Goal: Task Accomplishment & Management: Use online tool/utility

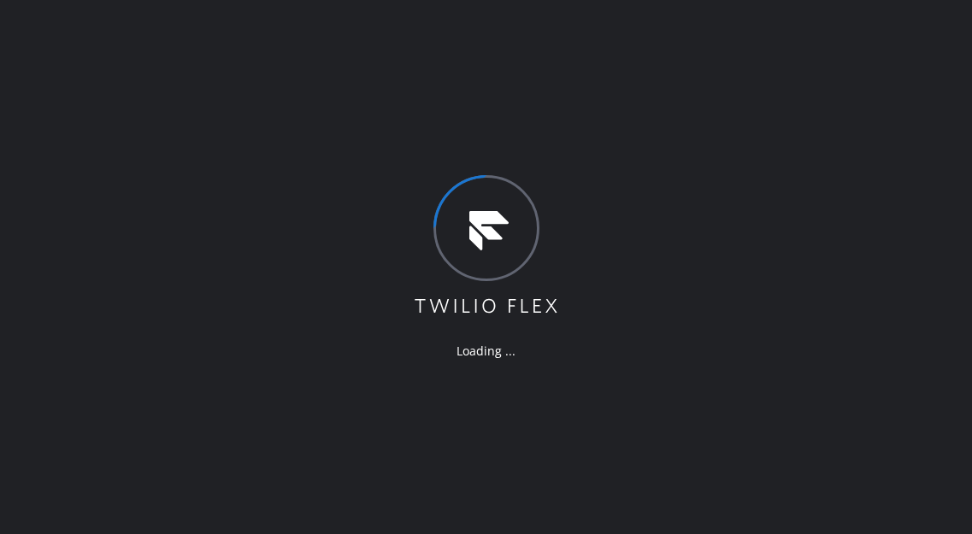
click at [948, 73] on div "Loading ..." at bounding box center [486, 267] width 972 height 534
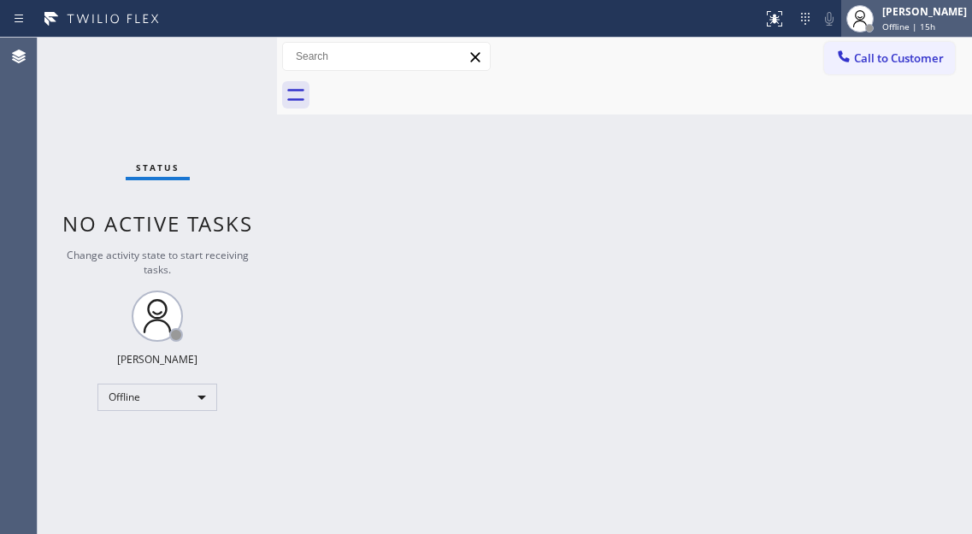
click at [930, 24] on span "Offline | 15h" at bounding box center [908, 27] width 53 height 12
click at [871, 21] on icon at bounding box center [860, 19] width 21 height 21
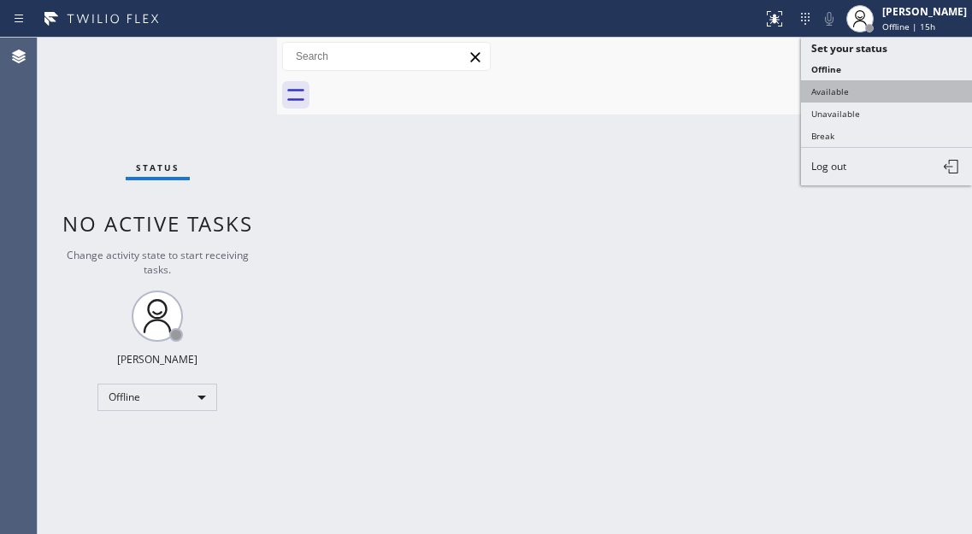
click at [835, 99] on button "Available" at bounding box center [886, 91] width 171 height 22
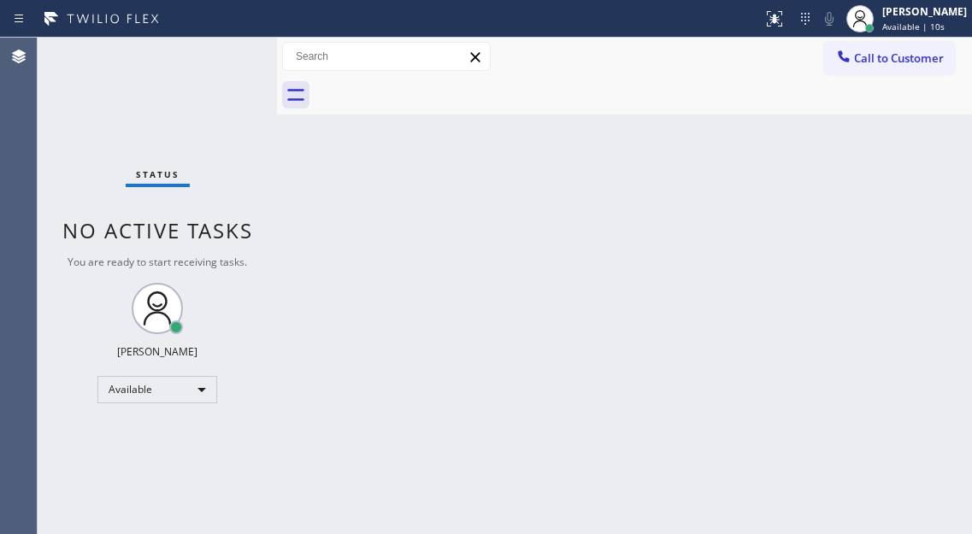
click at [933, 169] on div "Back to Dashboard Change Sender ID Customers Technicians Select a contact Outbo…" at bounding box center [624, 286] width 695 height 497
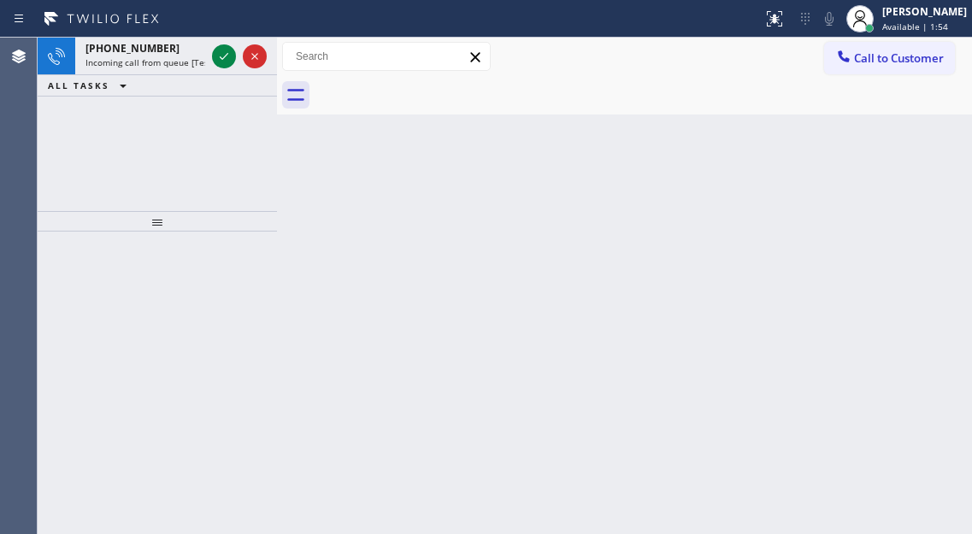
click at [926, 139] on div "Back to Dashboard Change Sender ID Customers Technicians Select a contact Outbo…" at bounding box center [624, 286] width 695 height 497
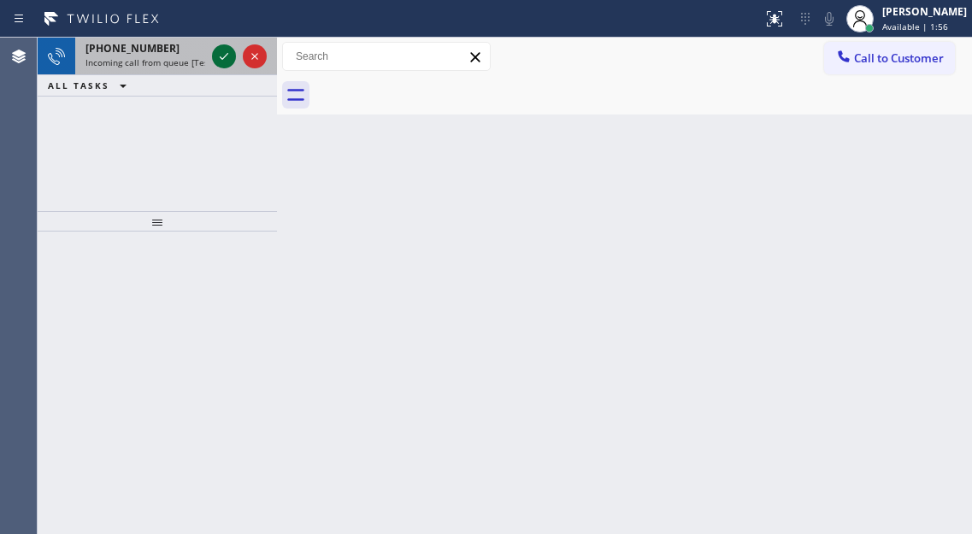
click at [220, 58] on icon at bounding box center [224, 56] width 21 height 21
click at [220, 62] on icon at bounding box center [224, 56] width 21 height 21
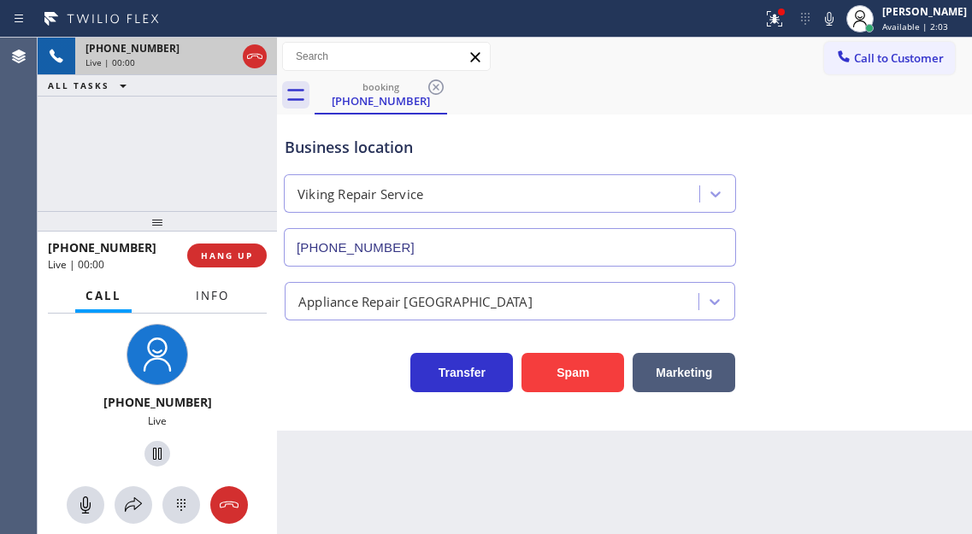
type input "(929) 203-9152"
click at [231, 295] on button "Info" at bounding box center [213, 296] width 54 height 33
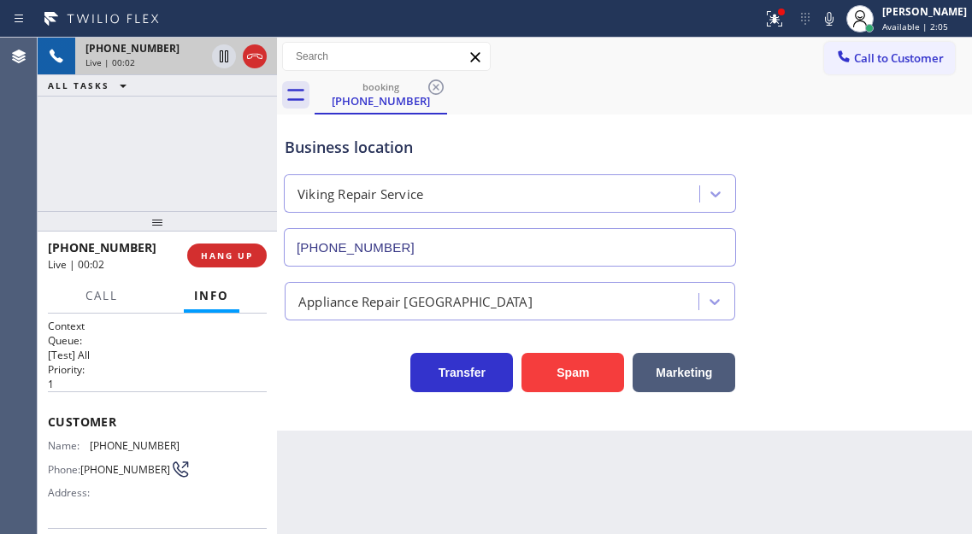
click at [110, 441] on span "(347) 724-2847" at bounding box center [135, 446] width 90 height 13
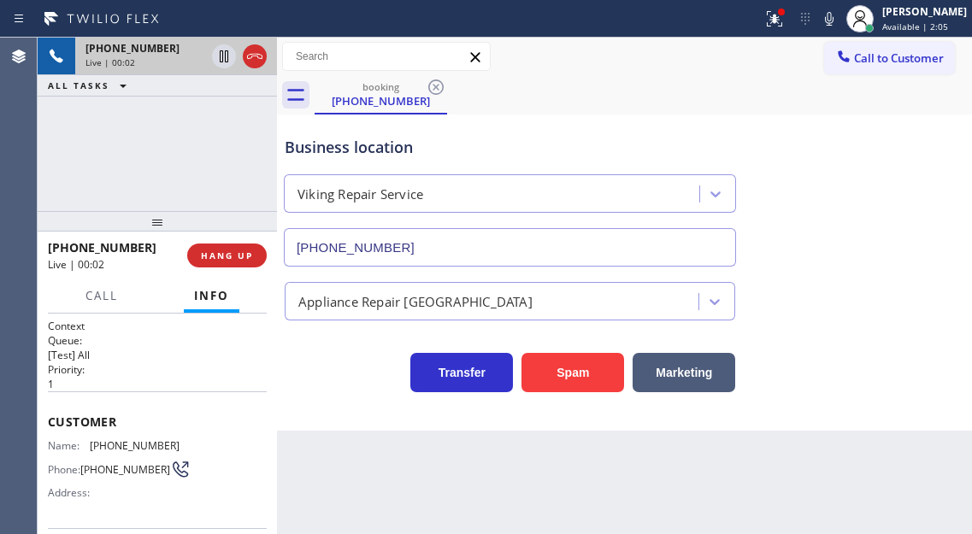
click at [110, 441] on span "(347) 724-2847" at bounding box center [135, 446] width 90 height 13
click at [519, 147] on div "Business location" at bounding box center [510, 147] width 451 height 23
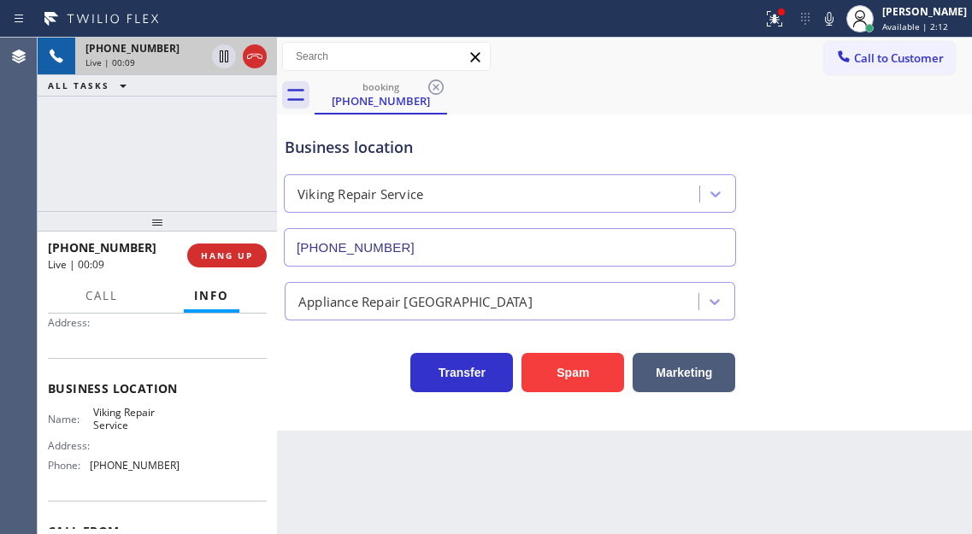
scroll to position [171, 0]
click at [113, 422] on span "Viking Repair Service" at bounding box center [136, 418] width 86 height 27
copy span "Viking Repair Service"
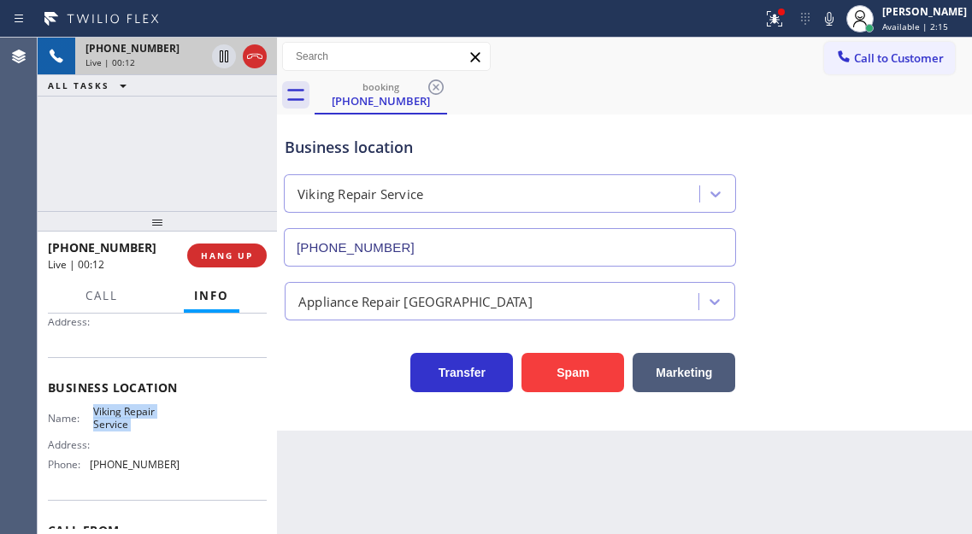
click at [249, 416] on div "Name: Viking Repair Service Address: Phone: (929) 203-9152" at bounding box center [157, 442] width 219 height 74
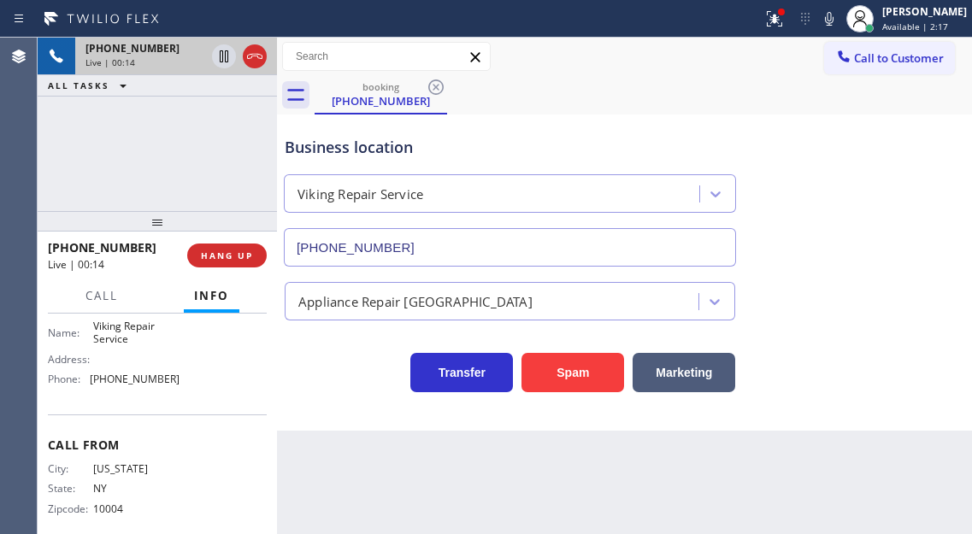
click at [141, 385] on span "(929) 203-9152" at bounding box center [135, 379] width 90 height 13
copy span "(929) 203-9152"
click at [242, 184] on div "+13477242847 Live | 00:39 ALL TASKS ALL TASKS ACTIVE TASKS TASKS IN WRAP UP" at bounding box center [157, 125] width 239 height 174
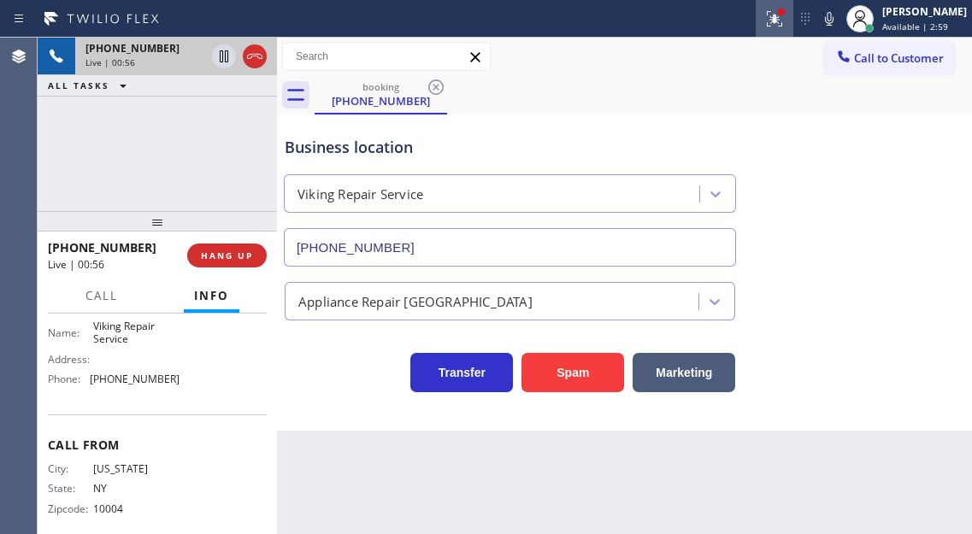
click at [781, 27] on icon at bounding box center [774, 19] width 21 height 21
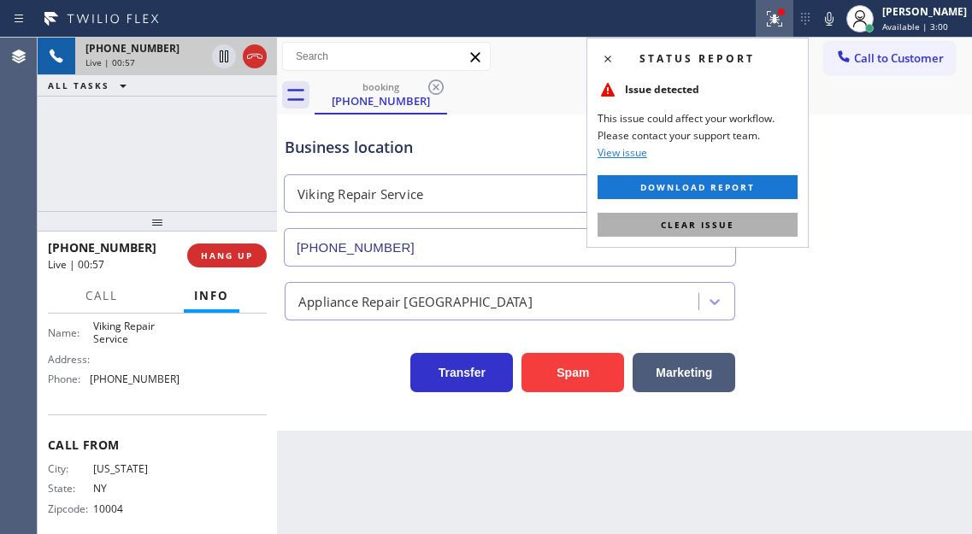
click at [760, 214] on button "Clear issue" at bounding box center [698, 225] width 200 height 24
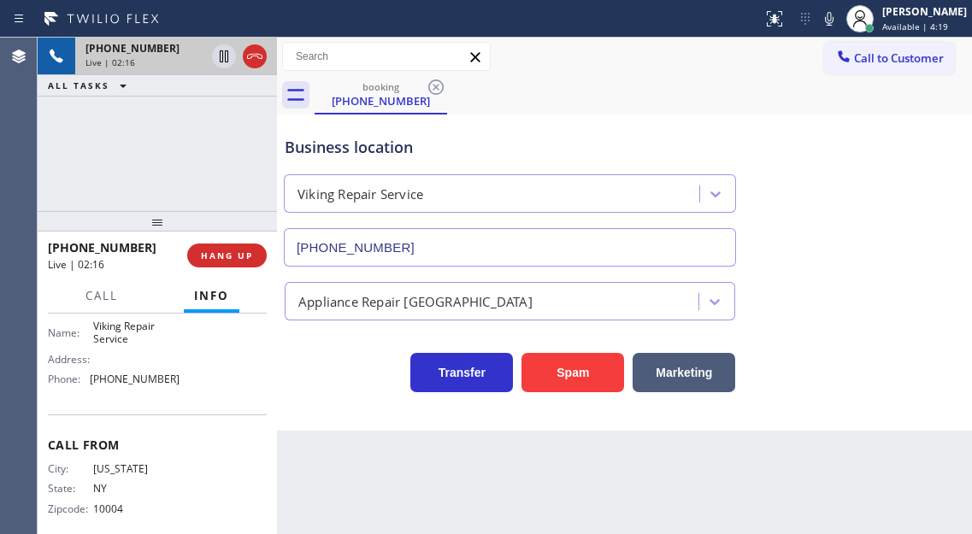
click at [894, 222] on div "Business location Viking Repair Service (929) 203-9152" at bounding box center [624, 189] width 687 height 155
click at [221, 57] on icon at bounding box center [224, 56] width 21 height 21
click at [227, 62] on icon at bounding box center [224, 56] width 12 height 12
click at [226, 248] on button "HANG UP" at bounding box center [227, 256] width 80 height 24
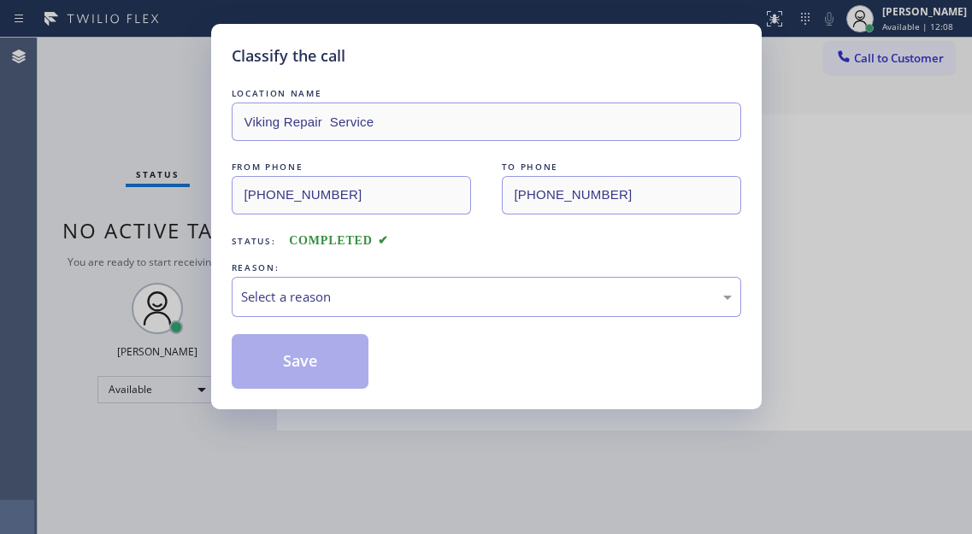
click at [226, 248] on div "Classify the call LOCATION NAME Viking Repair Service FROM PHONE (347) 724-2847…" at bounding box center [486, 217] width 551 height 386
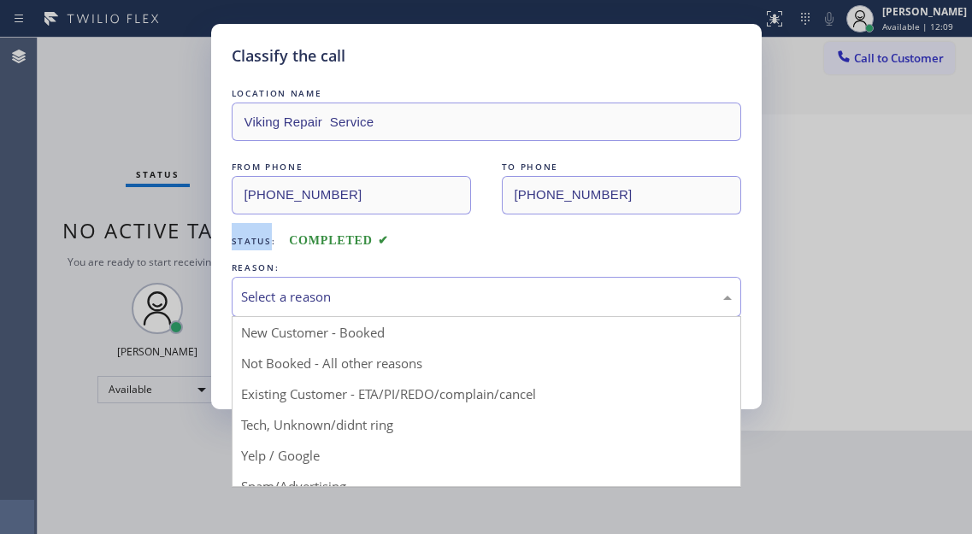
click at [318, 287] on div "Select a reason" at bounding box center [486, 297] width 491 height 20
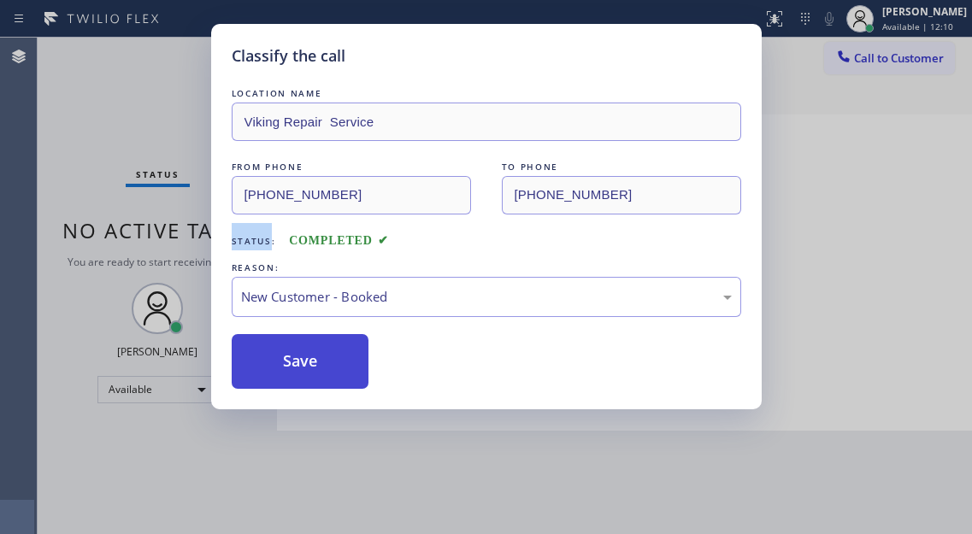
click at [320, 376] on button "Save" at bounding box center [301, 361] width 138 height 55
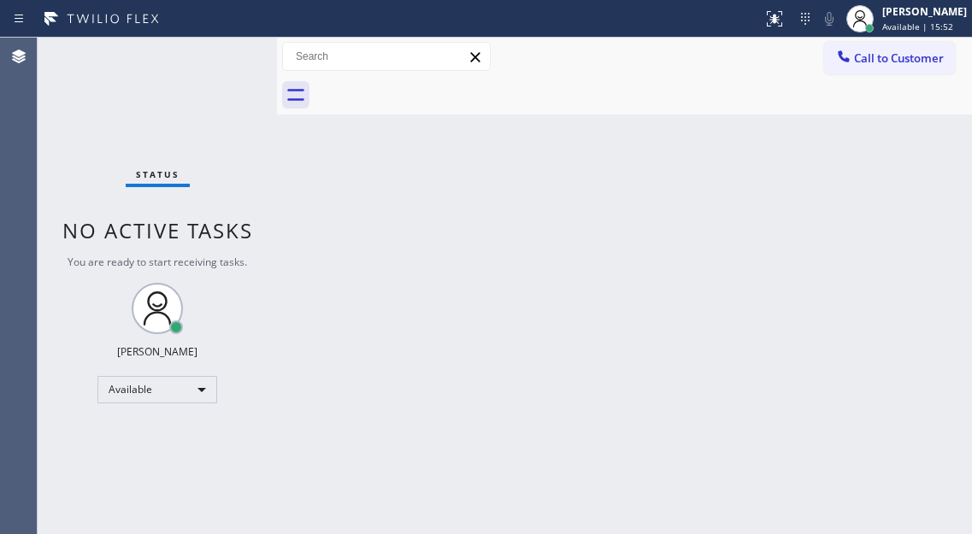
click at [918, 162] on div "Back to Dashboard Change Sender ID Customers Technicians Select a contact Outbo…" at bounding box center [624, 286] width 695 height 497
click at [949, 230] on div "Back to Dashboard Change Sender ID Customers Technicians Select a contact Outbo…" at bounding box center [624, 286] width 695 height 497
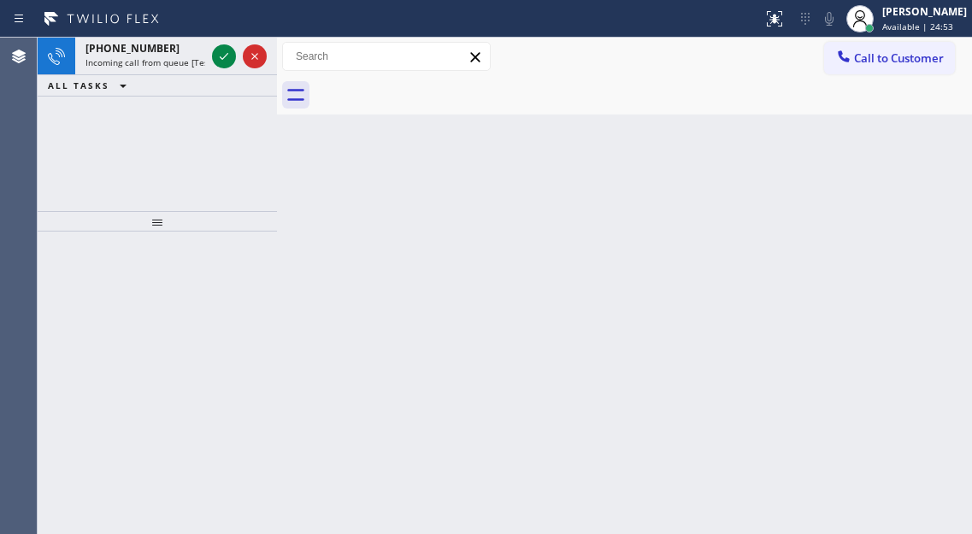
click at [222, 58] on icon at bounding box center [224, 56] width 21 height 21
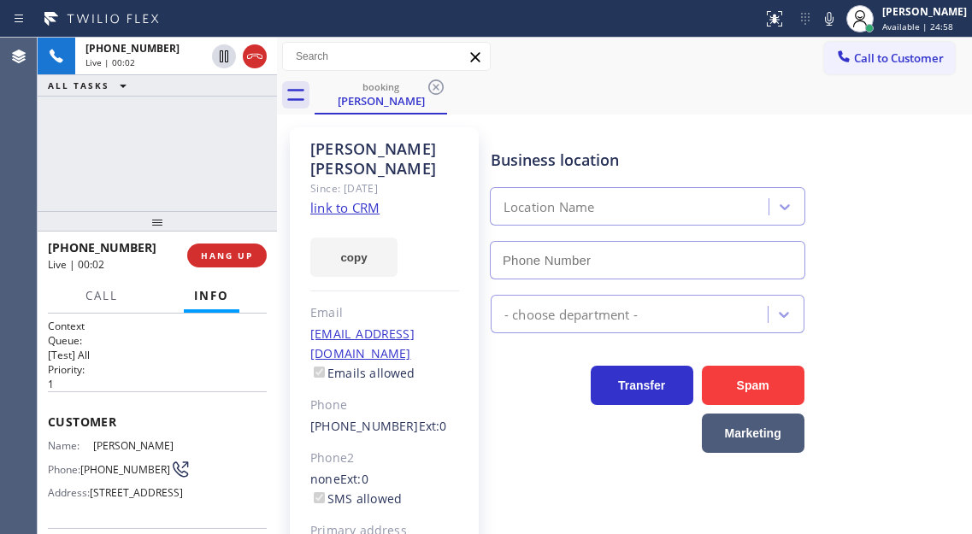
type input "[PHONE_NUMBER]"
click at [351, 199] on link "link to CRM" at bounding box center [344, 207] width 69 height 17
click at [96, 468] on span "(305) 505-2297" at bounding box center [125, 469] width 90 height 13
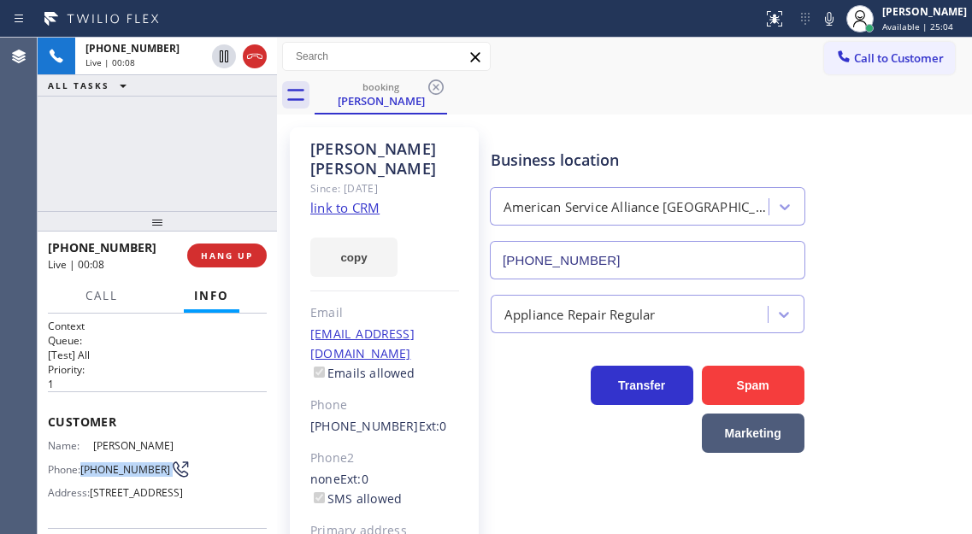
copy div "(305) 505-2297"
click at [508, 115] on div "Christy Pestana Since: 20 may 2020 link to CRM copy Email Christypestana@gmail.…" at bounding box center [624, 392] width 695 height 555
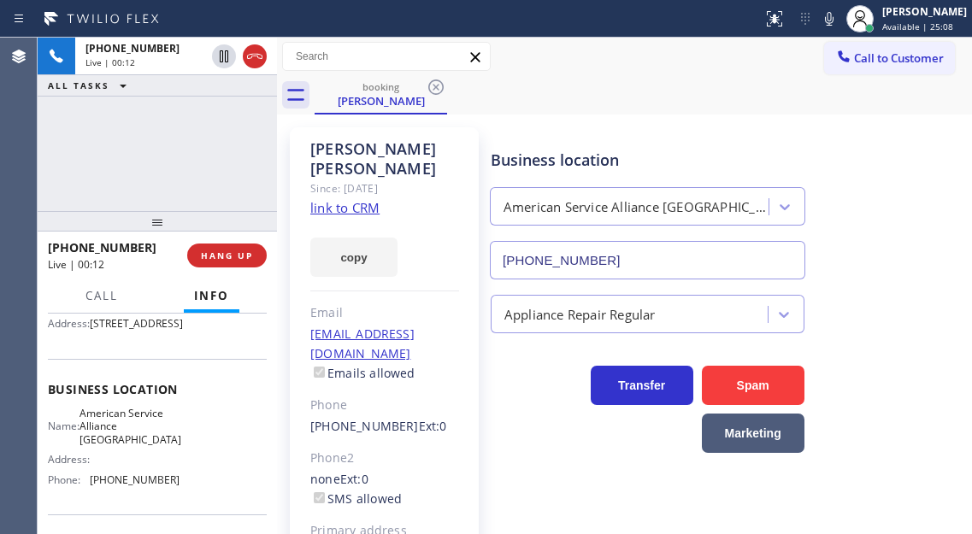
scroll to position [171, 0]
click at [114, 445] on span "American Service Alliance [GEOGRAPHIC_DATA]" at bounding box center [131, 424] width 102 height 39
copy span "American Service Alliance [GEOGRAPHIC_DATA]"
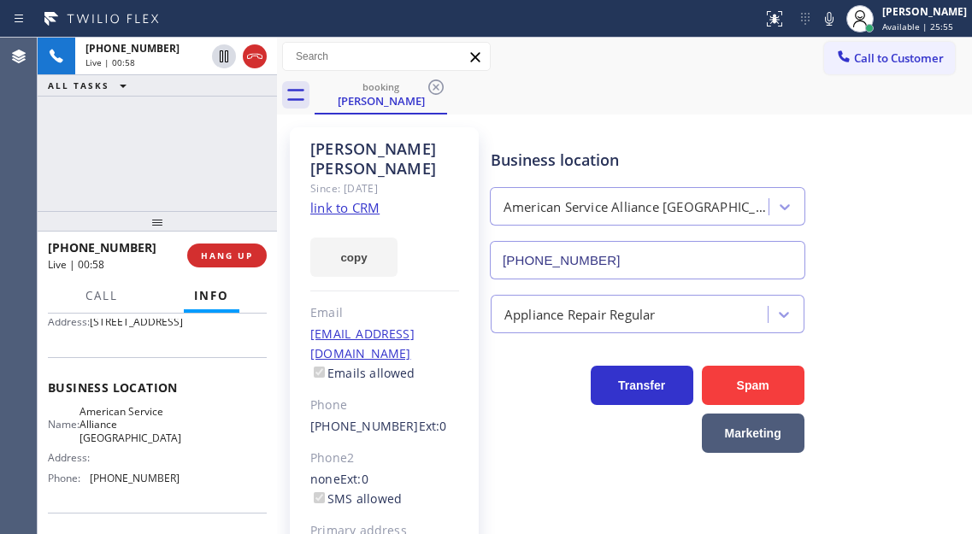
click at [163, 122] on div "+13055052297 Live | 00:58 ALL TASKS ALL TASKS ACTIVE TASKS TASKS IN WRAP UP" at bounding box center [157, 125] width 239 height 174
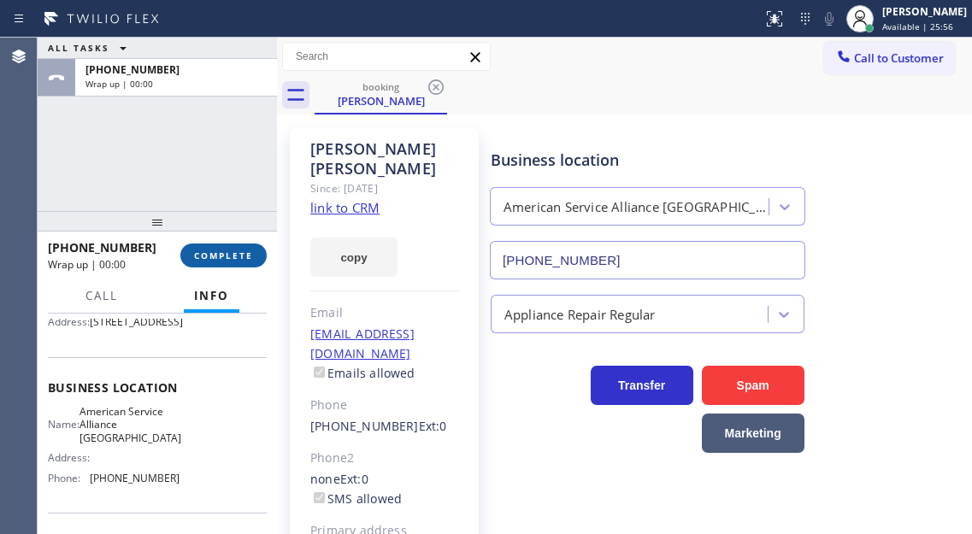
click at [228, 266] on button "COMPLETE" at bounding box center [223, 256] width 86 height 24
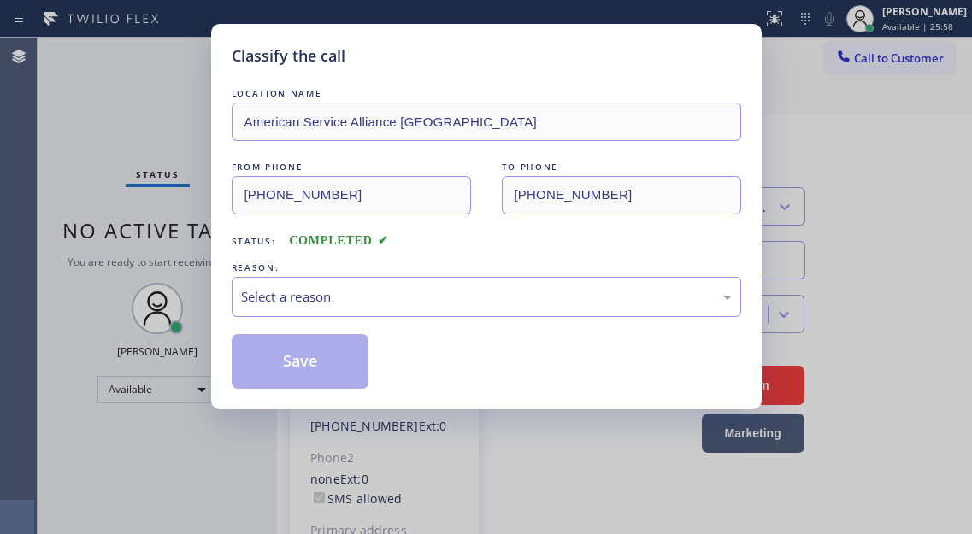
click at [228, 266] on div "Classify the call LOCATION NAME American Service Alliance Coral Springs FROM PH…" at bounding box center [486, 217] width 551 height 386
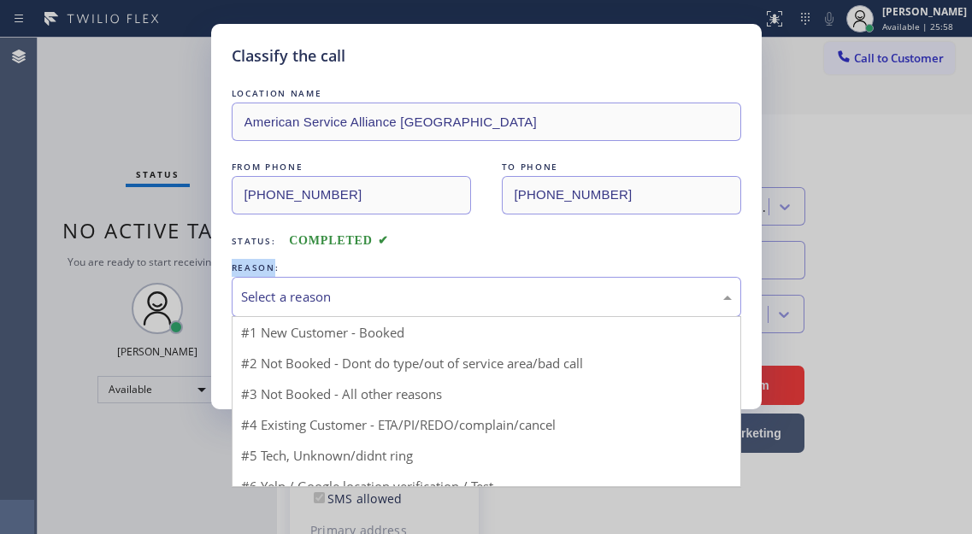
click at [312, 295] on div "Select a reason" at bounding box center [486, 297] width 491 height 20
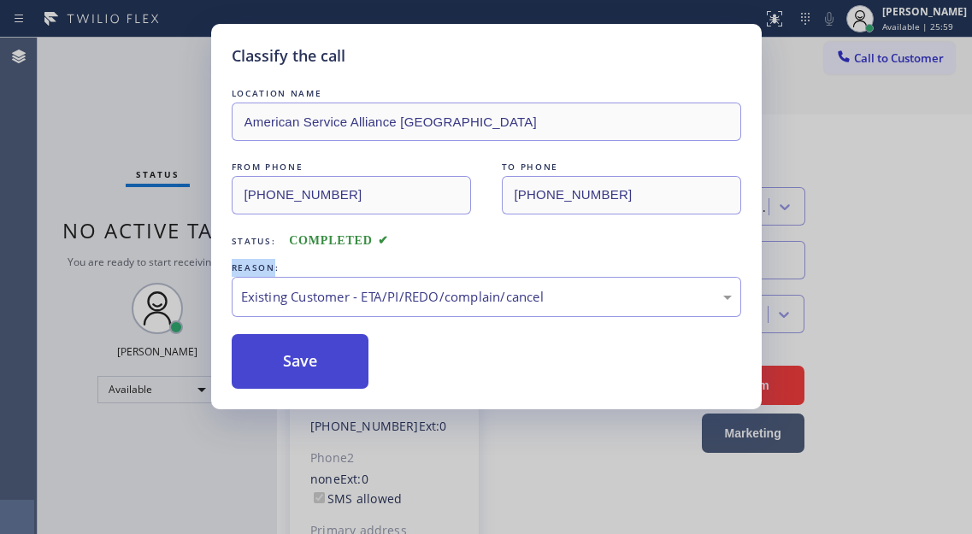
click at [314, 359] on button "Save" at bounding box center [301, 361] width 138 height 55
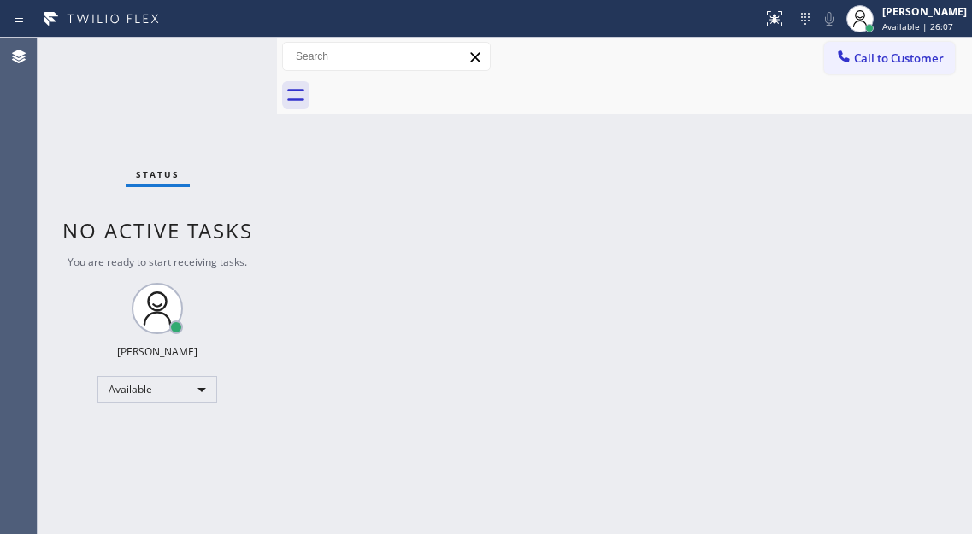
click at [893, 229] on div "Back to Dashboard Change Sender ID Customers Technicians Select a contact Outbo…" at bounding box center [624, 286] width 695 height 497
click at [200, 62] on div "Status No active tasks You are ready to start receiving tasks. [PERSON_NAME]" at bounding box center [157, 286] width 239 height 497
click at [944, 145] on div "Back to Dashboard Change Sender ID Customers Technicians Select a contact Outbo…" at bounding box center [624, 286] width 695 height 497
click at [238, 55] on div "Status No active tasks You are ready to start receiving tasks. [PERSON_NAME]" at bounding box center [157, 286] width 239 height 497
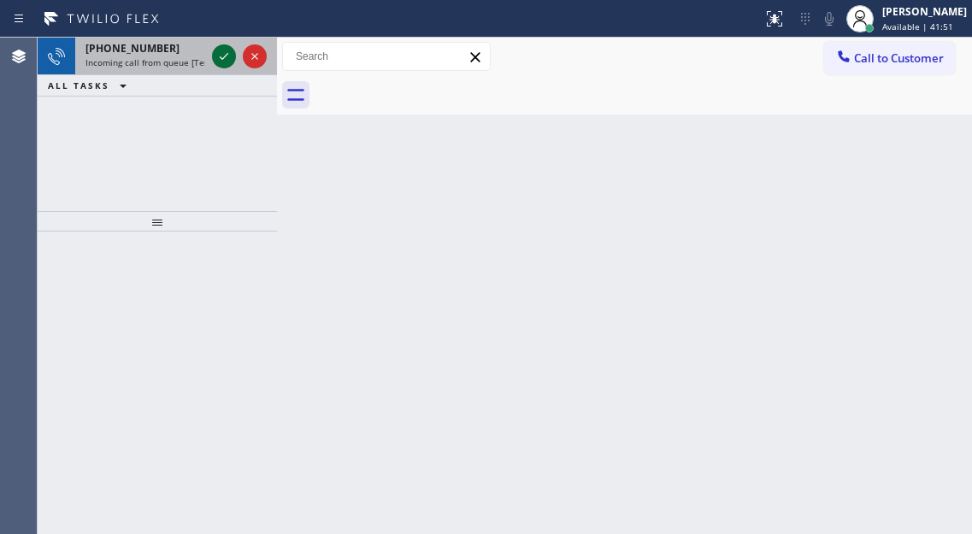
click at [229, 50] on icon at bounding box center [224, 56] width 21 height 21
click at [228, 50] on icon at bounding box center [224, 56] width 21 height 21
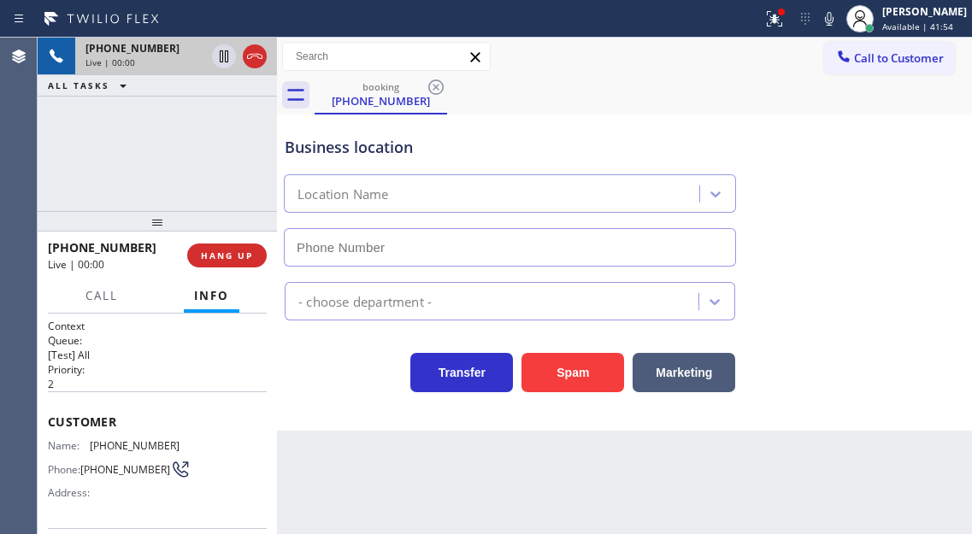
type input "(609) 710-8354"
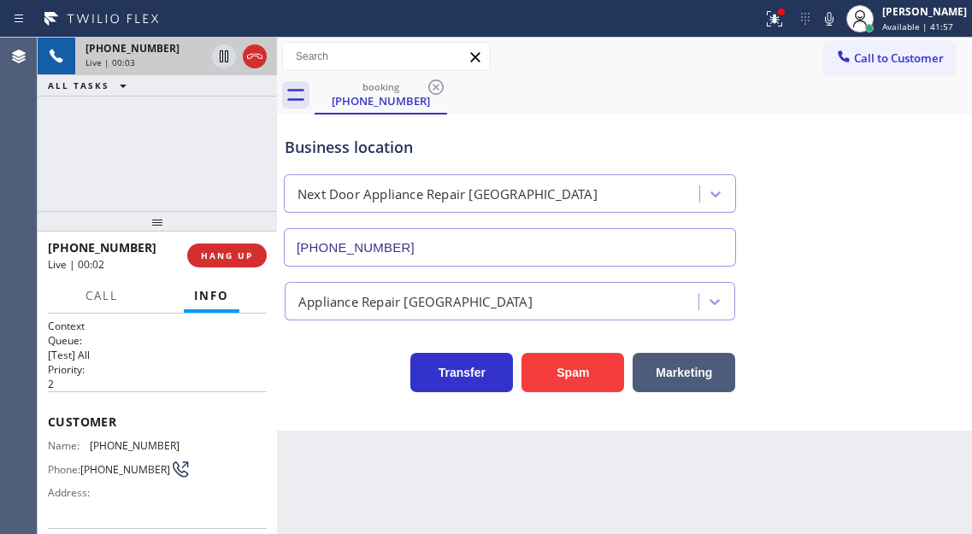
click at [125, 447] on span "(609) 851-1134" at bounding box center [135, 446] width 90 height 13
copy span "(609) 851-1134"
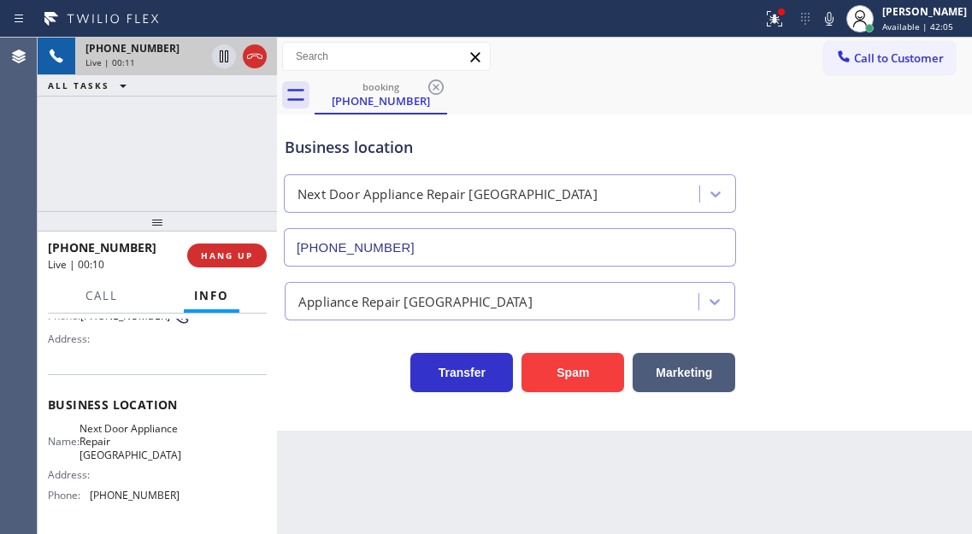
scroll to position [171, 0]
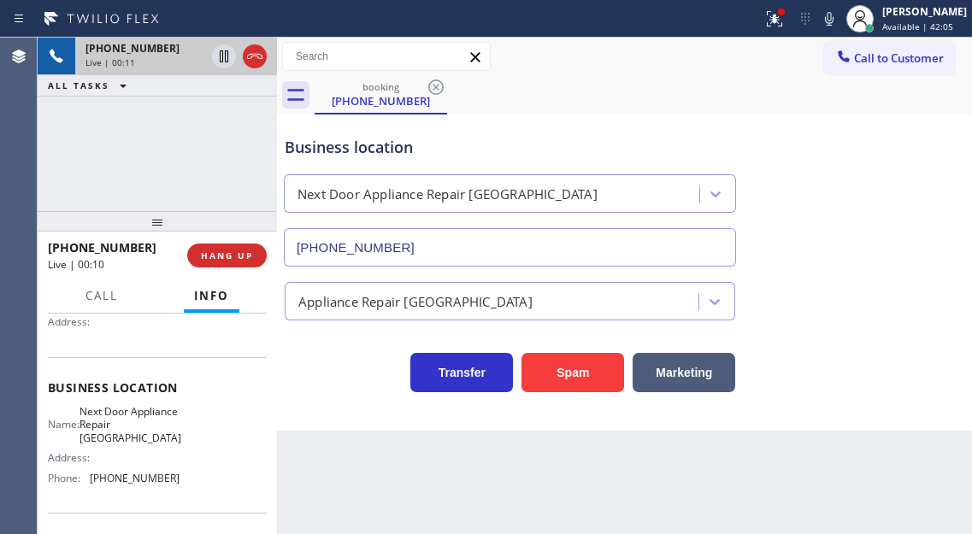
click at [118, 437] on span "Next Door Appliance Repair Trenton" at bounding box center [131, 424] width 102 height 39
copy span "Next Door Appliance Repair Trenton"
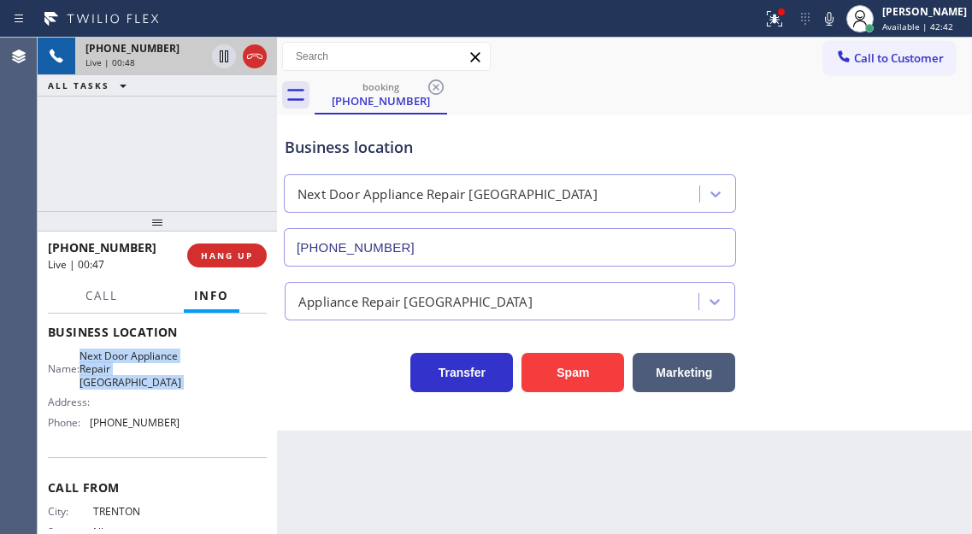
scroll to position [257, 0]
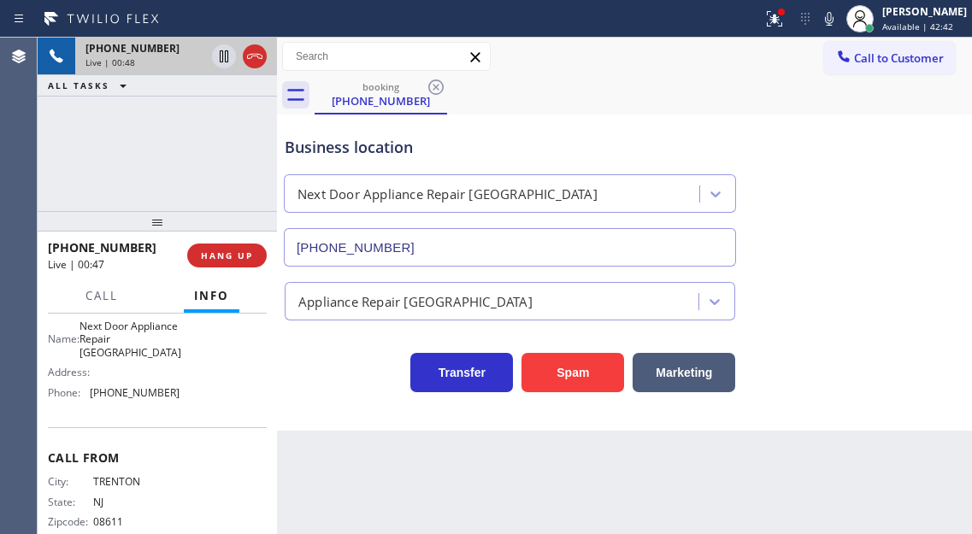
click at [139, 397] on span "(609) 710-8354" at bounding box center [135, 393] width 90 height 13
copy span "(609) 710-8354"
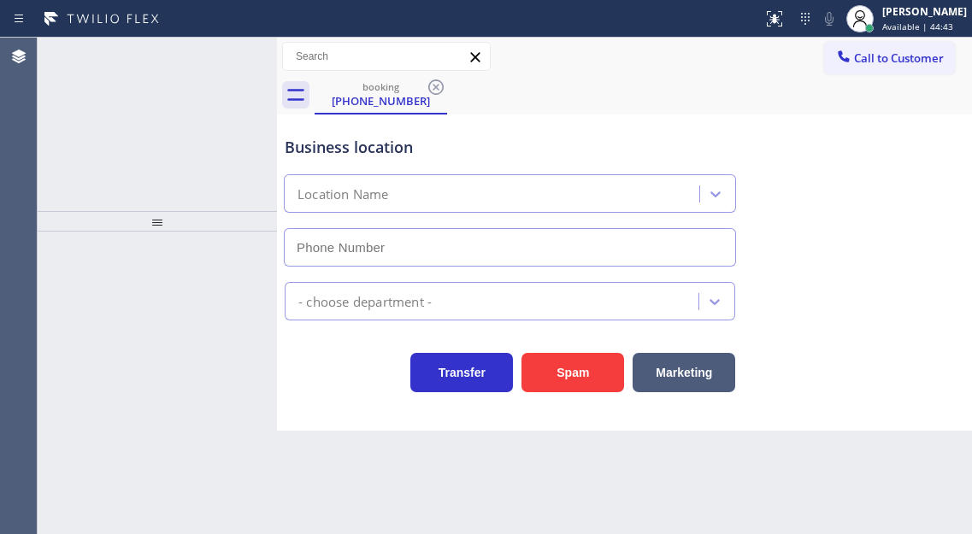
type input "[PHONE_NUMBER]"
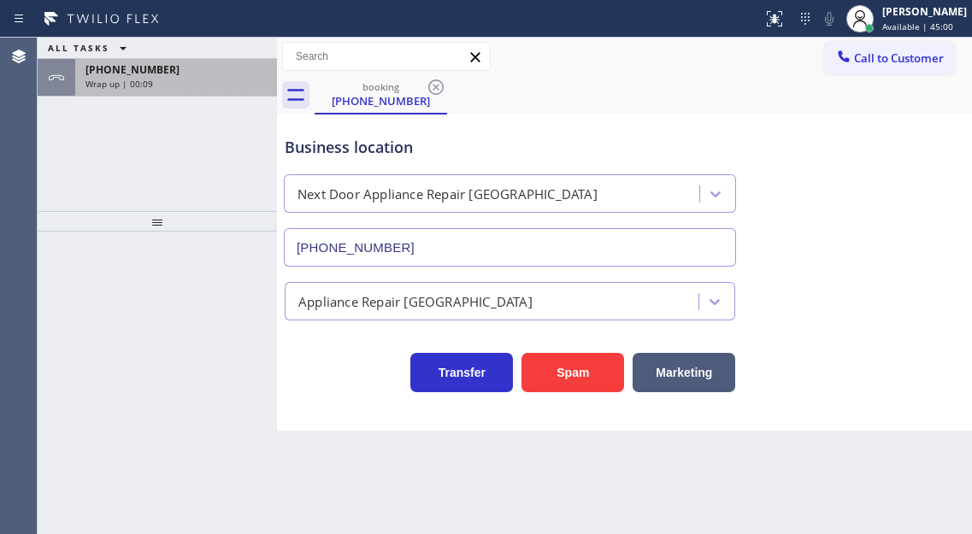
click at [163, 73] on div "[PHONE_NUMBER]" at bounding box center [176, 69] width 181 height 15
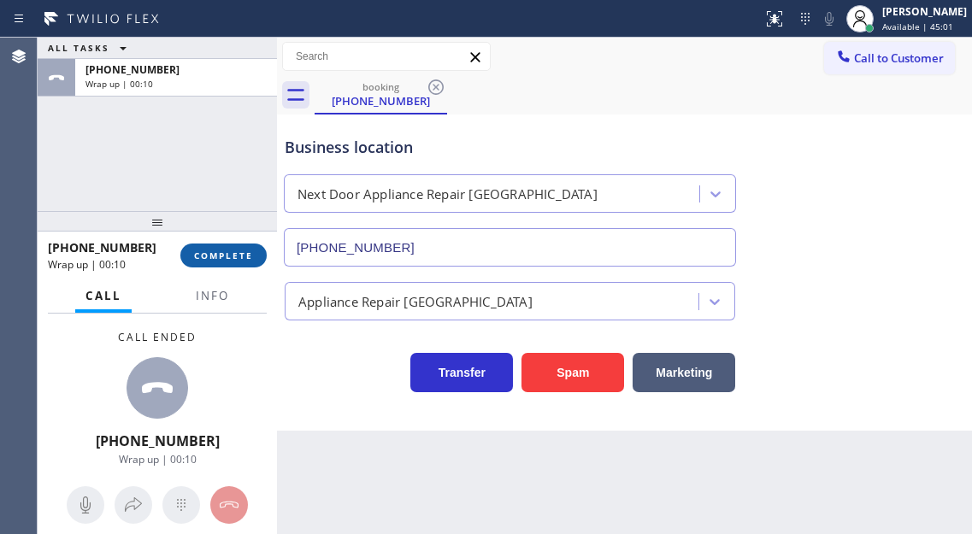
click at [244, 256] on span "COMPLETE" at bounding box center [223, 256] width 59 height 12
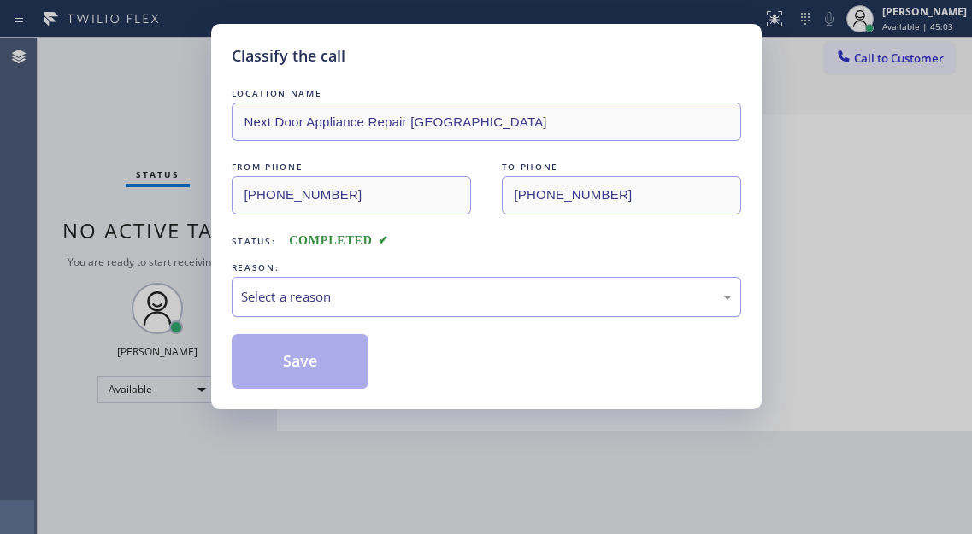
click at [409, 302] on div "Select a reason" at bounding box center [486, 297] width 491 height 20
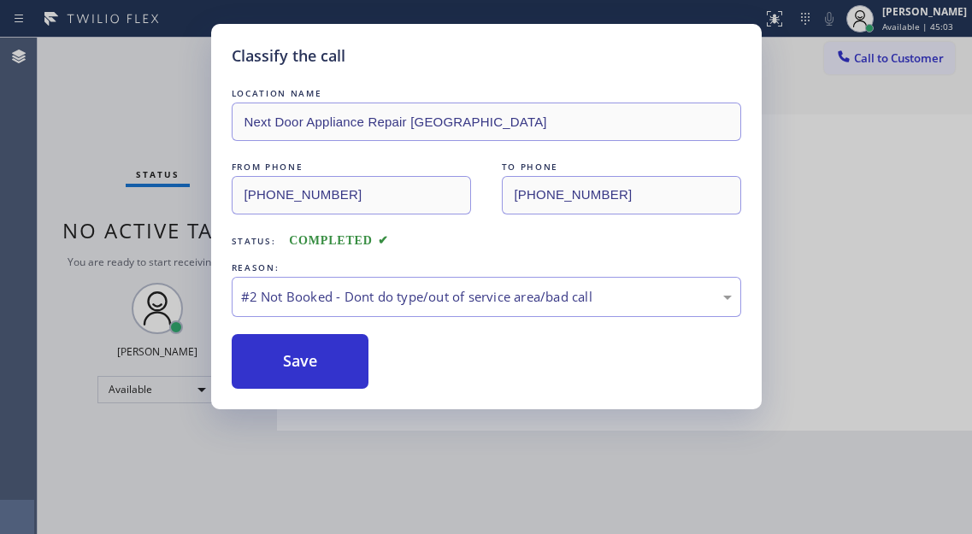
click at [328, 368] on button "Save" at bounding box center [301, 361] width 138 height 55
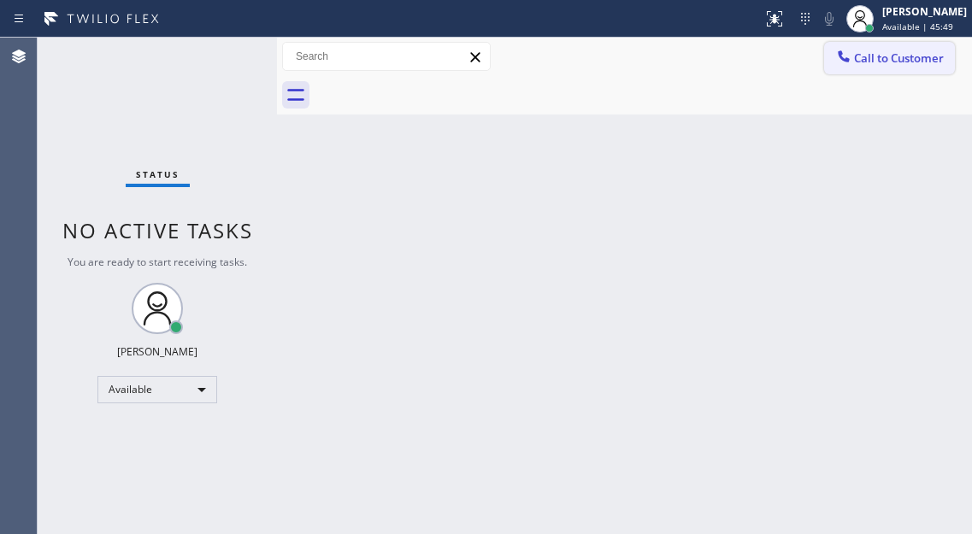
click at [899, 61] on span "Call to Customer" at bounding box center [899, 57] width 90 height 15
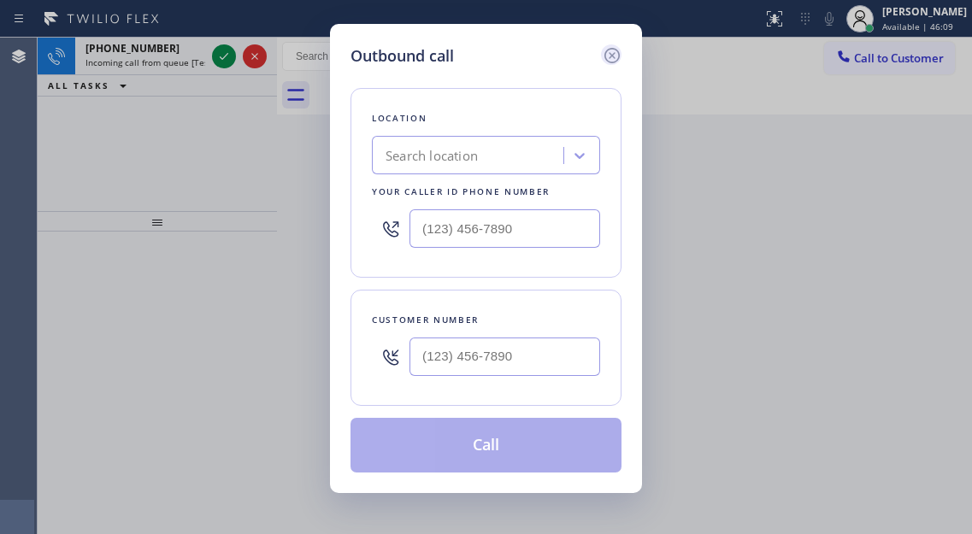
click at [612, 54] on icon at bounding box center [612, 55] width 21 height 21
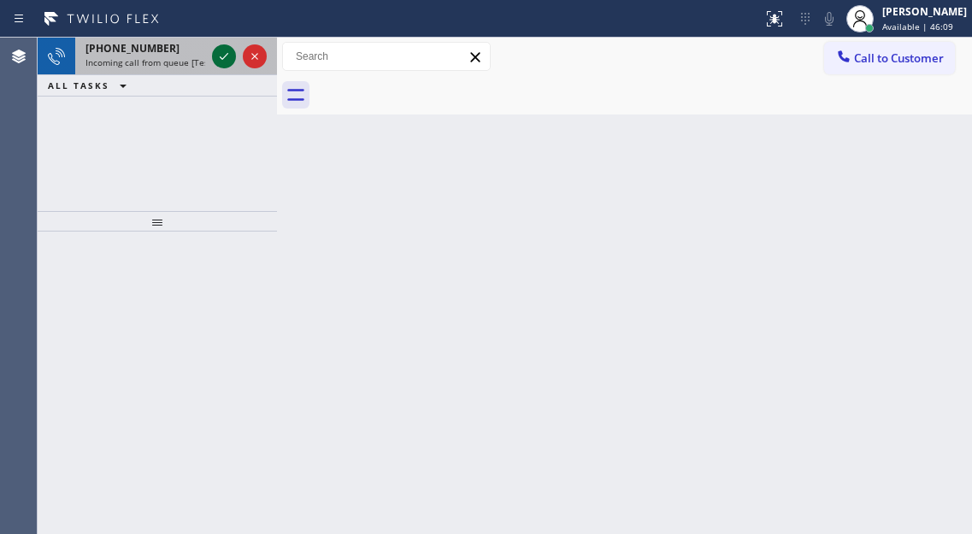
click at [223, 58] on icon at bounding box center [224, 56] width 9 height 7
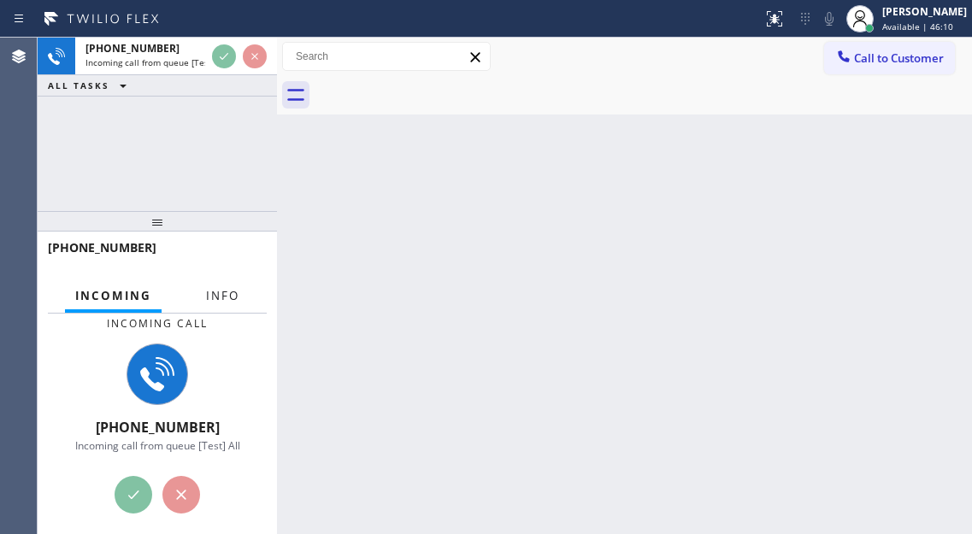
click at [215, 298] on span "Info" at bounding box center [222, 295] width 33 height 15
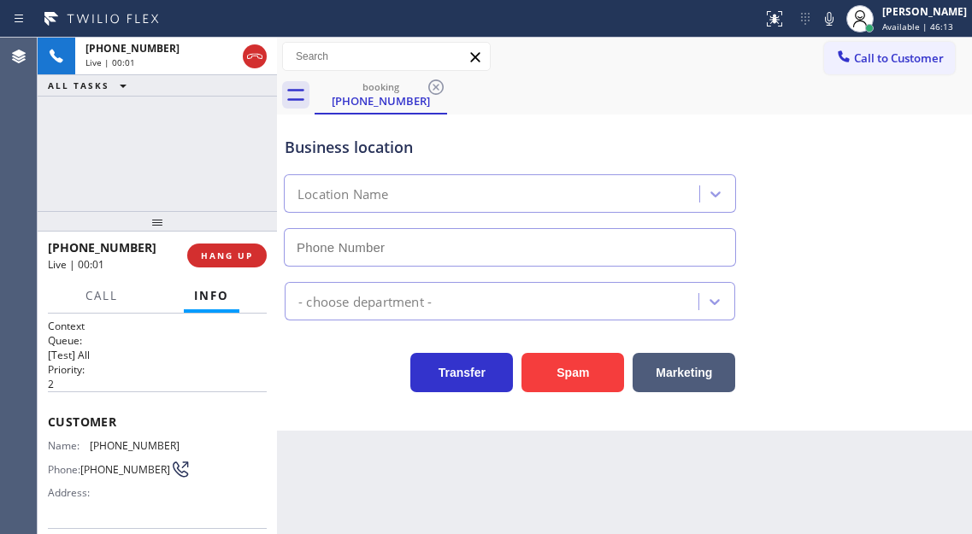
scroll to position [171, 0]
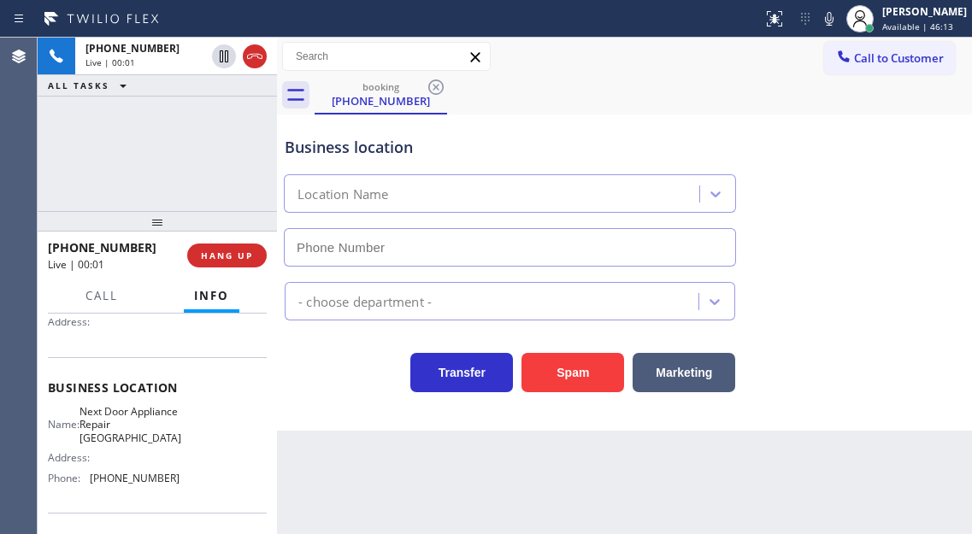
type input "[PHONE_NUMBER]"
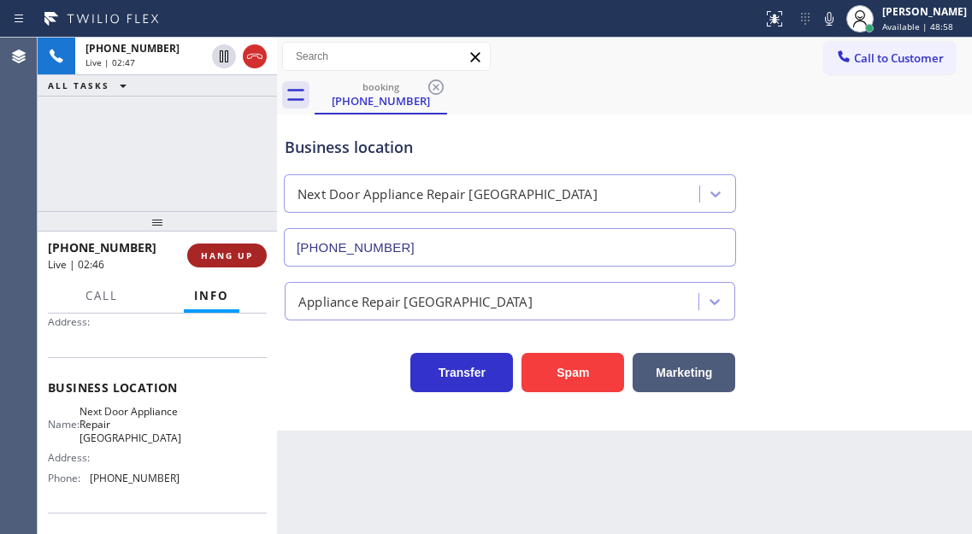
click at [239, 254] on span "HANG UP" at bounding box center [227, 256] width 52 height 12
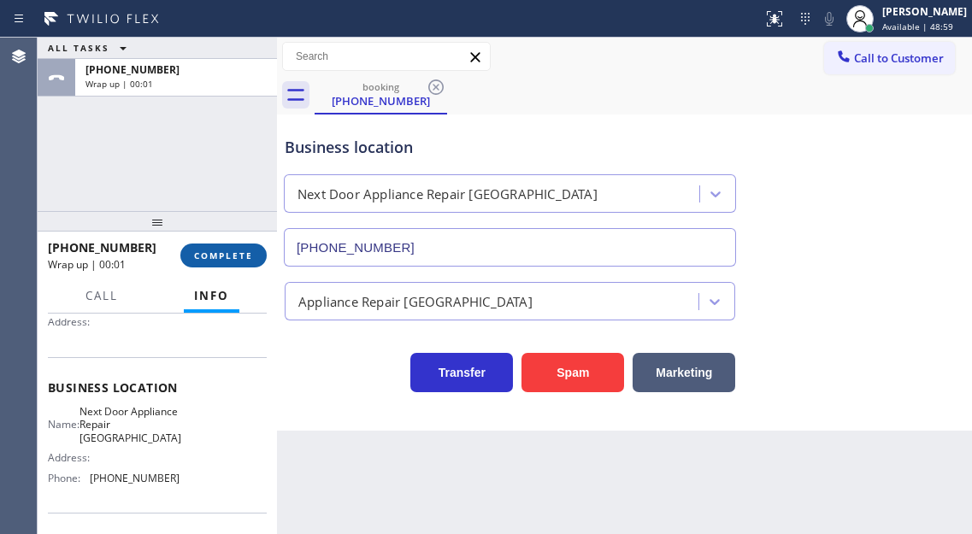
click at [239, 254] on span "COMPLETE" at bounding box center [223, 256] width 59 height 12
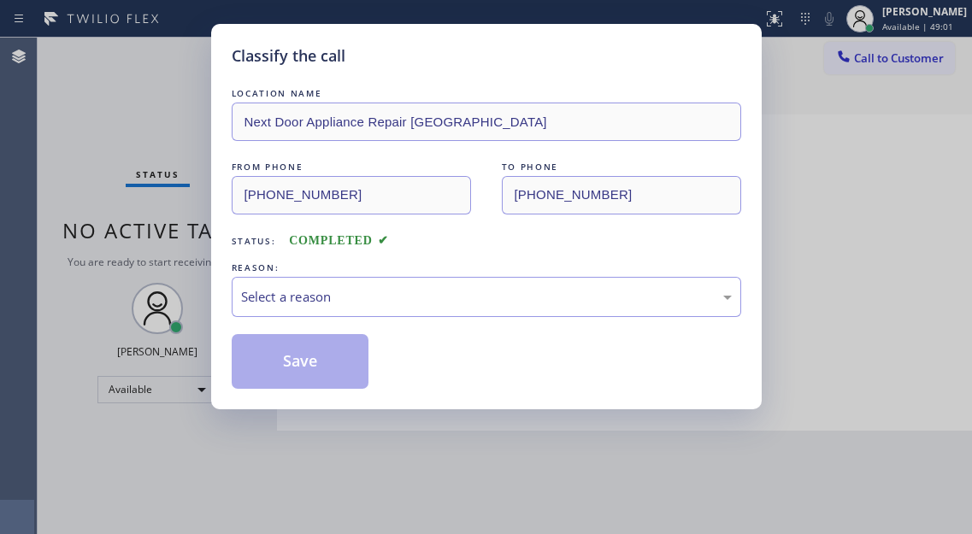
click at [239, 254] on div "LOCATION NAME Next Door Appliance Repair Trenton FROM PHONE (609) 851-1134 TO P…" at bounding box center [487, 237] width 510 height 304
click at [292, 278] on div "Select a reason" at bounding box center [487, 297] width 510 height 40
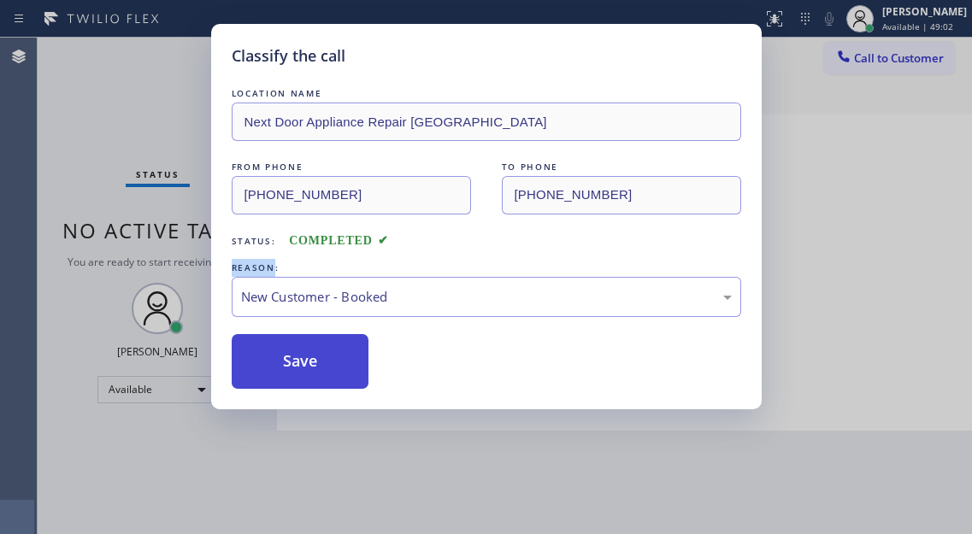
click at [319, 345] on button "Save" at bounding box center [301, 361] width 138 height 55
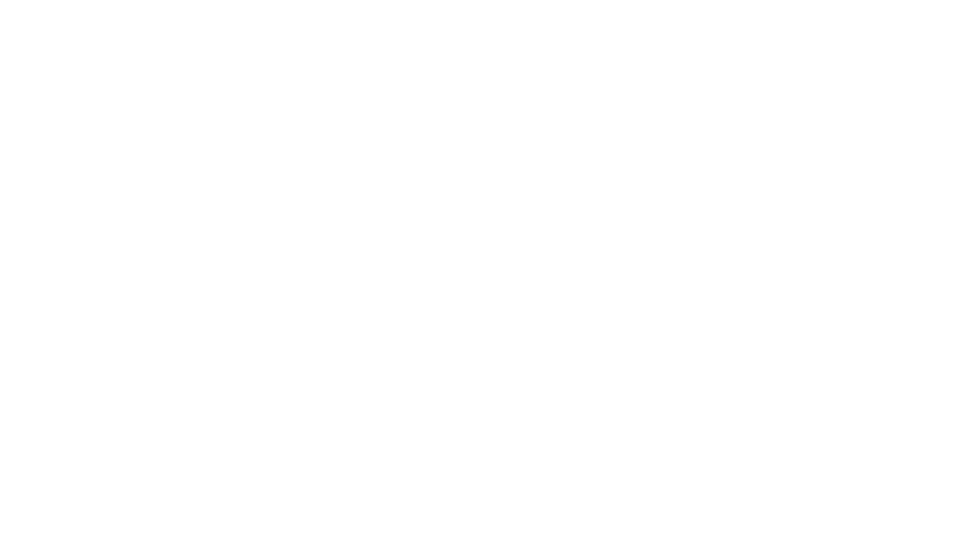
click at [297, 92] on div at bounding box center [486, 267] width 972 height 534
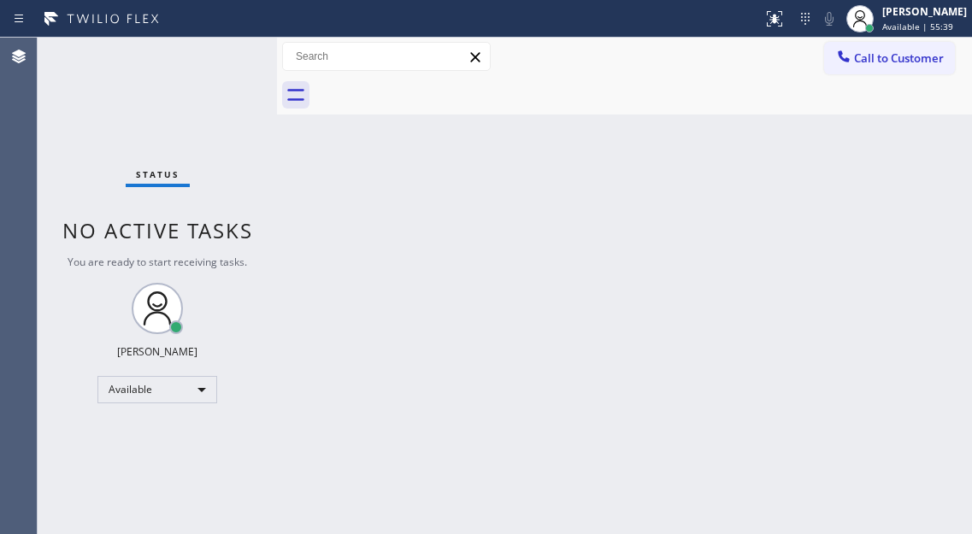
click at [211, 132] on div "Status No active tasks You are ready to start receiving tasks. Esmael Jarina Av…" at bounding box center [157, 286] width 239 height 497
click at [223, 73] on div "Status No active tasks You are ready to start receiving tasks. Esmael Jarina Av…" at bounding box center [157, 286] width 239 height 497
click at [230, 60] on div "Status No active tasks You are ready to start receiving tasks. [PERSON_NAME]" at bounding box center [157, 286] width 239 height 497
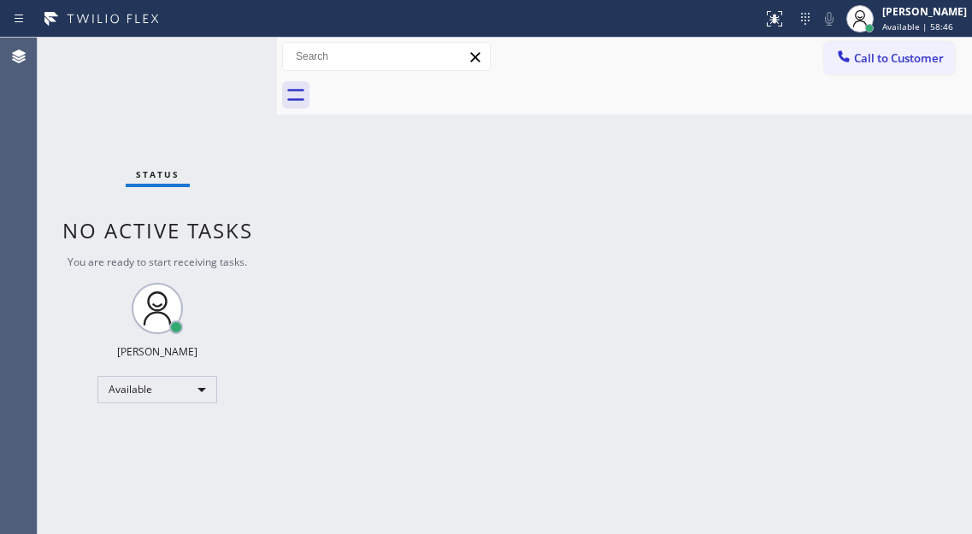
click at [548, 257] on div "Back to Dashboard Change Sender ID Customers Technicians Select a contact Outbo…" at bounding box center [624, 286] width 695 height 497
click at [889, 188] on div "Back to Dashboard Change Sender ID Customers Technicians Select a contact Outbo…" at bounding box center [624, 286] width 695 height 497
click at [926, 139] on div "Back to Dashboard Change Sender ID Customers Technicians Select a contact Outbo…" at bounding box center [624, 286] width 695 height 497
click at [886, 201] on div "Back to Dashboard Change Sender ID Customers Technicians Select a contact Outbo…" at bounding box center [624, 286] width 695 height 497
click at [206, 72] on div "Status No active tasks You are ready to start receiving tasks. [PERSON_NAME]" at bounding box center [157, 286] width 239 height 497
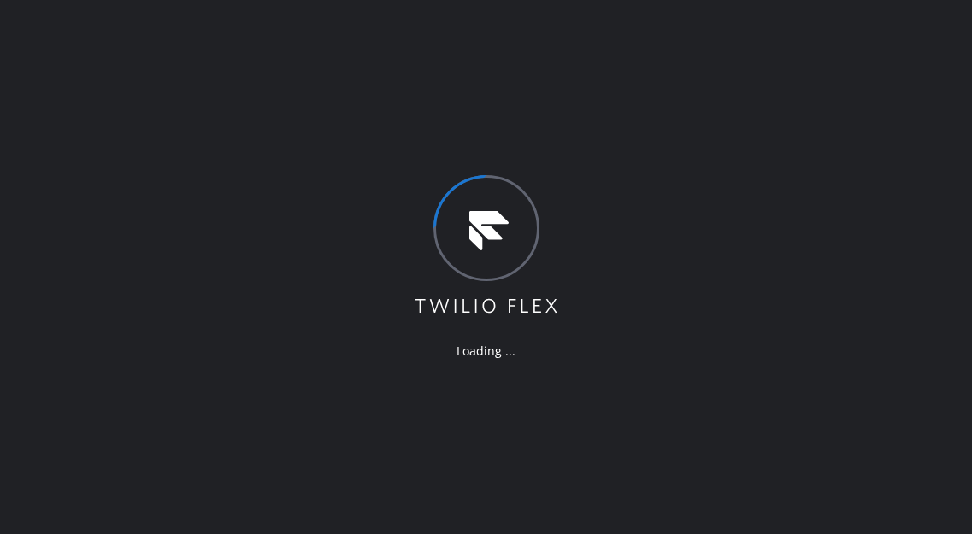
click at [609, 259] on div "Loading ..." at bounding box center [486, 267] width 972 height 534
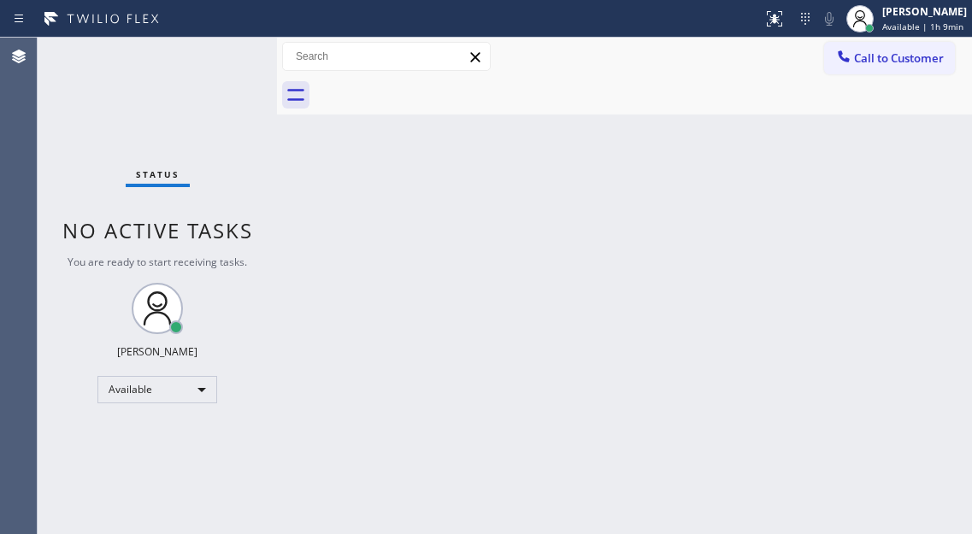
click at [233, 49] on div "Status No active tasks You are ready to start receiving tasks. [PERSON_NAME]" at bounding box center [157, 286] width 239 height 497
click at [209, 74] on div "Status No active tasks You are ready to start receiving tasks. [PERSON_NAME]" at bounding box center [157, 286] width 239 height 497
click at [229, 76] on div "Status No active tasks You are ready to start receiving tasks. [PERSON_NAME]" at bounding box center [157, 286] width 239 height 497
click at [930, 201] on div "Back to Dashboard Change Sender ID Customers Technicians Select a contact Outbo…" at bounding box center [624, 286] width 695 height 497
click at [234, 53] on div "Status No active tasks You are ready to start receiving tasks. [PERSON_NAME]" at bounding box center [157, 286] width 239 height 497
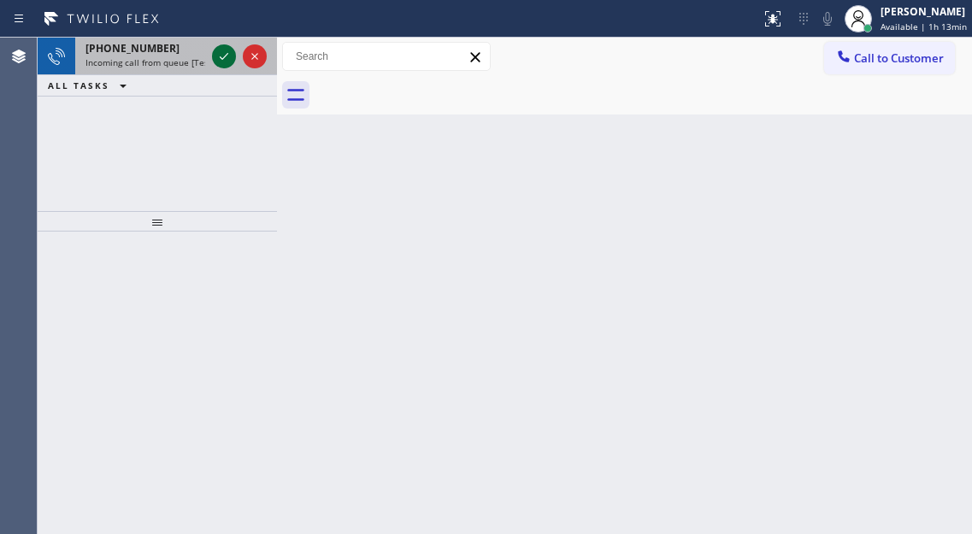
click at [222, 51] on icon at bounding box center [224, 56] width 21 height 21
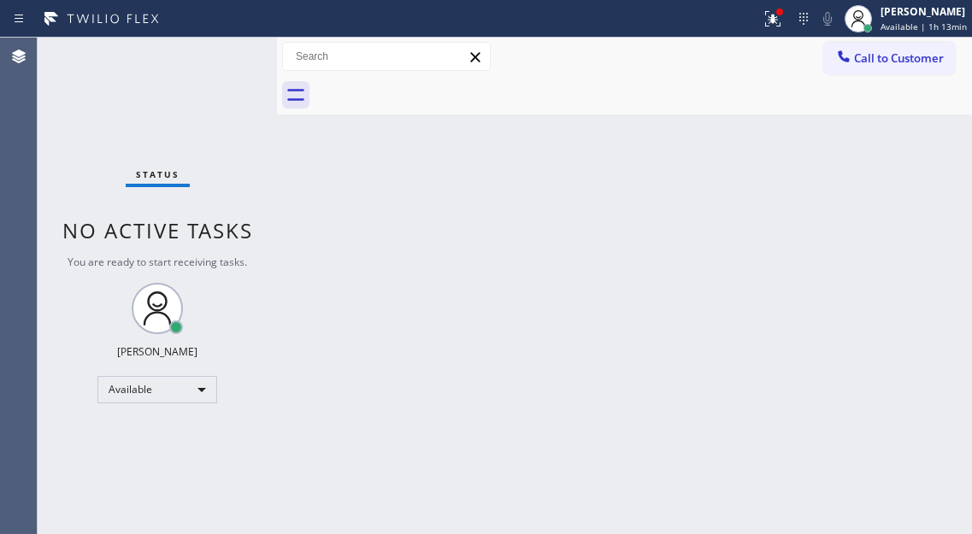
click at [222, 51] on div "Status No active tasks You are ready to start receiving tasks. [PERSON_NAME]" at bounding box center [157, 286] width 239 height 497
click at [218, 58] on div "Status No active tasks You are ready to start receiving tasks. [PERSON_NAME]" at bounding box center [157, 286] width 239 height 497
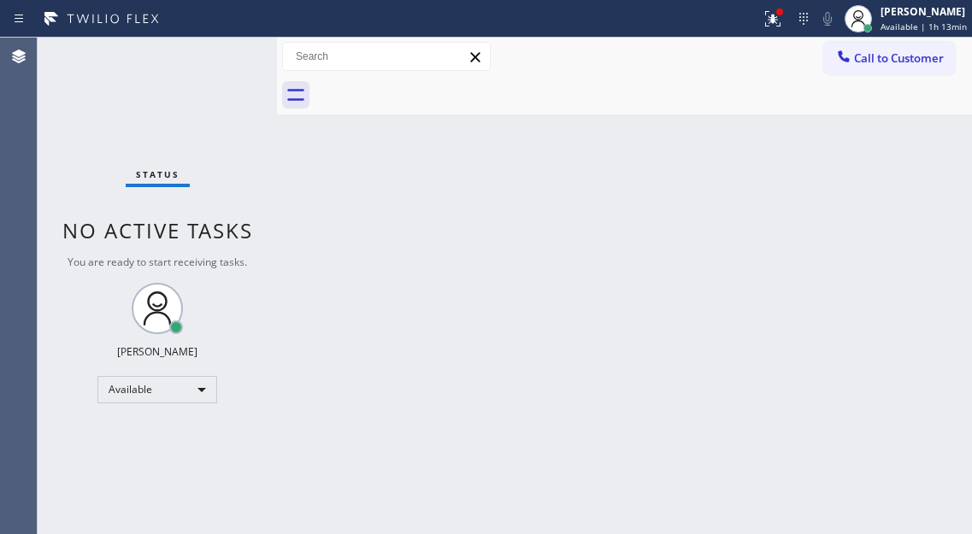
click at [218, 58] on div "Status No active tasks You are ready to start receiving tasks. [PERSON_NAME]" at bounding box center [157, 286] width 239 height 497
click at [226, 54] on div "Status No active tasks You are ready to start receiving tasks. [PERSON_NAME]" at bounding box center [157, 286] width 239 height 497
click at [225, 51] on div "Status No active tasks You are ready to start receiving tasks. [PERSON_NAME]" at bounding box center [157, 286] width 239 height 497
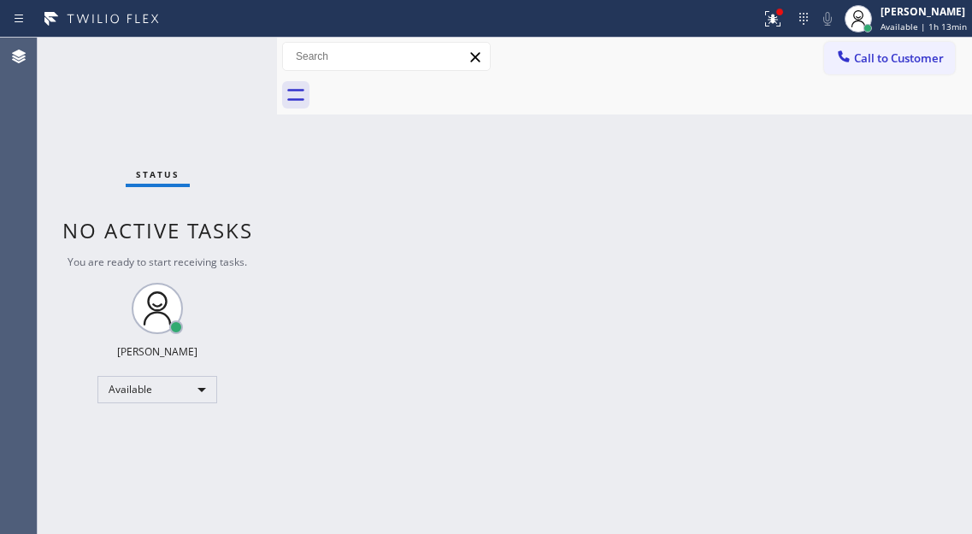
click at [225, 51] on div "Status No active tasks You are ready to start receiving tasks. [PERSON_NAME]" at bounding box center [157, 286] width 239 height 497
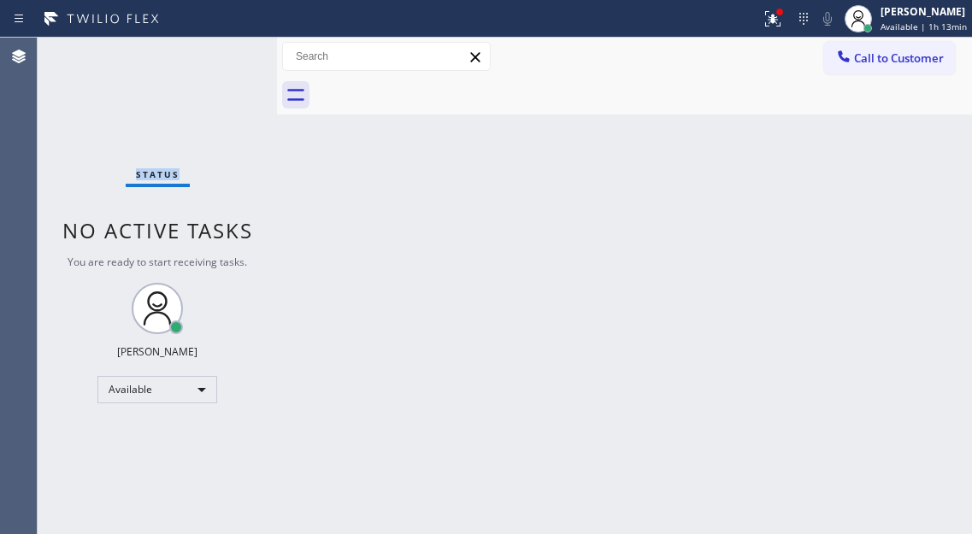
click at [225, 51] on div "Status No active tasks You are ready to start receiving tasks. [PERSON_NAME]" at bounding box center [157, 286] width 239 height 497
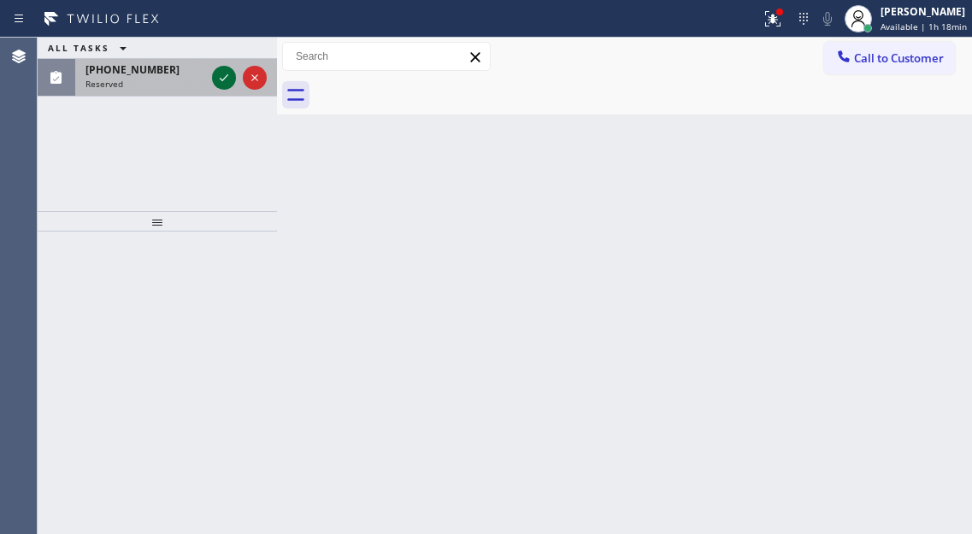
click at [221, 78] on icon at bounding box center [224, 78] width 21 height 21
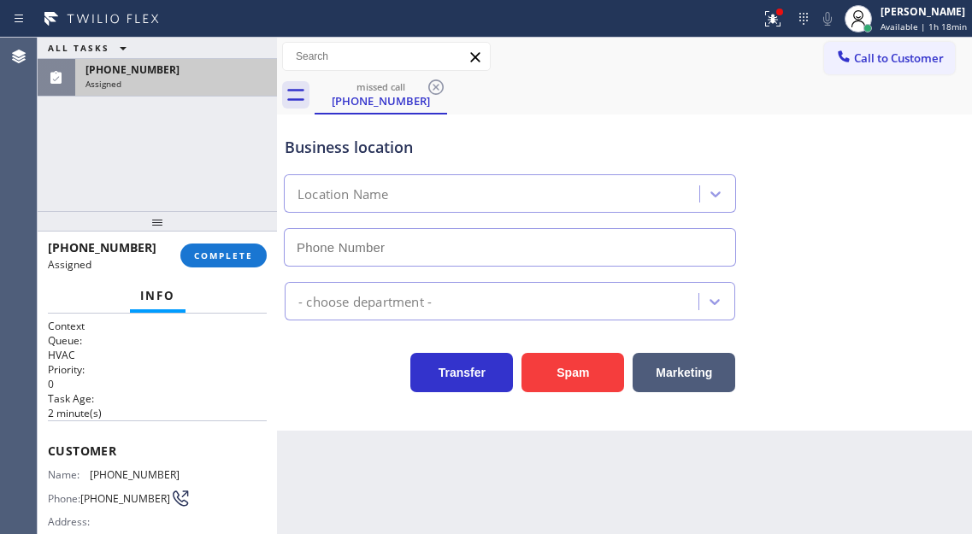
type input "[PHONE_NUMBER]"
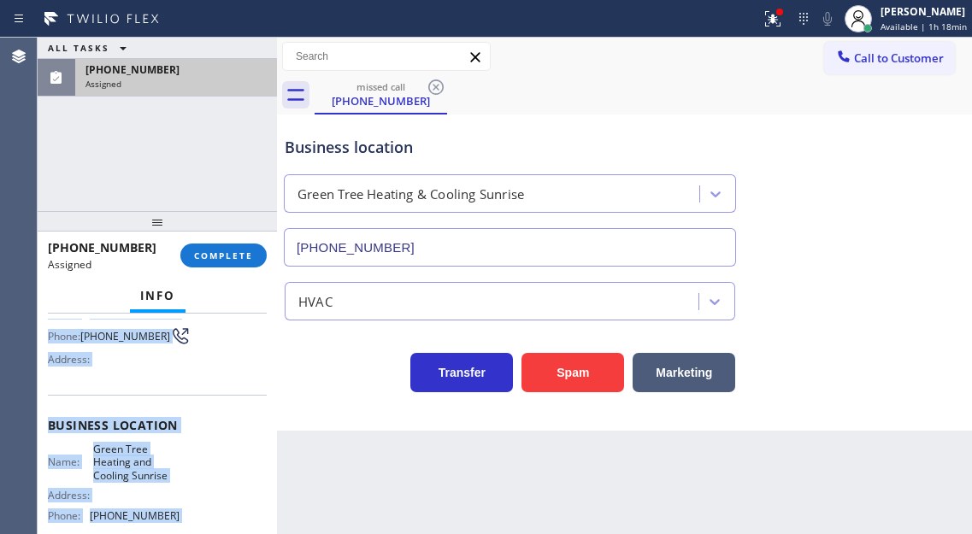
scroll to position [320, 0]
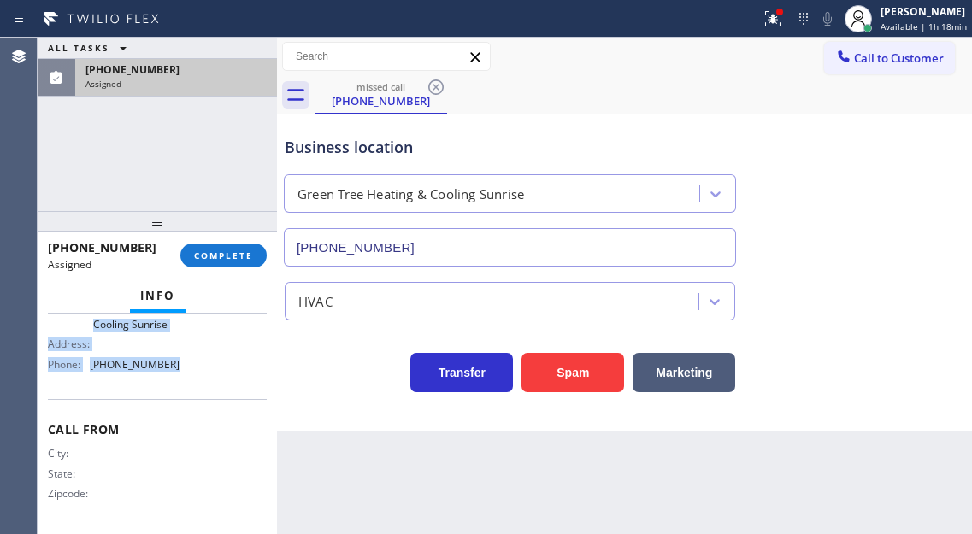
drag, startPoint x: 46, startPoint y: 444, endPoint x: 201, endPoint y: 380, distance: 167.5
click at [201, 380] on div "Context Queue: HVAC Priority: 0 Task Age: [DEMOGRAPHIC_DATA] minute(s) Customer…" at bounding box center [157, 424] width 239 height 221
copy div "Customer Name: [PHONE_NUMBER] Phone: [PHONE_NUMBER] Address: Business location …"
click at [245, 255] on span "COMPLETE" at bounding box center [223, 256] width 59 height 12
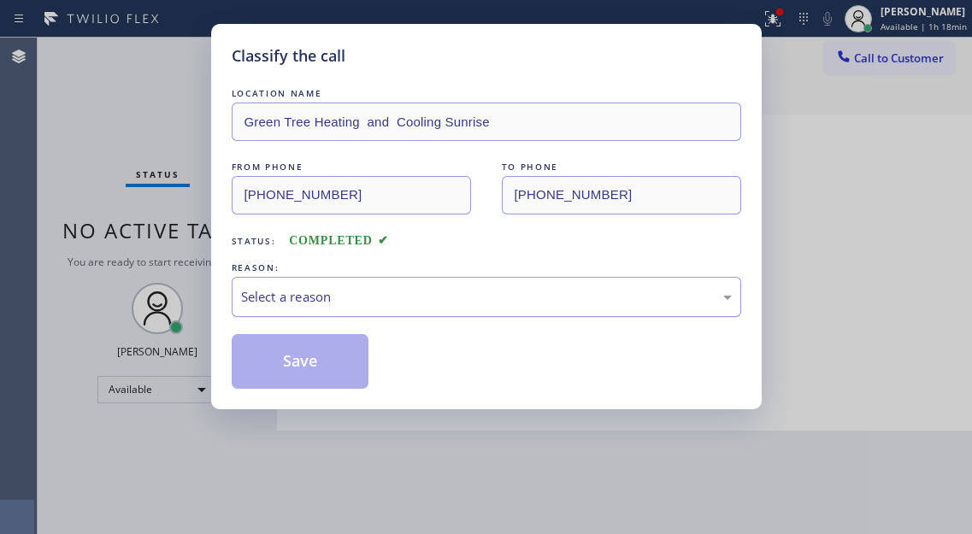
click at [409, 308] on div "Select a reason" at bounding box center [487, 297] width 510 height 40
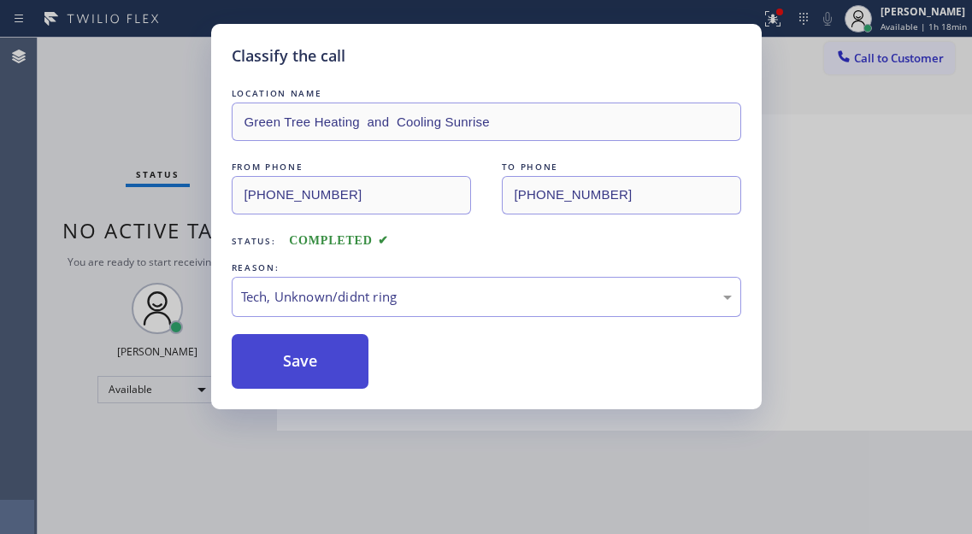
click at [333, 375] on button "Save" at bounding box center [301, 361] width 138 height 55
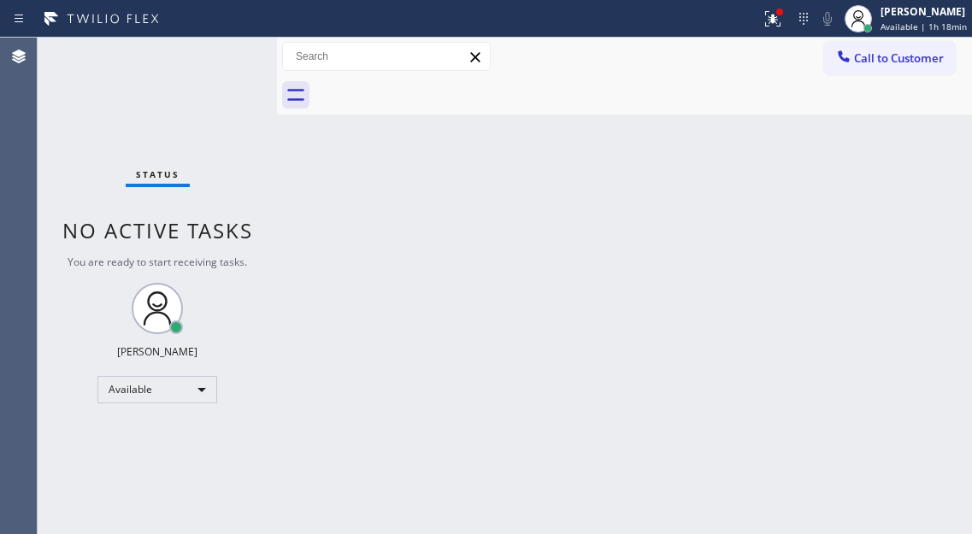
drag, startPoint x: 949, startPoint y: 197, endPoint x: 849, endPoint y: 159, distance: 106.9
click at [949, 197] on div "Back to Dashboard Change Sender ID Customers Technicians Select a contact Outbo…" at bounding box center [624, 286] width 695 height 497
click at [781, 26] on icon at bounding box center [772, 18] width 15 height 15
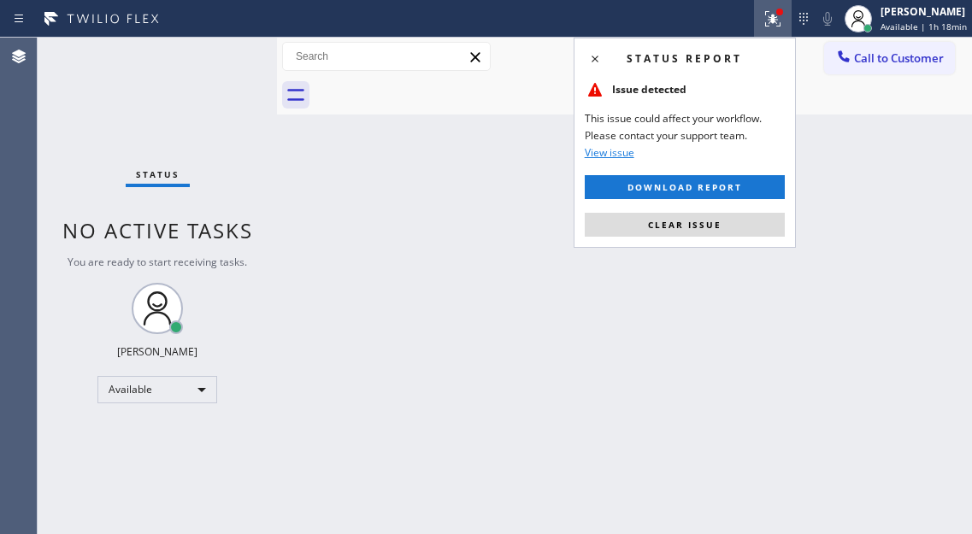
click at [724, 239] on div "Status report Issue detected This issue could affect your workflow. Please cont…" at bounding box center [685, 143] width 222 height 210
click at [721, 234] on button "Clear issue" at bounding box center [685, 225] width 200 height 24
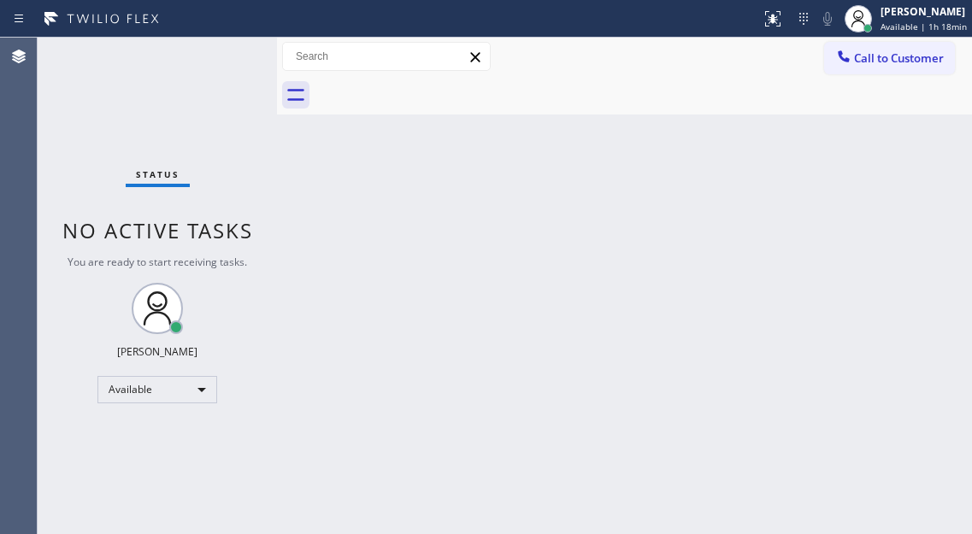
click at [220, 54] on div "Status No active tasks You are ready to start receiving tasks. [PERSON_NAME]" at bounding box center [157, 286] width 239 height 497
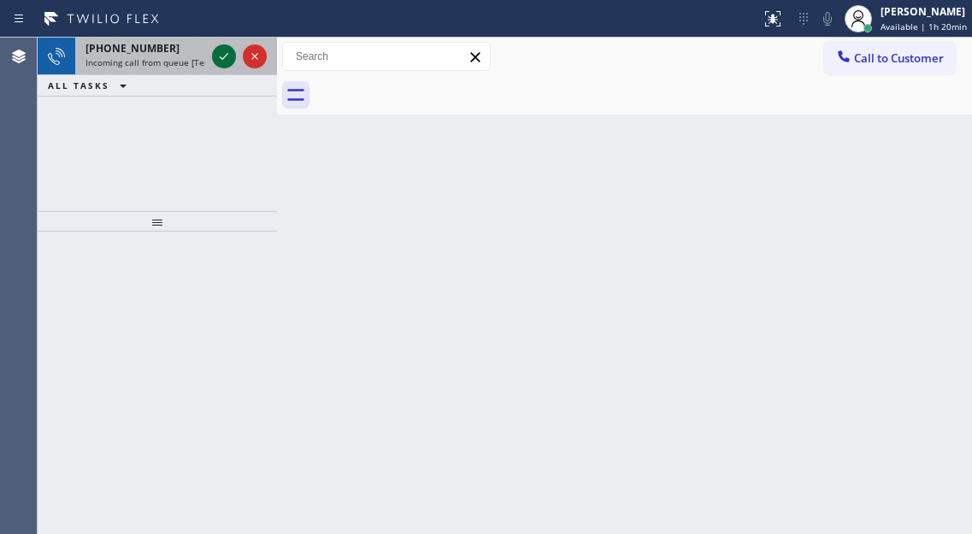
click at [220, 54] on icon at bounding box center [224, 56] width 21 height 21
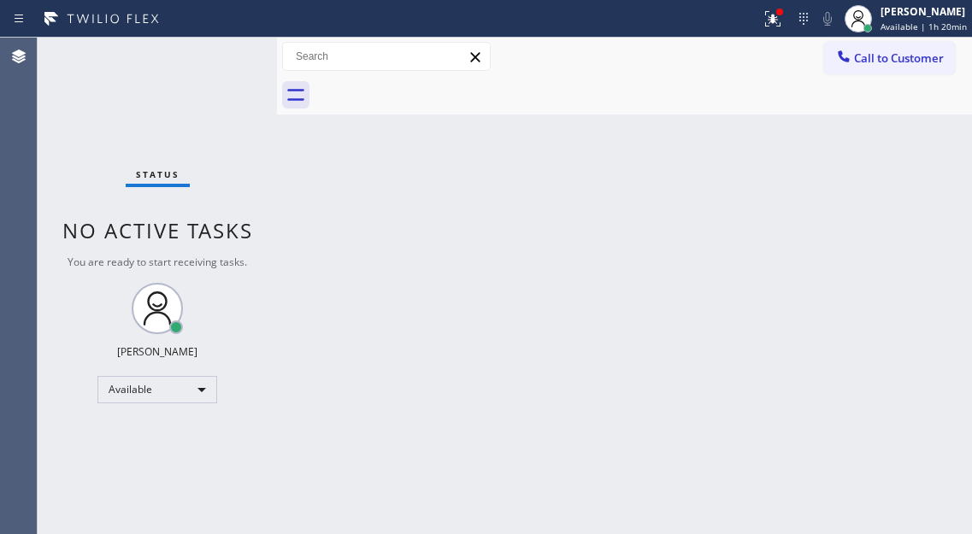
click at [220, 54] on div "Status No active tasks You are ready to start receiving tasks. [PERSON_NAME]" at bounding box center [157, 286] width 239 height 497
click at [221, 57] on div "Status No active tasks You are ready to start receiving tasks. [PERSON_NAME]" at bounding box center [157, 286] width 239 height 497
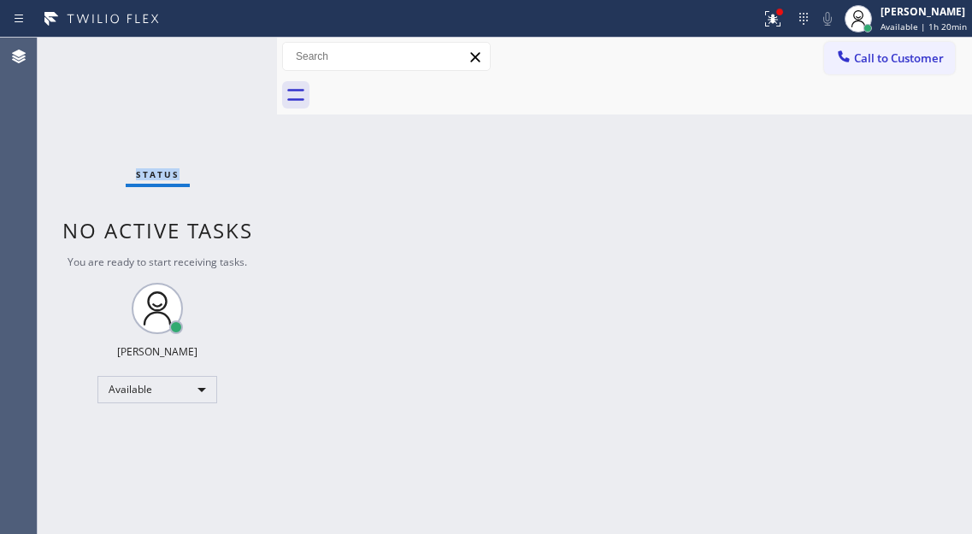
click at [221, 57] on div "Status No active tasks You are ready to start receiving tasks. [PERSON_NAME]" at bounding box center [157, 286] width 239 height 497
click at [214, 50] on div "Status No active tasks You are ready to start receiving tasks. [PERSON_NAME]" at bounding box center [157, 286] width 239 height 497
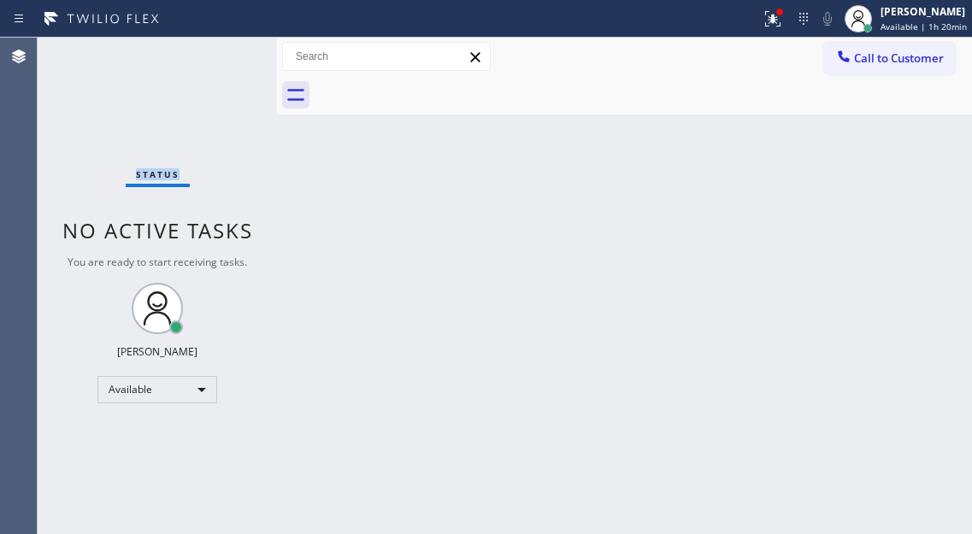
click at [214, 50] on div "Status No active tasks You are ready to start receiving tasks. [PERSON_NAME]" at bounding box center [157, 286] width 239 height 497
click at [777, 25] on icon at bounding box center [773, 19] width 21 height 21
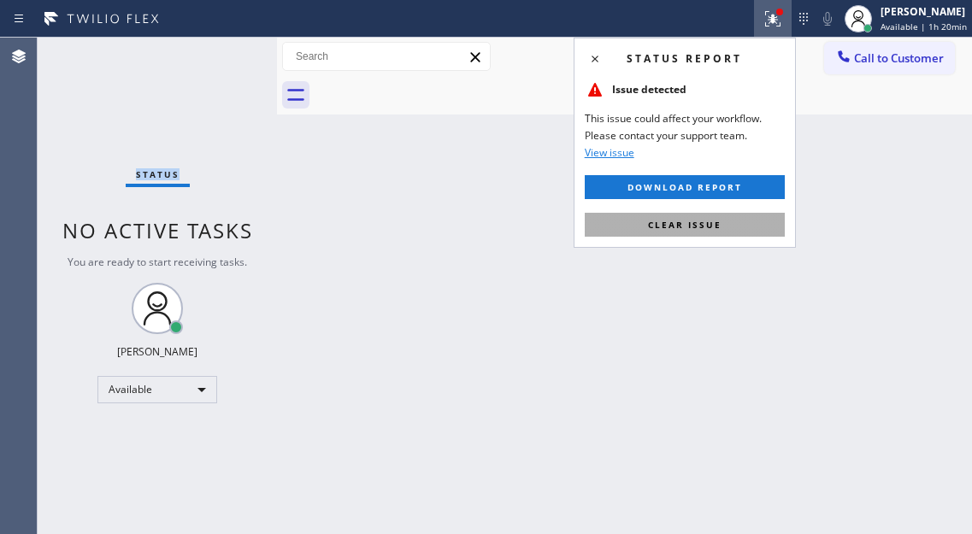
click at [686, 232] on button "Clear issue" at bounding box center [685, 225] width 200 height 24
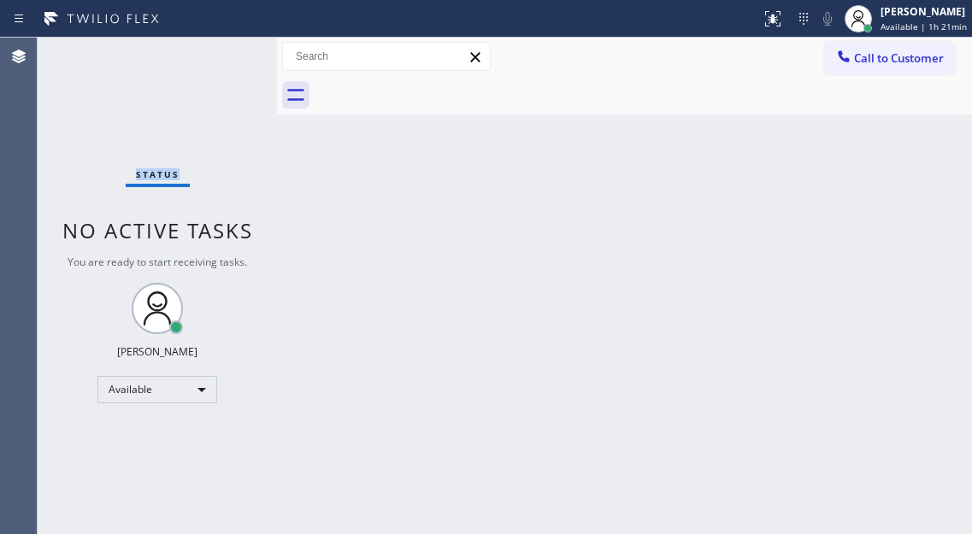
click at [220, 64] on div "Status No active tasks You are ready to start receiving tasks. [PERSON_NAME]" at bounding box center [157, 286] width 239 height 497
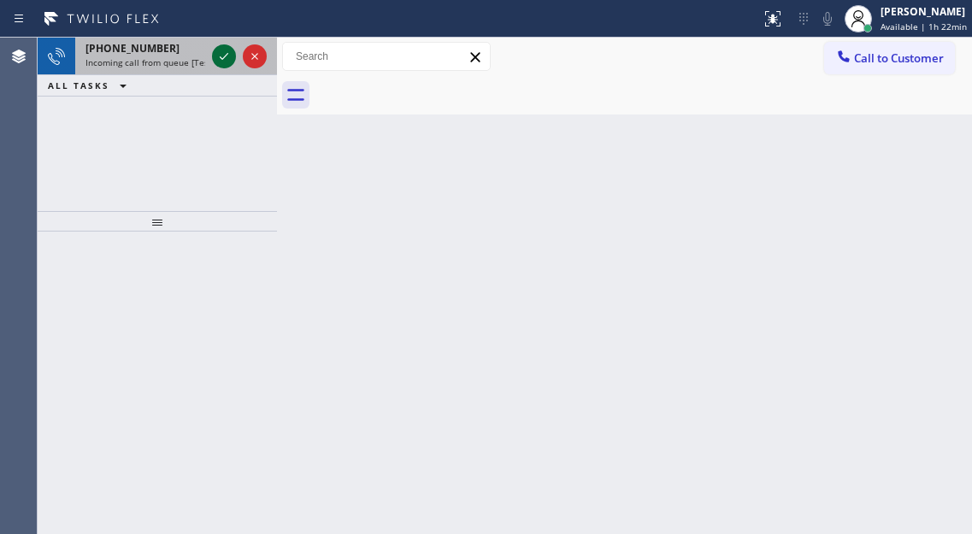
click at [220, 64] on icon at bounding box center [224, 56] width 21 height 21
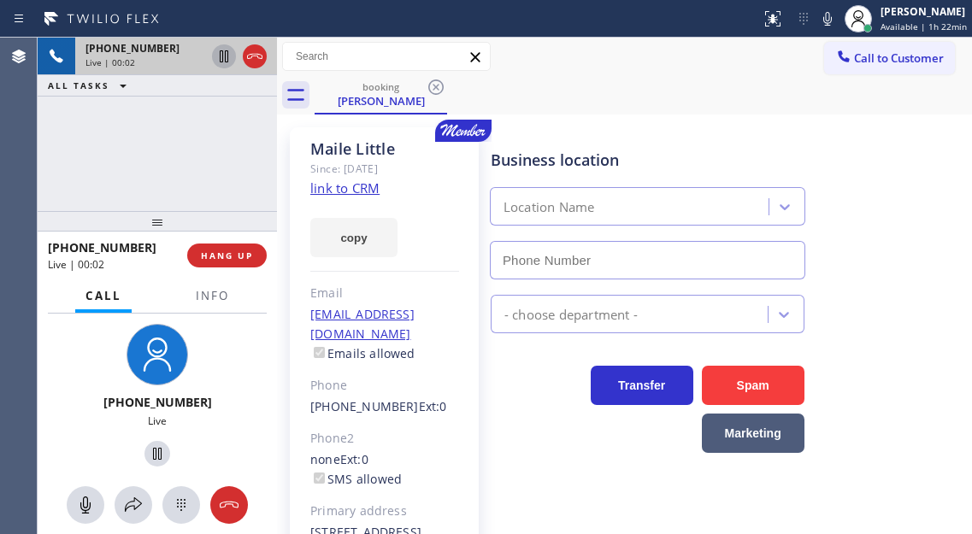
type input "[PHONE_NUMBER]"
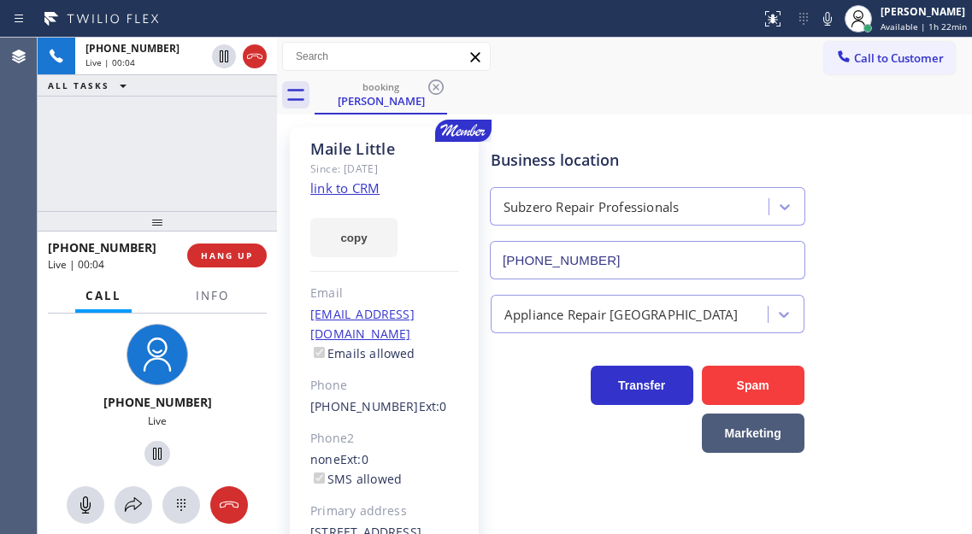
click at [362, 192] on link "link to CRM" at bounding box center [344, 188] width 69 height 17
click at [206, 304] on span "Info" at bounding box center [212, 295] width 33 height 15
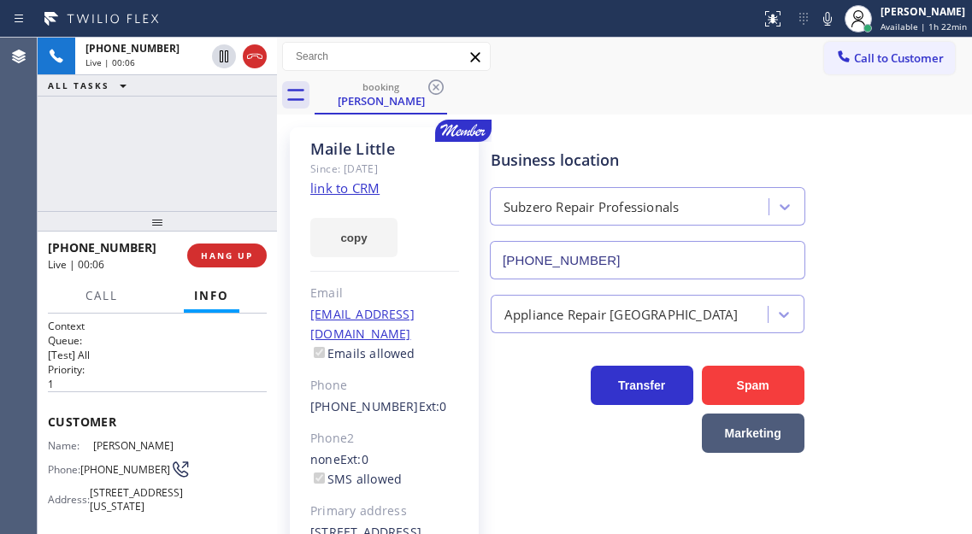
click at [114, 463] on span "[PHONE_NUMBER]" at bounding box center [125, 469] width 90 height 13
copy div "[PHONE_NUMBER]"
click at [667, 133] on div "Business location Subzero Repair Professionals [PHONE_NUMBER]" at bounding box center [647, 206] width 321 height 148
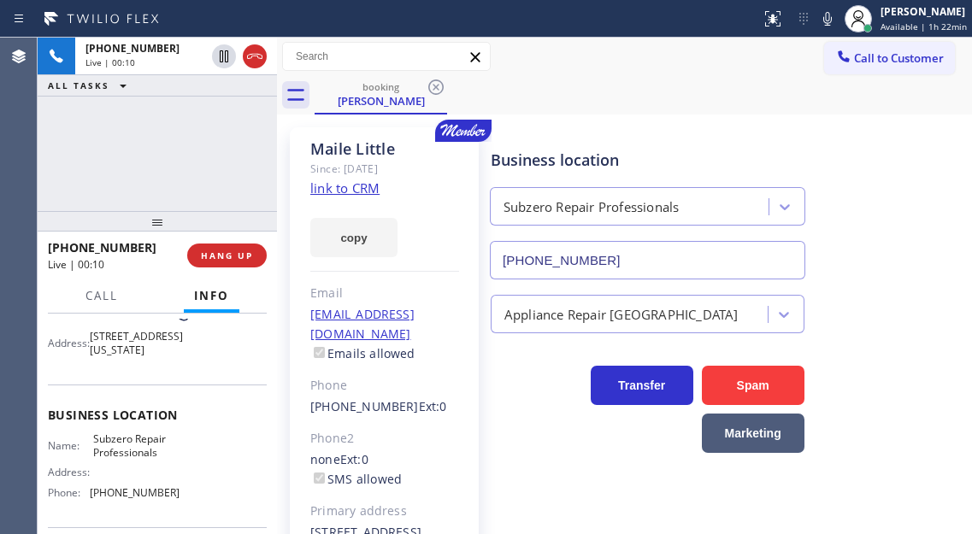
scroll to position [171, 0]
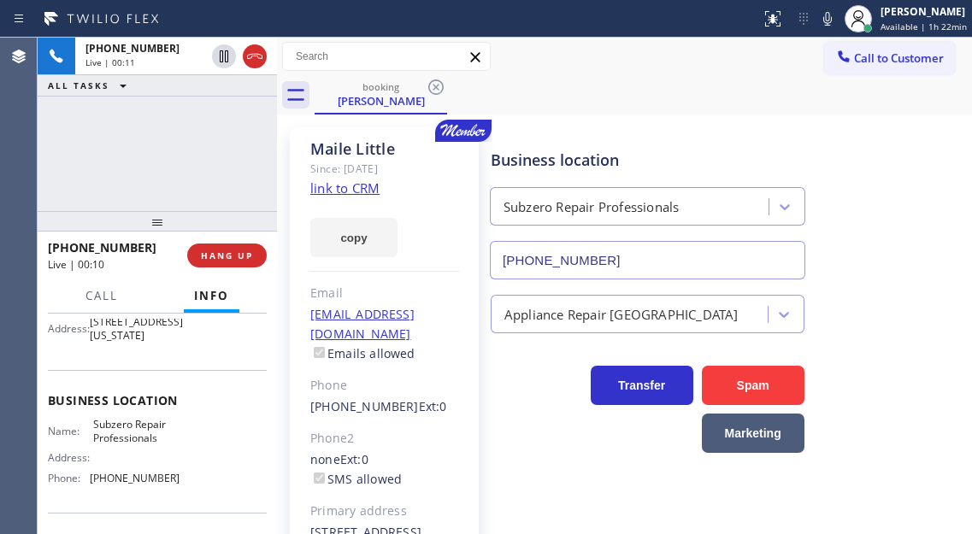
click at [121, 445] on span "Subzero Repair Professionals" at bounding box center [136, 431] width 86 height 27
copy span "Subzero Repair Professionals"
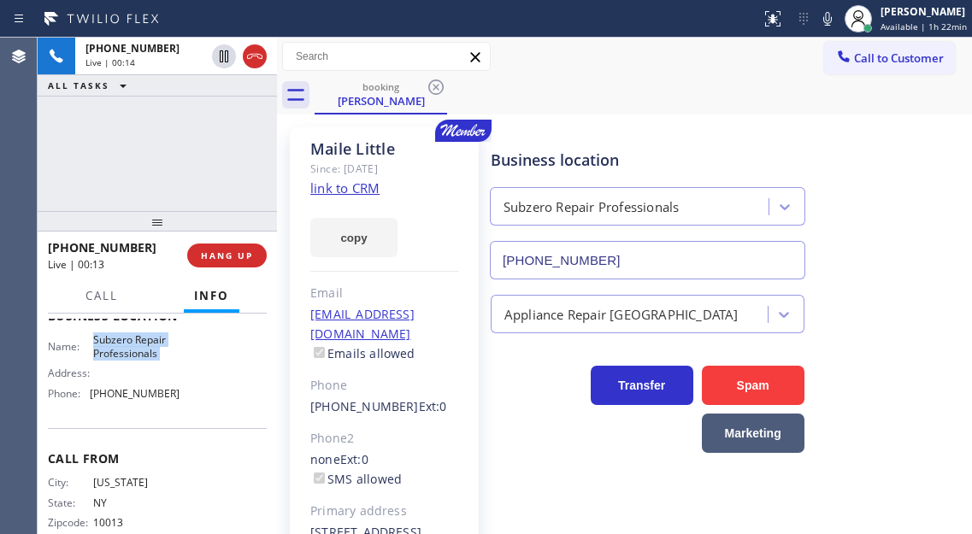
scroll to position [257, 0]
click at [138, 399] on span "[PHONE_NUMBER]" at bounding box center [135, 393] width 90 height 13
copy span "[PHONE_NUMBER]"
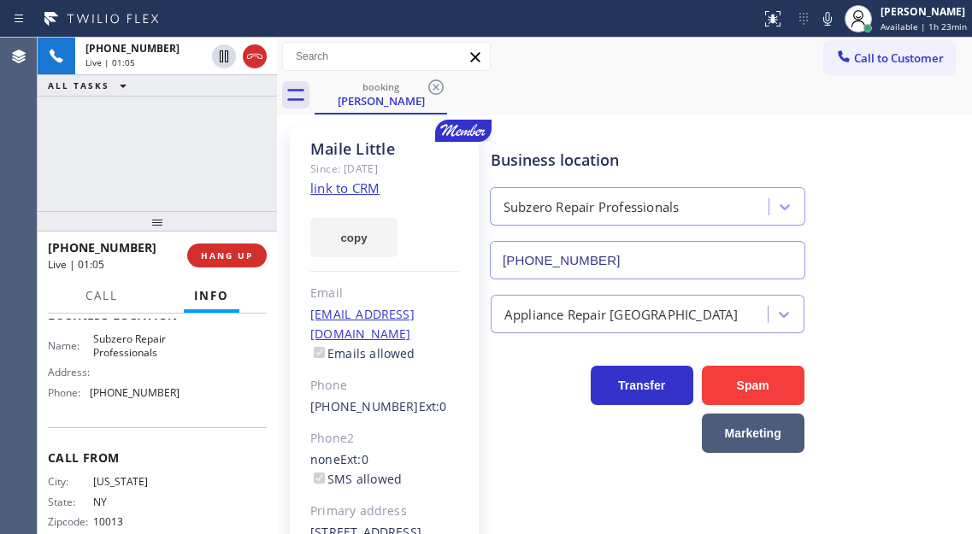
click at [897, 215] on div "Business location Subzero Repair Professionals [PHONE_NUMBER]" at bounding box center [727, 202] width 481 height 155
click at [159, 167] on div "[PHONE_NUMBER] Live | 01:06 ALL TASKS ALL TASKS ACTIVE TASKS TASKS IN WRAP UP" at bounding box center [157, 125] width 239 height 174
click at [228, 250] on span "HANG UP" at bounding box center [227, 256] width 52 height 12
click at [229, 251] on span "HANG UP" at bounding box center [227, 256] width 52 height 12
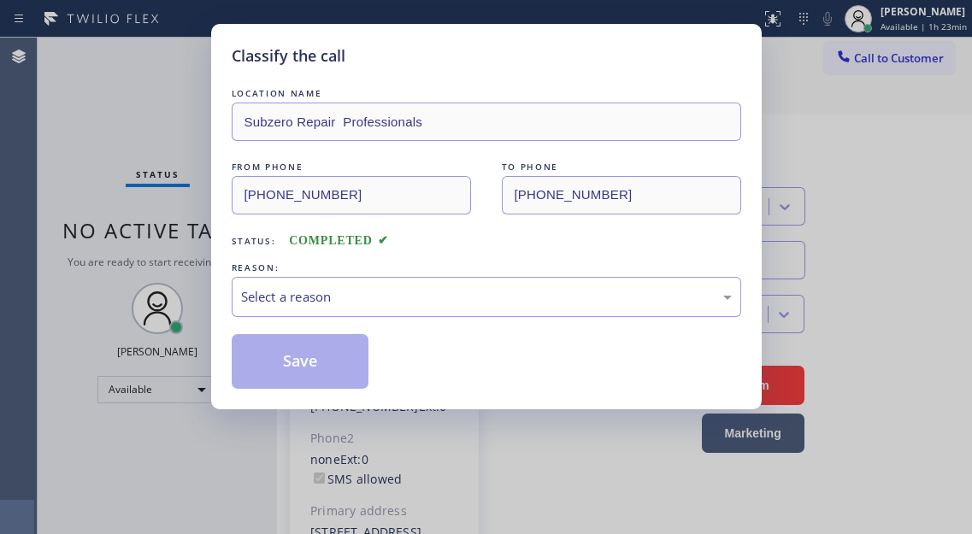
click at [229, 251] on div "Classify the call LOCATION NAME Subzero Repair Professionals FROM PHONE [PHONE_…" at bounding box center [486, 217] width 551 height 386
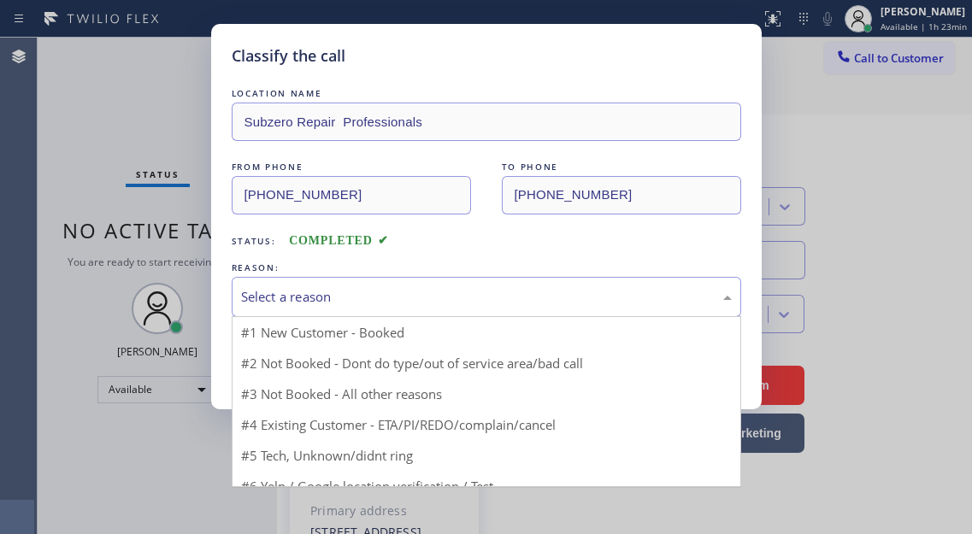
click at [396, 296] on div "Select a reason" at bounding box center [486, 297] width 491 height 20
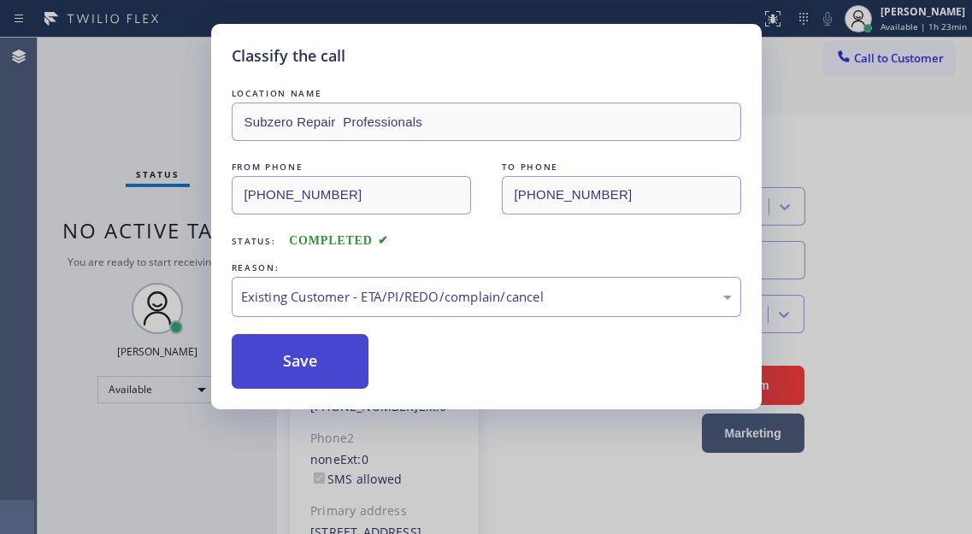
click at [335, 356] on button "Save" at bounding box center [301, 361] width 138 height 55
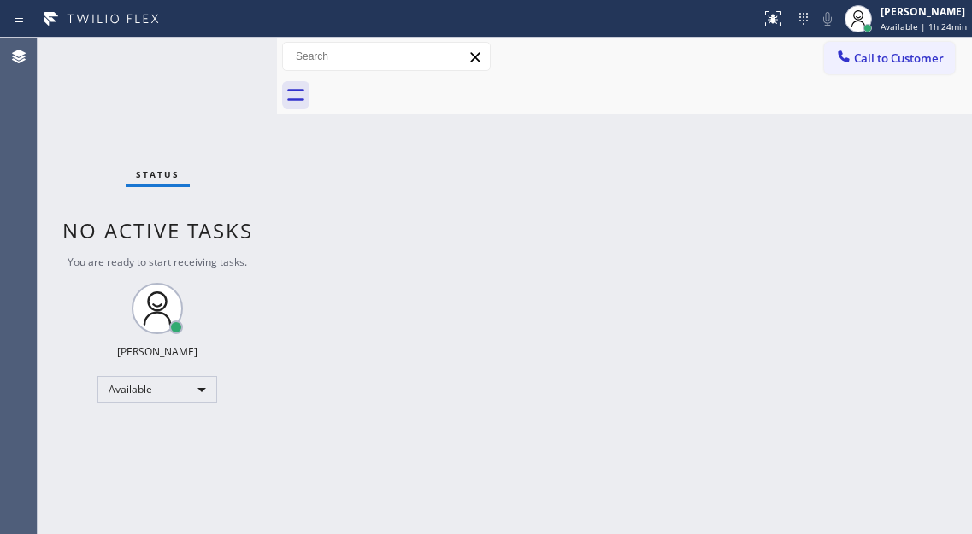
click at [228, 66] on div "Status No active tasks You are ready to start receiving tasks. [PERSON_NAME]" at bounding box center [157, 286] width 239 height 497
click at [930, 174] on div "Back to Dashboard Change Sender ID Customers Technicians Select a contact Outbo…" at bounding box center [624, 286] width 695 height 497
click at [224, 59] on div "Status No active tasks You are ready to start receiving tasks. [PERSON_NAME]" at bounding box center [157, 286] width 239 height 497
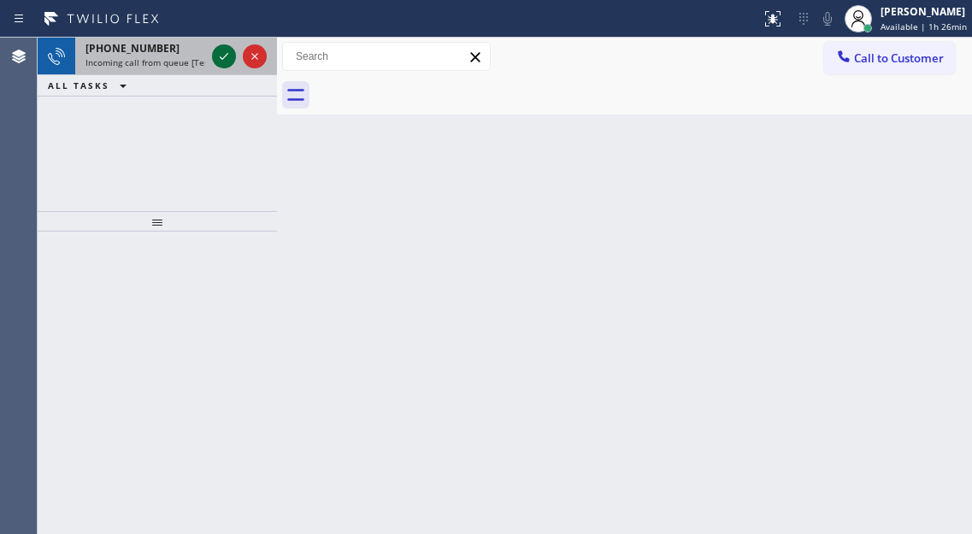
click at [224, 59] on icon at bounding box center [224, 56] width 21 height 21
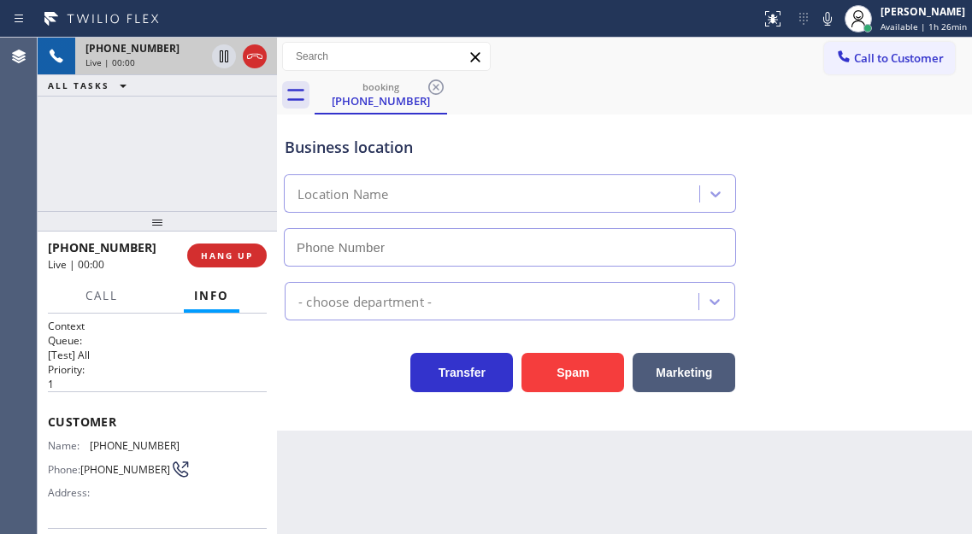
type input "[PHONE_NUMBER]"
click at [128, 450] on span "[PHONE_NUMBER]" at bounding box center [135, 446] width 90 height 13
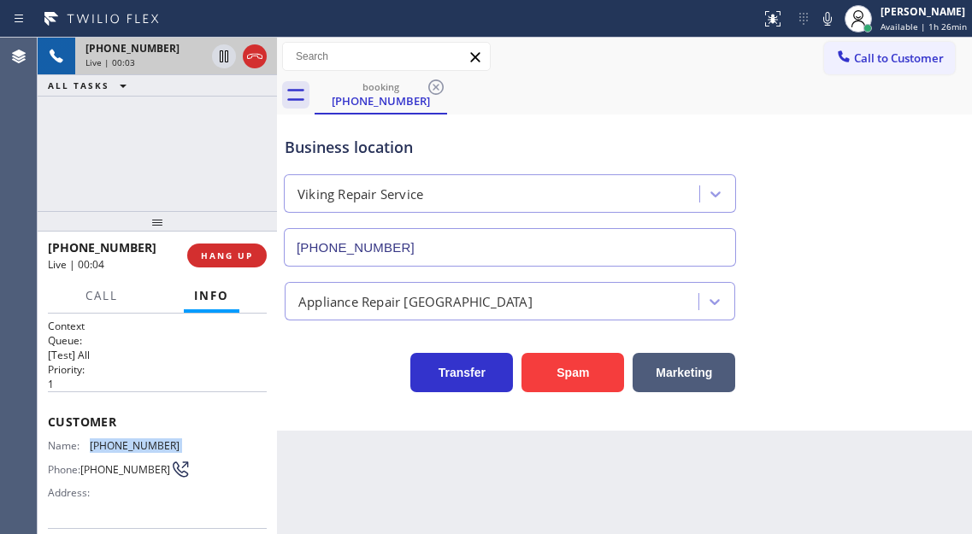
click at [128, 450] on span "[PHONE_NUMBER]" at bounding box center [135, 446] width 90 height 13
copy span "[PHONE_NUMBER]"
click at [249, 401] on div "Customer Name: [PHONE_NUMBER] Phone: [PHONE_NUMBER] Address:" at bounding box center [157, 460] width 219 height 137
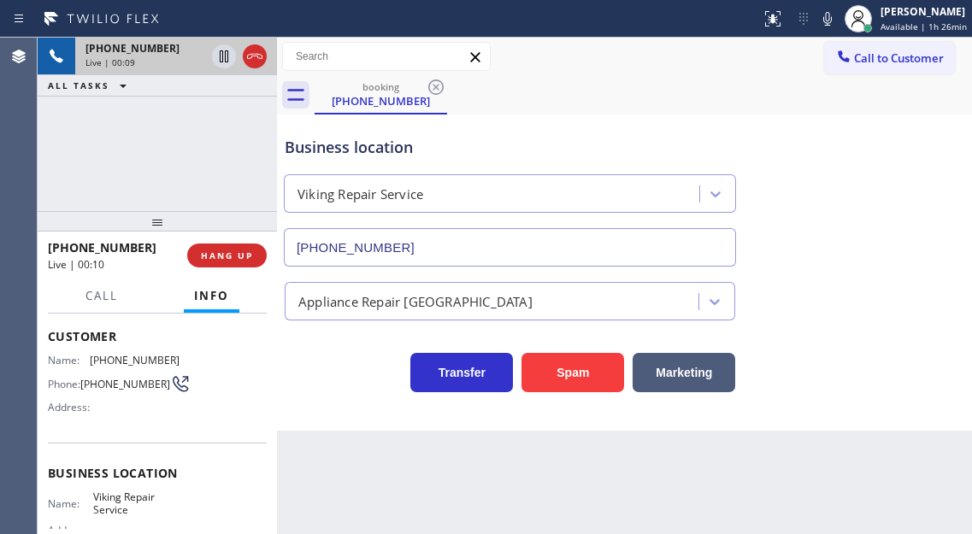
scroll to position [171, 0]
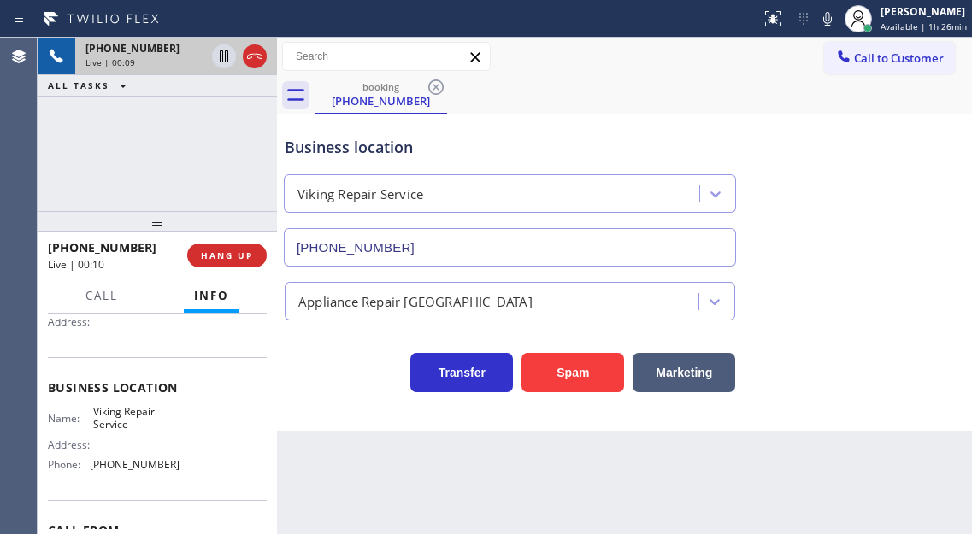
click at [119, 415] on span "Viking Repair Service" at bounding box center [136, 418] width 86 height 27
copy span "Viking Repair Service"
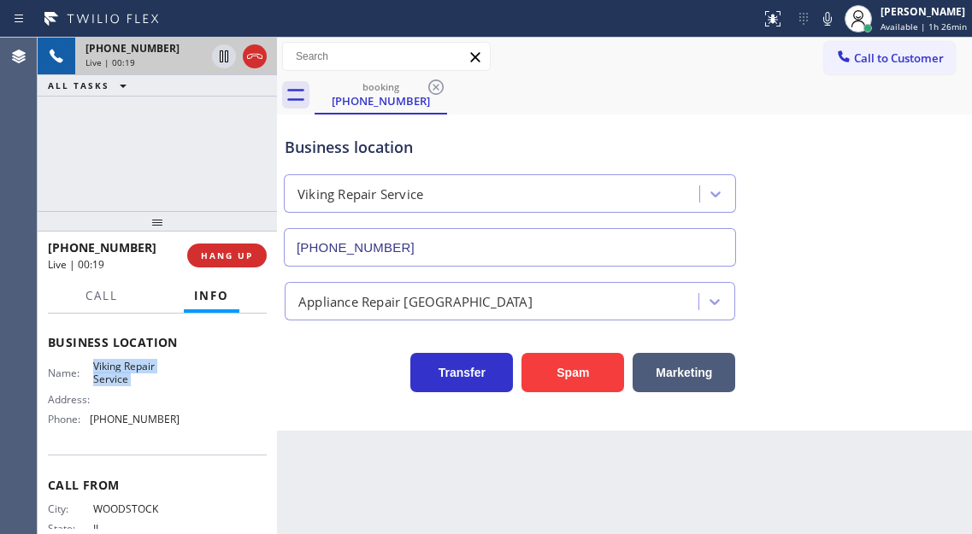
scroll to position [257, 0]
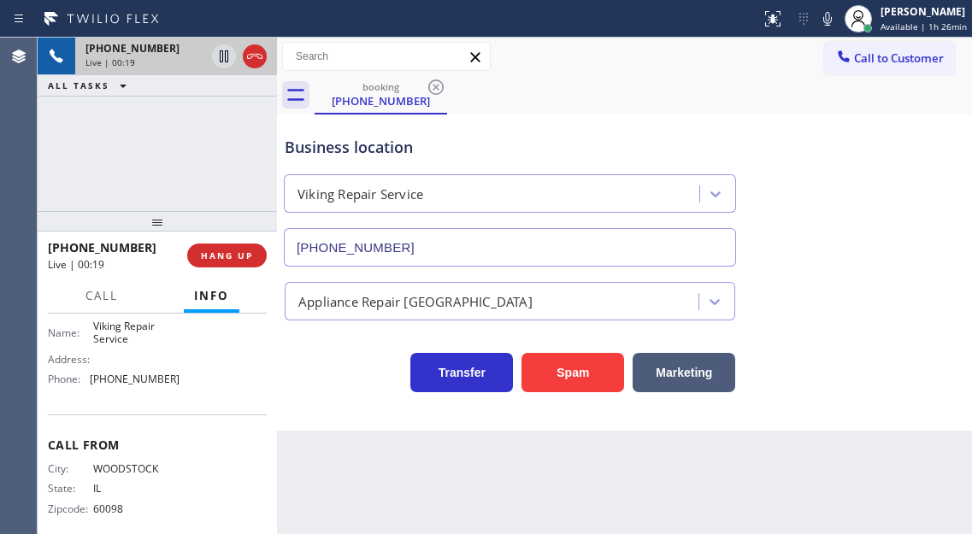
click at [126, 393] on div "Name: Viking Repair Service Address: Phone: [PHONE_NUMBER]" at bounding box center [114, 357] width 132 height 74
copy span "[PHONE_NUMBER]"
click at [204, 151] on div "[PHONE_NUMBER] Live | 00:37 ALL TASKS ALL TASKS ACTIVE TASKS TASKS IN WRAP UP" at bounding box center [157, 125] width 239 height 174
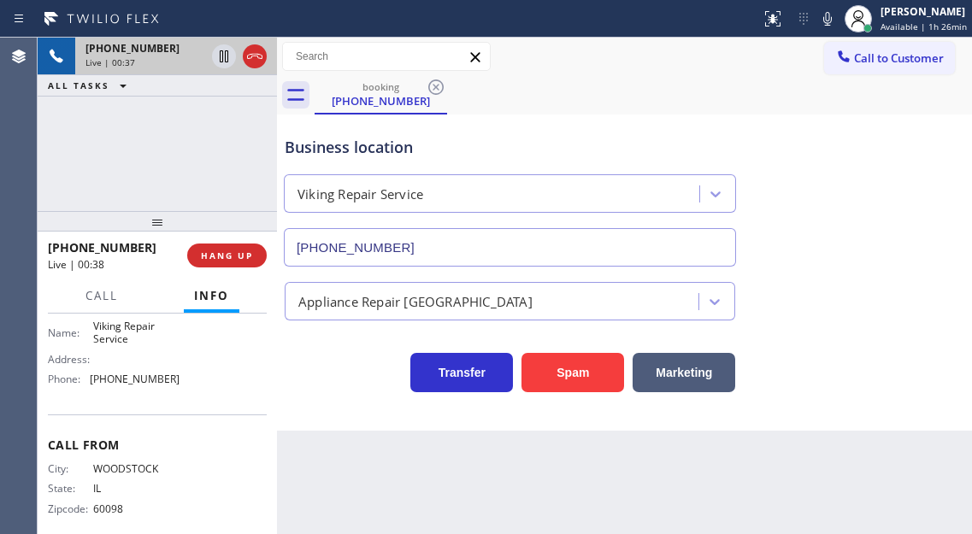
click at [325, 156] on div "Business location" at bounding box center [510, 147] width 451 height 23
click at [362, 151] on div "Business location" at bounding box center [510, 147] width 451 height 23
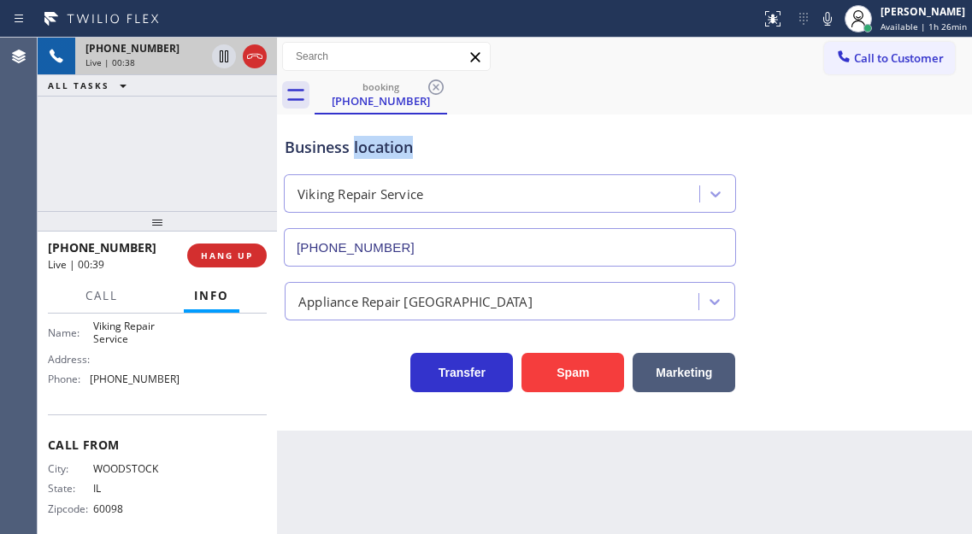
click at [362, 151] on div "Business location" at bounding box center [510, 147] width 451 height 23
click at [346, 148] on div "Business location" at bounding box center [510, 147] width 451 height 23
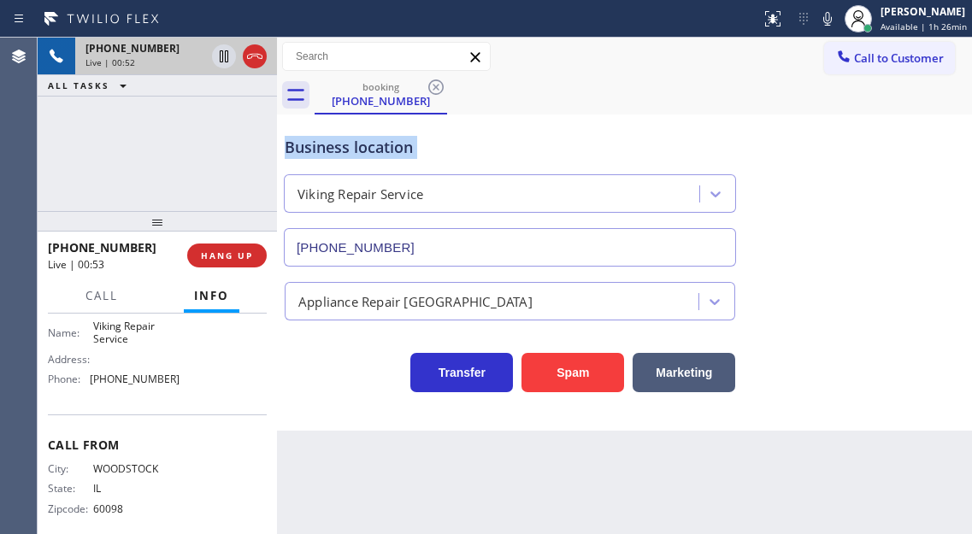
click at [346, 148] on div "Business location" at bounding box center [510, 147] width 451 height 23
click at [183, 149] on div "[PHONE_NUMBER] Live | 00:53 ALL TASKS ALL TASKS ACTIVE TASKS TASKS IN WRAP UP" at bounding box center [157, 125] width 239 height 174
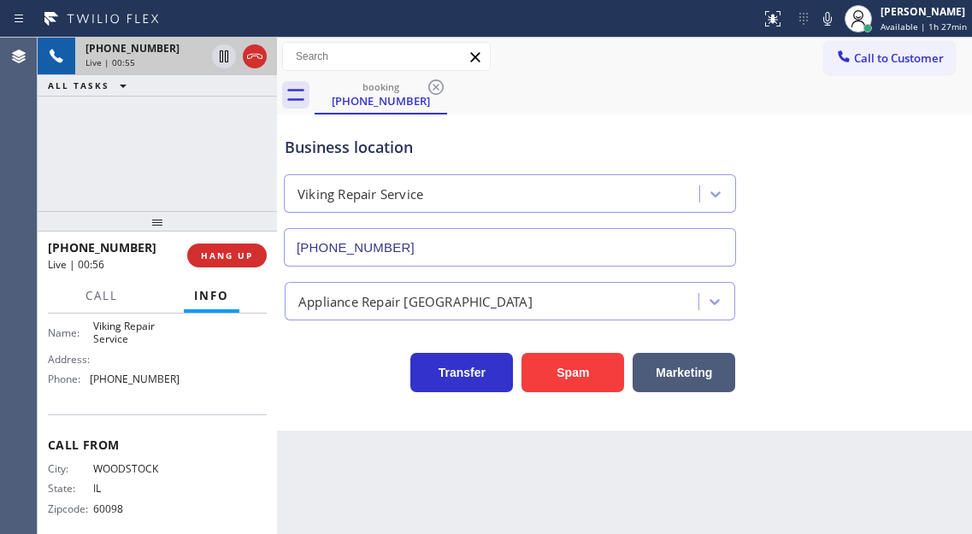
drag, startPoint x: 944, startPoint y: 216, endPoint x: 887, endPoint y: 216, distance: 57.3
click at [944, 216] on div "Business location Viking Repair Service [PHONE_NUMBER]" at bounding box center [624, 189] width 687 height 155
click at [232, 257] on span "HANG UP" at bounding box center [227, 256] width 52 height 12
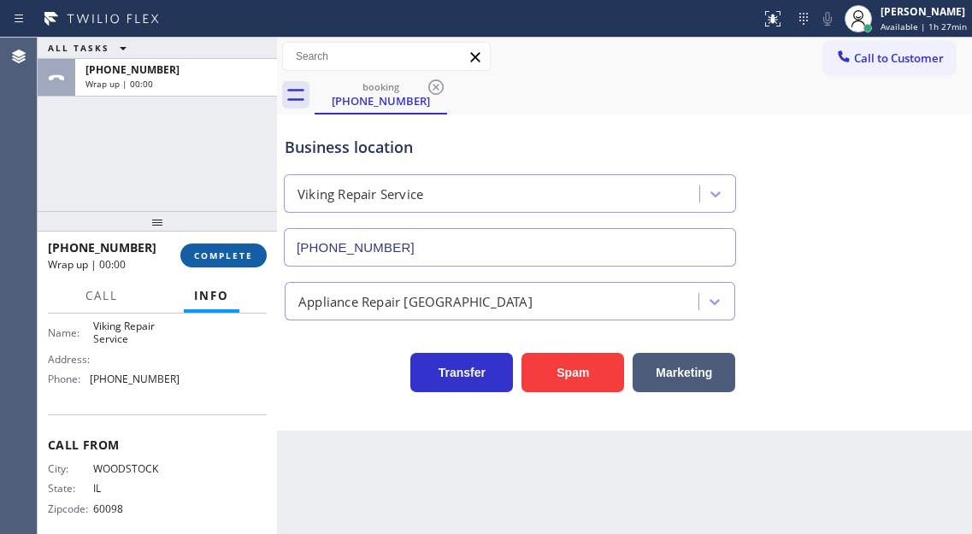
click at [232, 257] on span "COMPLETE" at bounding box center [223, 256] width 59 height 12
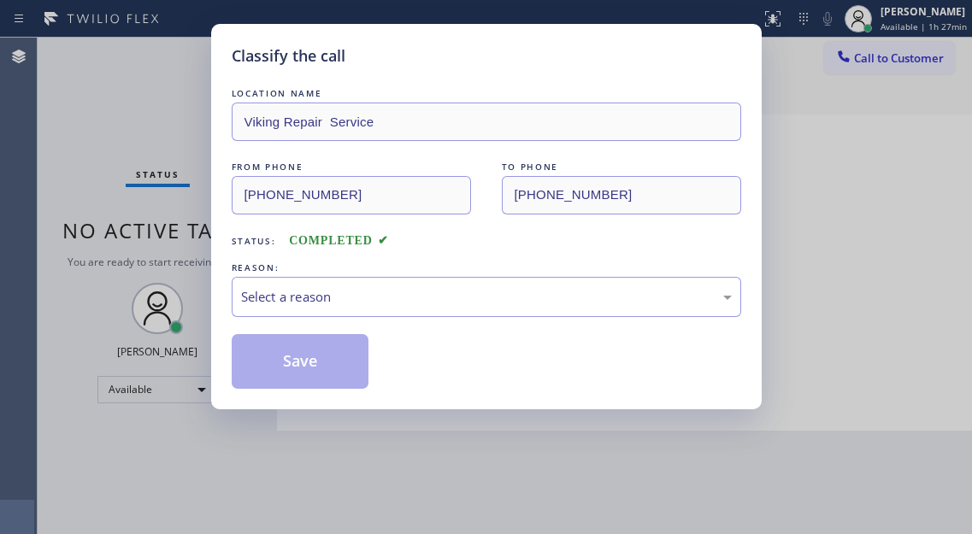
click at [232, 257] on div "LOCATION NAME Viking Repair Service FROM PHONE [PHONE_NUMBER] TO PHONE [PHONE_N…" at bounding box center [487, 237] width 510 height 304
click at [341, 303] on div "Select a reason" at bounding box center [486, 297] width 491 height 20
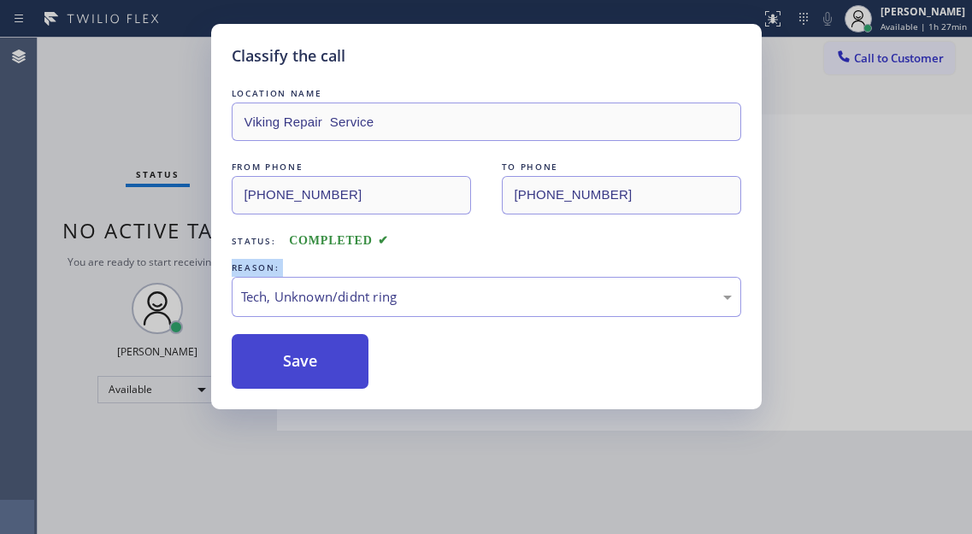
click at [340, 369] on button "Save" at bounding box center [301, 361] width 138 height 55
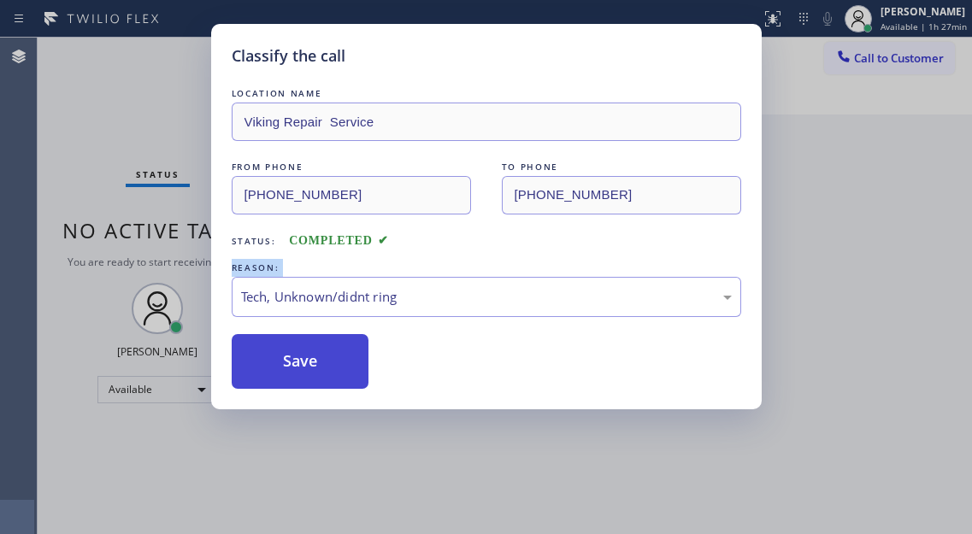
click at [340, 369] on button "Save" at bounding box center [301, 361] width 138 height 55
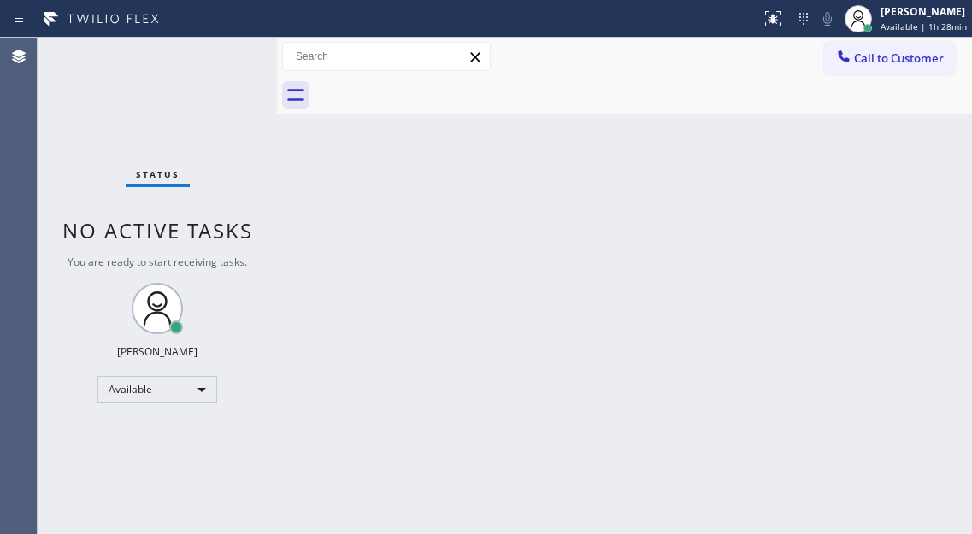
drag, startPoint x: 923, startPoint y: 191, endPoint x: 788, endPoint y: 172, distance: 135.6
click at [923, 191] on div "Back to Dashboard Change Sender ID Customers Technicians Select a contact Outbo…" at bounding box center [624, 286] width 695 height 497
click at [239, 51] on div "Status No active tasks You are ready to start receiving tasks. [PERSON_NAME]" at bounding box center [157, 286] width 239 height 497
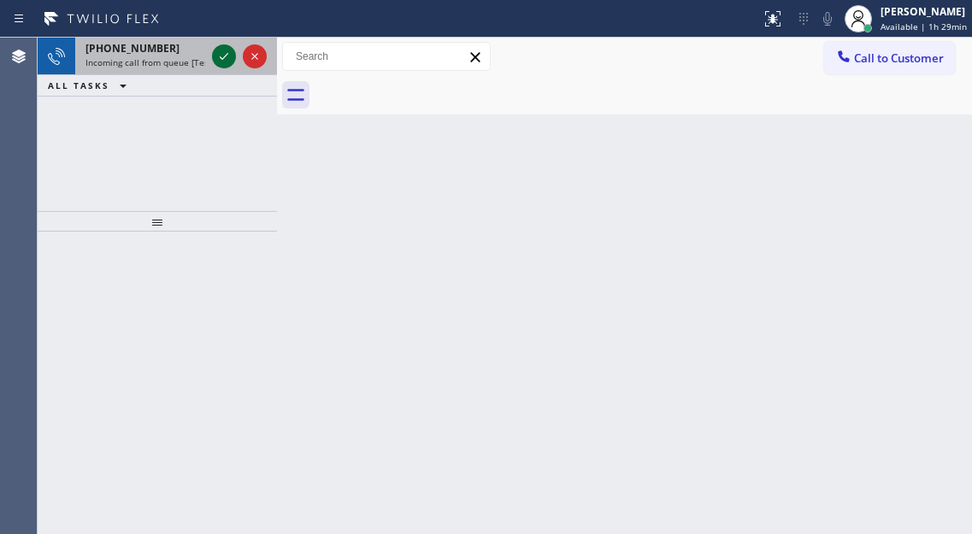
click at [218, 56] on icon at bounding box center [224, 56] width 21 height 21
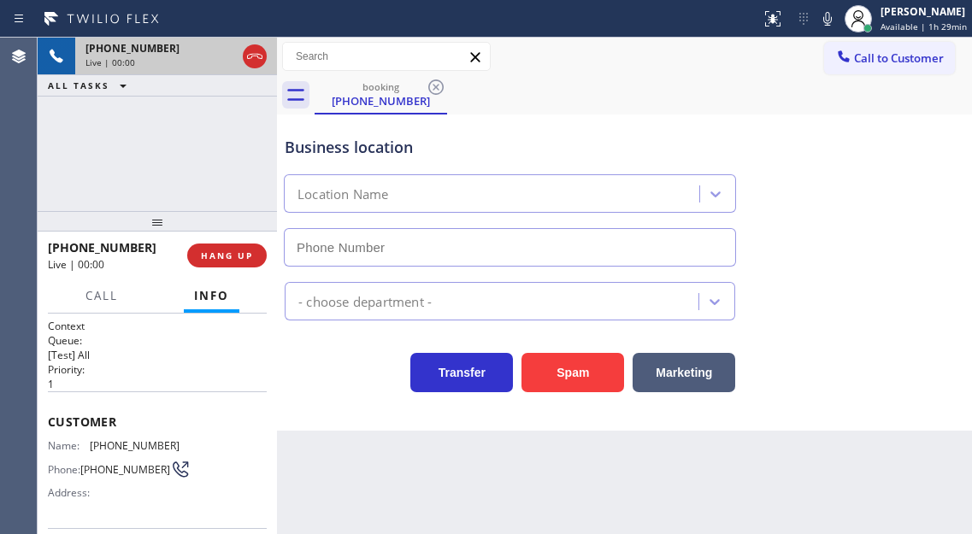
type input "[PHONE_NUMBER]"
click at [108, 463] on span "[PHONE_NUMBER]" at bounding box center [125, 469] width 90 height 13
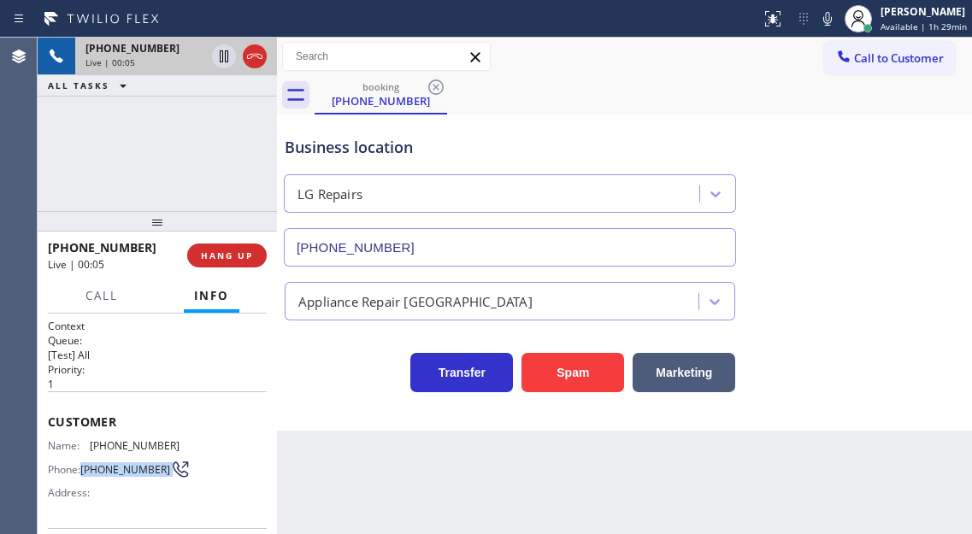
click at [108, 463] on span "[PHONE_NUMBER]" at bounding box center [125, 469] width 90 height 13
copy div "[PHONE_NUMBER]"
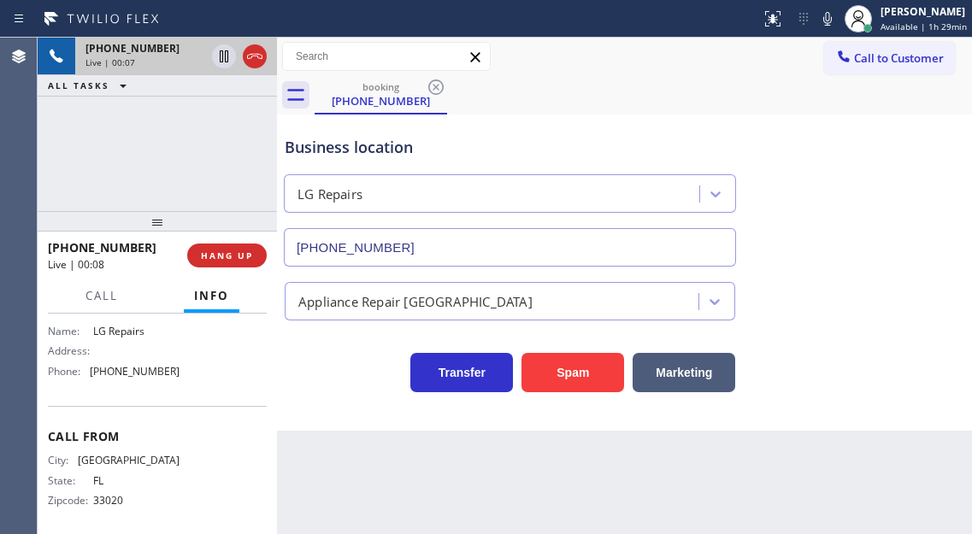
scroll to position [257, 0]
click at [115, 339] on div "Name: LG Repairs Address: Phone: [PHONE_NUMBER]" at bounding box center [114, 350] width 132 height 60
copy span "LG Repairs"
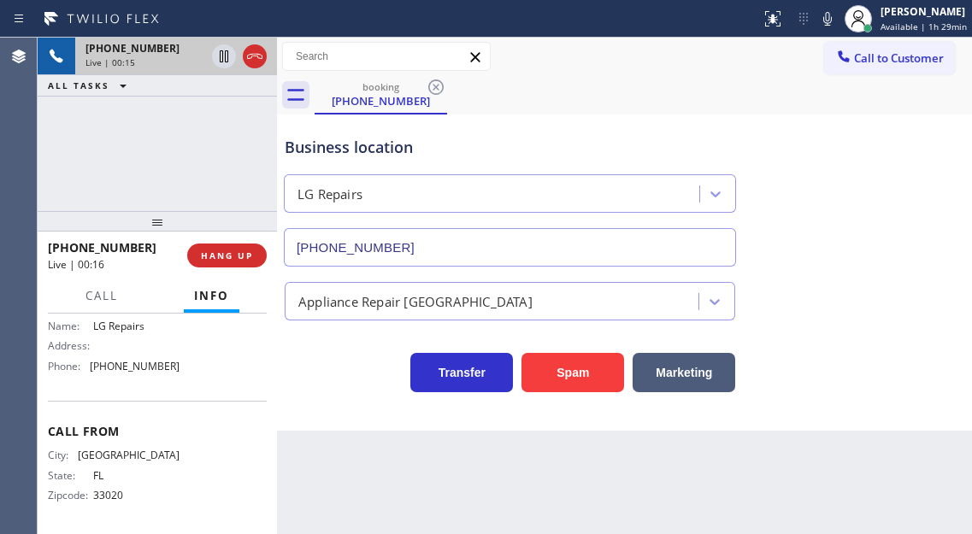
click at [133, 380] on div "Name: LG Repairs Address: Phone: [PHONE_NUMBER]" at bounding box center [114, 350] width 132 height 60
copy span "[PHONE_NUMBER]"
click at [499, 144] on div "Business location" at bounding box center [510, 147] width 451 height 23
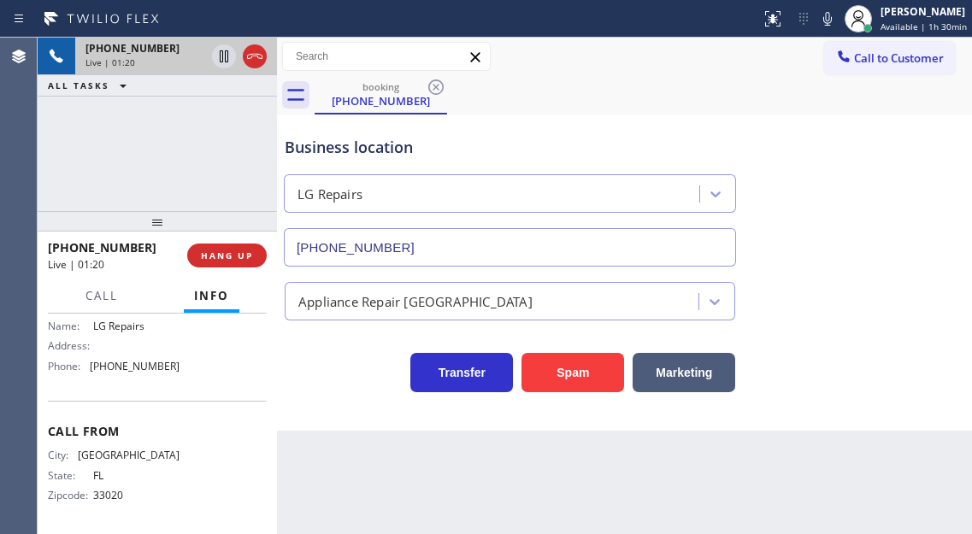
click at [199, 144] on div "[PHONE_NUMBER] Live | 01:20 ALL TASKS ALL TASKS ACTIVE TASKS TASKS IN WRAP UP" at bounding box center [157, 125] width 239 height 174
click at [316, 135] on div "Business location LG Repairs [PHONE_NUMBER]" at bounding box center [509, 193] width 457 height 148
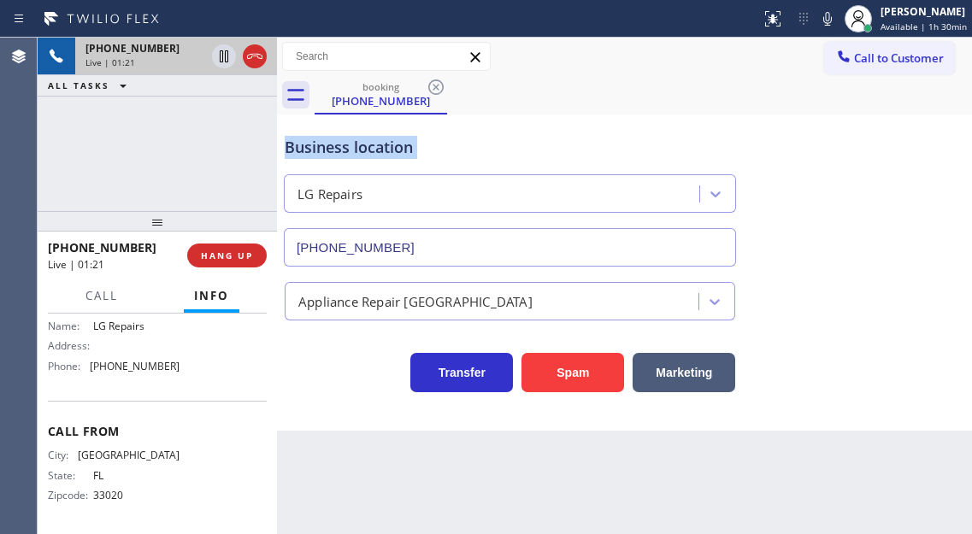
click at [347, 146] on div "Business location" at bounding box center [510, 147] width 451 height 23
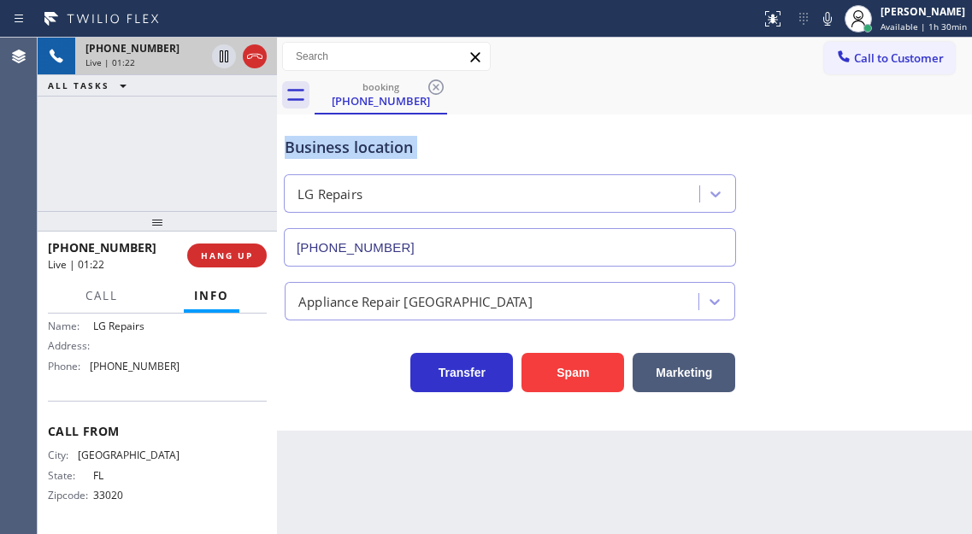
click at [347, 146] on div "Business location" at bounding box center [510, 147] width 451 height 23
click at [167, 145] on div "[PHONE_NUMBER] Live | 01:25 ALL TASKS ALL TASKS ACTIVE TASKS TASKS IN WRAP UP" at bounding box center [157, 125] width 239 height 174
click at [120, 447] on span "[GEOGRAPHIC_DATA]" at bounding box center [129, 453] width 102 height 13
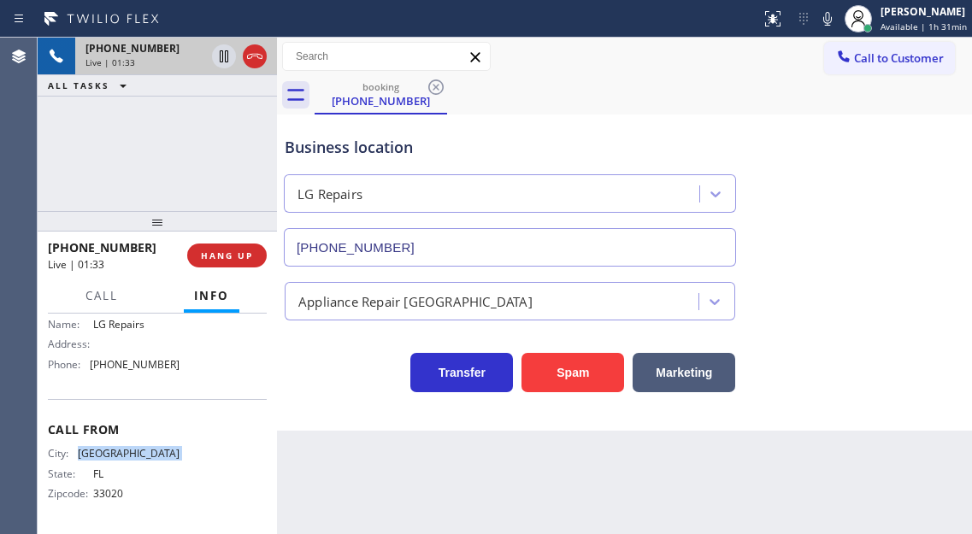
click at [120, 447] on span "[GEOGRAPHIC_DATA]" at bounding box center [129, 453] width 102 height 13
click at [105, 495] on span "33020" at bounding box center [136, 493] width 86 height 13
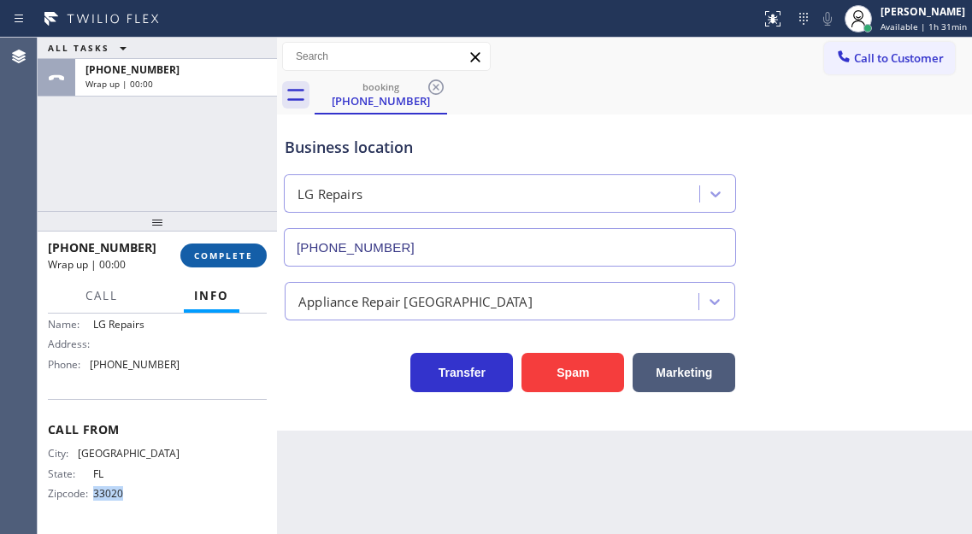
click at [253, 251] on button "COMPLETE" at bounding box center [223, 256] width 86 height 24
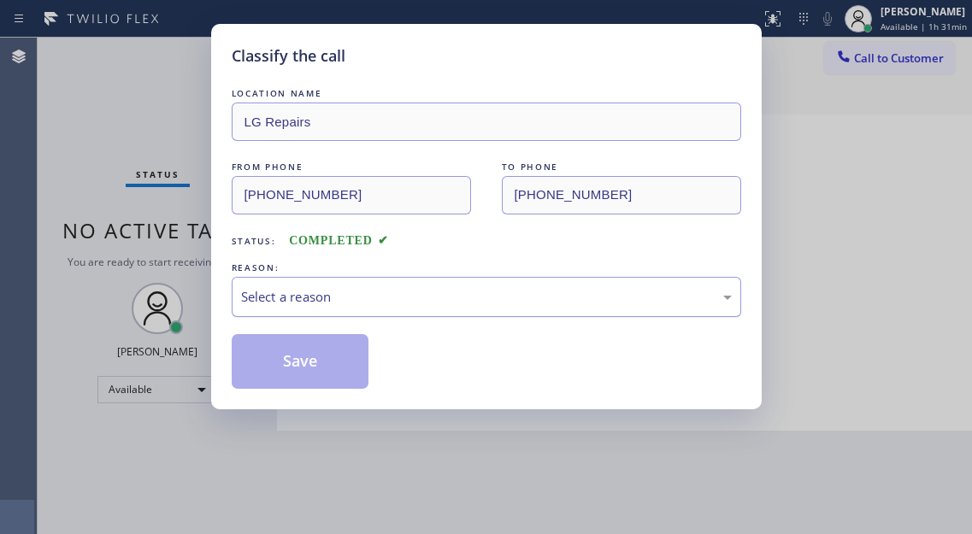
click at [357, 306] on div "Select a reason" at bounding box center [486, 297] width 491 height 20
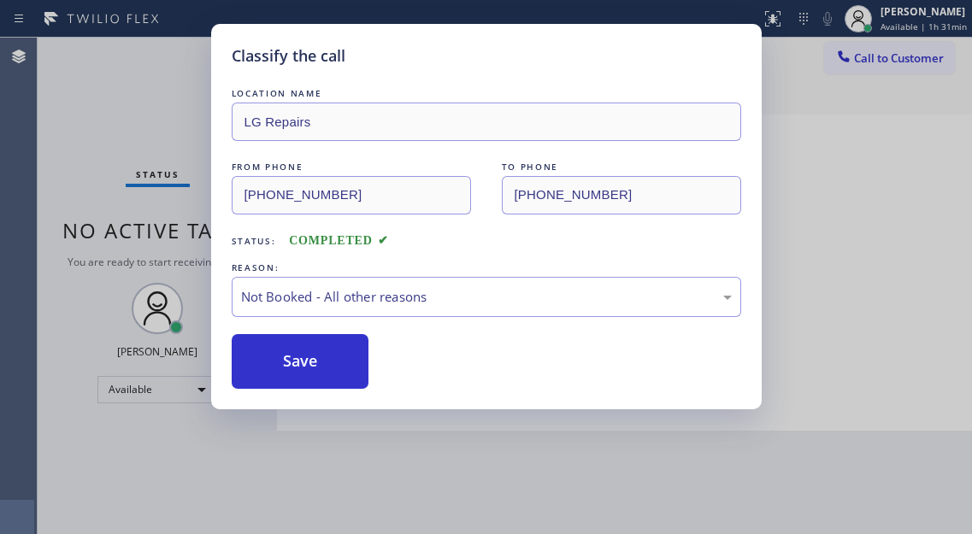
click at [345, 363] on button "Save" at bounding box center [301, 361] width 138 height 55
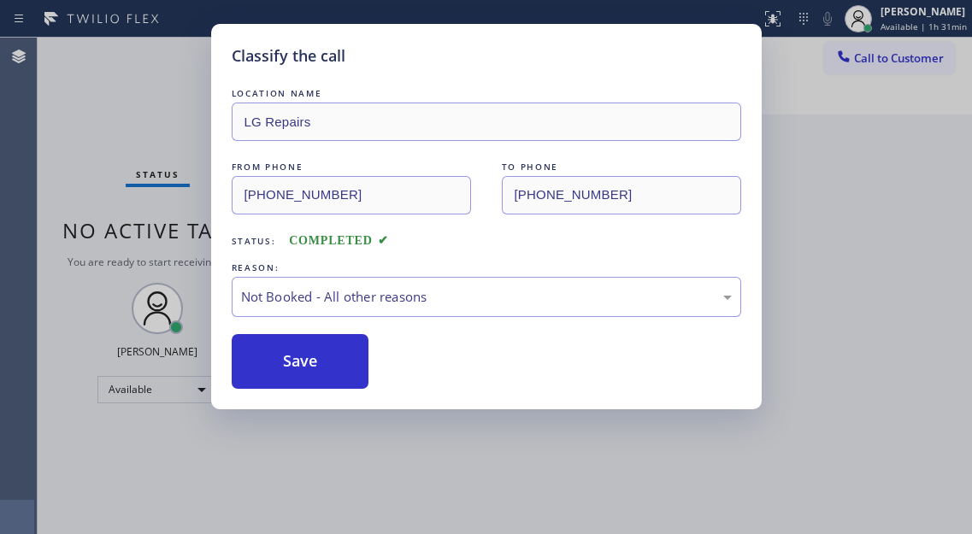
click at [345, 363] on button "Save" at bounding box center [301, 361] width 138 height 55
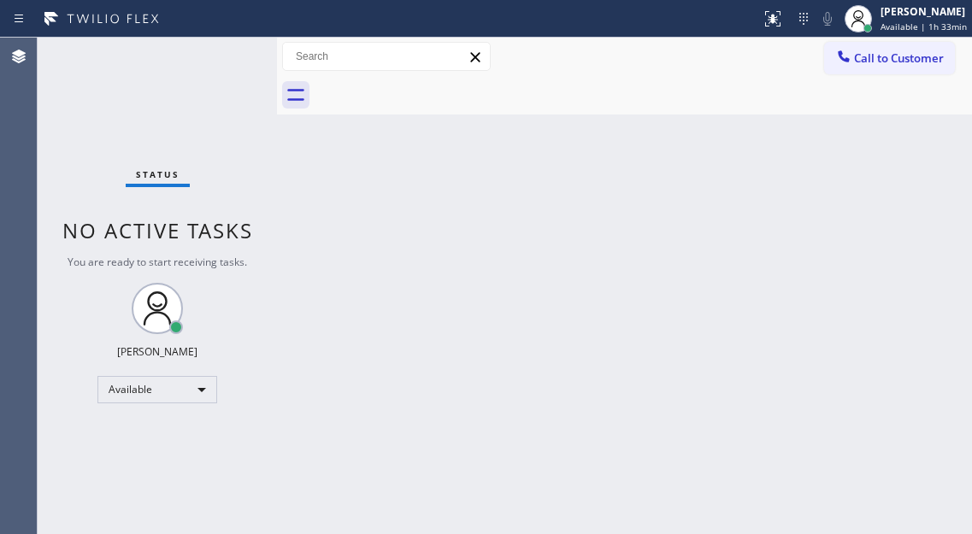
click at [234, 52] on div "Status No active tasks You are ready to start receiving tasks. [PERSON_NAME]" at bounding box center [157, 286] width 239 height 497
click at [919, 162] on div "Back to Dashboard Change Sender ID Customers Technicians Select a contact Outbo…" at bounding box center [624, 286] width 695 height 497
click at [233, 49] on div "Status No active tasks You are ready to start receiving tasks. [PERSON_NAME]" at bounding box center [157, 286] width 239 height 497
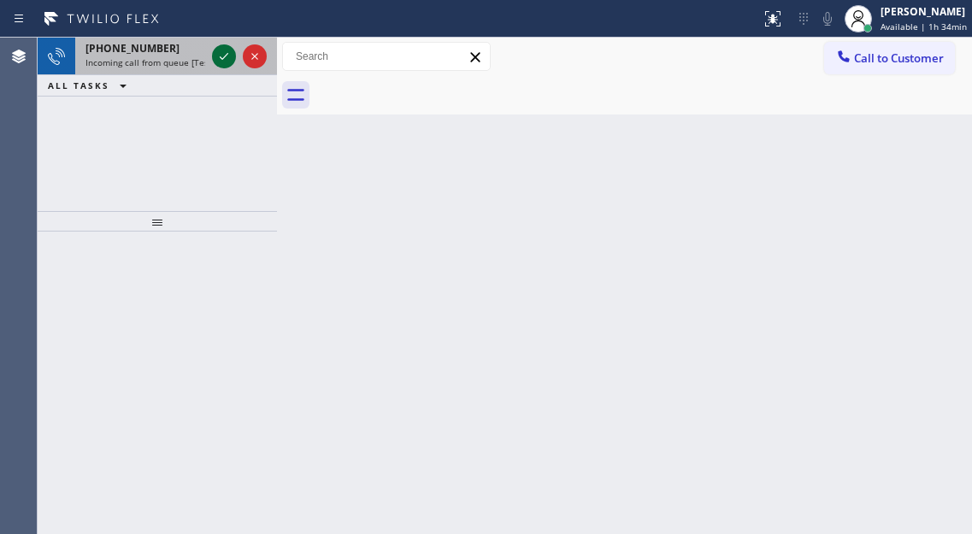
click at [233, 49] on icon at bounding box center [224, 56] width 21 height 21
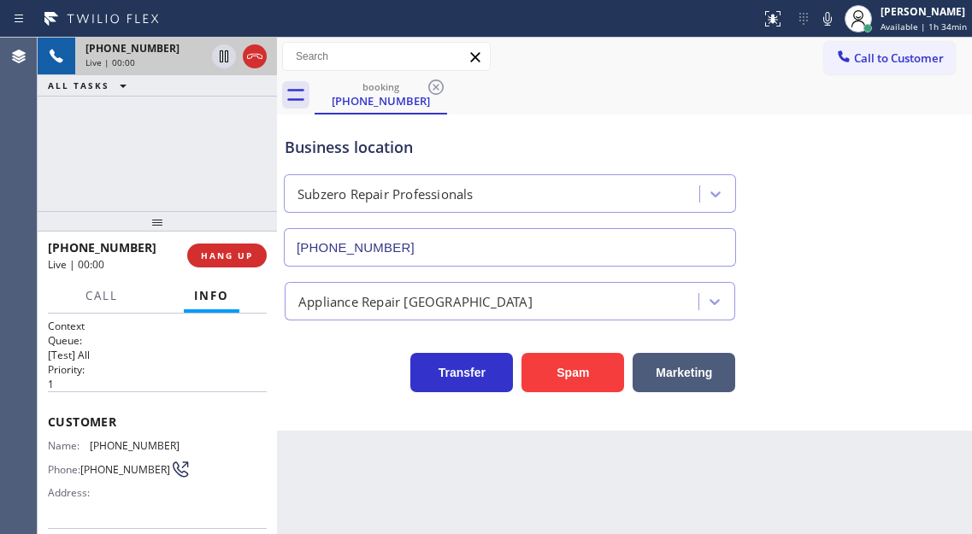
type input "[PHONE_NUMBER]"
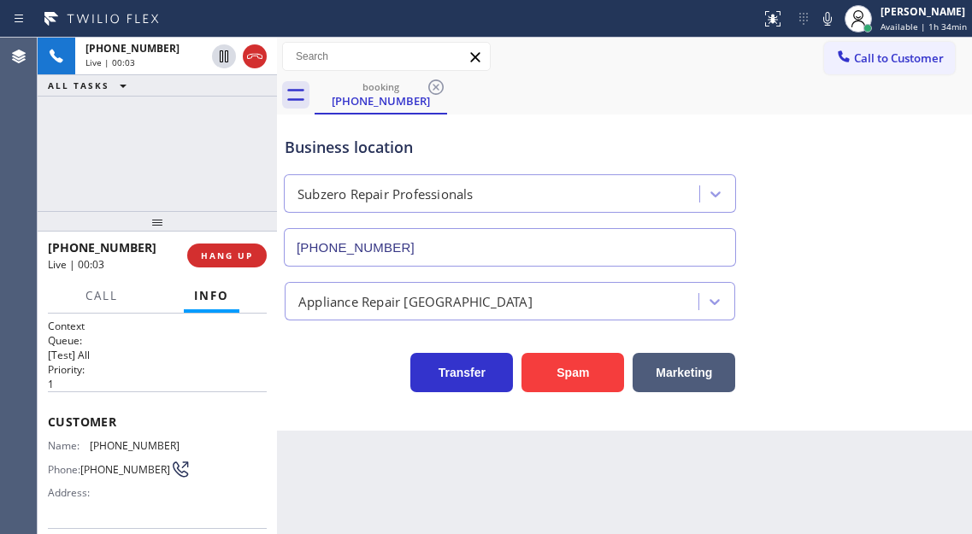
click at [118, 454] on div "Name: [PHONE_NUMBER] Phone: [PHONE_NUMBER] Address:" at bounding box center [114, 474] width 132 height 68
click at [253, 374] on h2 "Priority:" at bounding box center [157, 370] width 219 height 15
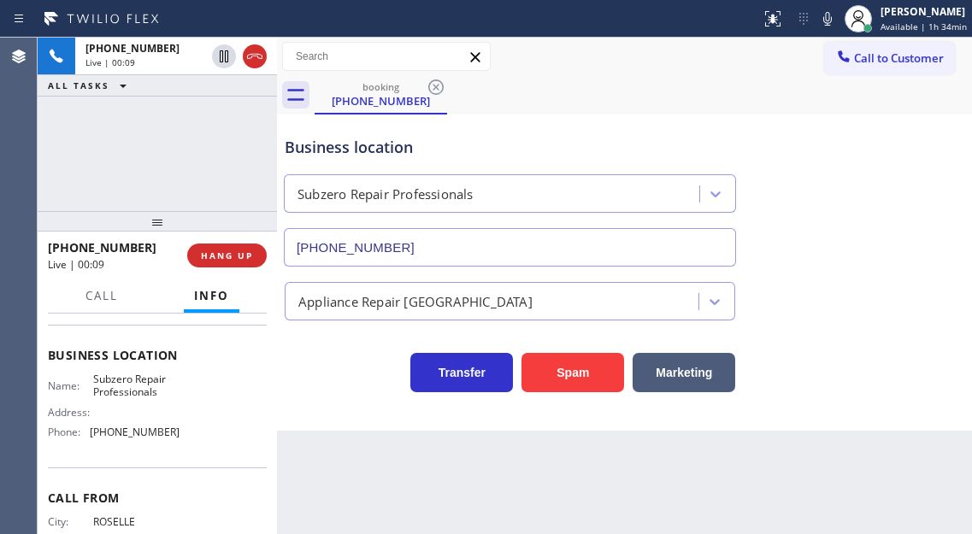
scroll to position [257, 0]
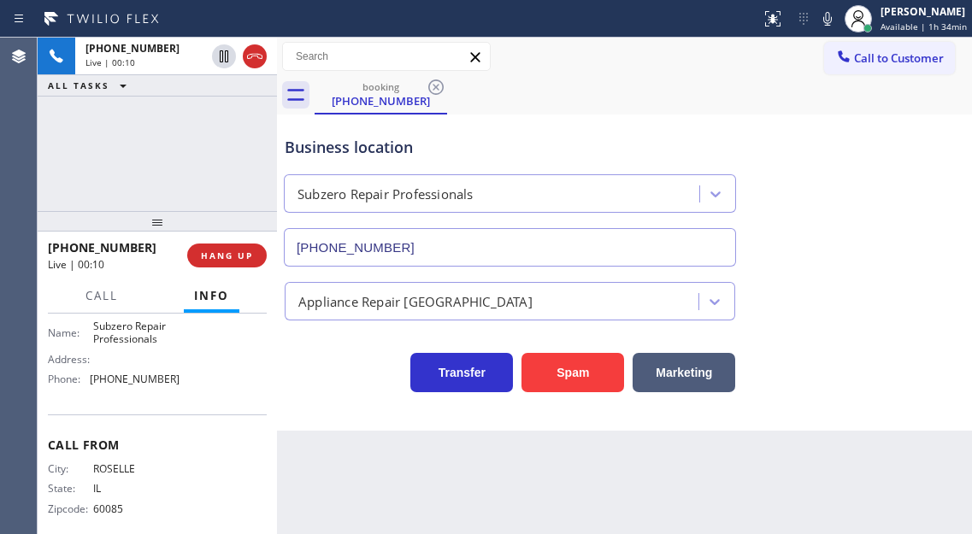
click at [127, 338] on span "Subzero Repair Professionals" at bounding box center [136, 333] width 86 height 27
click at [220, 129] on div "[PHONE_NUMBER] Live | 01:33 ALL TASKS ALL TASKS ACTIVE TASKS TASKS IN WRAP UP" at bounding box center [157, 125] width 239 height 174
click at [223, 60] on icon at bounding box center [224, 56] width 9 height 12
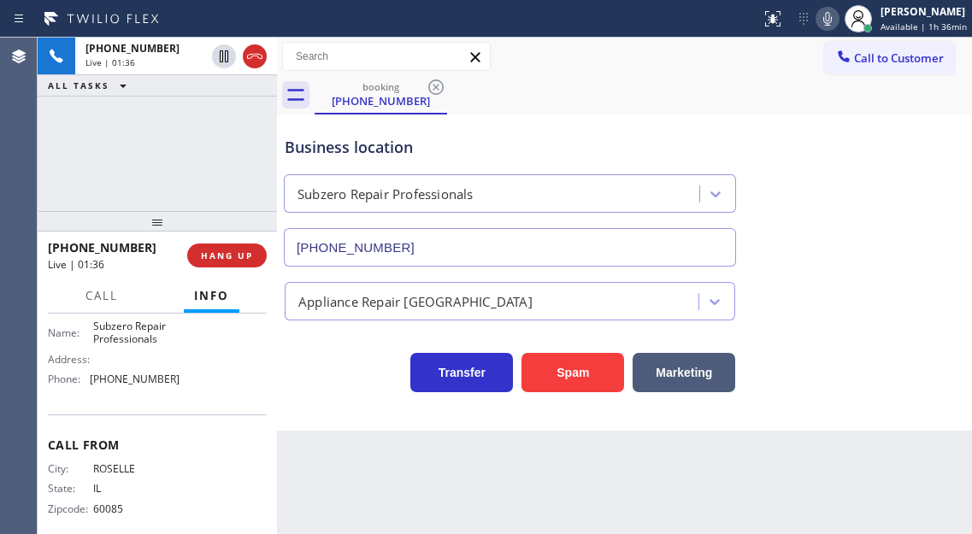
click at [830, 12] on icon at bounding box center [827, 19] width 21 height 21
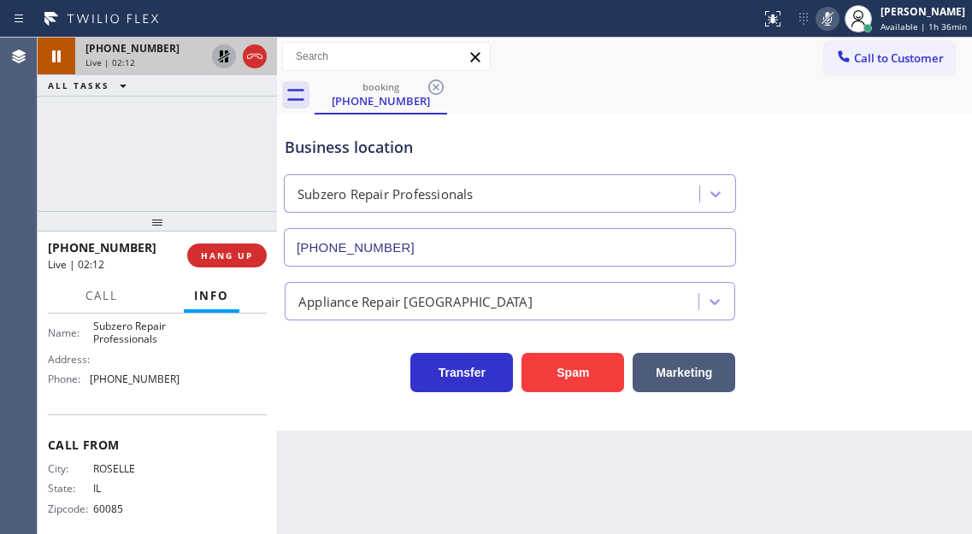
click at [226, 50] on icon at bounding box center [224, 56] width 21 height 21
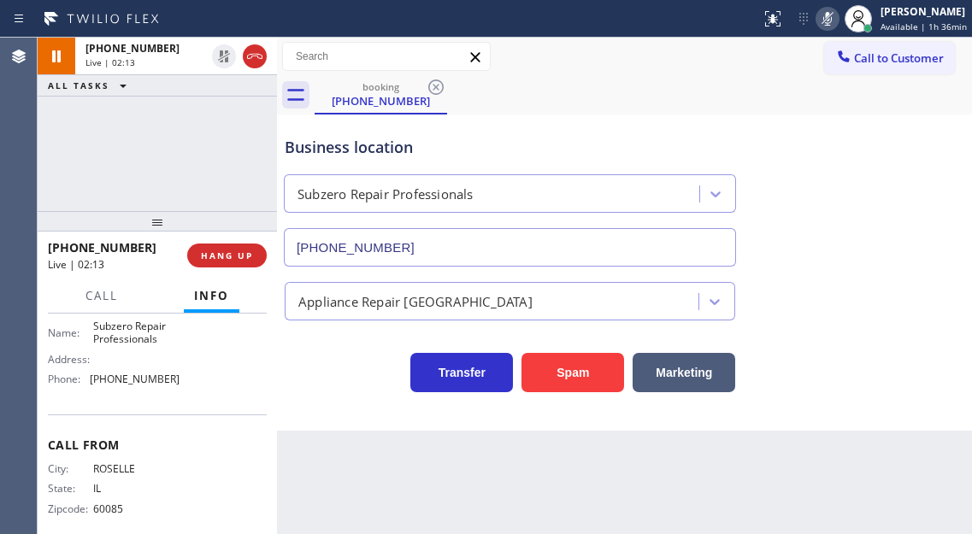
click at [833, 15] on icon at bounding box center [827, 19] width 21 height 21
click at [127, 366] on div "Address:" at bounding box center [114, 359] width 132 height 13
click at [133, 375] on div "Name: Subzero Repair Professionals Address: Phone: [PHONE_NUMBER]" at bounding box center [114, 357] width 132 height 74
click at [133, 381] on span "[PHONE_NUMBER]" at bounding box center [135, 379] width 90 height 13
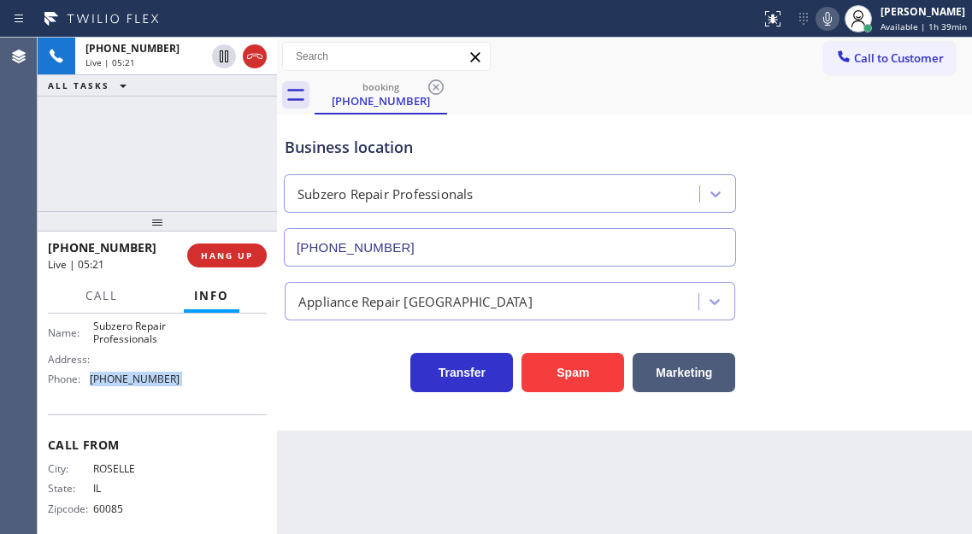
click at [133, 381] on span "[PHONE_NUMBER]" at bounding box center [135, 379] width 90 height 13
click at [219, 253] on span "HANG UP" at bounding box center [227, 256] width 52 height 12
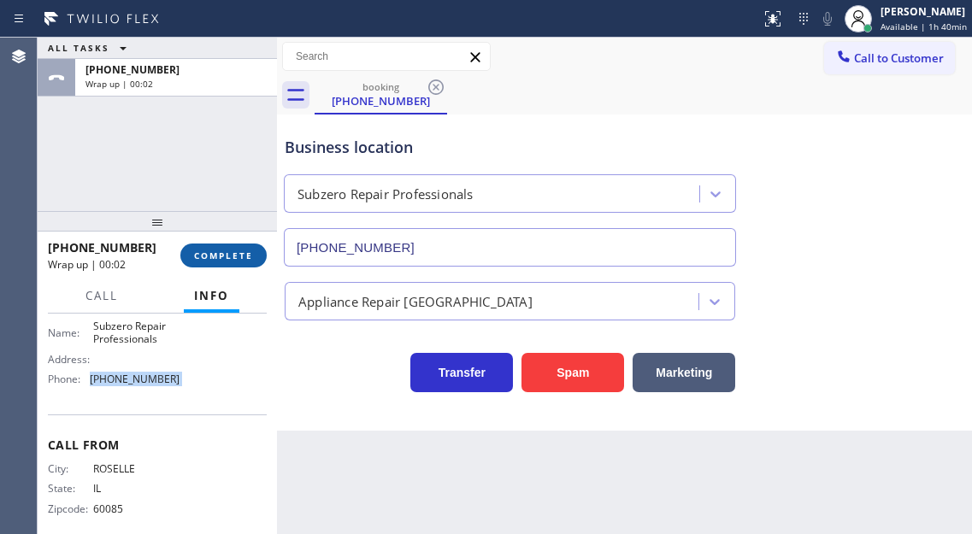
click at [240, 251] on span "COMPLETE" at bounding box center [223, 256] width 59 height 12
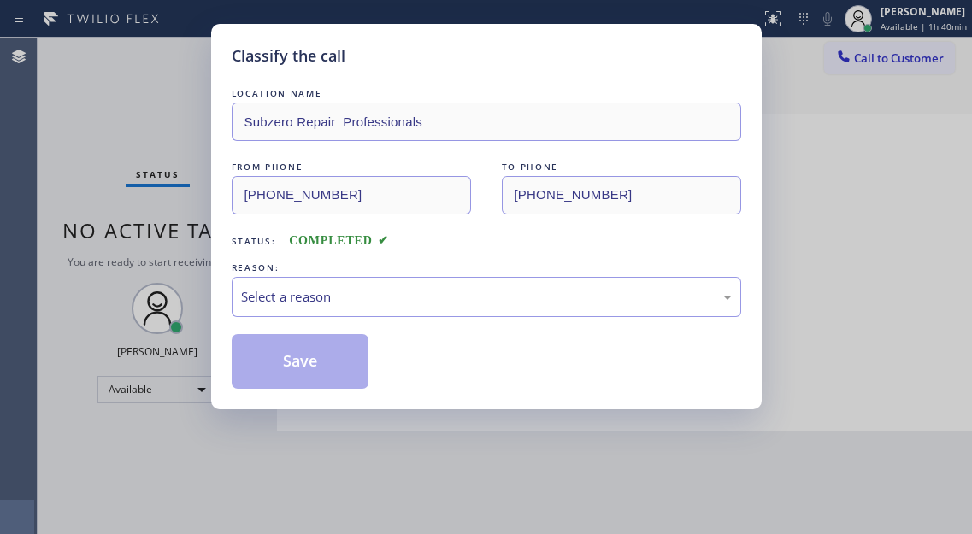
click at [311, 292] on div "Select a reason" at bounding box center [486, 297] width 491 height 20
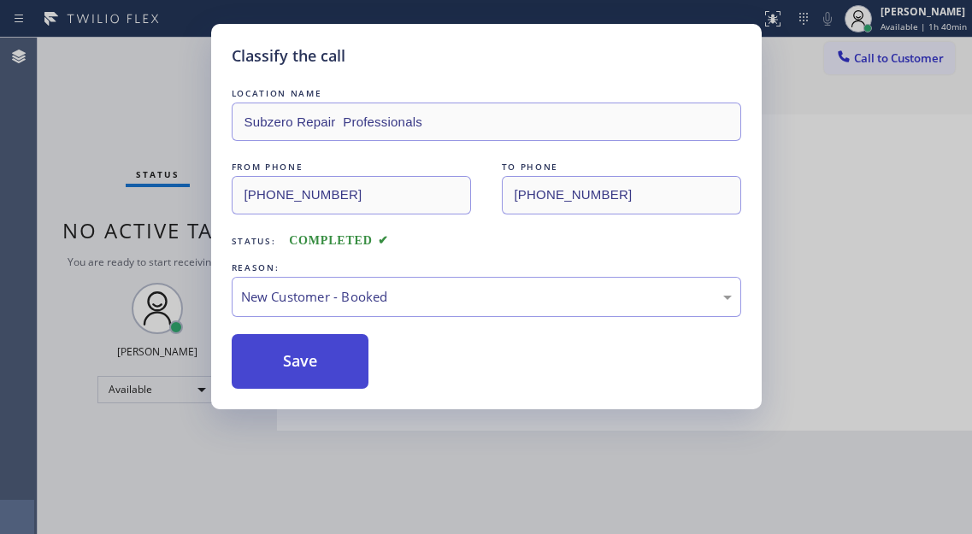
click at [312, 365] on button "Save" at bounding box center [301, 361] width 138 height 55
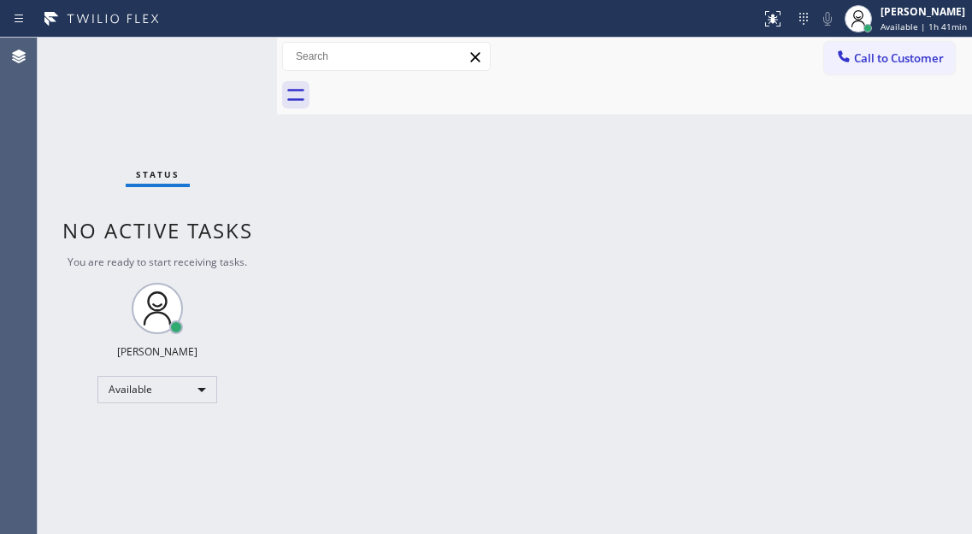
click at [227, 71] on div "Status No active tasks You are ready to start receiving tasks. [PERSON_NAME]" at bounding box center [157, 286] width 239 height 497
click at [232, 50] on div "Status No active tasks You are ready to start receiving tasks. [PERSON_NAME]" at bounding box center [157, 286] width 239 height 497
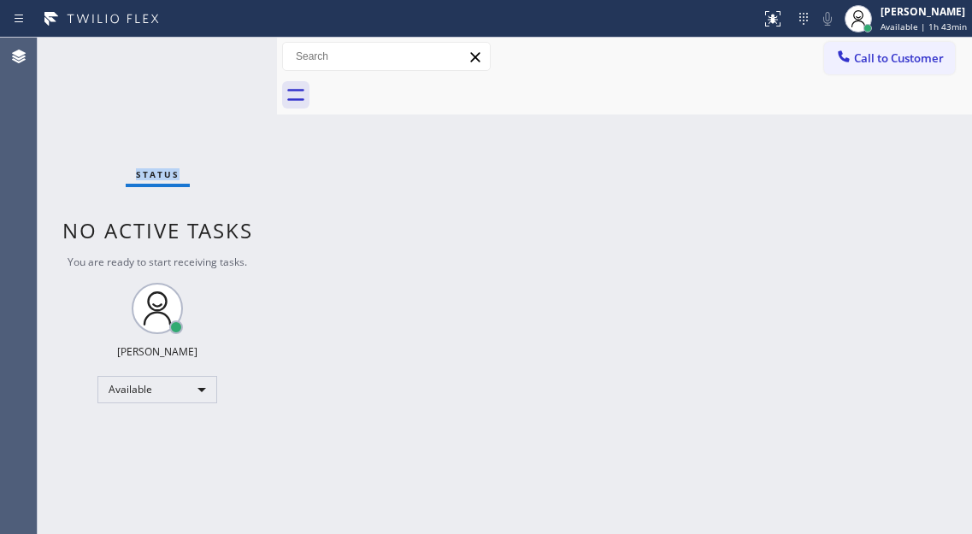
click at [232, 50] on div "Status No active tasks You are ready to start receiving tasks. [PERSON_NAME]" at bounding box center [157, 286] width 239 height 497
click at [929, 198] on div "Back to Dashboard Change Sender ID Customers Technicians Select a contact Outbo…" at bounding box center [624, 286] width 695 height 497
click at [209, 67] on div "Status No active tasks You are ready to start receiving tasks. [PERSON_NAME]" at bounding box center [157, 286] width 239 height 497
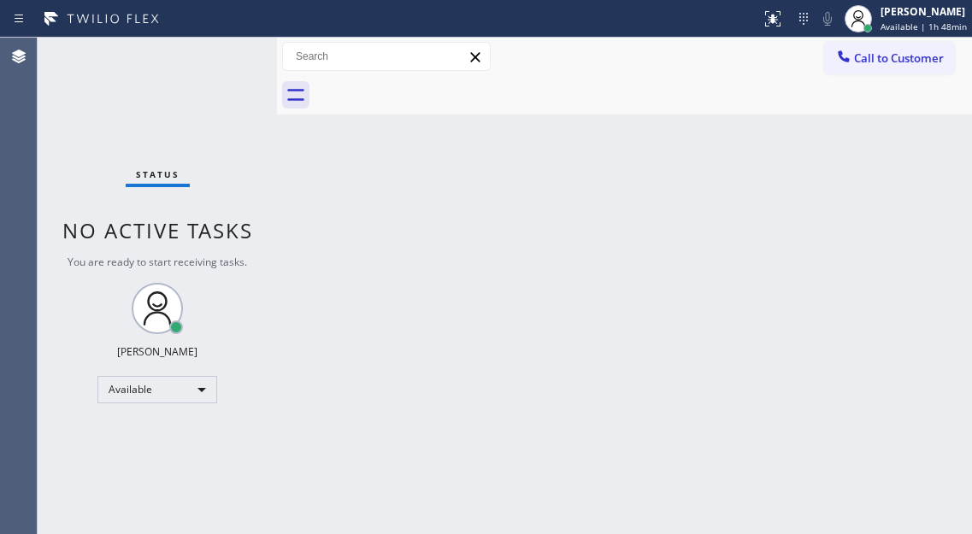
click at [236, 56] on div "Status No active tasks You are ready to start receiving tasks. [PERSON_NAME]" at bounding box center [157, 286] width 239 height 497
click at [895, 225] on div "Back to Dashboard Change Sender ID Customers Technicians Select a contact Outbo…" at bounding box center [624, 286] width 695 height 497
click at [229, 58] on div "Status No active tasks You are ready to start receiving tasks. [PERSON_NAME]" at bounding box center [157, 286] width 239 height 497
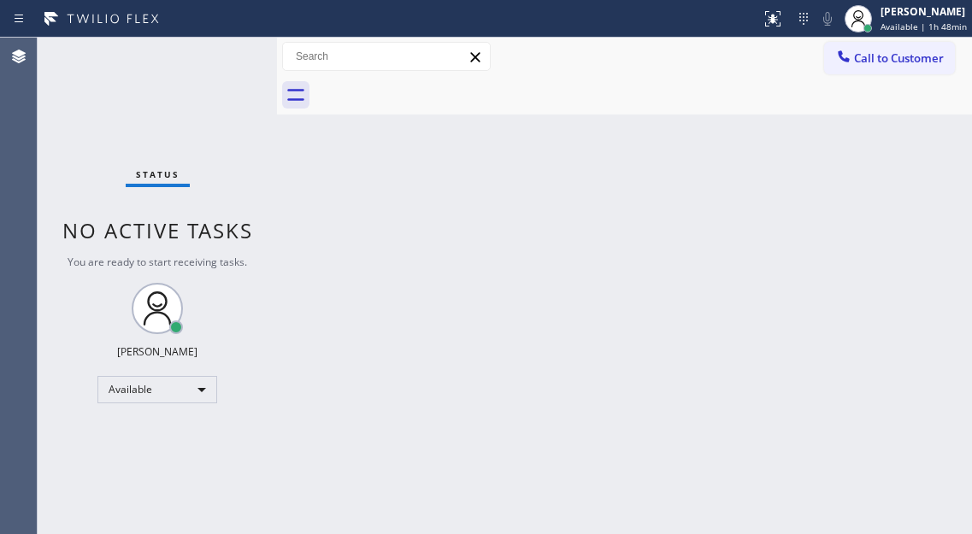
click at [920, 170] on div "Back to Dashboard Change Sender ID Customers Technicians Select a contact Outbo…" at bounding box center [624, 286] width 695 height 497
click at [239, 56] on div "Status No active tasks You are ready to start receiving tasks. [PERSON_NAME]" at bounding box center [157, 286] width 239 height 497
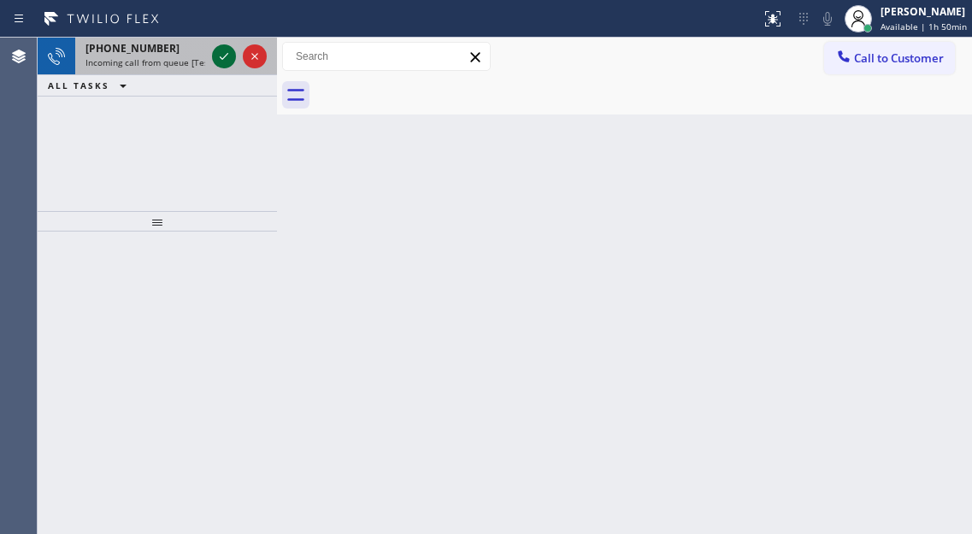
click at [221, 61] on icon at bounding box center [224, 56] width 21 height 21
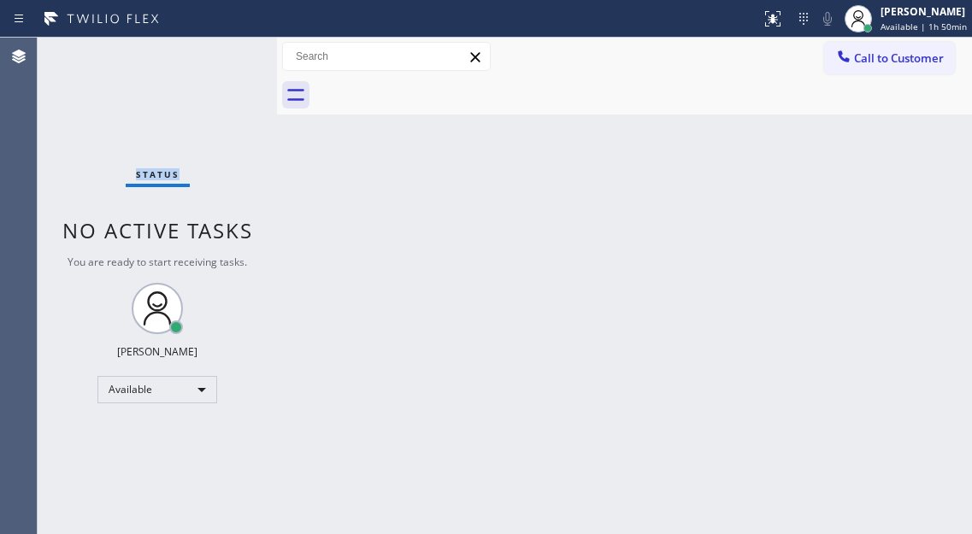
click at [221, 61] on div "Status No active tasks You are ready to start receiving tasks. [PERSON_NAME]" at bounding box center [157, 286] width 239 height 497
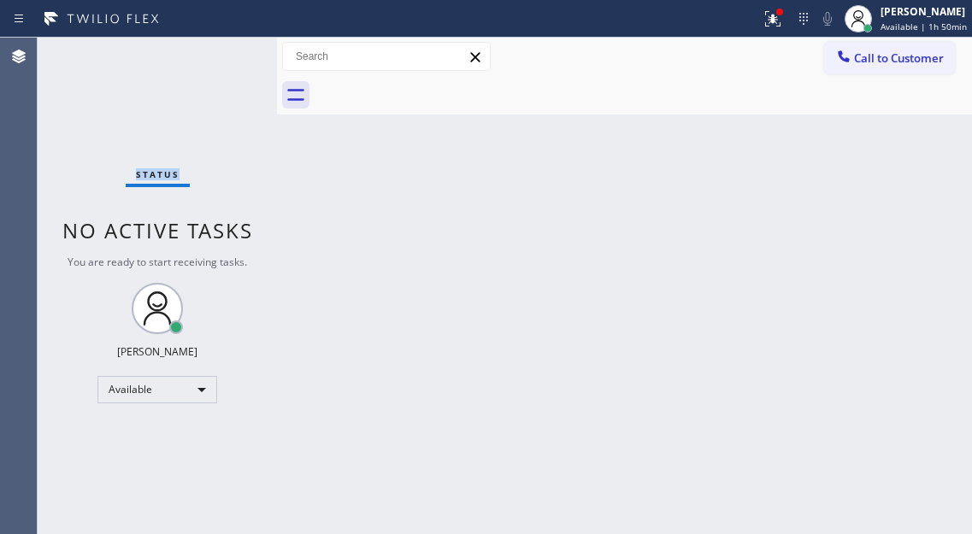
click at [221, 61] on div "Status No active tasks You are ready to start receiving tasks. [PERSON_NAME]" at bounding box center [157, 286] width 239 height 497
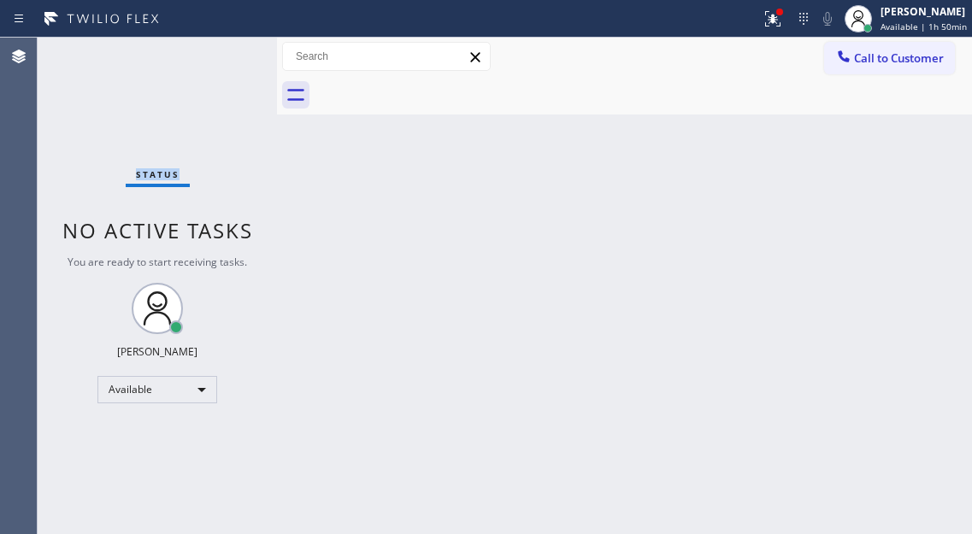
click at [221, 61] on div "Status No active tasks You are ready to start receiving tasks. [PERSON_NAME]" at bounding box center [157, 286] width 239 height 497
click at [901, 156] on div "Back to Dashboard Change Sender ID Customers Technicians Select a contact Outbo…" at bounding box center [624, 286] width 695 height 497
click at [773, 18] on icon at bounding box center [773, 19] width 21 height 21
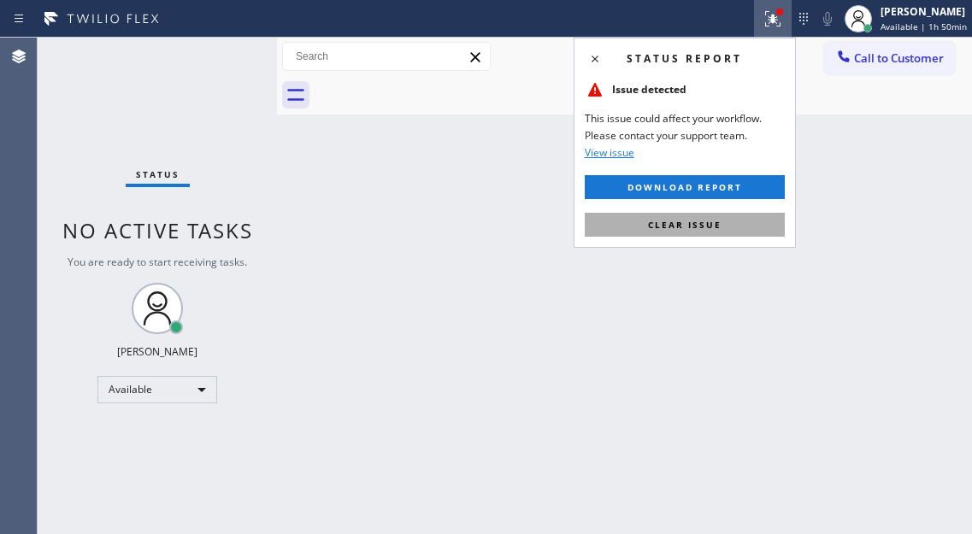
click at [725, 224] on button "Clear issue" at bounding box center [685, 225] width 200 height 24
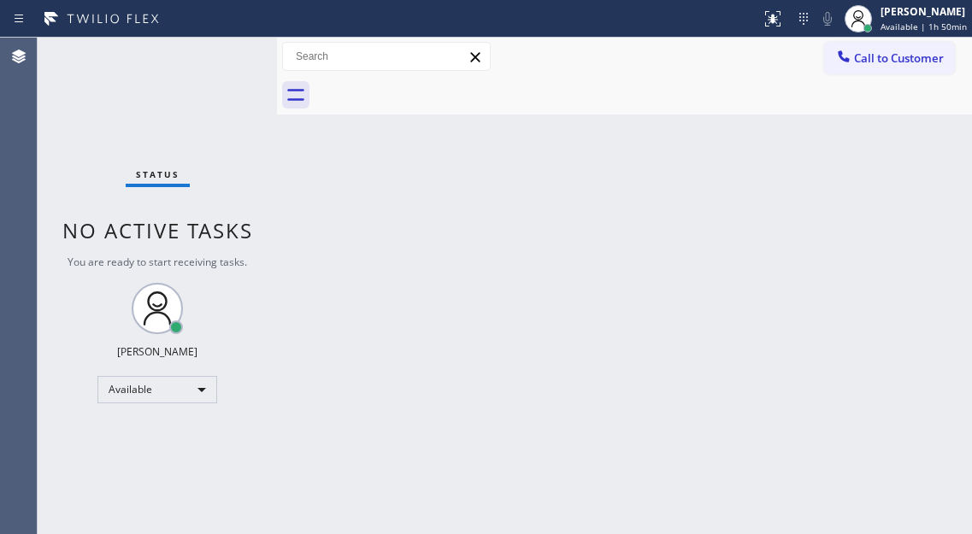
click at [229, 45] on div "Status No active tasks You are ready to start receiving tasks. [PERSON_NAME]" at bounding box center [157, 286] width 239 height 497
click at [229, 48] on div "Status No active tasks You are ready to start receiving tasks. [PERSON_NAME]" at bounding box center [157, 286] width 239 height 497
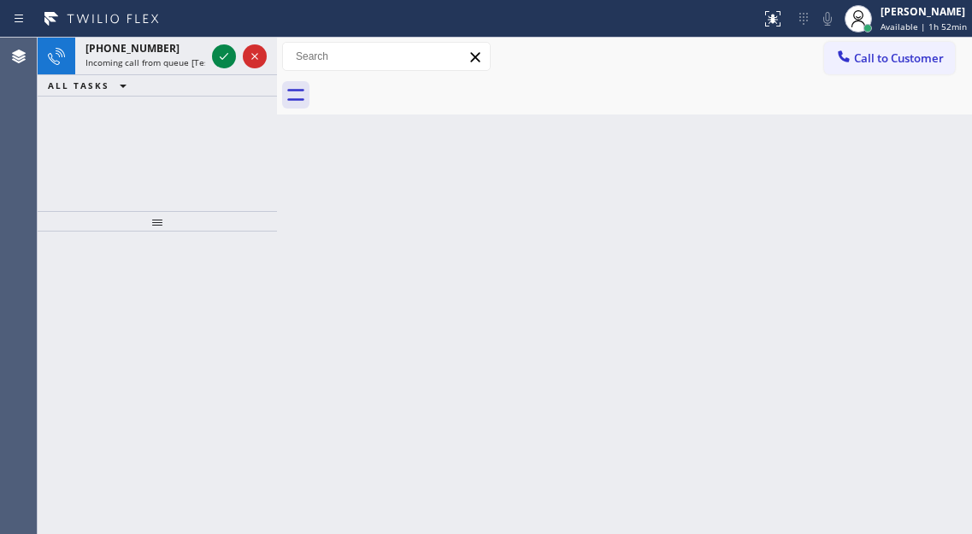
click at [229, 48] on icon at bounding box center [224, 56] width 21 height 21
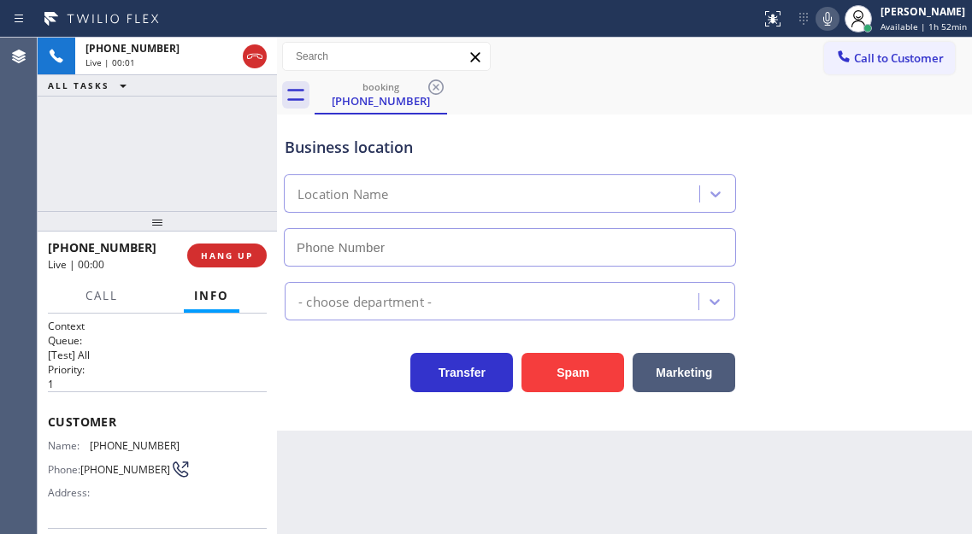
type input "[PHONE_NUMBER]"
click at [117, 438] on div "Customer Name: [PHONE_NUMBER] Phone: [PHONE_NUMBER] Address:" at bounding box center [157, 460] width 219 height 137
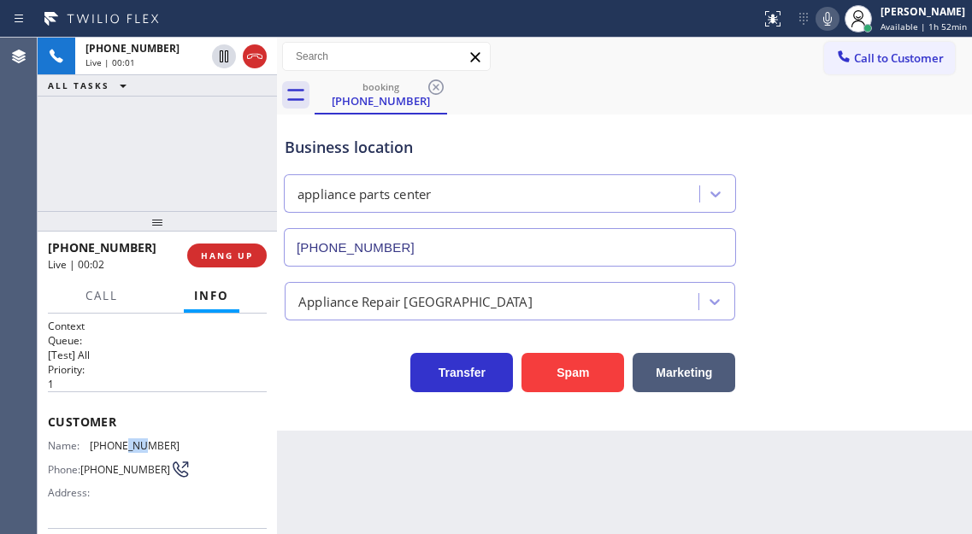
click at [117, 438] on div "Customer Name: [PHONE_NUMBER] Phone: [PHONE_NUMBER] Address:" at bounding box center [157, 460] width 219 height 137
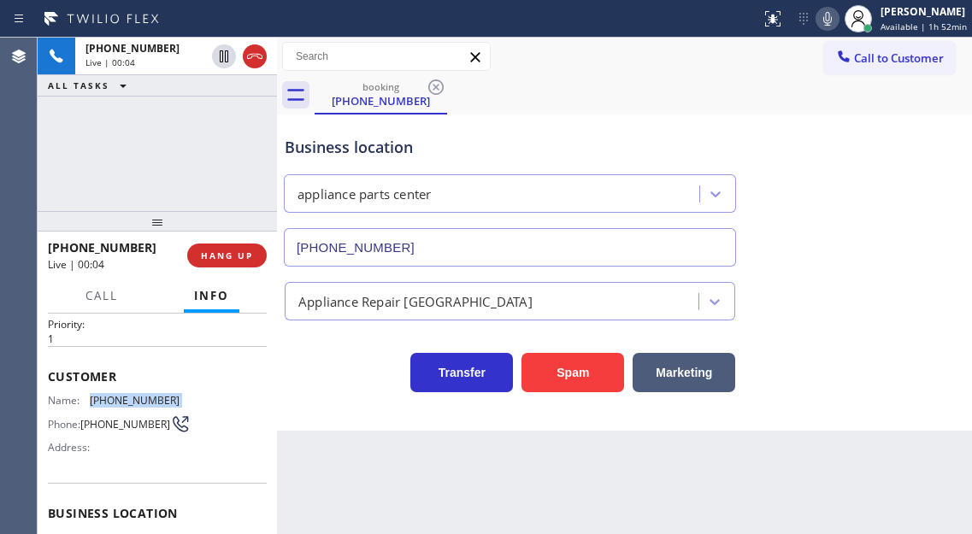
scroll to position [86, 0]
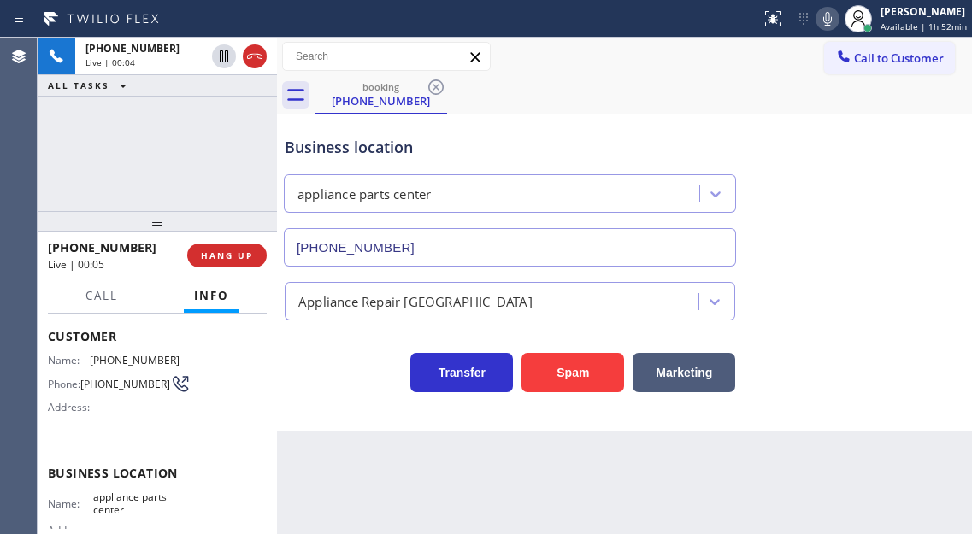
click at [126, 495] on div "Business location Name: appliance parts center Address: Phone: [PHONE_NUMBER]" at bounding box center [157, 514] width 219 height 143
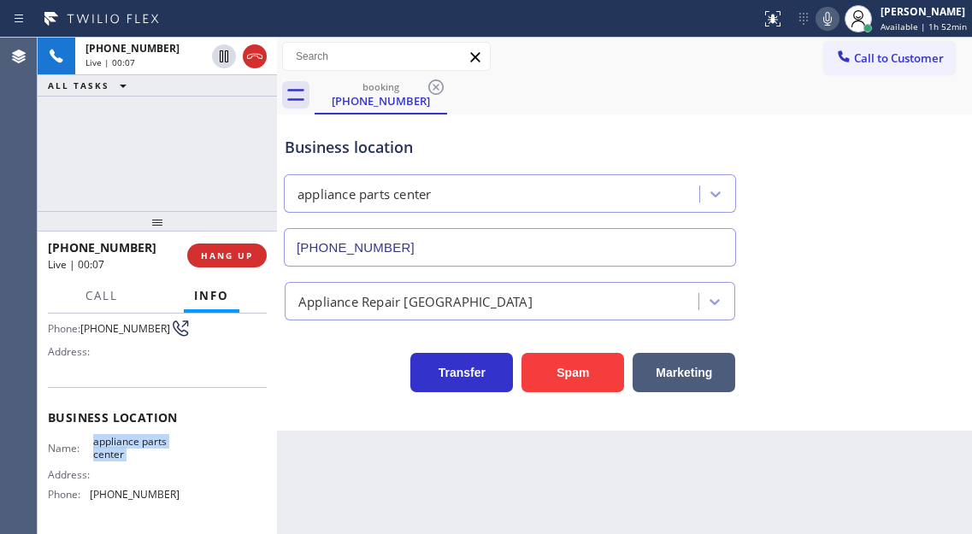
scroll to position [171, 0]
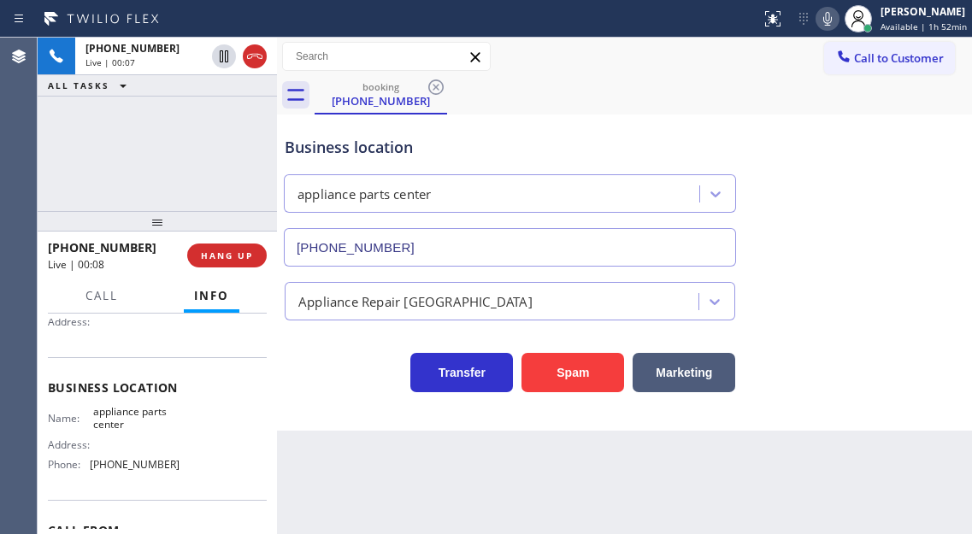
click at [132, 479] on div "Name: appliance parts center Address: Phone: [PHONE_NUMBER]" at bounding box center [114, 442] width 132 height 74
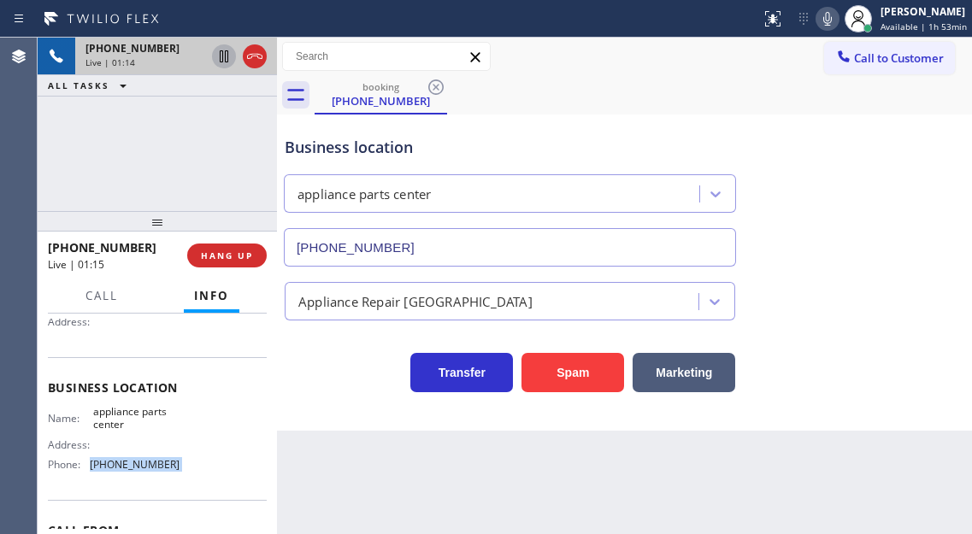
click at [216, 61] on icon at bounding box center [224, 56] width 21 height 21
click at [218, 55] on icon at bounding box center [224, 56] width 21 height 21
click at [246, 249] on button "HANG UP" at bounding box center [227, 256] width 80 height 24
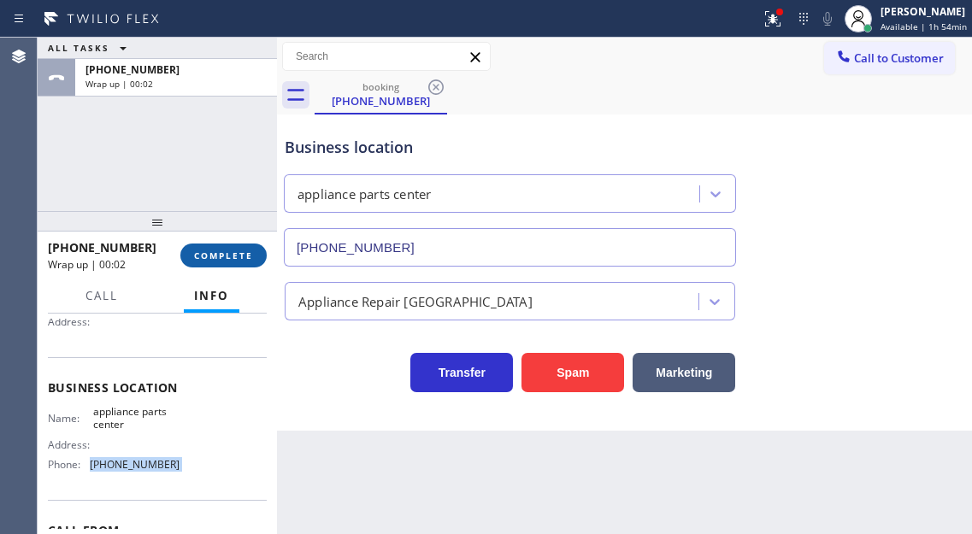
click at [227, 247] on button "COMPLETE" at bounding box center [223, 256] width 86 height 24
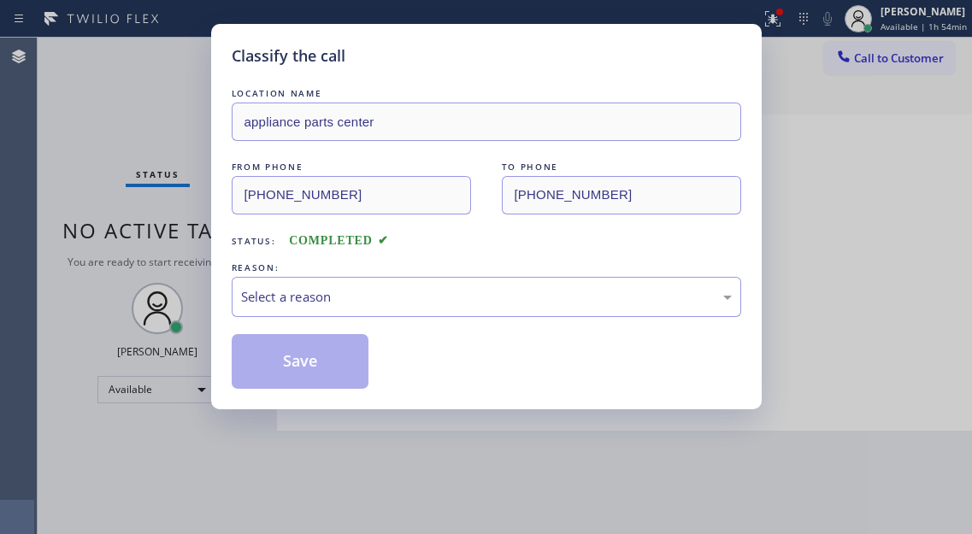
click at [359, 274] on div "REASON:" at bounding box center [487, 268] width 510 height 18
click at [351, 312] on div "Select a reason" at bounding box center [487, 297] width 510 height 40
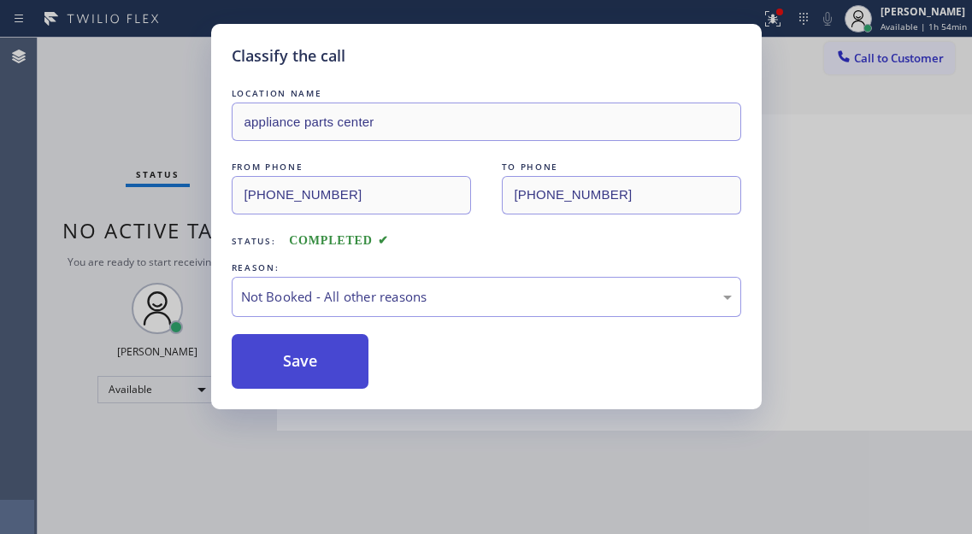
click at [295, 341] on button "Save" at bounding box center [301, 361] width 138 height 55
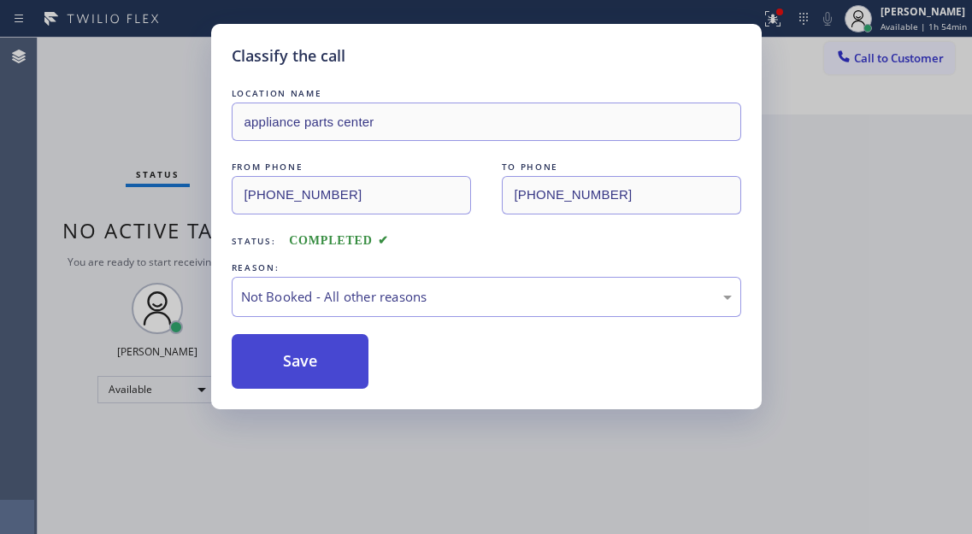
click at [302, 367] on button "Save" at bounding box center [301, 361] width 138 height 55
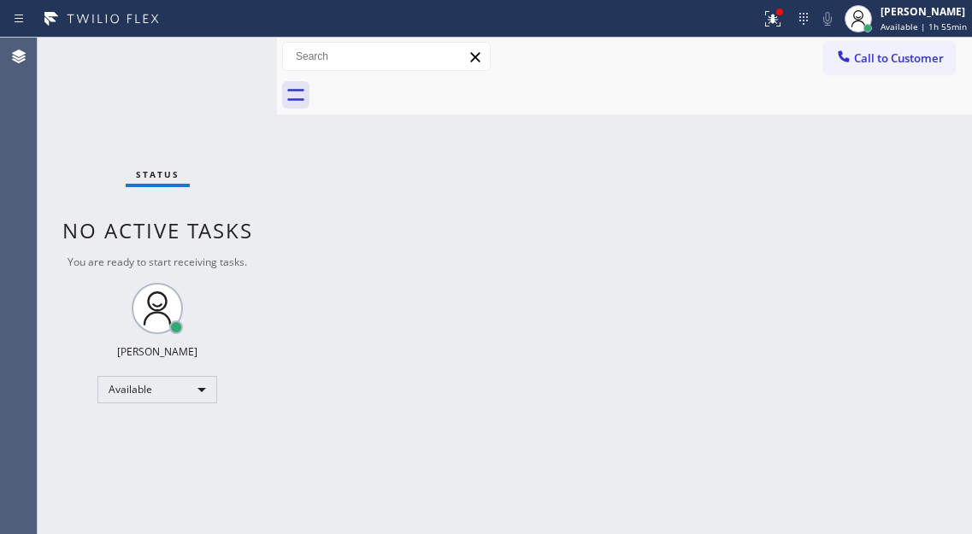
click at [911, 213] on div "Back to Dashboard Change Sender ID Customers Technicians Select a contact Outbo…" at bounding box center [624, 286] width 695 height 497
click at [782, 25] on icon at bounding box center [773, 19] width 21 height 21
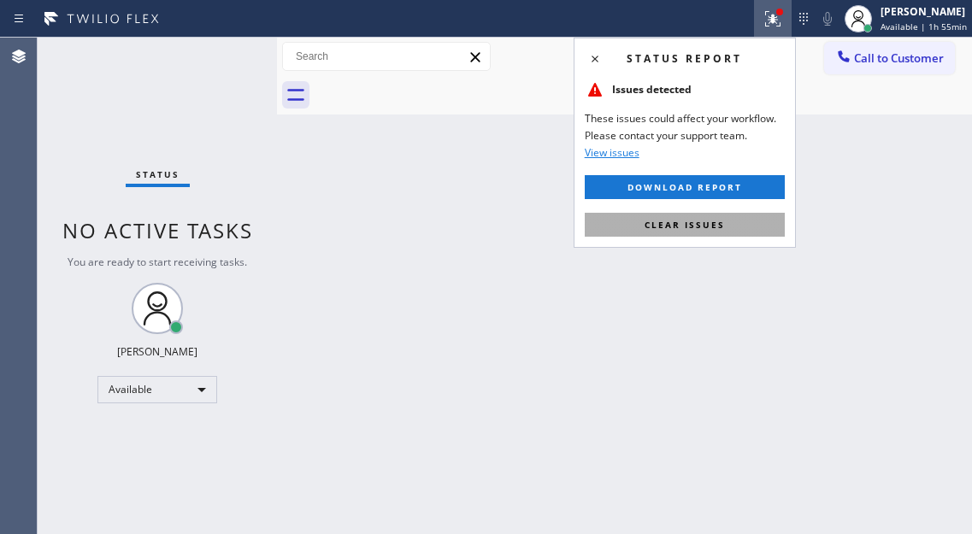
click at [747, 225] on button "Clear issues" at bounding box center [685, 225] width 200 height 24
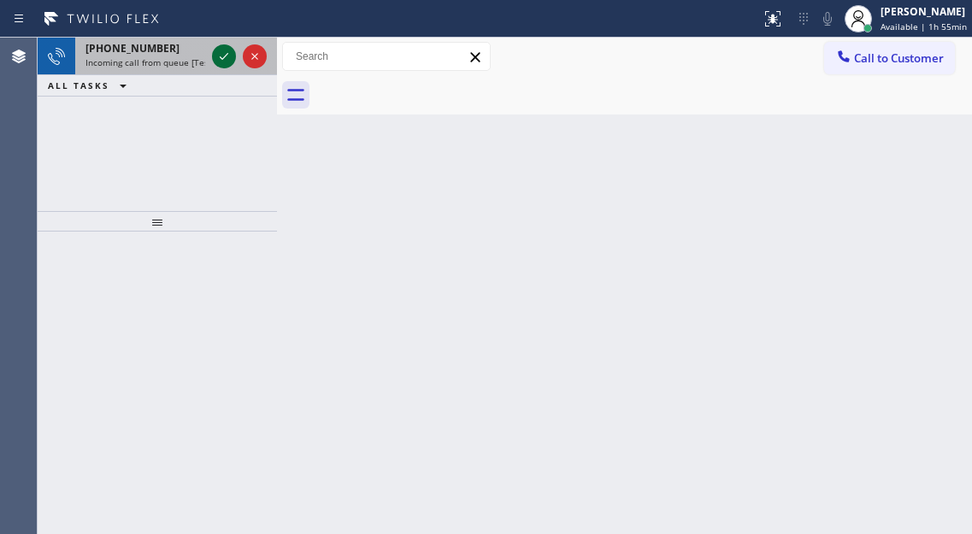
click at [226, 57] on icon at bounding box center [224, 56] width 21 height 21
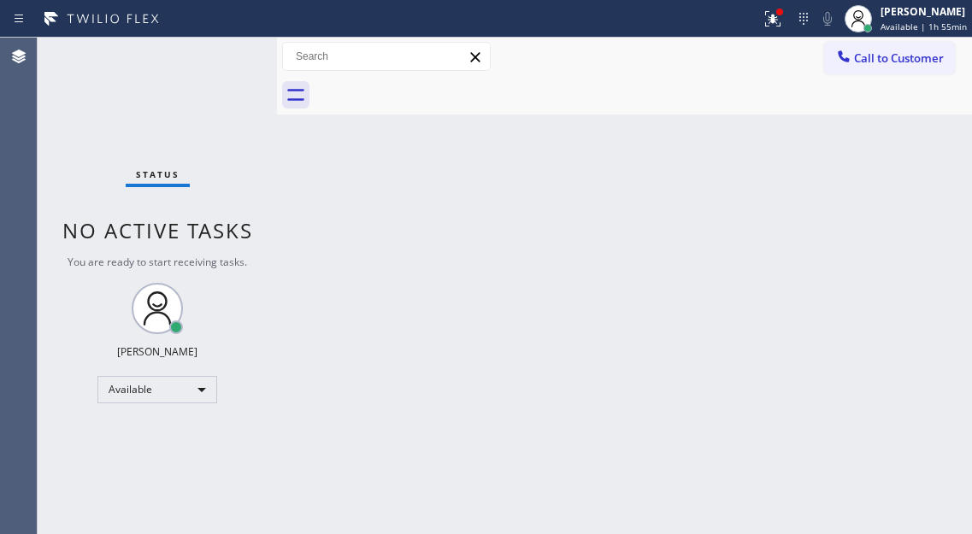
click at [218, 45] on div "Status No active tasks You are ready to start receiving tasks. [PERSON_NAME]" at bounding box center [157, 286] width 239 height 497
click at [217, 52] on div "Status No active tasks You are ready to start receiving tasks. [PERSON_NAME]" at bounding box center [157, 286] width 239 height 497
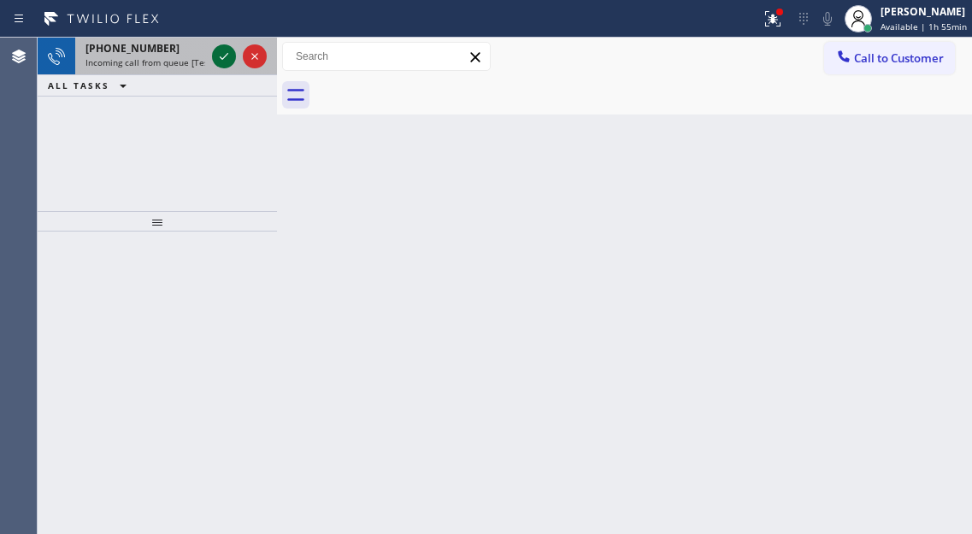
click at [216, 66] on icon at bounding box center [224, 56] width 21 height 21
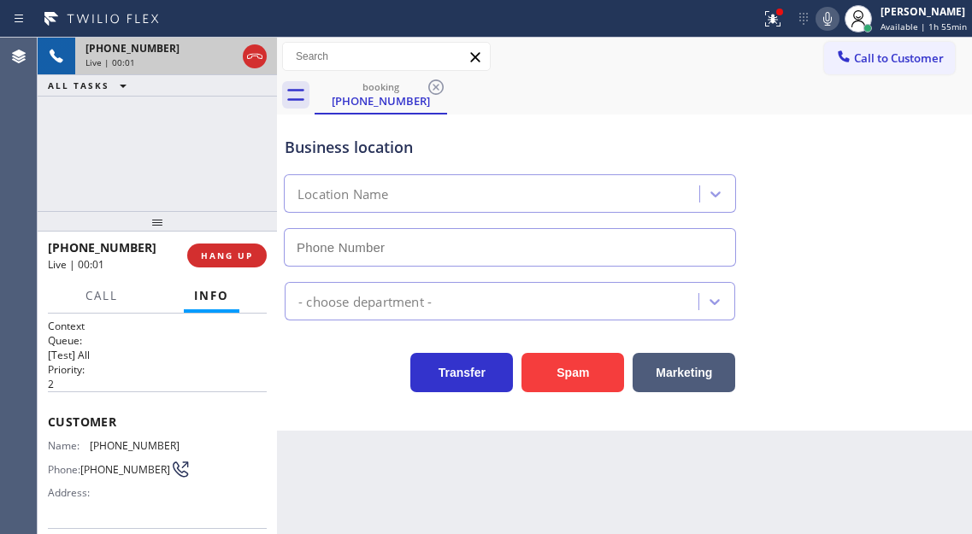
type input "[PHONE_NUMBER]"
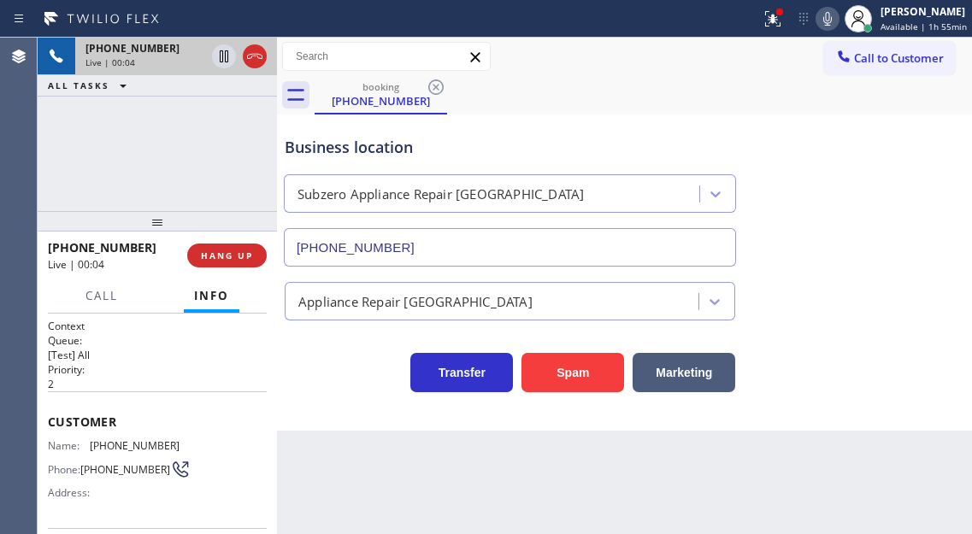
click at [136, 443] on span "[PHONE_NUMBER]" at bounding box center [135, 446] width 90 height 13
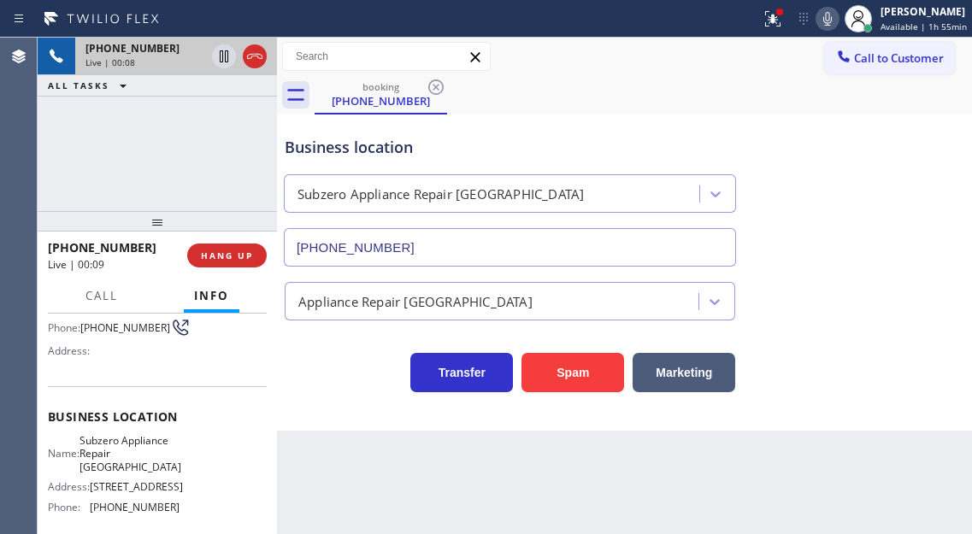
scroll to position [171, 0]
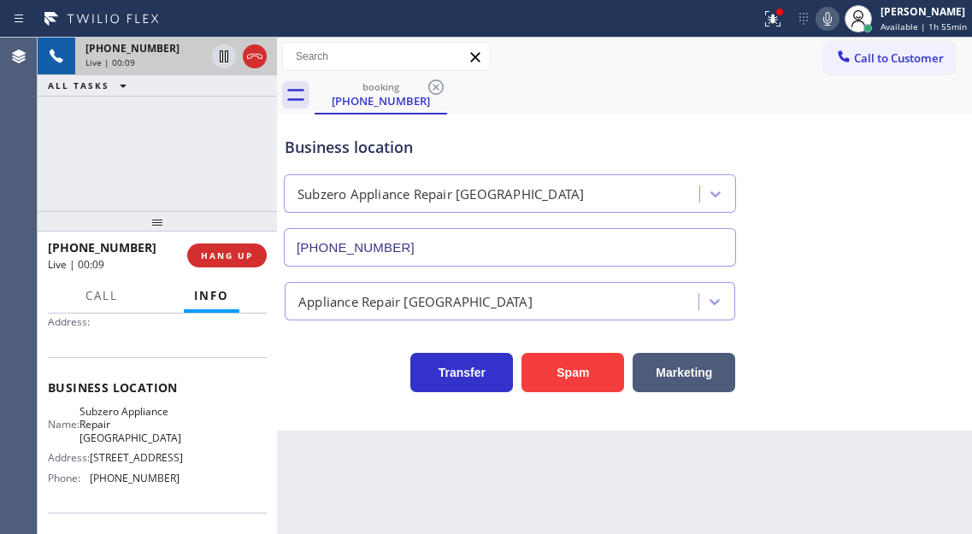
click at [151, 433] on span "Subzero Appliance Repair [GEOGRAPHIC_DATA]" at bounding box center [131, 424] width 102 height 39
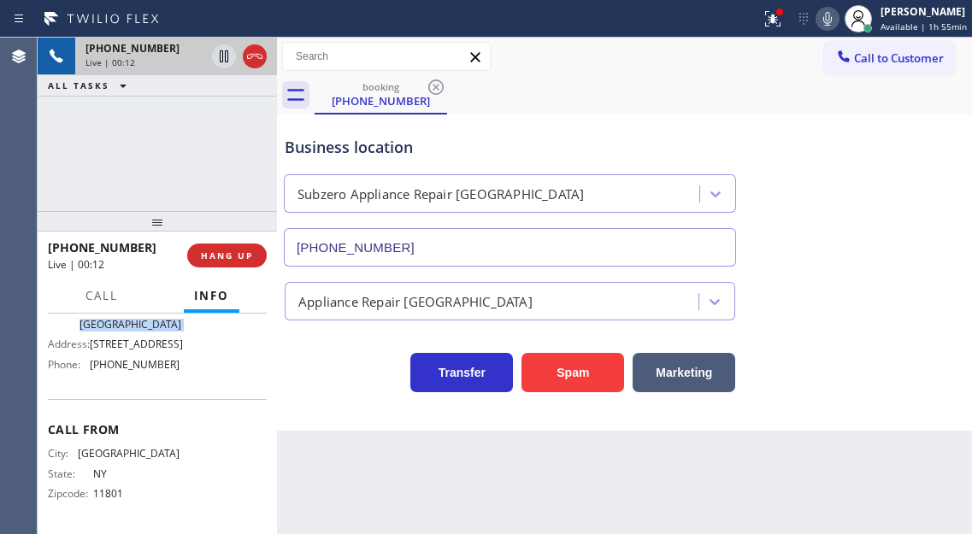
scroll to position [291, 0]
click at [156, 364] on span "[PHONE_NUMBER]" at bounding box center [135, 364] width 90 height 13
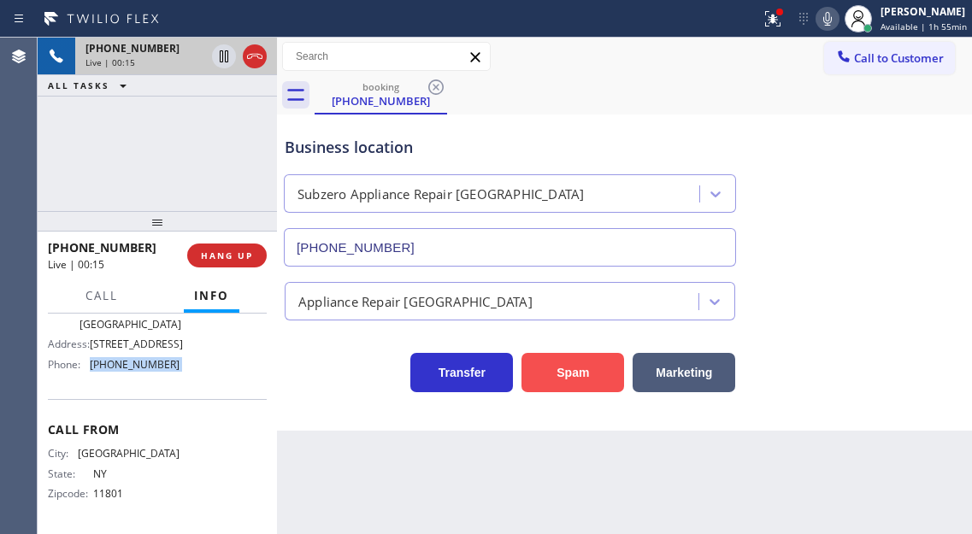
click at [564, 382] on button "Spam" at bounding box center [573, 372] width 103 height 39
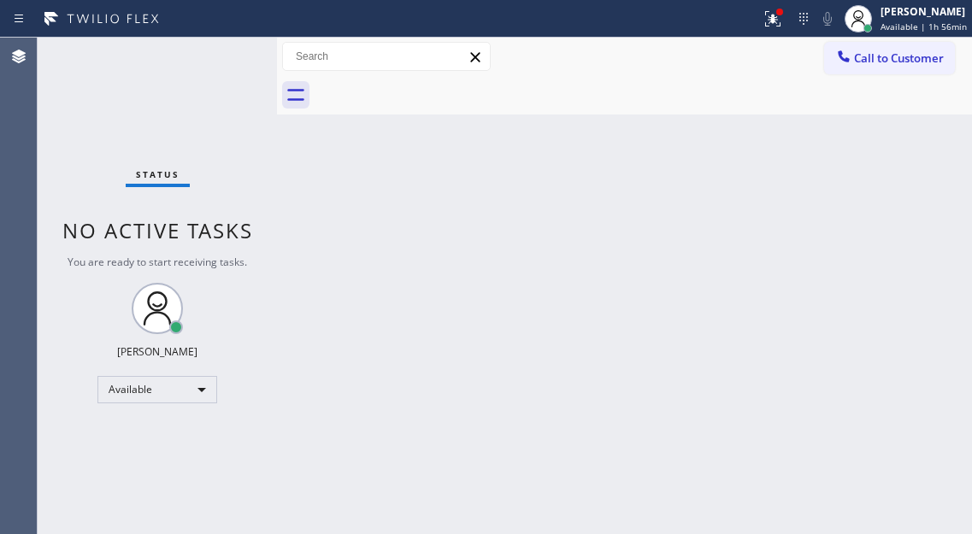
click at [930, 198] on div "Back to Dashboard Change Sender ID Customers Technicians Select a contact Outbo…" at bounding box center [624, 286] width 695 height 497
click at [226, 50] on div "Status No active tasks You are ready to start receiving tasks. [PERSON_NAME]" at bounding box center [157, 286] width 239 height 497
click at [775, 23] on icon at bounding box center [773, 19] width 21 height 21
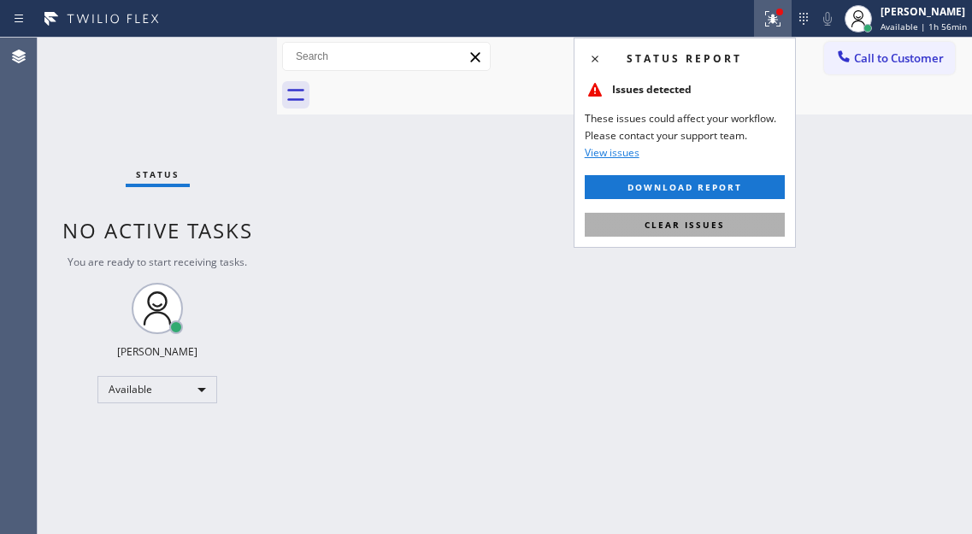
click at [735, 234] on button "Clear issues" at bounding box center [685, 225] width 200 height 24
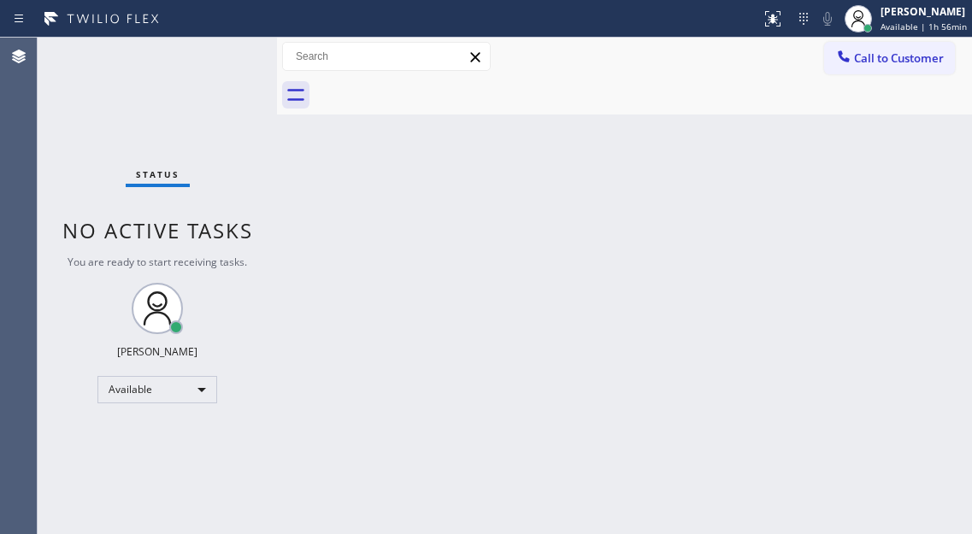
click at [229, 50] on div "Status No active tasks You are ready to start receiving tasks. [PERSON_NAME]" at bounding box center [157, 286] width 239 height 497
click at [236, 56] on div "Status No active tasks You are ready to start receiving tasks. [PERSON_NAME]" at bounding box center [157, 286] width 239 height 497
click at [906, 190] on div "Back to Dashboard Change Sender ID Customers Technicians Select a contact Outbo…" at bounding box center [624, 286] width 695 height 497
click at [225, 62] on div "Status No active tasks You are ready to start receiving tasks. [PERSON_NAME]" at bounding box center [157, 286] width 239 height 497
click at [912, 18] on div "[PERSON_NAME]" at bounding box center [924, 11] width 86 height 15
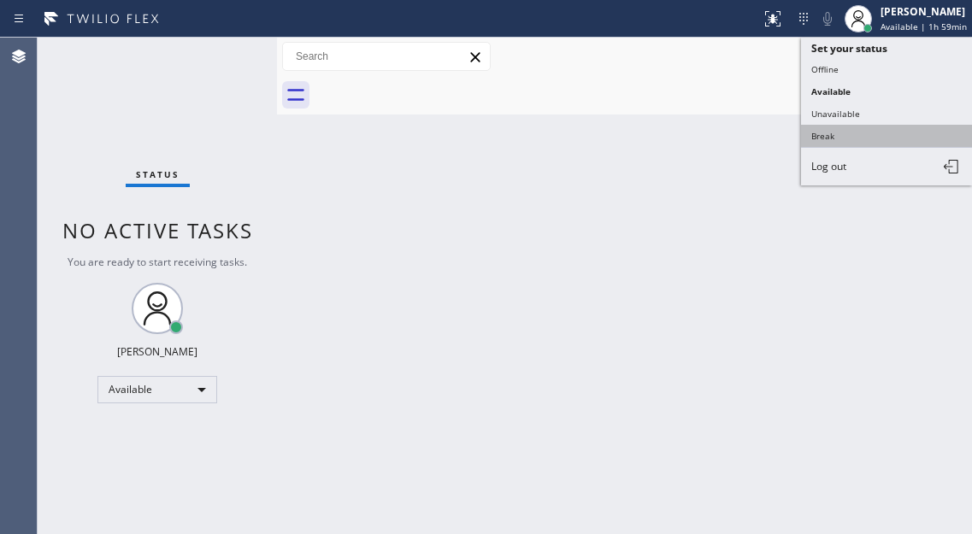
click at [855, 133] on button "Break" at bounding box center [886, 136] width 171 height 22
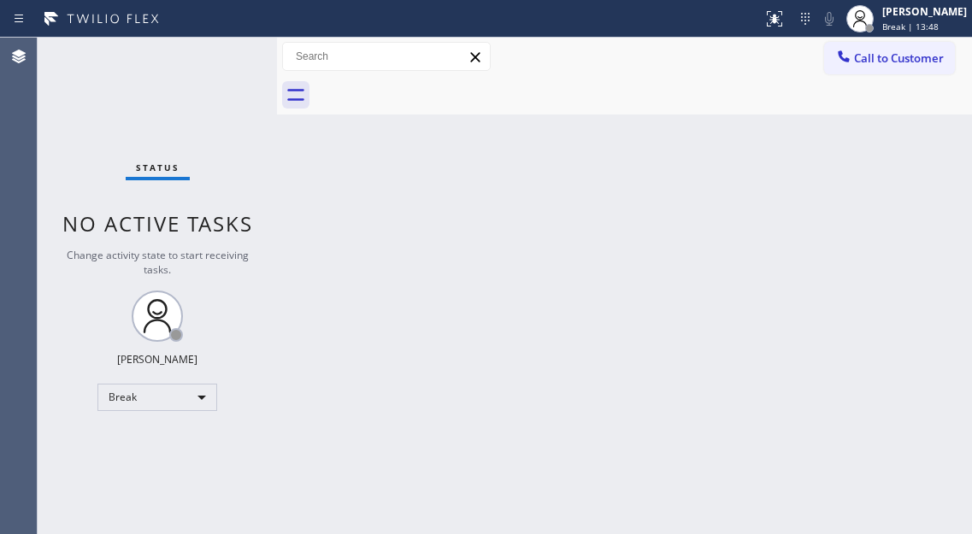
click at [944, 322] on div "Back to Dashboard Change Sender ID Customers Technicians Select a contact Outbo…" at bounding box center [624, 286] width 695 height 497
click at [906, 25] on span "Break | 13:48" at bounding box center [910, 27] width 56 height 12
click at [239, 109] on div "Status No active tasks Change activity state to start receiving tasks. [PERSON_…" at bounding box center [157, 286] width 239 height 497
click at [895, 220] on div "Back to Dashboard Change Sender ID Customers Technicians Select a contact Outbo…" at bounding box center [624, 286] width 695 height 497
click at [879, 29] on div at bounding box center [860, 19] width 38 height 38
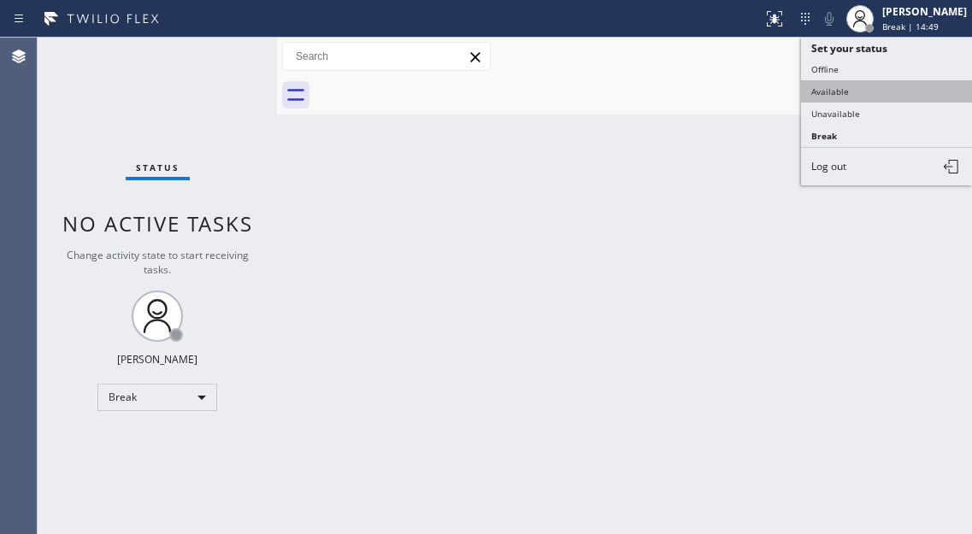
click at [861, 89] on button "Available" at bounding box center [886, 91] width 171 height 22
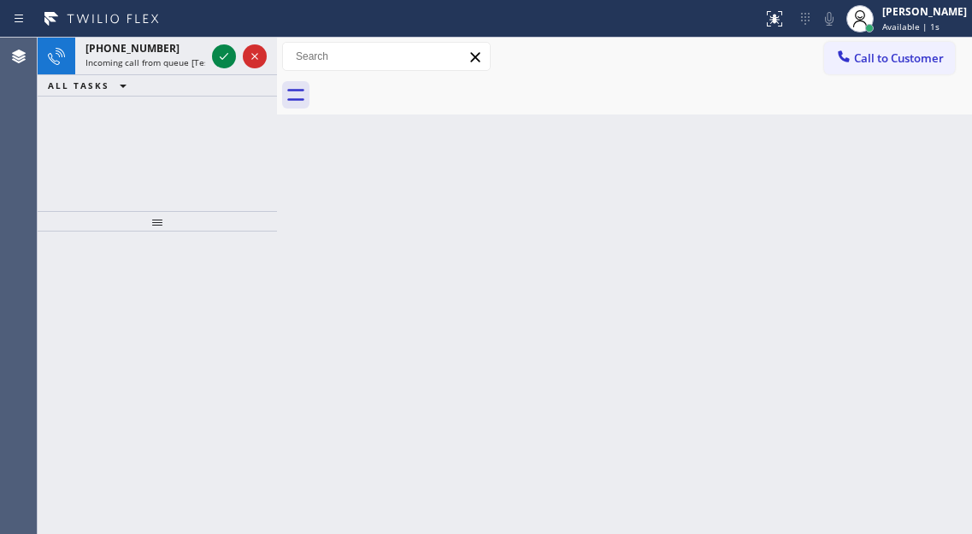
click at [930, 147] on div "Back to Dashboard Change Sender ID Customers Technicians Select a contact Outbo…" at bounding box center [624, 286] width 695 height 497
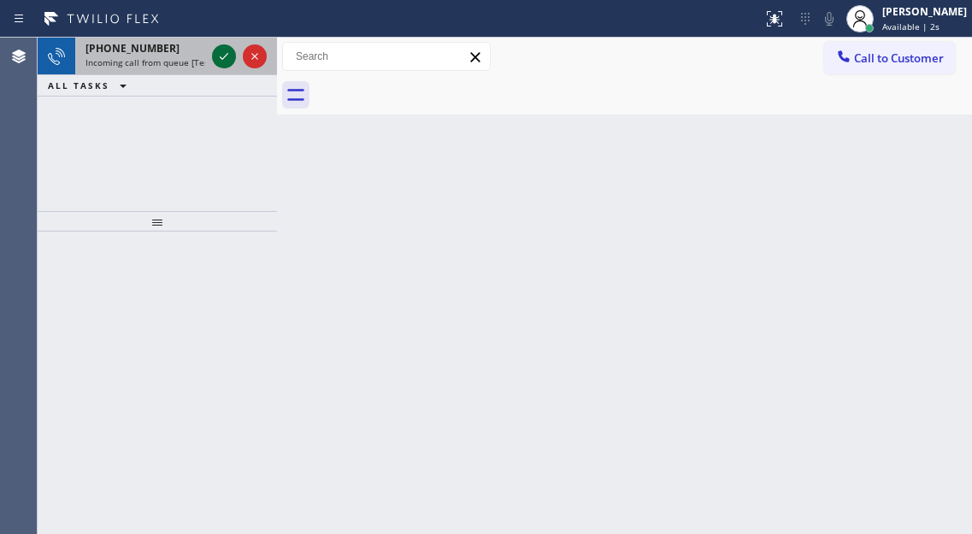
click at [227, 54] on icon at bounding box center [224, 56] width 9 height 7
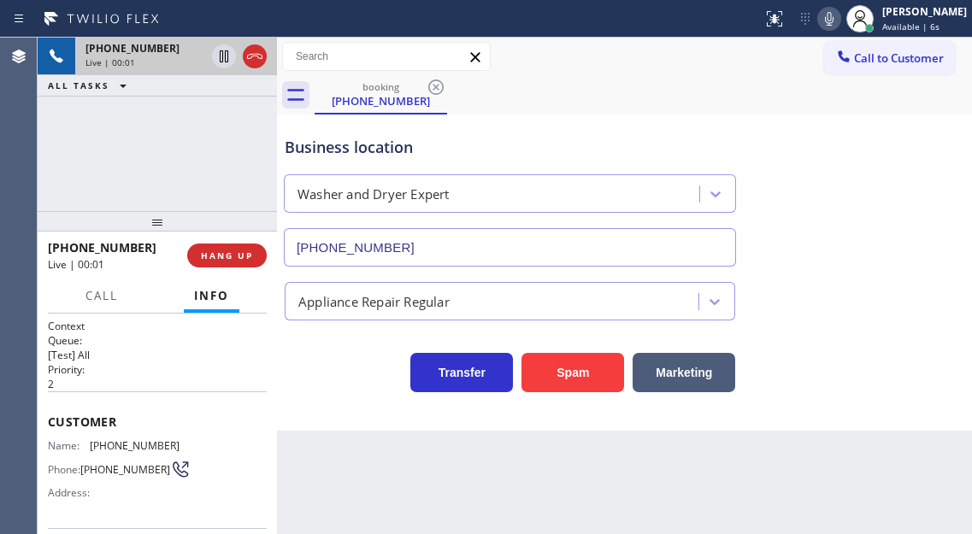
type input "[PHONE_NUMBER]"
click at [144, 445] on span "[PHONE_NUMBER]" at bounding box center [135, 446] width 90 height 13
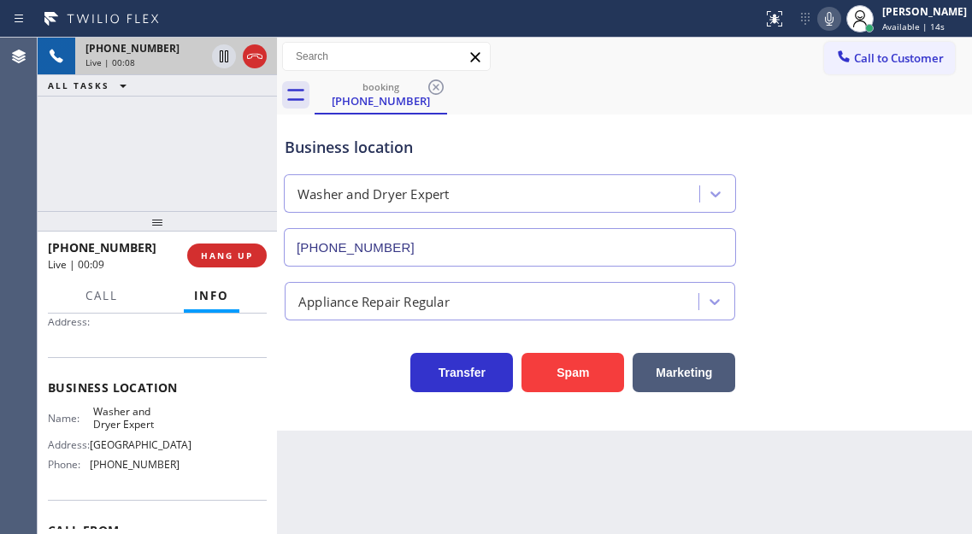
click at [137, 426] on span "Washer and Dryer Expert" at bounding box center [136, 418] width 86 height 27
click at [574, 367] on button "Spam" at bounding box center [573, 372] width 103 height 39
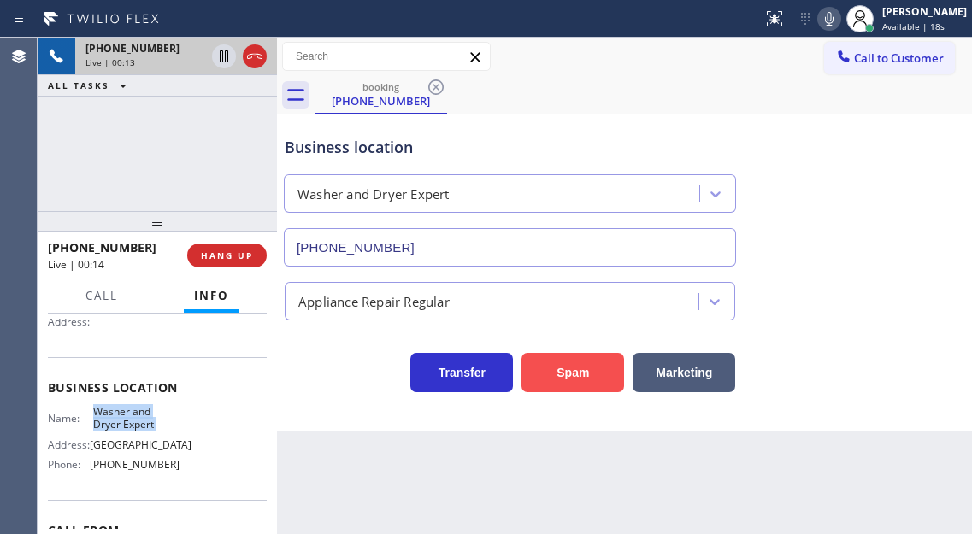
click at [574, 367] on button "Spam" at bounding box center [573, 372] width 103 height 39
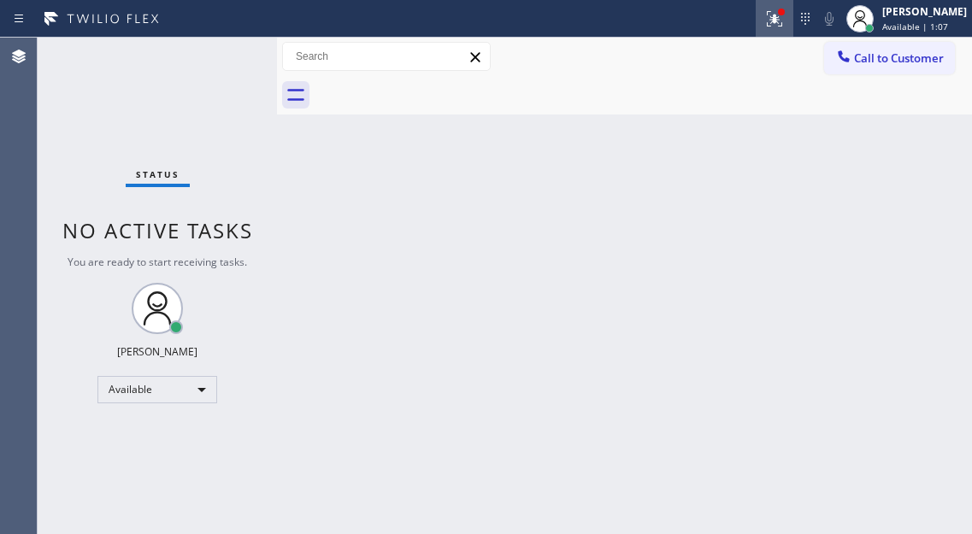
click at [785, 23] on icon at bounding box center [774, 19] width 21 height 21
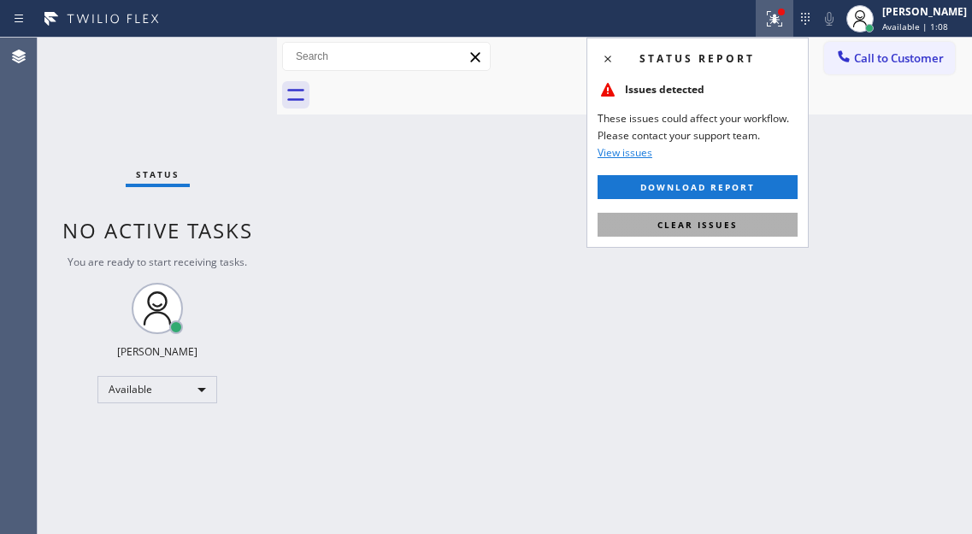
click at [773, 221] on button "Clear issues" at bounding box center [698, 225] width 200 height 24
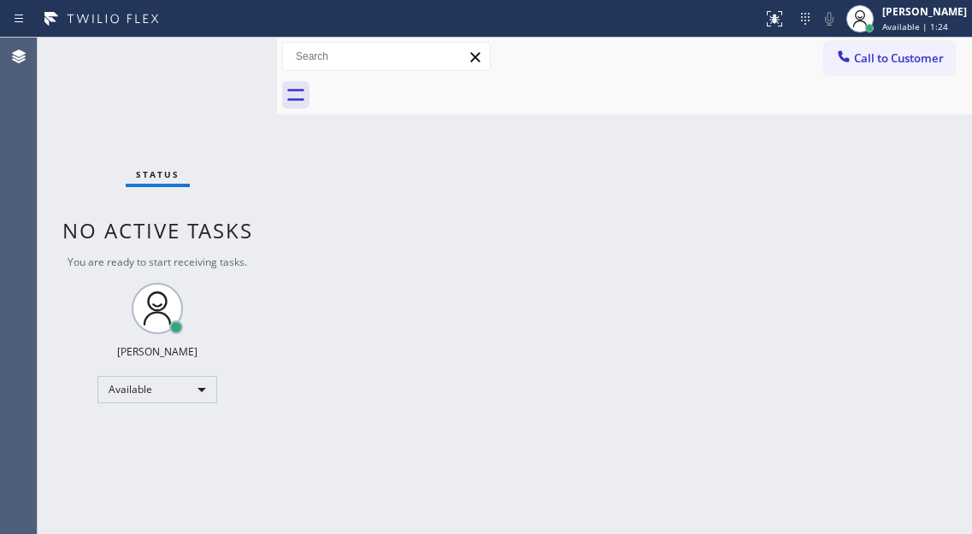
click at [903, 133] on div "Back to Dashboard Change Sender ID Customers Technicians Select a contact Outbo…" at bounding box center [624, 286] width 695 height 497
click at [920, 159] on div "Back to Dashboard Change Sender ID Customers Technicians Select a contact Outbo…" at bounding box center [624, 286] width 695 height 497
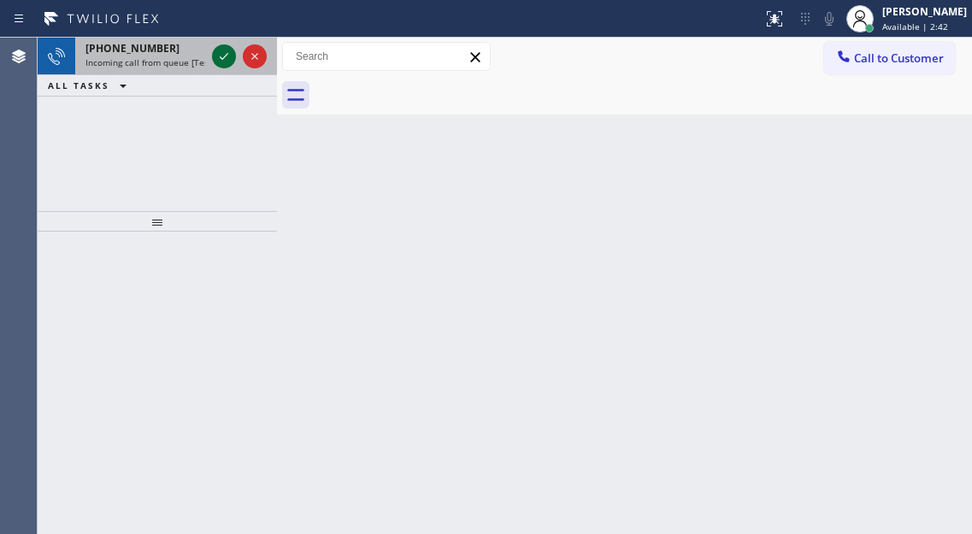
click at [225, 52] on icon at bounding box center [224, 56] width 21 height 21
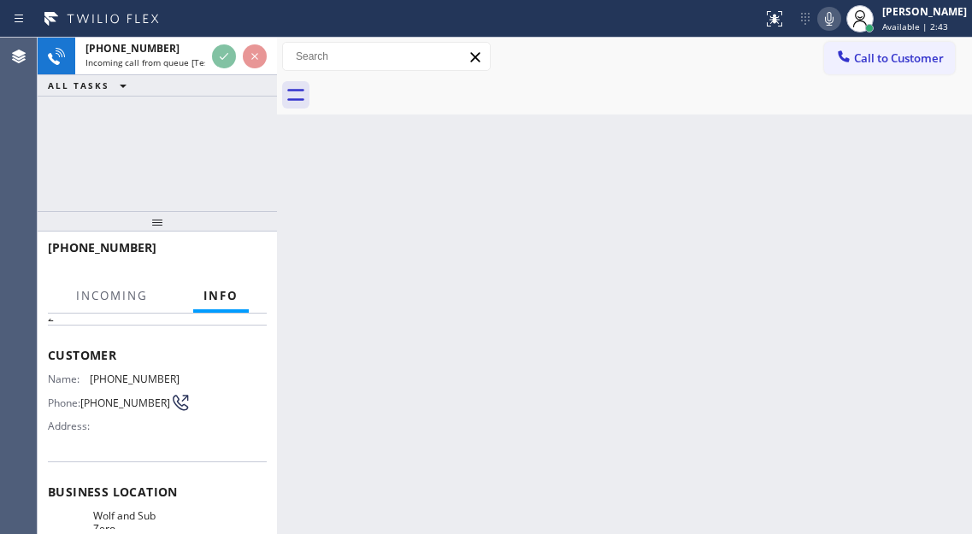
scroll to position [171, 0]
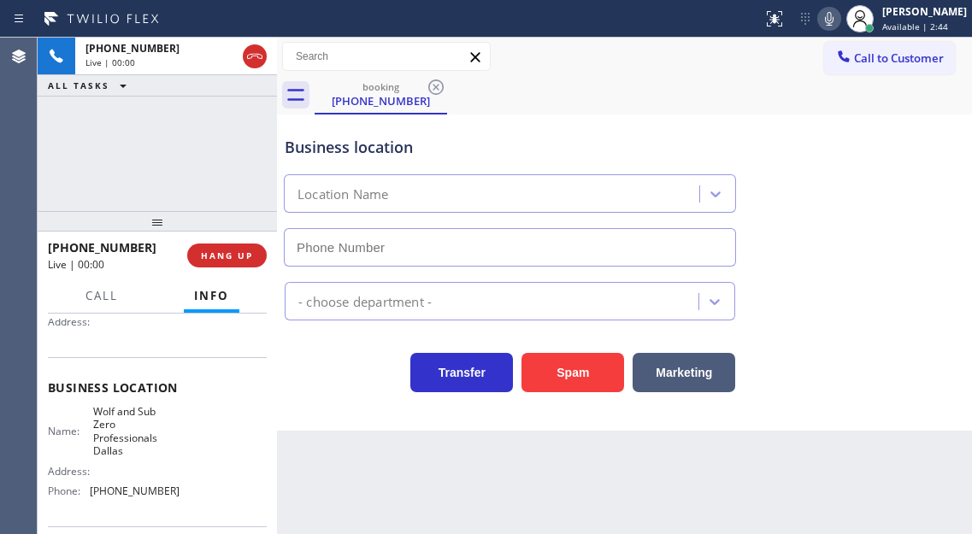
type input "[PHONE_NUMBER]"
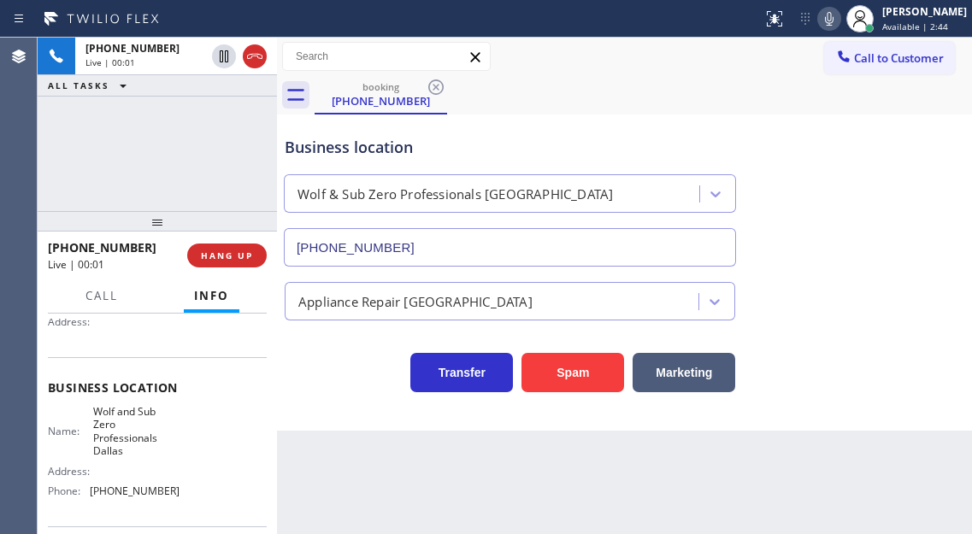
click at [132, 427] on span "Wolf and Sub Zero Professionals Dallas" at bounding box center [136, 431] width 86 height 53
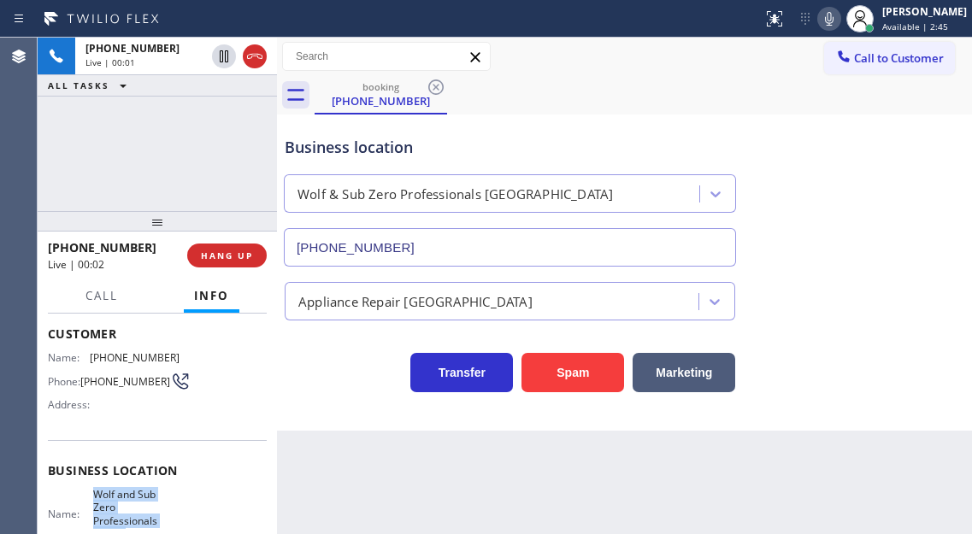
scroll to position [0, 0]
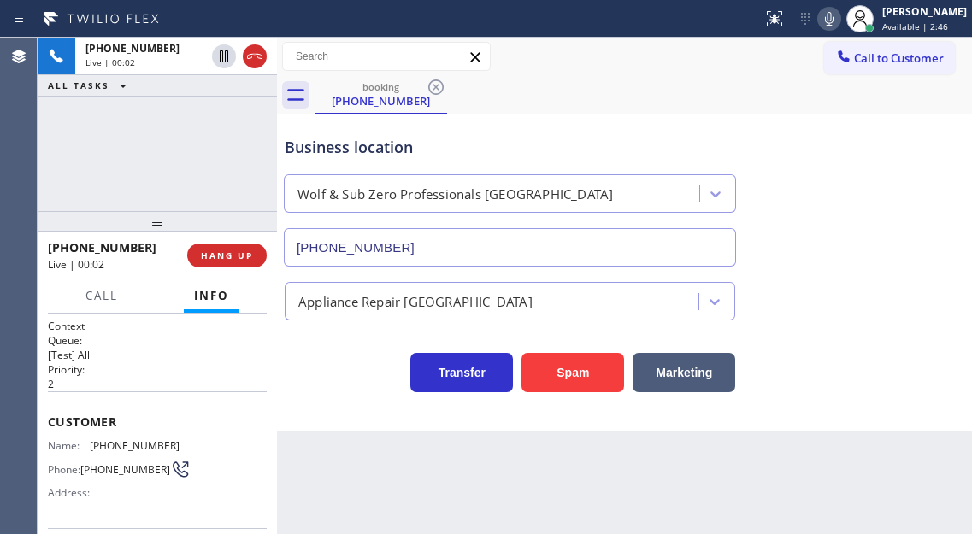
click at [125, 444] on span "[PHONE_NUMBER]" at bounding box center [135, 446] width 90 height 13
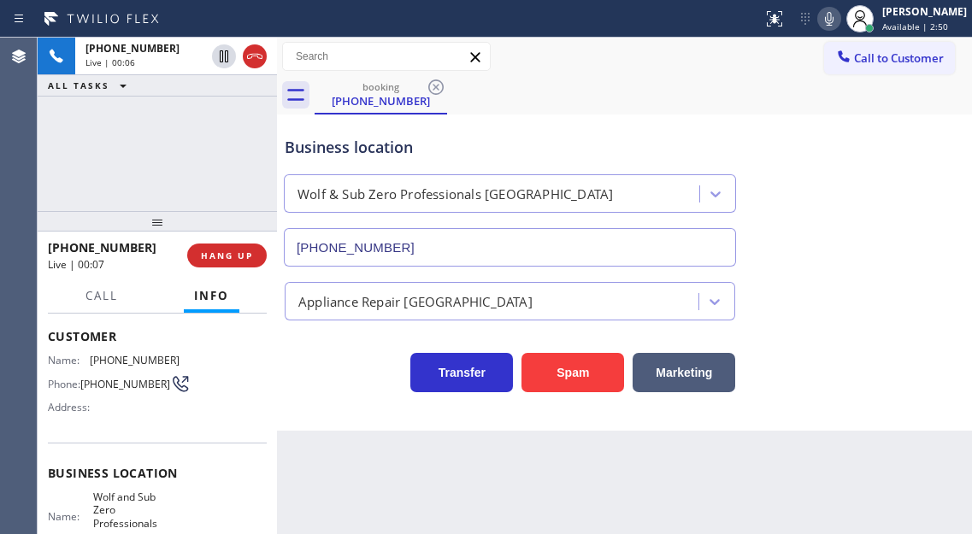
click at [140, 499] on span "Wolf and Sub Zero Professionals Dallas" at bounding box center [136, 517] width 86 height 53
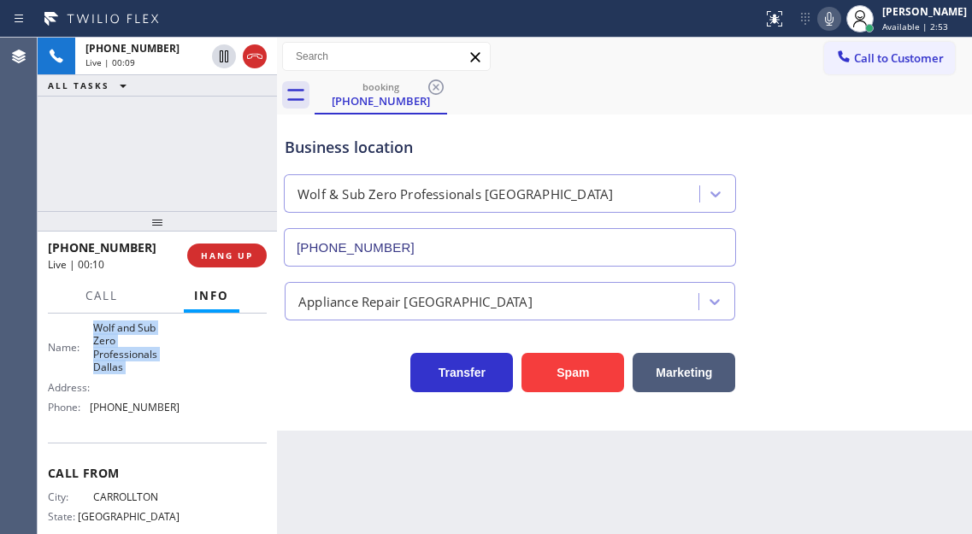
scroll to position [257, 0]
click at [152, 410] on span "[PHONE_NUMBER]" at bounding box center [135, 405] width 90 height 13
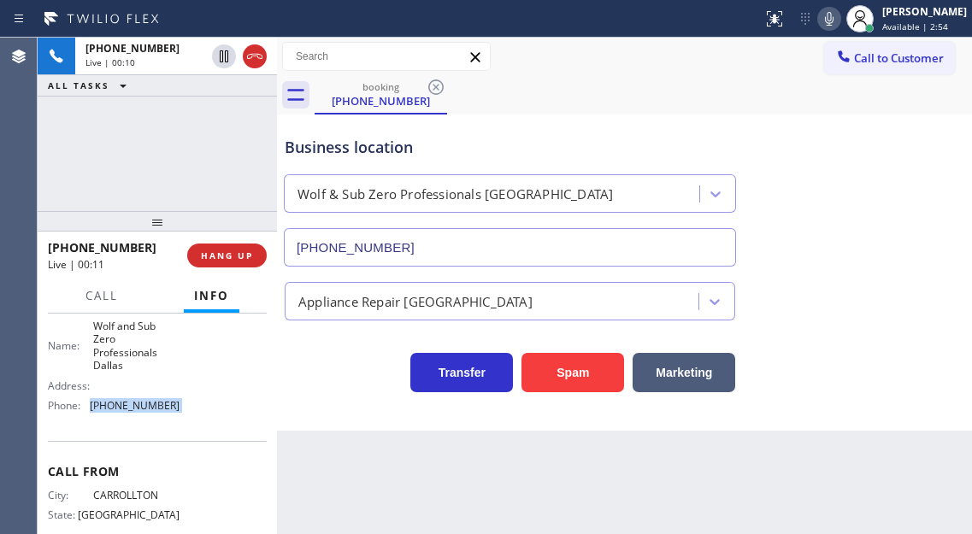
click at [152, 410] on span "[PHONE_NUMBER]" at bounding box center [135, 405] width 90 height 13
click at [137, 412] on span "[PHONE_NUMBER]" at bounding box center [135, 405] width 90 height 13
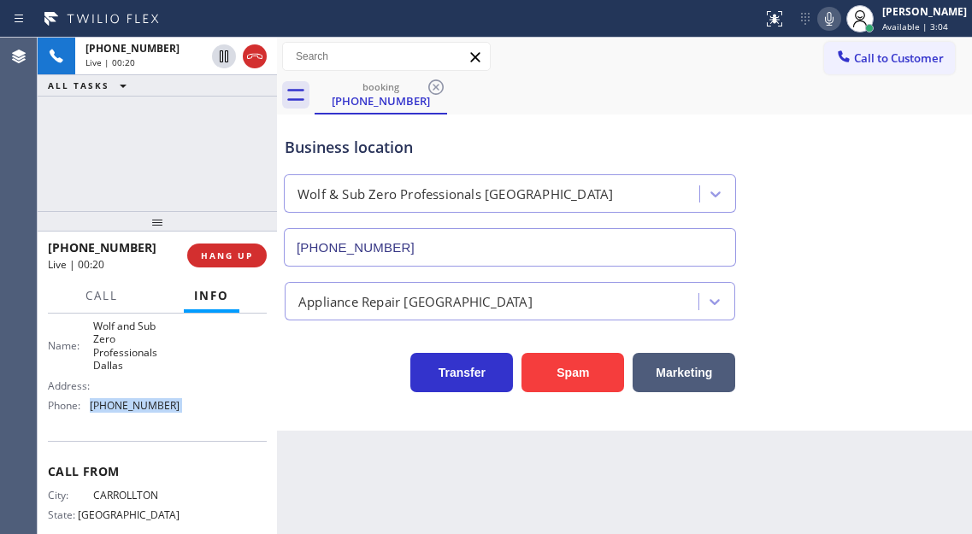
click at [137, 412] on span "[PHONE_NUMBER]" at bounding box center [135, 405] width 90 height 13
click at [121, 371] on span "Wolf and Sub Zero Professionals Dallas" at bounding box center [136, 346] width 86 height 53
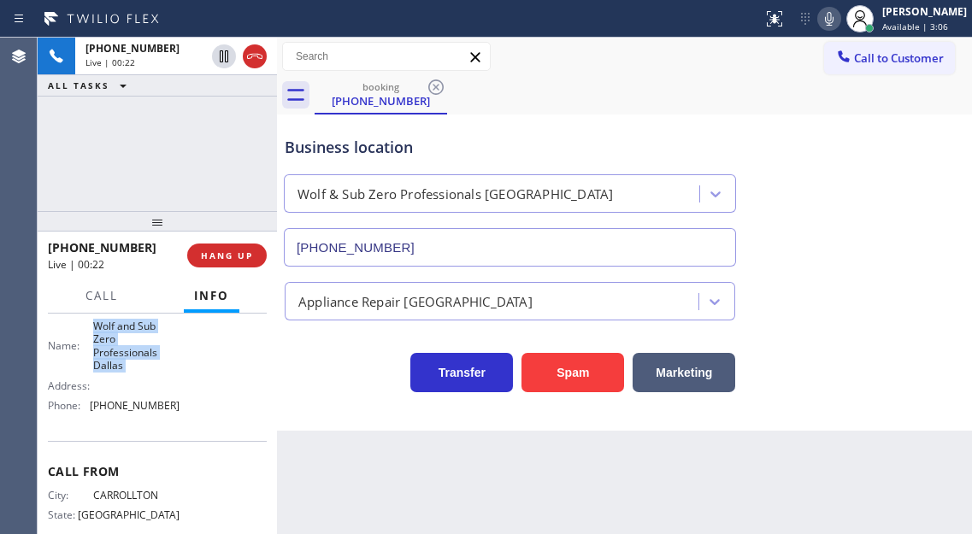
click at [121, 371] on span "Wolf and Sub Zero Professionals Dallas" at bounding box center [136, 346] width 86 height 53
click at [131, 373] on span "Wolf and Sub Zero Professionals Dallas" at bounding box center [136, 346] width 86 height 53
click at [486, 154] on div "Business location" at bounding box center [510, 147] width 451 height 23
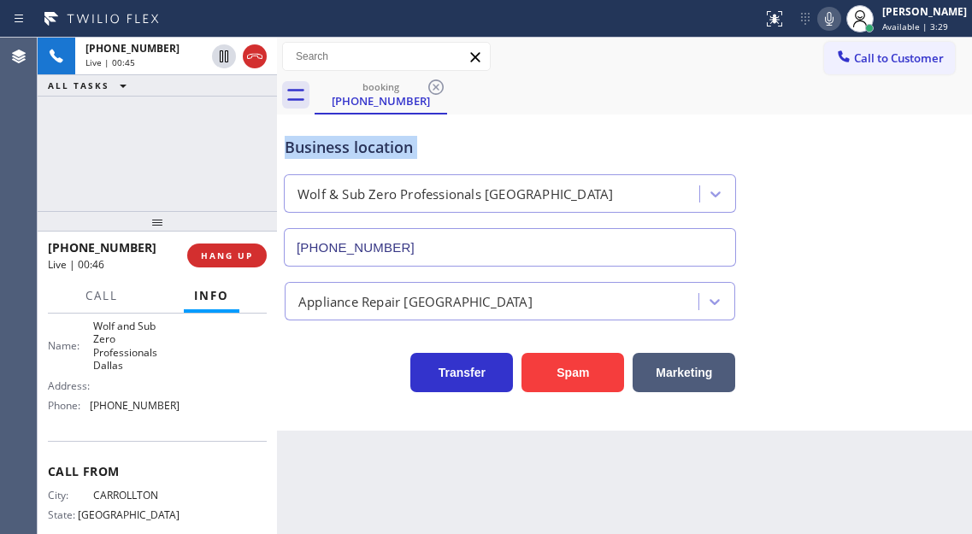
click at [486, 154] on div "Business location" at bounding box center [510, 147] width 451 height 23
click at [195, 133] on div "[PHONE_NUMBER] Live | 02:45 ALL TASKS ALL TASKS ACTIVE TASKS TASKS IN WRAP UP" at bounding box center [157, 125] width 239 height 174
click at [332, 138] on div "Business location" at bounding box center [510, 147] width 451 height 23
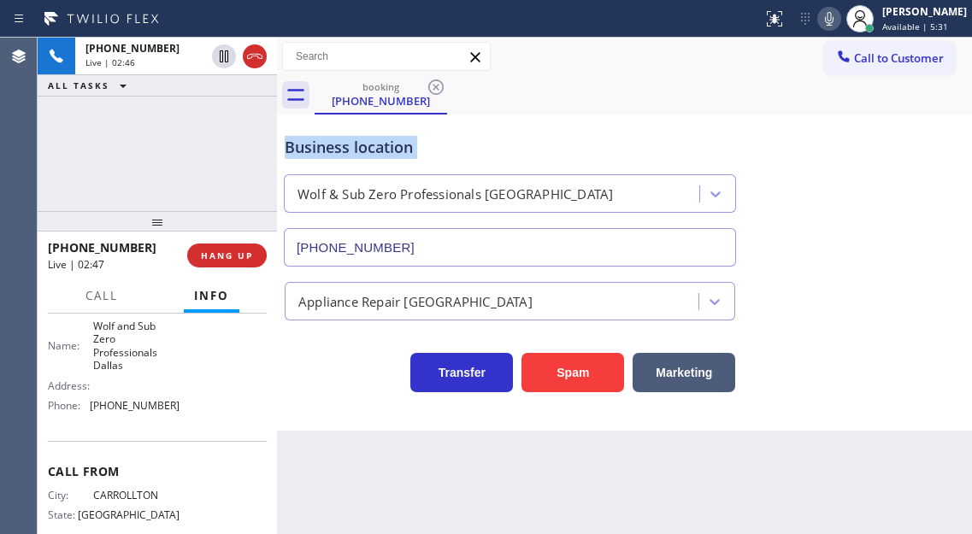
click at [332, 138] on div "Business location" at bounding box center [510, 147] width 451 height 23
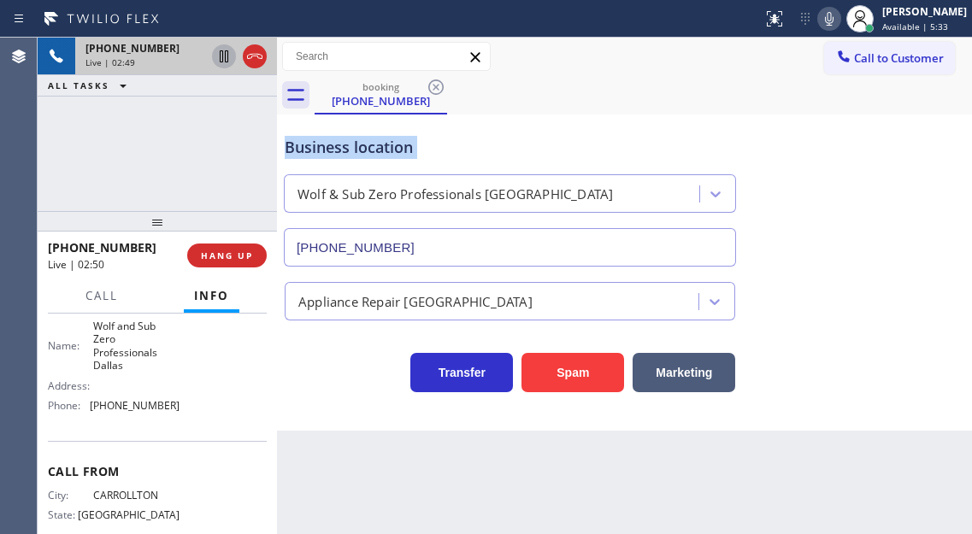
click at [219, 58] on icon at bounding box center [224, 56] width 21 height 21
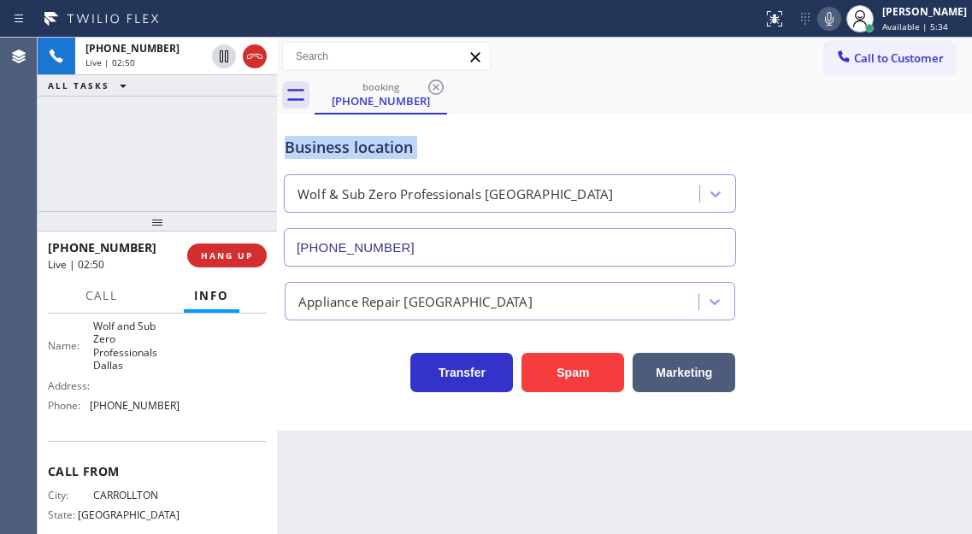
click at [840, 24] on icon at bounding box center [829, 19] width 21 height 21
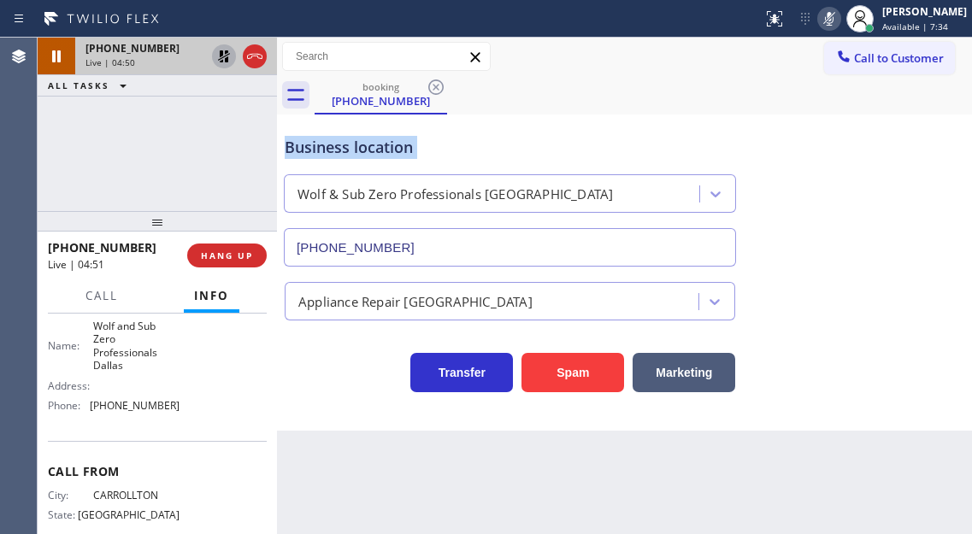
click at [221, 56] on icon at bounding box center [224, 56] width 12 height 12
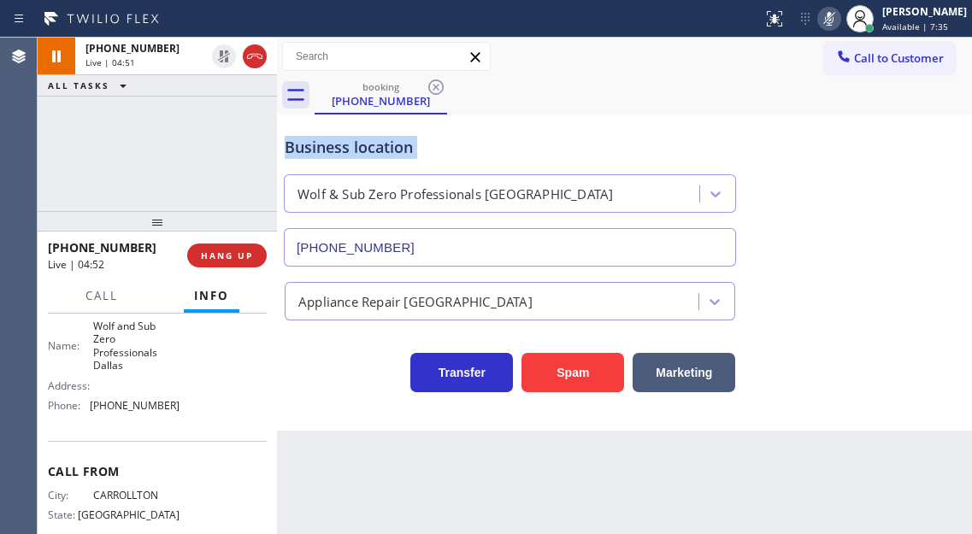
click at [840, 27] on icon at bounding box center [829, 19] width 21 height 21
click at [145, 363] on span "Wolf and Sub Zero Professionals Dallas" at bounding box center [136, 346] width 86 height 53
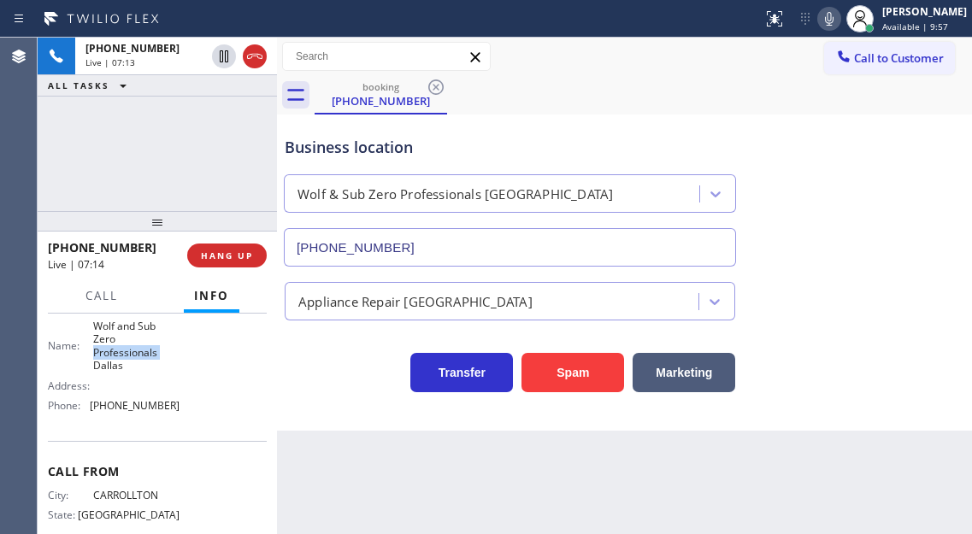
click at [145, 363] on span "Wolf and Sub Zero Professionals Dallas" at bounding box center [136, 346] width 86 height 53
click at [145, 365] on span "Wolf and Sub Zero Professionals Dallas" at bounding box center [136, 346] width 86 height 53
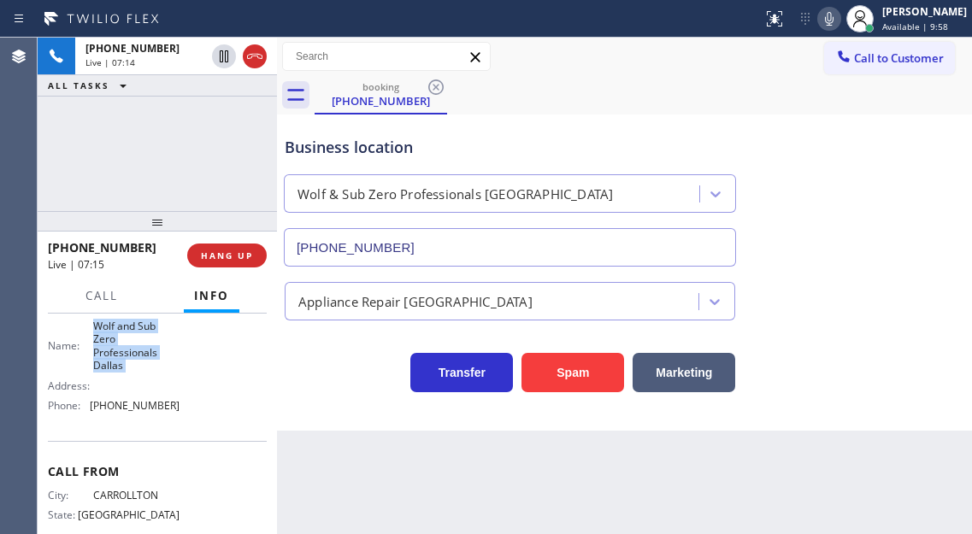
click at [145, 365] on span "Wolf and Sub Zero Professionals Dallas" at bounding box center [136, 346] width 86 height 53
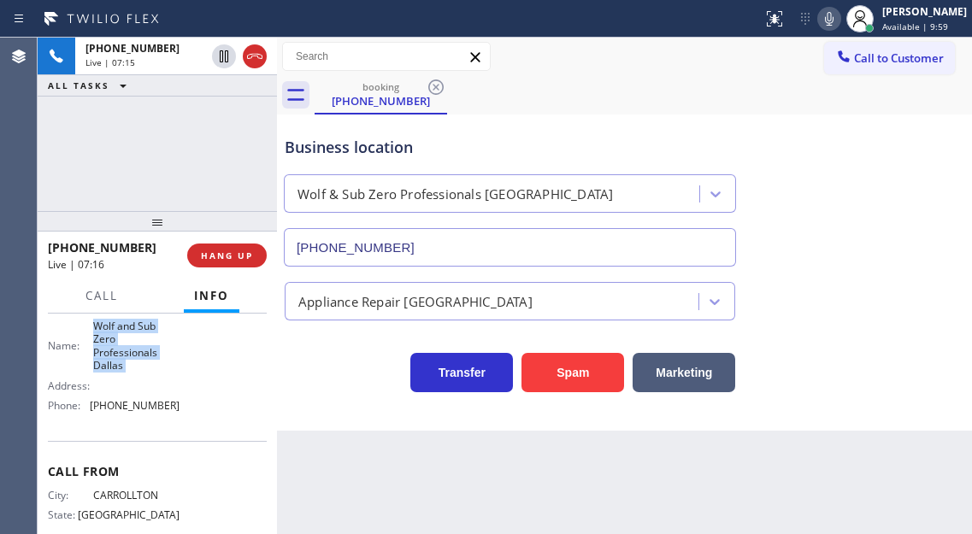
click at [145, 365] on span "Wolf and Sub Zero Professionals Dallas" at bounding box center [136, 346] width 86 height 53
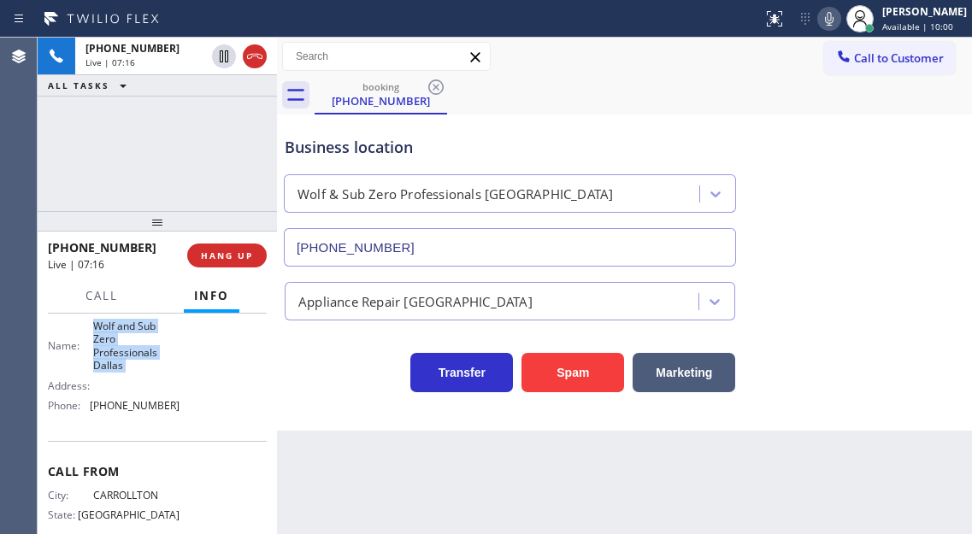
click at [145, 365] on span "Wolf and Sub Zero Professionals Dallas" at bounding box center [136, 346] width 86 height 53
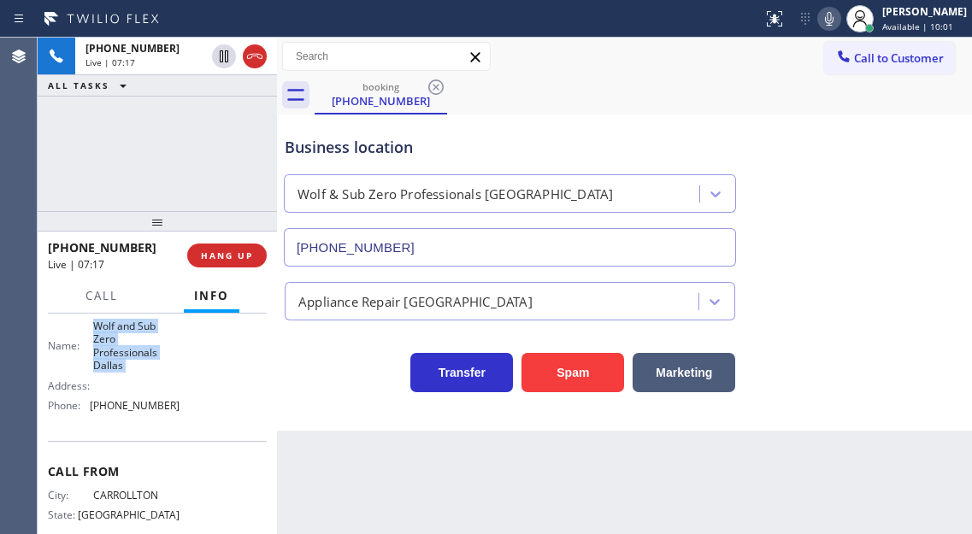
click at [145, 365] on span "Wolf and Sub Zero Professionals Dallas" at bounding box center [136, 346] width 86 height 53
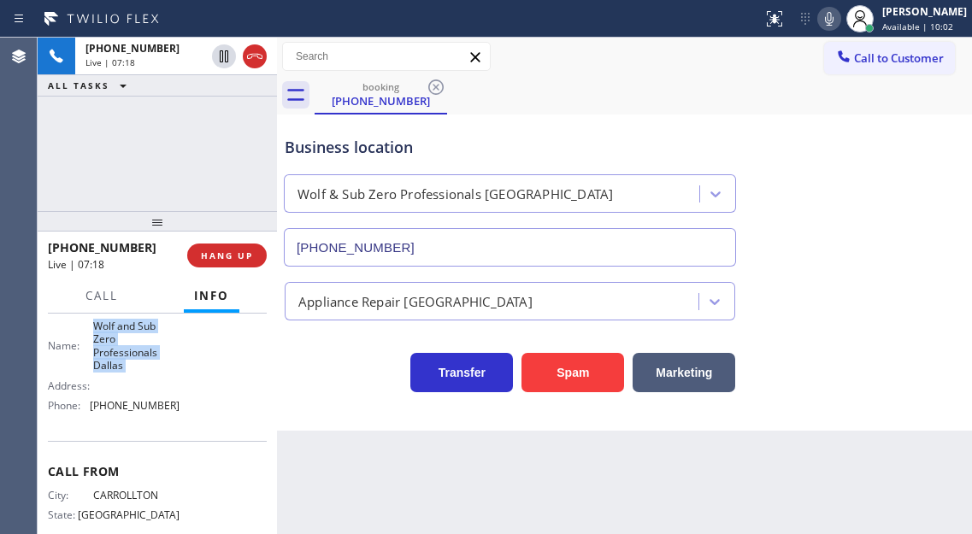
click at [148, 373] on span "Wolf and Sub Zero Professionals Dallas" at bounding box center [136, 346] width 86 height 53
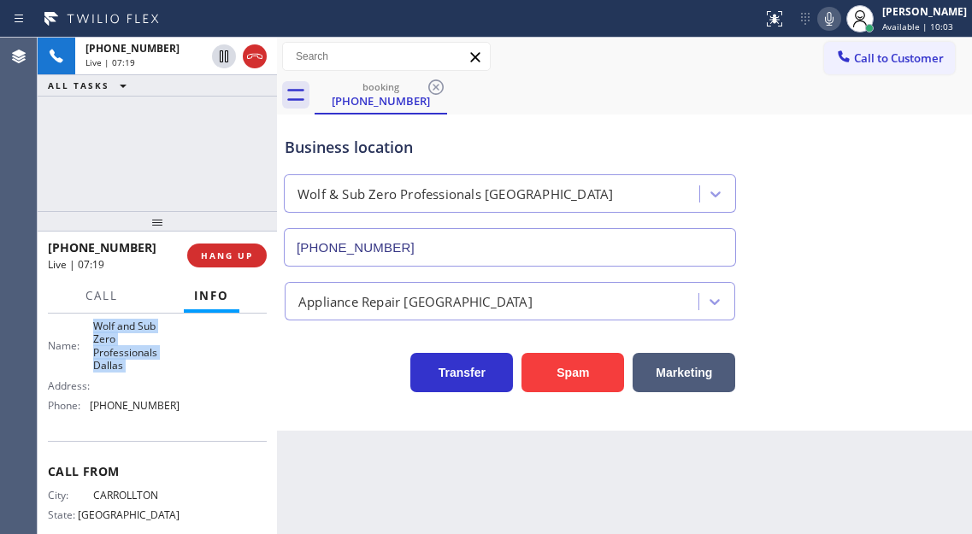
click at [148, 373] on span "Wolf and Sub Zero Professionals Dallas" at bounding box center [136, 346] width 86 height 53
click at [149, 137] on div "[PHONE_NUMBER] Live | 12:12 ALL TASKS ALL TASKS ACTIVE TASKS TASKS IN WRAP UP" at bounding box center [157, 125] width 239 height 174
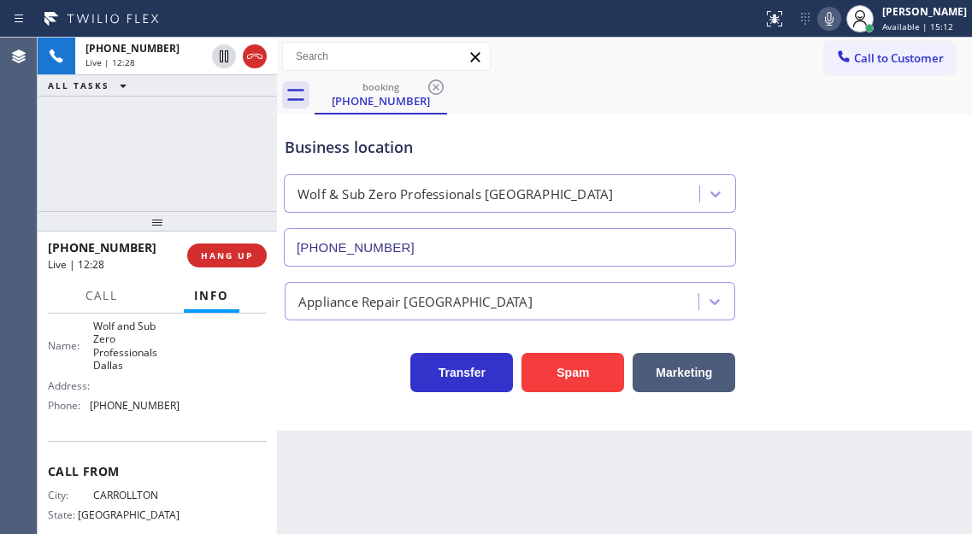
click at [205, 126] on div "[PHONE_NUMBER] Live | 12:28 ALL TASKS ALL TASKS ACTIVE TASKS TASKS IN WRAP UP" at bounding box center [157, 125] width 239 height 174
click at [916, 161] on div "Business location Wolf & Sub Zero Professionals [GEOGRAPHIC_DATA] [PHONE_NUMBER]" at bounding box center [624, 189] width 687 height 155
click at [227, 152] on div "[PHONE_NUMBER] Live | 12:57 ALL TASKS ALL TASKS ACTIVE TASKS TASKS IN WRAP UP" at bounding box center [157, 125] width 239 height 174
click at [245, 262] on span "HANG UP" at bounding box center [227, 256] width 52 height 12
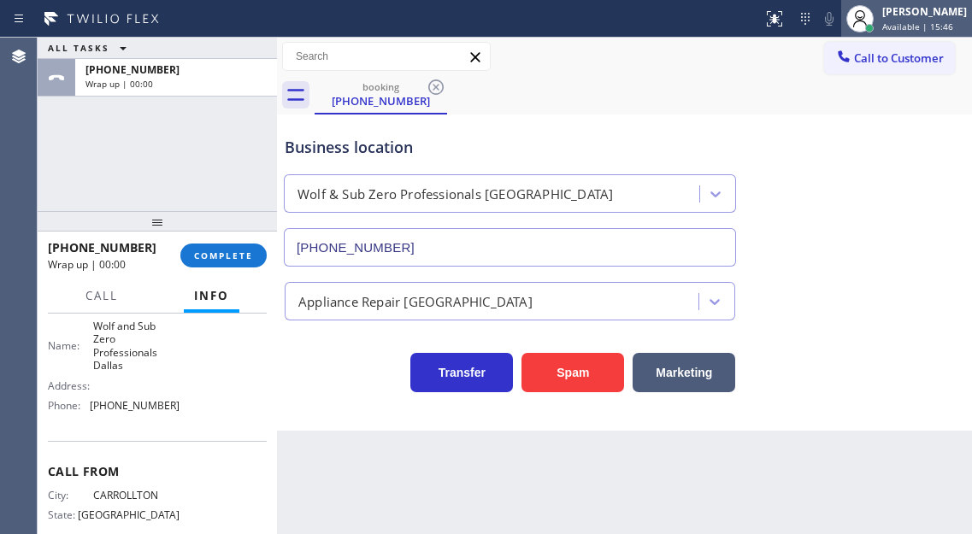
click at [895, 26] on div "[PERSON_NAME] Available | 15:46" at bounding box center [925, 18] width 93 height 30
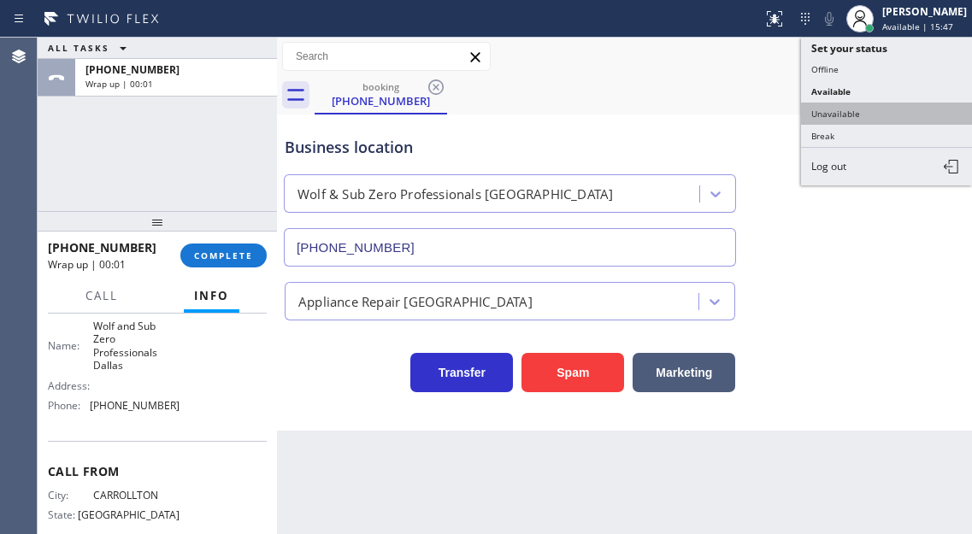
click at [894, 116] on button "Unavailable" at bounding box center [886, 114] width 171 height 22
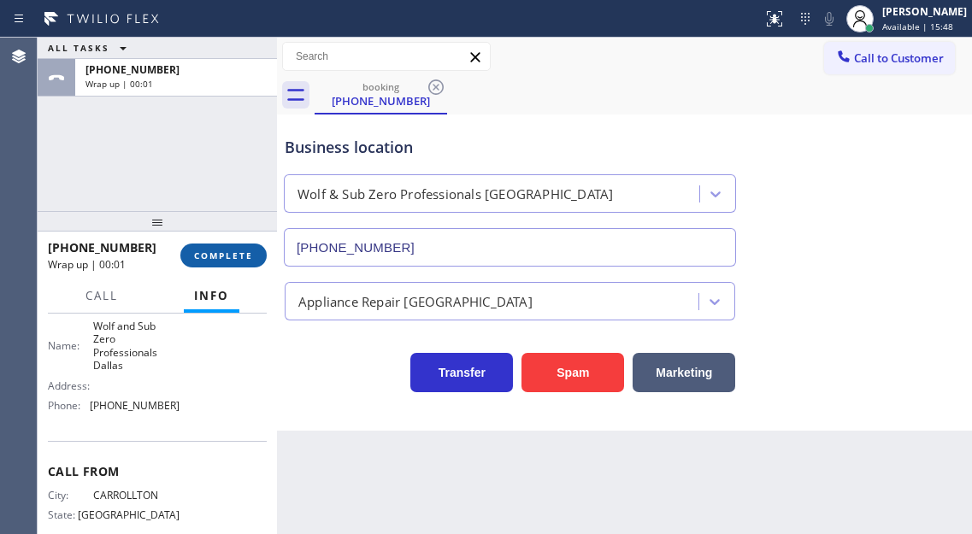
click at [224, 264] on button "COMPLETE" at bounding box center [223, 256] width 86 height 24
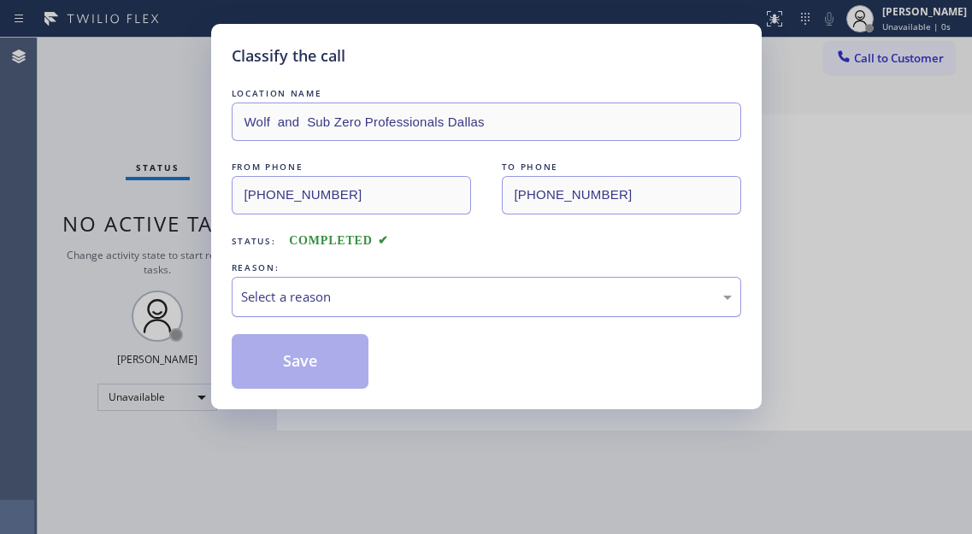
click at [347, 285] on div "Select a reason" at bounding box center [487, 297] width 510 height 40
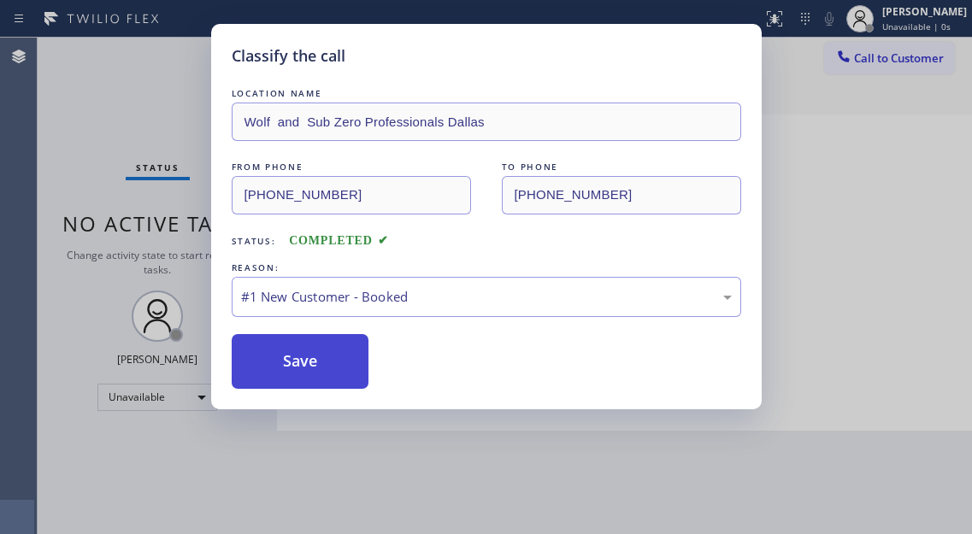
click at [339, 340] on button "Save" at bounding box center [301, 361] width 138 height 55
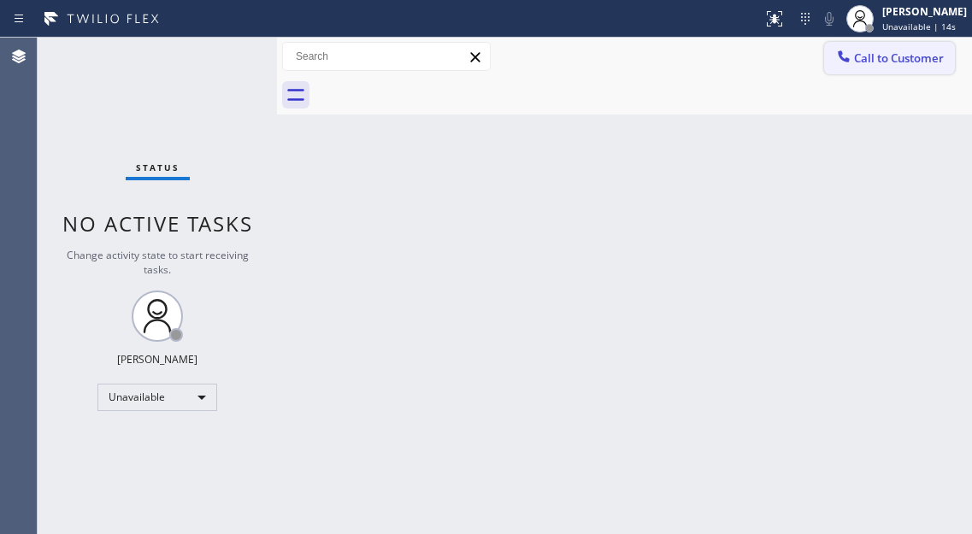
click at [946, 61] on button "Call to Customer" at bounding box center [889, 58] width 131 height 32
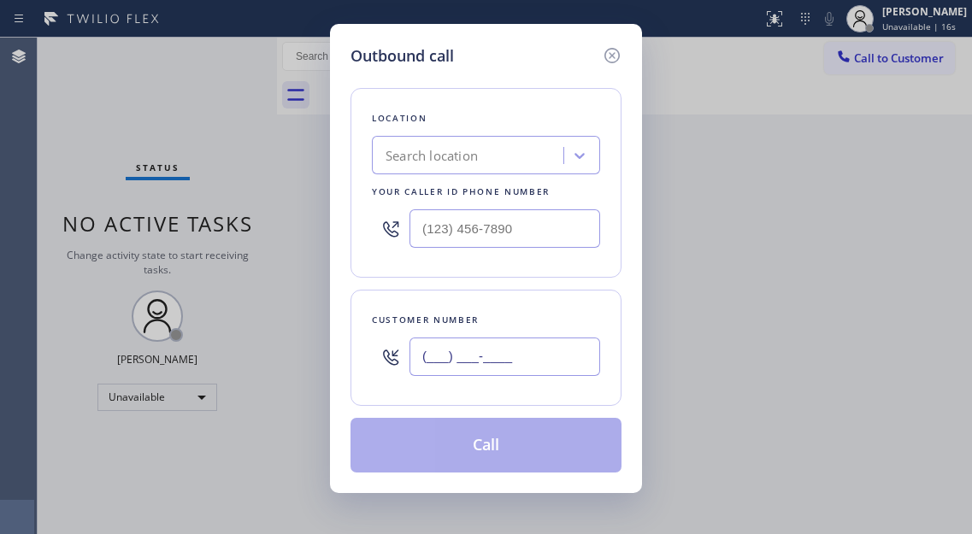
click at [521, 346] on input "(___) ___-____" at bounding box center [505, 357] width 191 height 38
paste input "214) 600-2199"
type input "[PHONE_NUMBER]"
click at [522, 239] on input "(___) ___-____" at bounding box center [505, 229] width 191 height 38
paste input "214) 817-2065"
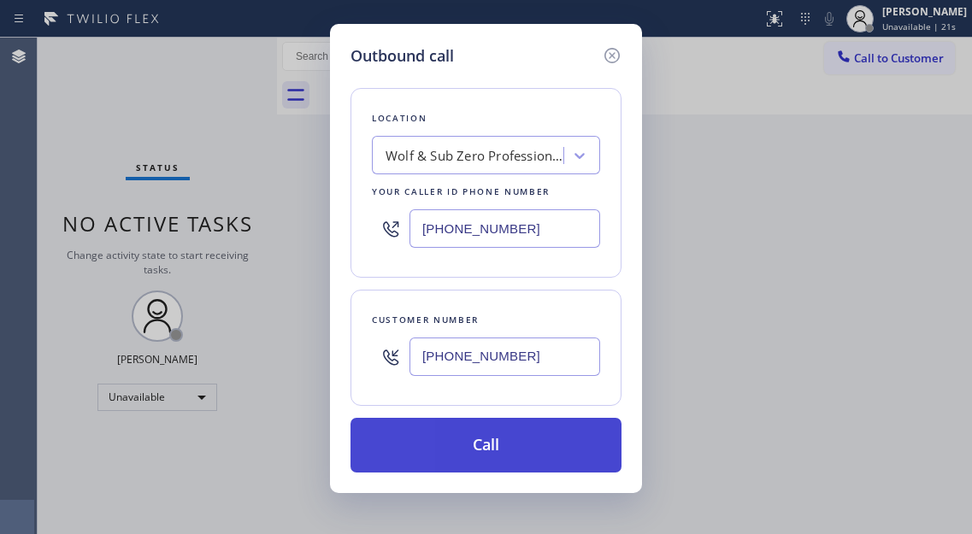
type input "[PHONE_NUMBER]"
click at [513, 456] on button "Call" at bounding box center [486, 445] width 271 height 55
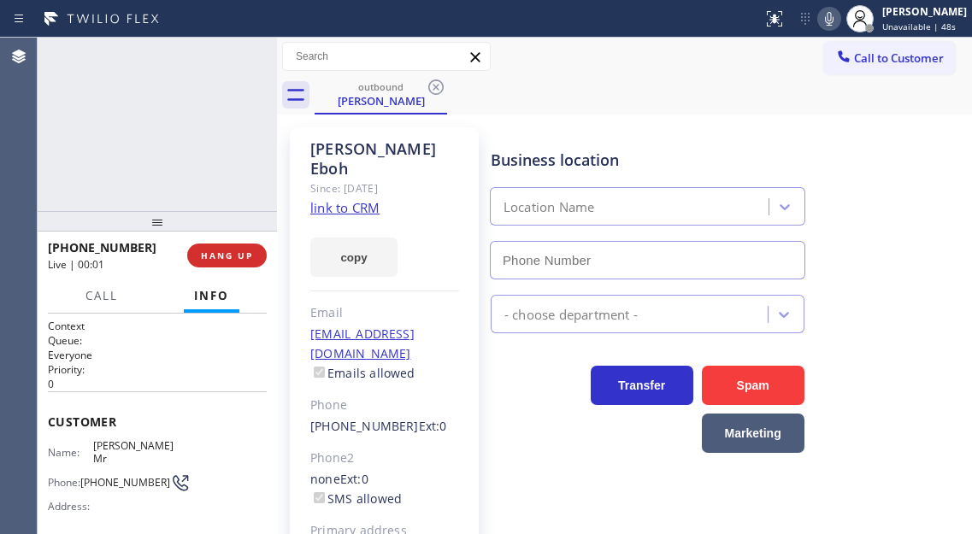
type input "[PHONE_NUMBER]"
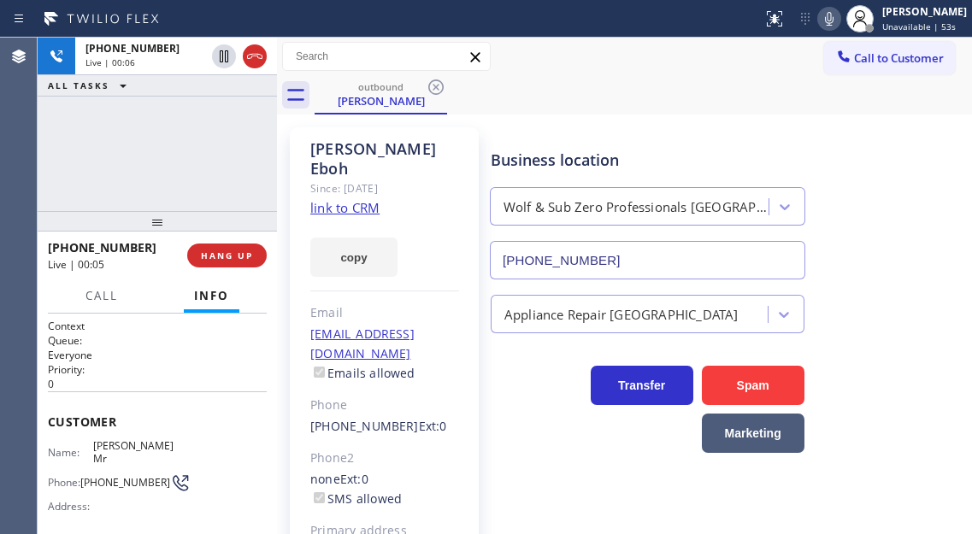
click at [173, 128] on div "[PHONE_NUMBER] Live | 00:06 ALL TASKS ALL TASKS ACTIVE TASKS TASKS IN WRAP UP" at bounding box center [157, 125] width 239 height 174
click at [244, 196] on div "[PHONE_NUMBER] Live | 01:50 ALL TASKS ALL TASKS ACTIVE TASKS TASKS IN WRAP UP" at bounding box center [157, 125] width 239 height 174
click at [225, 174] on div "[PHONE_NUMBER] Live | 01:52 ALL TASKS ALL TASKS ACTIVE TASKS TASKS IN WRAP UP" at bounding box center [157, 125] width 239 height 174
click at [236, 252] on span "HANG UP" at bounding box center [227, 256] width 52 height 12
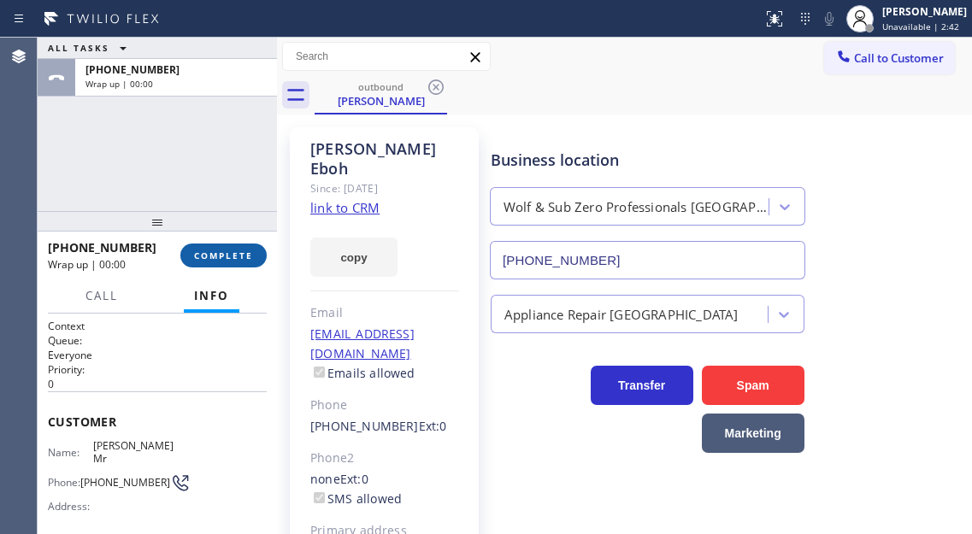
click at [236, 252] on span "COMPLETE" at bounding box center [223, 256] width 59 height 12
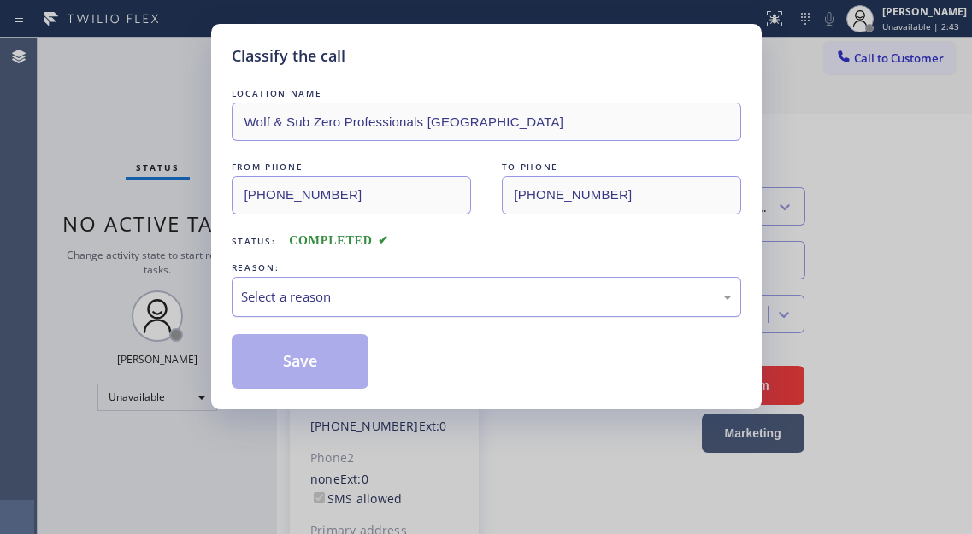
click at [301, 290] on div "Select a reason" at bounding box center [486, 297] width 491 height 20
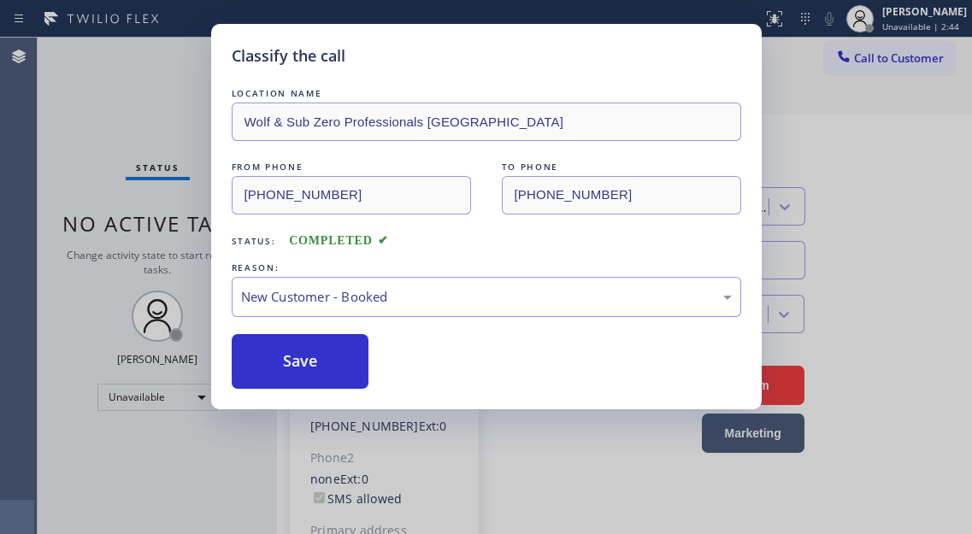
click at [347, 358] on button "Save" at bounding box center [301, 361] width 138 height 55
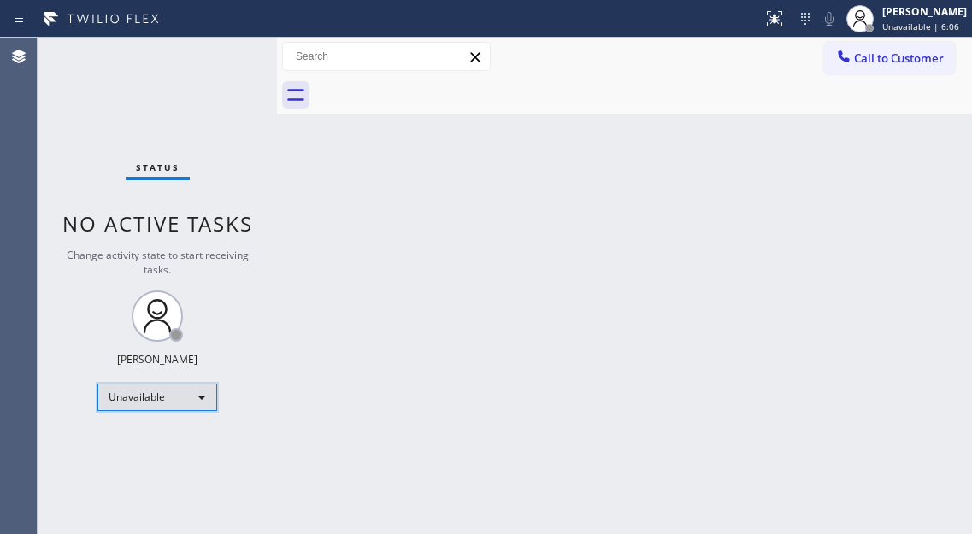
click at [172, 397] on div "Unavailable" at bounding box center [157, 397] width 120 height 27
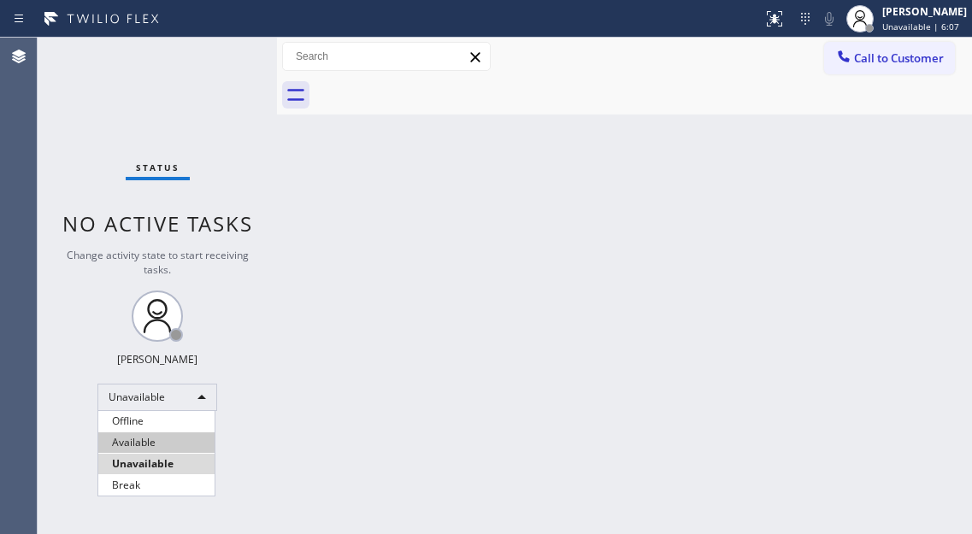
click at [160, 439] on li "Available" at bounding box center [156, 443] width 116 height 21
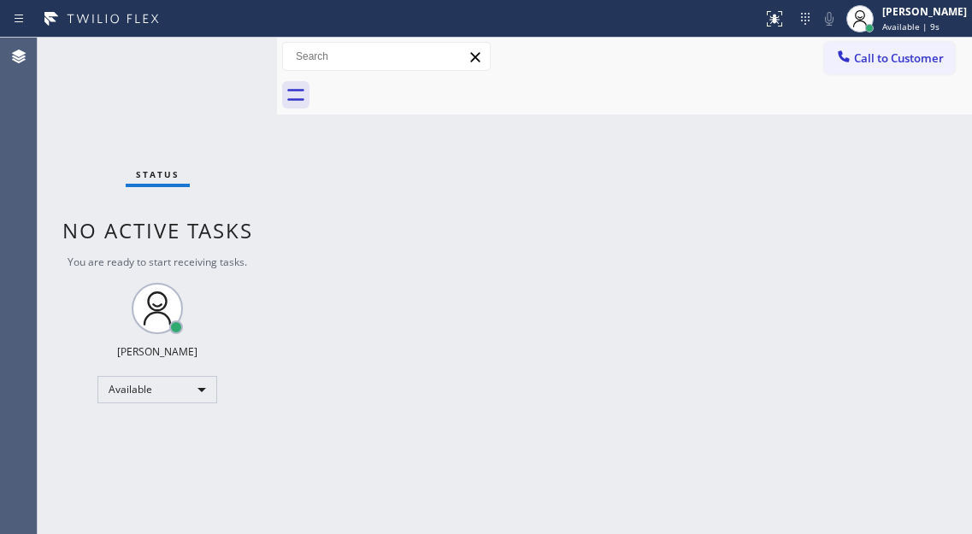
click at [907, 142] on div "Back to Dashboard Change Sender ID Customers Technicians Select a contact Outbo…" at bounding box center [624, 286] width 695 height 497
click at [231, 57] on div "Status No active tasks You are ready to start receiving tasks. [PERSON_NAME]" at bounding box center [157, 286] width 239 height 497
click at [918, 197] on div "Back to Dashboard Change Sender ID Customers Technicians Select a contact Outbo…" at bounding box center [624, 286] width 695 height 497
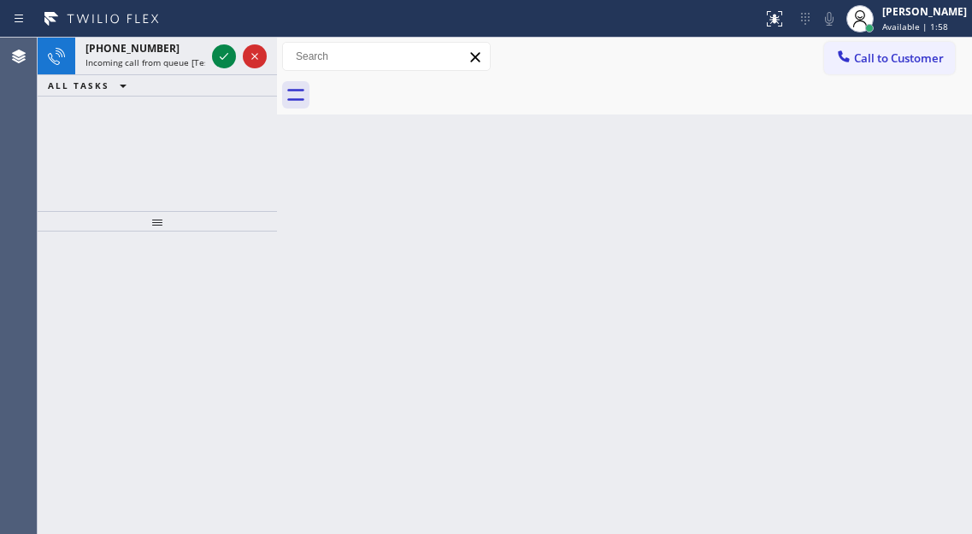
drag, startPoint x: 952, startPoint y: 177, endPoint x: 307, endPoint y: 2, distance: 668.2
click at [951, 176] on div "Back to Dashboard Change Sender ID Customers Technicians Select a contact Outbo…" at bounding box center [624, 286] width 695 height 497
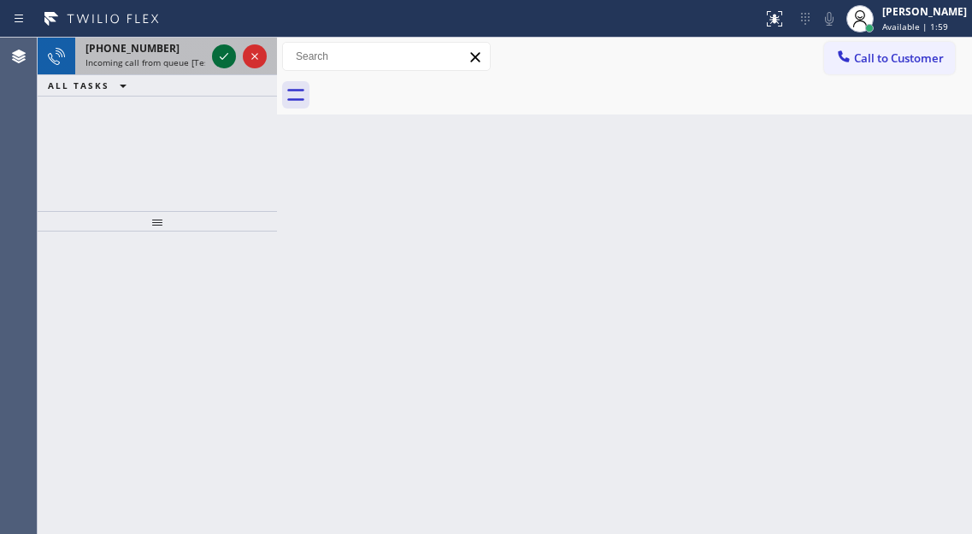
click at [221, 50] on icon at bounding box center [224, 56] width 21 height 21
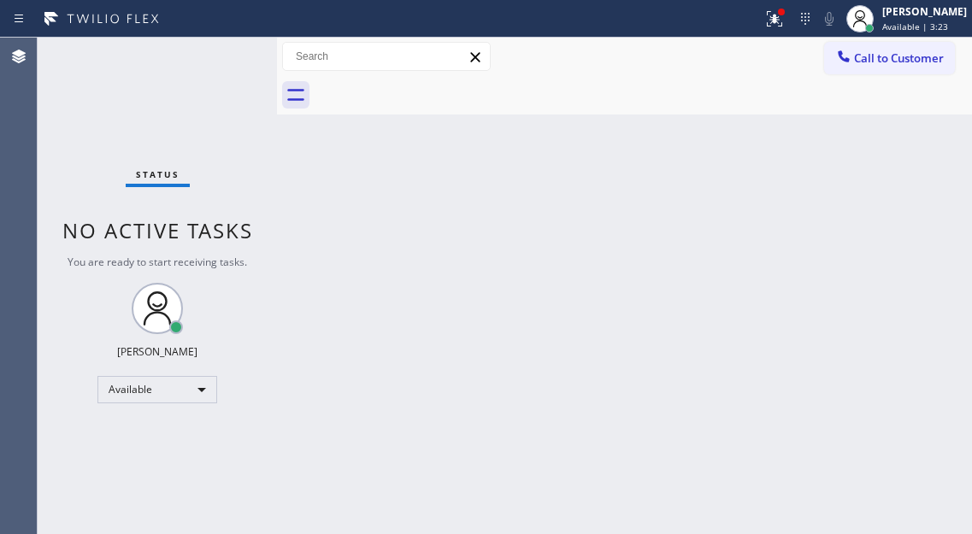
click at [890, 221] on div "Back to Dashboard Change Sender ID Customers Technicians Select a contact Outbo…" at bounding box center [624, 286] width 695 height 497
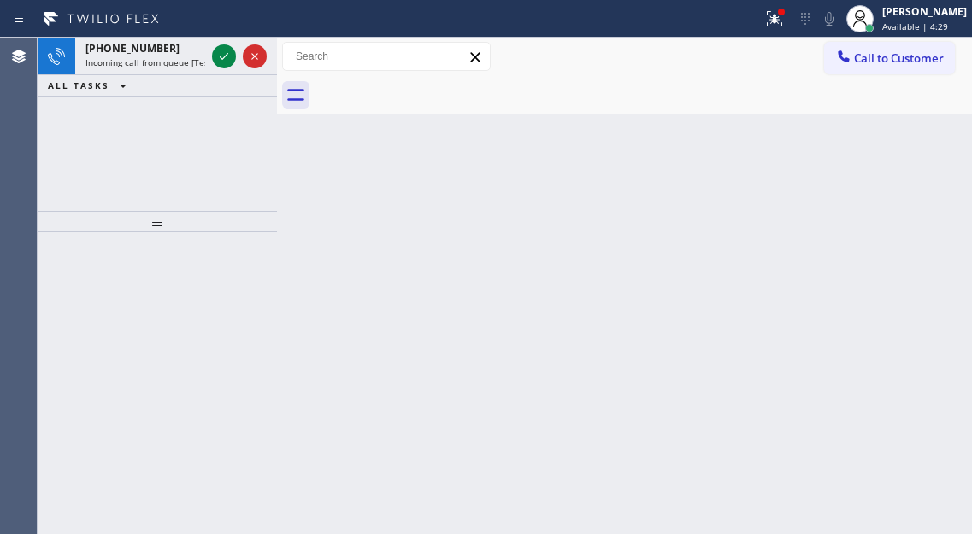
click at [898, 148] on div "Back to Dashboard Change Sender ID Customers Technicians Select a contact Outbo…" at bounding box center [624, 286] width 695 height 497
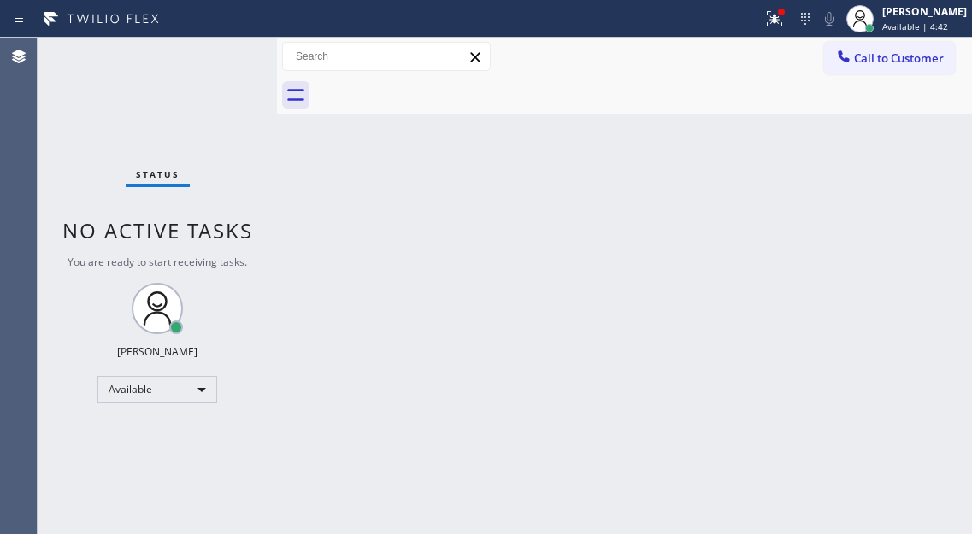
click at [900, 159] on div "Back to Dashboard Change Sender ID Customers Technicians Select a contact Outbo…" at bounding box center [624, 286] width 695 height 497
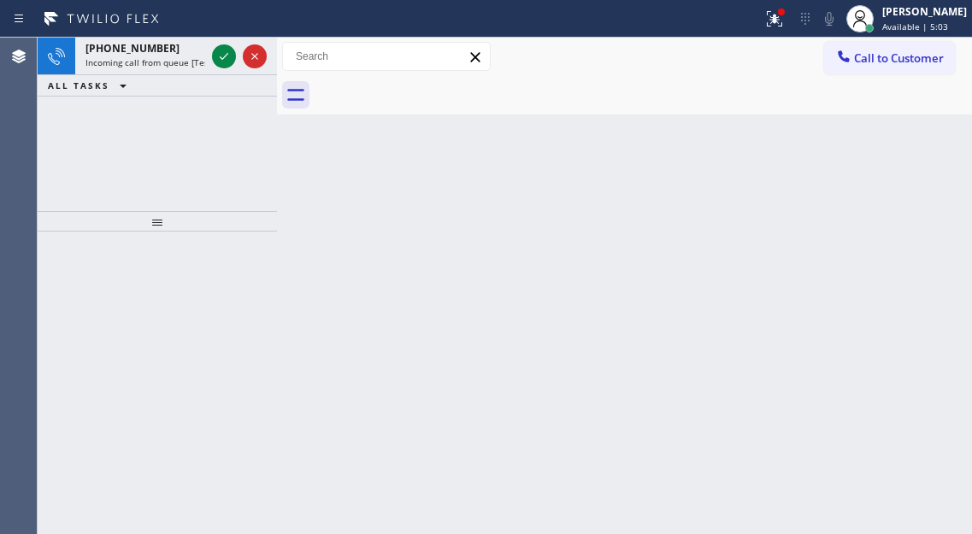
click at [941, 145] on div "Back to Dashboard Change Sender ID Customers Technicians Select a contact Outbo…" at bounding box center [624, 286] width 695 height 497
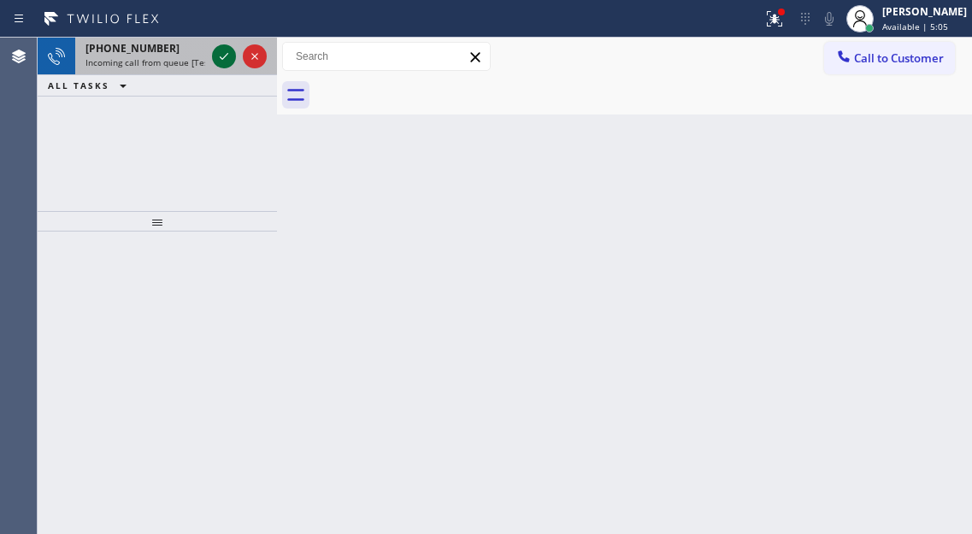
click at [223, 54] on icon at bounding box center [224, 56] width 21 height 21
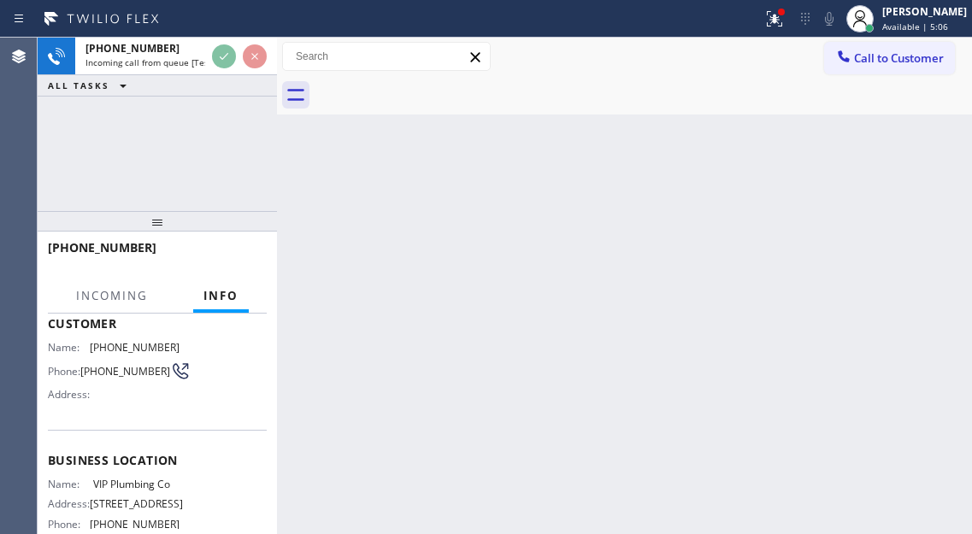
scroll to position [171, 0]
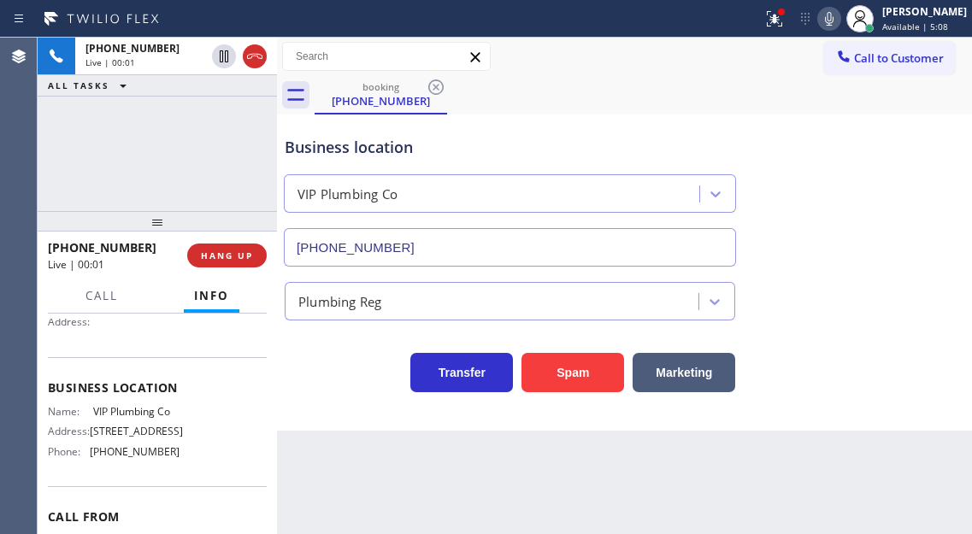
type input "[PHONE_NUMBER]"
click at [561, 380] on button "Spam" at bounding box center [573, 372] width 103 height 39
click at [150, 150] on div "[PHONE_NUMBER] Live | 00:03 ALL TASKS ALL TASKS ACTIVE TASKS TASKS IN WRAP UP" at bounding box center [157, 125] width 239 height 174
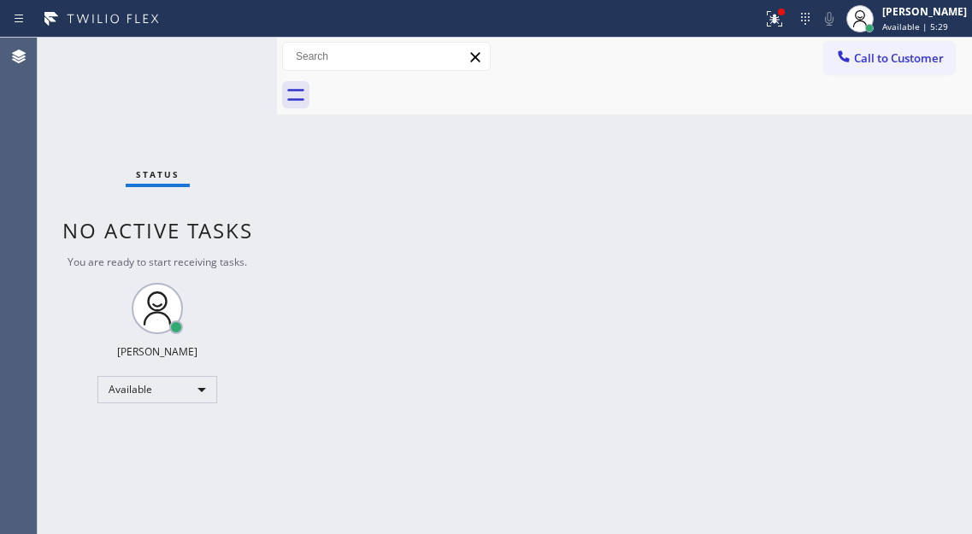
click at [941, 145] on div "Back to Dashboard Change Sender ID Customers Technicians Select a contact Outbo…" at bounding box center [624, 286] width 695 height 497
click at [773, 15] on div at bounding box center [775, 19] width 38 height 21
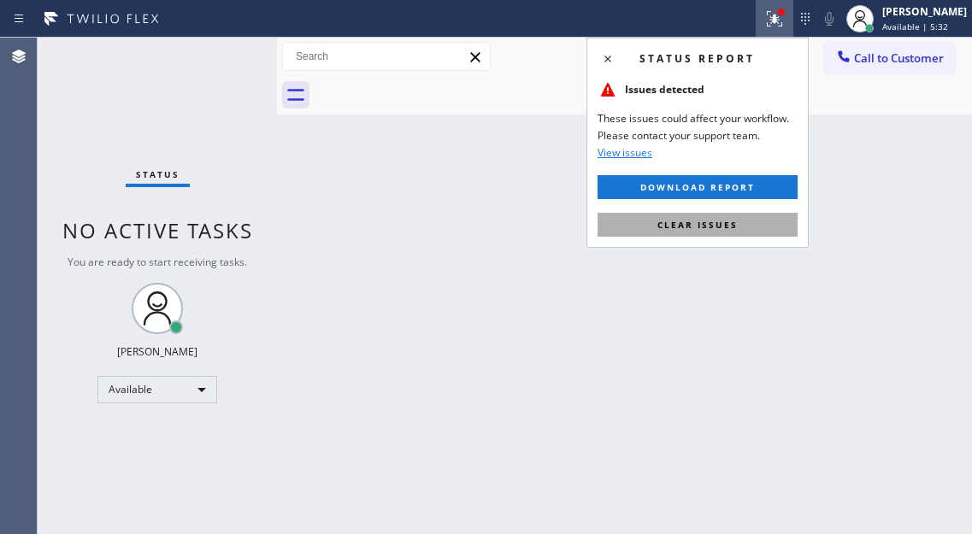
click at [746, 222] on button "Clear issues" at bounding box center [698, 225] width 200 height 24
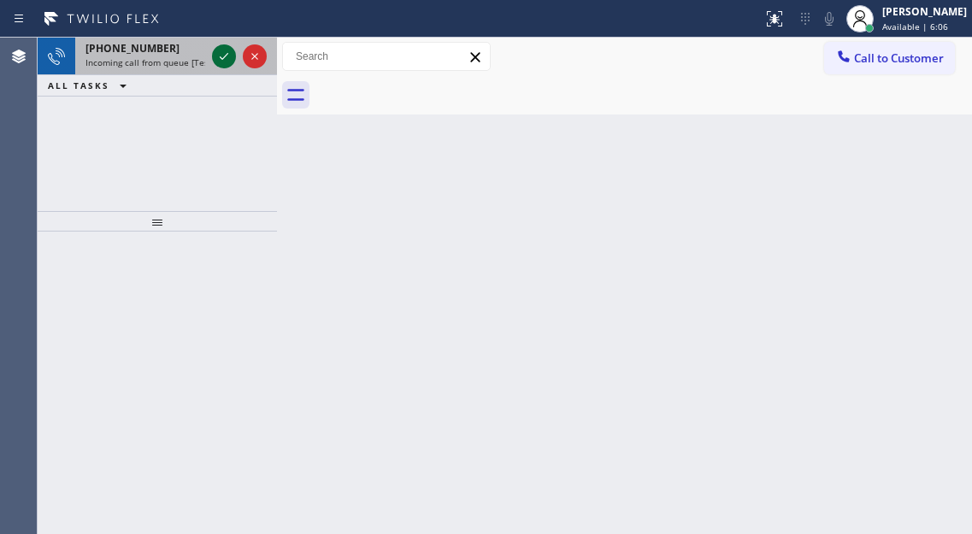
click at [217, 51] on icon at bounding box center [224, 56] width 21 height 21
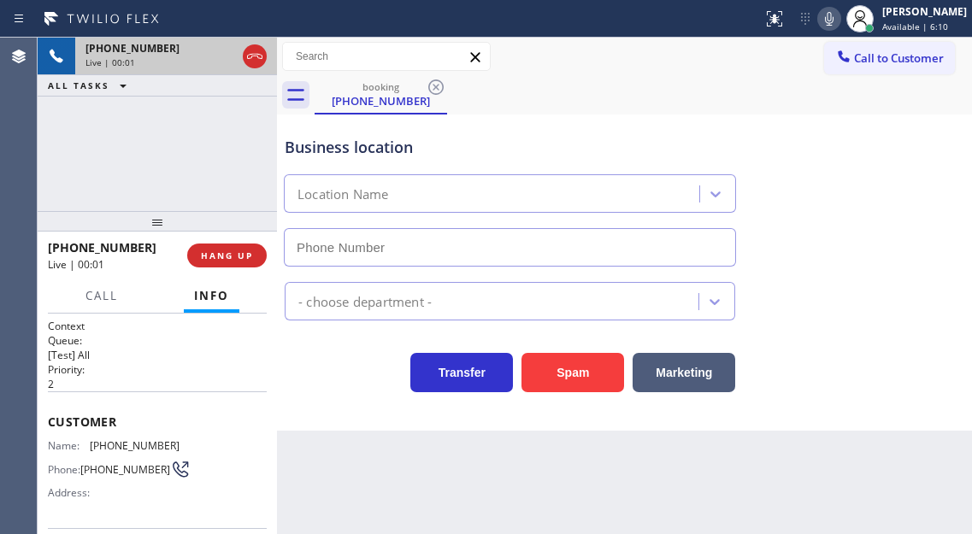
type input "[PHONE_NUMBER]"
click at [123, 443] on span "[PHONE_NUMBER]" at bounding box center [135, 446] width 90 height 13
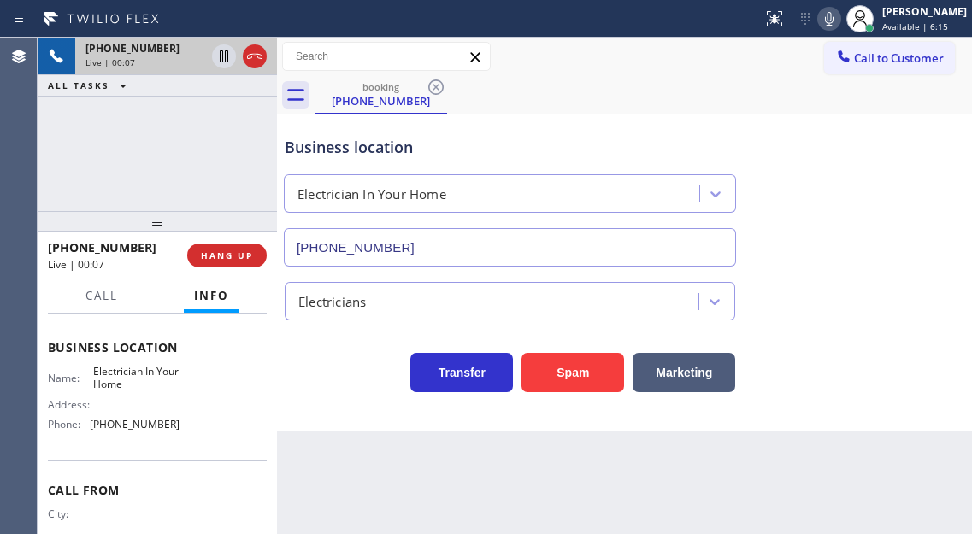
scroll to position [171, 0]
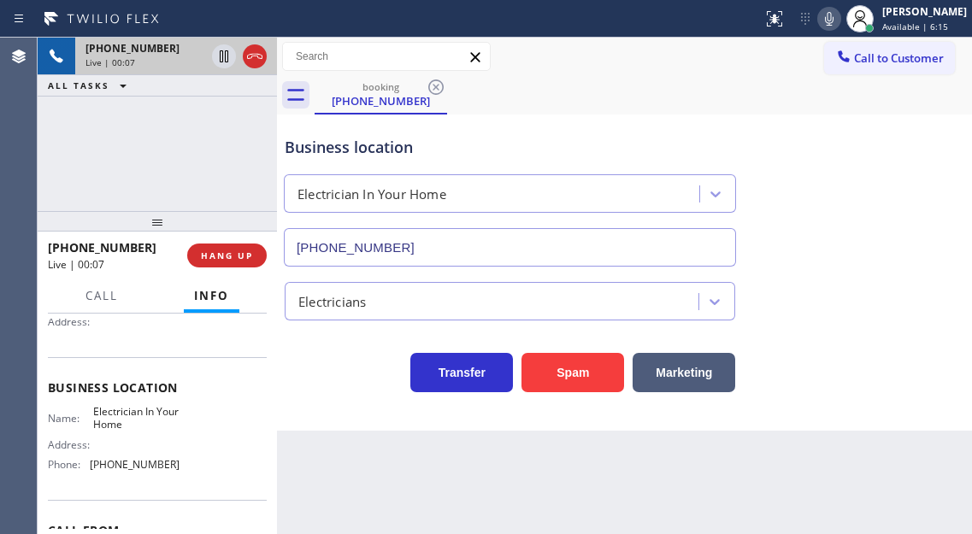
click at [120, 421] on span "Electrician In Your Home" at bounding box center [136, 418] width 86 height 27
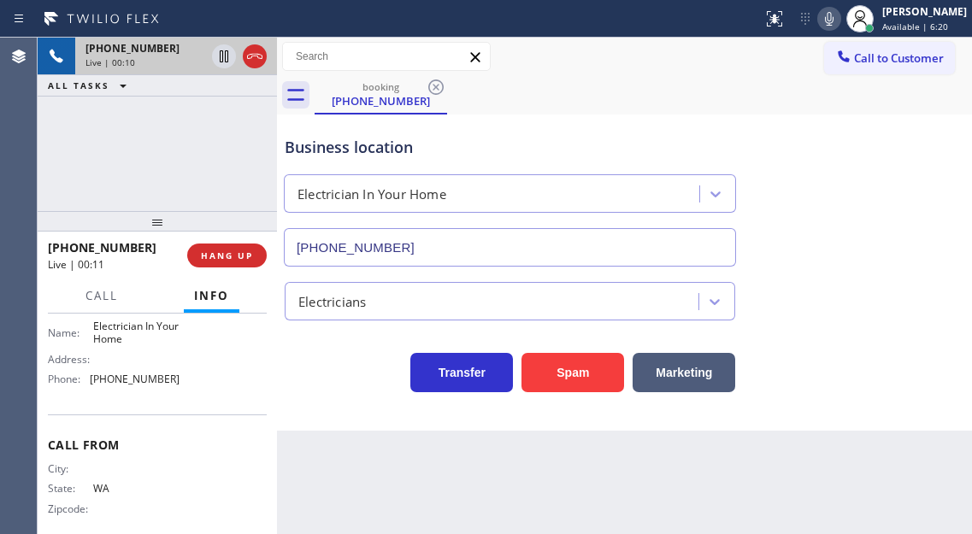
click at [145, 386] on span "[PHONE_NUMBER]" at bounding box center [135, 379] width 90 height 13
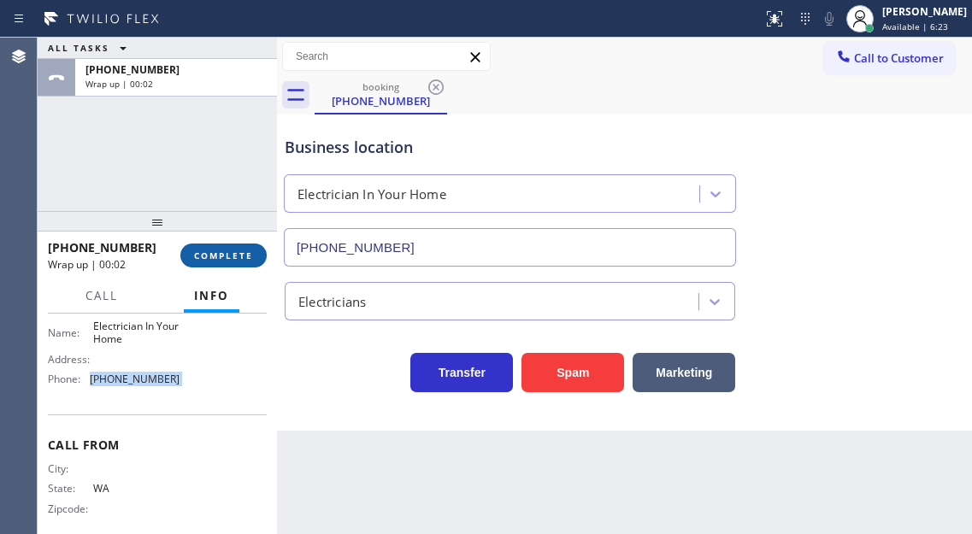
click at [257, 256] on button "COMPLETE" at bounding box center [223, 256] width 86 height 24
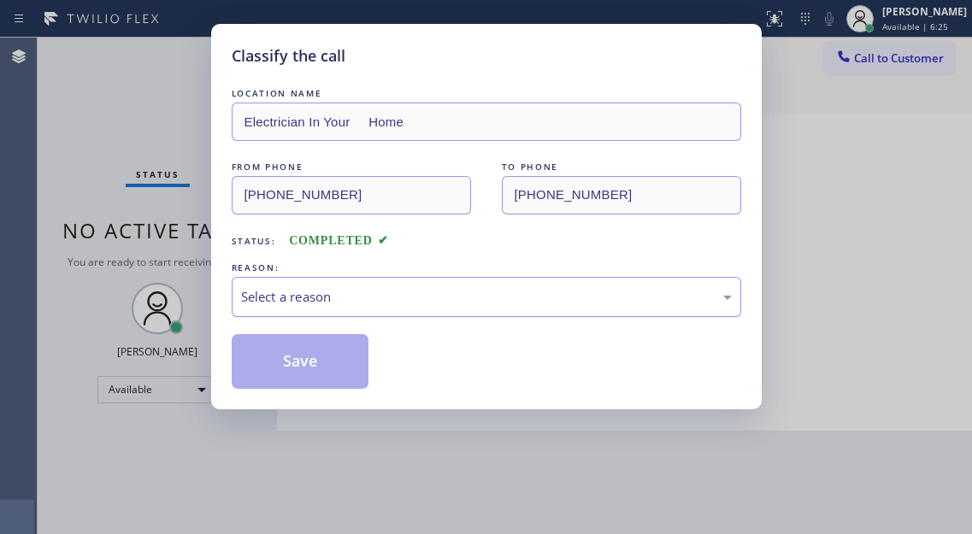
click at [358, 298] on div "Select a reason" at bounding box center [486, 297] width 491 height 20
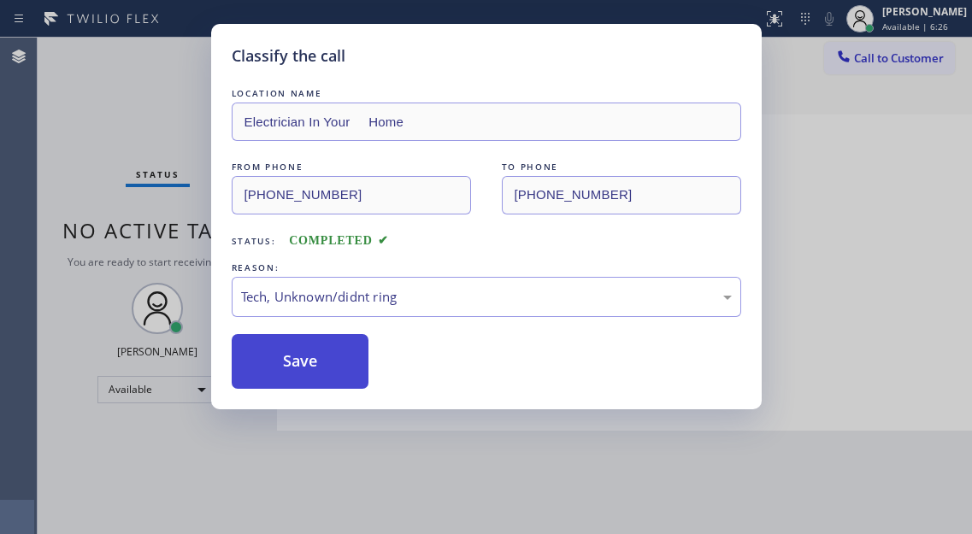
click at [313, 387] on button "Save" at bounding box center [301, 361] width 138 height 55
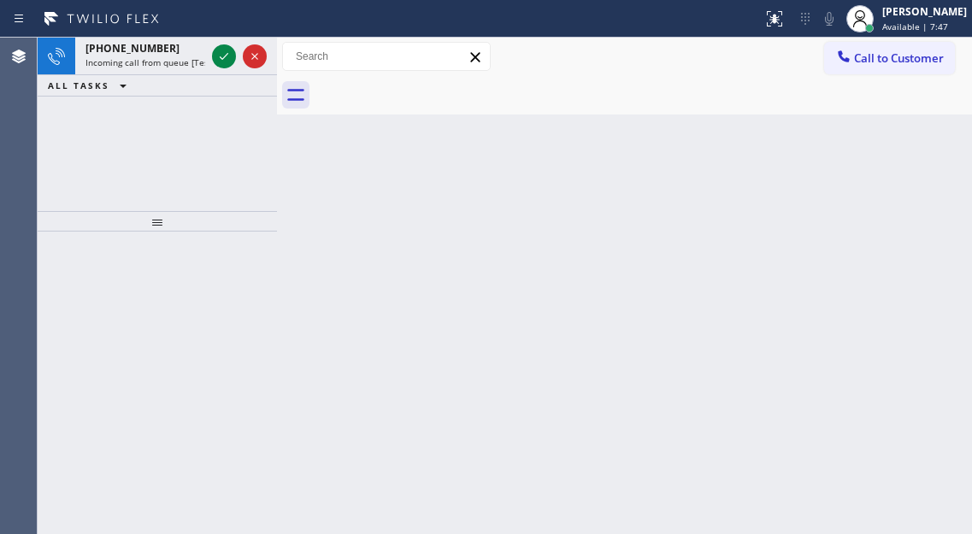
click at [938, 187] on div "Back to Dashboard Change Sender ID Customers Technicians Select a contact Outbo…" at bounding box center [624, 286] width 695 height 497
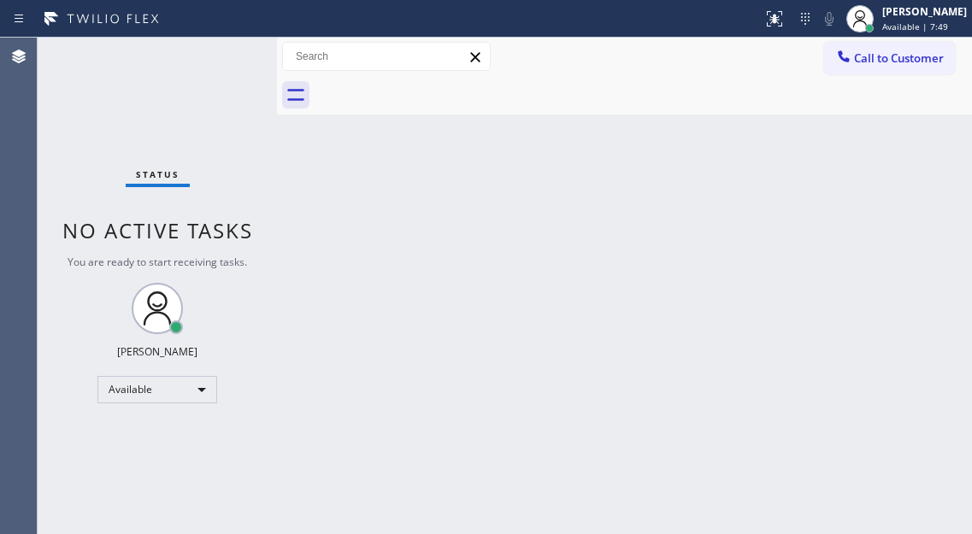
click at [220, 60] on div "Status No active tasks You are ready to start receiving tasks. [PERSON_NAME]" at bounding box center [157, 286] width 239 height 497
click at [933, 293] on div "Back to Dashboard Change Sender ID Customers Technicians Select a contact Outbo…" at bounding box center [624, 286] width 695 height 497
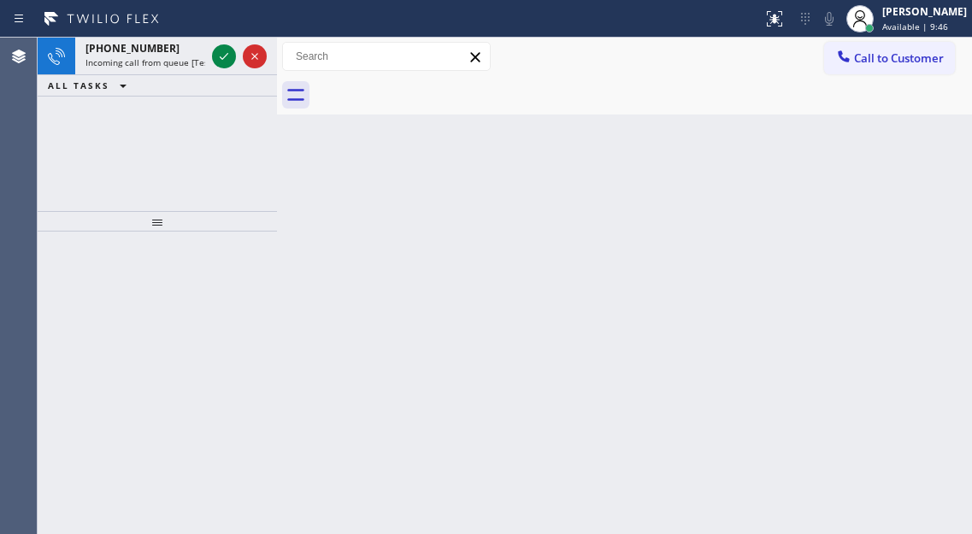
drag, startPoint x: 927, startPoint y: 164, endPoint x: 744, endPoint y: 133, distance: 185.6
click at [927, 164] on div "Back to Dashboard Change Sender ID Customers Technicians Select a contact Outbo…" at bounding box center [624, 286] width 695 height 497
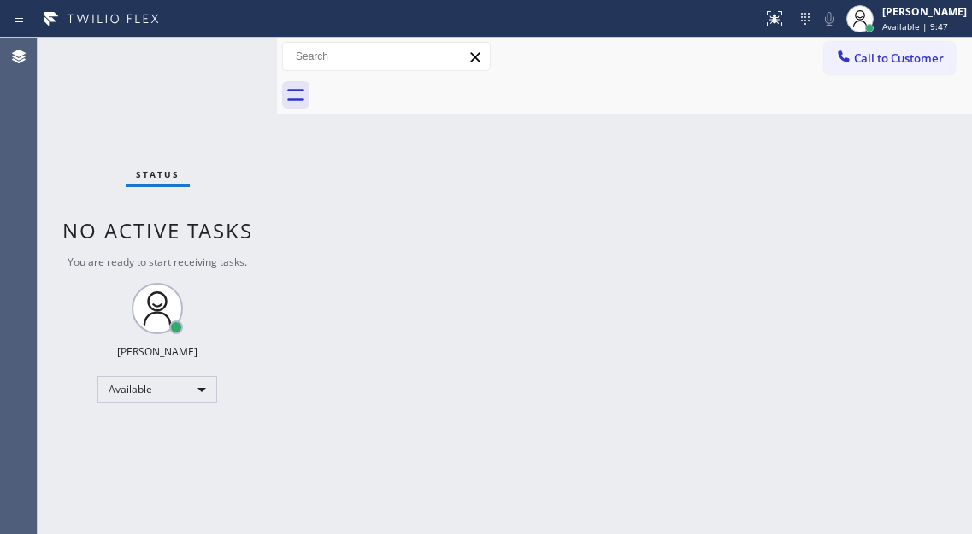
click at [226, 59] on div "Status No active tasks You are ready to start receiving tasks. [PERSON_NAME]" at bounding box center [157, 286] width 239 height 497
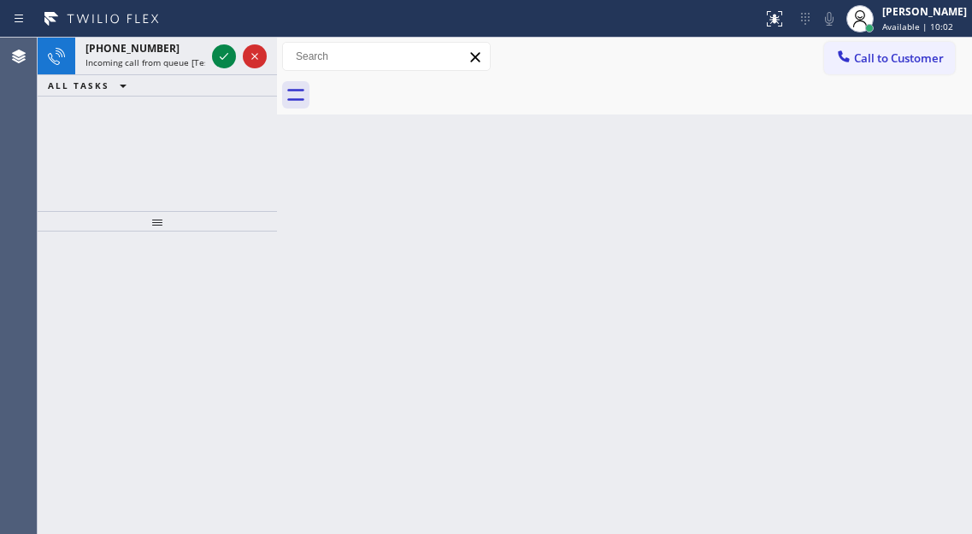
click at [899, 251] on div "Back to Dashboard Change Sender ID Customers Technicians Select a contact Outbo…" at bounding box center [624, 286] width 695 height 497
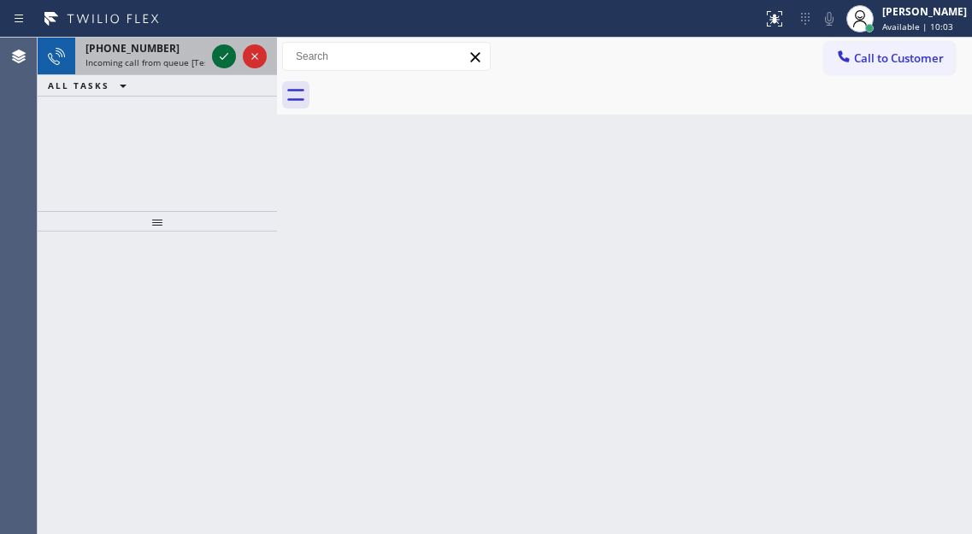
click at [221, 57] on icon at bounding box center [224, 56] width 9 height 7
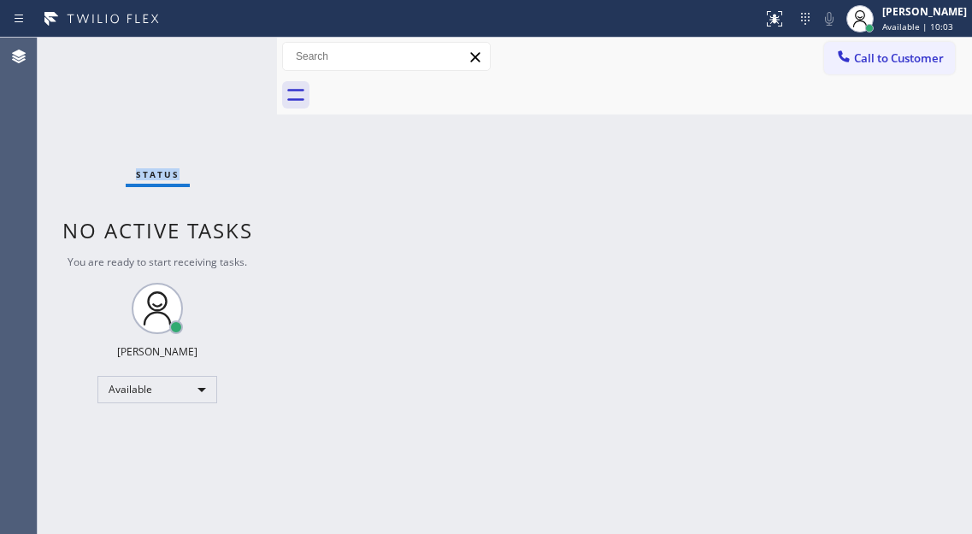
click at [221, 57] on div "Status No active tasks You are ready to start receiving tasks. [PERSON_NAME]" at bounding box center [157, 286] width 239 height 497
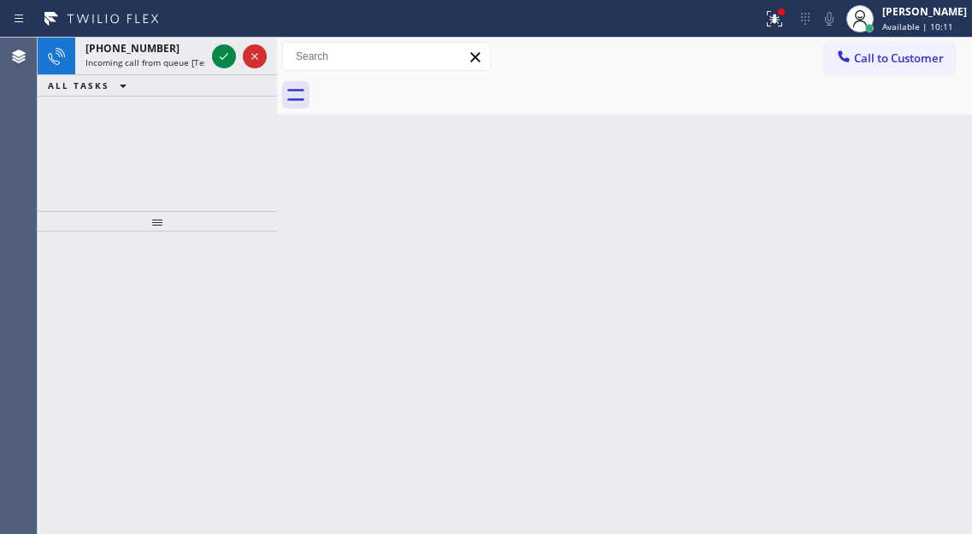
click at [944, 227] on div "Back to Dashboard Change Sender ID Customers Technicians Select a contact Outbo…" at bounding box center [624, 286] width 695 height 497
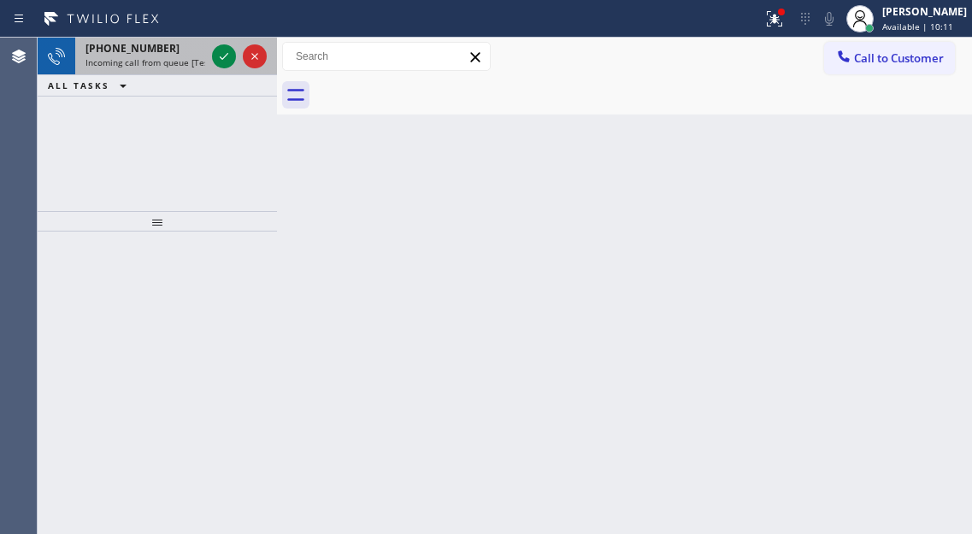
click at [211, 56] on div at bounding box center [240, 57] width 62 height 38
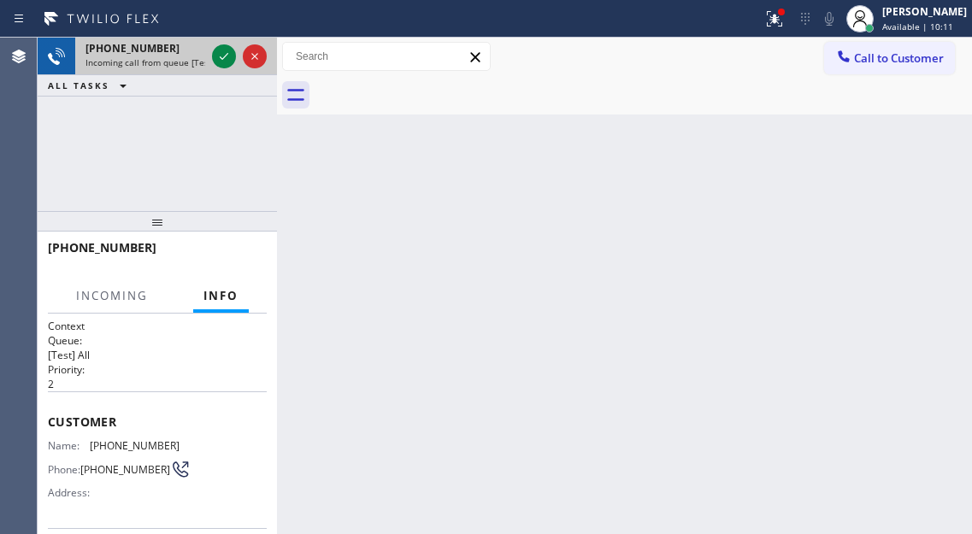
click at [211, 56] on div at bounding box center [240, 57] width 62 height 38
click at [213, 57] on div at bounding box center [224, 56] width 24 height 21
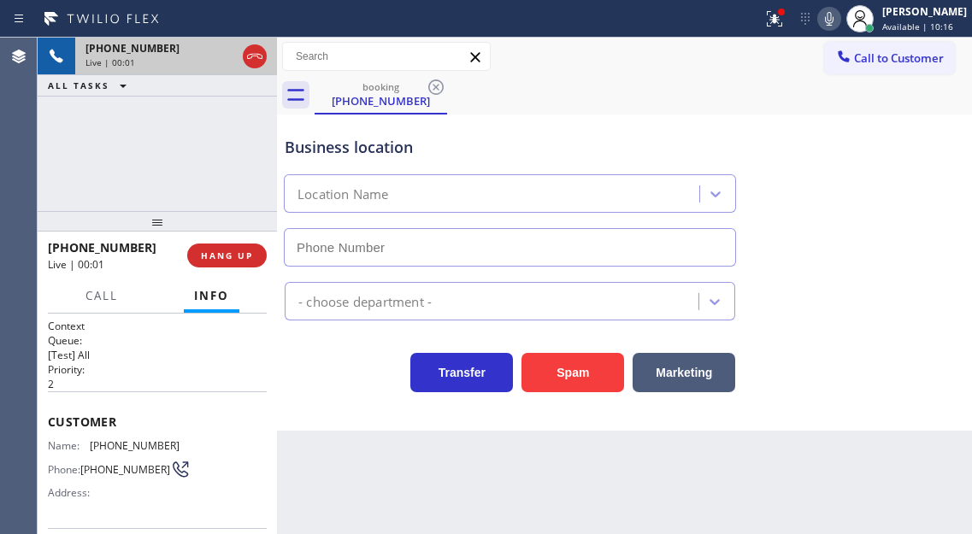
type input "[PHONE_NUMBER]"
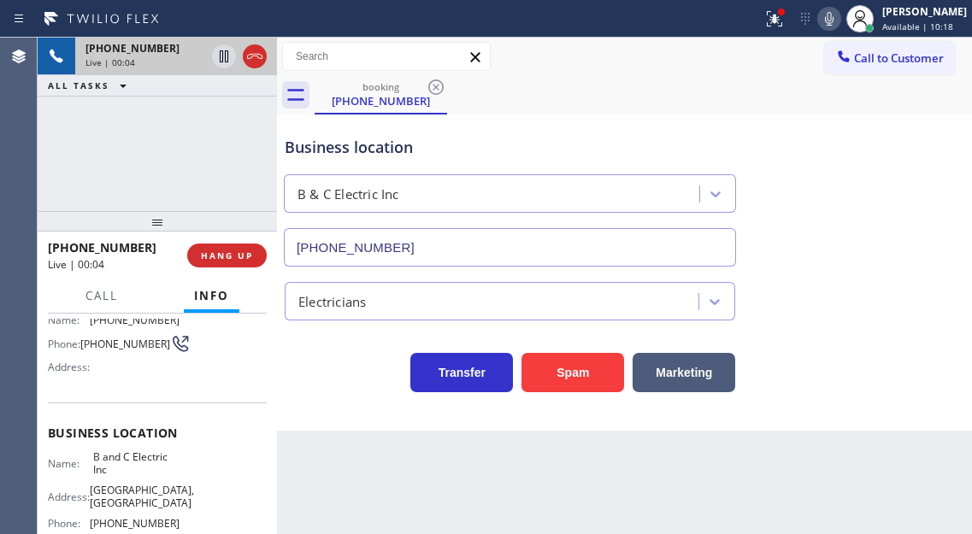
scroll to position [86, 0]
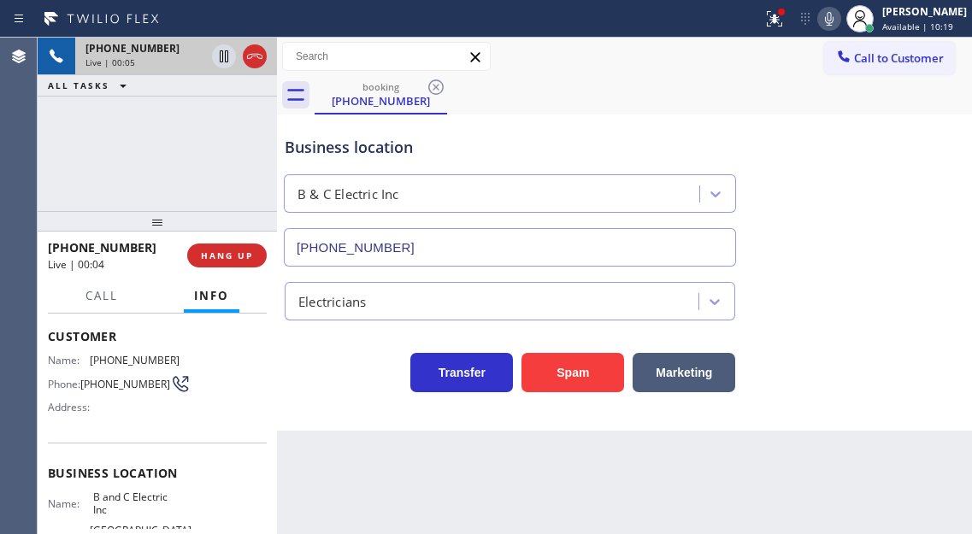
click at [116, 385] on span "[PHONE_NUMBER]" at bounding box center [125, 384] width 90 height 13
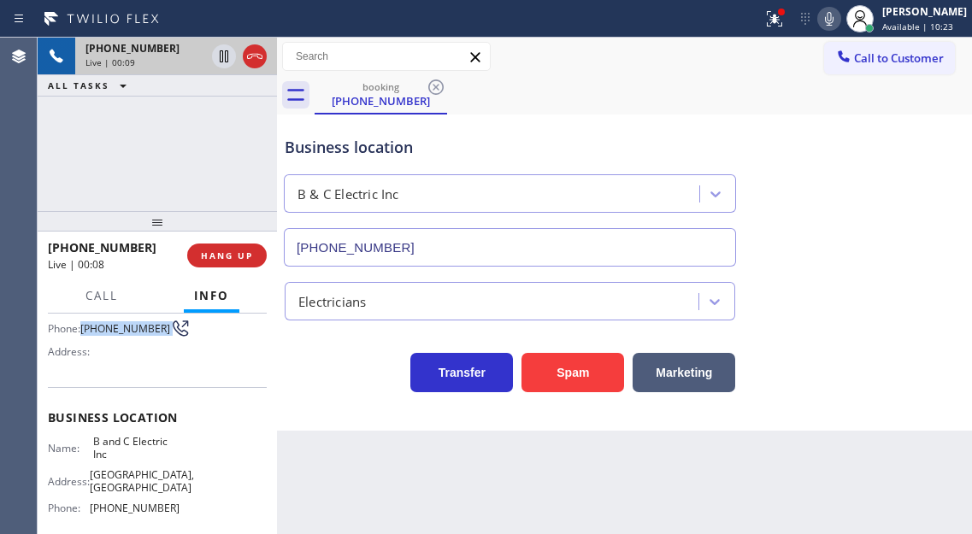
scroll to position [171, 0]
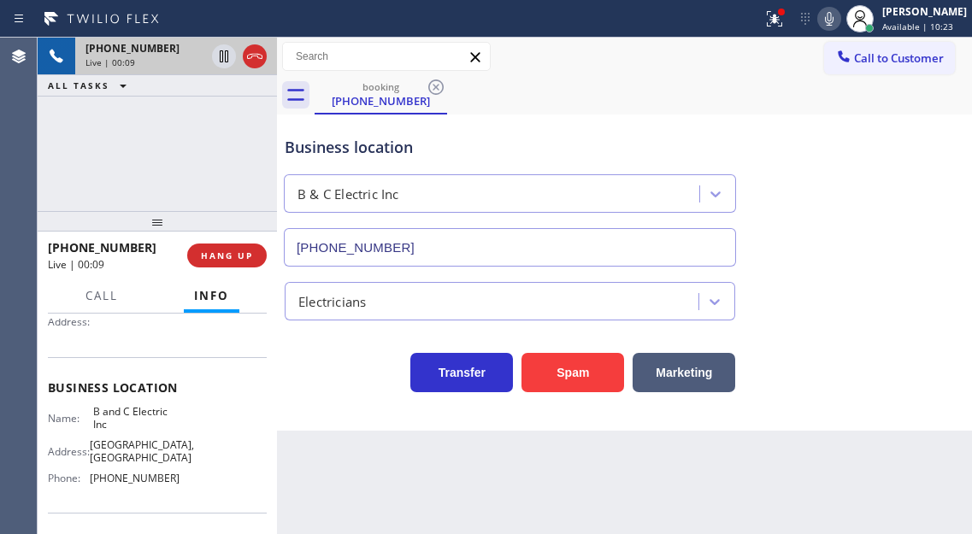
click at [119, 430] on span "B and C Electric Inc" at bounding box center [136, 418] width 86 height 27
click at [558, 384] on button "Spam" at bounding box center [573, 372] width 103 height 39
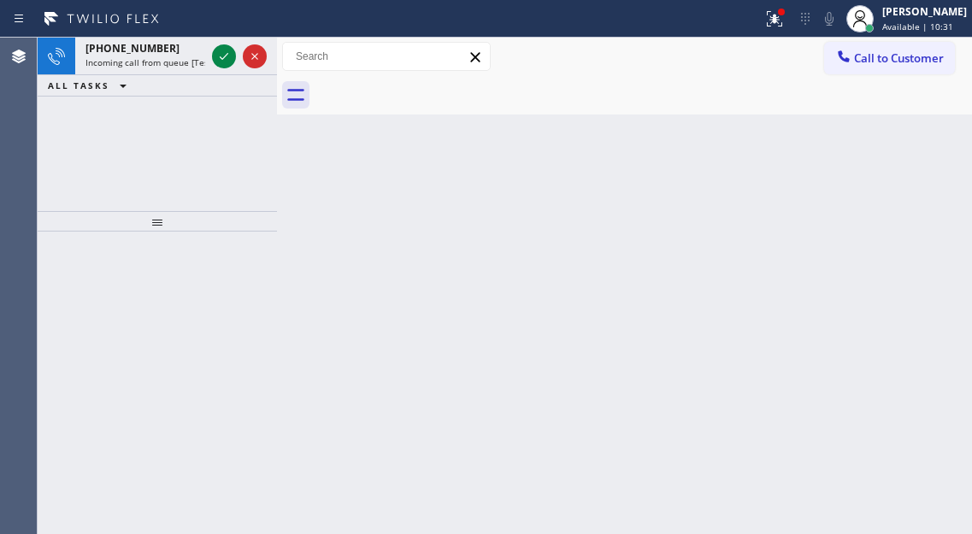
click at [888, 199] on div "Back to Dashboard Change Sender ID Customers Technicians Select a contact Outbo…" at bounding box center [624, 286] width 695 height 497
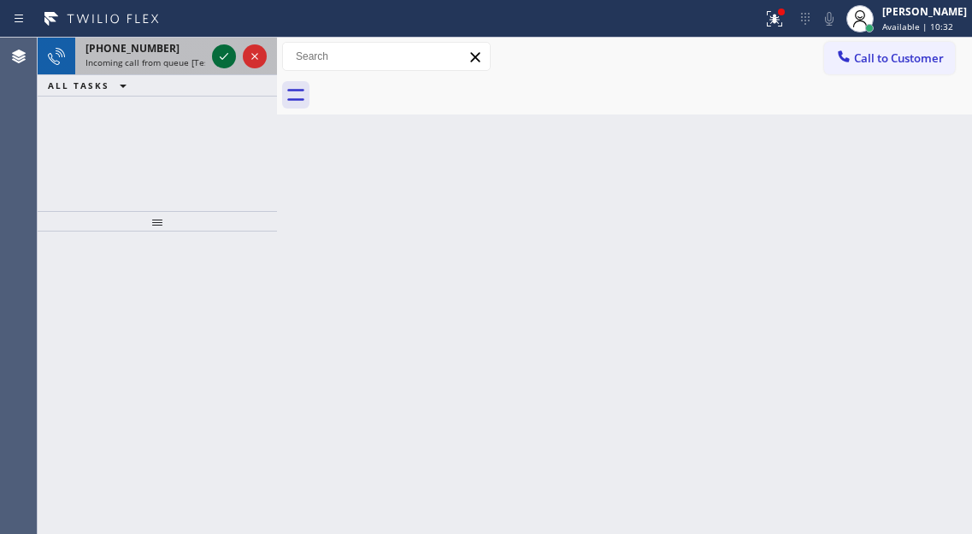
click at [217, 50] on icon at bounding box center [224, 56] width 21 height 21
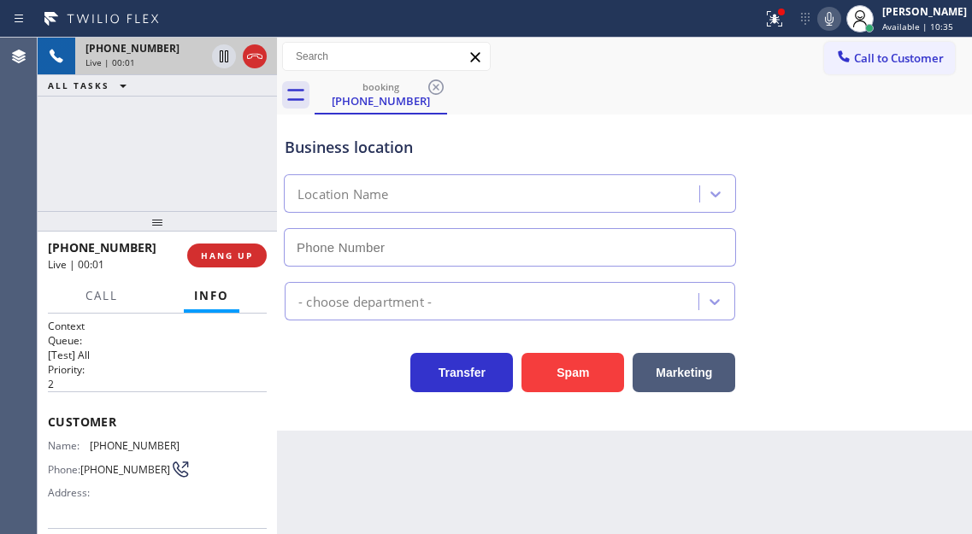
scroll to position [171, 0]
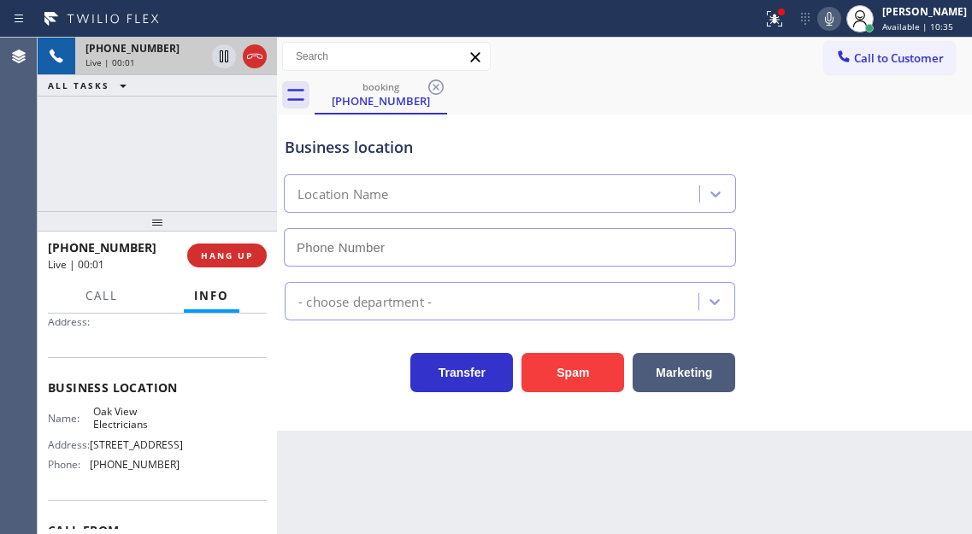
type input "[PHONE_NUMBER]"
click at [121, 425] on span "Oak View Electricians" at bounding box center [136, 418] width 86 height 27
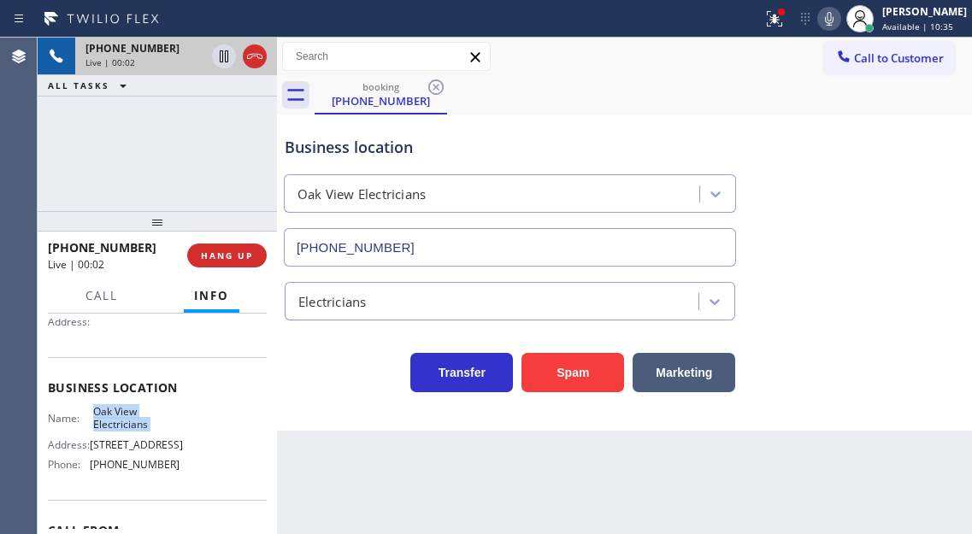
click at [121, 425] on span "Oak View Electricians" at bounding box center [136, 418] width 86 height 27
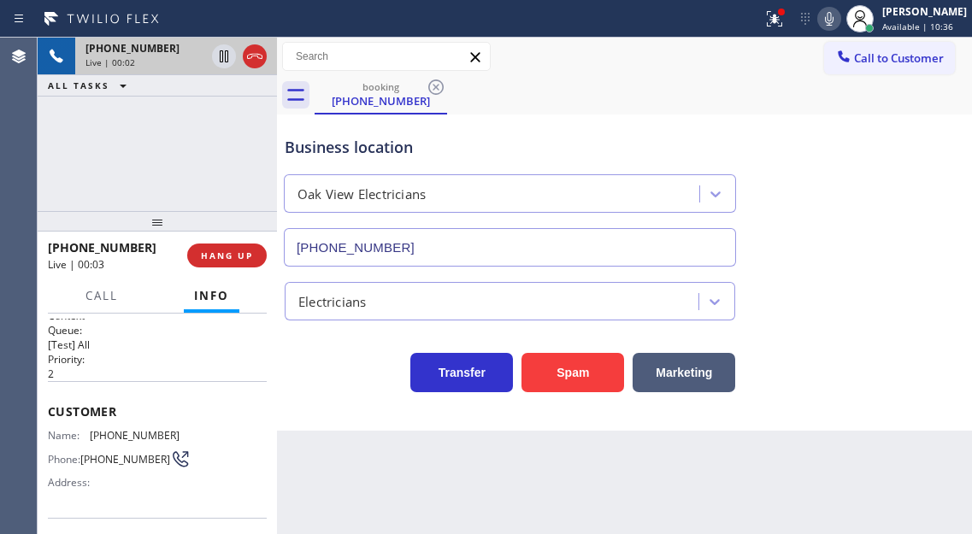
scroll to position [0, 0]
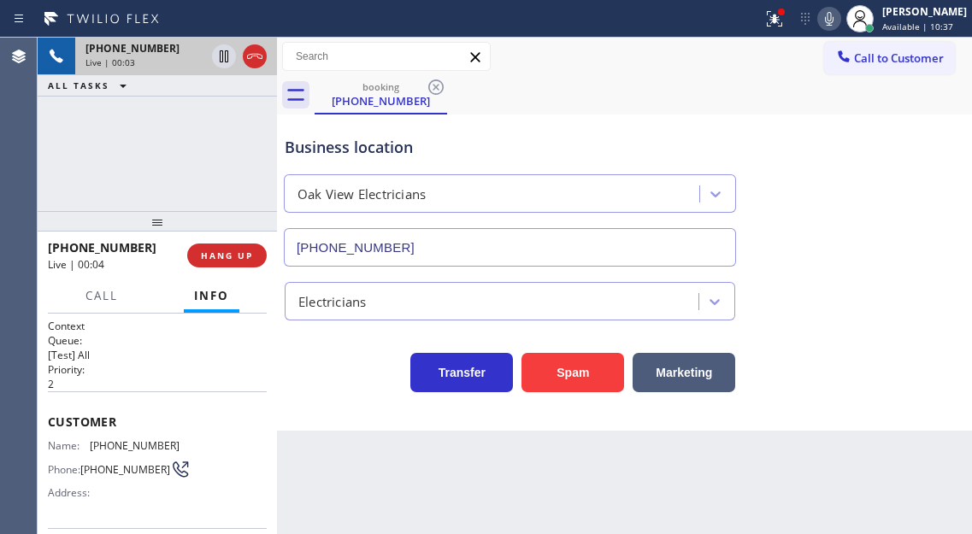
click at [108, 437] on div "Customer Name: [PHONE_NUMBER] Phone: [PHONE_NUMBER] Address:" at bounding box center [157, 460] width 219 height 137
click at [555, 369] on button "Spam" at bounding box center [573, 372] width 103 height 39
click at [782, 33] on button at bounding box center [775, 19] width 38 height 38
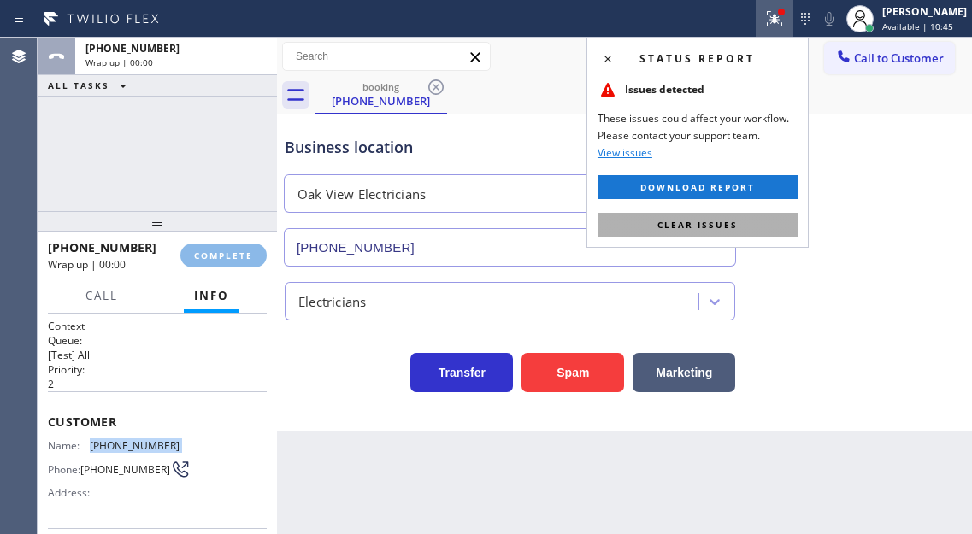
click at [788, 226] on button "Clear issues" at bounding box center [698, 225] width 200 height 24
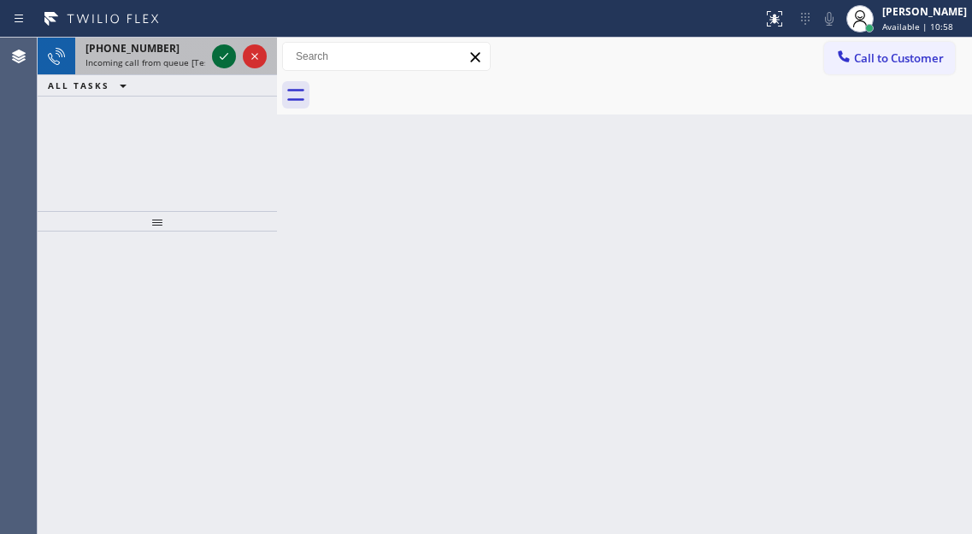
click at [219, 58] on icon at bounding box center [224, 56] width 21 height 21
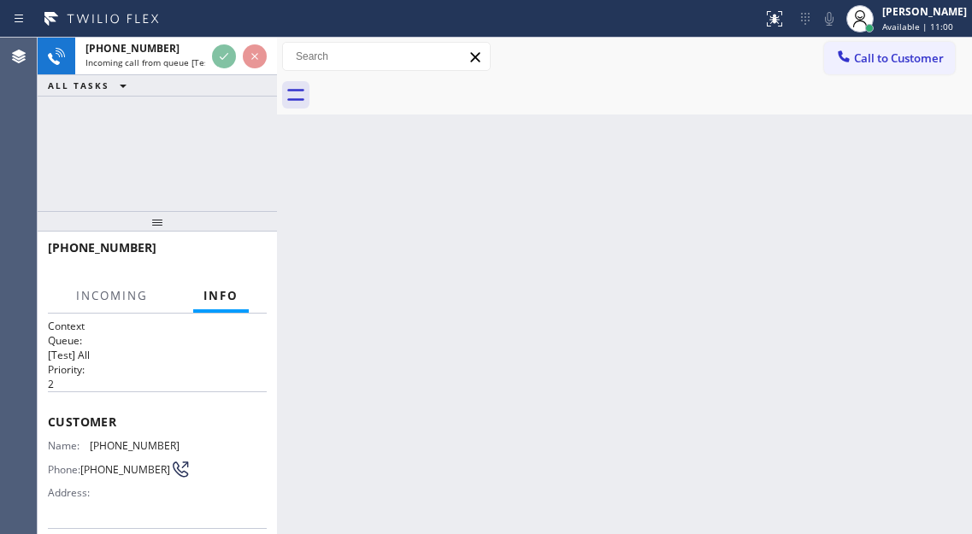
scroll to position [56, 0]
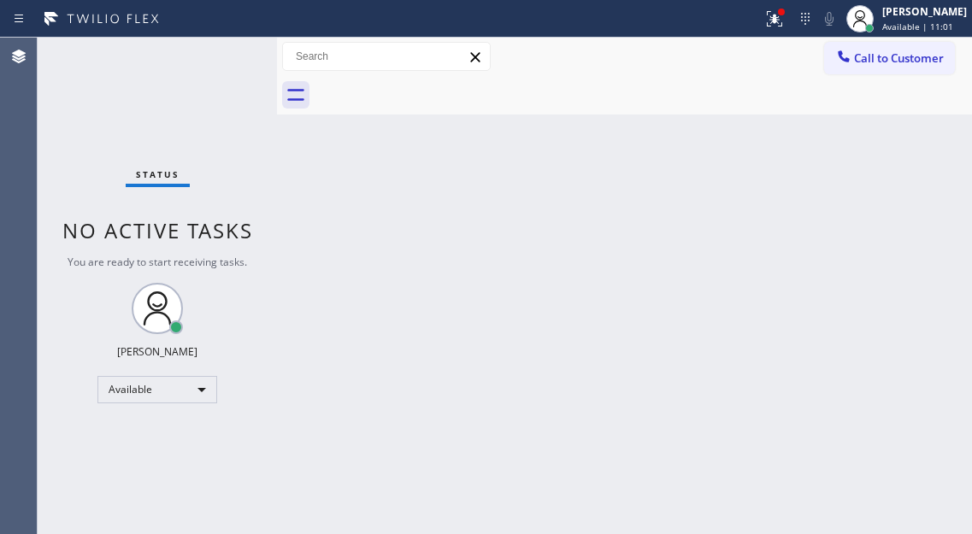
click at [227, 52] on div "Status No active tasks You are ready to start receiving tasks. [PERSON_NAME]" at bounding box center [157, 286] width 239 height 497
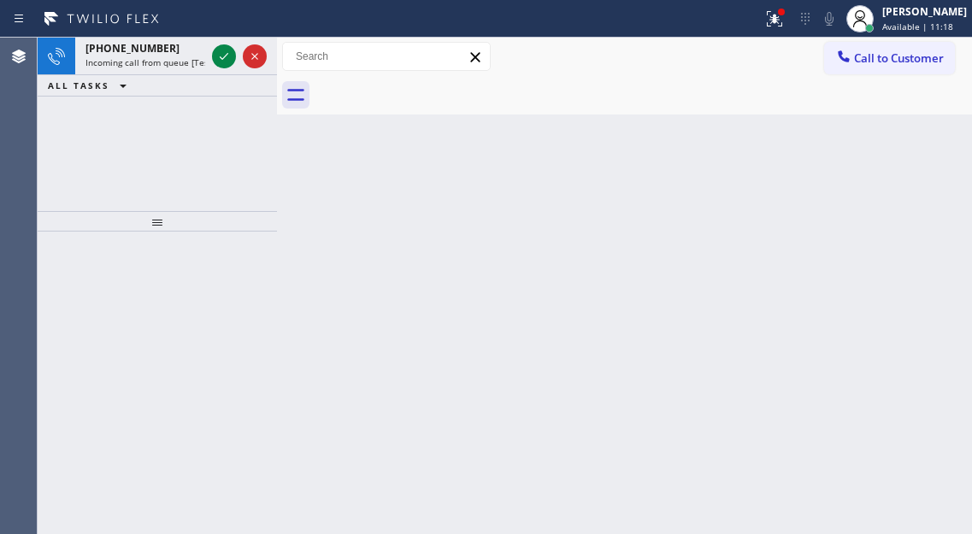
click at [883, 149] on div "Back to Dashboard Change Sender ID Customers Technicians Select a contact Outbo…" at bounding box center [624, 286] width 695 height 497
click at [223, 57] on icon at bounding box center [224, 56] width 21 height 21
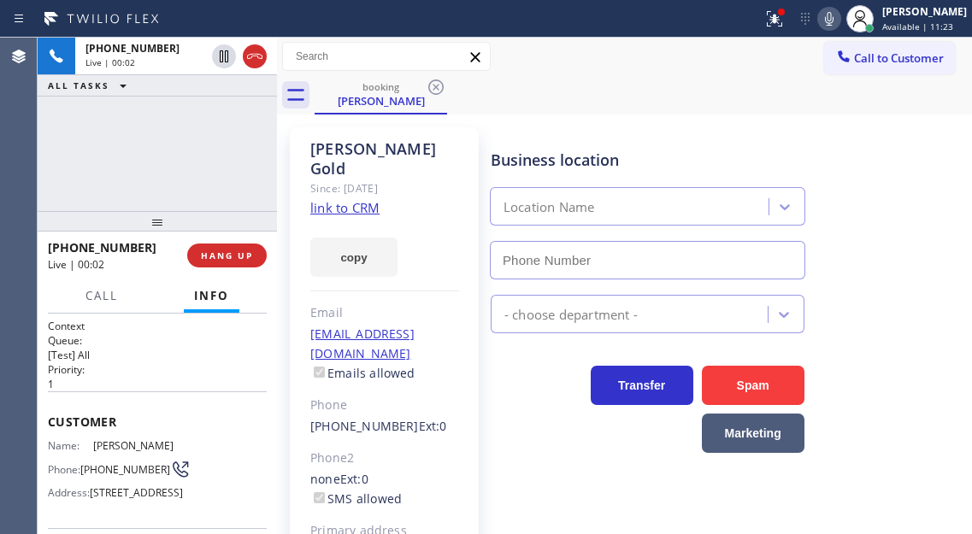
type input "[PHONE_NUMBER]"
click at [353, 199] on link "link to CRM" at bounding box center [344, 207] width 69 height 17
click at [115, 471] on span "[PHONE_NUMBER]" at bounding box center [125, 469] width 90 height 13
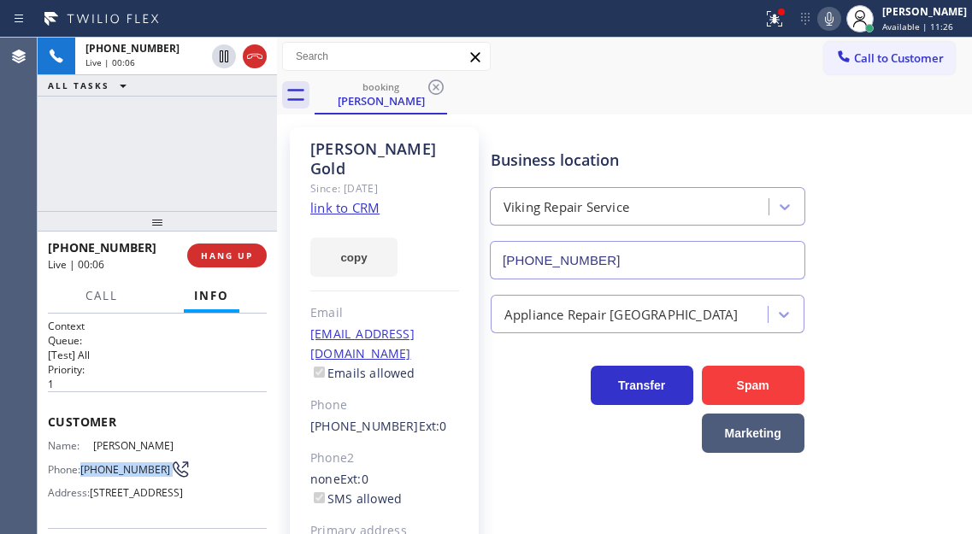
click at [115, 471] on span "[PHONE_NUMBER]" at bounding box center [125, 469] width 90 height 13
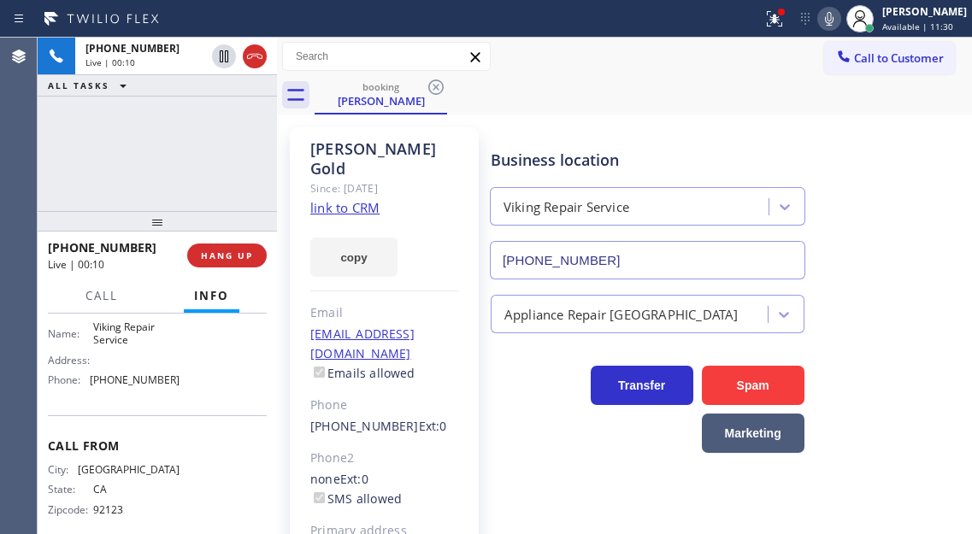
scroll to position [257, 0]
click at [134, 346] on span "Viking Repair Service" at bounding box center [136, 333] width 86 height 27
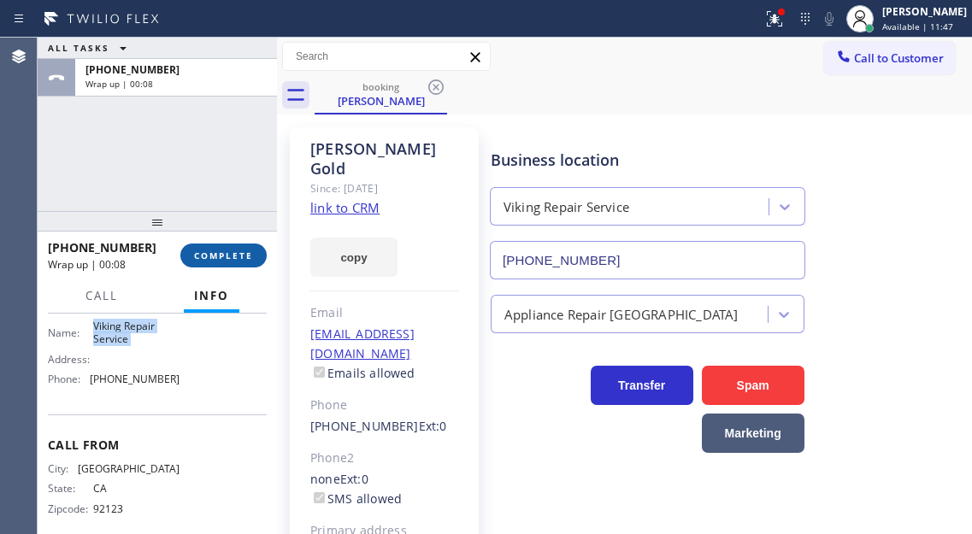
click at [247, 256] on span "COMPLETE" at bounding box center [223, 256] width 59 height 12
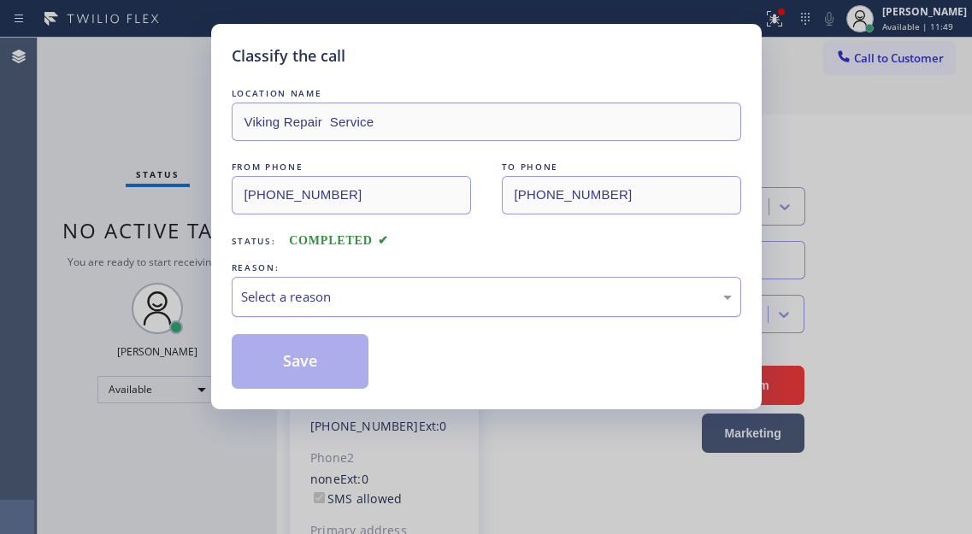
click at [444, 314] on div "Select a reason" at bounding box center [487, 297] width 510 height 40
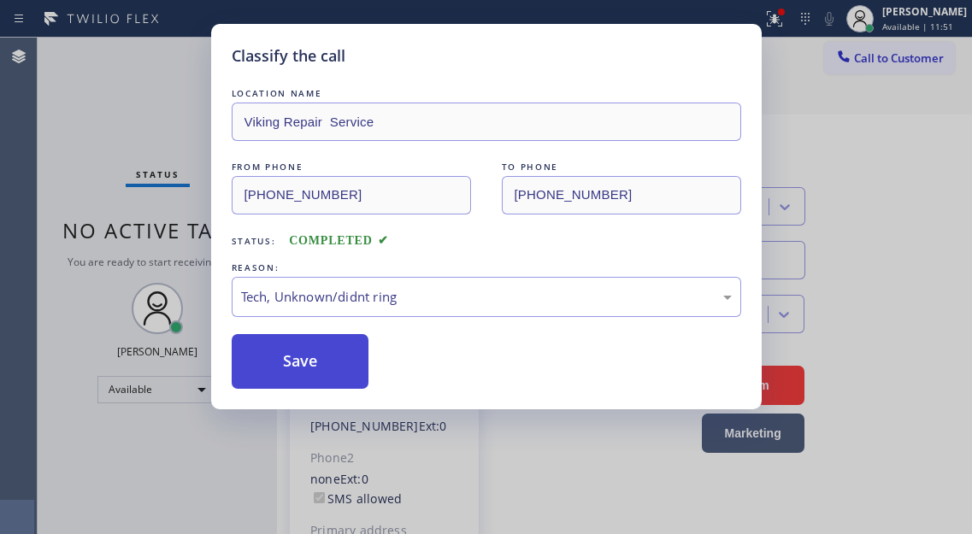
click at [337, 343] on button "Save" at bounding box center [301, 361] width 138 height 55
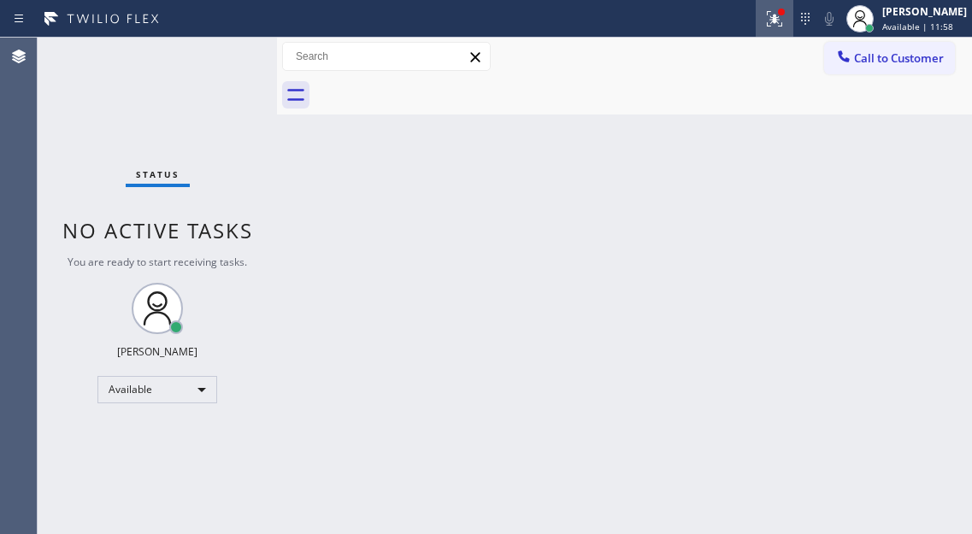
click at [785, 26] on icon at bounding box center [774, 19] width 21 height 21
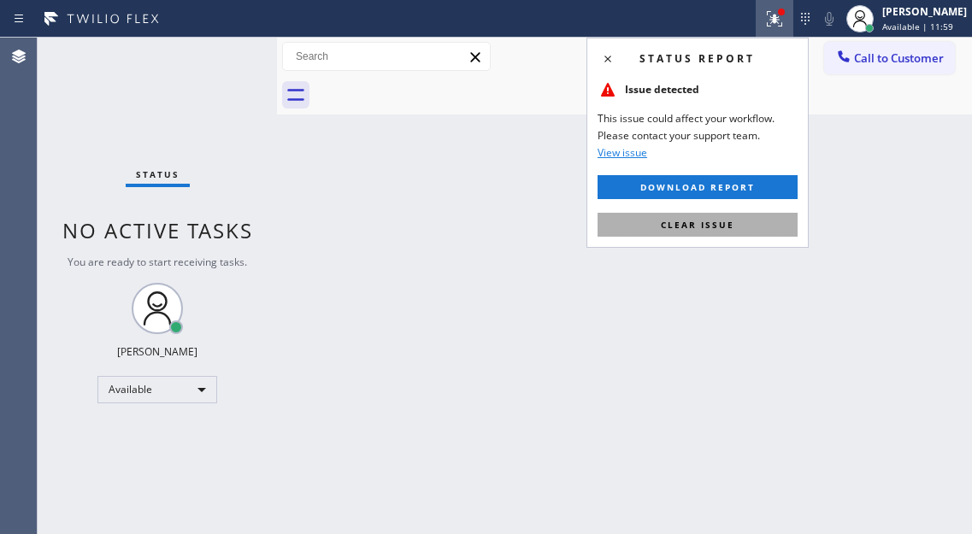
click at [742, 236] on button "Clear issue" at bounding box center [698, 225] width 200 height 24
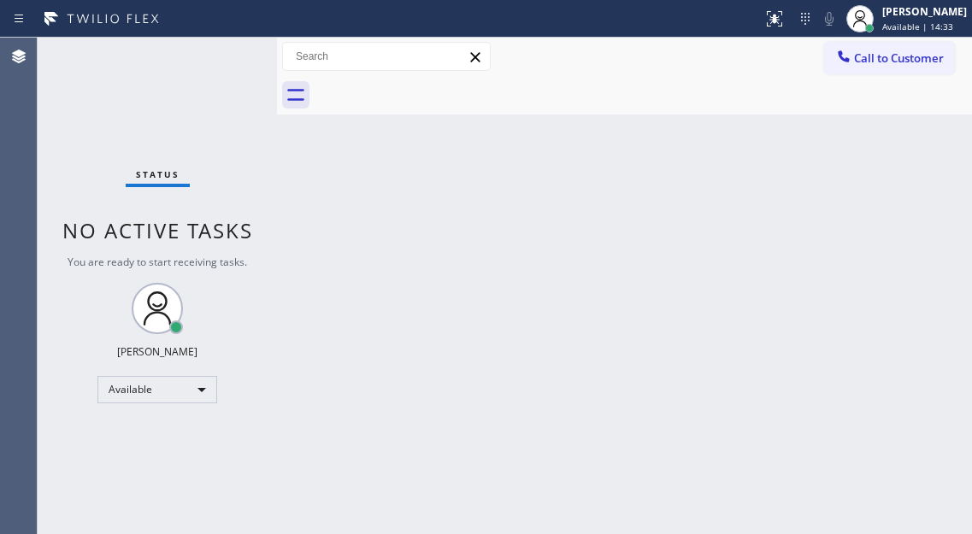
drag, startPoint x: 918, startPoint y: 229, endPoint x: 713, endPoint y: 180, distance: 210.9
click at [918, 229] on div "Back to Dashboard Change Sender ID Customers Technicians Select a contact Outbo…" at bounding box center [624, 286] width 695 height 497
click at [219, 58] on div "Status No active tasks You are ready to start receiving tasks. [PERSON_NAME]" at bounding box center [157, 286] width 239 height 497
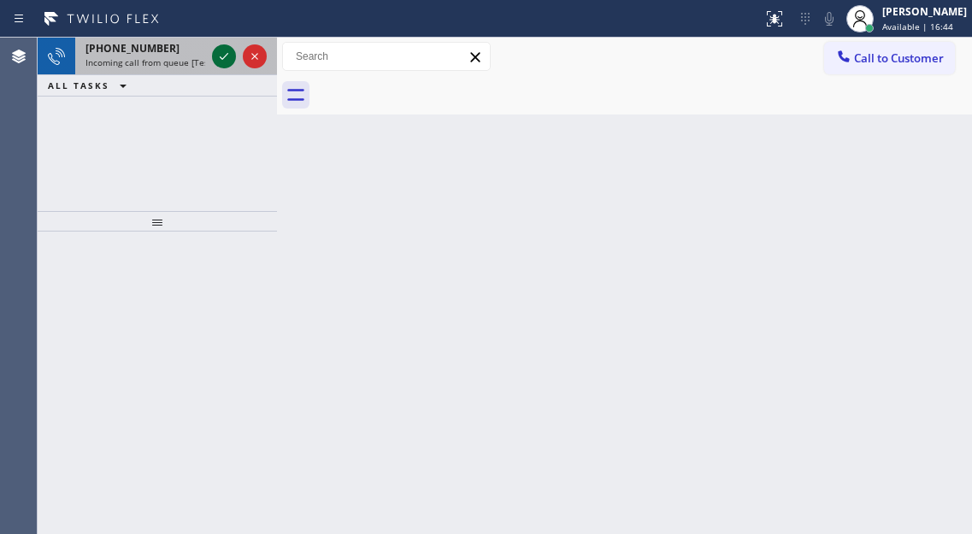
click at [219, 58] on icon at bounding box center [224, 56] width 21 height 21
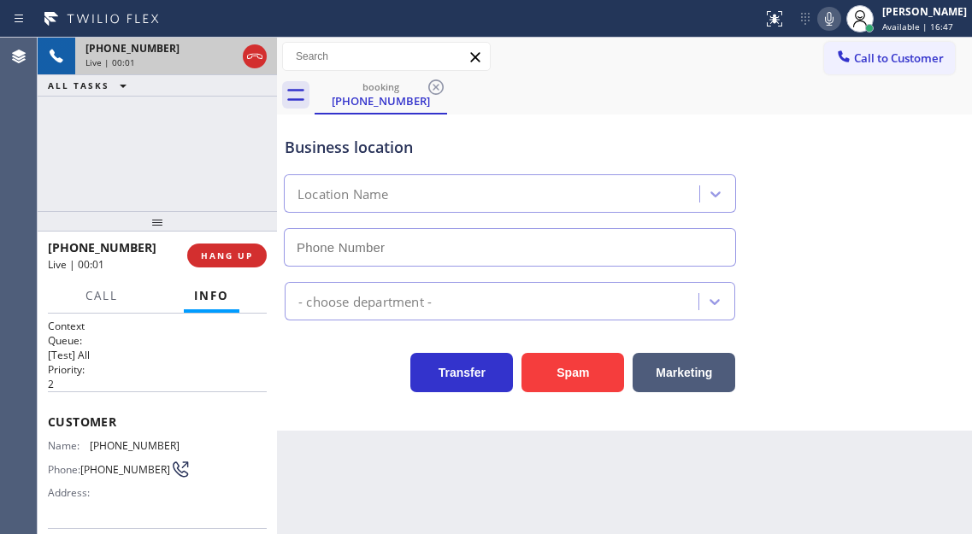
type input "[PHONE_NUMBER]"
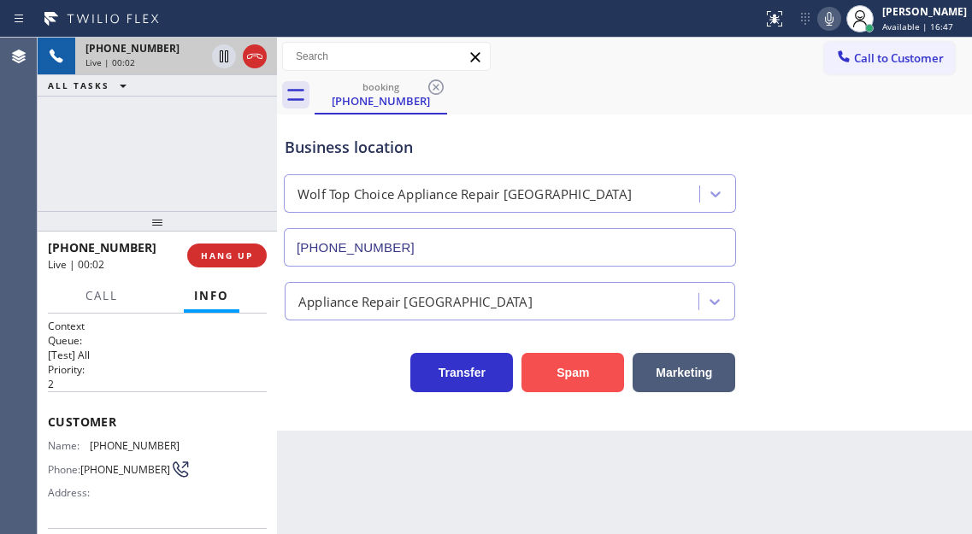
click at [587, 385] on button "Spam" at bounding box center [573, 372] width 103 height 39
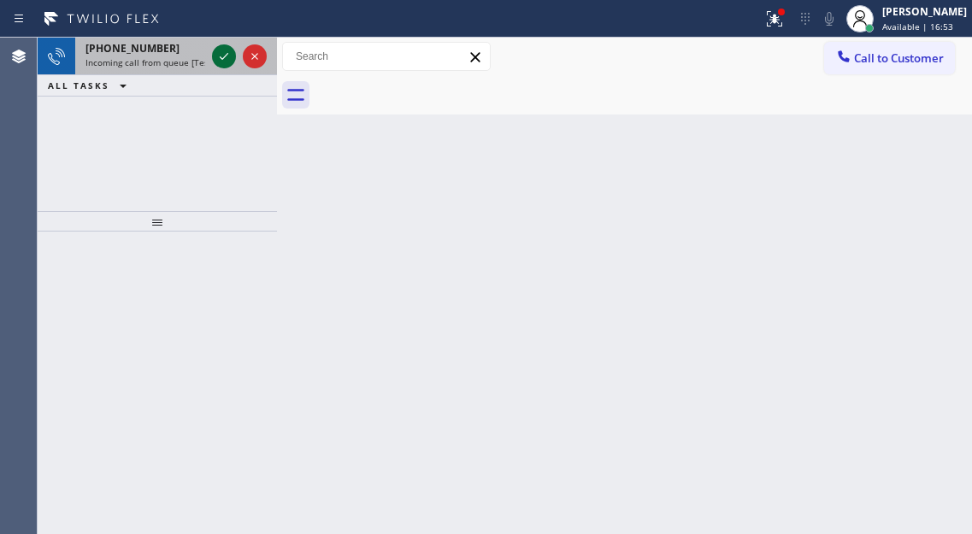
click at [227, 50] on icon at bounding box center [224, 56] width 21 height 21
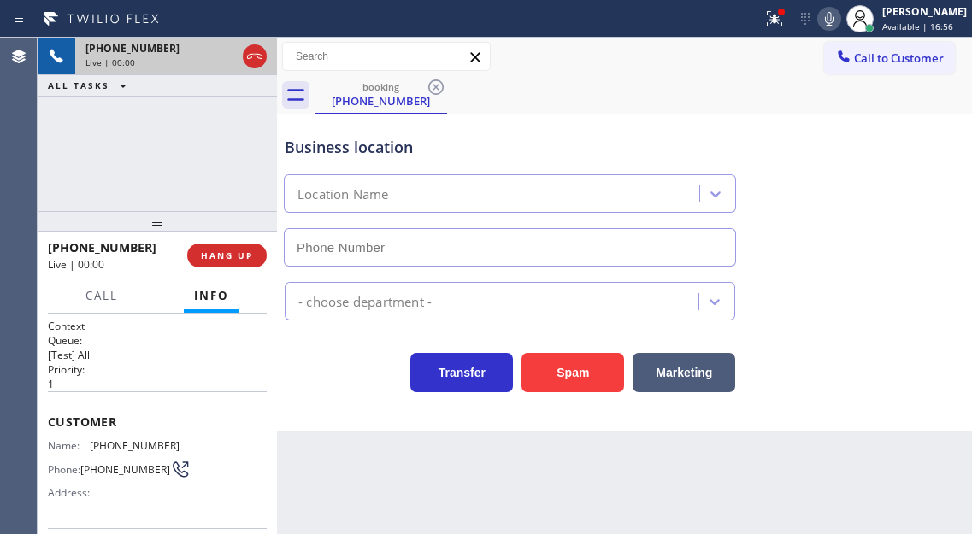
type input "[PHONE_NUMBER]"
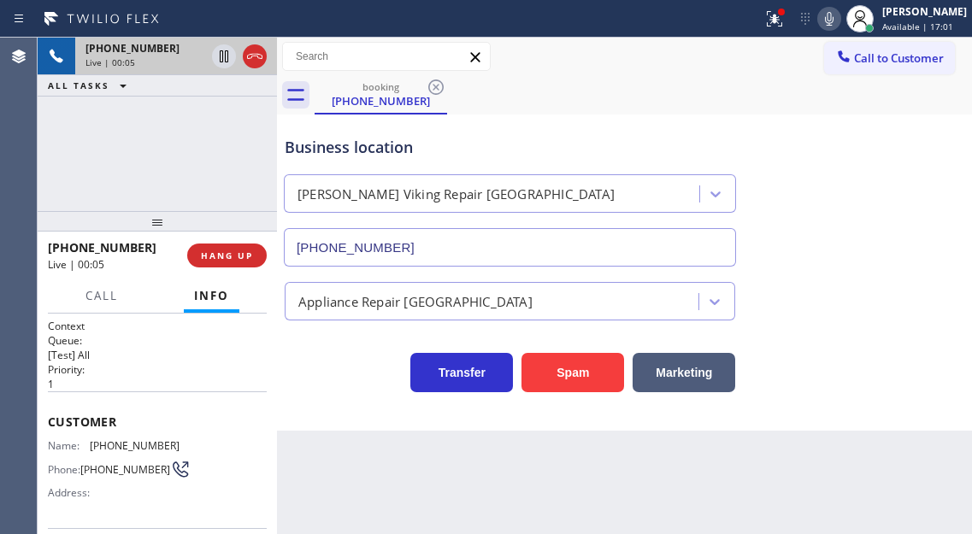
click at [107, 446] on span "[PHONE_NUMBER]" at bounding box center [135, 446] width 90 height 13
click at [363, 444] on div "Back to Dashboard Change Sender ID Customers Technicians Select a contact Outbo…" at bounding box center [624, 286] width 695 height 497
click at [580, 387] on button "Spam" at bounding box center [573, 372] width 103 height 39
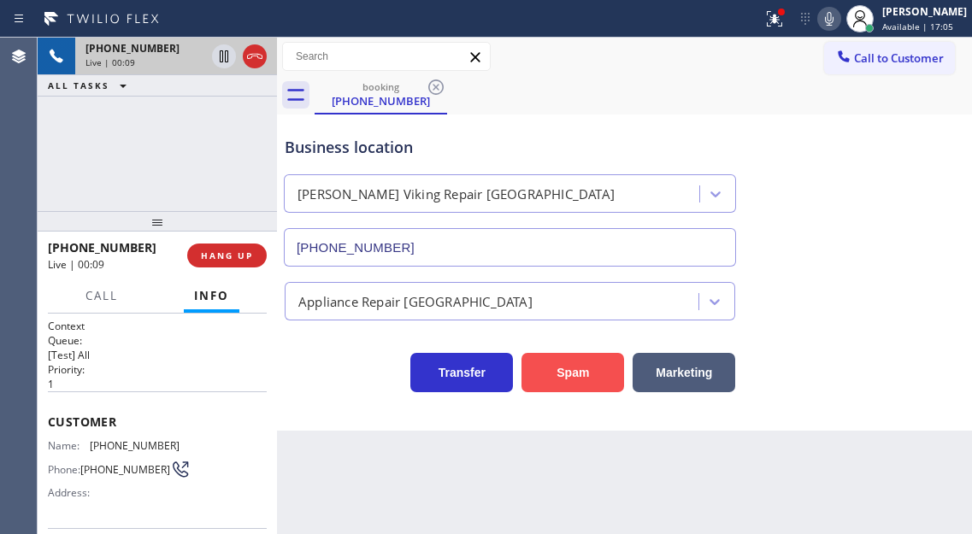
click at [580, 387] on button "Spam" at bounding box center [573, 372] width 103 height 39
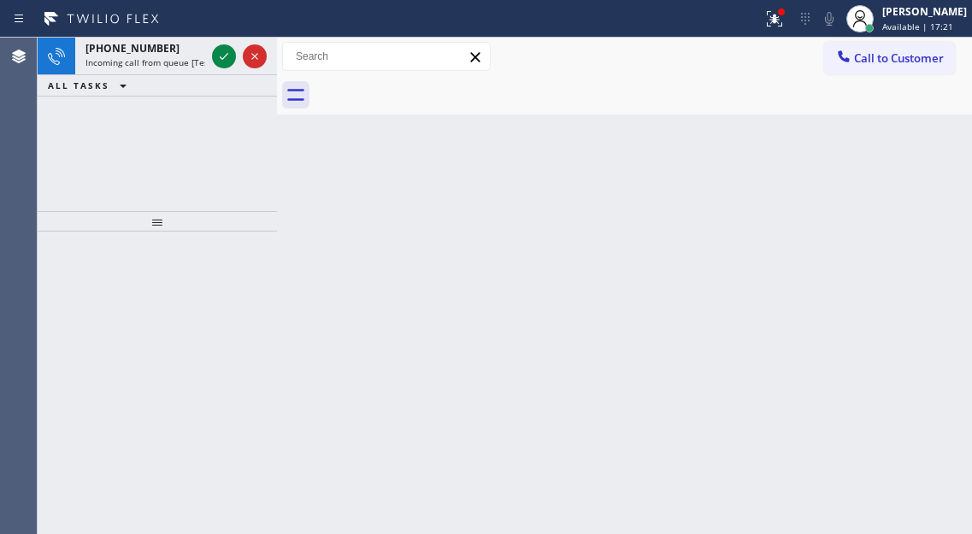
click at [935, 125] on div "Back to Dashboard Change Sender ID Customers Technicians Select a contact Outbo…" at bounding box center [624, 286] width 695 height 497
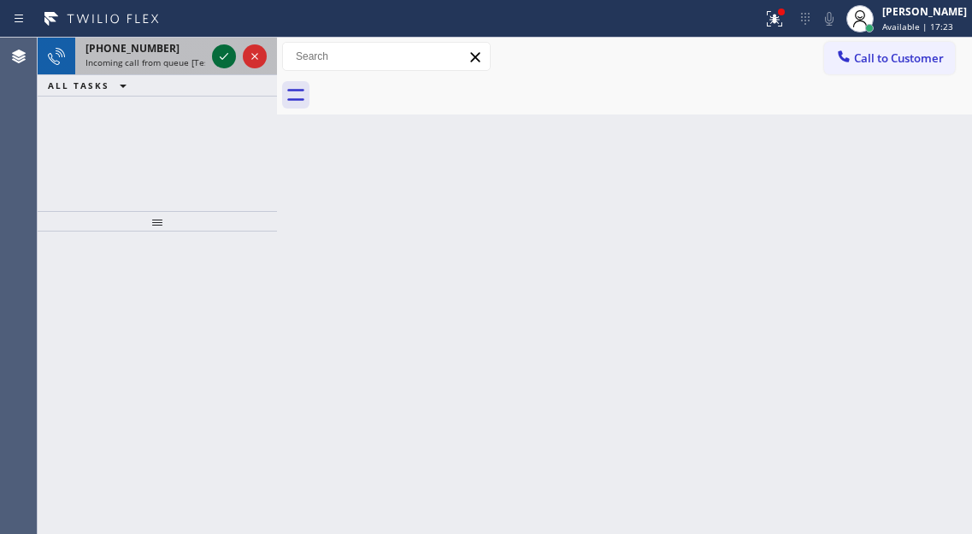
click at [215, 56] on icon at bounding box center [224, 56] width 21 height 21
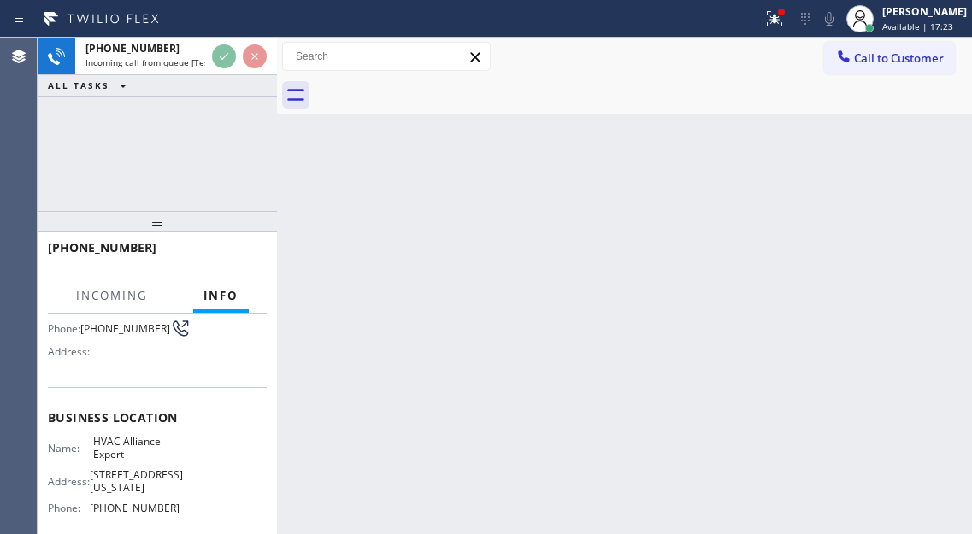
scroll to position [171, 0]
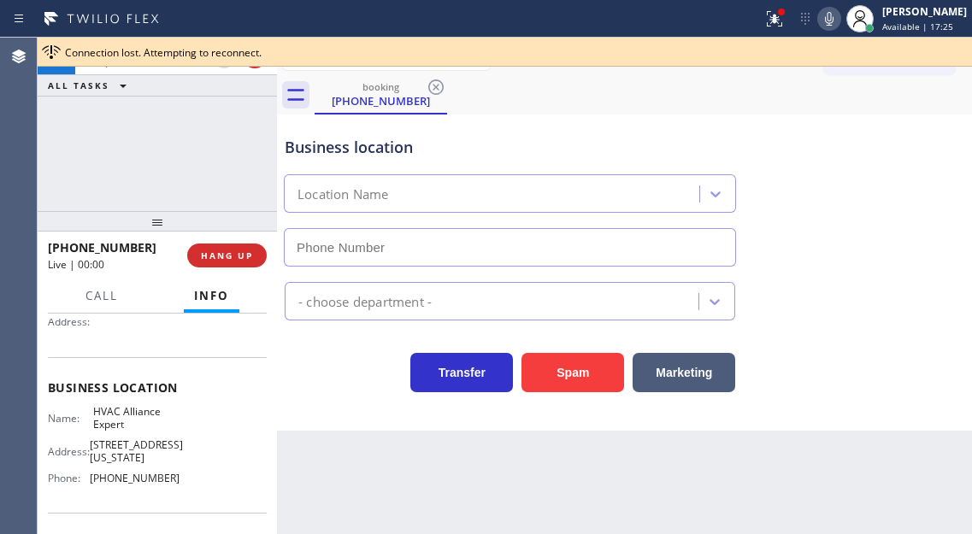
click at [120, 422] on span "HVAC Alliance Expert" at bounding box center [136, 418] width 86 height 27
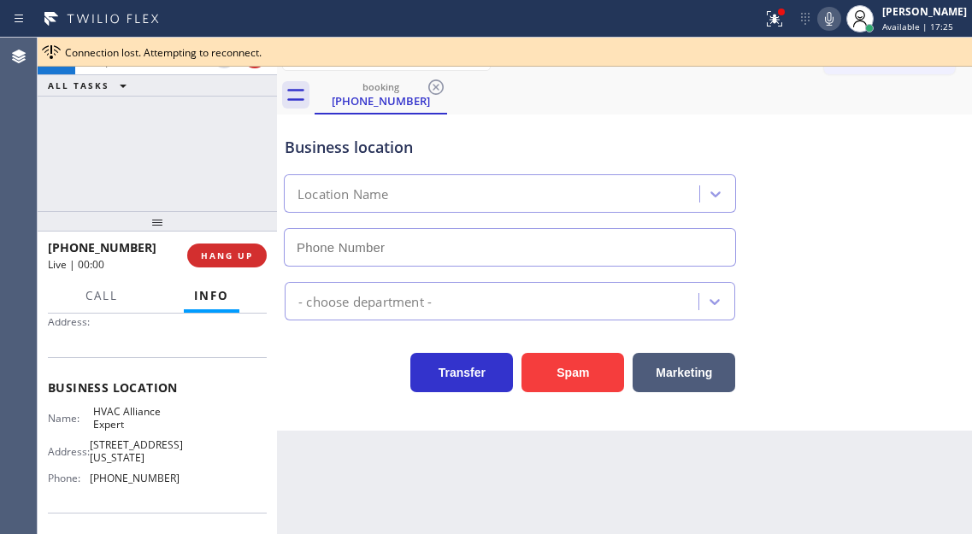
click at [120, 422] on span "HVAC Alliance Expert" at bounding box center [136, 418] width 86 height 27
type input "[PHONE_NUMBER]"
click at [120, 422] on span "HVAC Alliance Expert" at bounding box center [136, 418] width 86 height 27
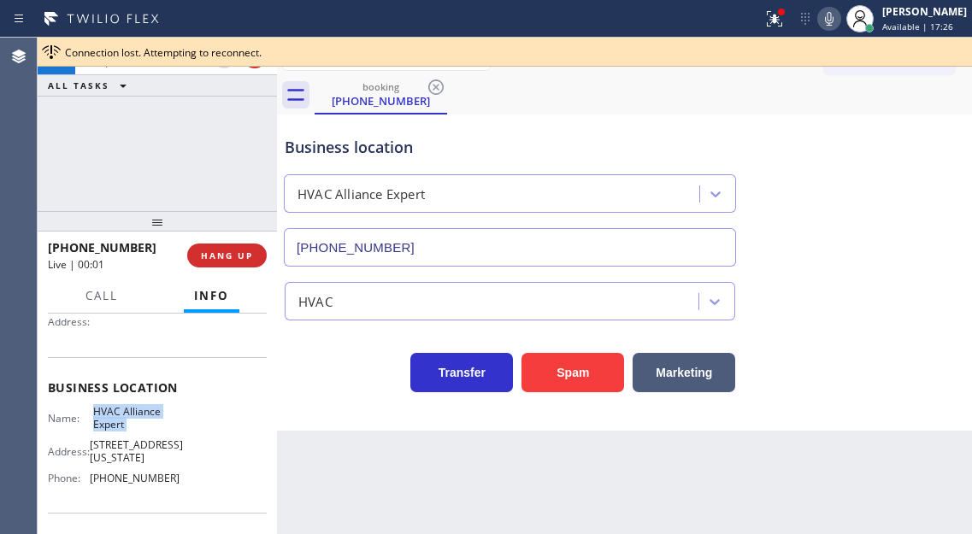
click at [120, 422] on span "HVAC Alliance Expert" at bounding box center [136, 418] width 86 height 27
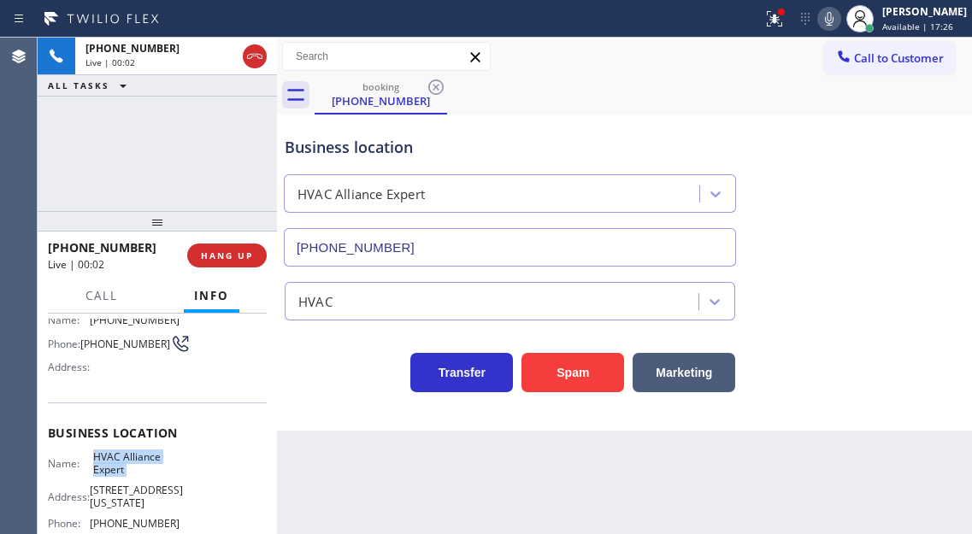
scroll to position [86, 0]
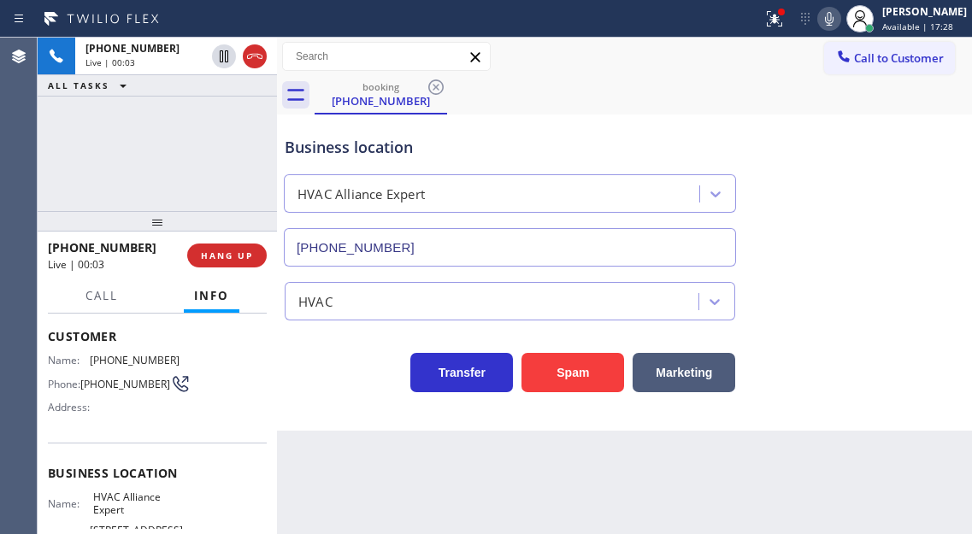
click at [101, 391] on span "[PHONE_NUMBER]" at bounding box center [125, 384] width 90 height 13
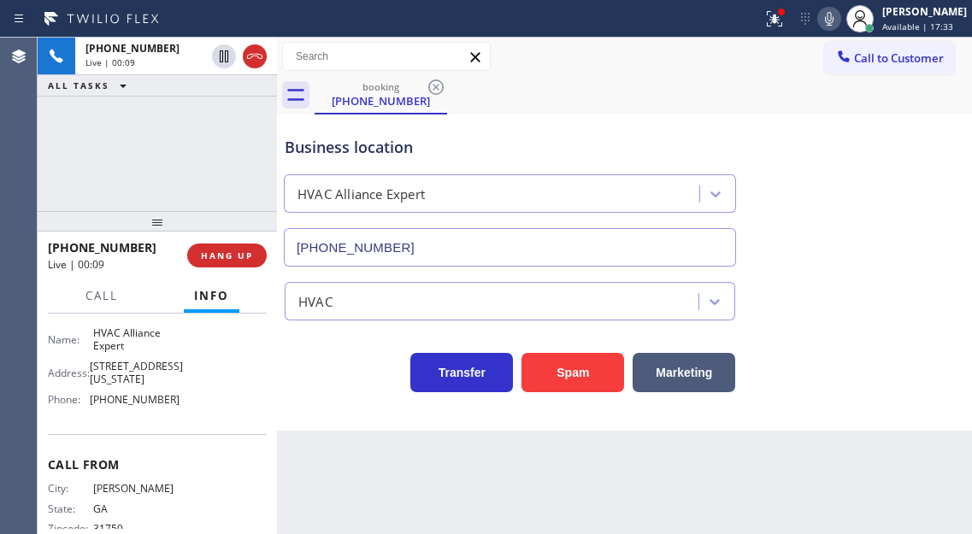
scroll to position [257, 0]
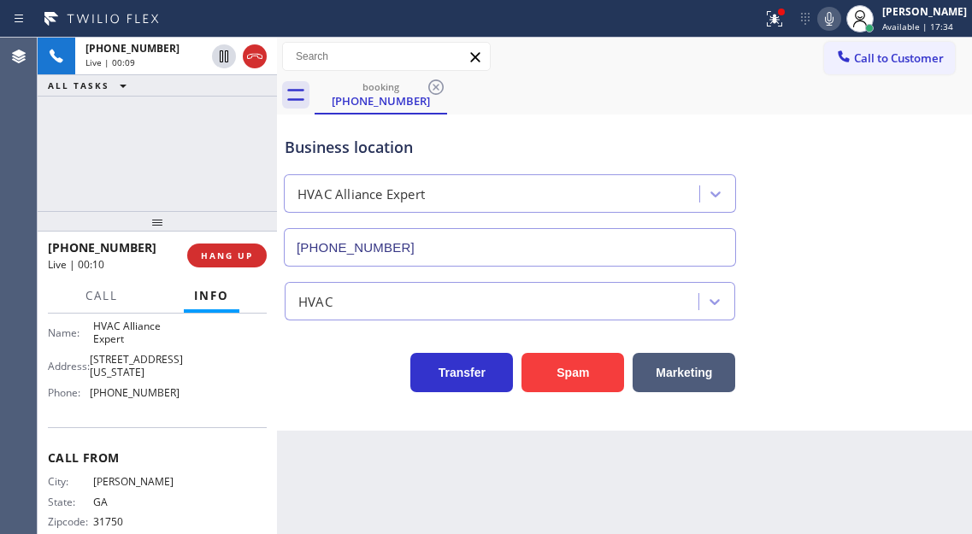
click at [128, 331] on span "HVAC Alliance Expert" at bounding box center [136, 333] width 86 height 27
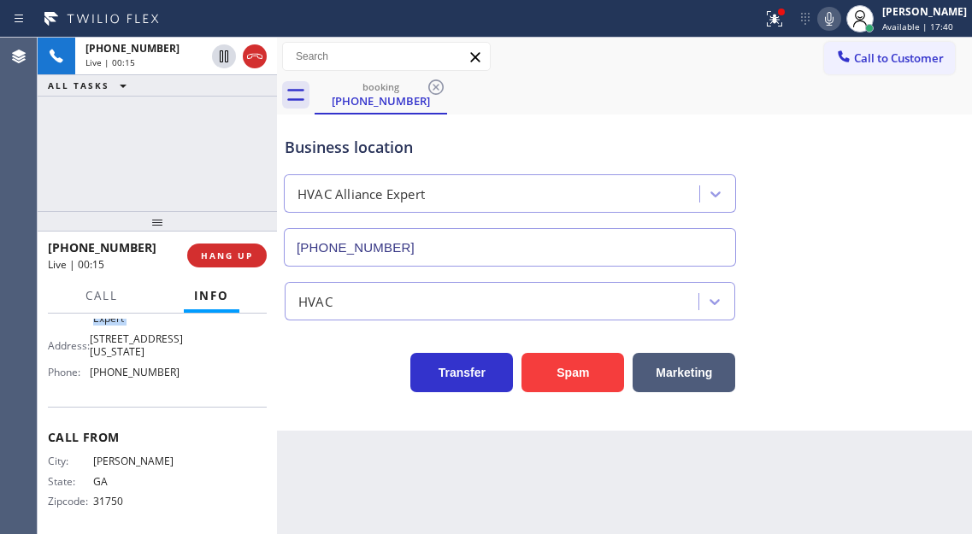
scroll to position [291, 0]
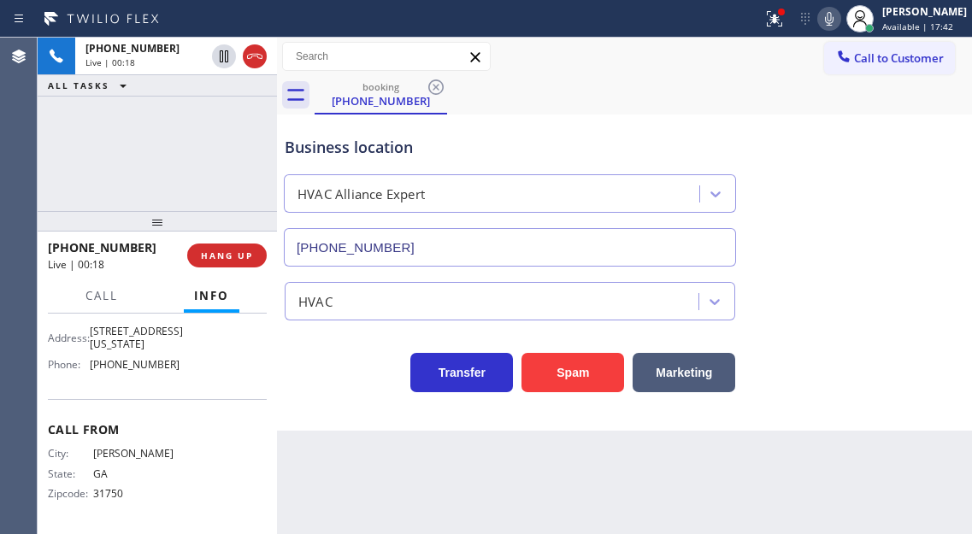
click at [164, 368] on span "[PHONE_NUMBER]" at bounding box center [135, 364] width 90 height 13
click at [175, 367] on div "Name: HVAC Alliance Expert Address: [STREET_ADDRESS][US_STATE] Phone: [PHONE_NU…" at bounding box center [157, 335] width 219 height 86
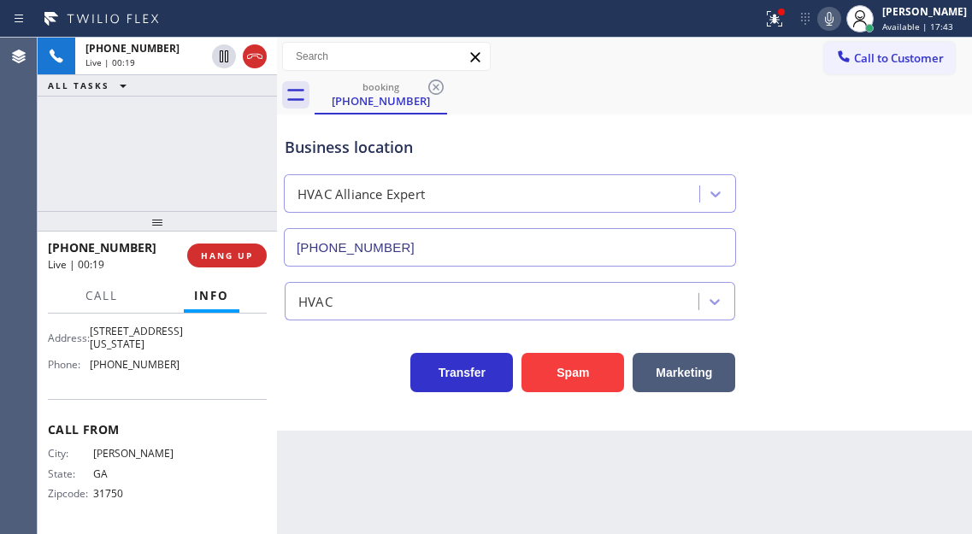
click at [175, 367] on div "Name: HVAC Alliance Expert Address: [STREET_ADDRESS][US_STATE] Phone: [PHONE_NU…" at bounding box center [157, 335] width 219 height 86
click at [776, 27] on div at bounding box center [775, 19] width 38 height 21
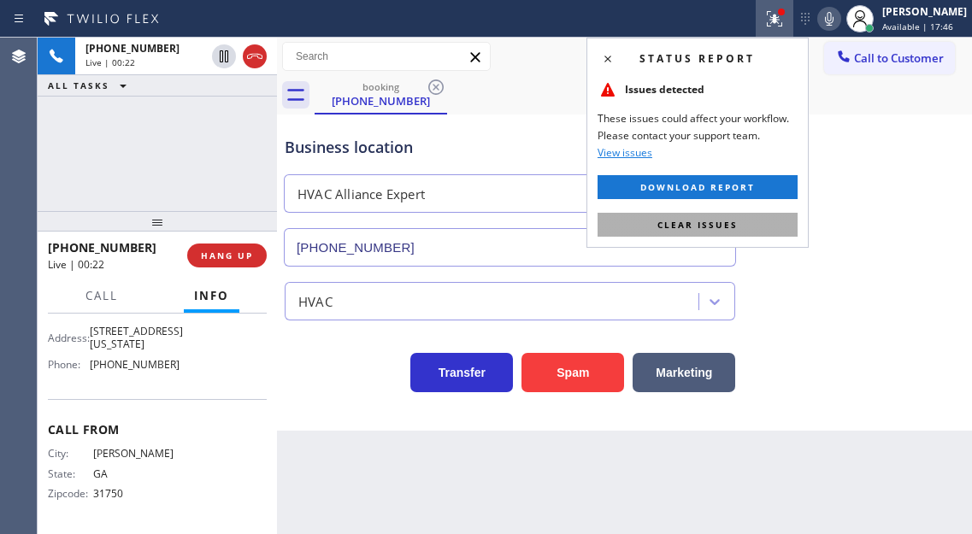
click at [771, 218] on button "Clear issues" at bounding box center [698, 225] width 200 height 24
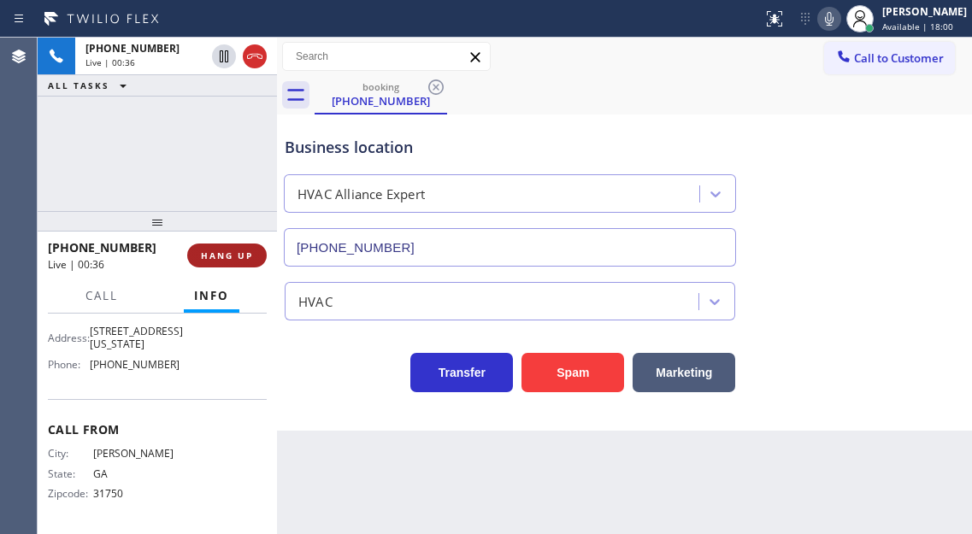
click at [229, 251] on span "HANG UP" at bounding box center [227, 256] width 52 height 12
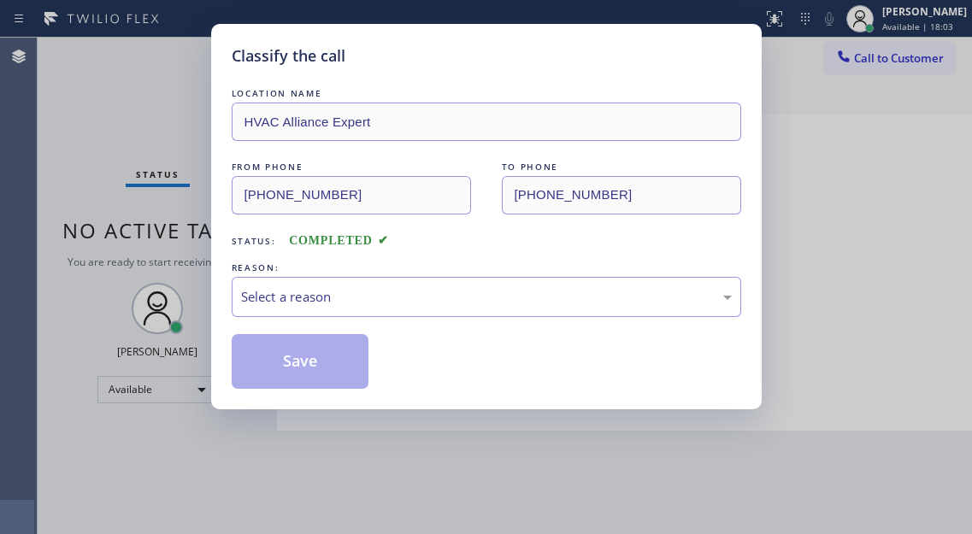
click at [229, 251] on div "Classify the call LOCATION NAME HVAC Alliance Expert FROM PHONE [PHONE_NUMBER] …" at bounding box center [486, 217] width 551 height 386
click at [422, 307] on div "Select a reason" at bounding box center [487, 297] width 510 height 40
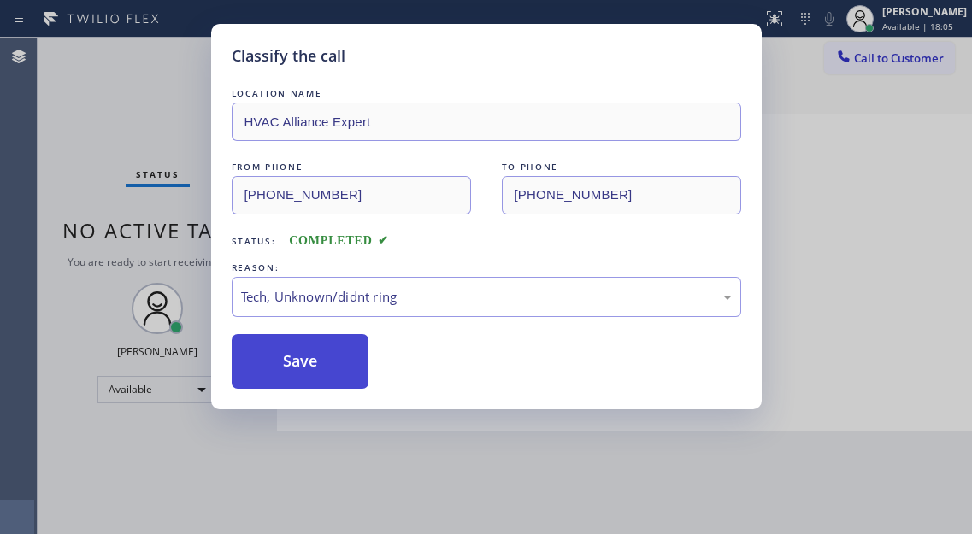
click at [309, 362] on button "Save" at bounding box center [301, 361] width 138 height 55
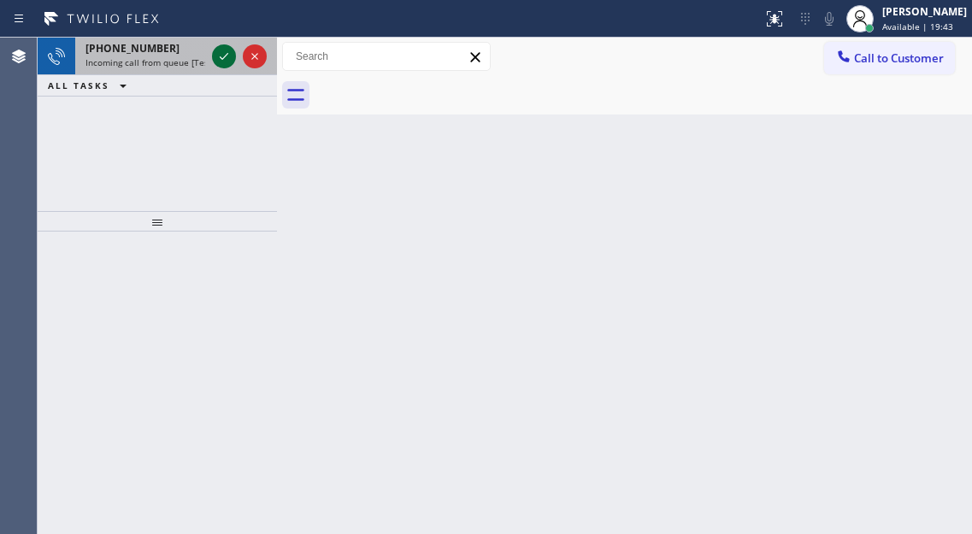
click at [221, 55] on icon at bounding box center [224, 56] width 21 height 21
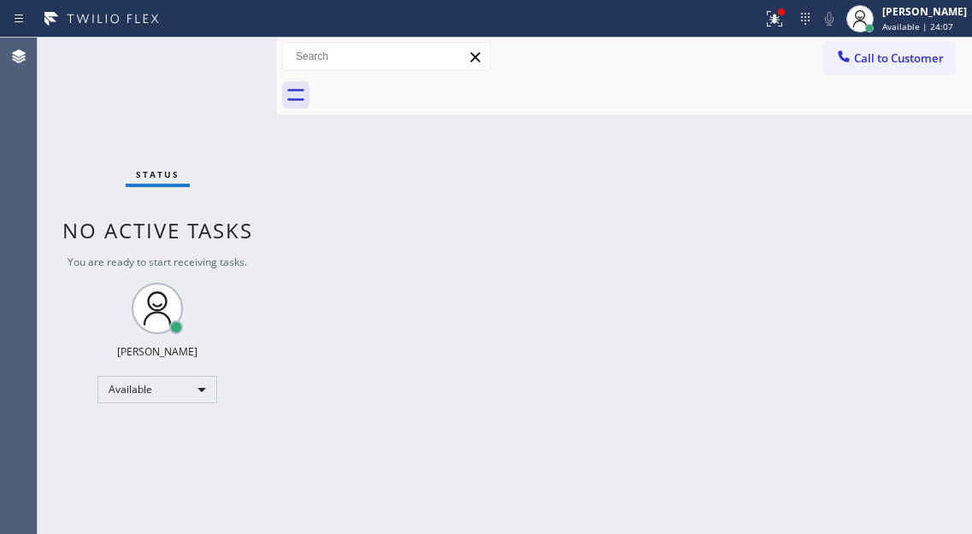
click at [897, 180] on div "Back to Dashboard Change Sender ID Customers Technicians Select a contact Outbo…" at bounding box center [624, 286] width 695 height 497
click at [930, 225] on div "Back to Dashboard Change Sender ID Customers Technicians Select a contact Outbo…" at bounding box center [624, 286] width 695 height 497
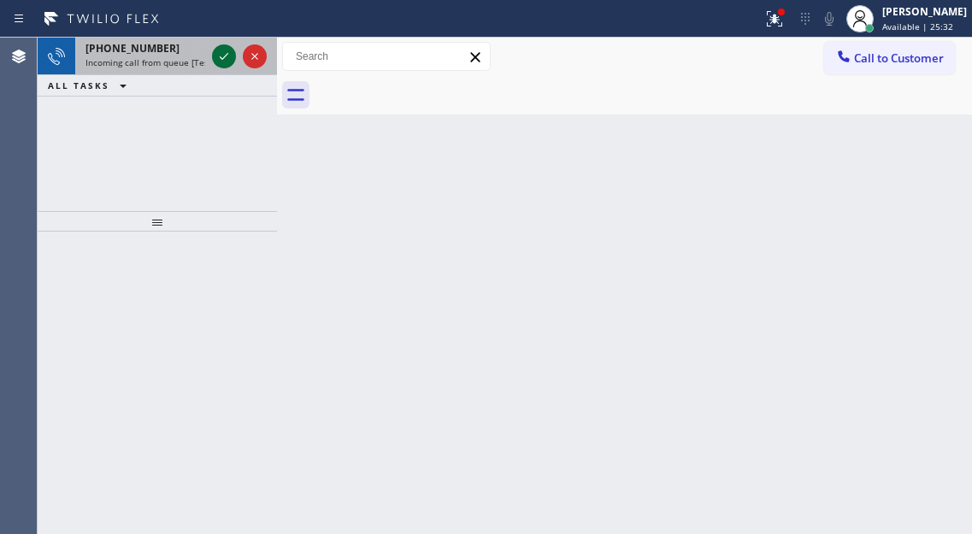
click at [228, 57] on icon at bounding box center [224, 56] width 21 height 21
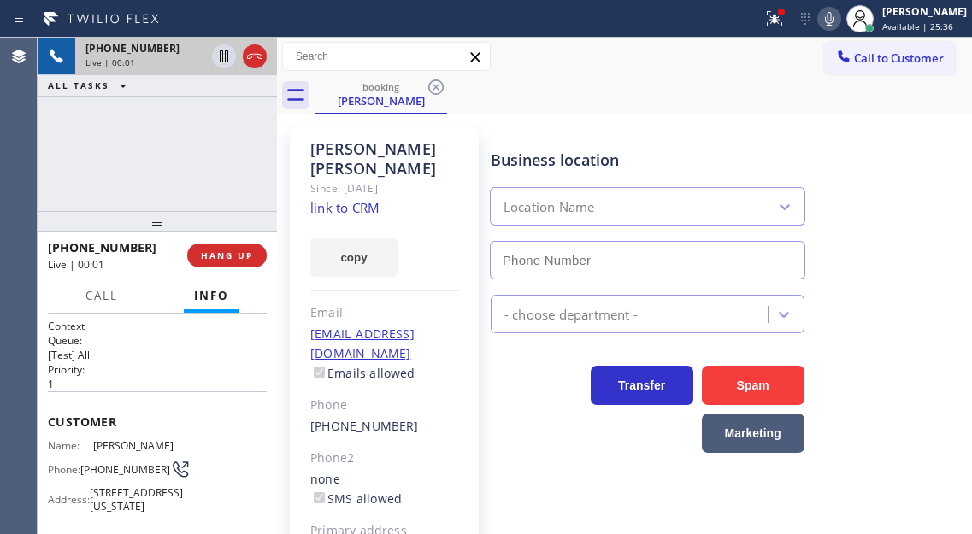
type input "[PHONE_NUMBER]"
click at [348, 199] on link "link to CRM" at bounding box center [344, 207] width 69 height 17
drag, startPoint x: 918, startPoint y: 194, endPoint x: 885, endPoint y: 213, distance: 38.3
click at [918, 194] on div "Business location Sub Zero Appliance Repair [PHONE_NUMBER]" at bounding box center [727, 202] width 481 height 155
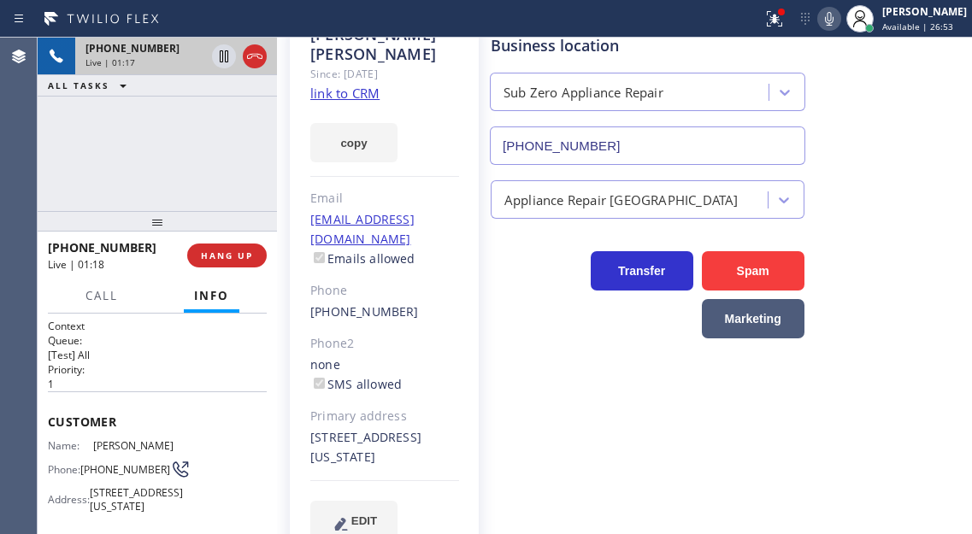
click at [186, 153] on div "[PHONE_NUMBER] Live | 01:17 ALL TASKS ALL TASKS ACTIVE TASKS TASKS IN WRAP UP" at bounding box center [157, 125] width 239 height 174
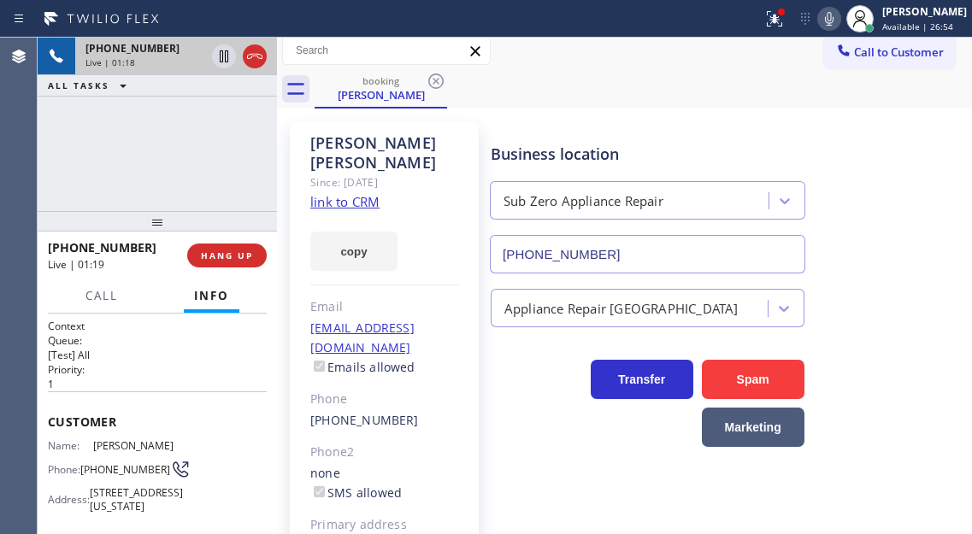
scroll to position [0, 0]
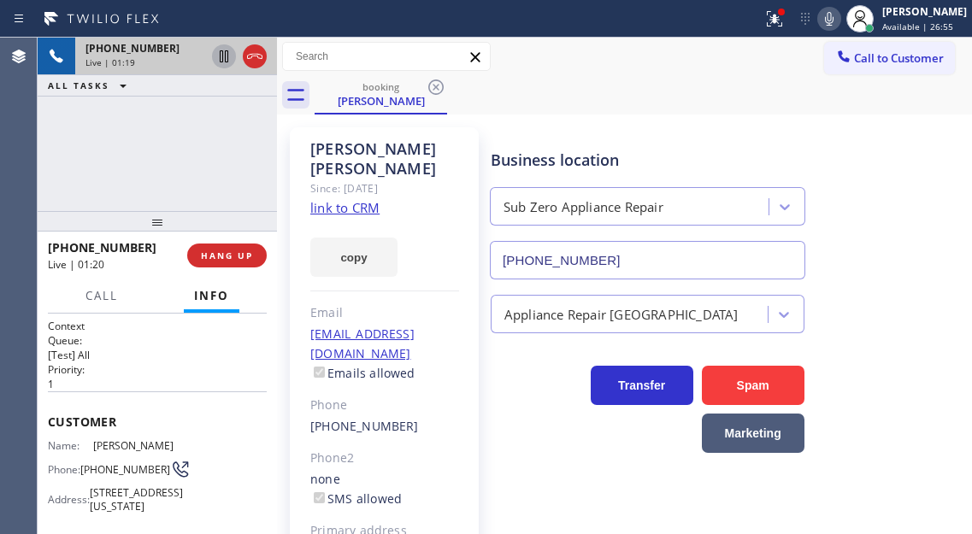
click at [219, 60] on icon at bounding box center [224, 56] width 21 height 21
click at [834, 28] on icon at bounding box center [829, 19] width 21 height 21
click at [221, 61] on icon at bounding box center [224, 56] width 21 height 21
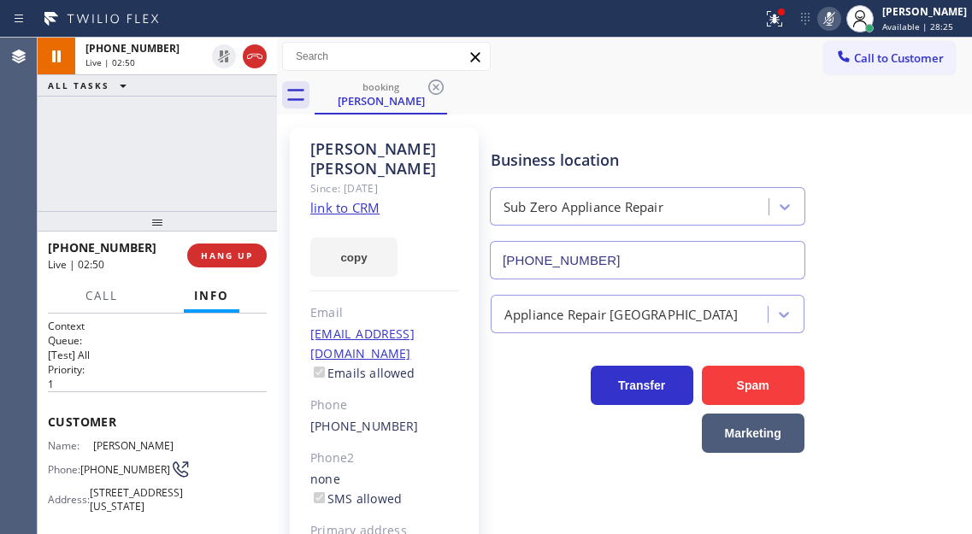
click at [840, 19] on icon at bounding box center [829, 19] width 21 height 21
click at [782, 21] on icon at bounding box center [774, 19] width 21 height 21
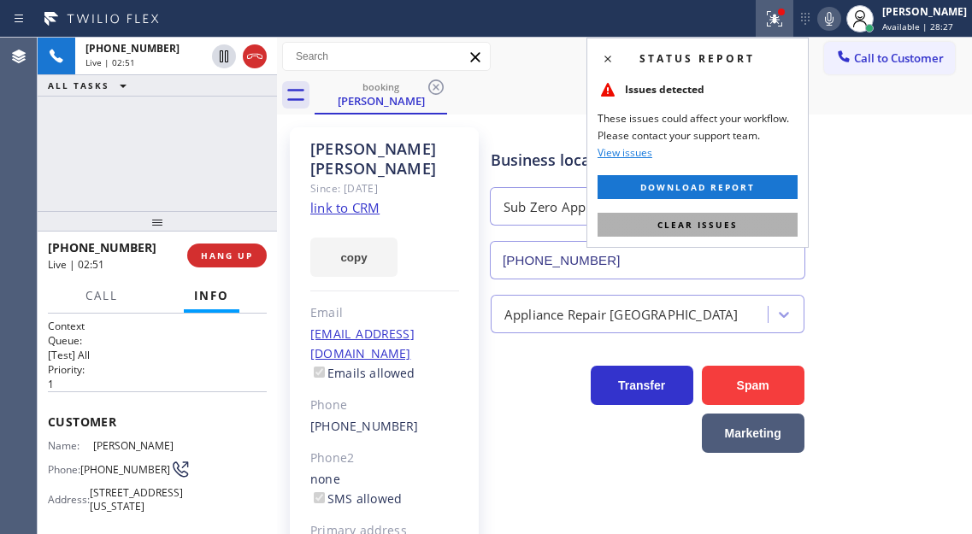
click at [733, 232] on button "Clear issues" at bounding box center [698, 225] width 200 height 24
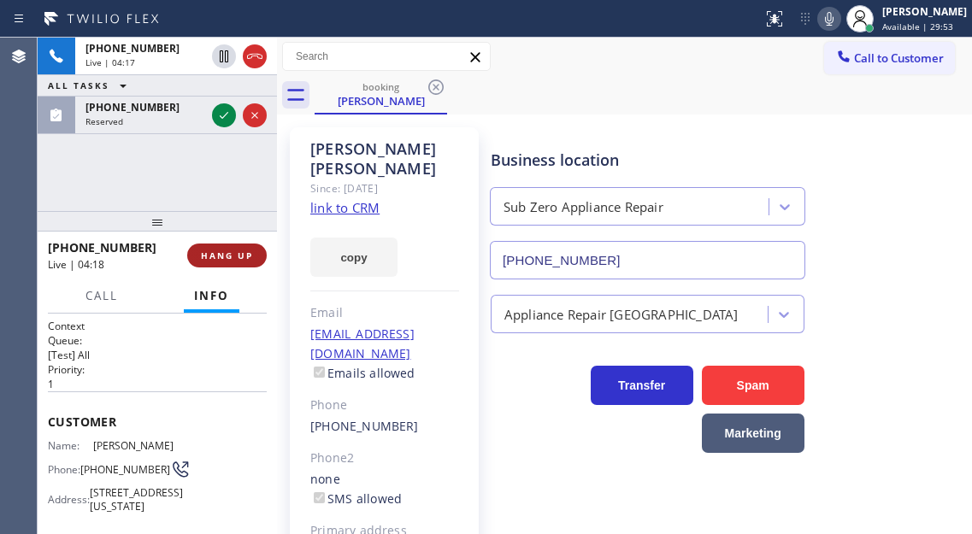
click at [242, 247] on button "HANG UP" at bounding box center [227, 256] width 80 height 24
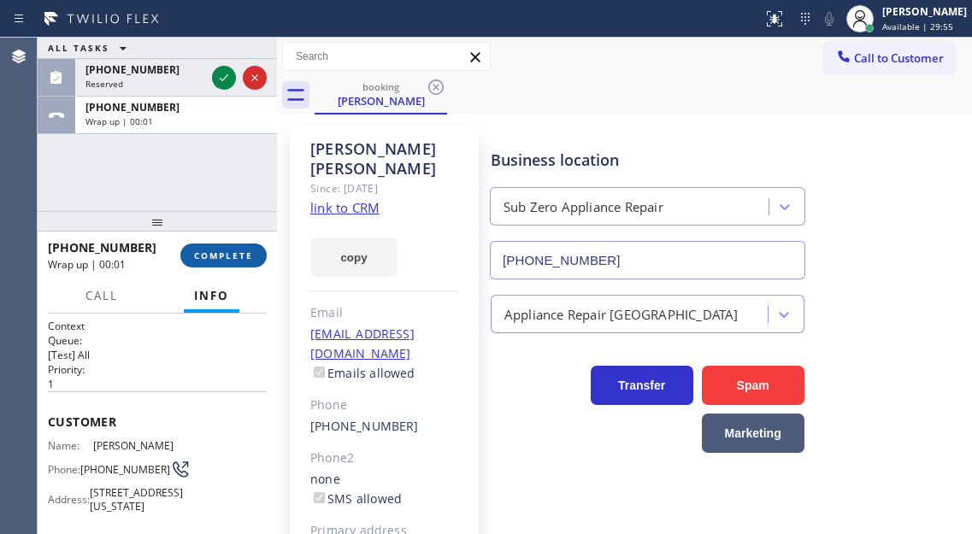
click at [242, 247] on button "COMPLETE" at bounding box center [223, 256] width 86 height 24
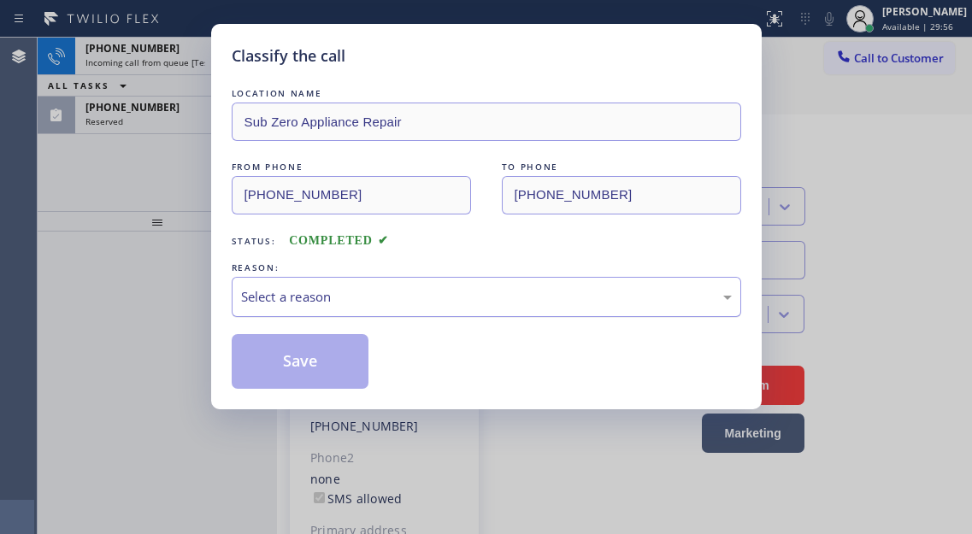
click at [424, 287] on div "Select a reason" at bounding box center [486, 297] width 491 height 20
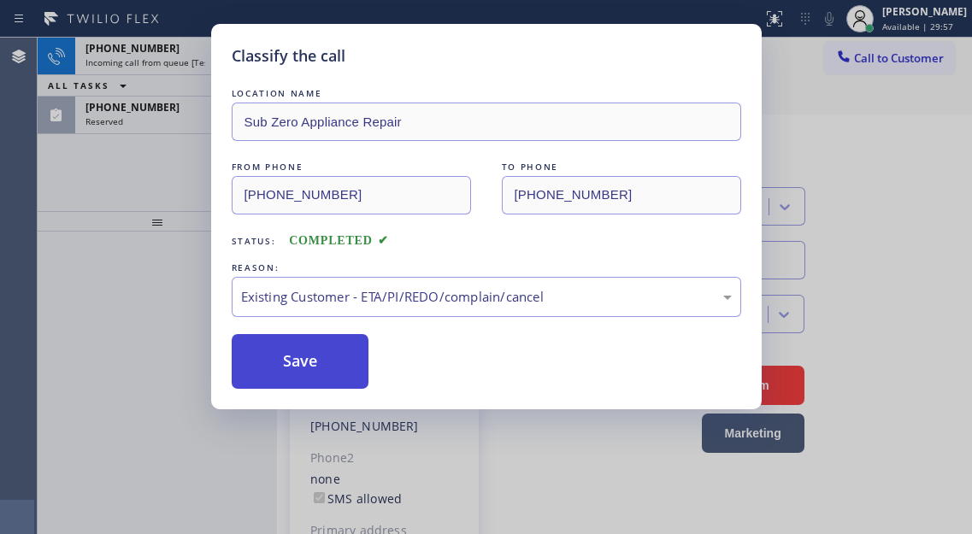
click at [307, 368] on button "Save" at bounding box center [301, 361] width 138 height 55
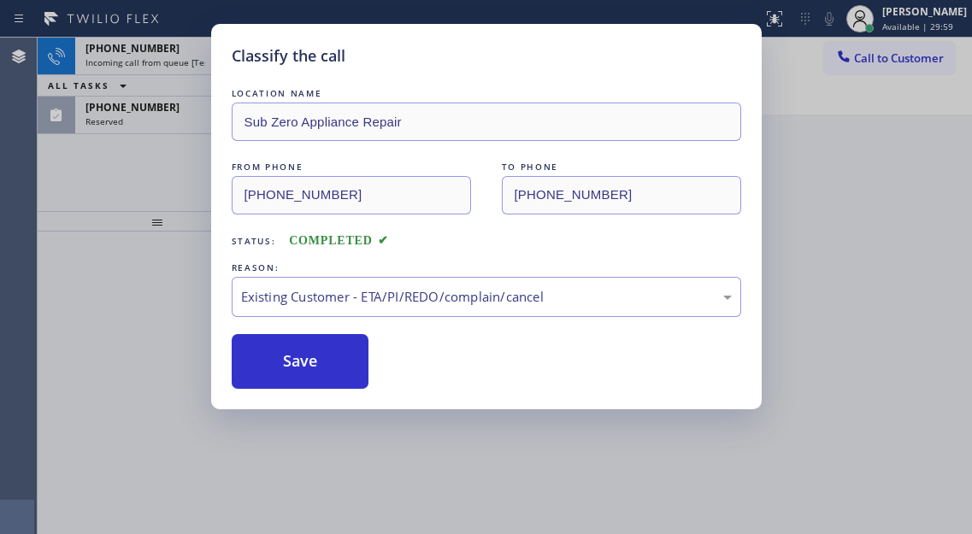
click at [150, 186] on div "Classify the call LOCATION NAME Sub Zero Appliance Repair FROM PHONE [PHONE_NUM…" at bounding box center [486, 267] width 972 height 534
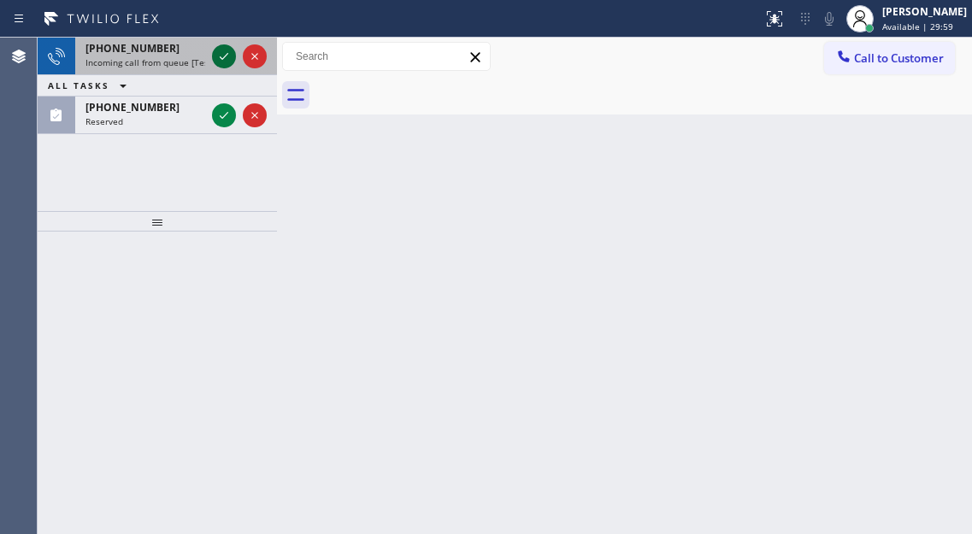
click at [227, 56] on icon at bounding box center [224, 56] width 9 height 7
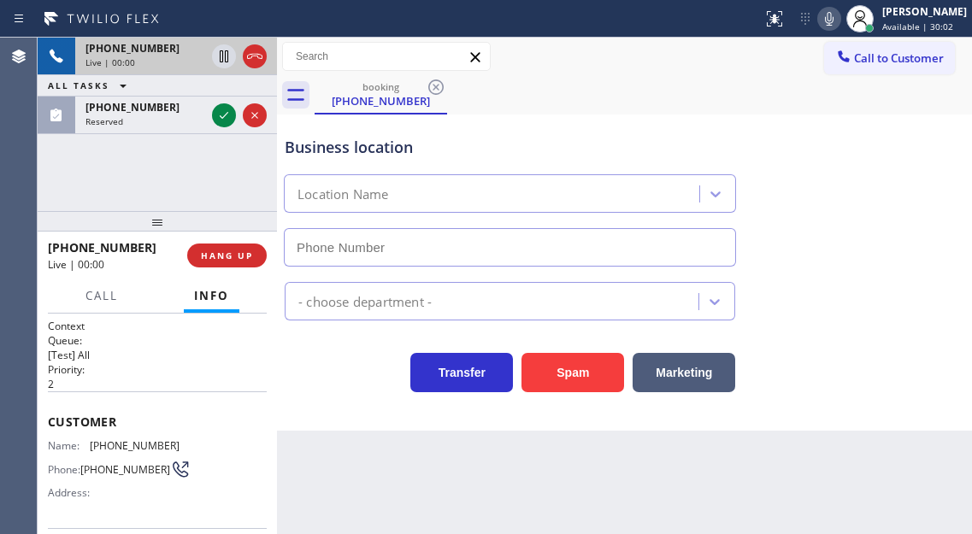
type input "[PHONE_NUMBER]"
click at [900, 196] on div "Business location Smart Home Air and Heating [PERSON_NAME] [PHONE_NUMBER]" at bounding box center [624, 189] width 687 height 155
click at [99, 444] on span "[PHONE_NUMBER]" at bounding box center [135, 446] width 90 height 13
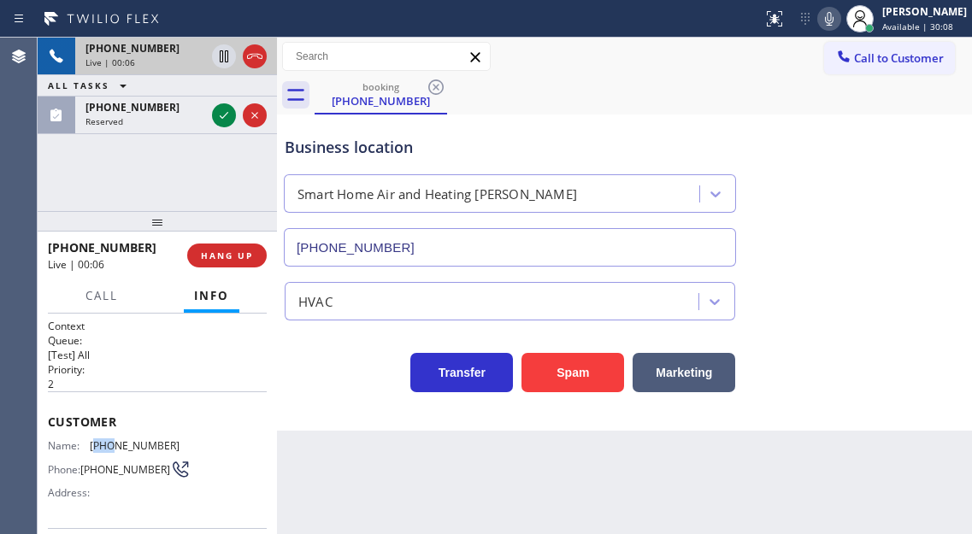
click at [99, 444] on span "[PHONE_NUMBER]" at bounding box center [135, 446] width 90 height 13
click at [556, 362] on button "Spam" at bounding box center [573, 372] width 103 height 39
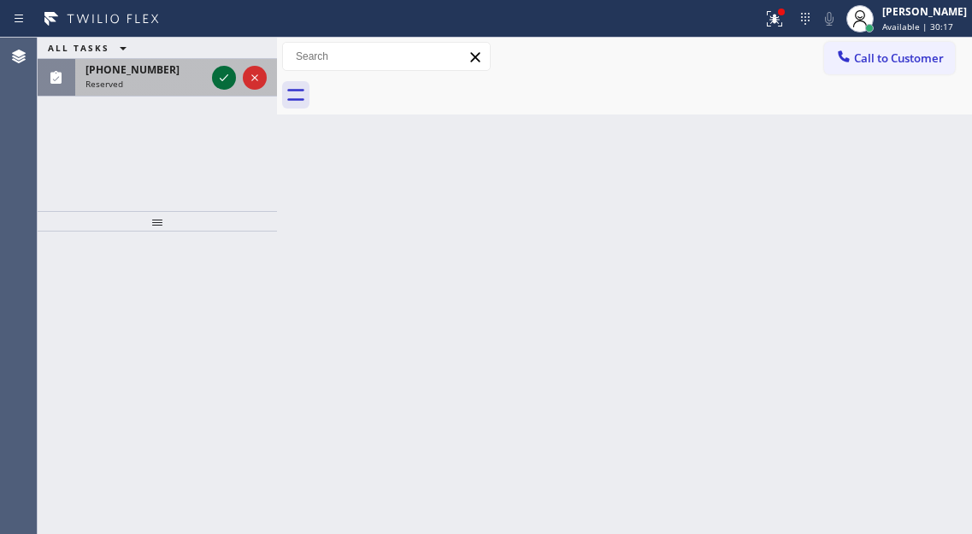
click at [222, 80] on icon at bounding box center [224, 78] width 21 height 21
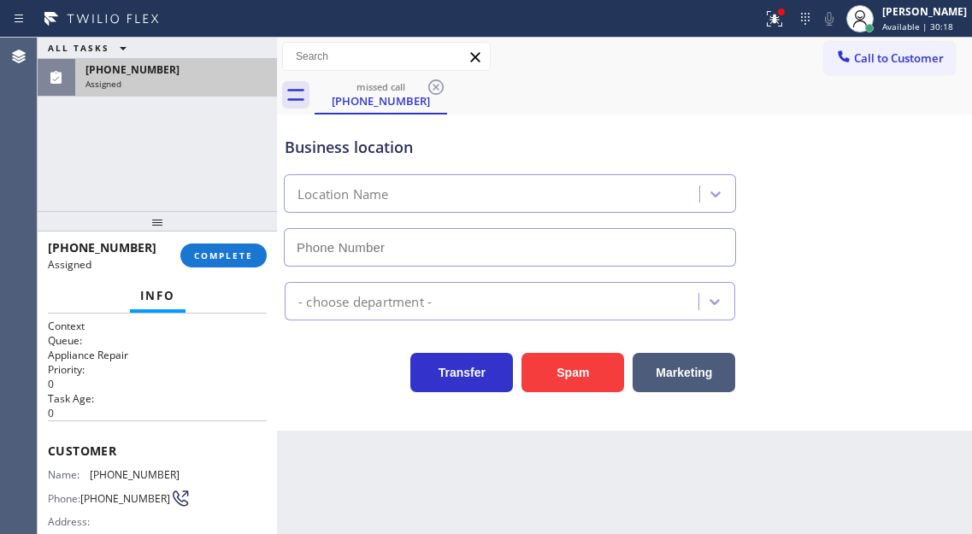
type input "[PHONE_NUMBER]"
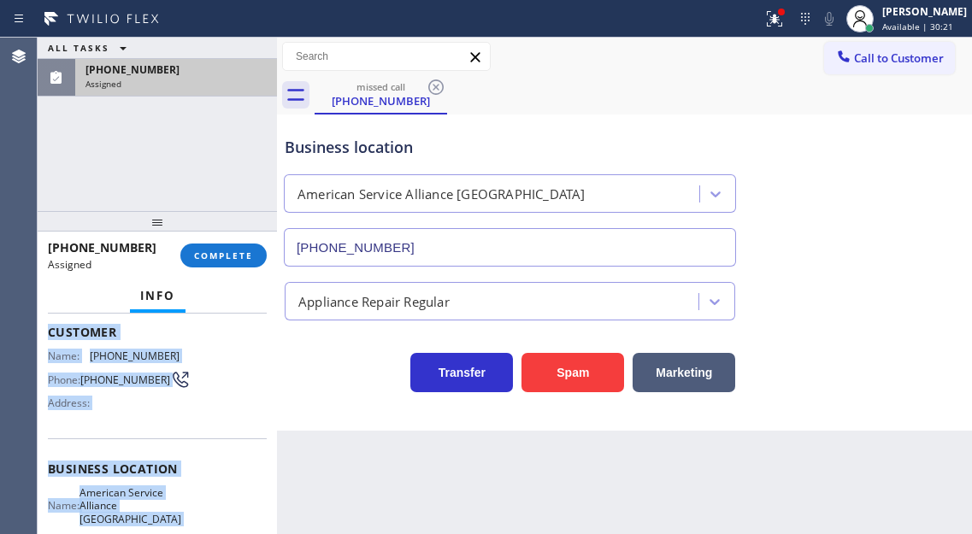
scroll to position [320, 0]
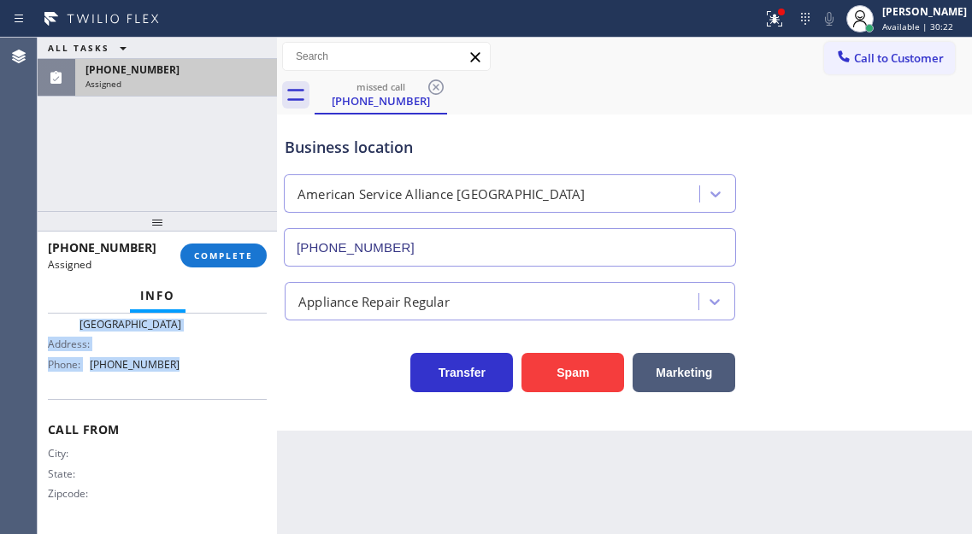
drag, startPoint x: 48, startPoint y: 448, endPoint x: 210, endPoint y: 392, distance: 171.2
click at [210, 392] on div "Context Queue: Appliance Repair Priority: 0 Task Age: [DEMOGRAPHIC_DATA] minute…" at bounding box center [157, 267] width 219 height 524
click at [253, 254] on button "COMPLETE" at bounding box center [223, 256] width 86 height 24
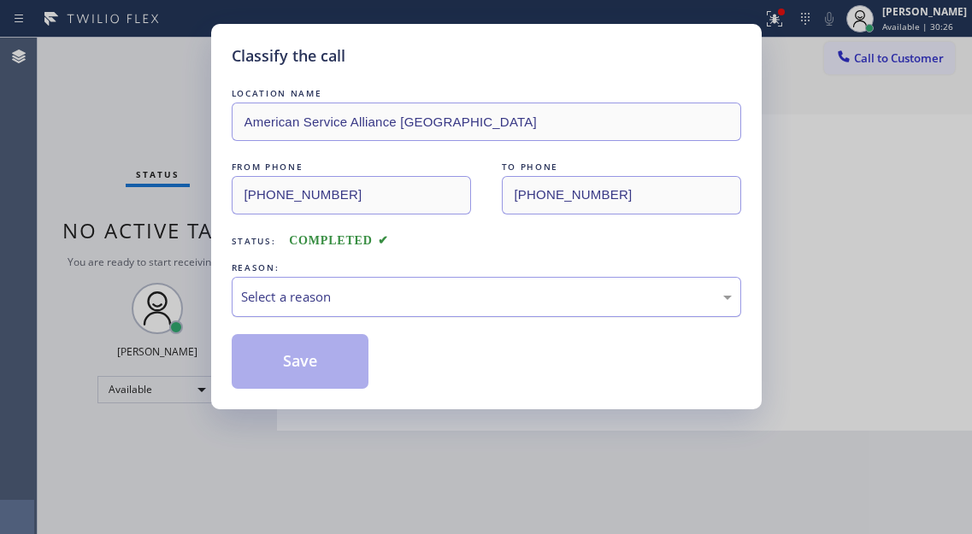
click at [370, 298] on div "Select a reason" at bounding box center [486, 297] width 491 height 20
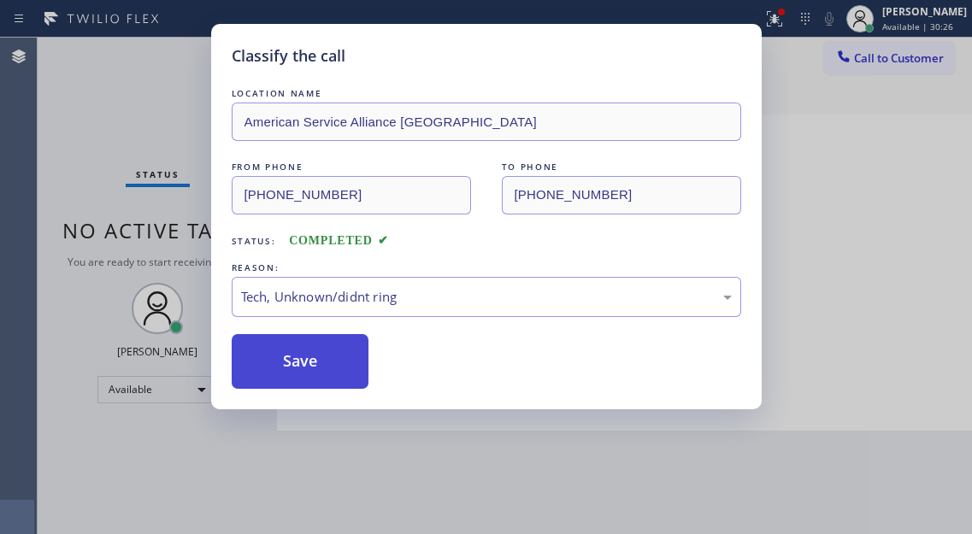
click at [351, 381] on button "Save" at bounding box center [301, 361] width 138 height 55
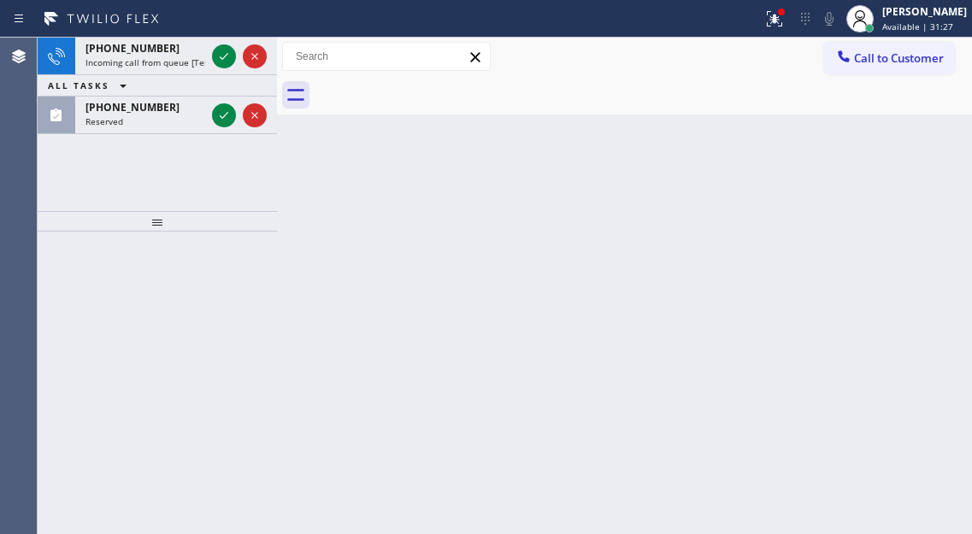
drag, startPoint x: 916, startPoint y: 281, endPoint x: 571, endPoint y: 195, distance: 355.3
click at [916, 281] on div "Back to Dashboard Change Sender ID Customers Technicians Select a contact Outbo…" at bounding box center [624, 286] width 695 height 497
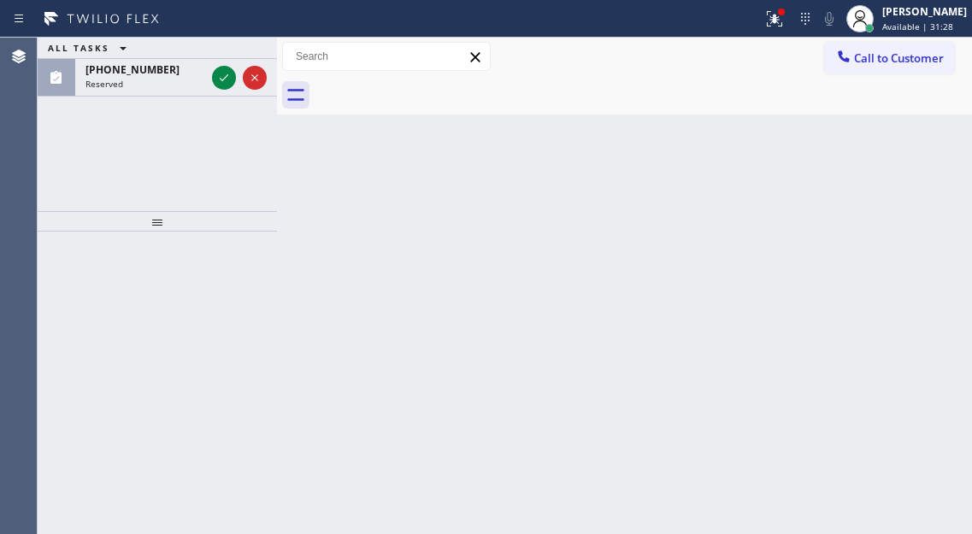
click at [222, 63] on div "ALL TASKS ALL TASKS ACTIVE TASKS TASKS IN WRAP UP [PHONE_NUMBER] Reserved" at bounding box center [157, 67] width 239 height 59
click at [222, 59] on div "ALL TASKS ALL TASKS ACTIVE TASKS TASKS IN WRAP UP" at bounding box center [157, 48] width 239 height 21
click at [222, 63] on div at bounding box center [240, 78] width 62 height 38
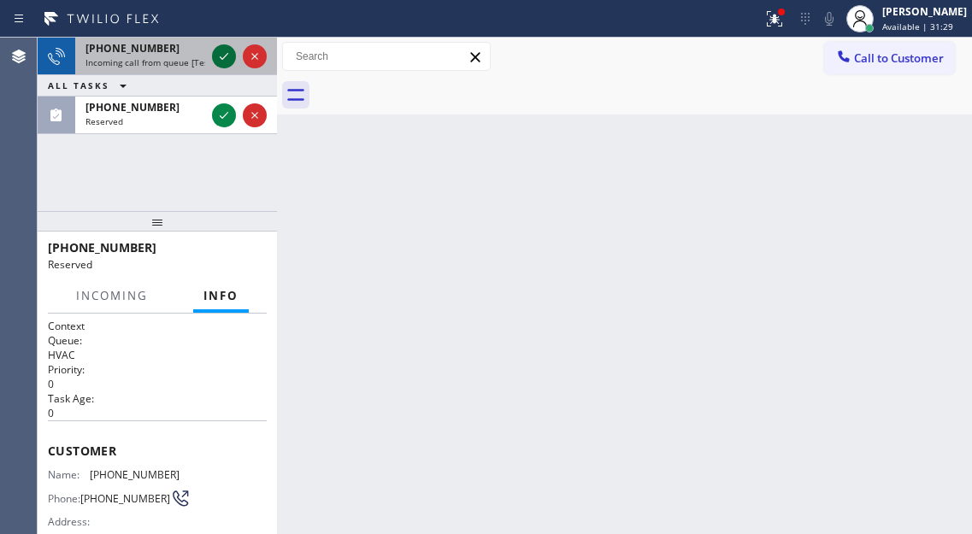
click at [225, 53] on icon at bounding box center [224, 56] width 21 height 21
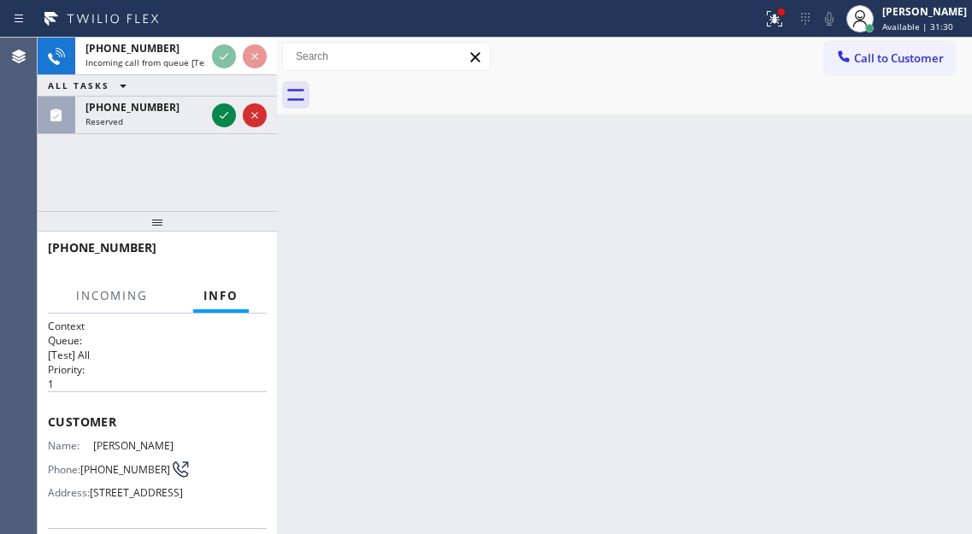
scroll to position [86, 0]
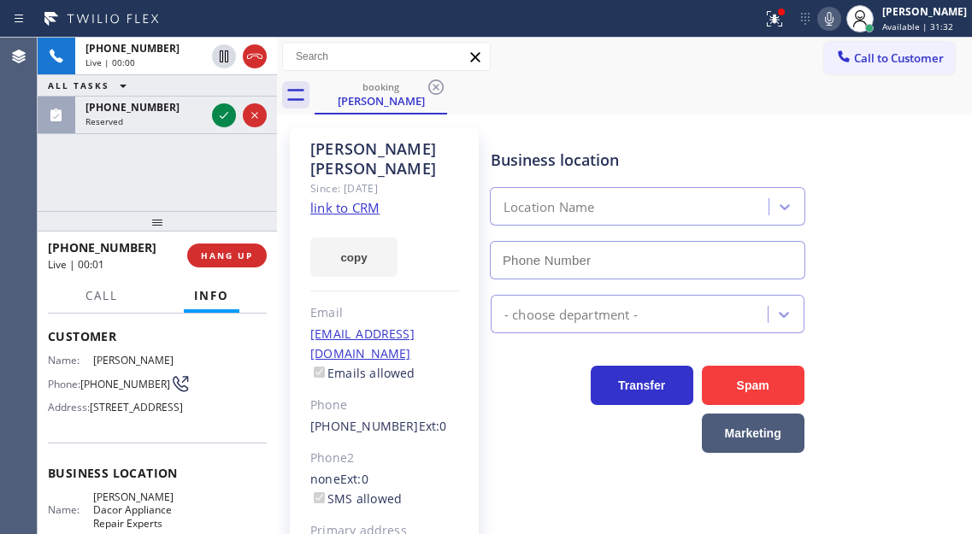
type input "[PHONE_NUMBER]"
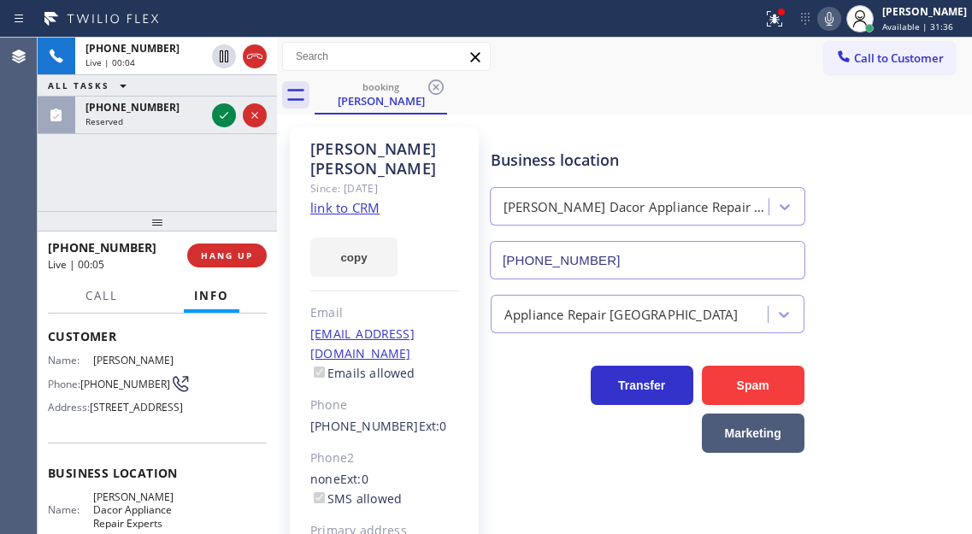
scroll to position [0, 0]
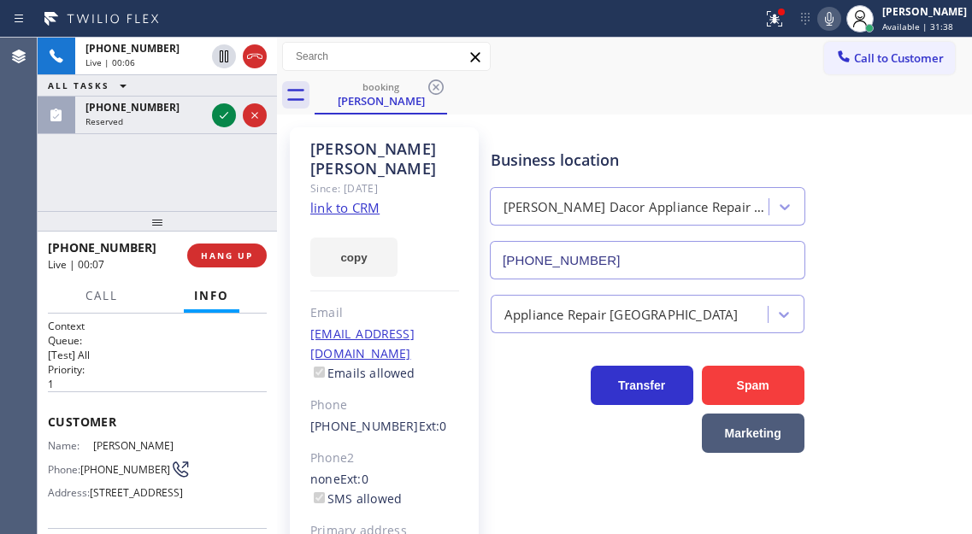
click at [329, 199] on link "link to CRM" at bounding box center [344, 207] width 69 height 17
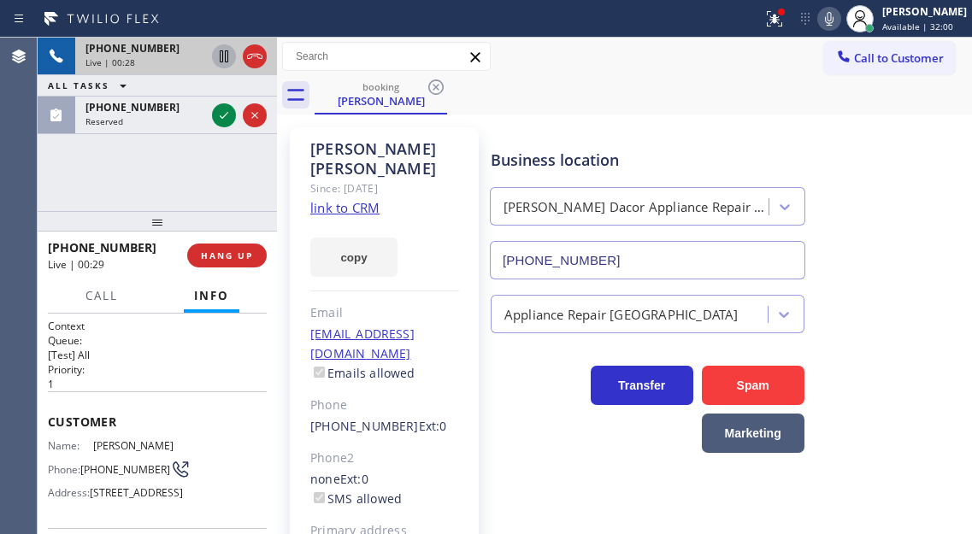
click at [220, 60] on icon at bounding box center [224, 56] width 9 height 12
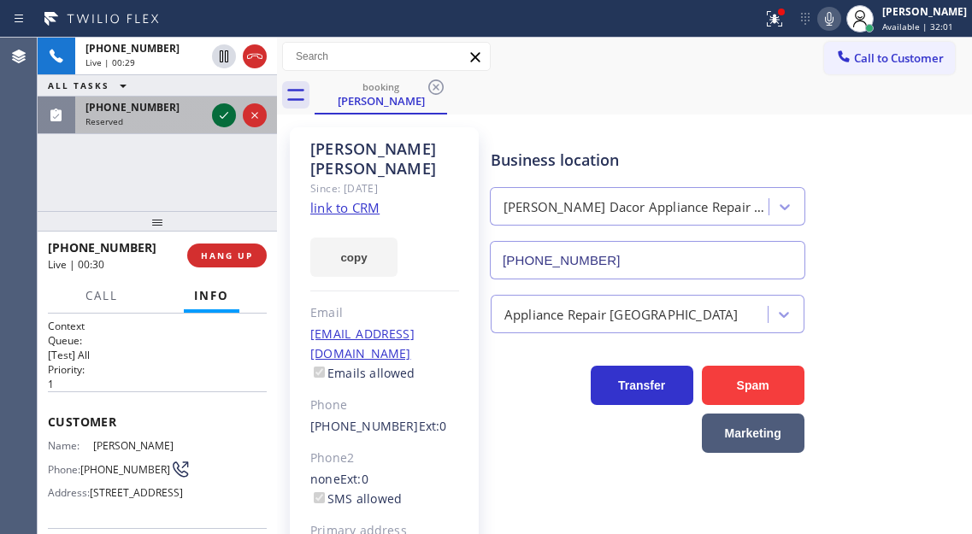
click at [222, 114] on icon at bounding box center [224, 115] width 21 height 21
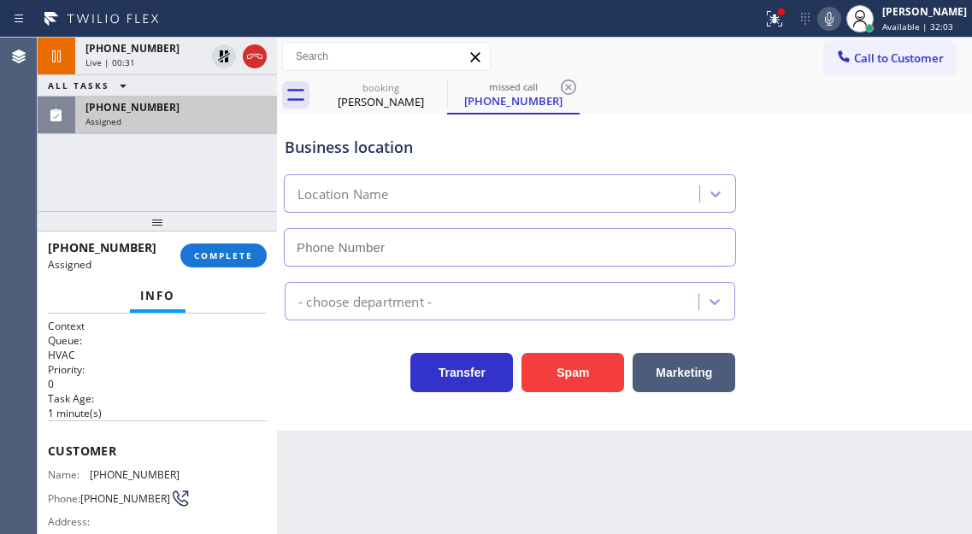
type input "[PHONE_NUMBER]"
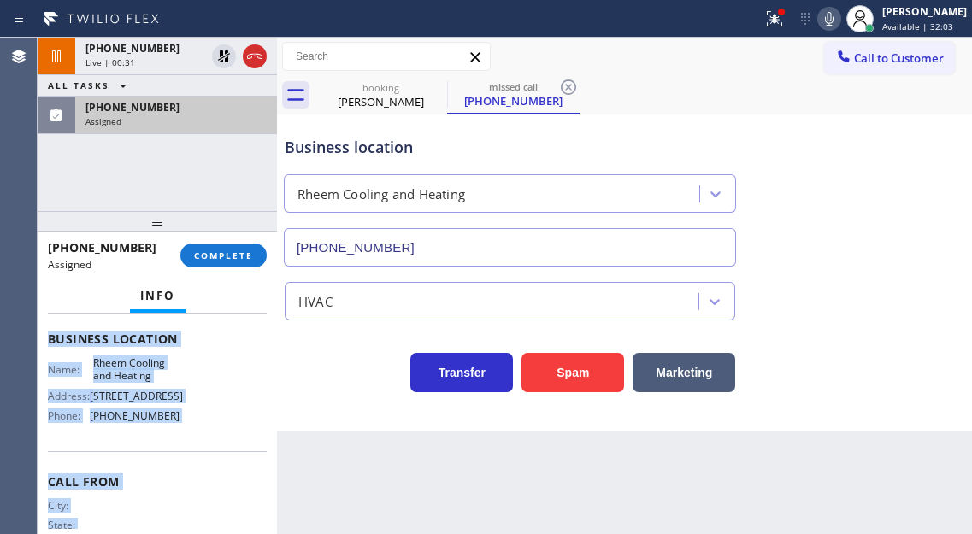
scroll to position [306, 0]
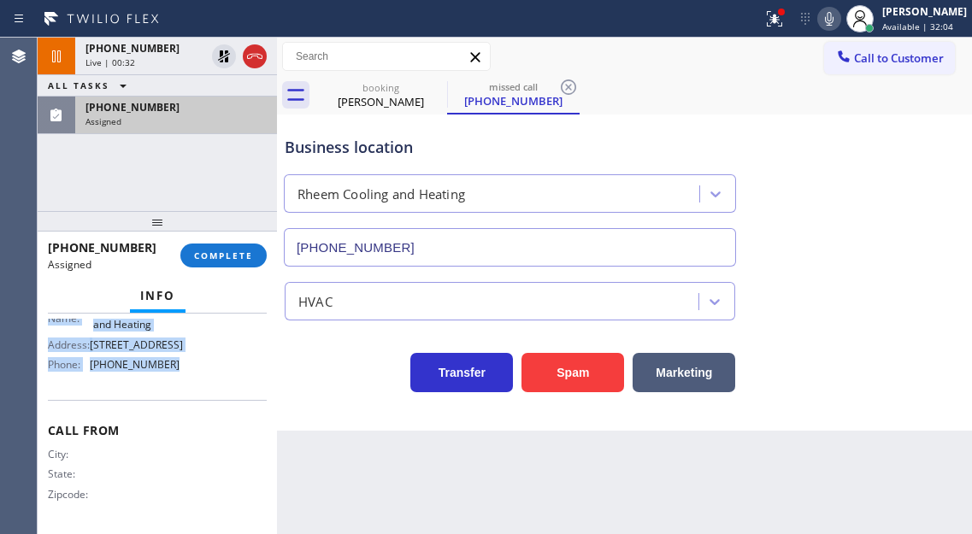
drag, startPoint x: 47, startPoint y: 441, endPoint x: 187, endPoint y: 371, distance: 156.8
click at [187, 371] on div "Context Queue: HVAC Priority: 0 Task Age: [DEMOGRAPHIC_DATA] minute(s) Customer…" at bounding box center [157, 424] width 239 height 221
click at [217, 265] on button "COMPLETE" at bounding box center [223, 256] width 86 height 24
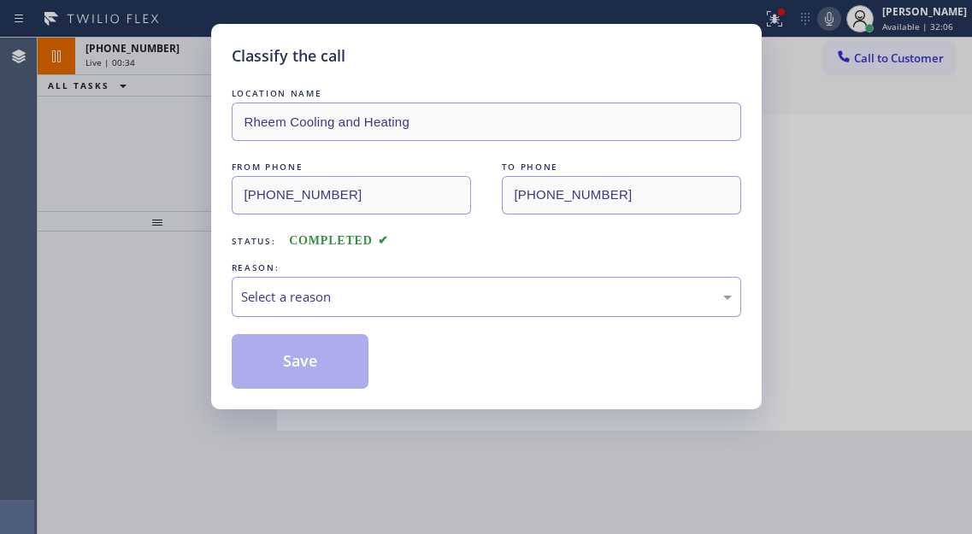
click at [407, 294] on div "Select a reason" at bounding box center [486, 297] width 491 height 20
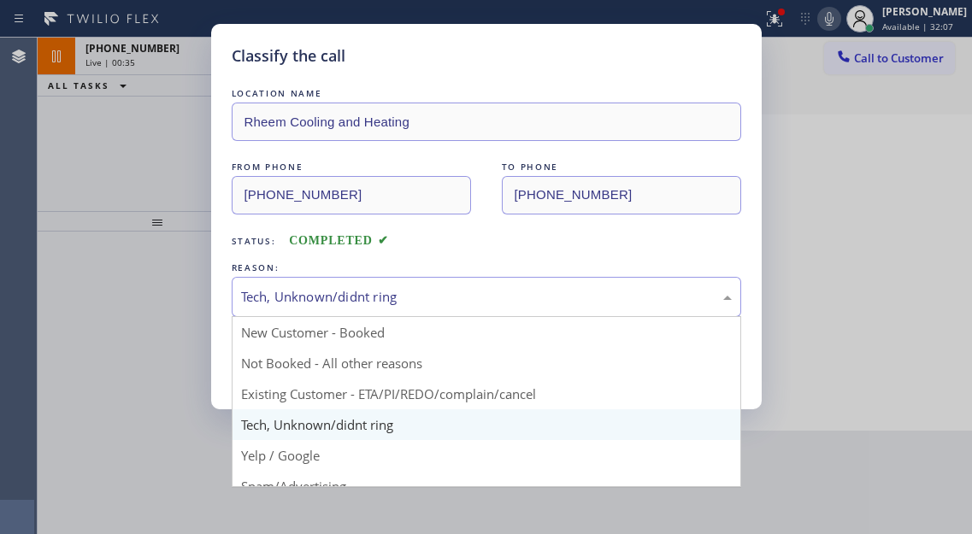
click at [333, 305] on div "Tech, Unknown/didnt ring" at bounding box center [486, 297] width 491 height 20
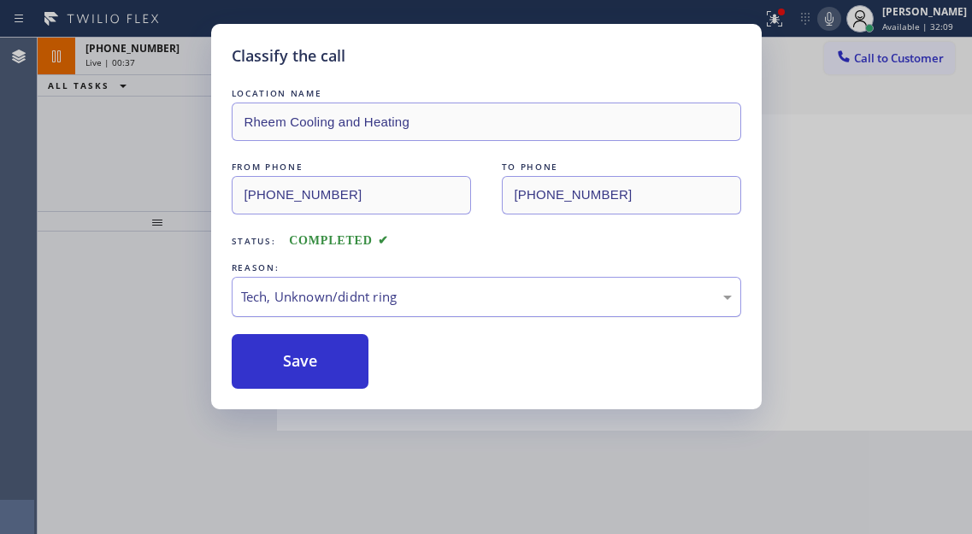
click at [338, 310] on div "Tech, Unknown/didnt ring" at bounding box center [487, 297] width 510 height 40
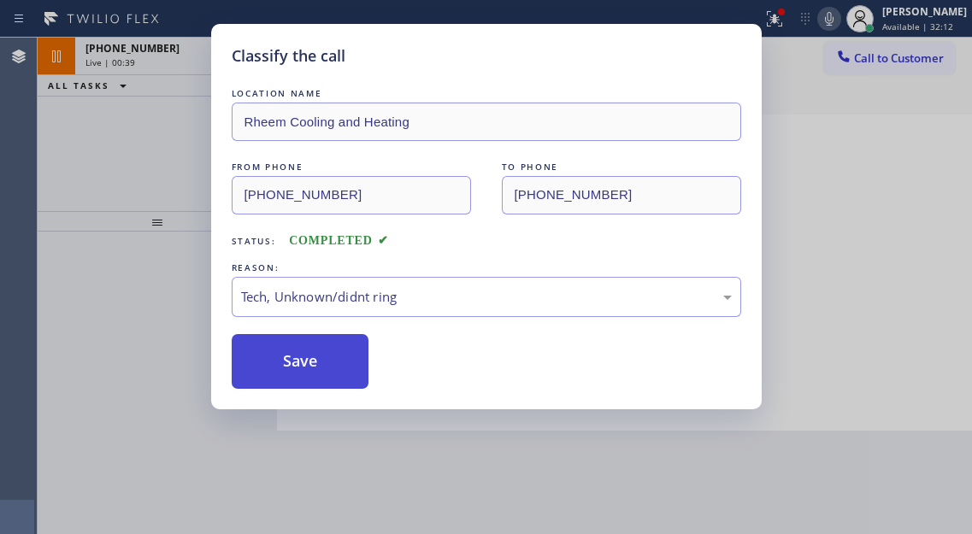
click at [334, 362] on button "Save" at bounding box center [301, 361] width 138 height 55
type input "[PHONE_NUMBER]"
click at [334, 362] on button "Save" at bounding box center [301, 361] width 138 height 55
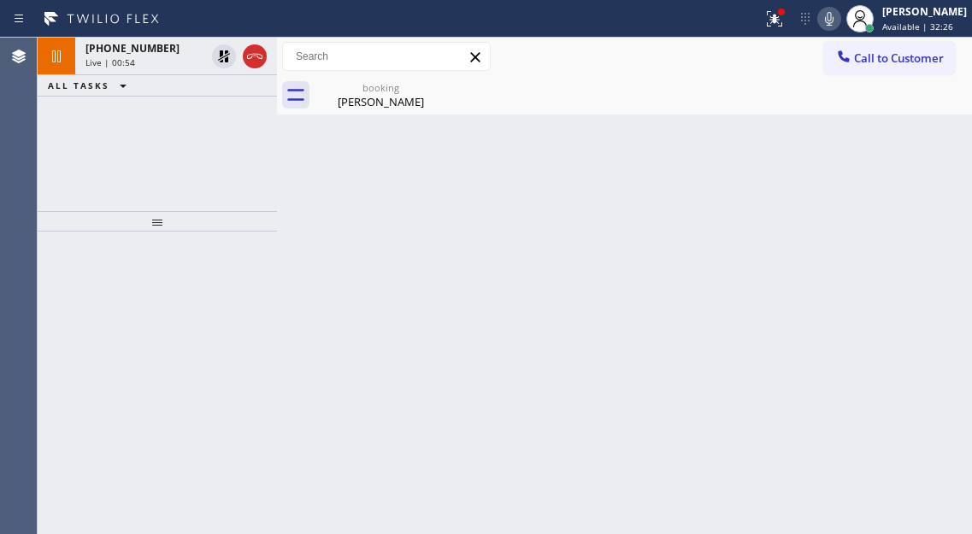
drag, startPoint x: 884, startPoint y: 195, endPoint x: 634, endPoint y: 109, distance: 263.9
click at [884, 195] on div "Back to Dashboard Change Sender ID Customers Technicians Select a contact Outbo…" at bounding box center [624, 286] width 695 height 497
click at [912, 152] on div "Back to Dashboard Change Sender ID Customers Technicians Select a contact Outbo…" at bounding box center [624, 286] width 695 height 497
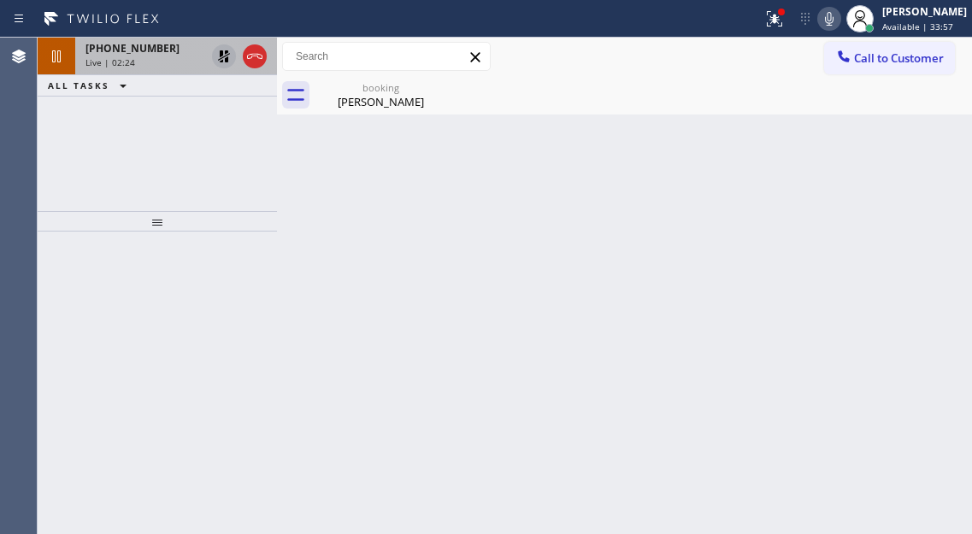
click at [226, 53] on icon at bounding box center [224, 56] width 12 height 12
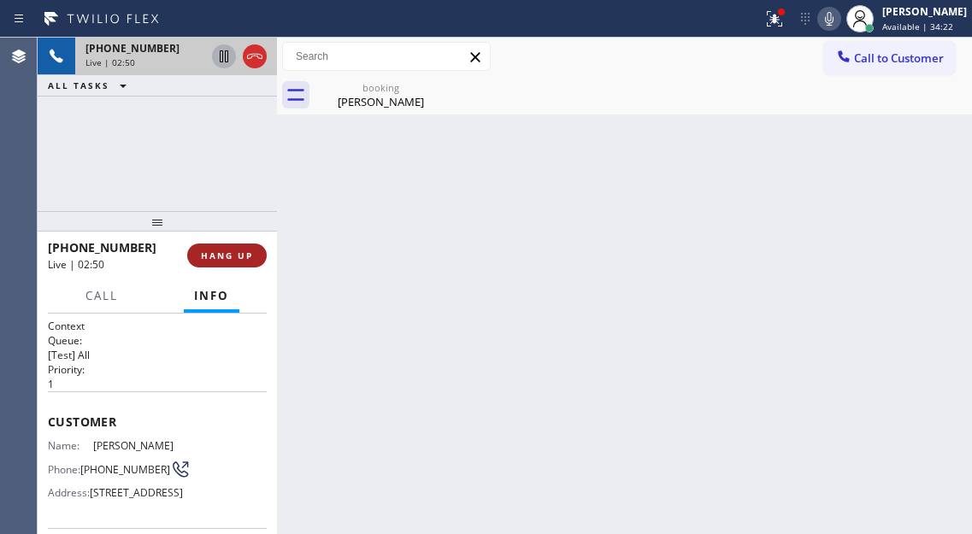
click at [214, 253] on span "HANG UP" at bounding box center [227, 256] width 52 height 12
click at [215, 254] on span "HANG UP" at bounding box center [227, 256] width 52 height 12
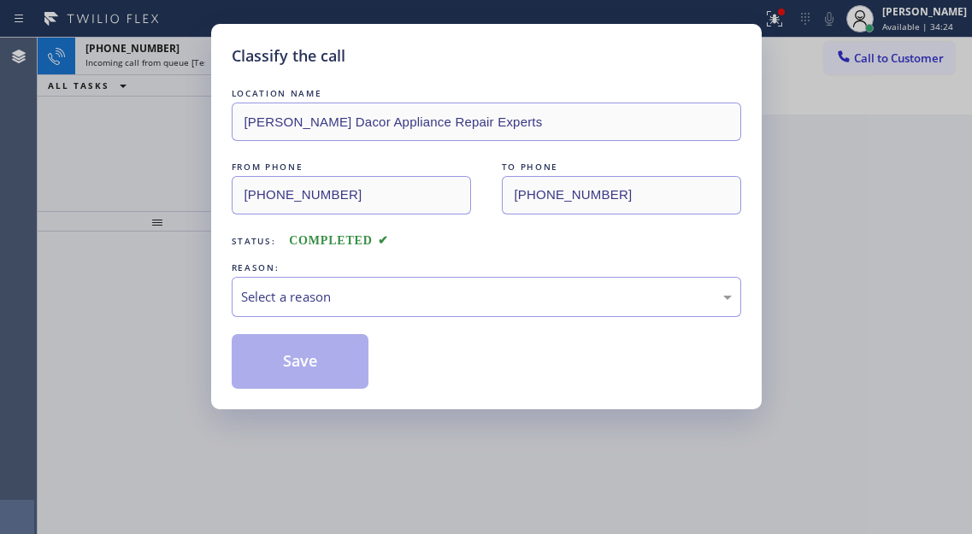
click at [215, 254] on div "Classify the call LOCATION NAME [PERSON_NAME] Dacor Appliance Repair Experts FR…" at bounding box center [486, 217] width 551 height 386
click at [369, 280] on div "Select a reason" at bounding box center [487, 297] width 510 height 40
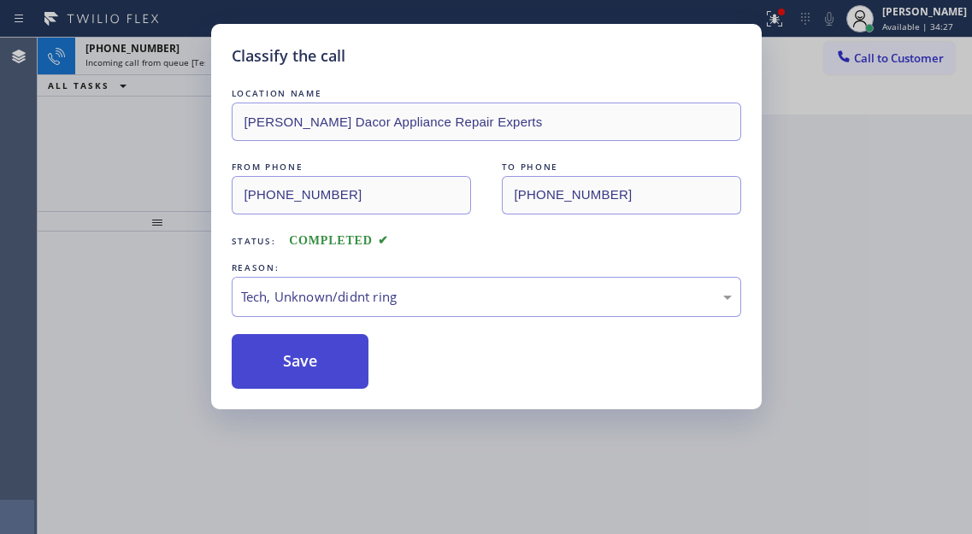
click at [313, 362] on button "Save" at bounding box center [301, 361] width 138 height 55
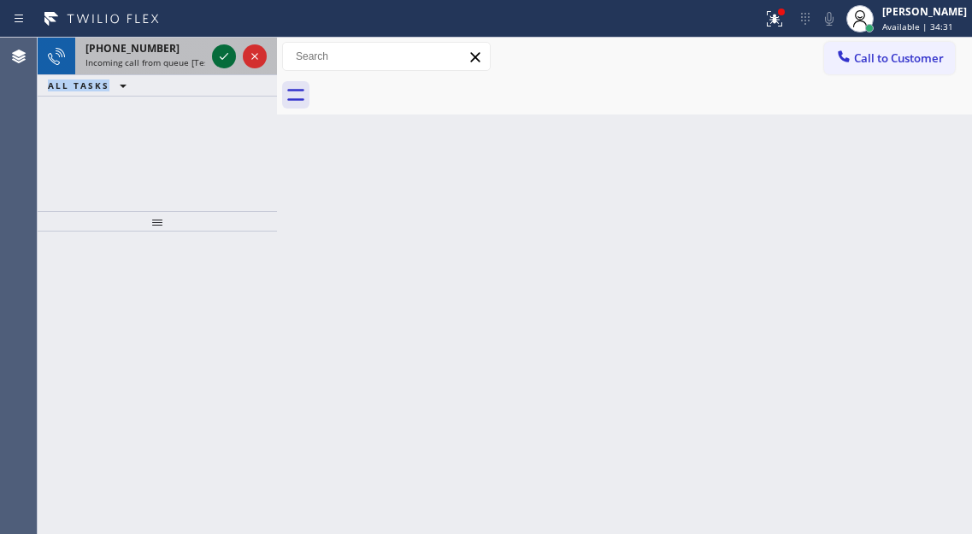
click at [219, 53] on icon at bounding box center [224, 56] width 21 height 21
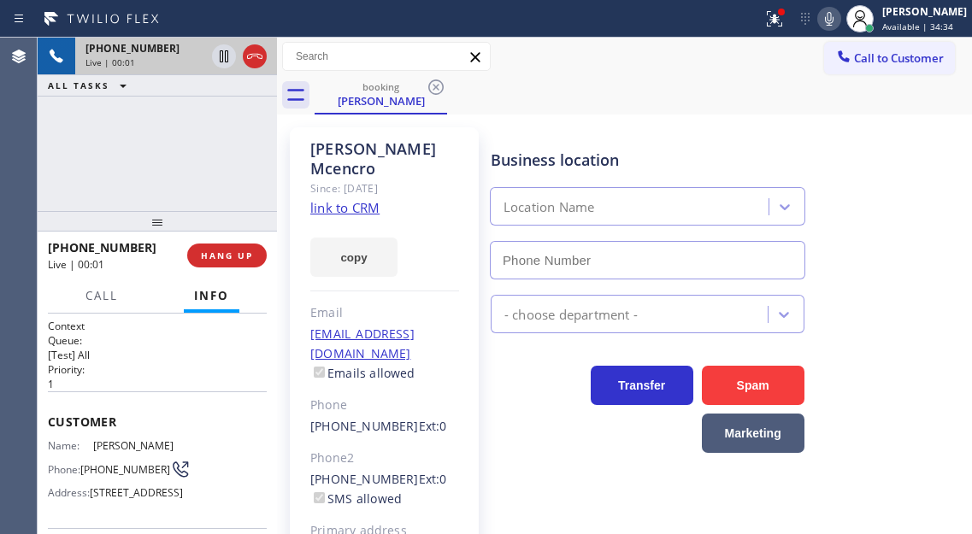
type input "[PHONE_NUMBER]"
click at [367, 199] on link "link to CRM" at bounding box center [344, 207] width 69 height 17
click at [368, 199] on link "link to CRM" at bounding box center [344, 207] width 69 height 17
click at [153, 171] on div "[PHONE_NUMBER] Live | 00:25 ALL TASKS ALL TASKS ACTIVE TASKS TASKS IN WRAP UP" at bounding box center [157, 125] width 239 height 174
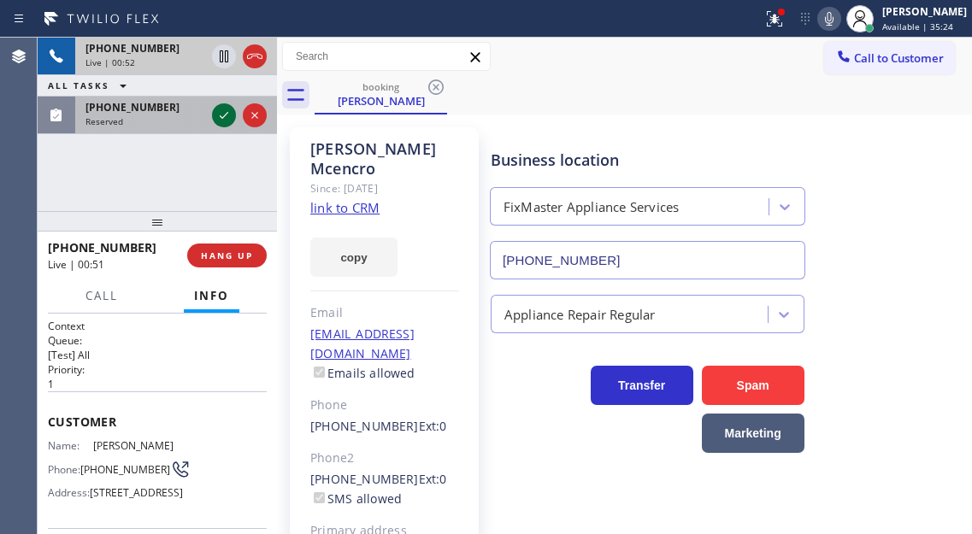
click at [228, 109] on icon at bounding box center [224, 115] width 21 height 21
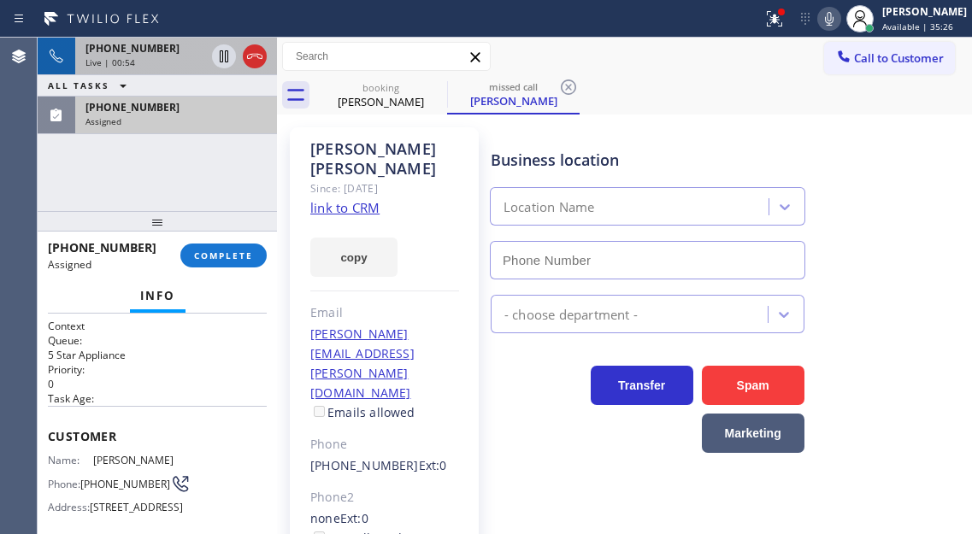
type input "[PHONE_NUMBER]"
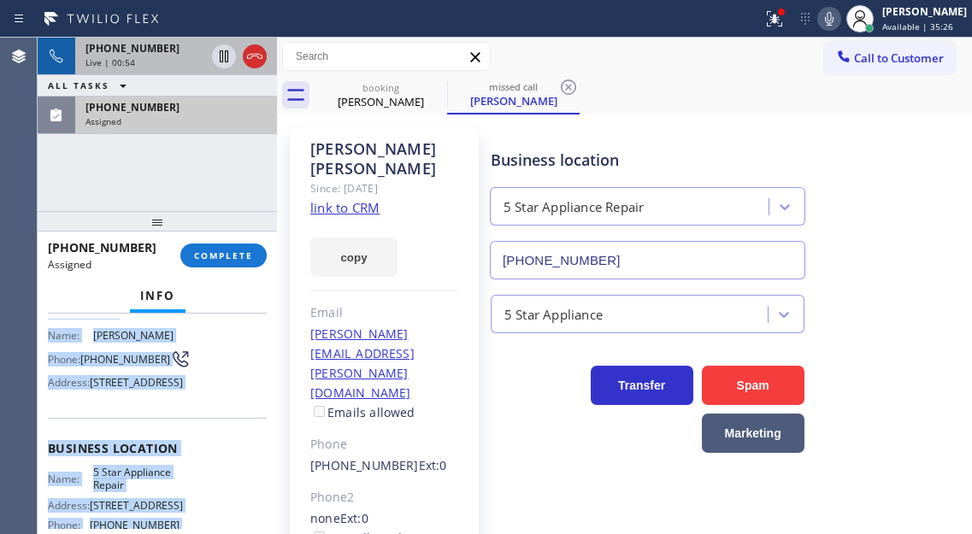
scroll to position [332, 0]
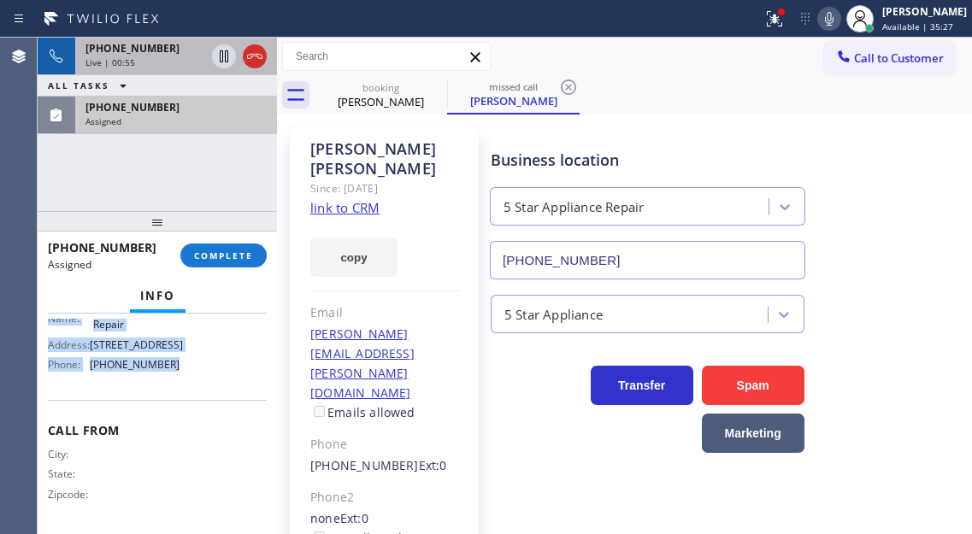
drag, startPoint x: 45, startPoint y: 428, endPoint x: 204, endPoint y: 371, distance: 169.1
click at [204, 371] on div "Context Queue: 5 Star Appliance Priority: 0 Task Age: Customer Name: [PERSON_NA…" at bounding box center [157, 424] width 239 height 221
click at [231, 256] on span "COMPLETE" at bounding box center [223, 256] width 59 height 12
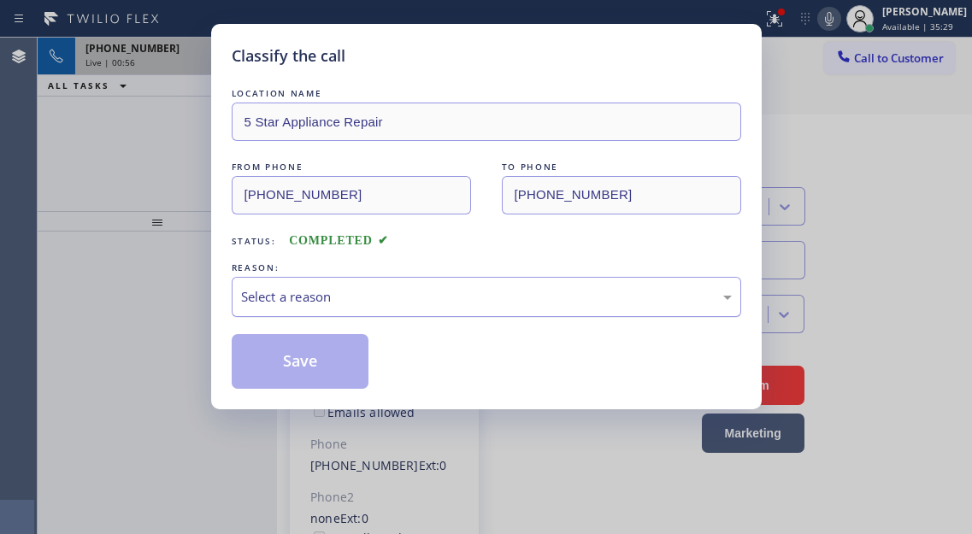
click at [424, 300] on div "Select a reason" at bounding box center [486, 297] width 491 height 20
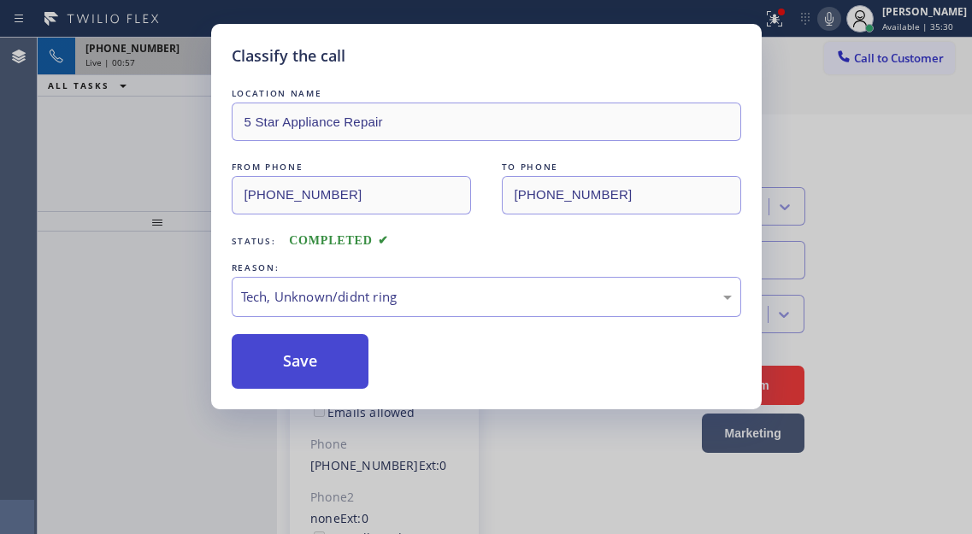
click at [327, 362] on button "Save" at bounding box center [301, 361] width 138 height 55
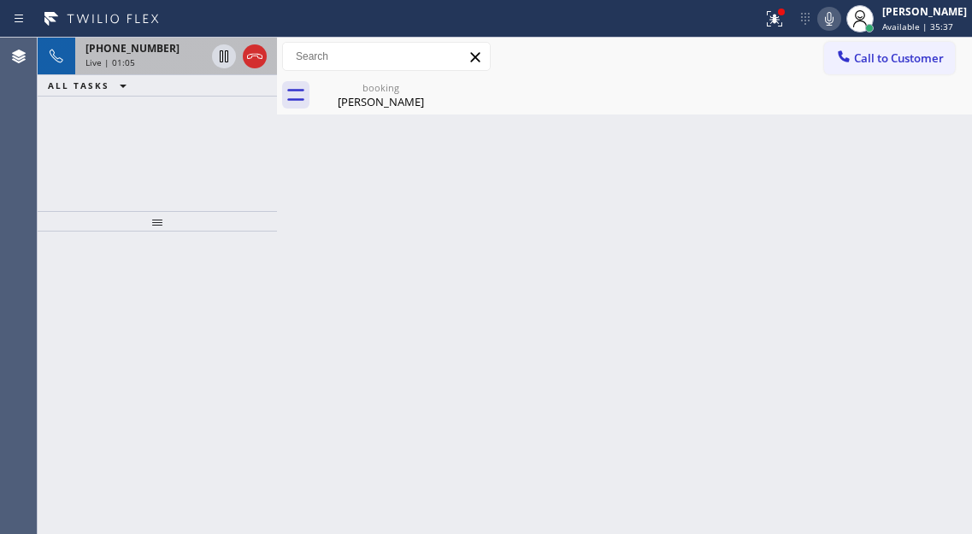
click at [912, 177] on div "Back to Dashboard Change Sender ID Customers Technicians Select a contact Outbo…" at bounding box center [624, 286] width 695 height 497
click at [374, 106] on div "[PERSON_NAME]" at bounding box center [380, 101] width 129 height 15
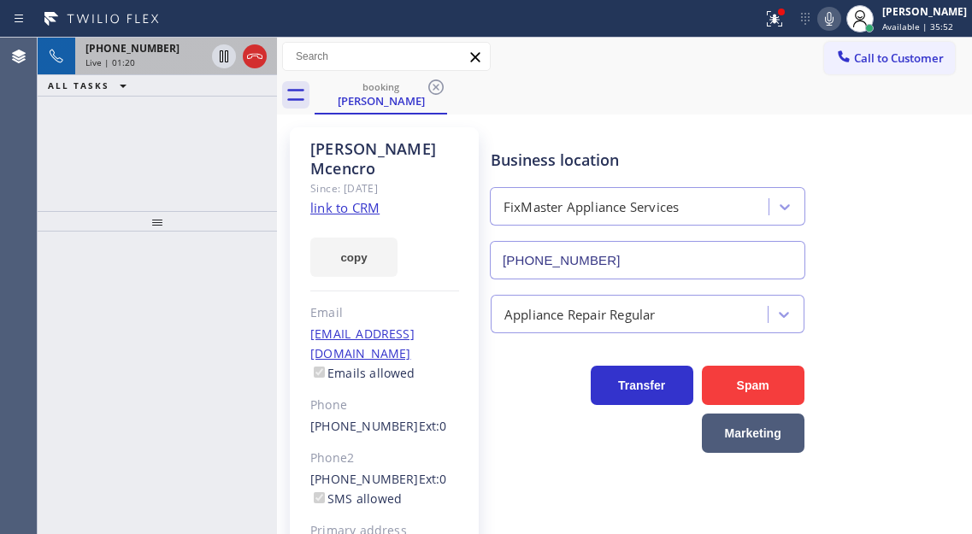
click at [150, 58] on div "Live | 01:20" at bounding box center [146, 62] width 120 height 12
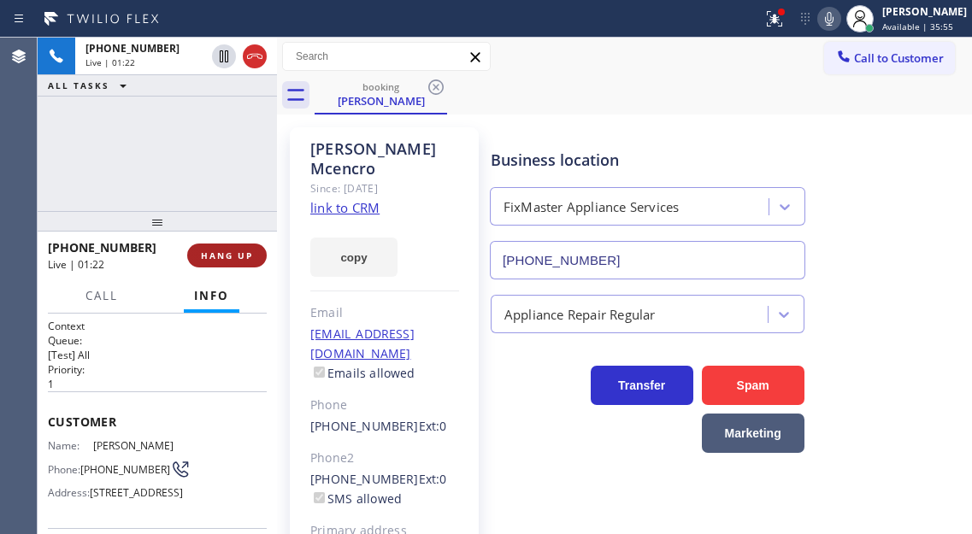
click at [225, 252] on span "HANG UP" at bounding box center [227, 256] width 52 height 12
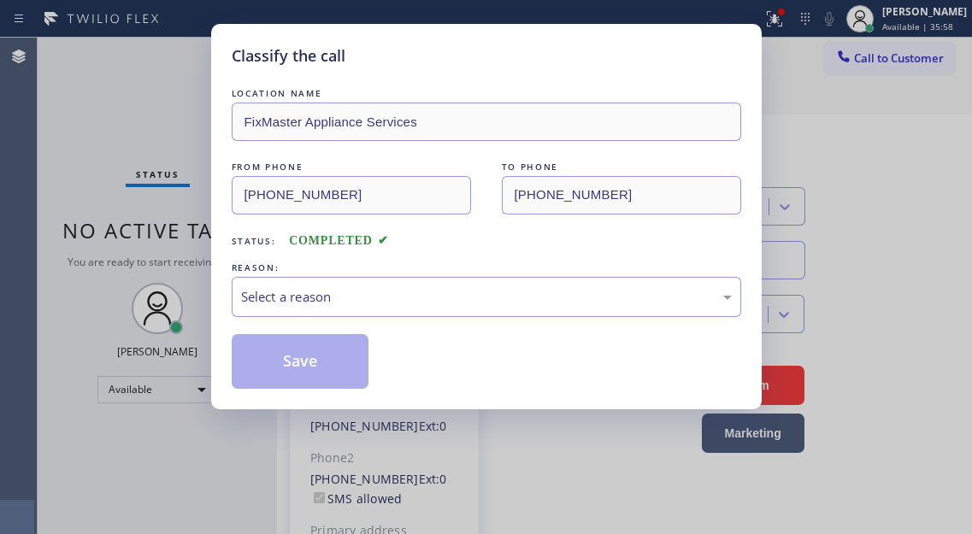
click at [225, 252] on div "Classify the call LOCATION NAME FixMaster Appliance Services FROM PHONE [PHONE_…" at bounding box center [486, 217] width 551 height 386
click at [307, 301] on div "Select a reason" at bounding box center [486, 297] width 491 height 20
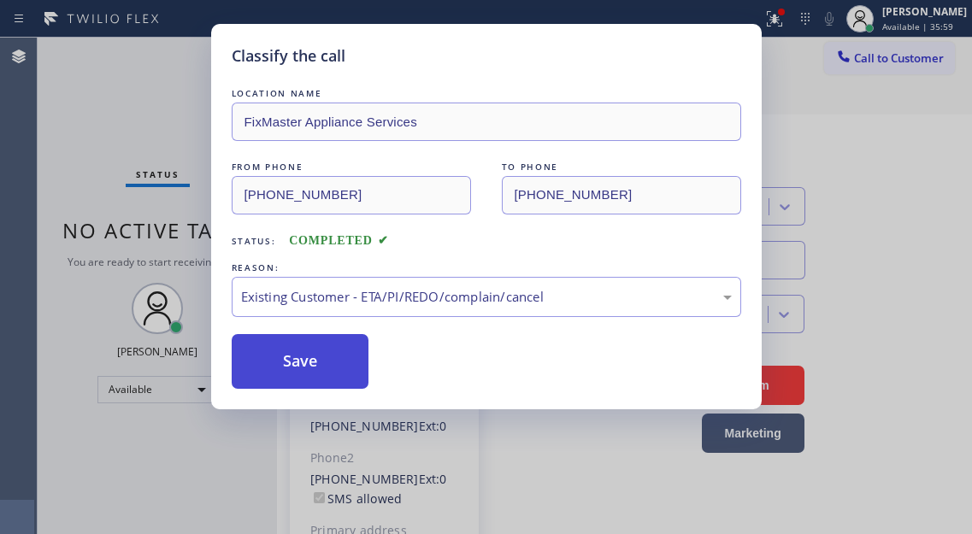
click at [355, 367] on button "Save" at bounding box center [301, 361] width 138 height 55
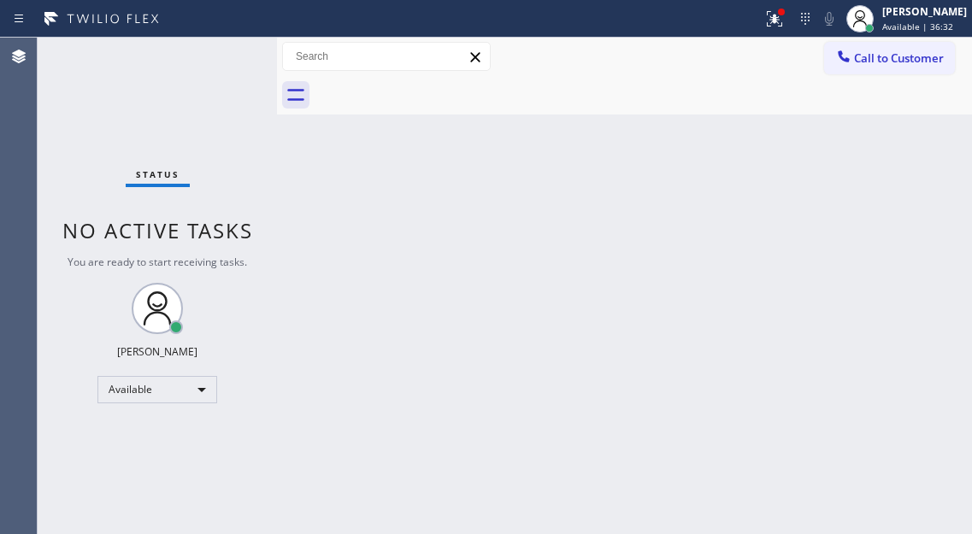
click at [210, 60] on div "Status No active tasks You are ready to start receiving tasks. [PERSON_NAME]" at bounding box center [157, 286] width 239 height 497
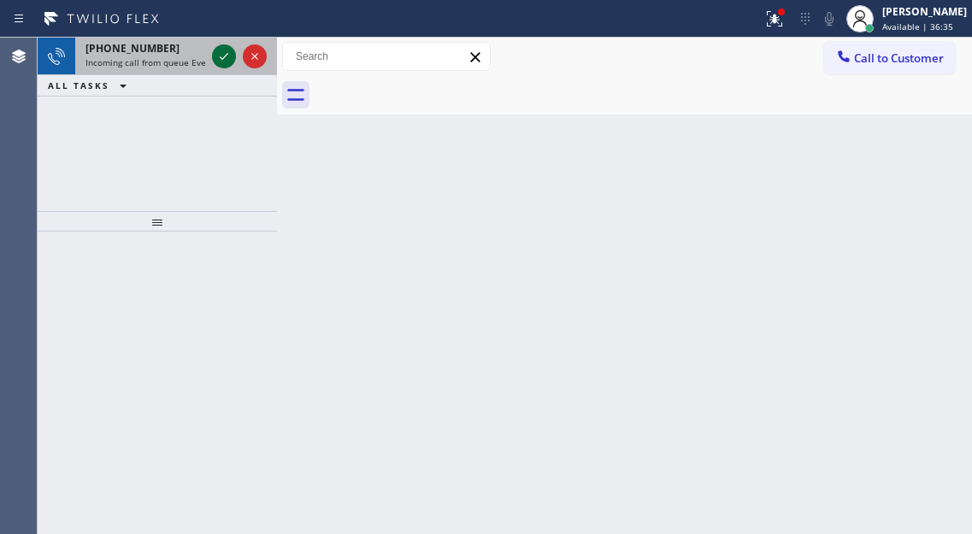
click at [220, 52] on icon at bounding box center [224, 56] width 21 height 21
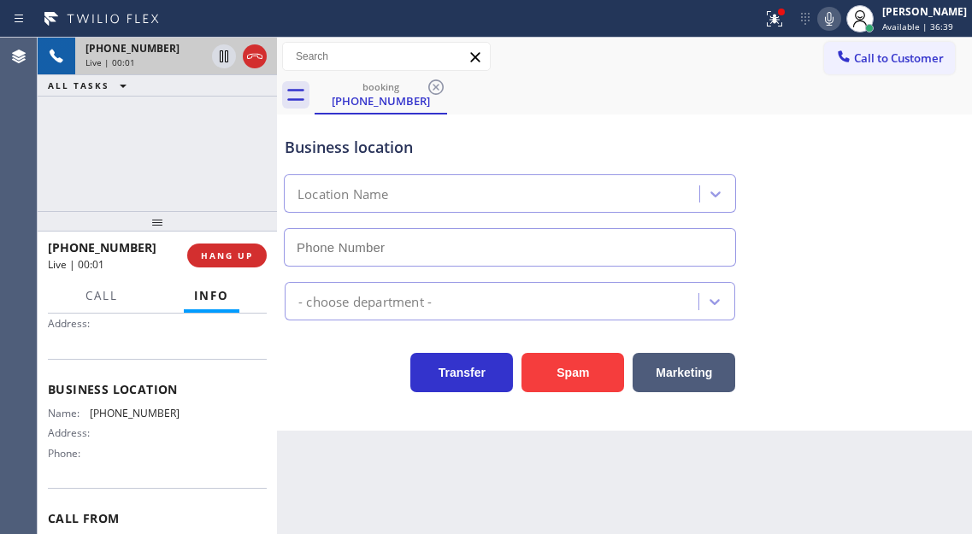
scroll to position [171, 0]
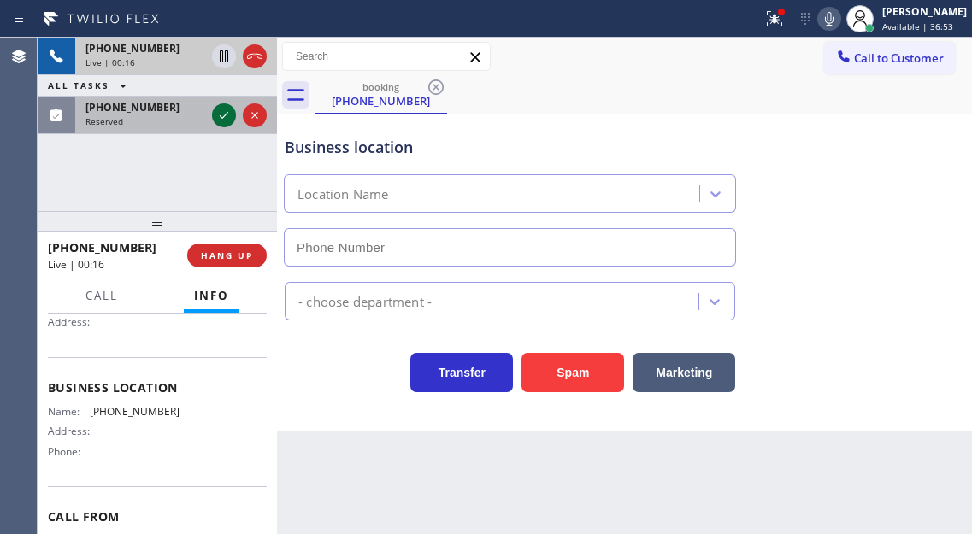
click at [217, 115] on icon at bounding box center [224, 115] width 21 height 21
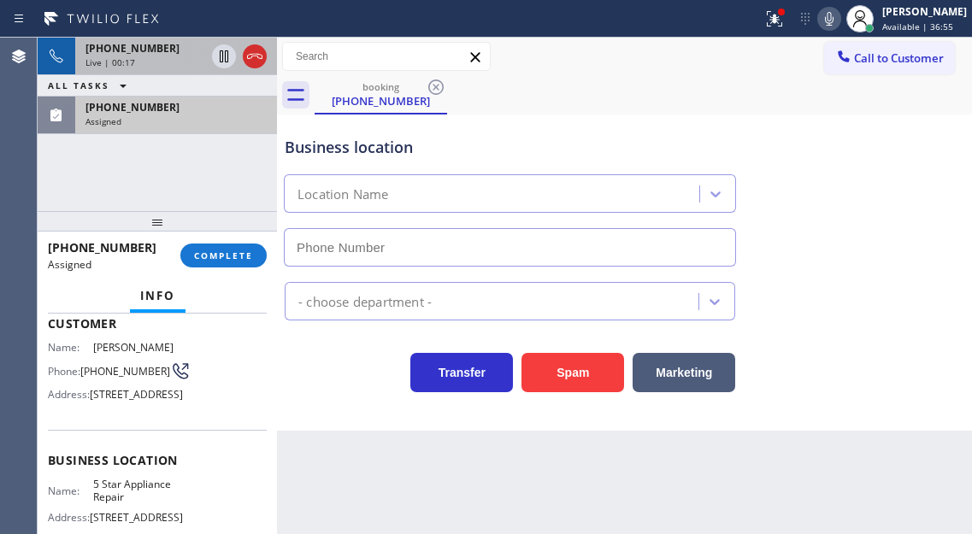
scroll to position [15, 0]
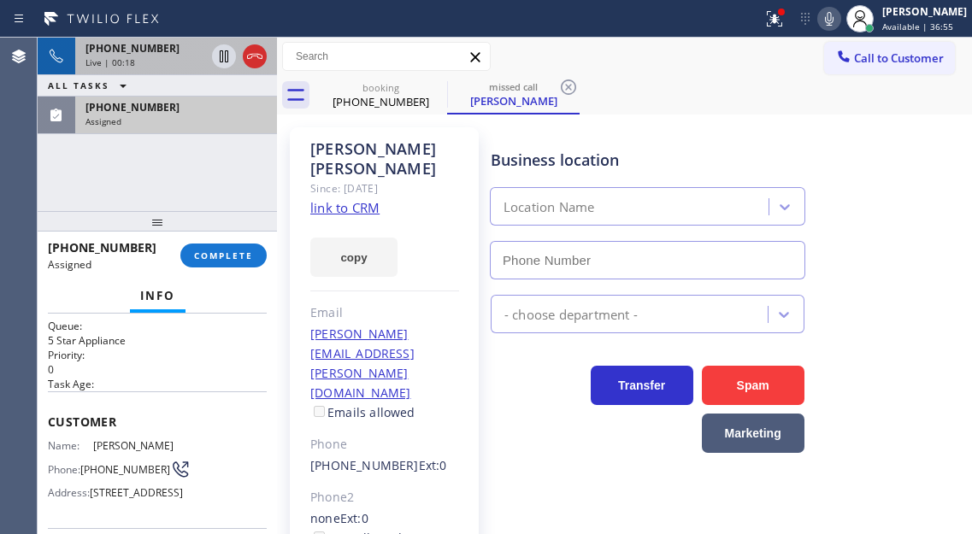
type input "[PHONE_NUMBER]"
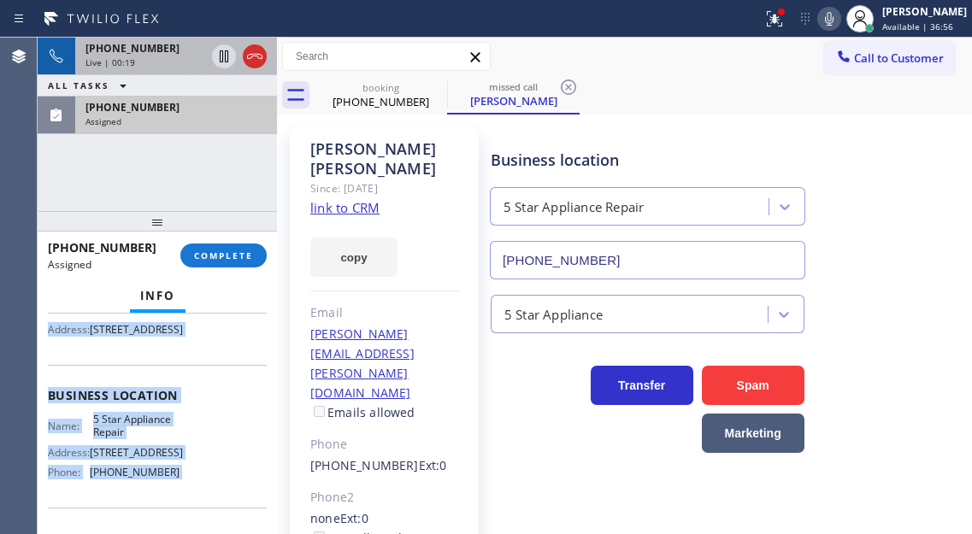
scroll to position [332, 0]
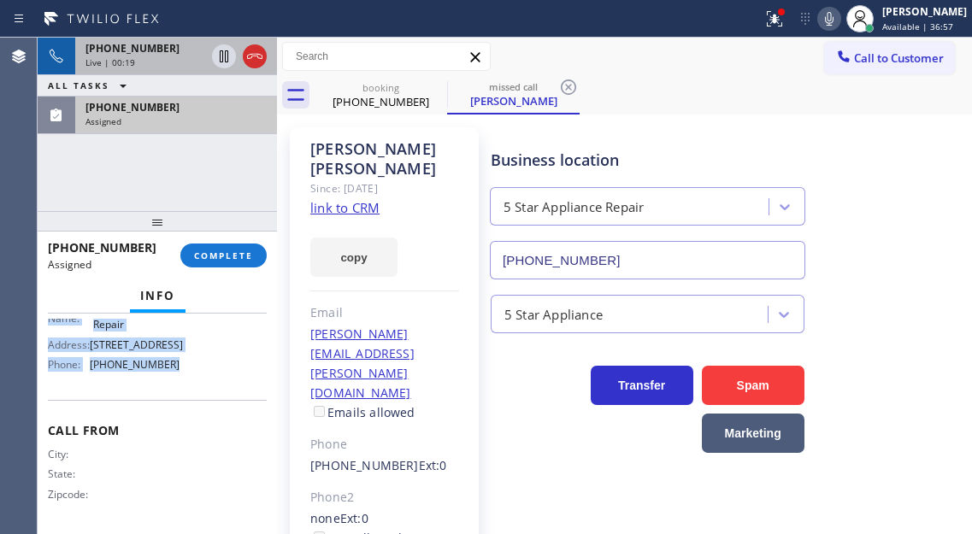
drag, startPoint x: 50, startPoint y: 421, endPoint x: 204, endPoint y: 373, distance: 162.0
click at [204, 373] on div "Context Queue: 5 Star Appliance Priority: 0 Task Age: Customer Name: [PERSON_NA…" at bounding box center [157, 281] width 219 height 496
click at [242, 253] on span "COMPLETE" at bounding box center [223, 256] width 59 height 12
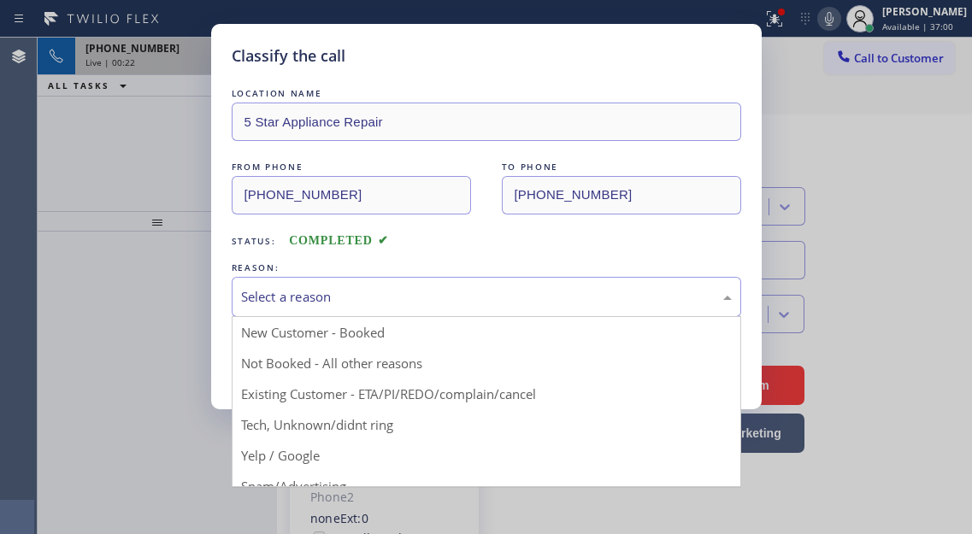
click at [422, 299] on div "Select a reason" at bounding box center [486, 297] width 491 height 20
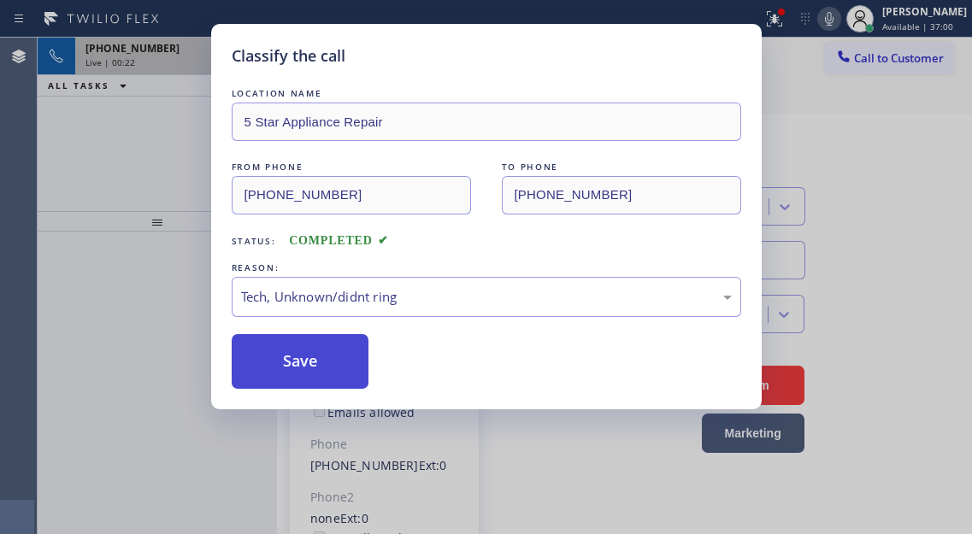
click at [319, 357] on button "Save" at bounding box center [301, 361] width 138 height 55
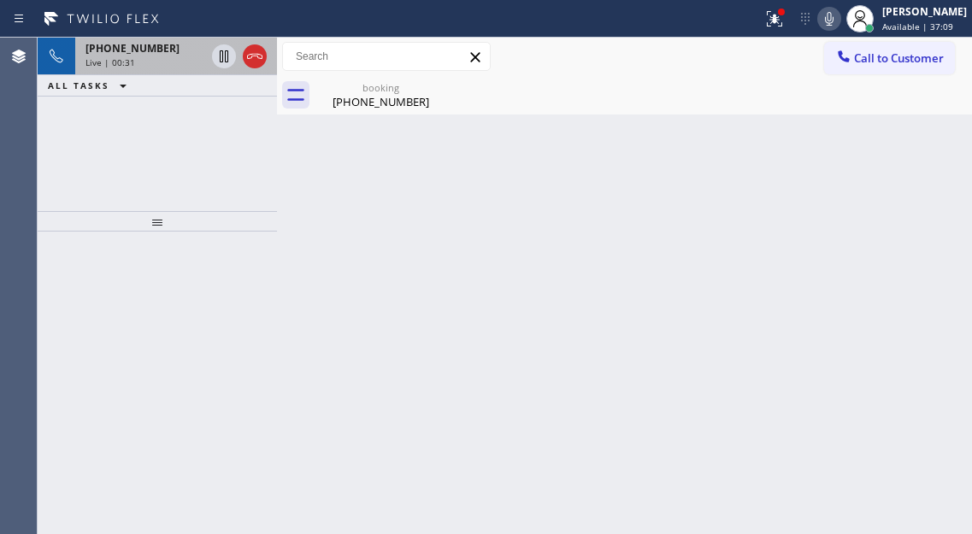
drag, startPoint x: 918, startPoint y: 160, endPoint x: 891, endPoint y: 160, distance: 27.4
click at [918, 160] on div "Back to Dashboard Change Sender ID Customers Technicians Select a contact Outbo…" at bounding box center [624, 286] width 695 height 497
click at [226, 55] on icon at bounding box center [224, 56] width 9 height 12
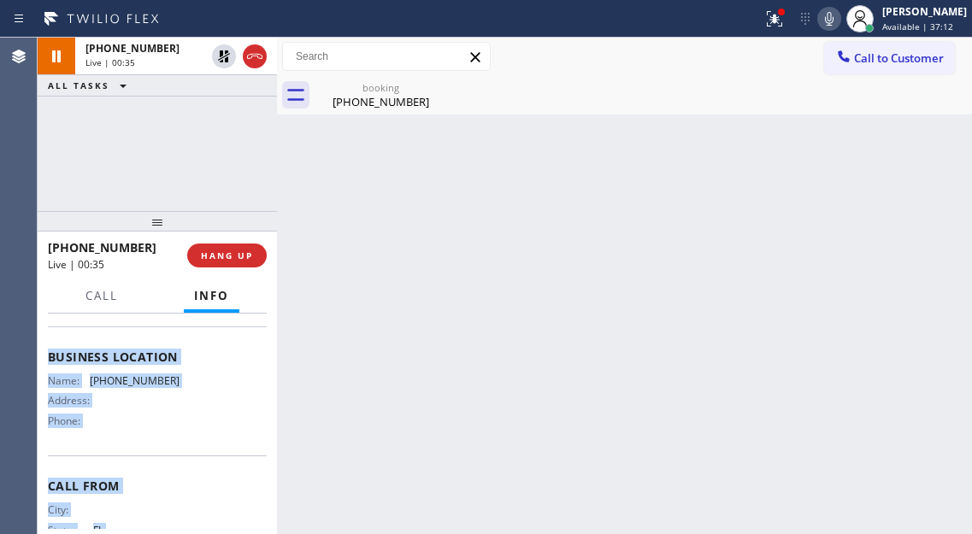
scroll to position [264, 0]
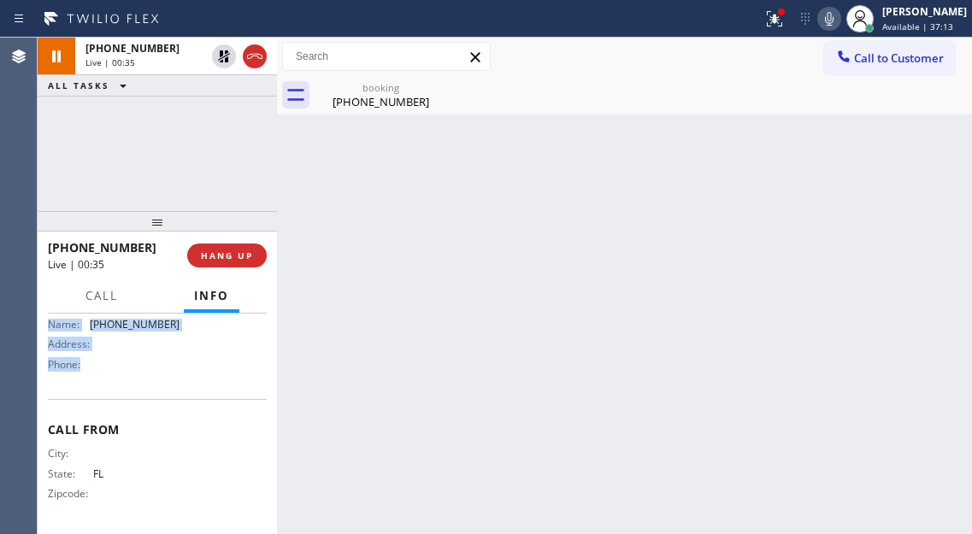
drag, startPoint x: 43, startPoint y: 410, endPoint x: 210, endPoint y: 372, distance: 172.0
click at [210, 372] on div "Context Queue: Everybody Priority: 2 Customer Name: [PHONE_NUMBER] Phone: [PHON…" at bounding box center [157, 424] width 239 height 221
click at [905, 173] on div "Back to Dashboard Change Sender ID Customers Technicians Select a contact Outbo…" at bounding box center [624, 286] width 695 height 497
click at [898, 190] on div "Back to Dashboard Change Sender ID Customers Technicians Select a contact Outbo…" at bounding box center [624, 286] width 695 height 497
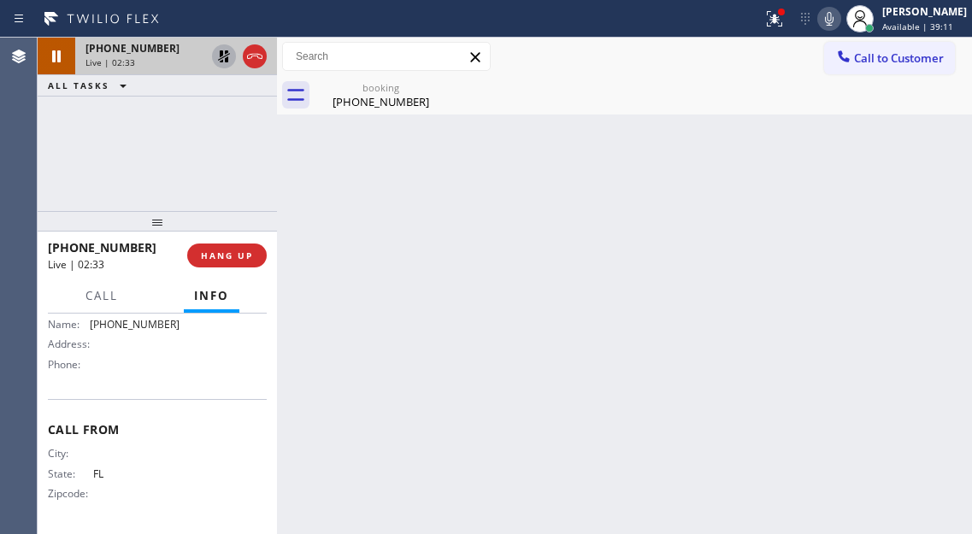
click at [229, 59] on icon at bounding box center [224, 56] width 21 height 21
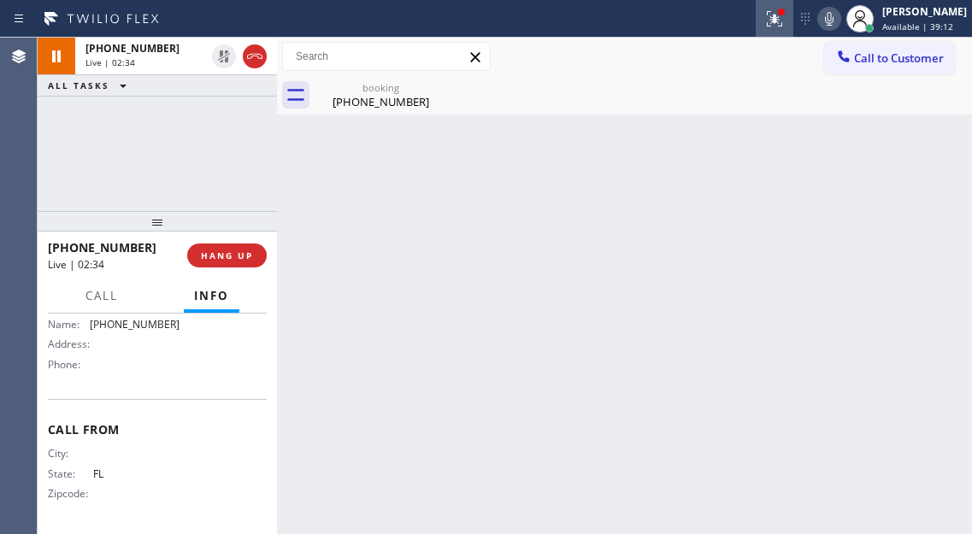
click at [785, 28] on icon at bounding box center [774, 19] width 21 height 21
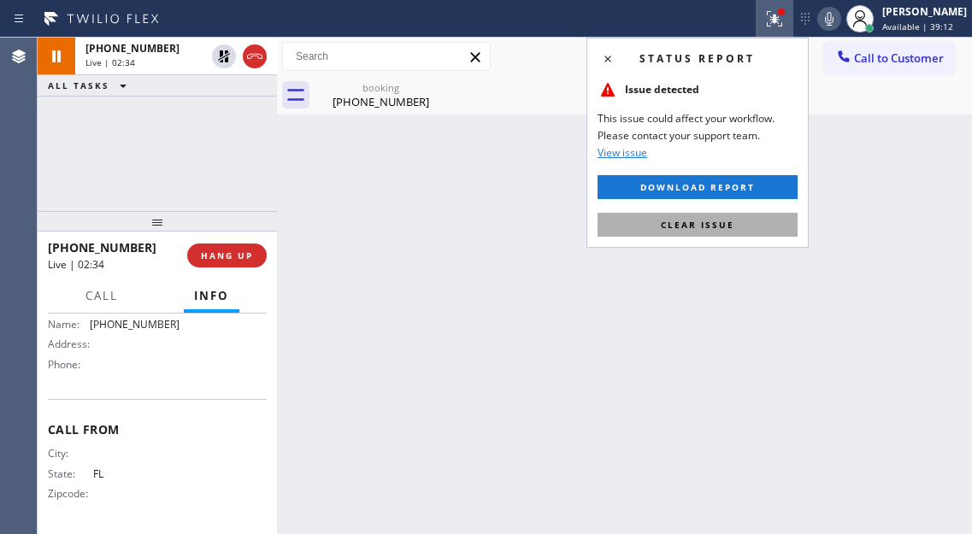
click at [753, 229] on button "Clear issue" at bounding box center [698, 225] width 200 height 24
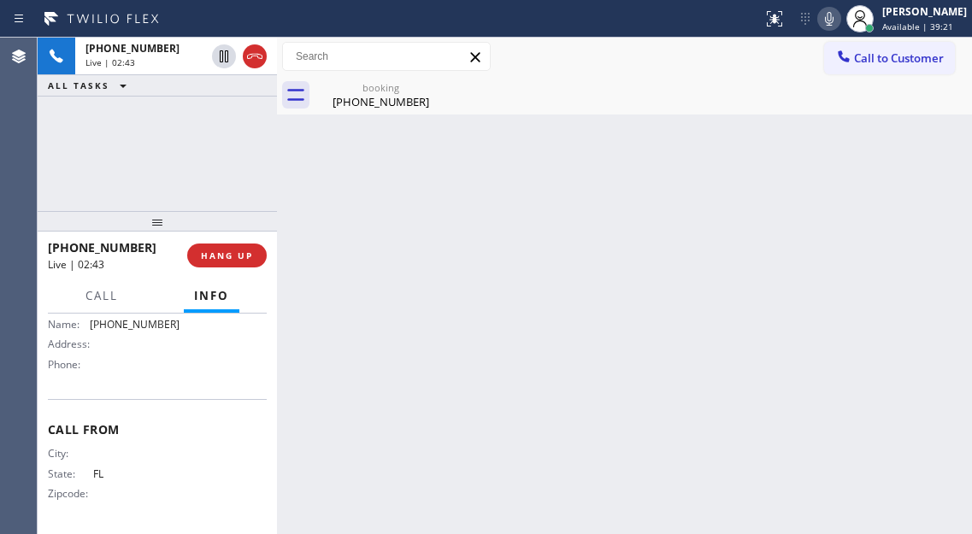
click at [913, 127] on div "Back to Dashboard Change Sender ID Customers Technicians Select a contact Outbo…" at bounding box center [624, 286] width 695 height 497
click at [244, 247] on button "HANG UP" at bounding box center [227, 256] width 80 height 24
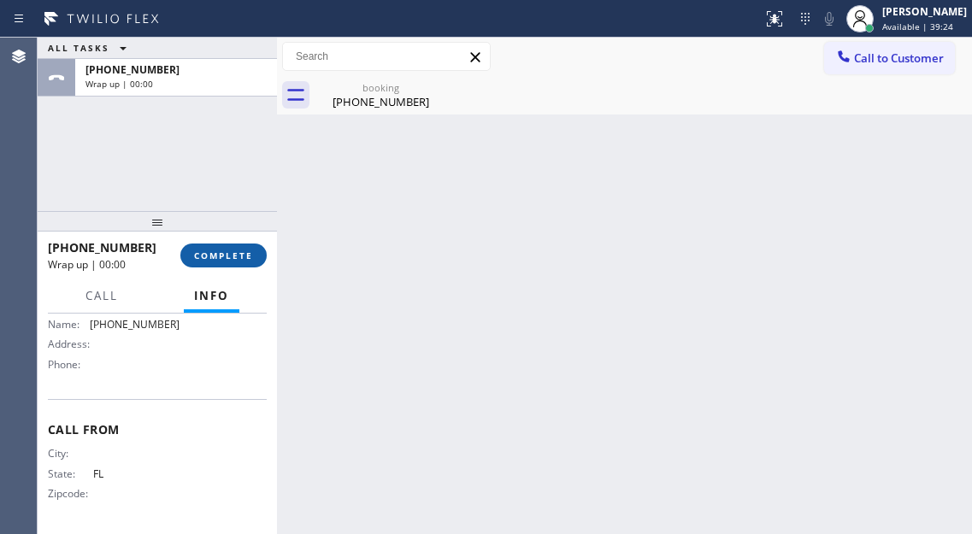
click at [244, 248] on button "COMPLETE" at bounding box center [223, 256] width 86 height 24
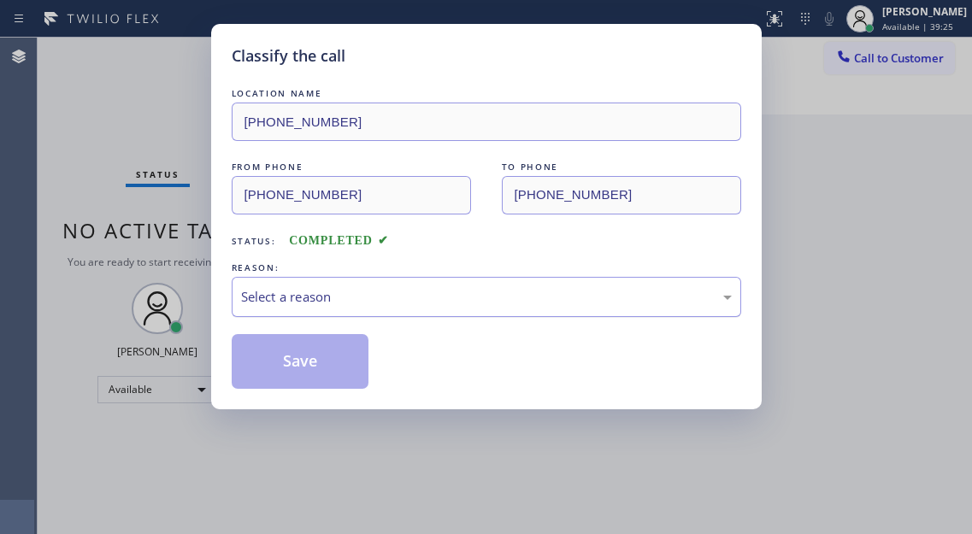
click at [477, 287] on div "Select a reason" at bounding box center [486, 297] width 491 height 20
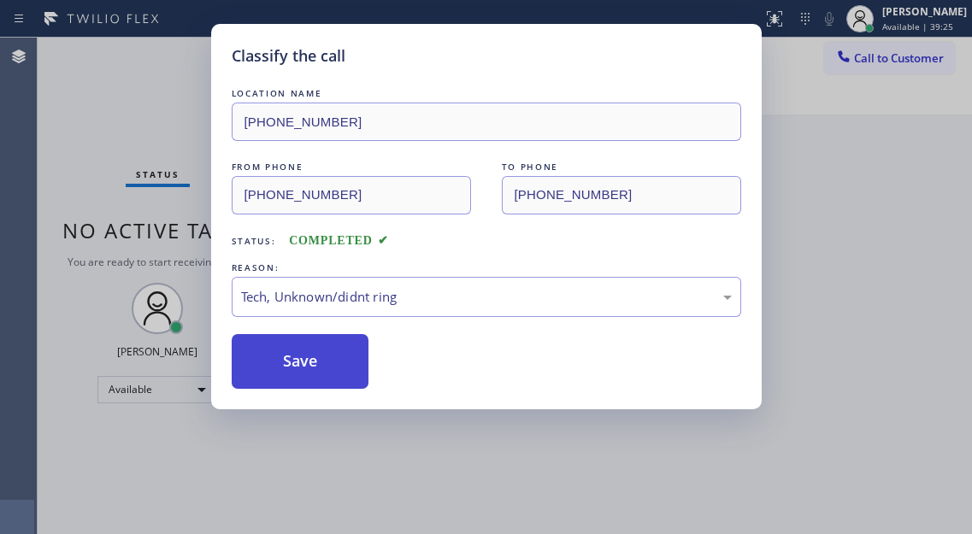
click at [312, 356] on button "Save" at bounding box center [301, 361] width 138 height 55
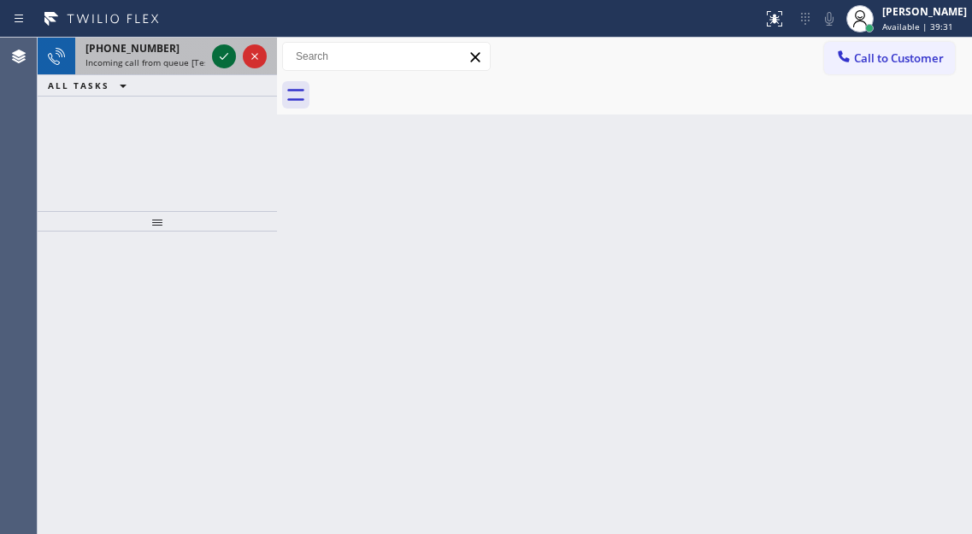
click at [217, 52] on icon at bounding box center [224, 56] width 21 height 21
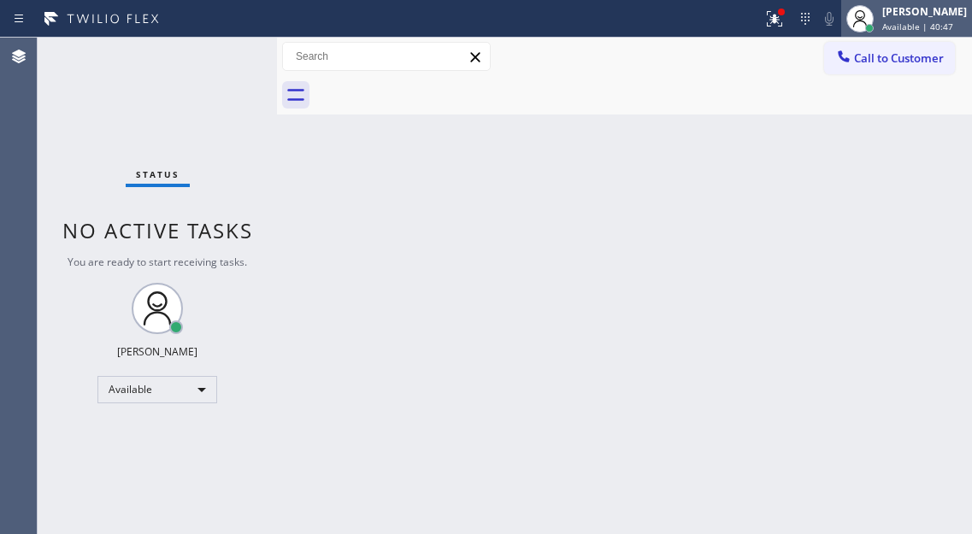
click at [903, 23] on span "Available | 40:47" at bounding box center [917, 27] width 71 height 12
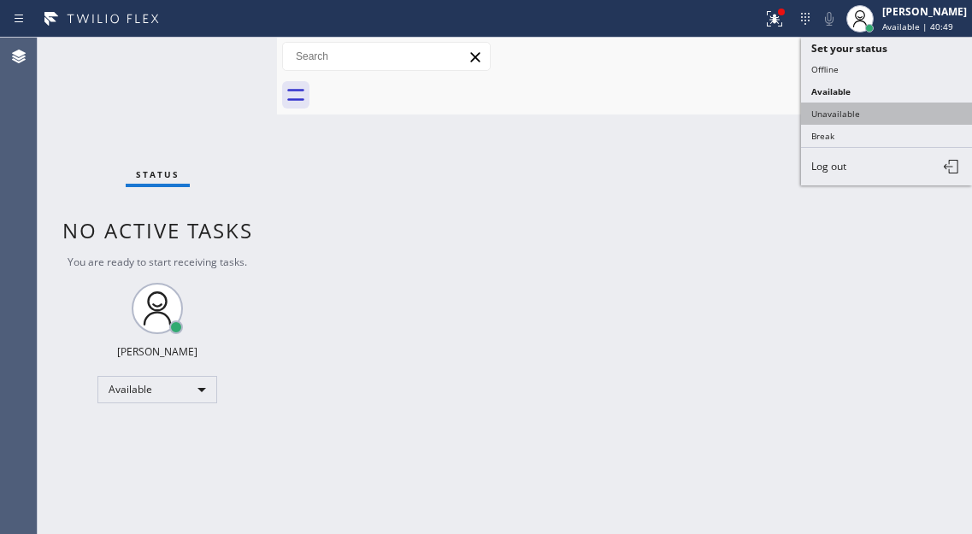
click at [851, 116] on button "Unavailable" at bounding box center [886, 114] width 171 height 22
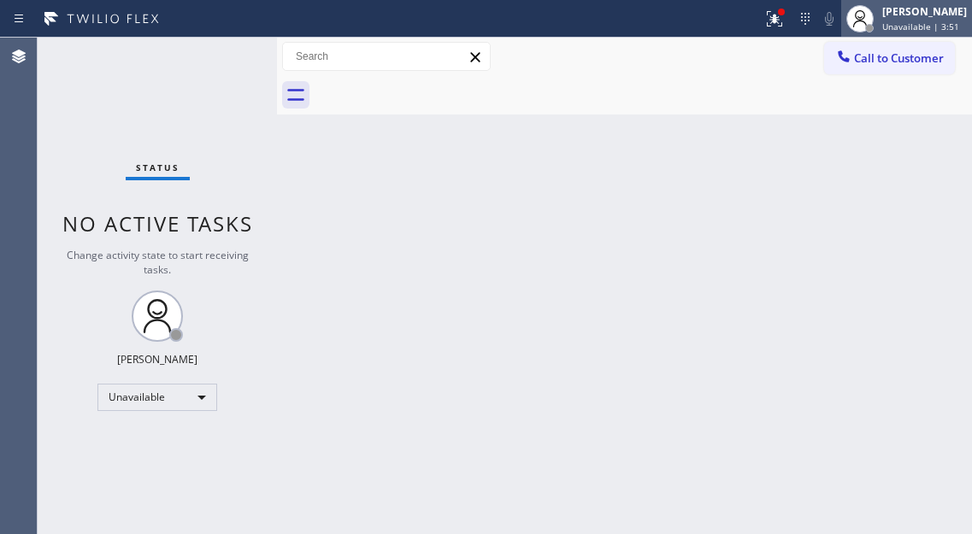
click at [866, 21] on icon at bounding box center [859, 21] width 13 height 10
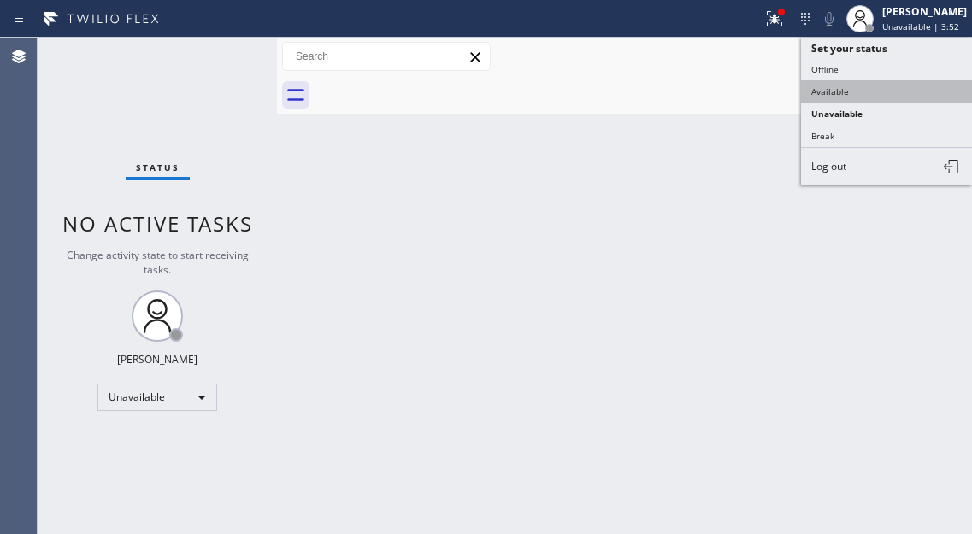
click at [872, 89] on button "Available" at bounding box center [886, 91] width 171 height 22
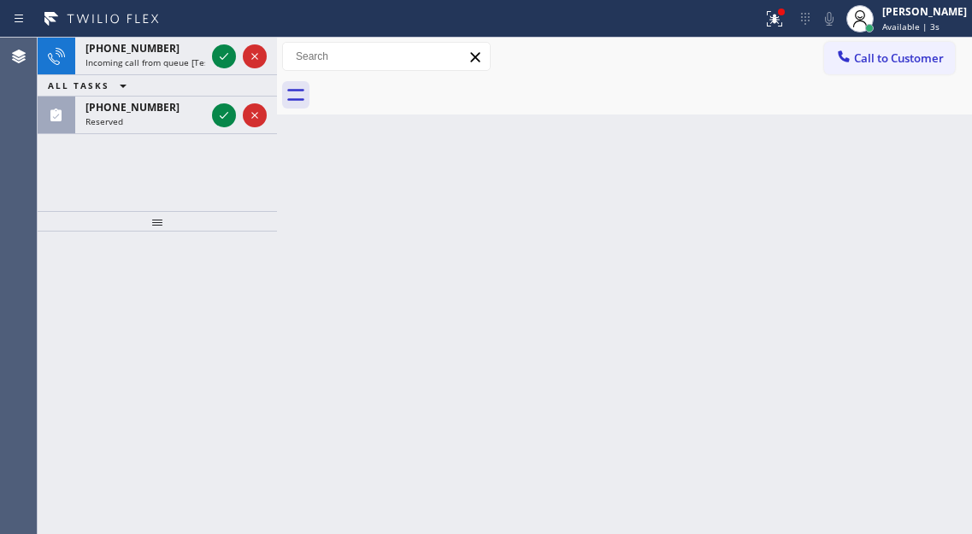
drag, startPoint x: 891, startPoint y: 154, endPoint x: 435, endPoint y: 151, distance: 455.8
click at [891, 154] on div "Back to Dashboard Change Sender ID Customers Technicians Select a contact Outbo…" at bounding box center [624, 286] width 695 height 497
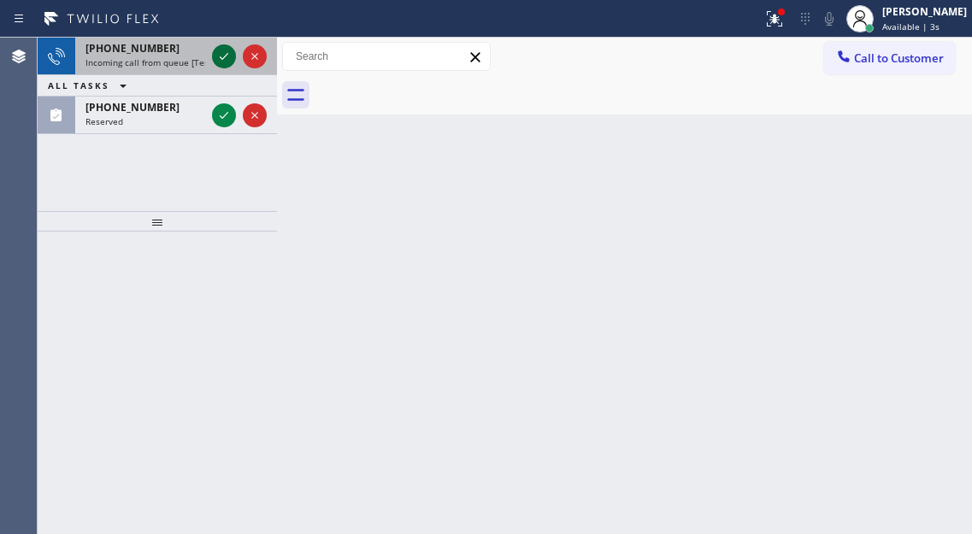
click at [228, 56] on icon at bounding box center [224, 56] width 21 height 21
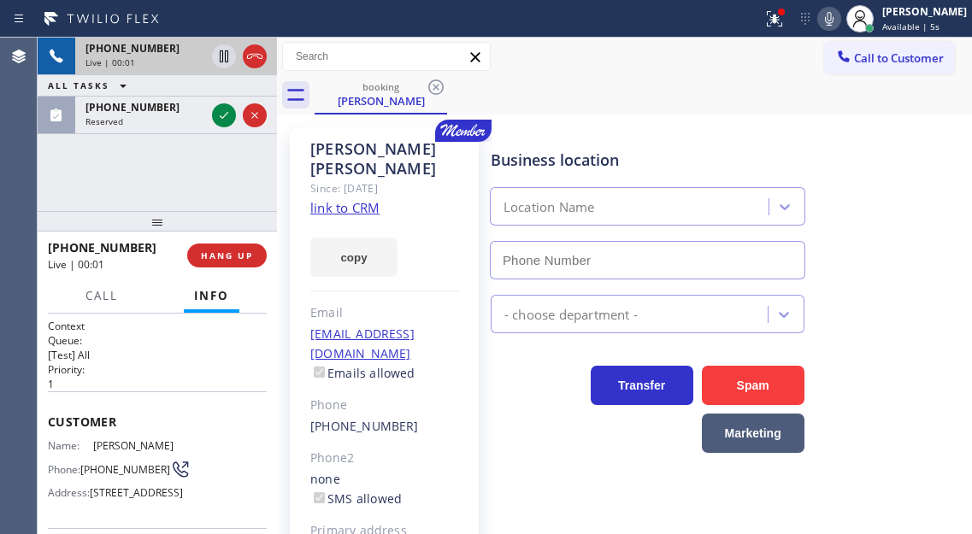
type input "[PHONE_NUMBER]"
click at [371, 199] on link "link to CRM" at bounding box center [344, 207] width 69 height 17
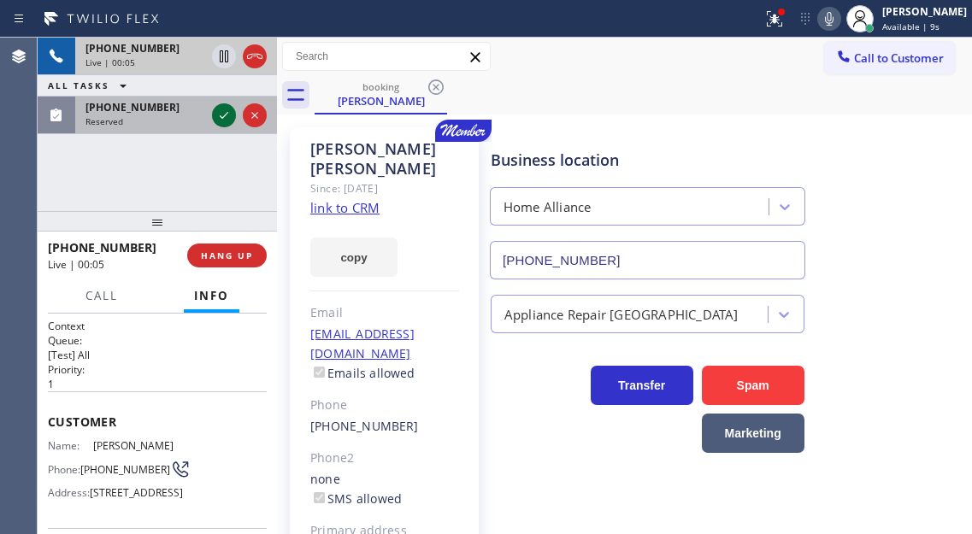
click at [219, 116] on icon at bounding box center [224, 115] width 21 height 21
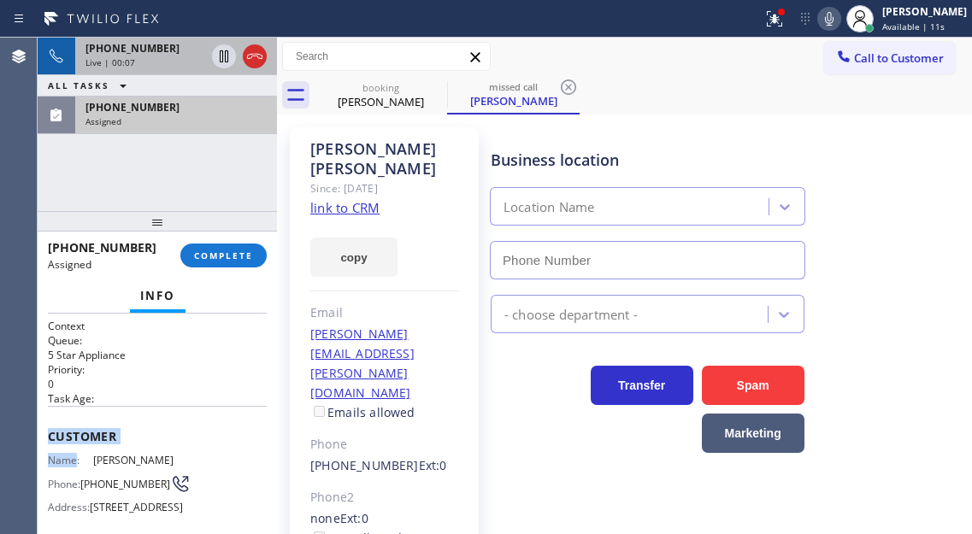
type input "[PHONE_NUMBER]"
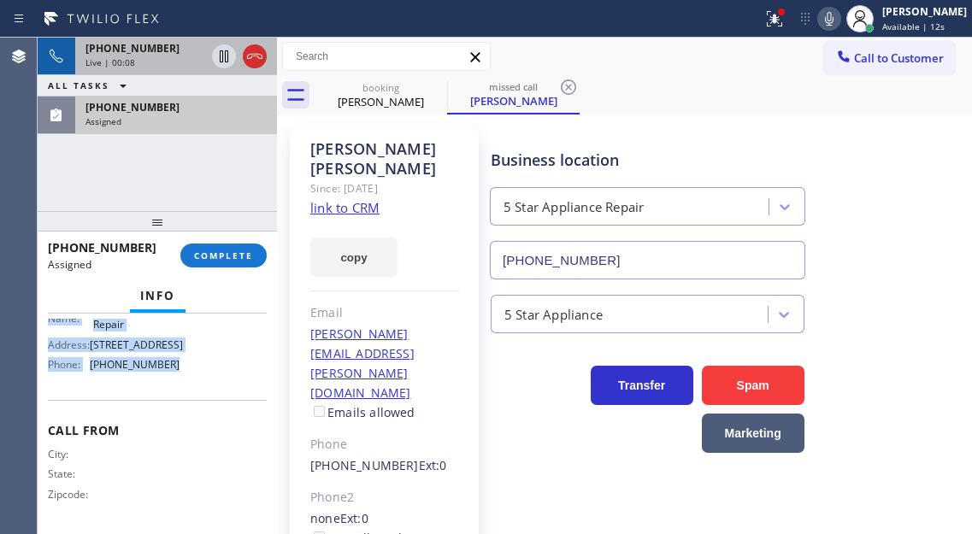
drag, startPoint x: 48, startPoint y: 430, endPoint x: 223, endPoint y: 383, distance: 181.5
click at [223, 383] on div "Context Queue: 5 Star Appliance Priority: 0 Task Age: Customer Name: [PERSON_NA…" at bounding box center [157, 281] width 219 height 496
click at [245, 262] on span "COMPLETE" at bounding box center [223, 256] width 59 height 12
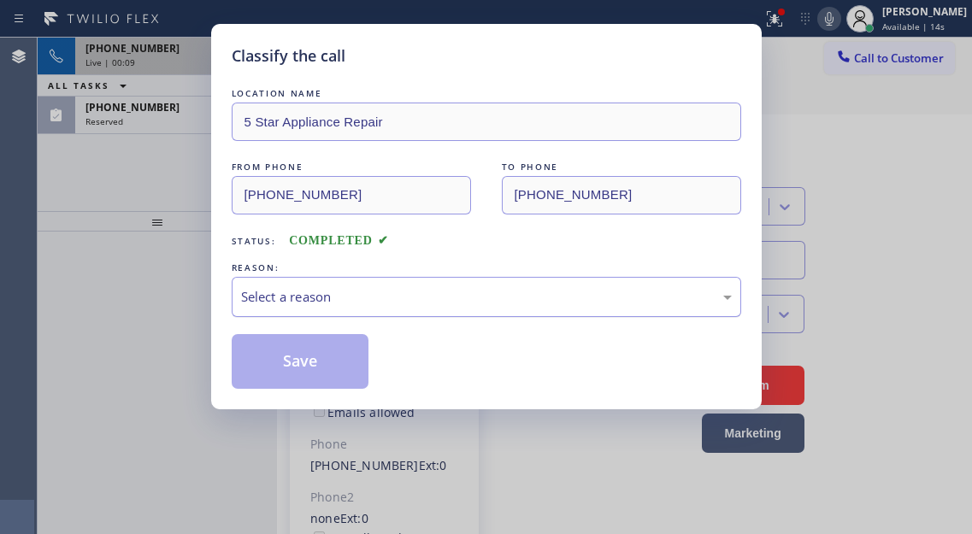
click at [437, 292] on div "Select a reason" at bounding box center [486, 297] width 491 height 20
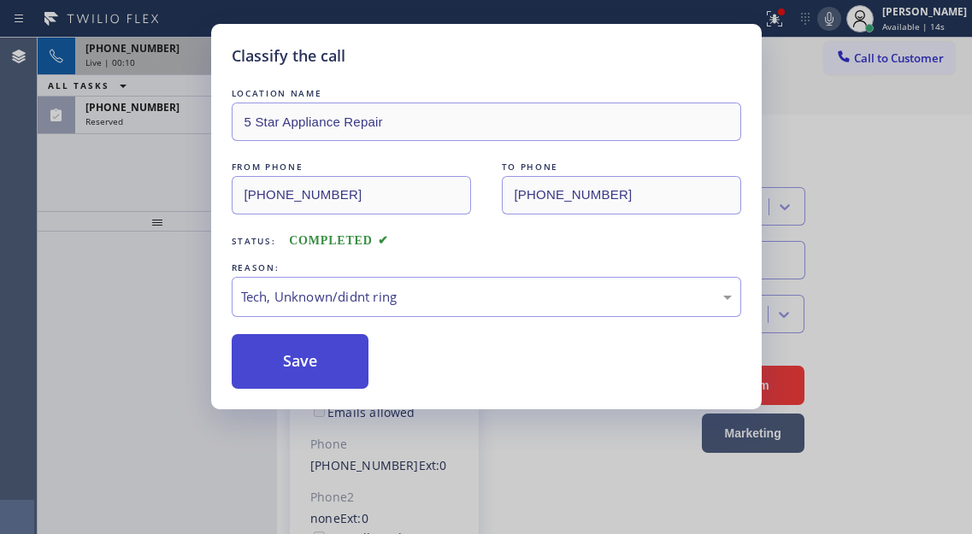
click at [341, 369] on button "Save" at bounding box center [301, 361] width 138 height 55
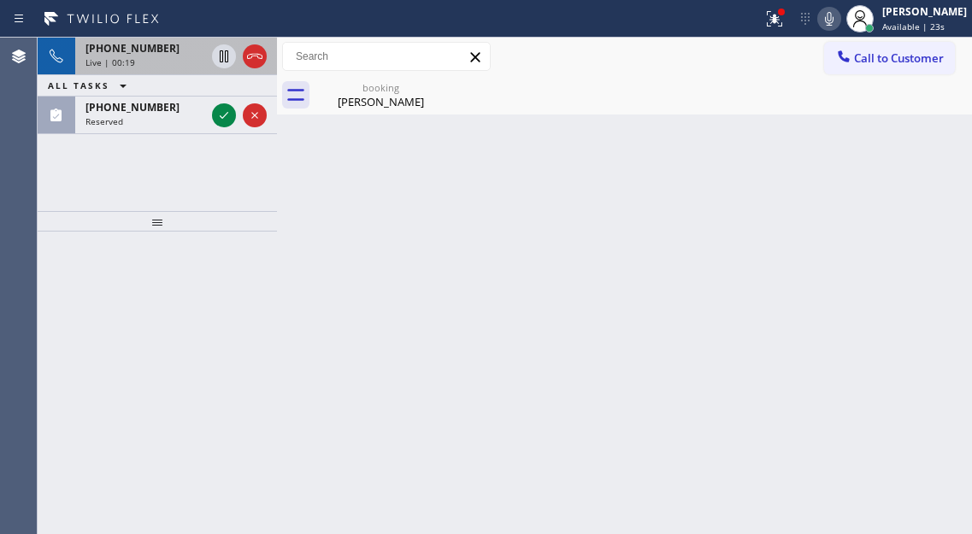
click at [941, 159] on div "Back to Dashboard Change Sender ID Customers Technicians Select a contact Outbo…" at bounding box center [624, 286] width 695 height 497
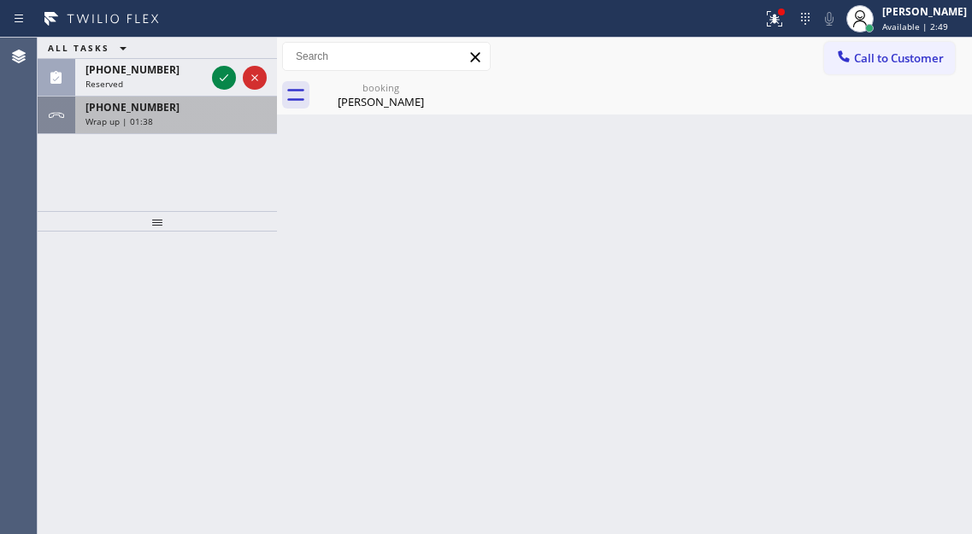
click at [199, 121] on div "Wrap up | 01:38" at bounding box center [176, 121] width 181 height 12
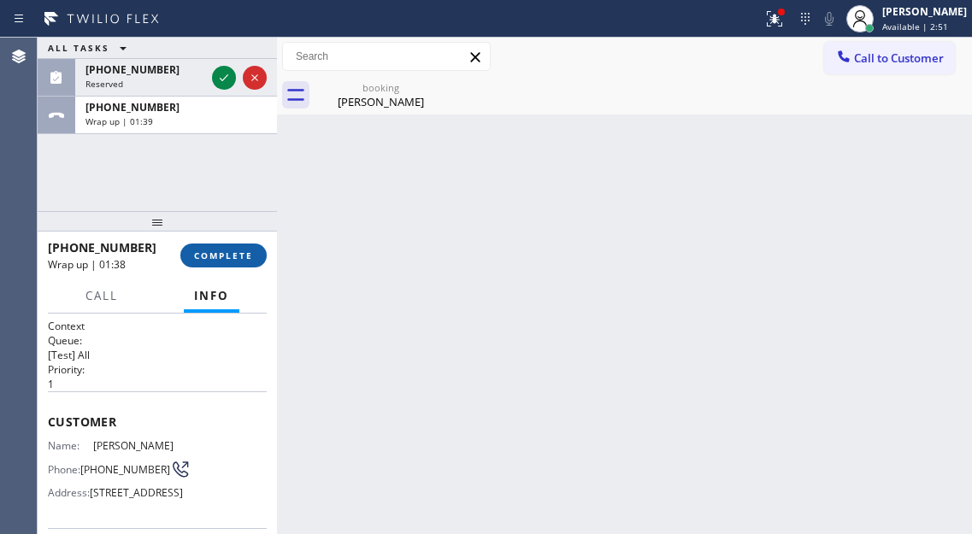
click at [222, 256] on span "COMPLETE" at bounding box center [223, 256] width 59 height 12
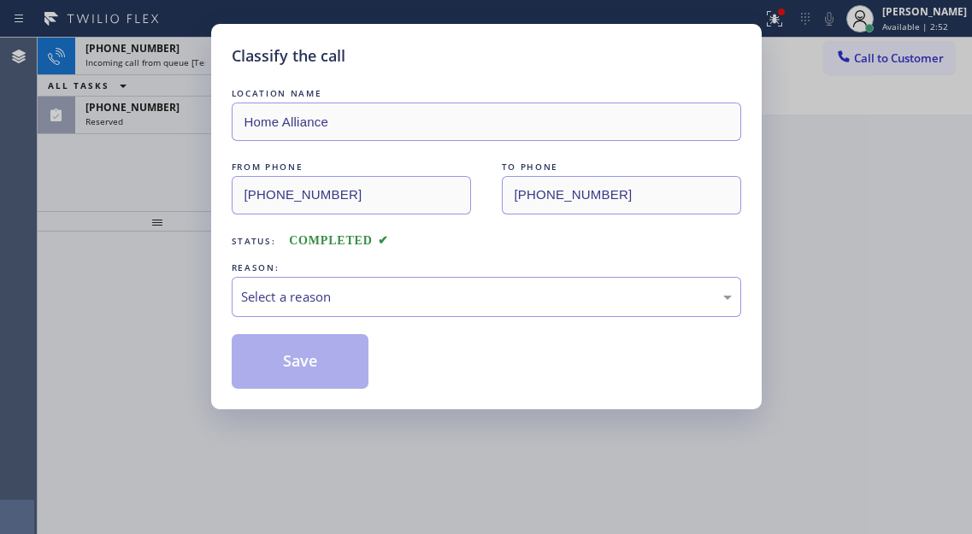
click at [426, 287] on div "Select a reason" at bounding box center [486, 297] width 491 height 20
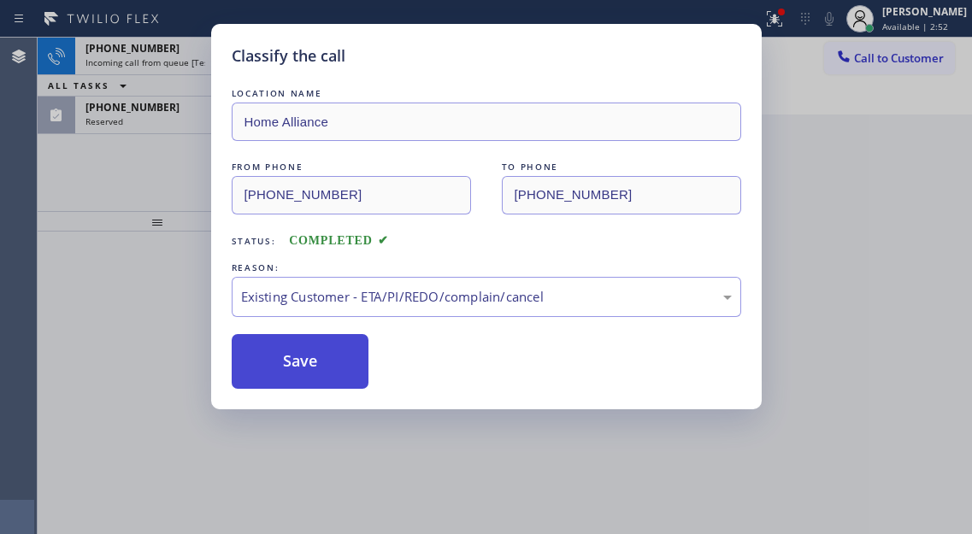
click at [343, 358] on button "Save" at bounding box center [301, 361] width 138 height 55
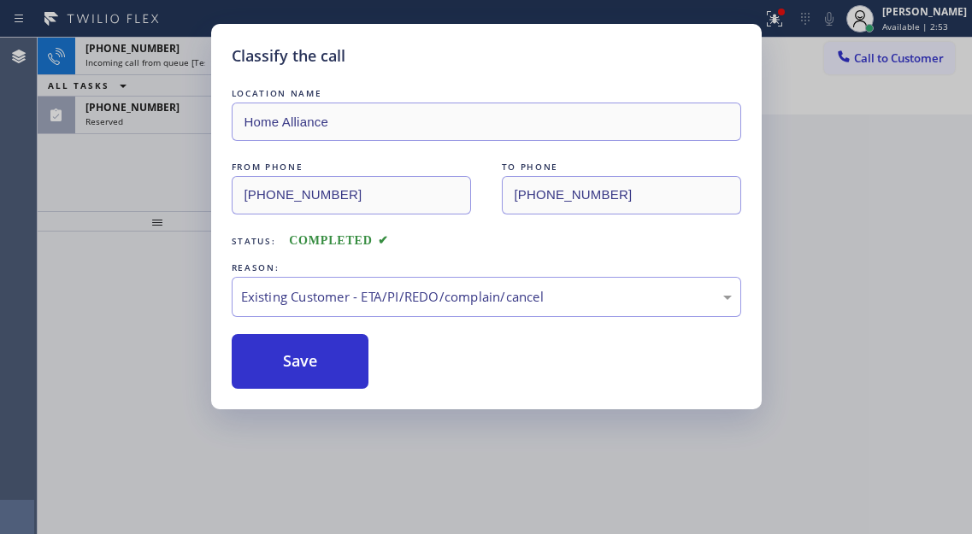
click at [186, 171] on div "Classify the call LOCATION NAME Home Alliance FROM PHONE [PHONE_NUMBER] TO PHON…" at bounding box center [486, 267] width 972 height 534
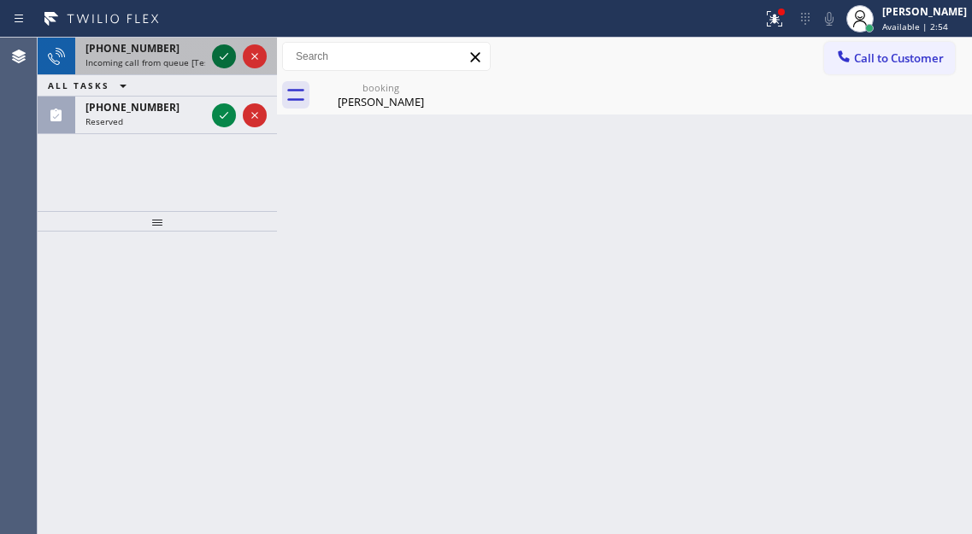
click at [227, 53] on icon at bounding box center [224, 56] width 21 height 21
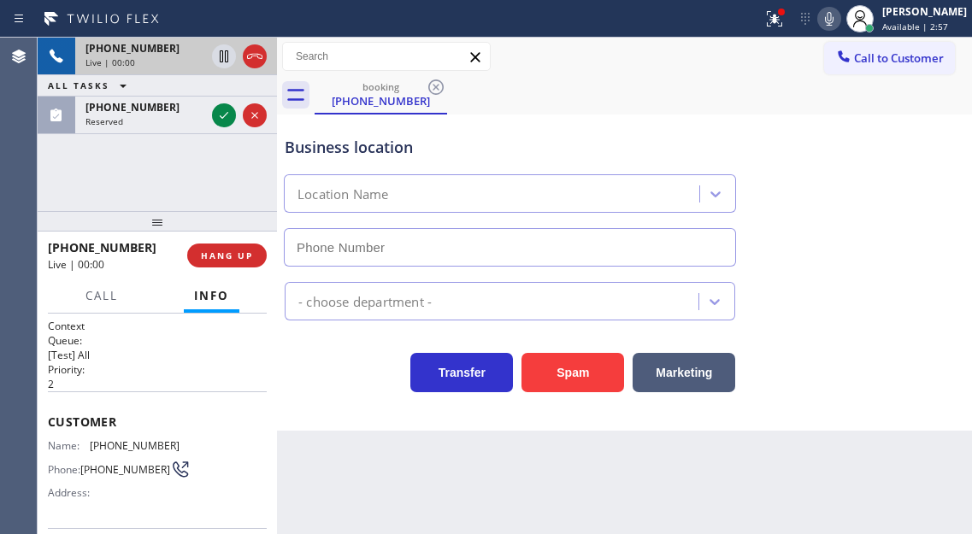
type input "[PHONE_NUMBER]"
click at [111, 446] on span "[PHONE_NUMBER]" at bounding box center [135, 446] width 90 height 13
click at [103, 448] on span "[PHONE_NUMBER]" at bounding box center [135, 446] width 90 height 13
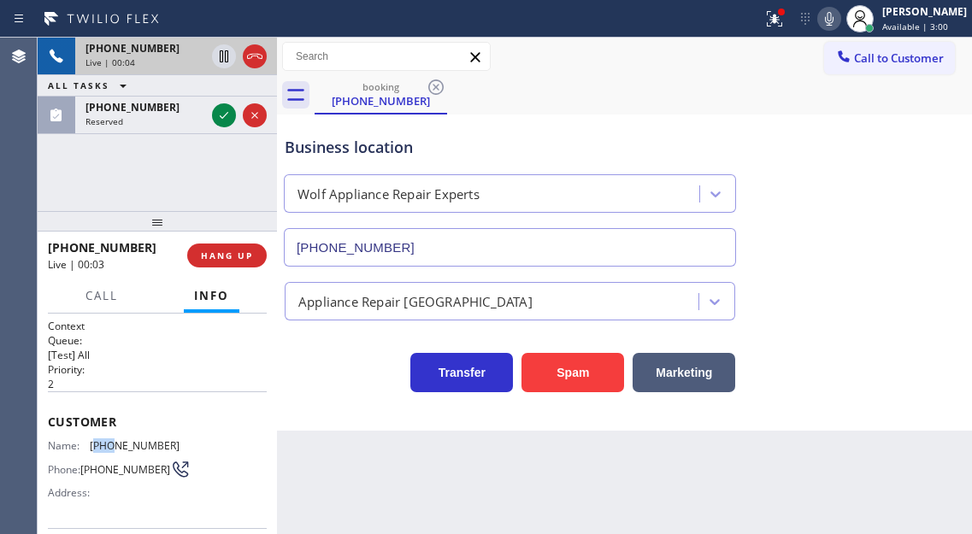
click at [103, 448] on span "[PHONE_NUMBER]" at bounding box center [135, 446] width 90 height 13
click at [267, 363] on div "Context Queue: [Test] All Priority: 2 Customer Name: [PHONE_NUMBER] Phone: [PHO…" at bounding box center [157, 424] width 239 height 221
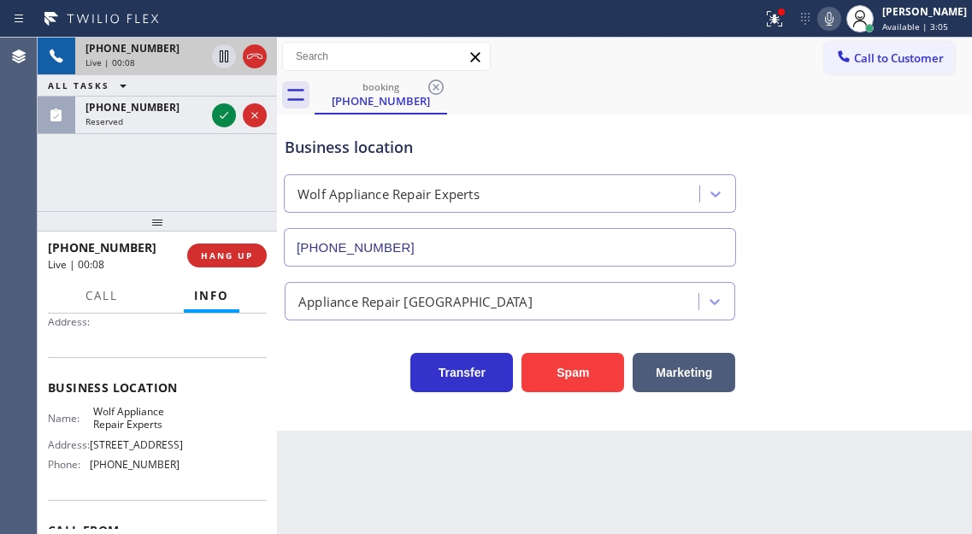
click at [149, 414] on span "Wolf Appliance Repair Experts" at bounding box center [136, 418] width 86 height 27
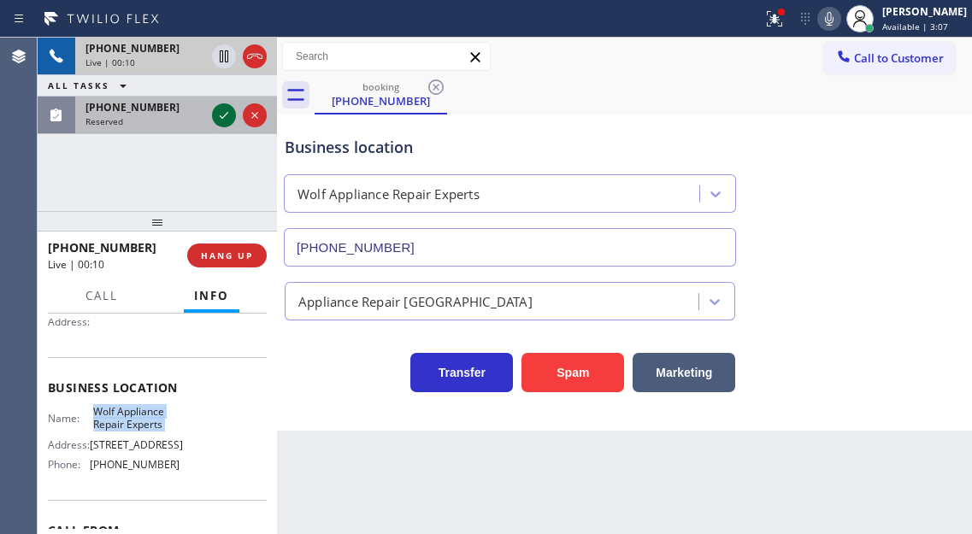
click at [219, 118] on icon at bounding box center [224, 115] width 21 height 21
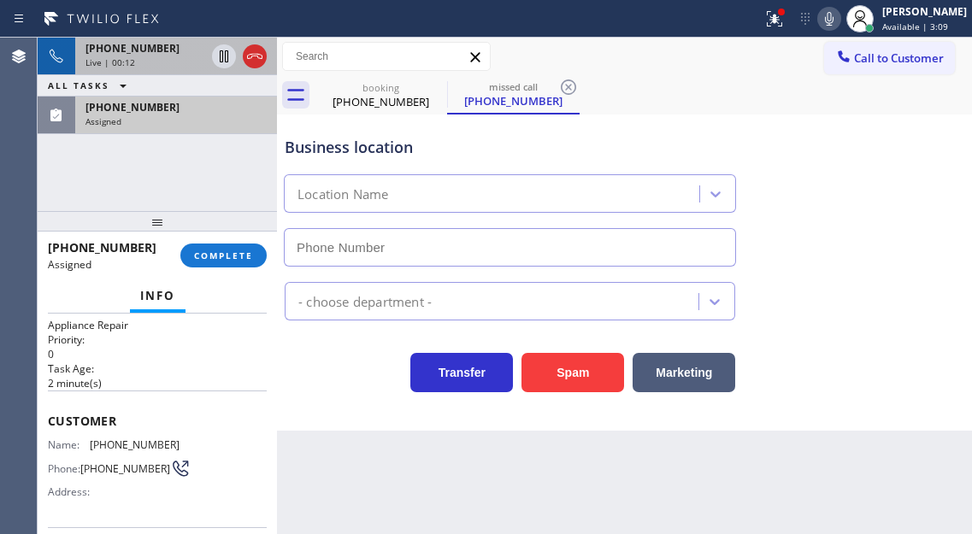
scroll to position [29, 0]
type input "[PHONE_NUMBER]"
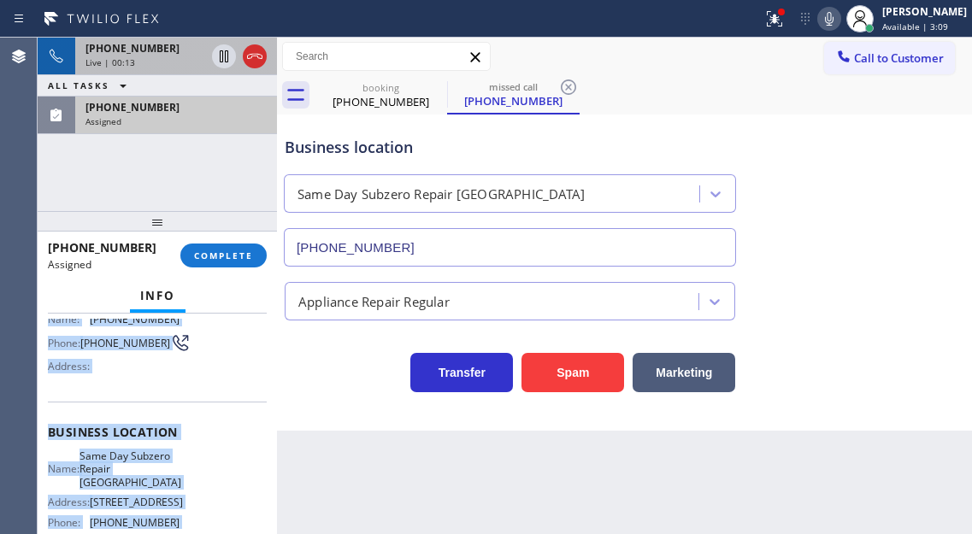
scroll to position [346, 0]
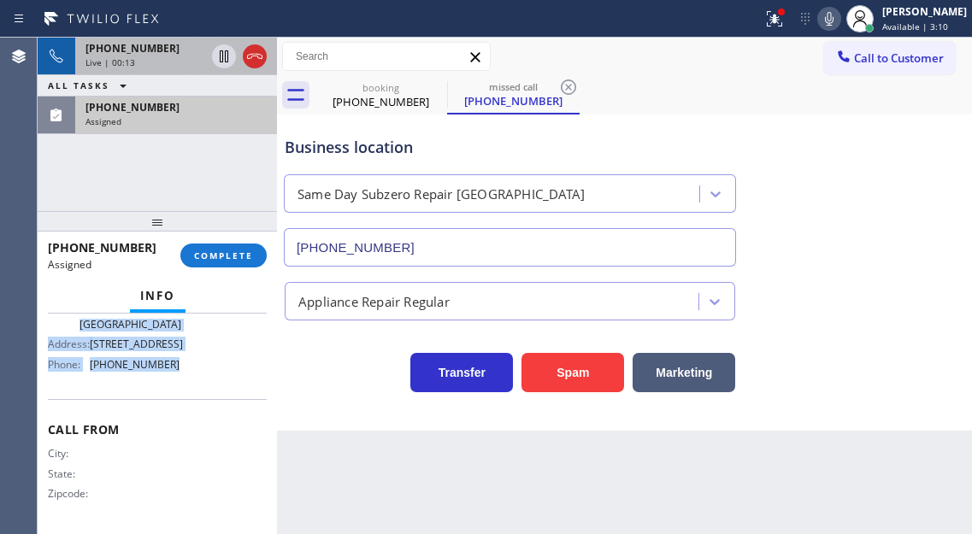
drag, startPoint x: 47, startPoint y: 416, endPoint x: 201, endPoint y: 366, distance: 161.7
click at [201, 366] on div "Context Queue: Appliance Repair Priority: 0 Task Age: [DEMOGRAPHIC_DATA] minute…" at bounding box center [157, 424] width 239 height 221
click at [251, 256] on span "COMPLETE" at bounding box center [223, 256] width 59 height 12
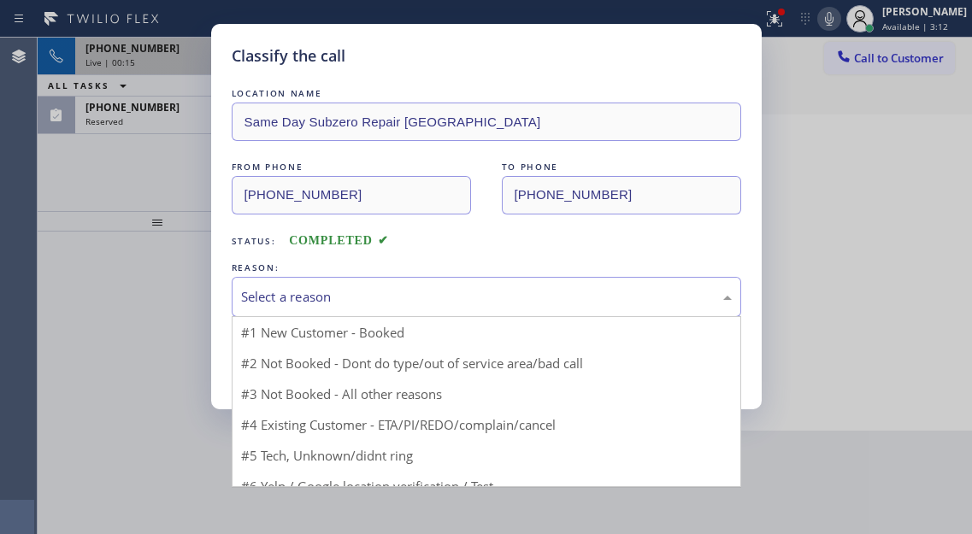
click at [439, 286] on div "Select a reason" at bounding box center [487, 297] width 510 height 40
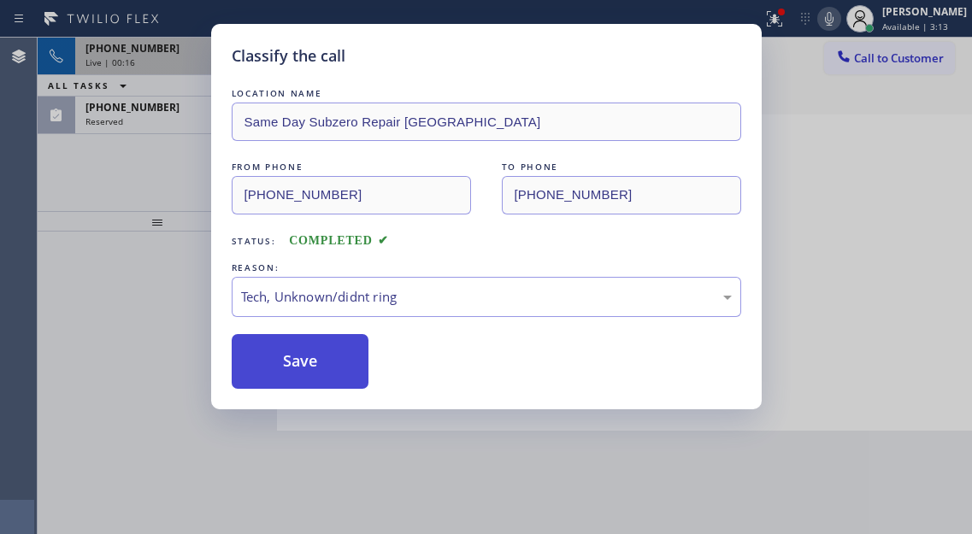
drag, startPoint x: 360, startPoint y: 389, endPoint x: 355, endPoint y: 380, distance: 10.7
click at [360, 387] on div "Classify the call LOCATION NAME Same Day Subzero Repair Evanstone FROM PHONE [P…" at bounding box center [486, 217] width 551 height 386
click at [355, 380] on button "Save" at bounding box center [301, 361] width 138 height 55
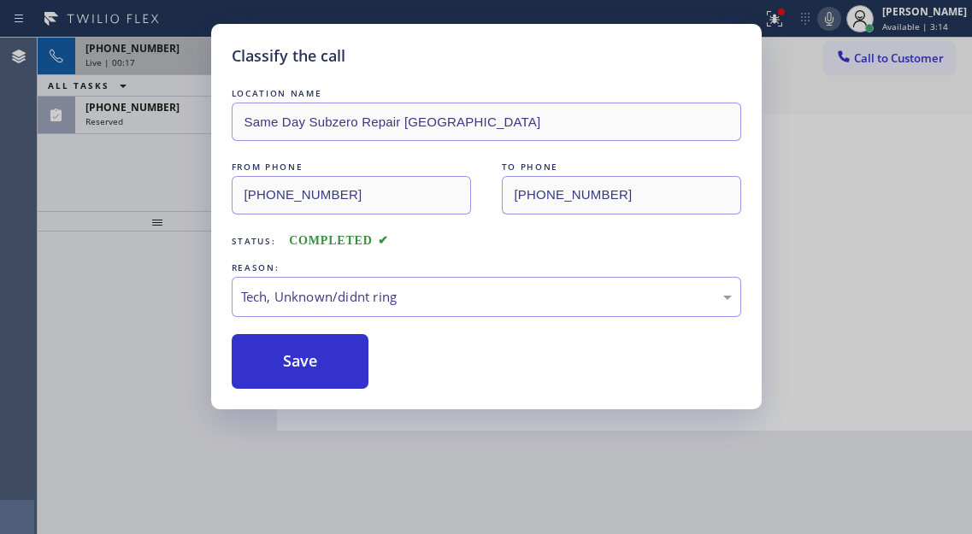
click at [160, 47] on div "Classify the call LOCATION NAME Same Day Subzero Repair Evanstone FROM PHONE [P…" at bounding box center [486, 267] width 972 height 534
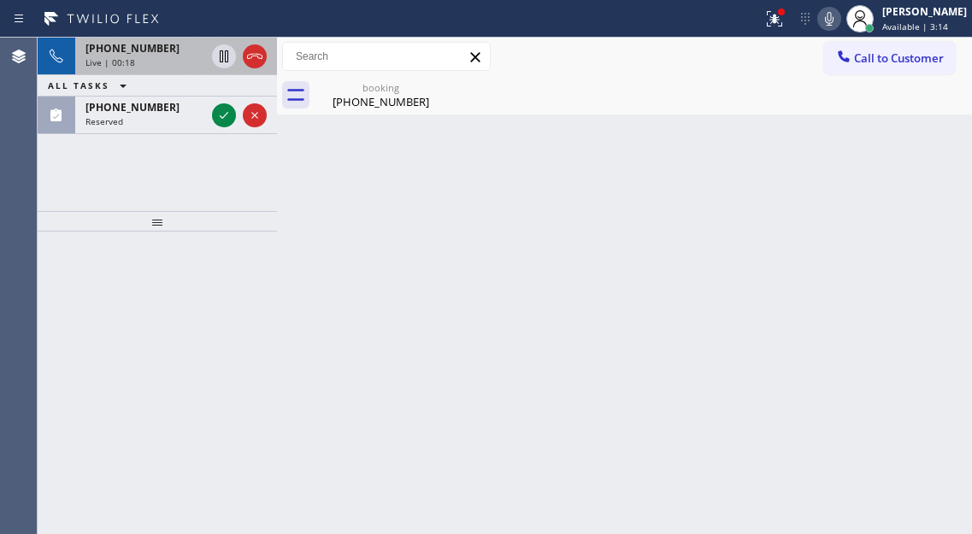
click at [168, 59] on div "Live | 00:18" at bounding box center [146, 62] width 120 height 12
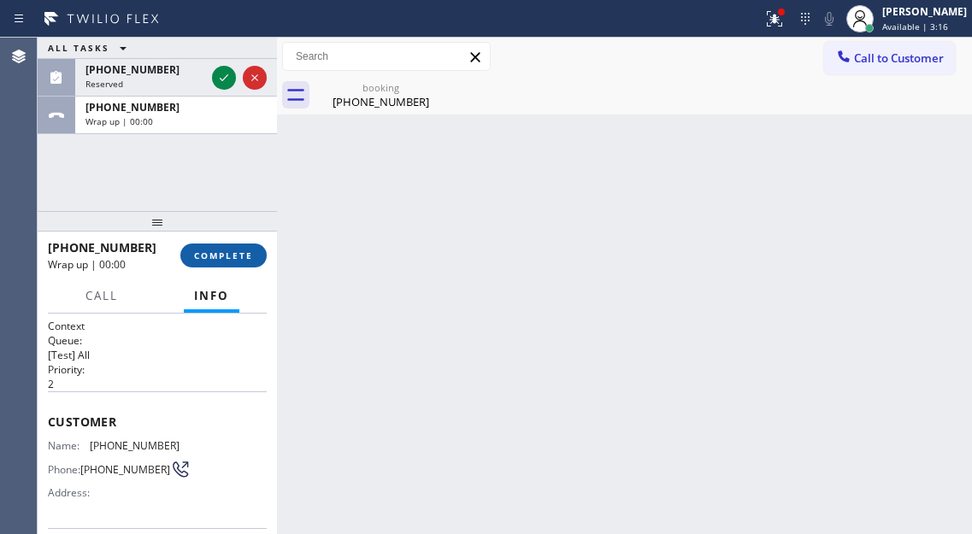
click at [234, 255] on span "COMPLETE" at bounding box center [223, 256] width 59 height 12
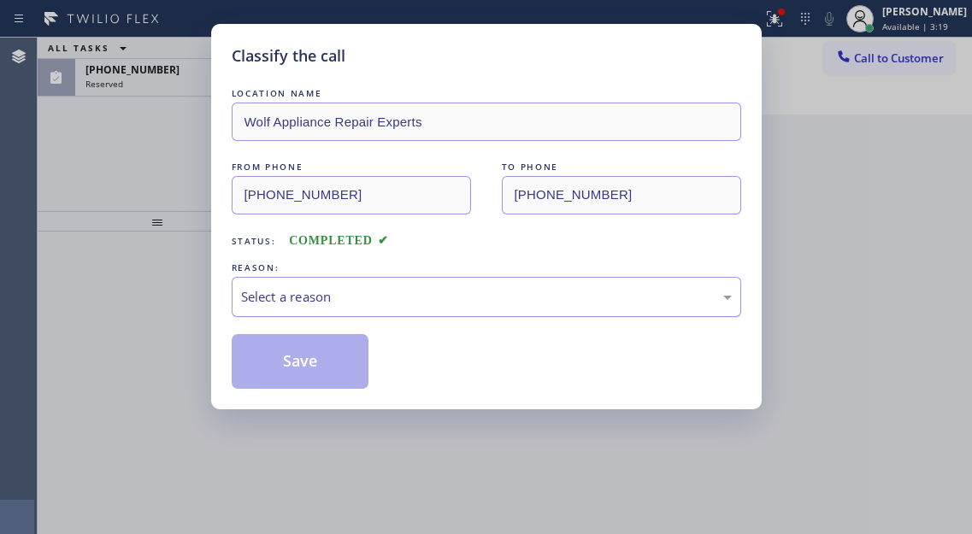
click at [290, 306] on div "Select a reason" at bounding box center [486, 297] width 491 height 20
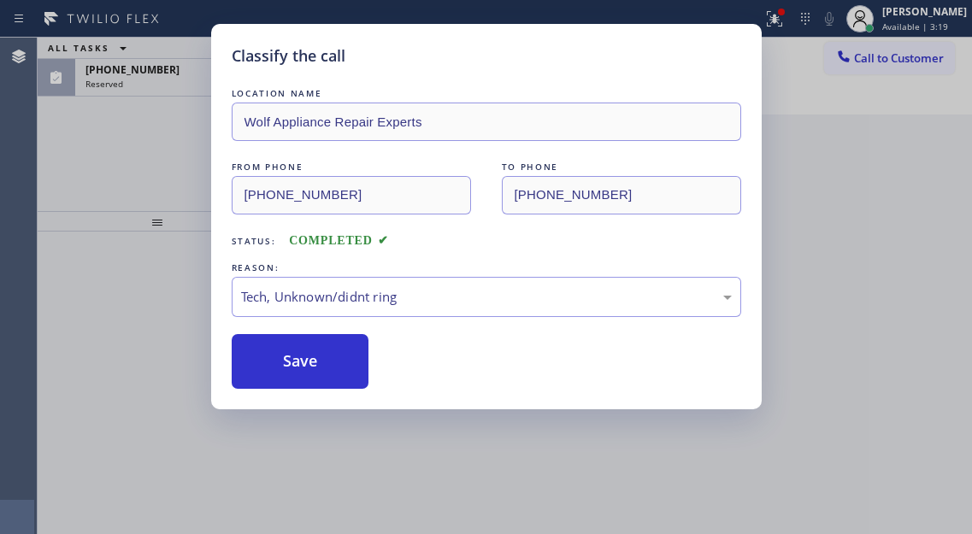
click at [328, 381] on button "Save" at bounding box center [301, 361] width 138 height 55
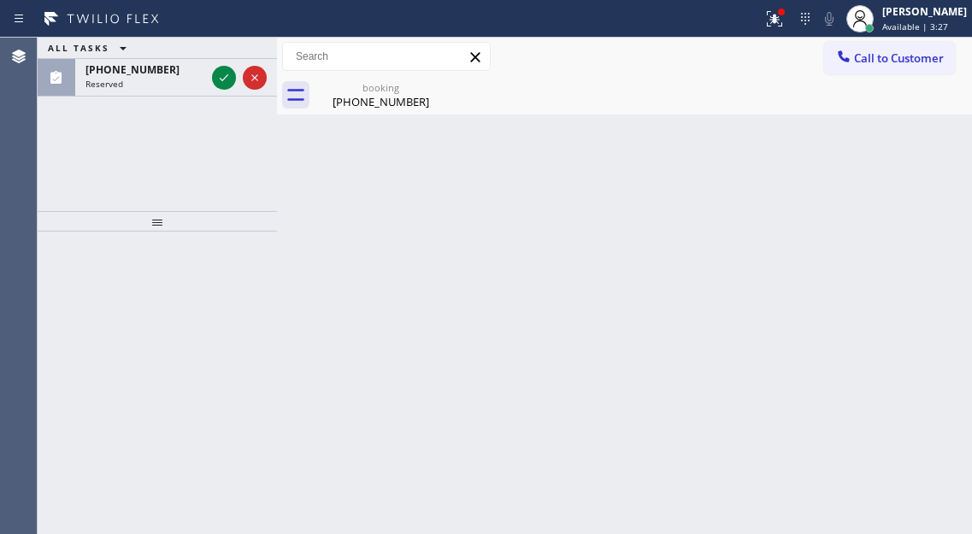
click at [935, 198] on div "Back to Dashboard Change Sender ID Customers Technicians Select a contact Outbo…" at bounding box center [624, 286] width 695 height 497
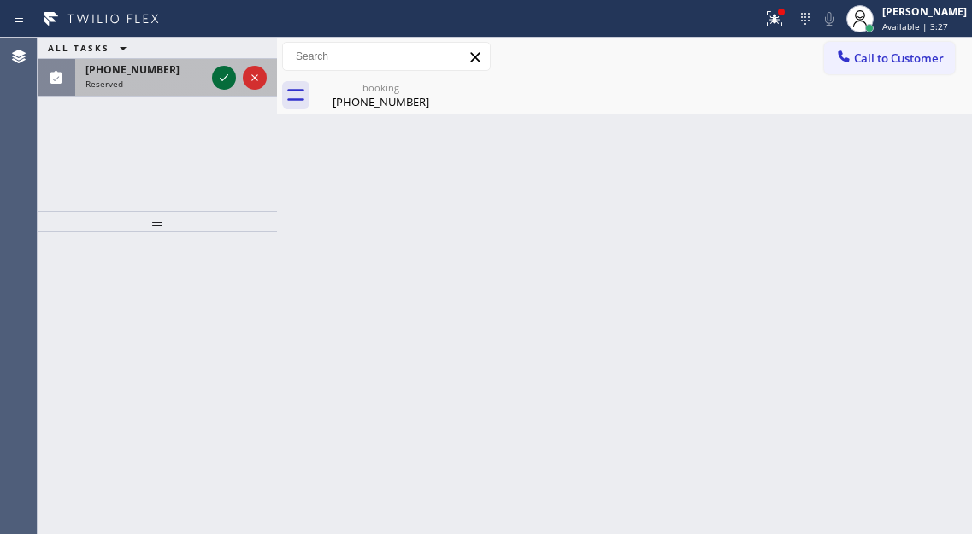
click at [218, 80] on icon at bounding box center [224, 78] width 21 height 21
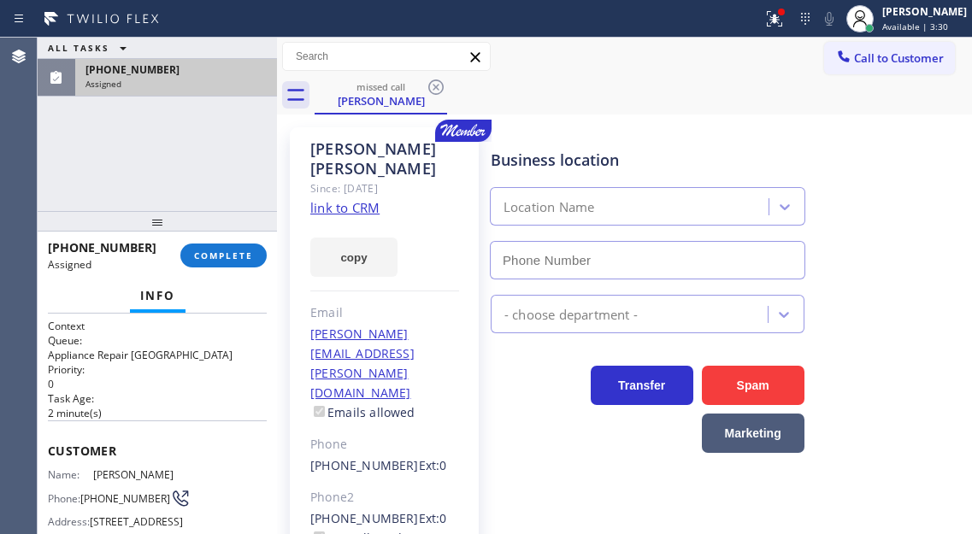
type input "[PHONE_NUMBER]"
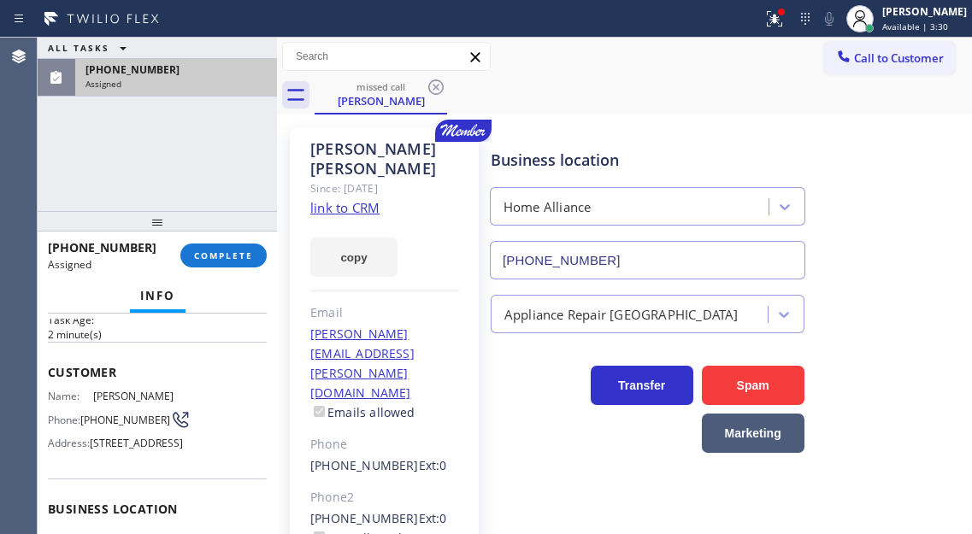
scroll to position [333, 0]
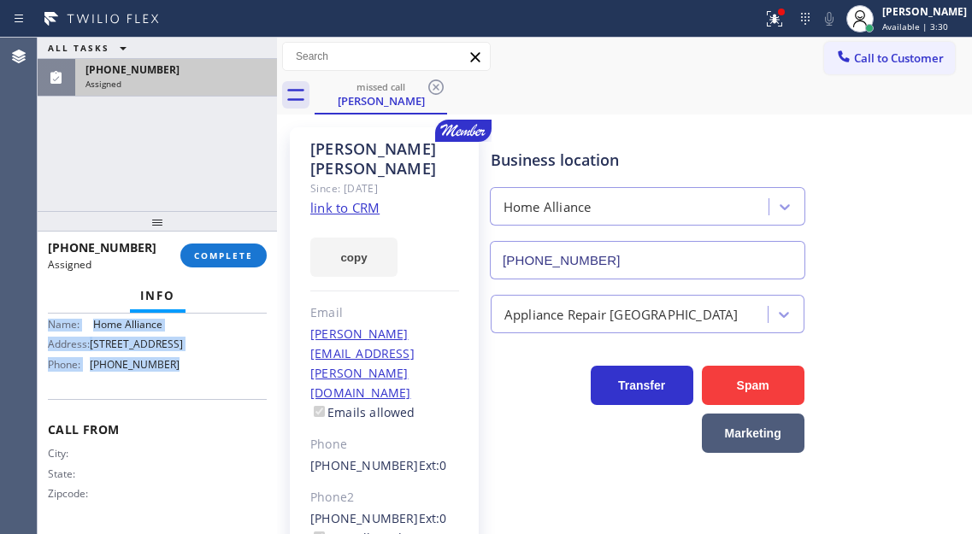
drag, startPoint x: 47, startPoint y: 452, endPoint x: 221, endPoint y: 364, distance: 195.0
click at [221, 364] on div "Context Queue: Appliance Repair High End Priority: 0 Task Age: [DEMOGRAPHIC_DAT…" at bounding box center [157, 424] width 239 height 221
click at [233, 263] on button "COMPLETE" at bounding box center [223, 256] width 86 height 24
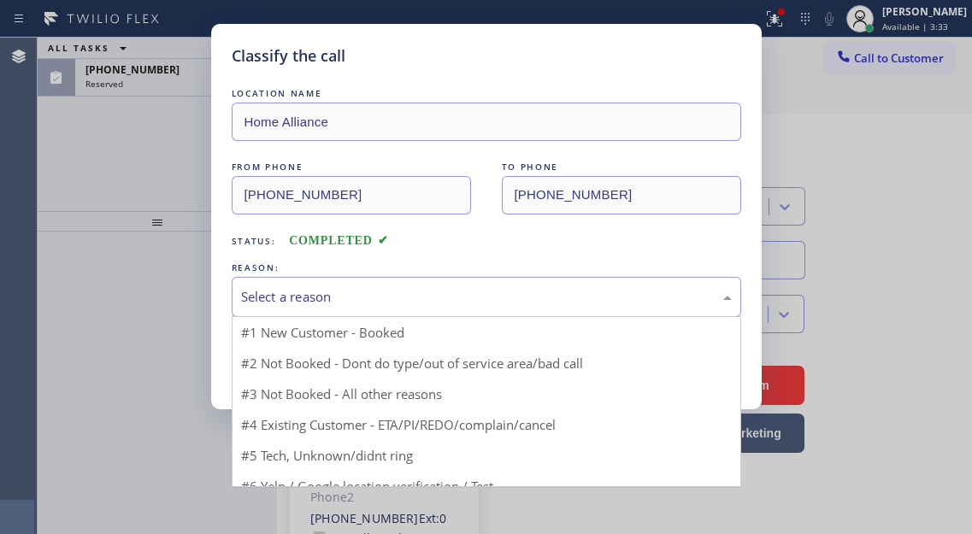
click at [416, 292] on div "Select a reason" at bounding box center [486, 297] width 491 height 20
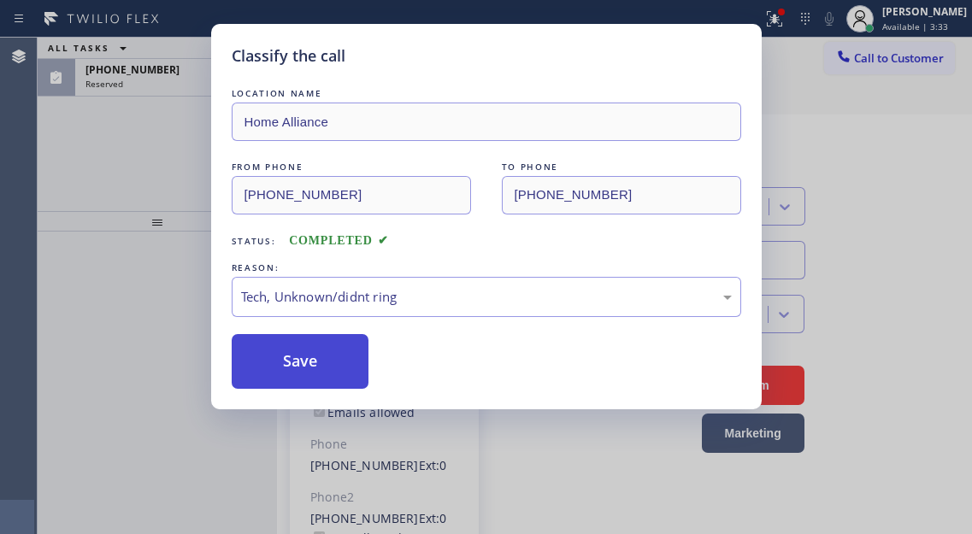
click at [347, 375] on button "Save" at bounding box center [301, 361] width 138 height 55
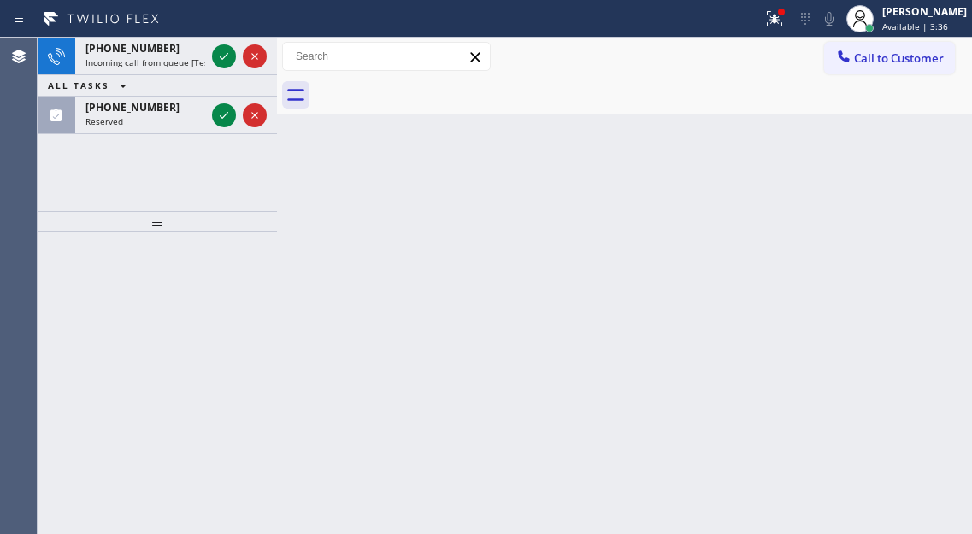
click at [956, 174] on div "Back to Dashboard Change Sender ID Customers Technicians Select a contact Outbo…" at bounding box center [624, 286] width 695 height 497
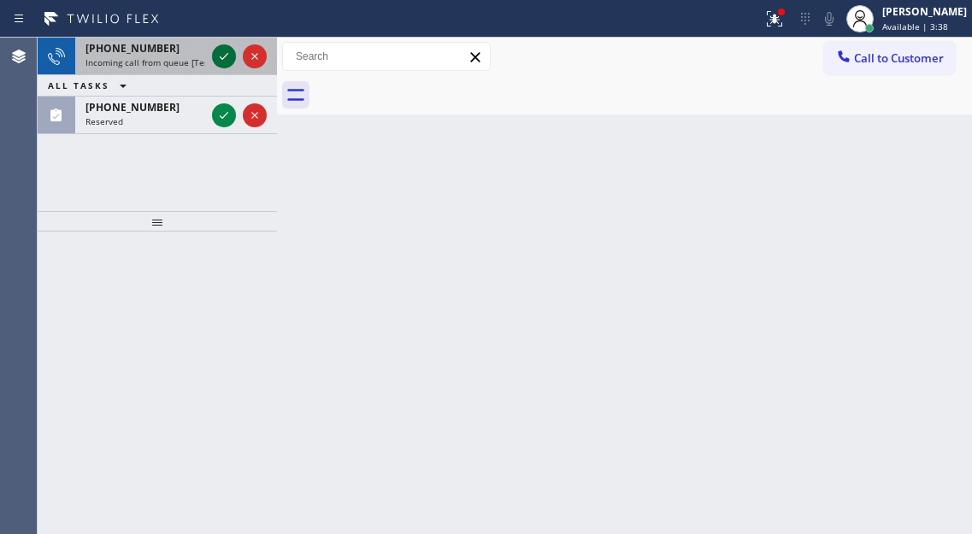
click at [224, 49] on icon at bounding box center [224, 56] width 21 height 21
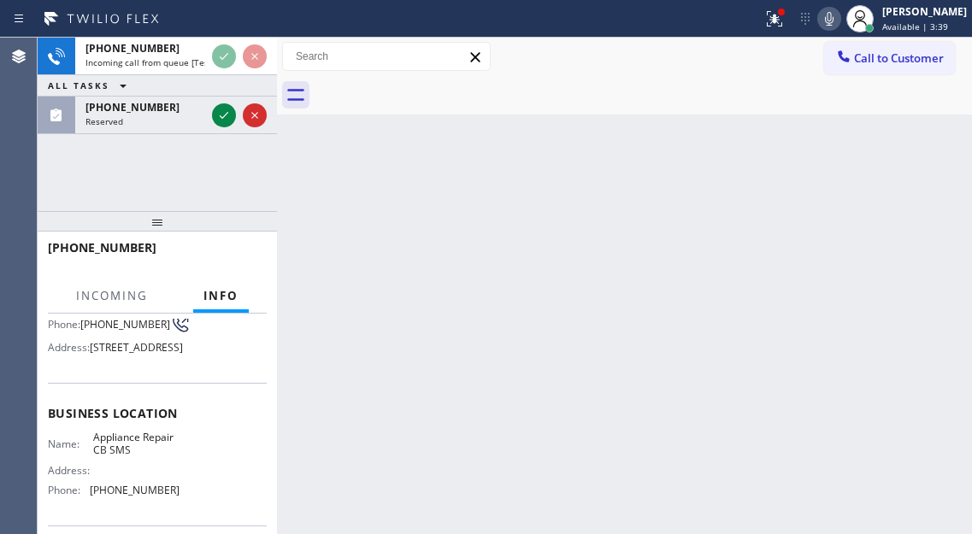
scroll to position [171, 0]
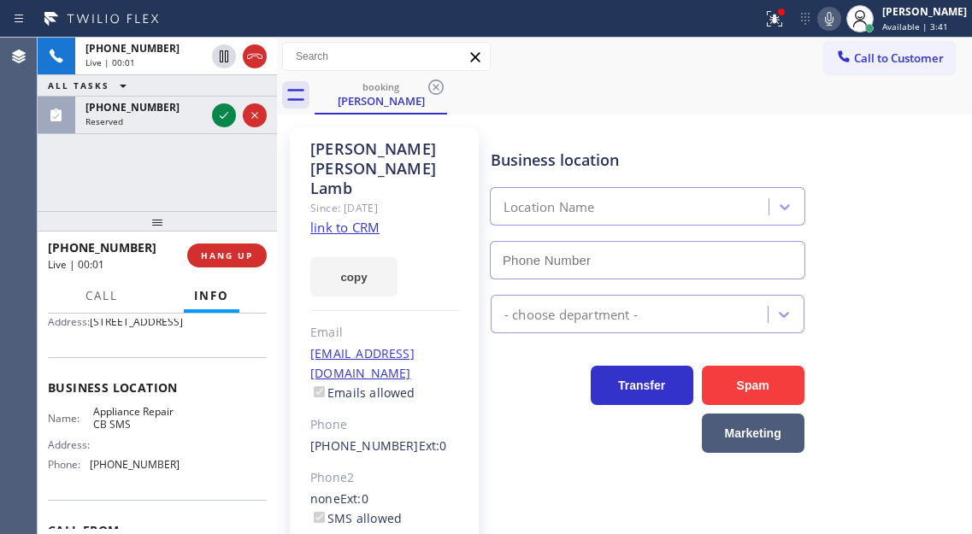
click at [128, 432] on span "Appliance Repair CB SMS" at bounding box center [136, 418] width 86 height 27
type input "[PHONE_NUMBER]"
click at [128, 432] on span "Appliance Repair CB SMS" at bounding box center [136, 418] width 86 height 27
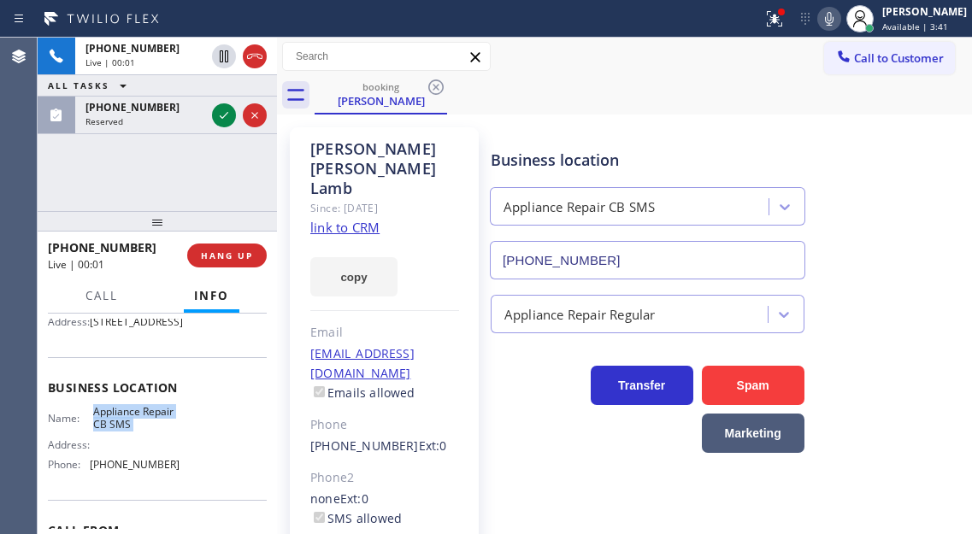
click at [375, 219] on link "link to CRM" at bounding box center [344, 227] width 69 height 17
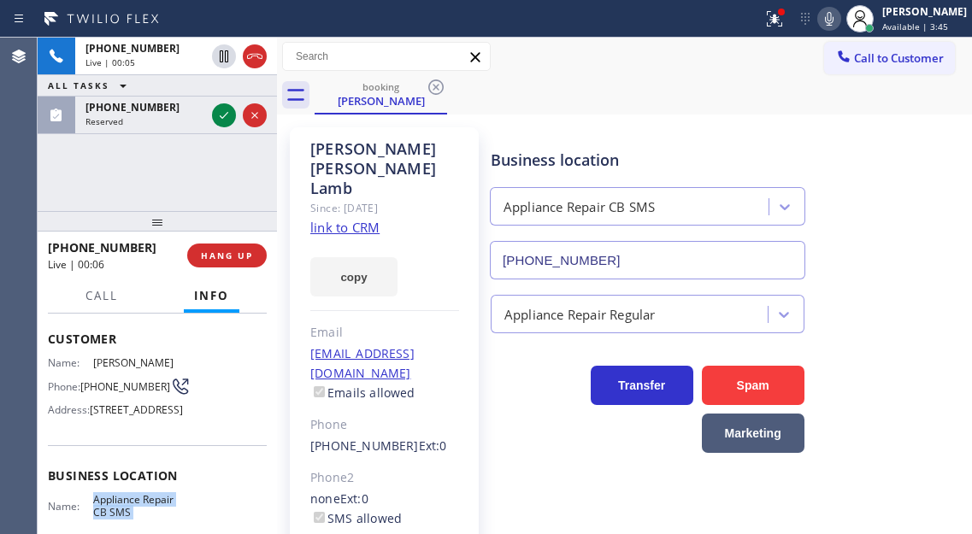
scroll to position [0, 0]
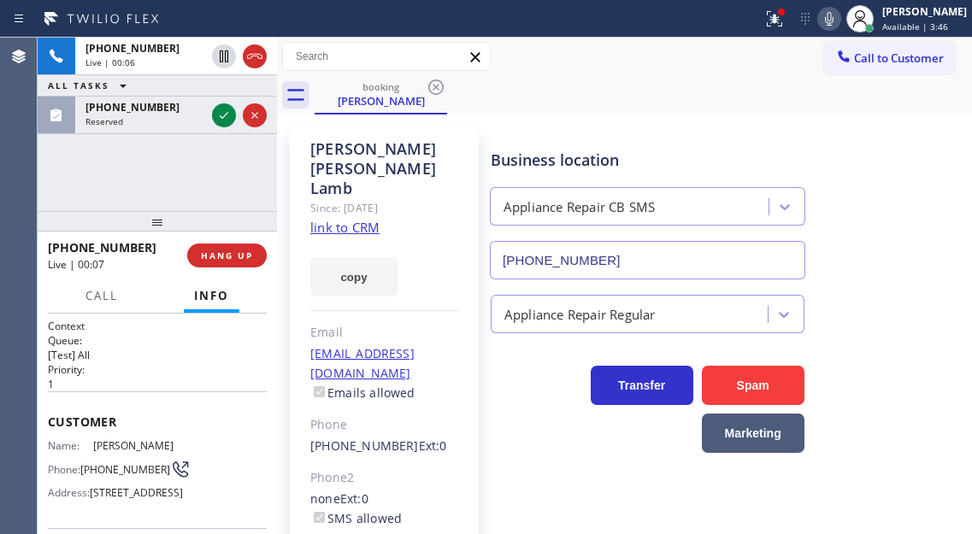
click at [113, 465] on span "[PHONE_NUMBER]" at bounding box center [125, 469] width 90 height 13
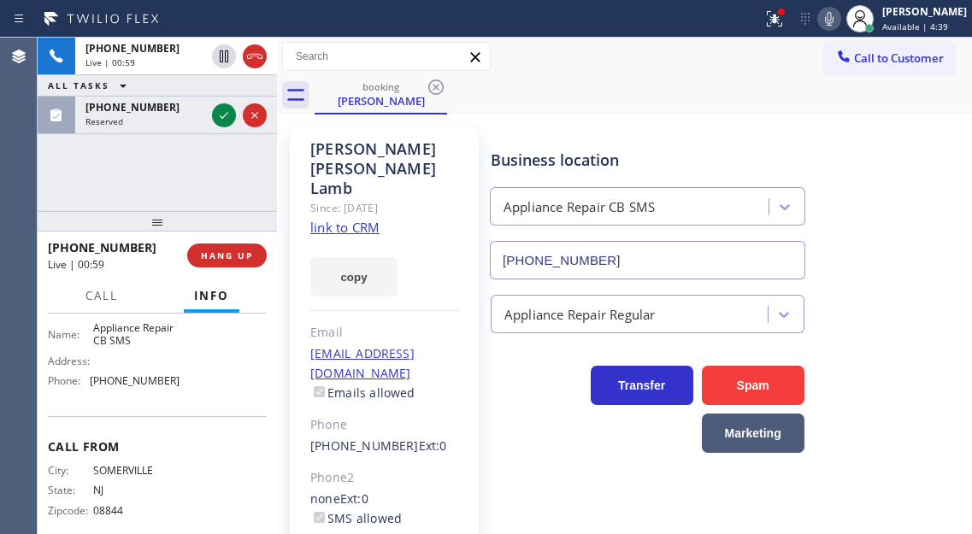
scroll to position [257, 0]
click at [117, 346] on span "Appliance Repair CB SMS" at bounding box center [136, 333] width 86 height 27
click at [155, 386] on span "[PHONE_NUMBER]" at bounding box center [135, 379] width 90 height 13
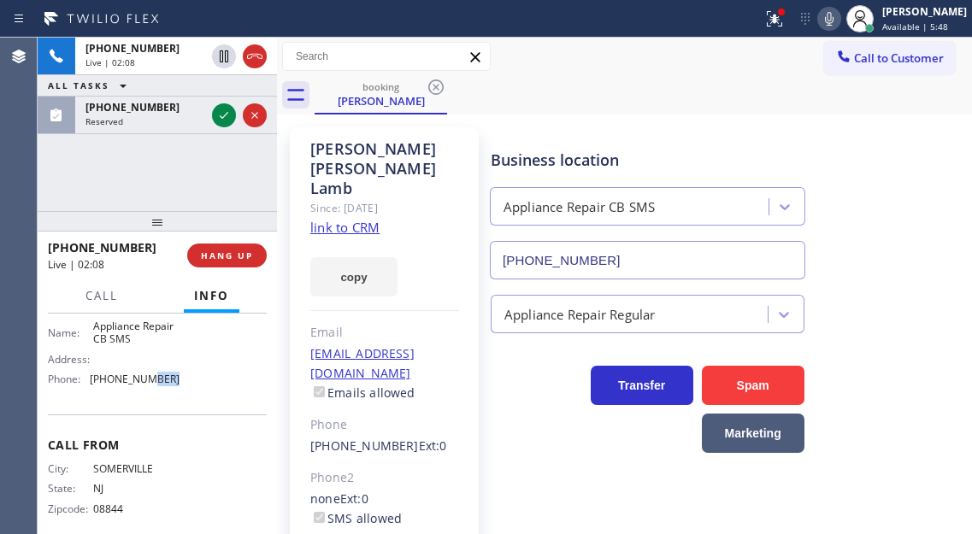
click at [155, 386] on span "[PHONE_NUMBER]" at bounding box center [135, 379] width 90 height 13
click at [614, 117] on div "[PERSON_NAME] Since: [DATE] link to CRM copy Email [EMAIL_ADDRESS][DOMAIN_NAME]…" at bounding box center [624, 402] width 695 height 575
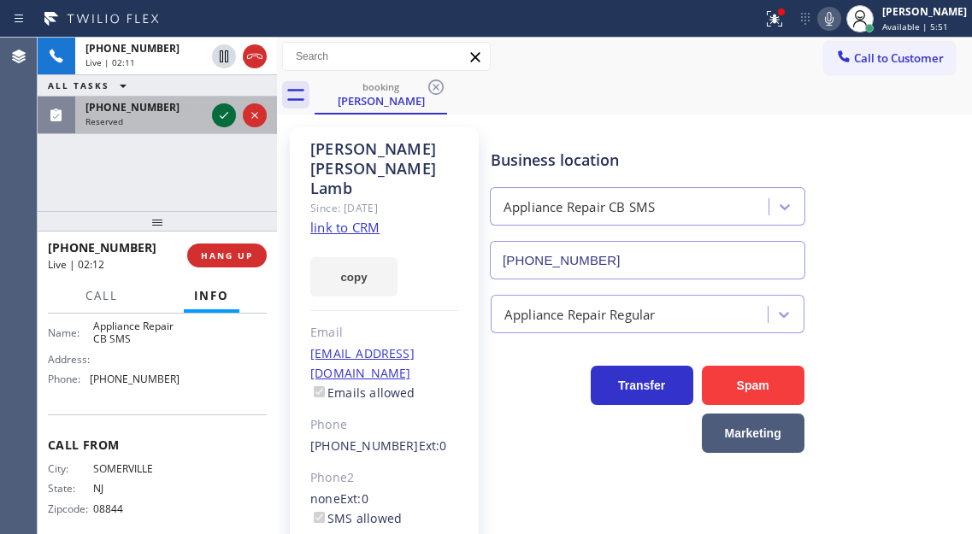
click at [226, 106] on icon at bounding box center [224, 115] width 21 height 21
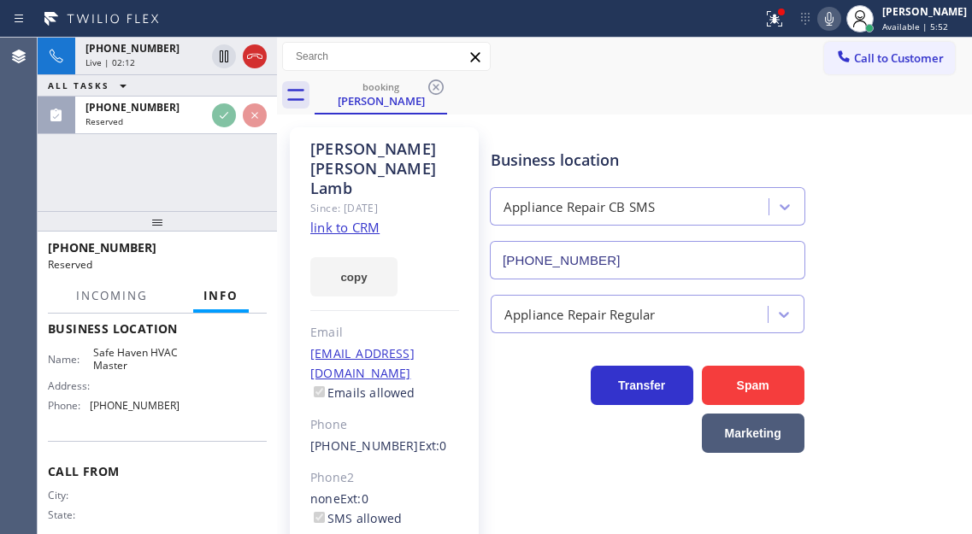
scroll to position [88, 0]
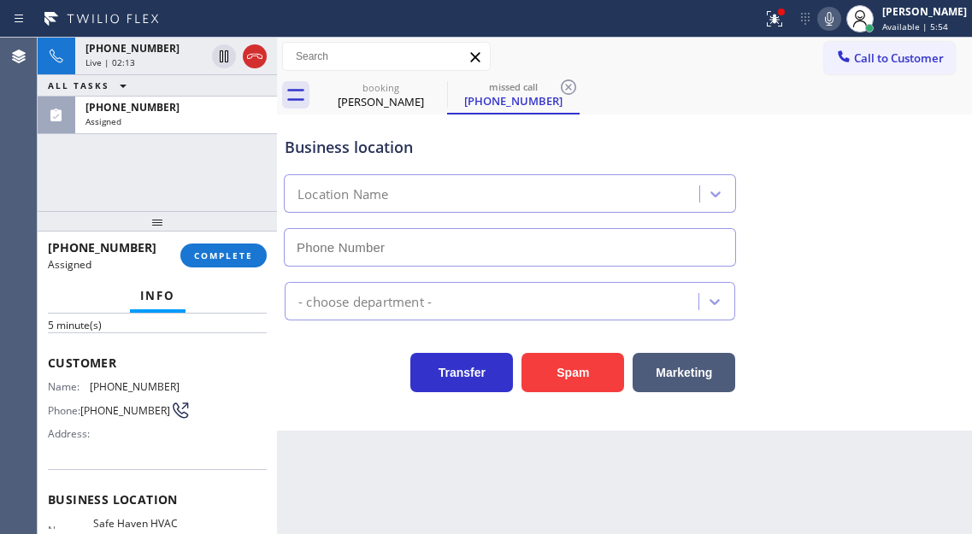
type input "[PHONE_NUMBER]"
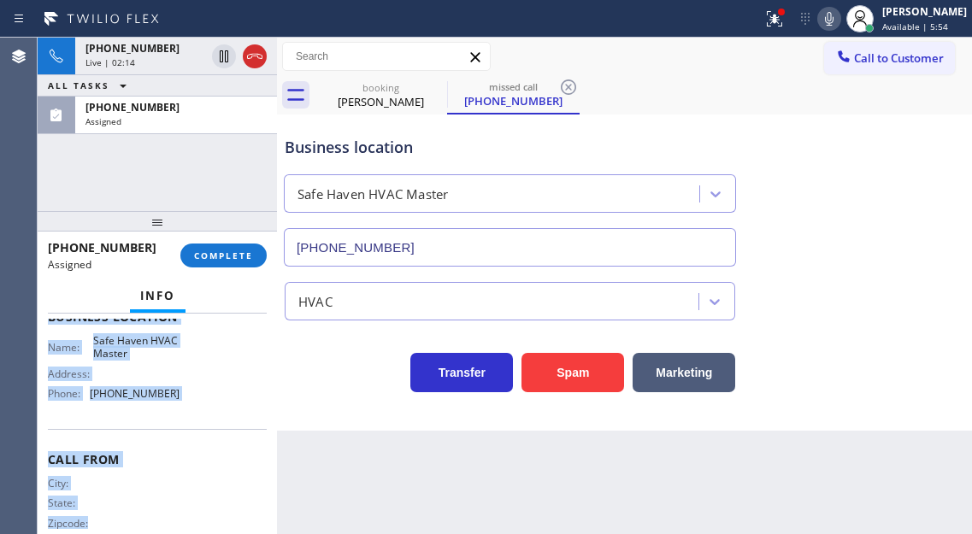
scroll to position [306, 0]
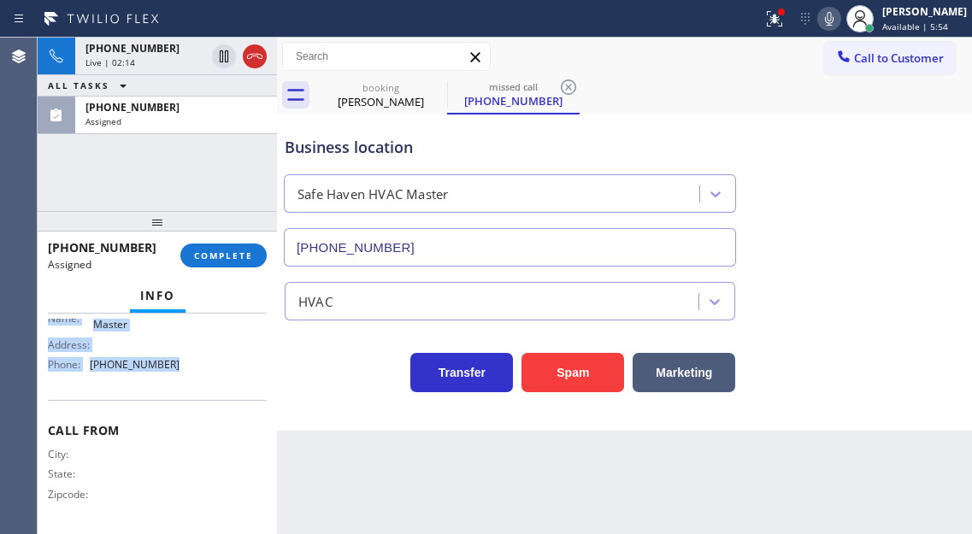
drag, startPoint x: 47, startPoint y: 358, endPoint x: 198, endPoint y: 387, distance: 154.0
click at [198, 387] on div "Context Queue: HVAC Priority: 0 Task Age: [DEMOGRAPHIC_DATA] minute(s) Customer…" at bounding box center [157, 424] width 239 height 221
click at [245, 259] on span "COMPLETE" at bounding box center [223, 256] width 59 height 12
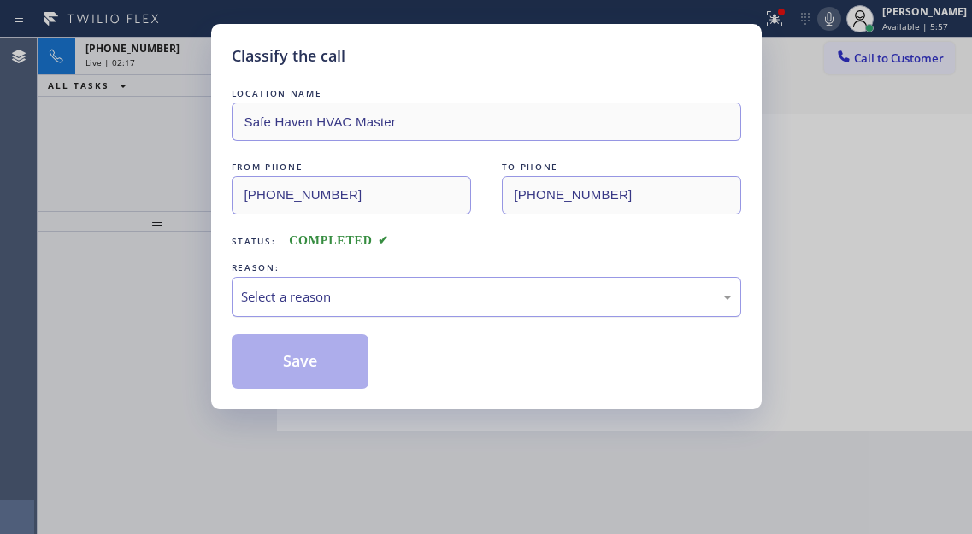
click at [417, 305] on div "Select a reason" at bounding box center [486, 297] width 491 height 20
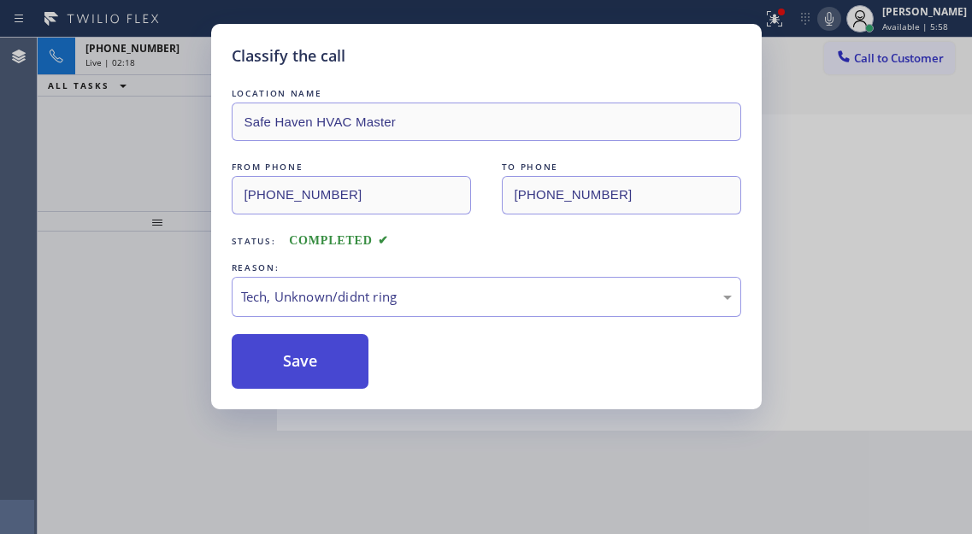
click at [348, 370] on button "Save" at bounding box center [301, 361] width 138 height 55
type input "[PHONE_NUMBER]"
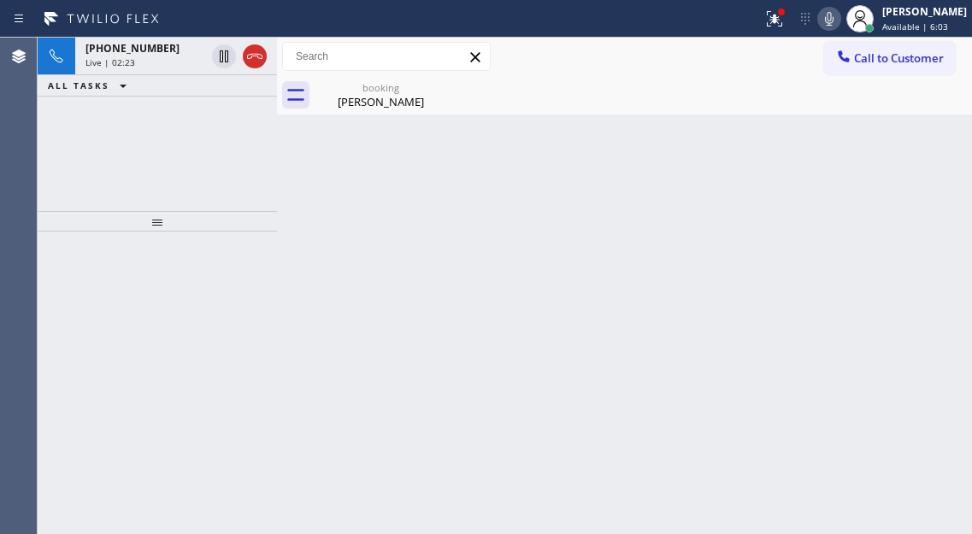
click at [888, 196] on div "Back to Dashboard Change Sender ID Customers Technicians Select a contact Outbo…" at bounding box center [624, 286] width 695 height 497
click at [370, 107] on div "[PERSON_NAME]" at bounding box center [380, 101] width 129 height 15
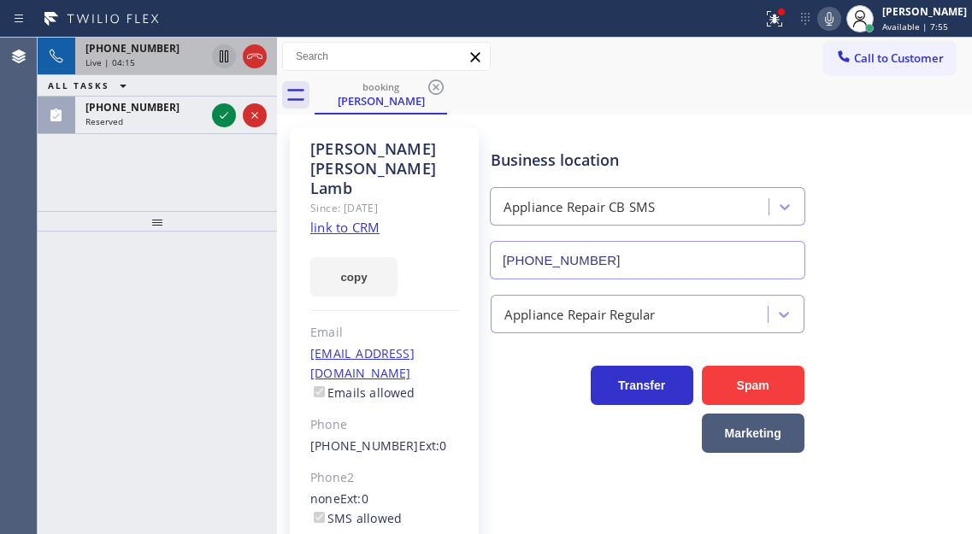
click at [221, 60] on icon at bounding box center [224, 56] width 9 height 12
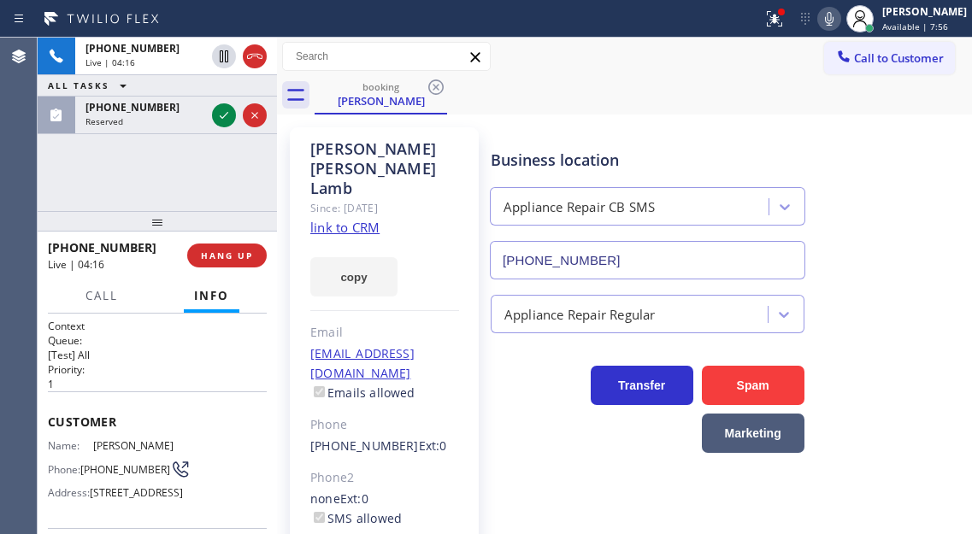
click at [840, 23] on icon at bounding box center [829, 19] width 21 height 21
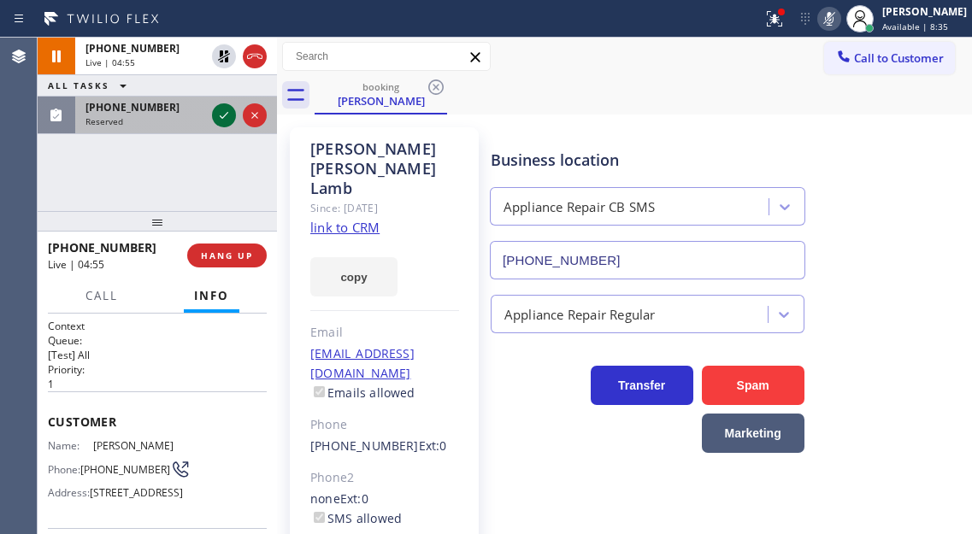
click at [221, 118] on icon at bounding box center [224, 115] width 21 height 21
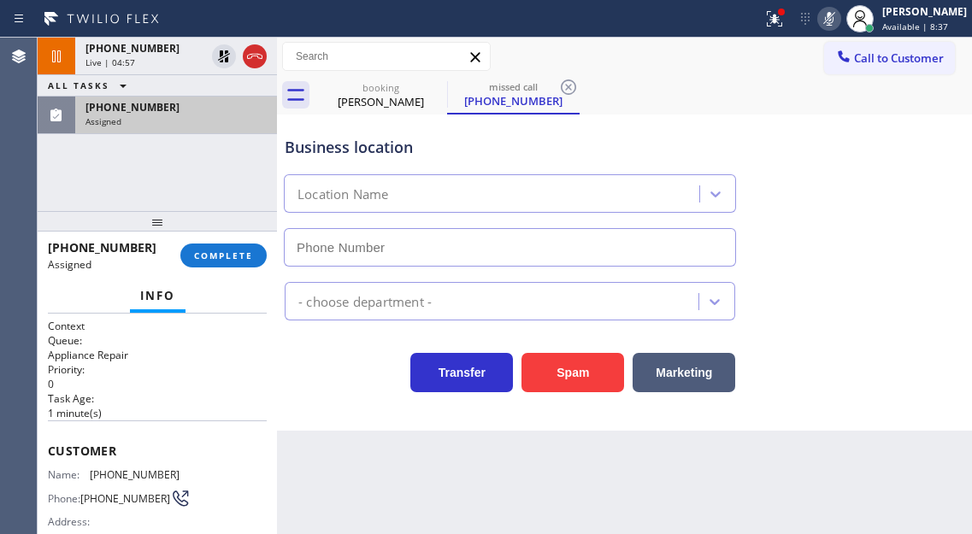
type input "[PHONE_NUMBER]"
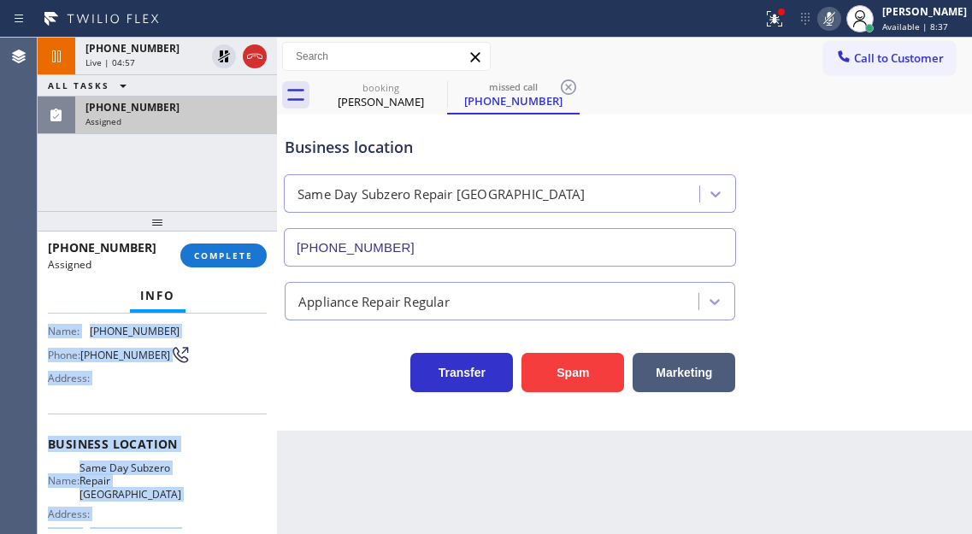
scroll to position [320, 0]
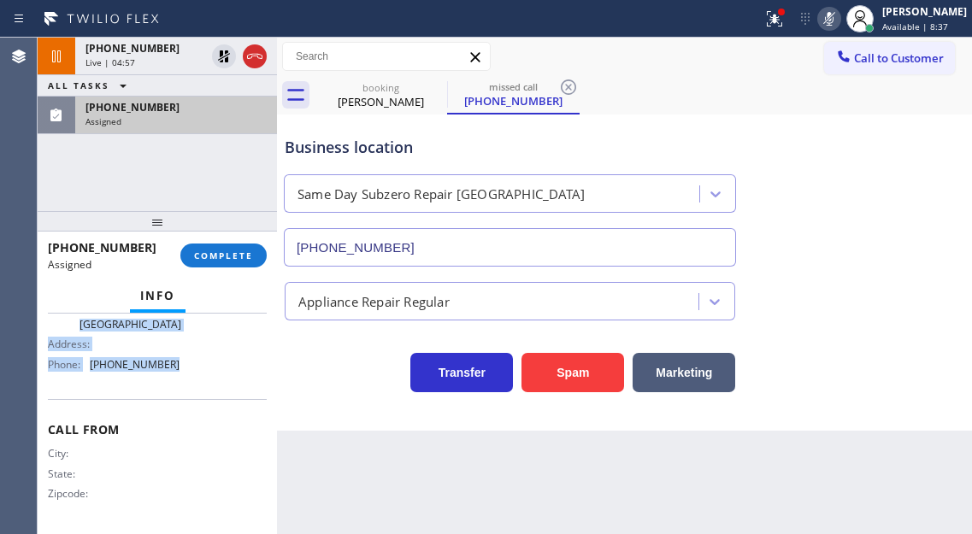
drag, startPoint x: 47, startPoint y: 449, endPoint x: 189, endPoint y: 362, distance: 166.6
click at [189, 362] on div "Context Queue: Appliance Repair Priority: 0 Task Age: [DEMOGRAPHIC_DATA] minute…" at bounding box center [157, 424] width 239 height 221
click at [244, 255] on span "COMPLETE" at bounding box center [223, 256] width 59 height 12
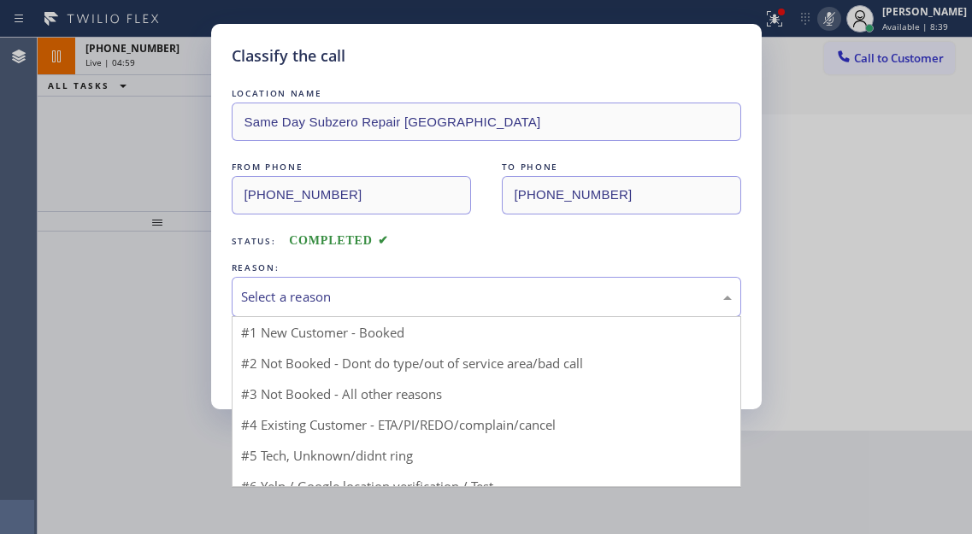
click at [377, 298] on div "Select a reason" at bounding box center [486, 297] width 491 height 20
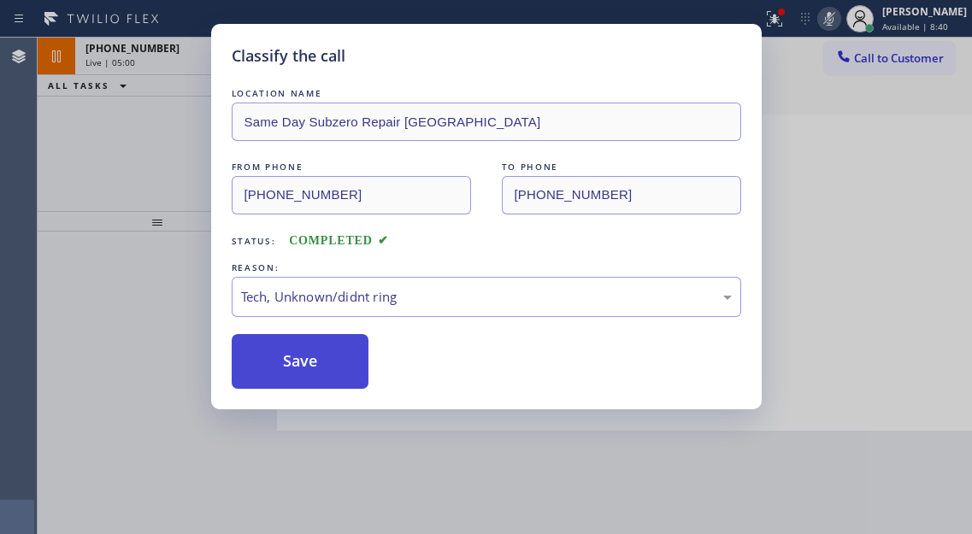
click at [348, 366] on button "Save" at bounding box center [301, 361] width 138 height 55
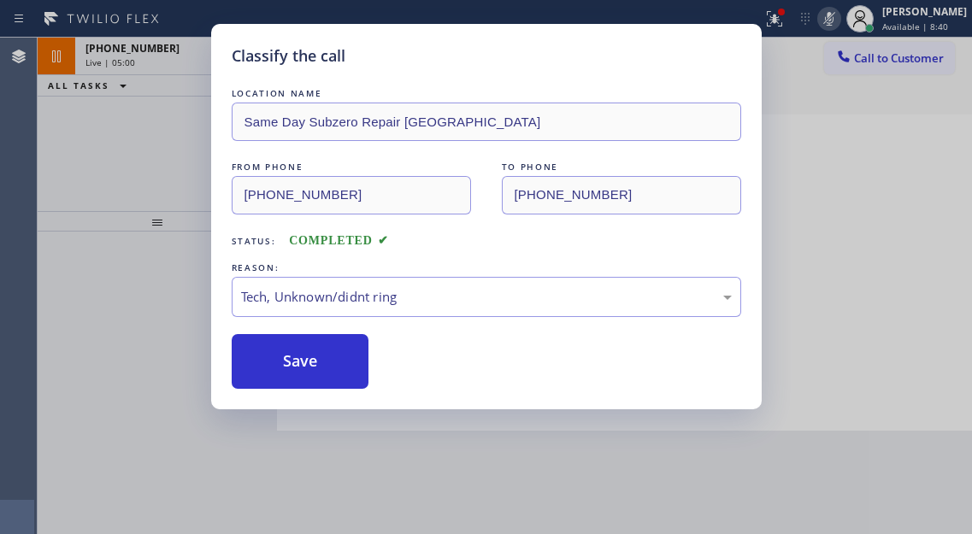
type input "[PHONE_NUMBER]"
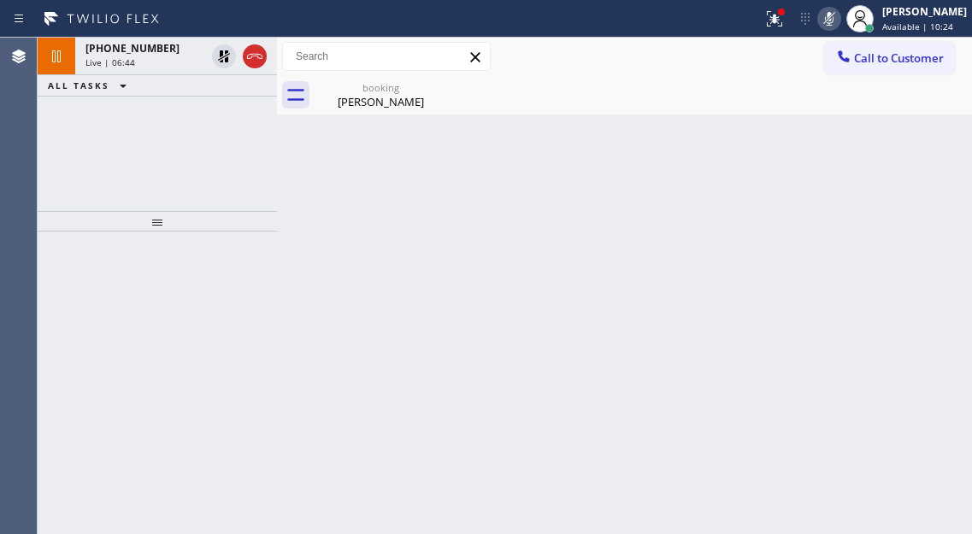
click at [894, 173] on div "Back to Dashboard Change Sender ID Customers Technicians Select a contact Outbo…" at bounding box center [624, 286] width 695 height 497
click at [837, 20] on icon at bounding box center [829, 19] width 21 height 21
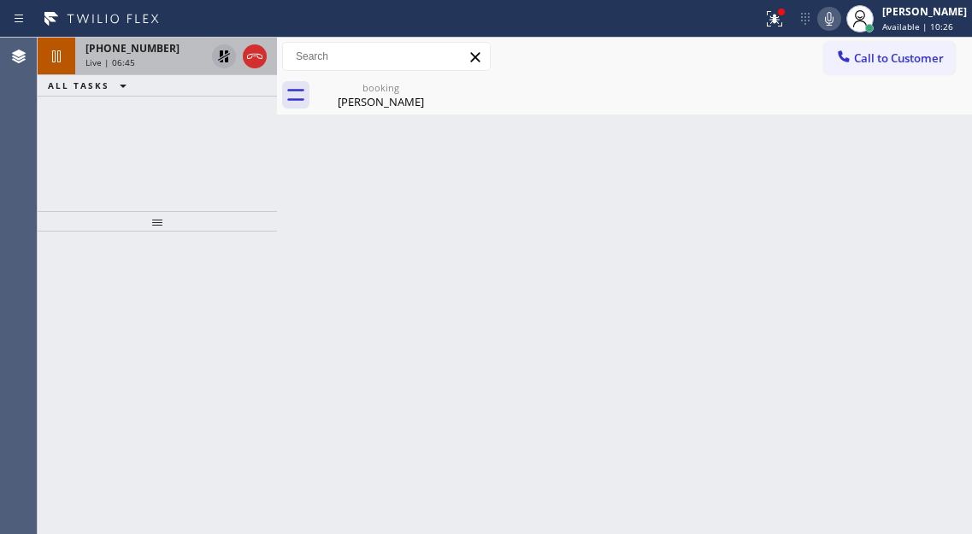
click at [218, 57] on icon at bounding box center [224, 56] width 21 height 21
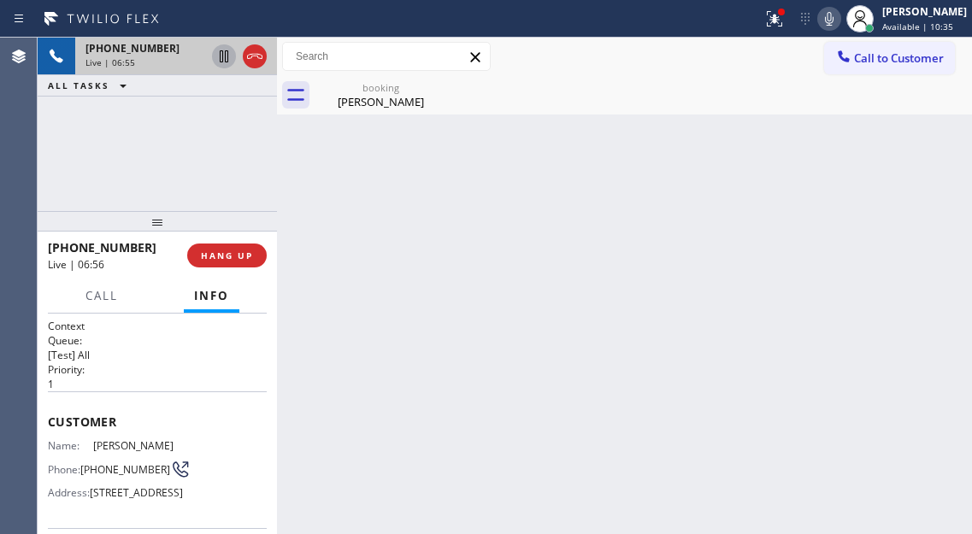
click at [941, 241] on div "Back to Dashboard Change Sender ID Customers Technicians Select a contact Outbo…" at bounding box center [624, 286] width 695 height 497
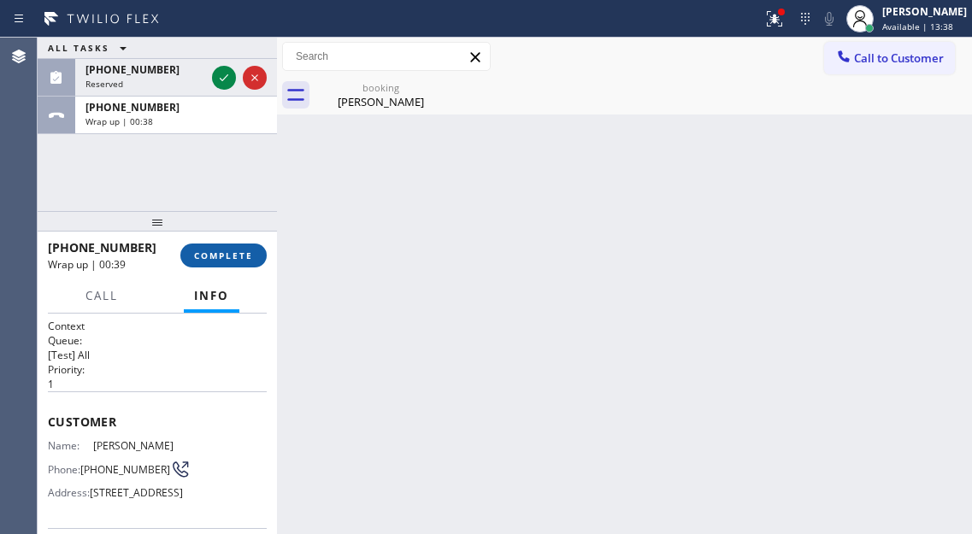
click at [216, 265] on button "COMPLETE" at bounding box center [223, 256] width 86 height 24
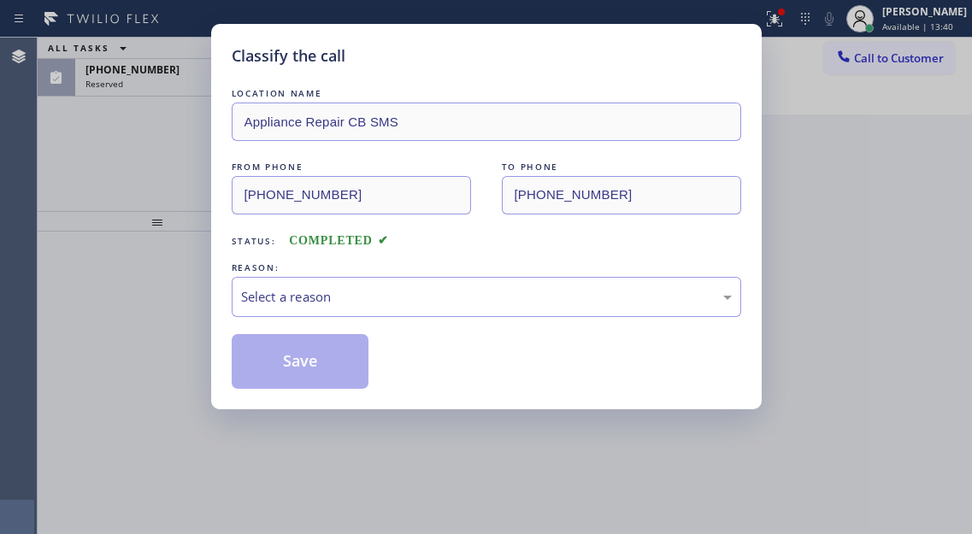
click at [381, 290] on div "Select a reason" at bounding box center [486, 297] width 491 height 20
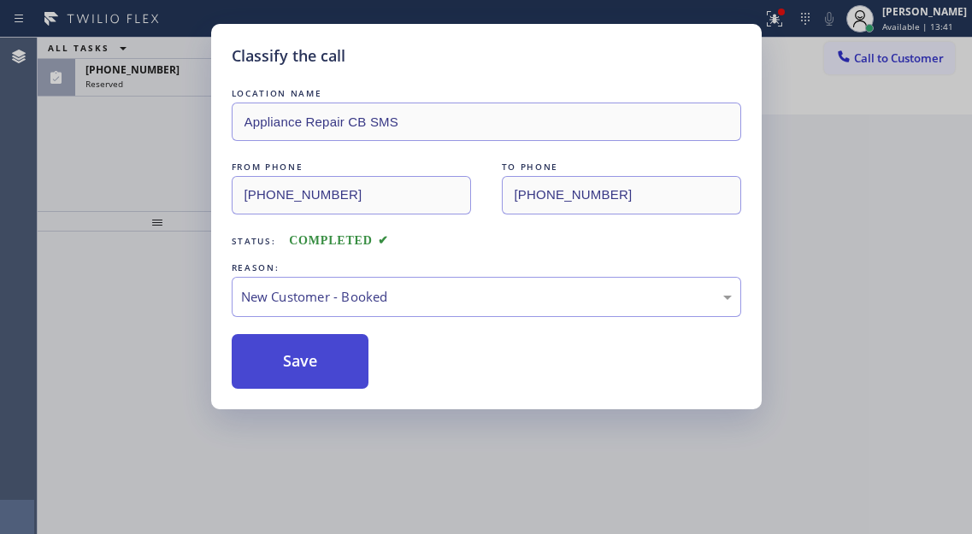
click at [330, 359] on button "Save" at bounding box center [301, 361] width 138 height 55
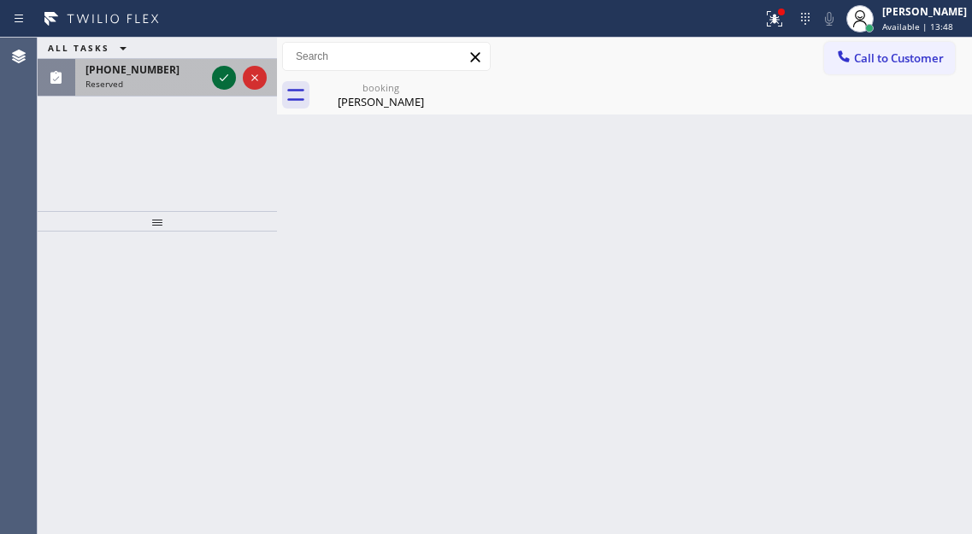
click at [218, 84] on icon at bounding box center [224, 78] width 21 height 21
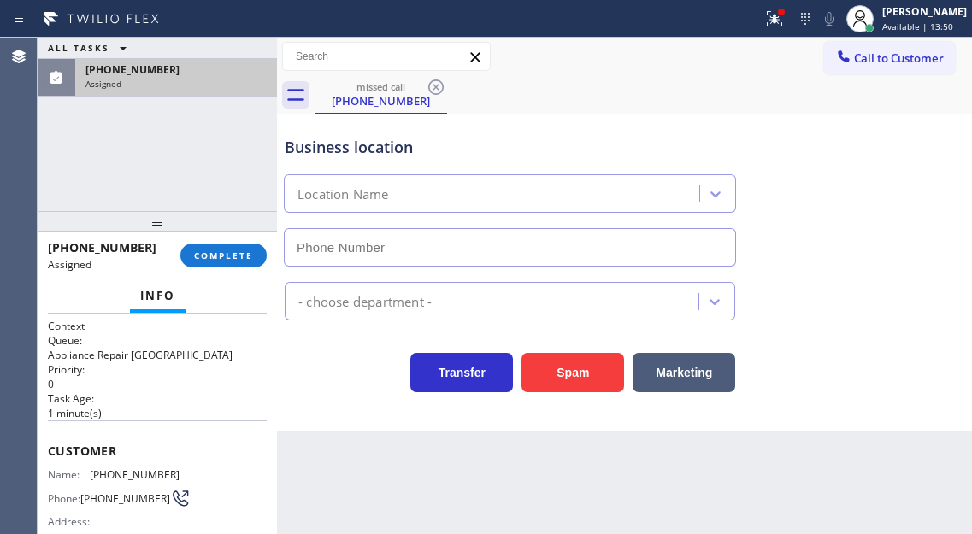
type input "[PHONE_NUMBER]"
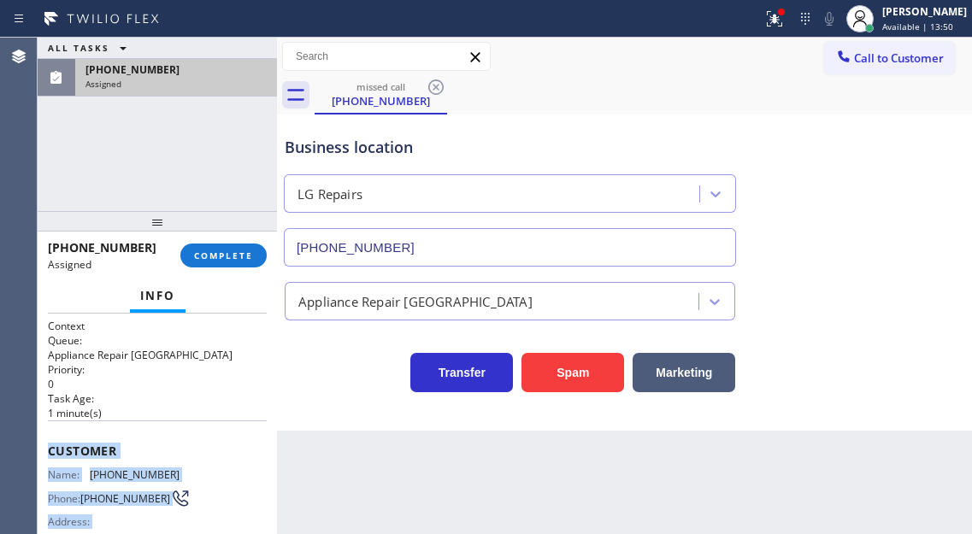
scroll to position [293, 0]
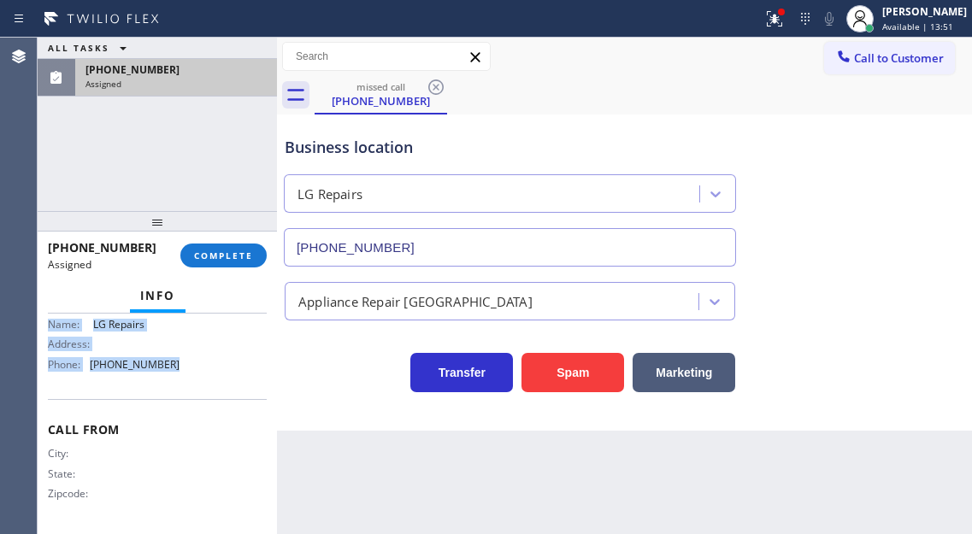
drag, startPoint x: 46, startPoint y: 444, endPoint x: 186, endPoint y: 388, distance: 150.1
click at [186, 388] on div "Context Queue: Appliance Repair High End Priority: 0 Task Age: [DEMOGRAPHIC_DAT…" at bounding box center [157, 424] width 239 height 221
click at [233, 254] on span "COMPLETE" at bounding box center [223, 256] width 59 height 12
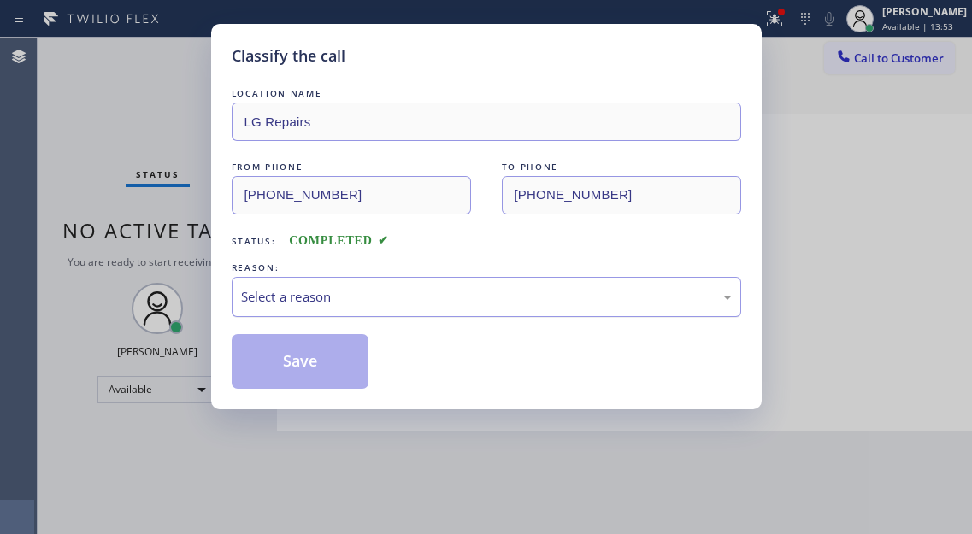
click at [390, 291] on div "Select a reason" at bounding box center [486, 297] width 491 height 20
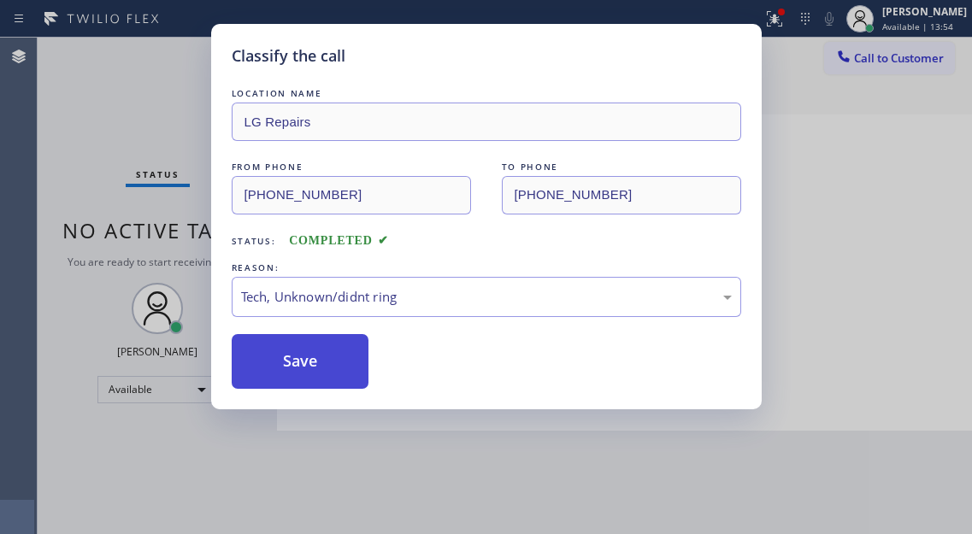
click at [316, 357] on button "Save" at bounding box center [301, 361] width 138 height 55
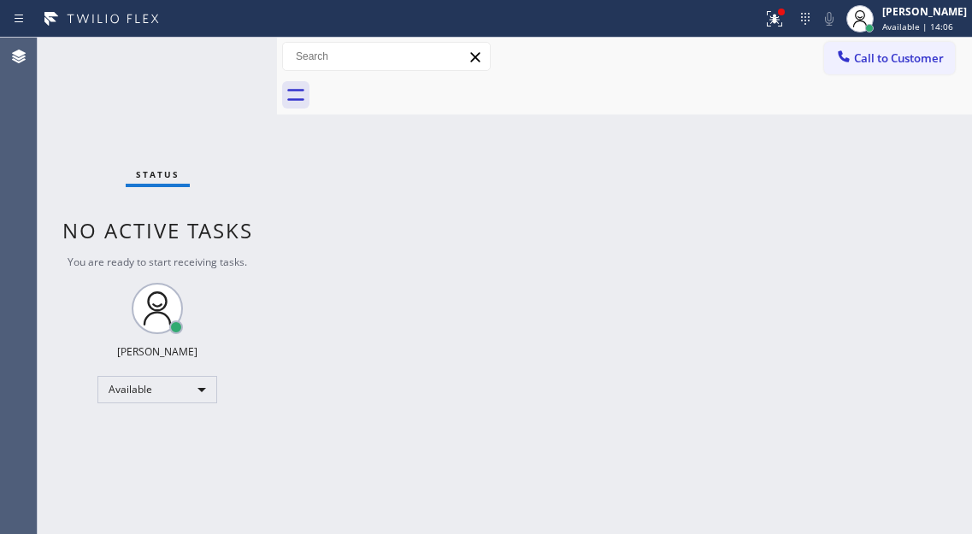
click at [888, 207] on div "Back to Dashboard Change Sender ID Customers Technicians Select a contact Outbo…" at bounding box center [624, 286] width 695 height 497
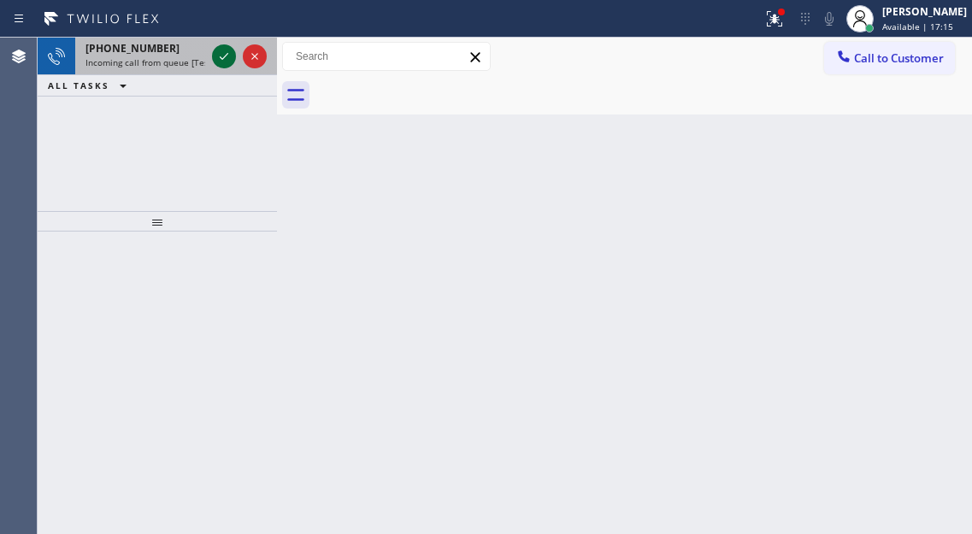
click at [225, 59] on icon at bounding box center [224, 56] width 21 height 21
click at [220, 65] on icon at bounding box center [224, 56] width 21 height 21
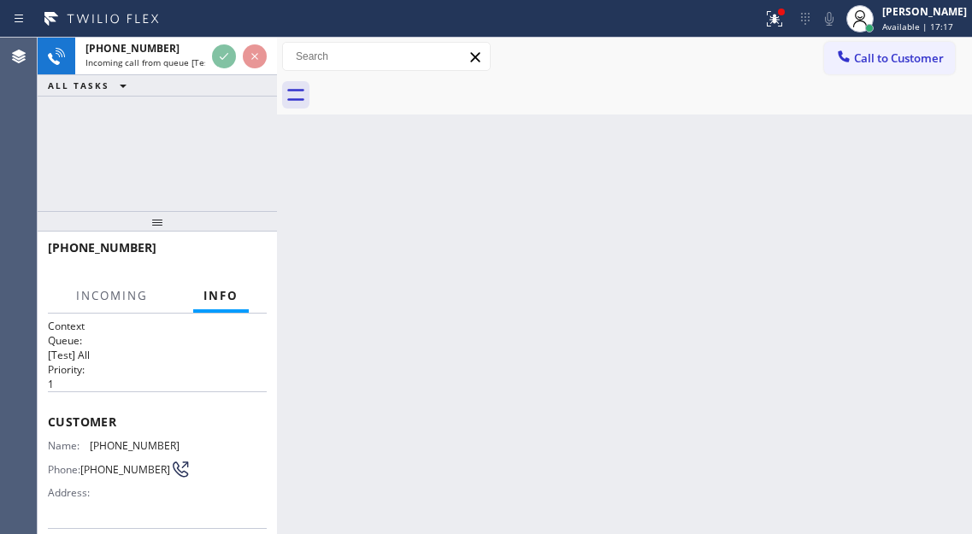
scroll to position [86, 0]
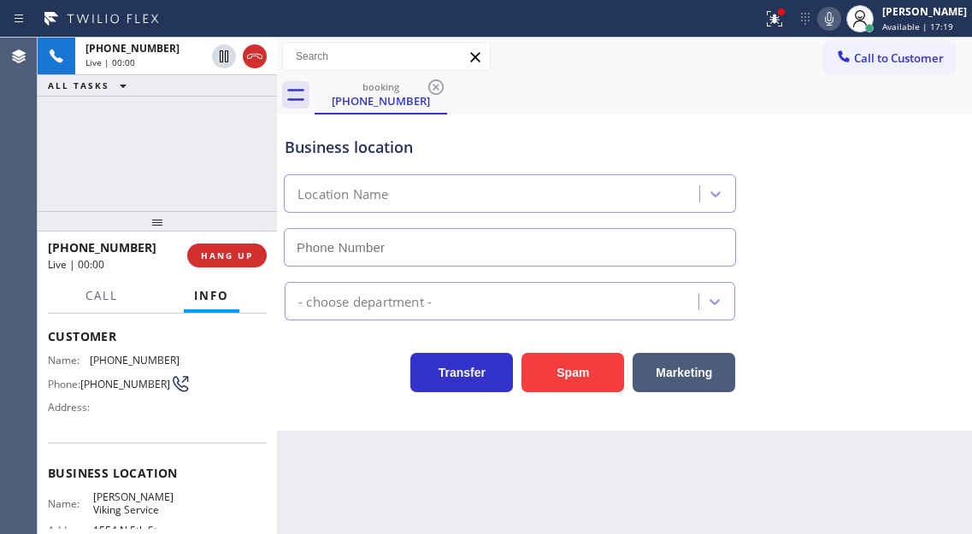
type input "[PHONE_NUMBER]"
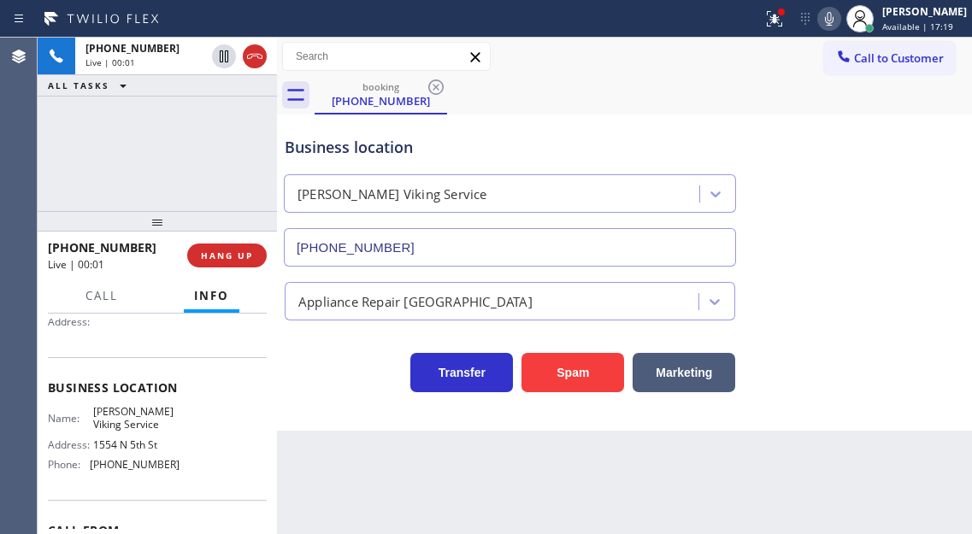
click at [134, 427] on span "[PERSON_NAME] Viking Service" at bounding box center [136, 418] width 86 height 27
click at [161, 425] on span "[PERSON_NAME] Viking Service" at bounding box center [136, 418] width 86 height 27
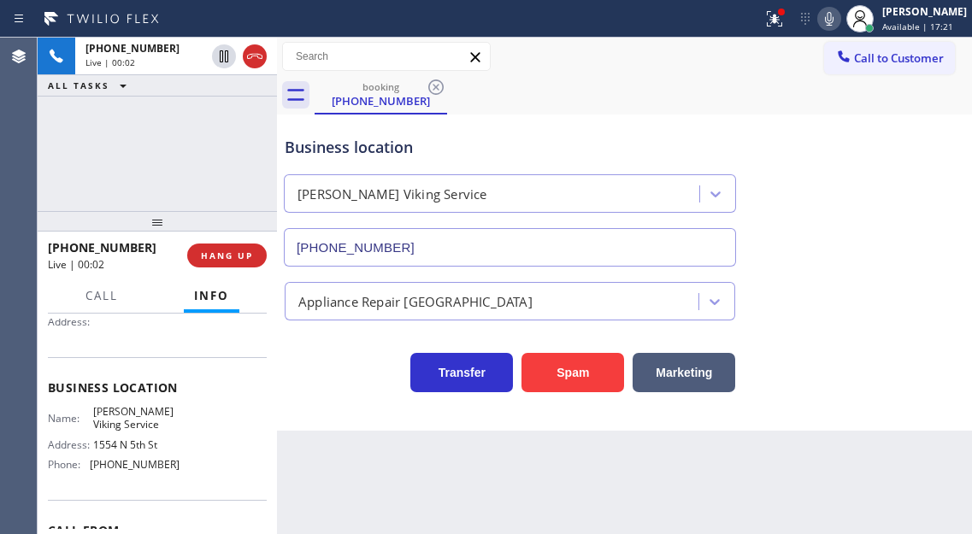
scroll to position [86, 0]
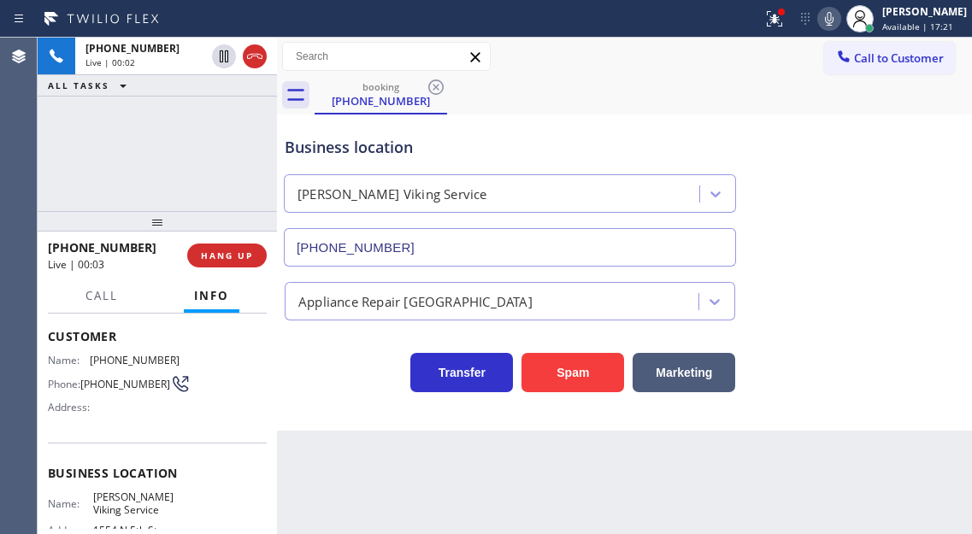
click at [117, 381] on span "[PHONE_NUMBER]" at bounding box center [125, 384] width 90 height 13
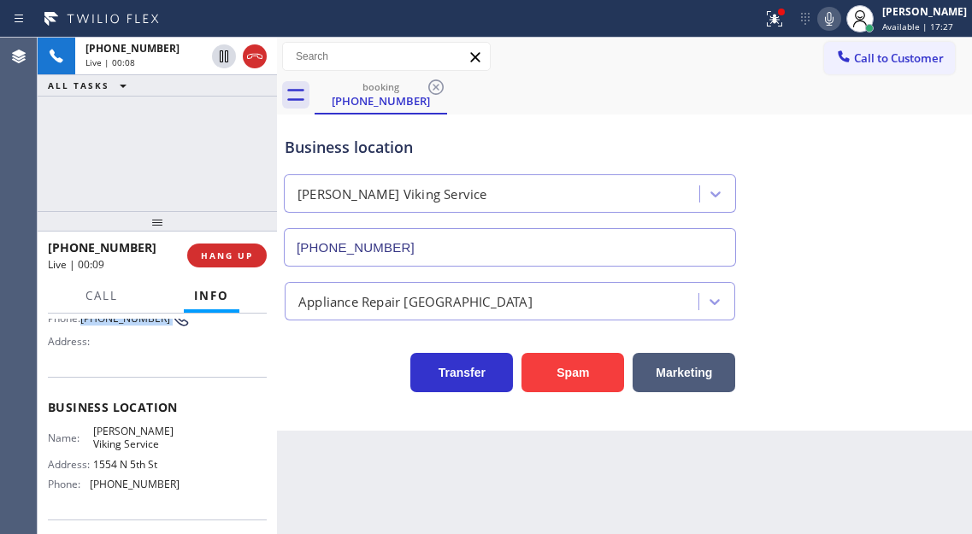
scroll to position [171, 0]
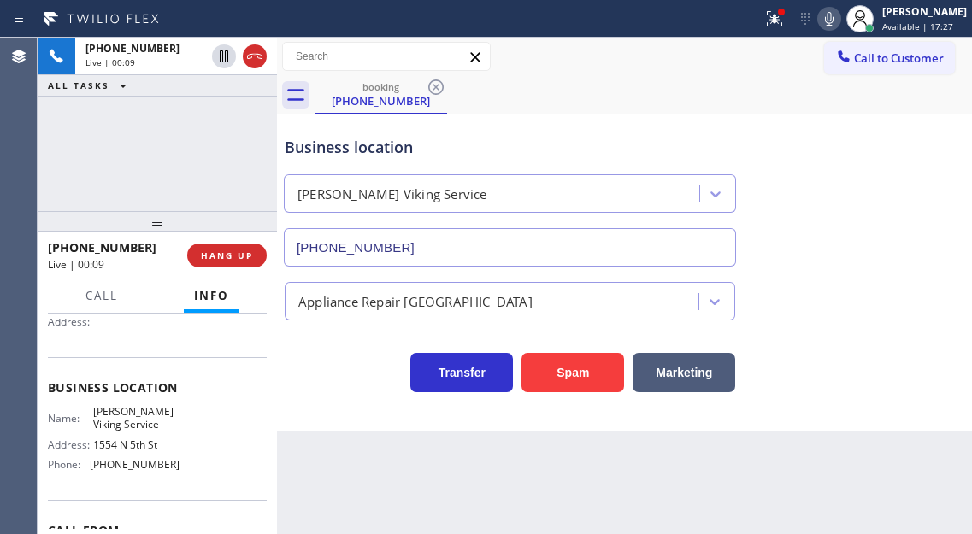
click at [137, 432] on span "[PERSON_NAME] Viking Service" at bounding box center [136, 418] width 86 height 27
click at [269, 412] on div "Context Queue: [Test] All Priority: 1 Customer Name: [PHONE_NUMBER] Phone: [PHO…" at bounding box center [157, 424] width 239 height 221
click at [138, 465] on span "[PHONE_NUMBER]" at bounding box center [135, 464] width 90 height 13
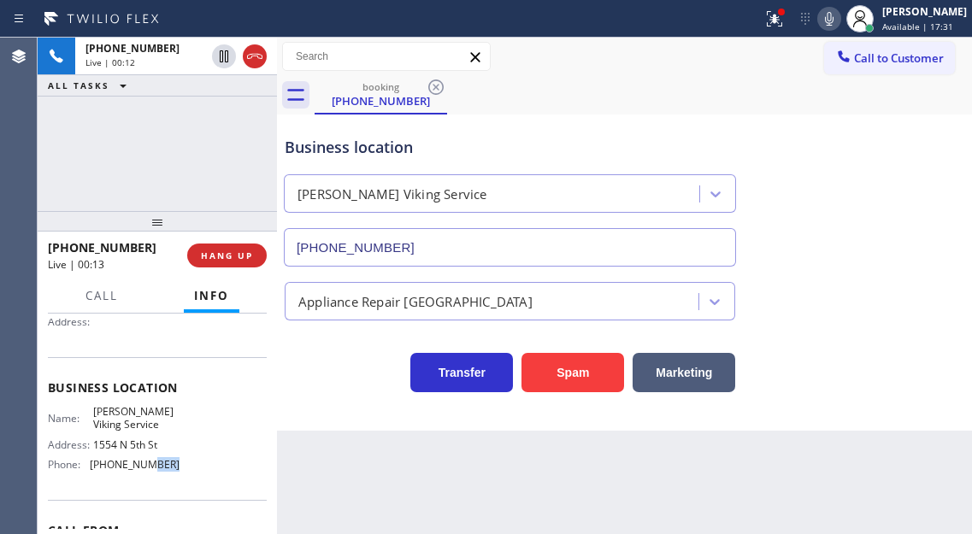
click at [138, 465] on span "[PHONE_NUMBER]" at bounding box center [135, 464] width 90 height 13
click at [926, 200] on div "Business location [PERSON_NAME] Viking Service [PHONE_NUMBER]" at bounding box center [624, 189] width 687 height 155
click at [592, 378] on button "Spam" at bounding box center [573, 372] width 103 height 39
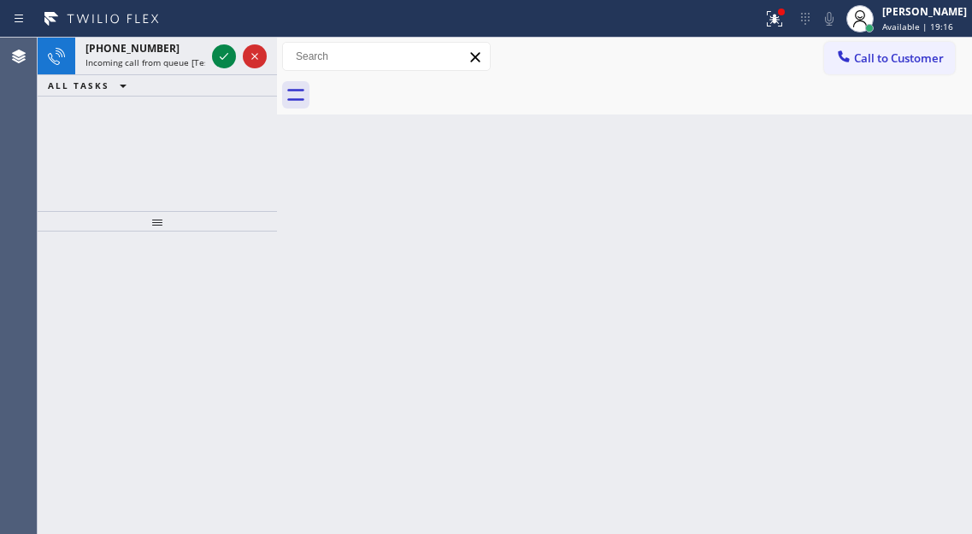
click at [908, 190] on div "Back to Dashboard Change Sender ID Customers Technicians Select a contact Outbo…" at bounding box center [624, 286] width 695 height 497
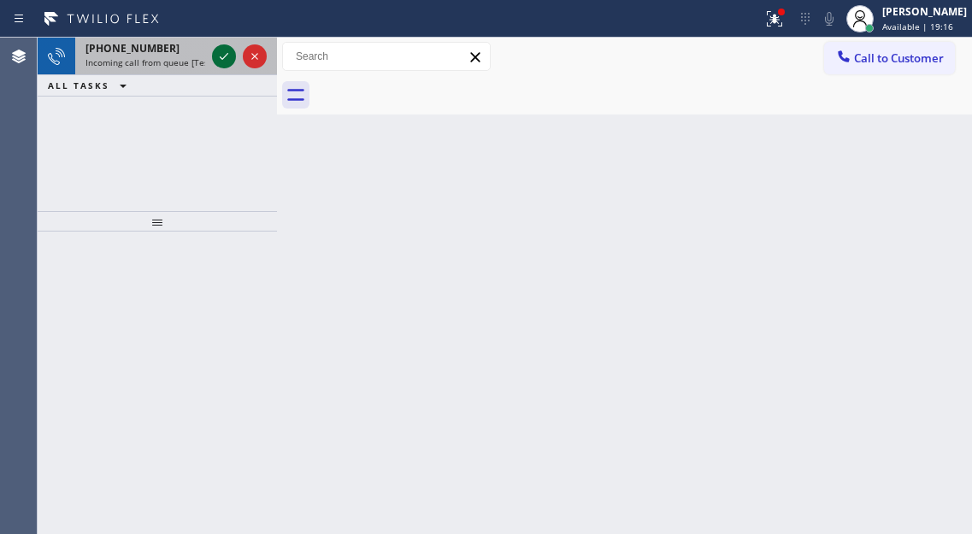
click at [228, 62] on icon at bounding box center [224, 56] width 21 height 21
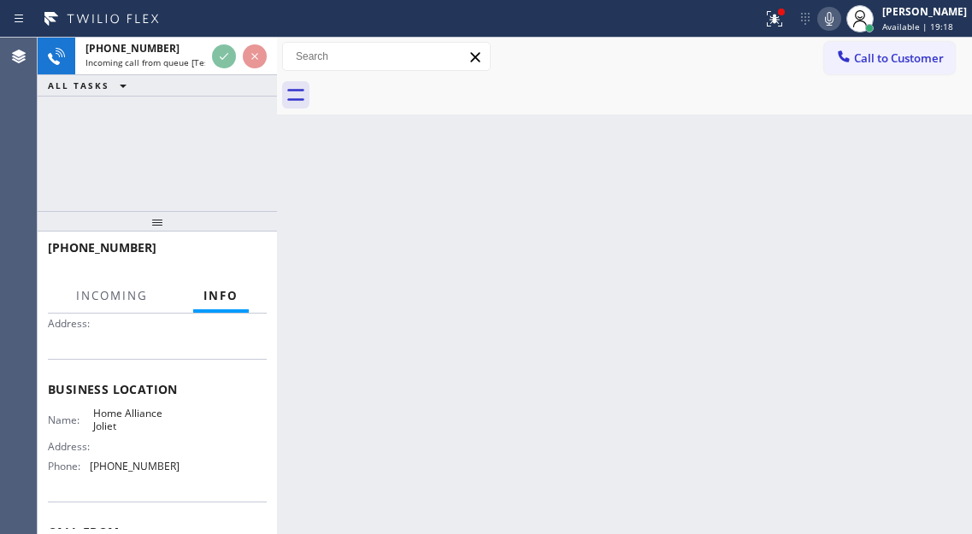
scroll to position [171, 0]
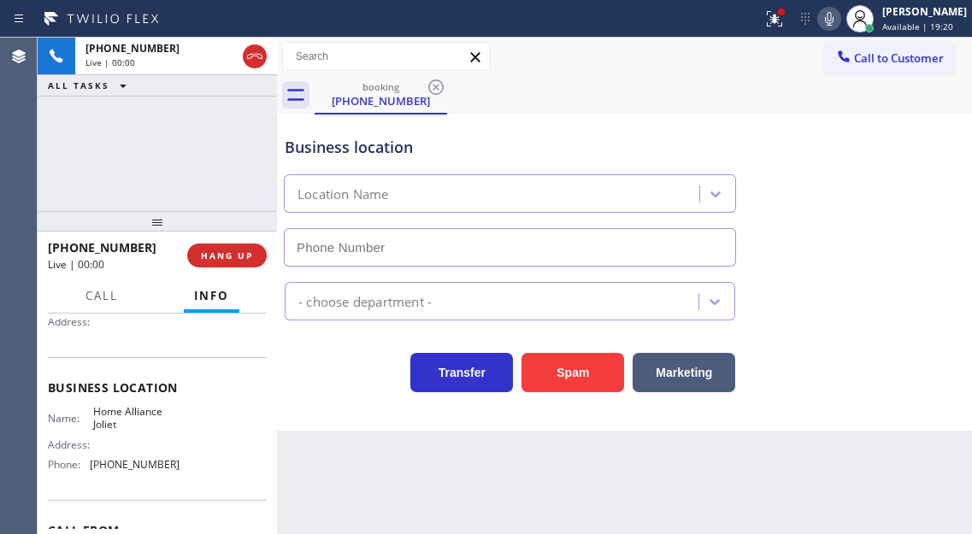
type input "[PHONE_NUMBER]"
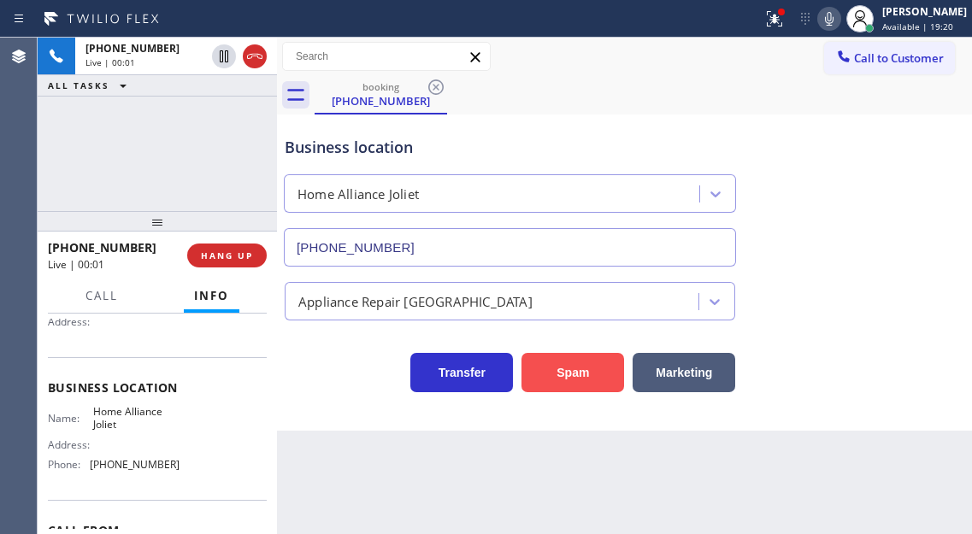
click at [558, 362] on button "Spam" at bounding box center [573, 372] width 103 height 39
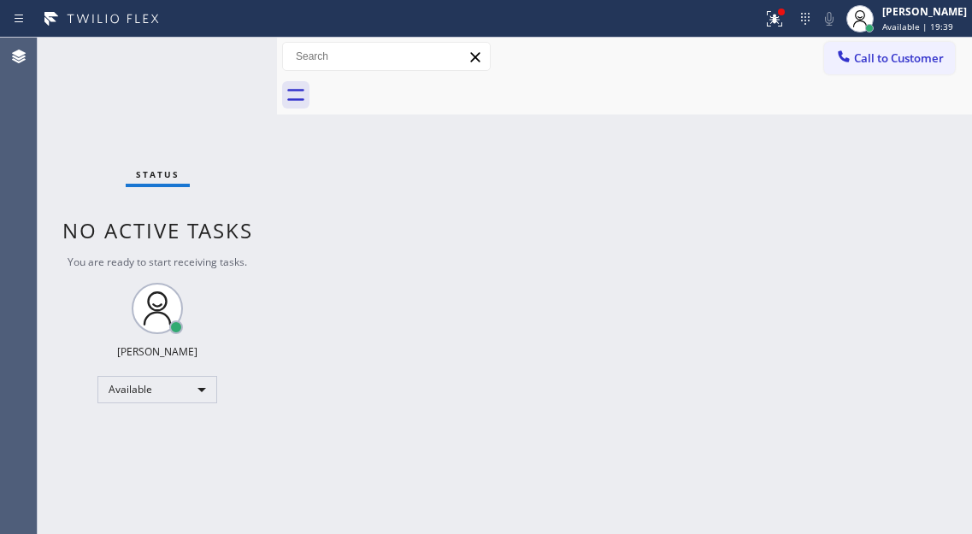
click at [901, 197] on div "Back to Dashboard Change Sender ID Customers Technicians Select a contact Outbo…" at bounding box center [624, 286] width 695 height 497
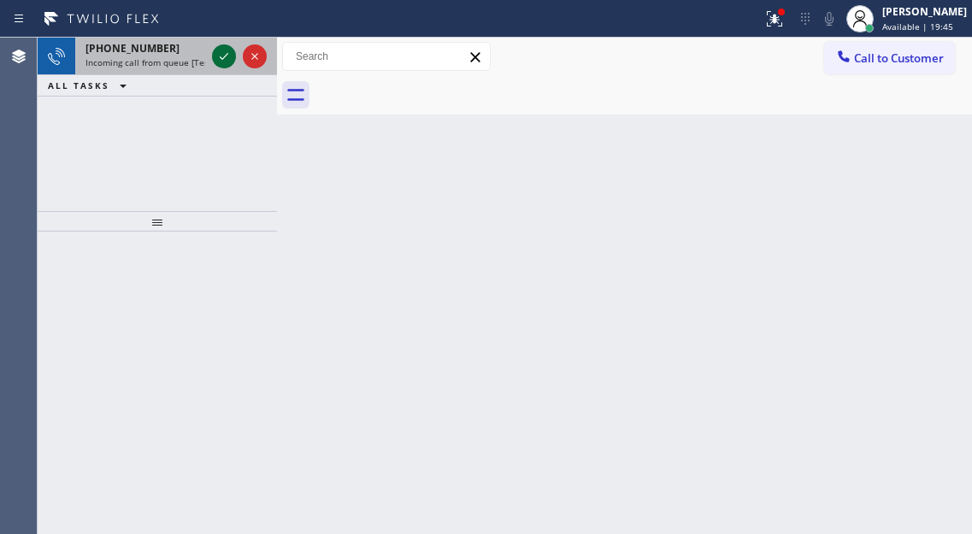
click at [226, 53] on icon at bounding box center [224, 56] width 21 height 21
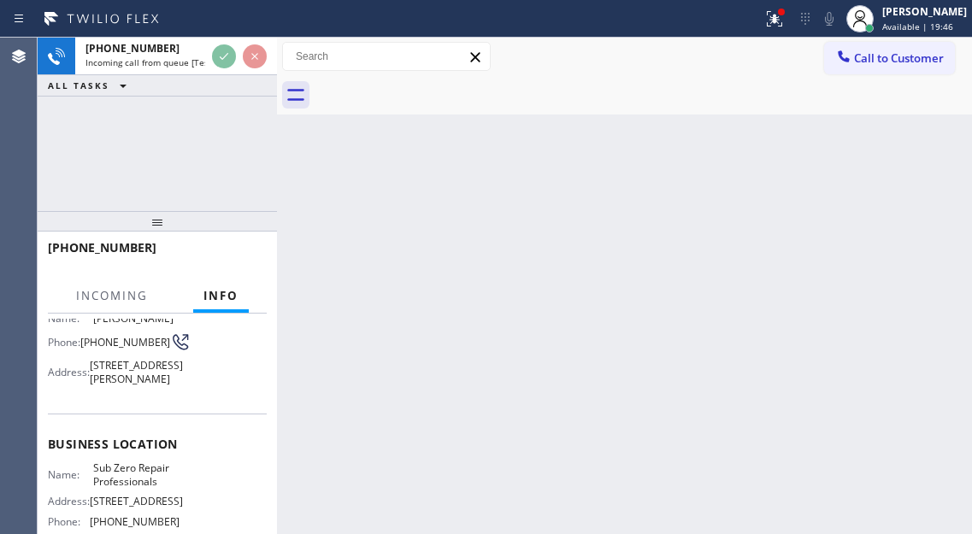
scroll to position [171, 0]
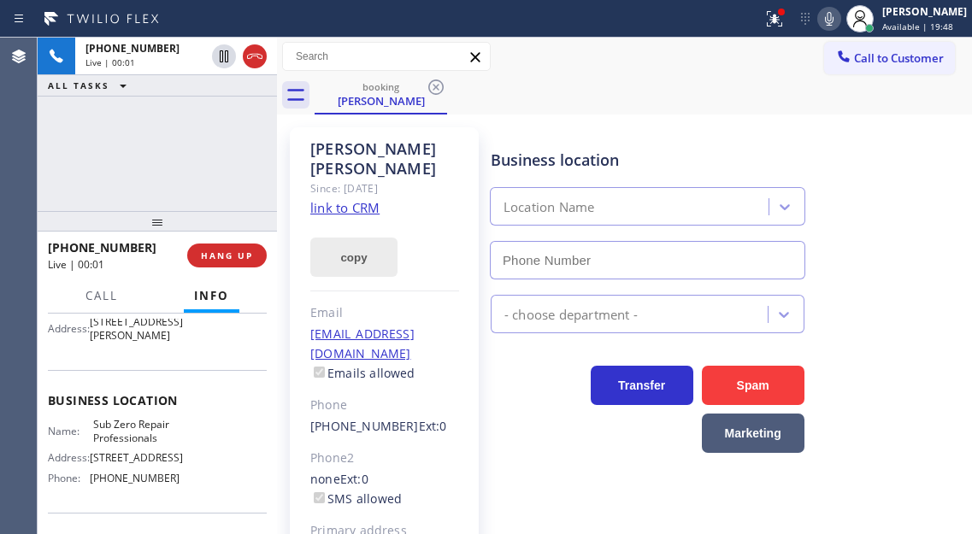
type input "[PHONE_NUMBER]"
click at [369, 199] on link "link to CRM" at bounding box center [344, 207] width 69 height 17
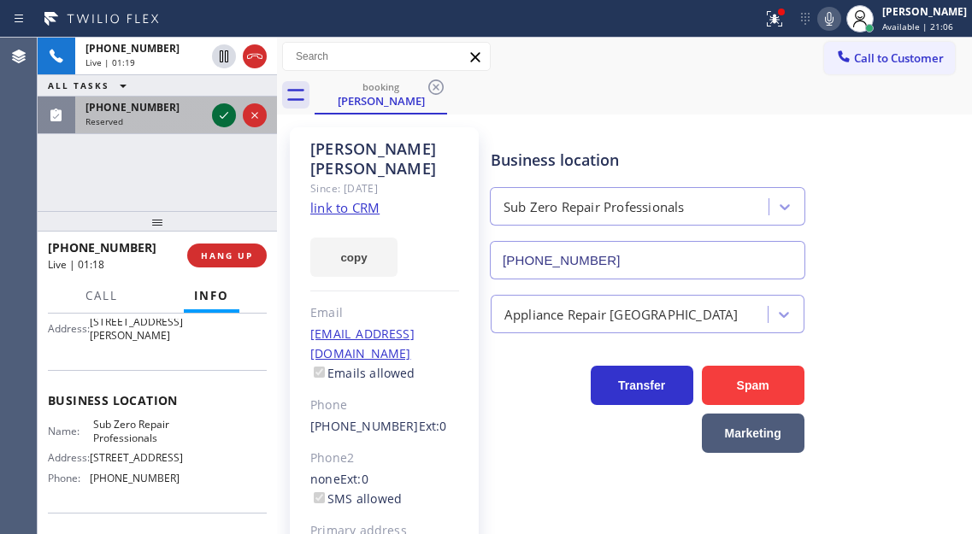
click at [215, 117] on icon at bounding box center [224, 115] width 21 height 21
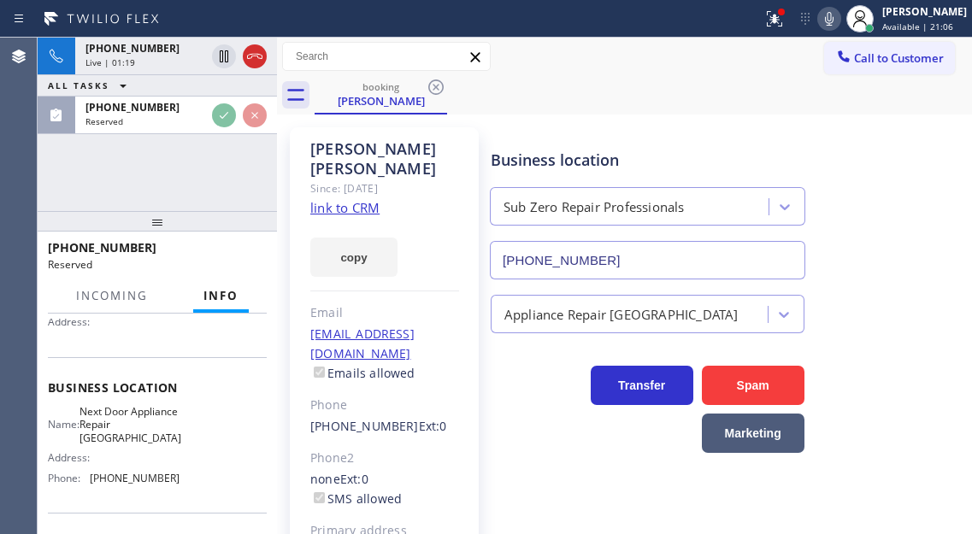
scroll to position [186, 0]
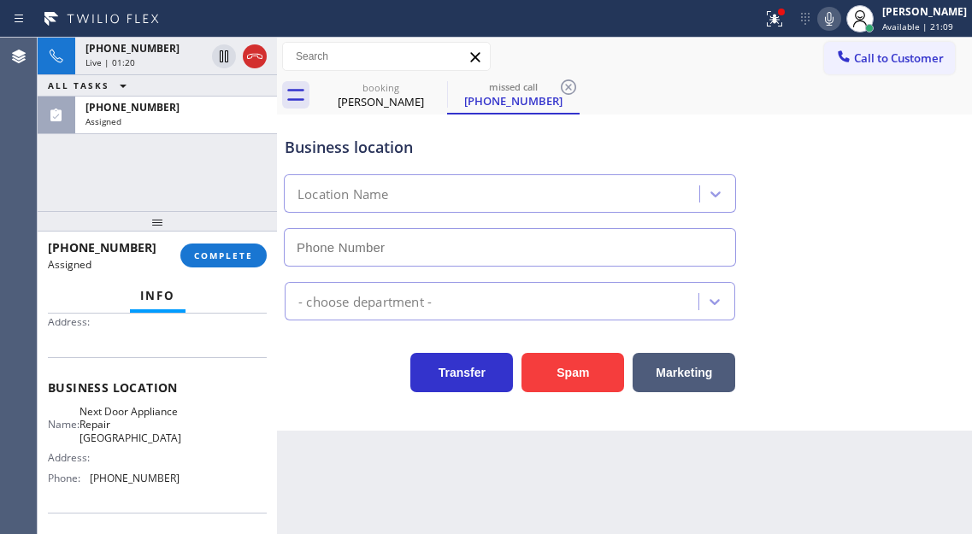
type input "[PHONE_NUMBER]"
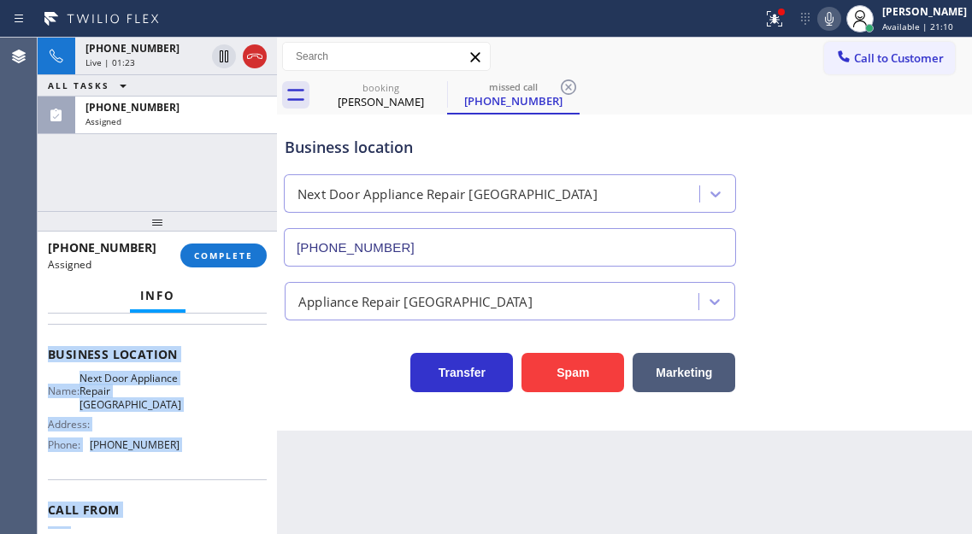
scroll to position [305, 0]
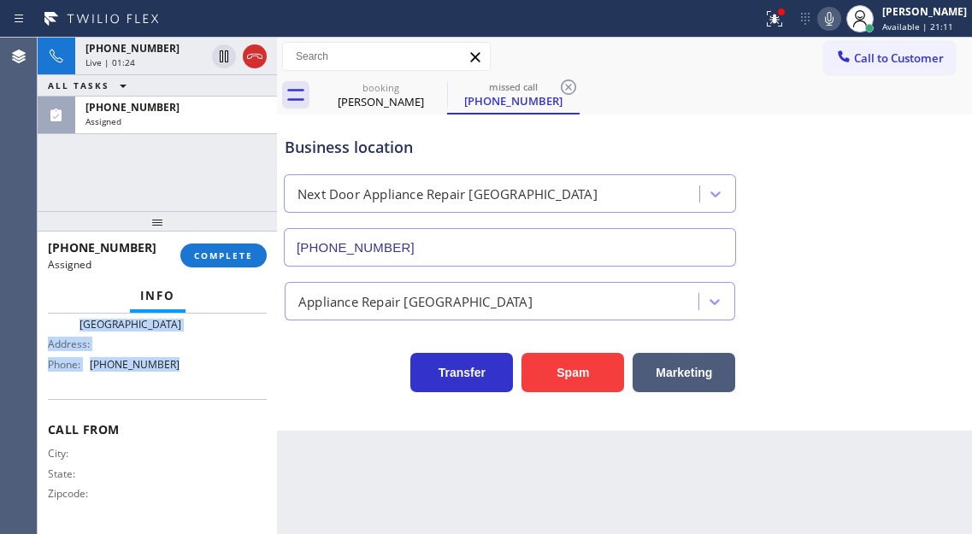
drag, startPoint x: 44, startPoint y: 430, endPoint x: 177, endPoint y: 379, distance: 142.9
click at [177, 379] on div "Context Queue: Appliance Repair High End Priority: 0 Task Age: Customer Name: […" at bounding box center [157, 424] width 239 height 221
click at [233, 253] on span "COMPLETE" at bounding box center [223, 256] width 59 height 12
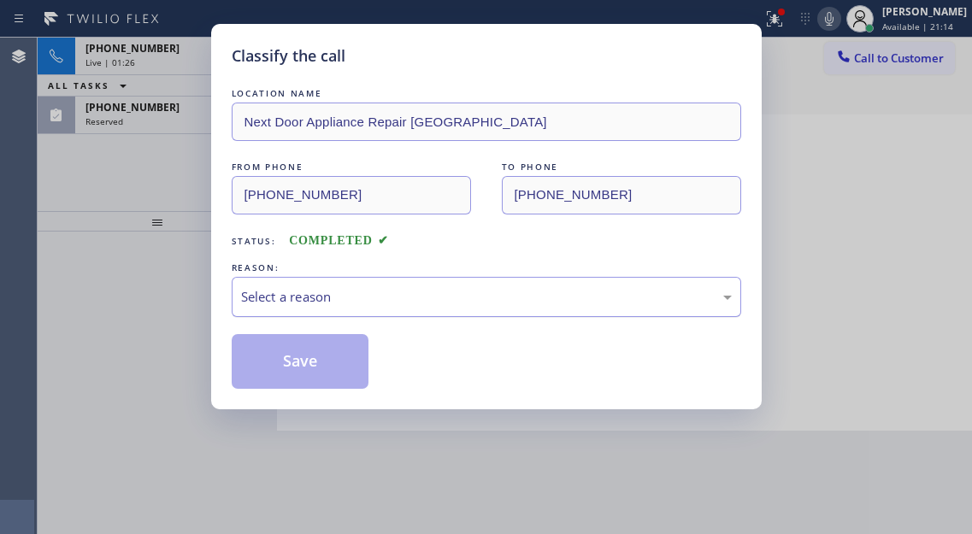
click at [414, 298] on div "Select a reason" at bounding box center [486, 297] width 491 height 20
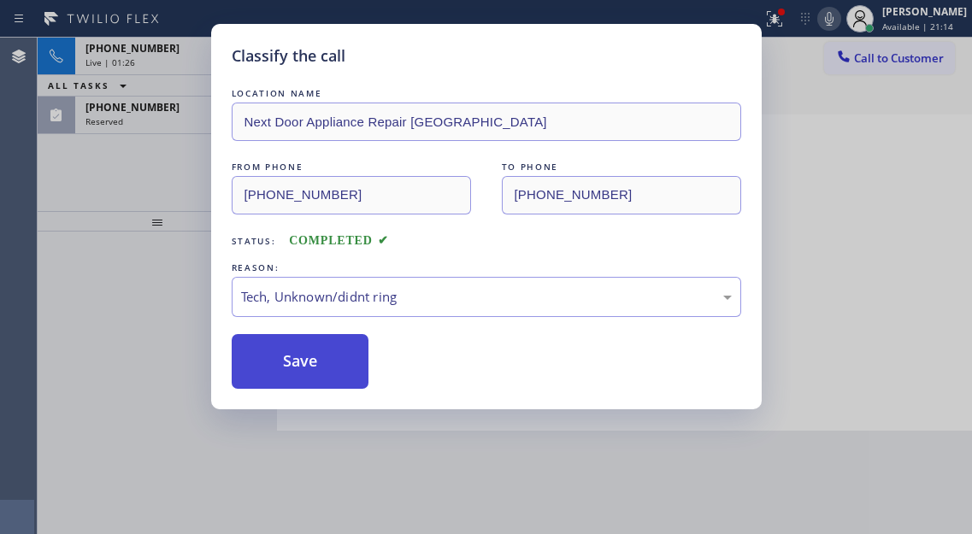
click at [352, 361] on button "Save" at bounding box center [301, 361] width 138 height 55
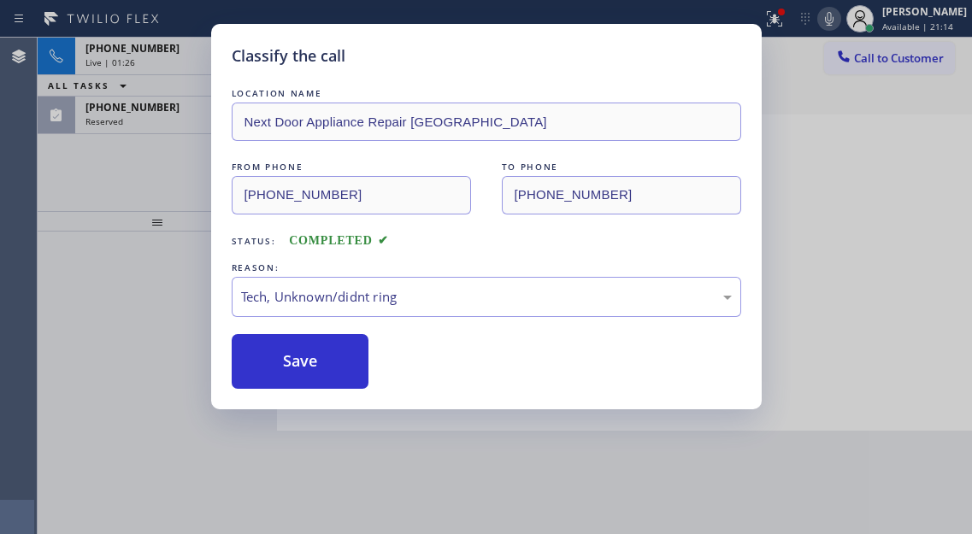
type input "[PHONE_NUMBER]"
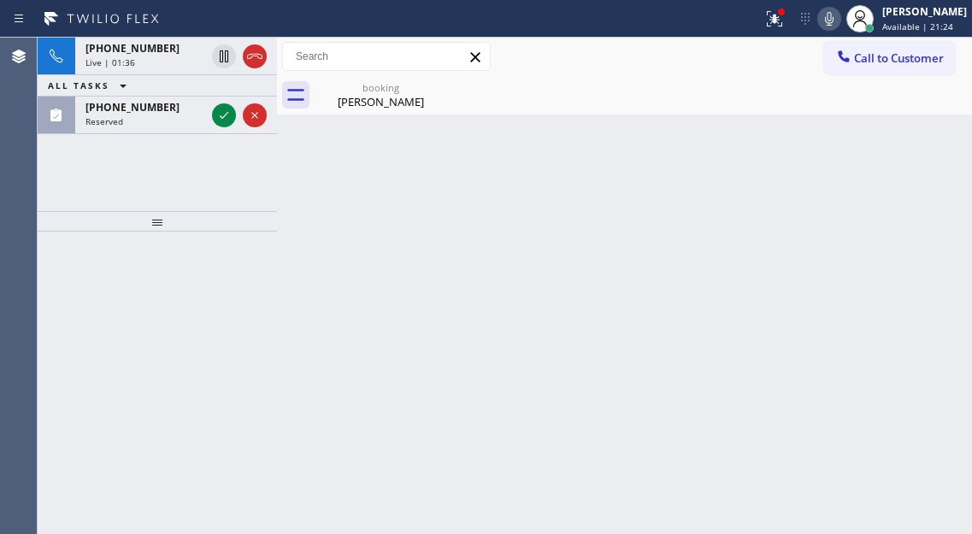
click at [919, 182] on div "Back to Dashboard Change Sender ID Customers Technicians Select a contact Outbo…" at bounding box center [624, 286] width 695 height 497
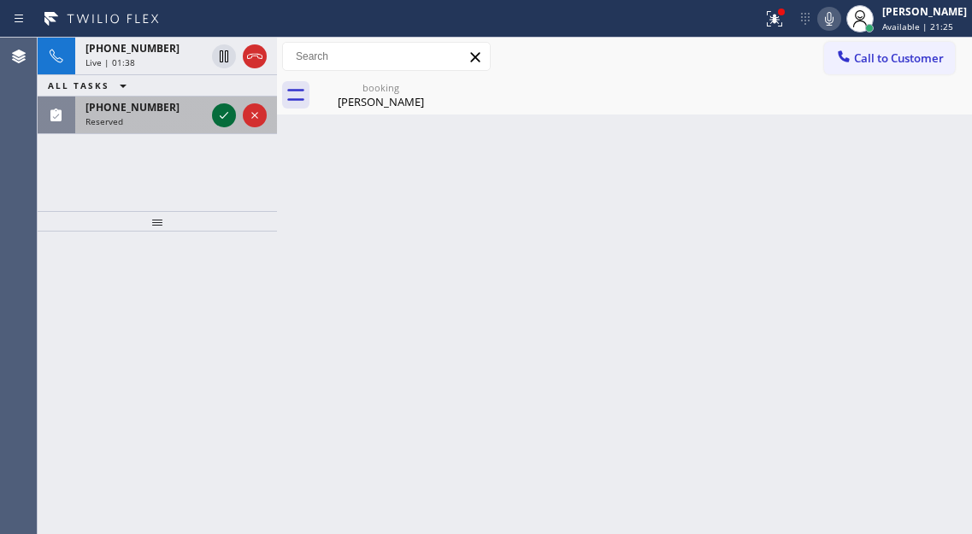
click at [222, 117] on icon at bounding box center [224, 115] width 21 height 21
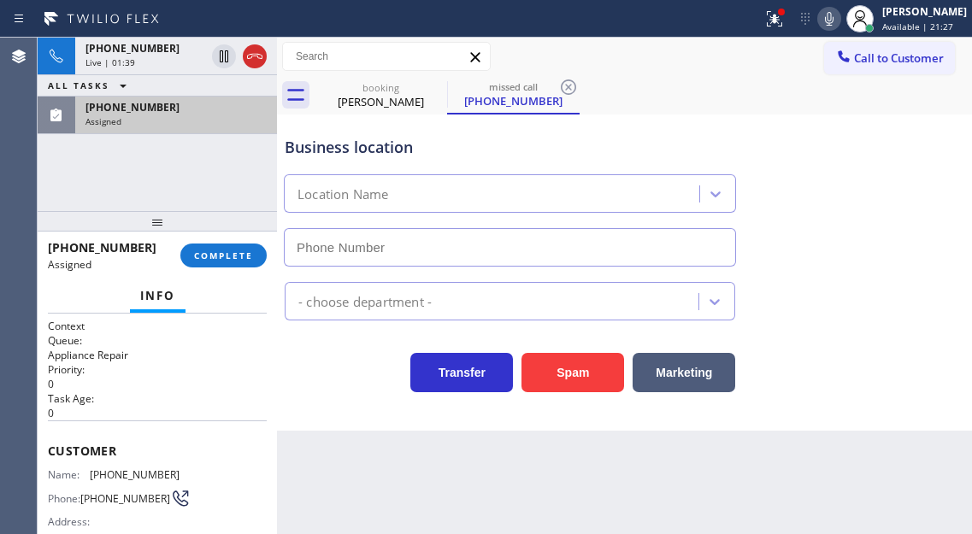
type input "[PHONE_NUMBER]"
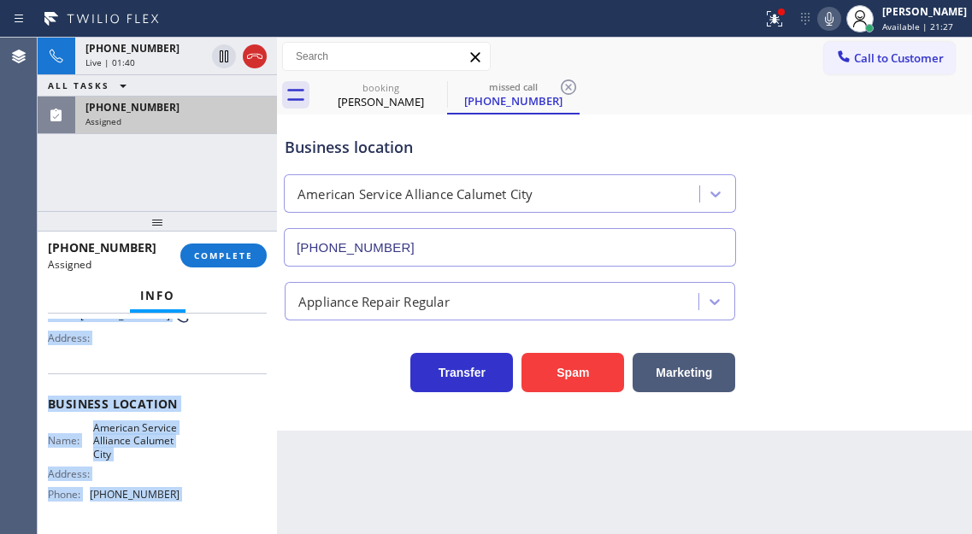
scroll to position [305, 0]
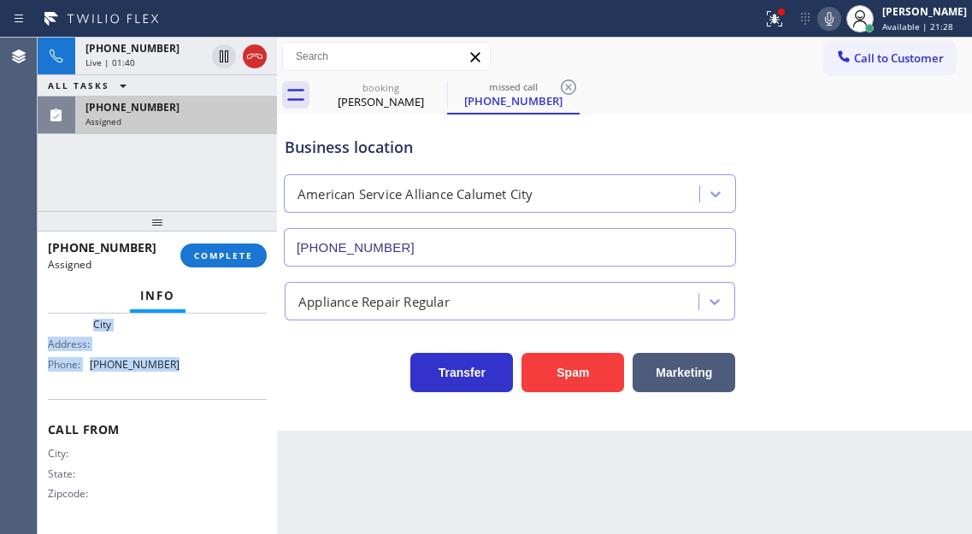
drag, startPoint x: 42, startPoint y: 425, endPoint x: 198, endPoint y: 383, distance: 162.0
click at [198, 383] on div "Context Queue: Appliance Repair Priority: 0 Task Age: Customer Name: [PHONE_NUM…" at bounding box center [157, 424] width 239 height 221
click at [227, 262] on span "COMPLETE" at bounding box center [223, 256] width 59 height 12
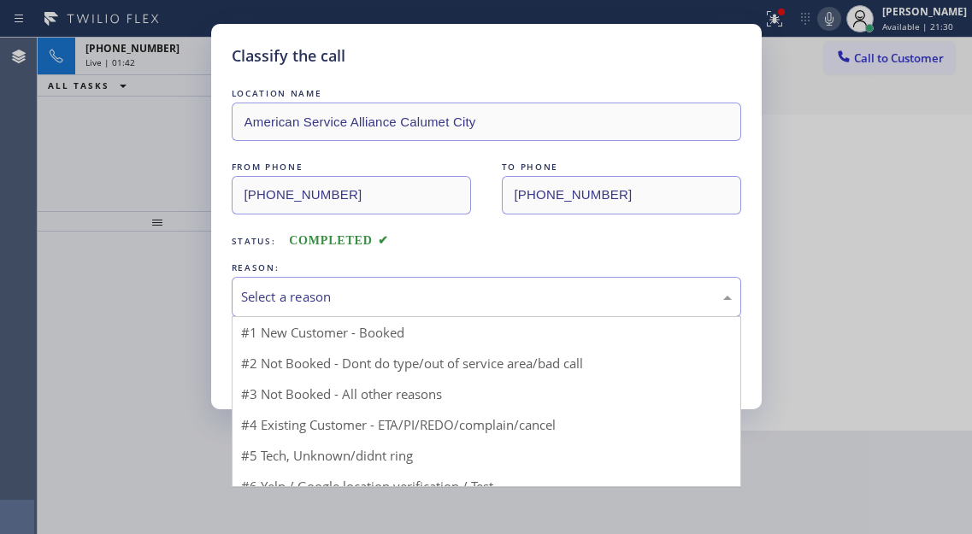
click at [417, 304] on div "Select a reason" at bounding box center [486, 297] width 491 height 20
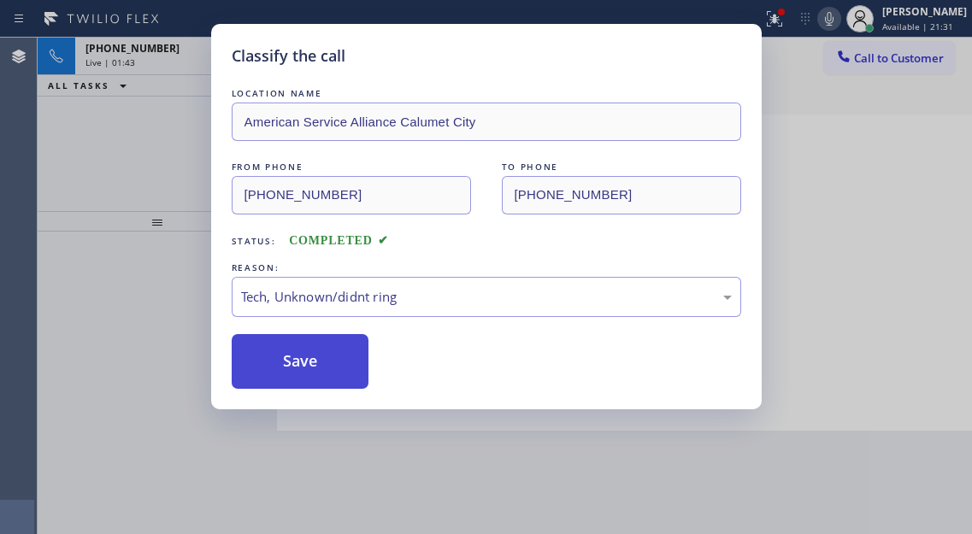
click at [363, 374] on button "Save" at bounding box center [301, 361] width 138 height 55
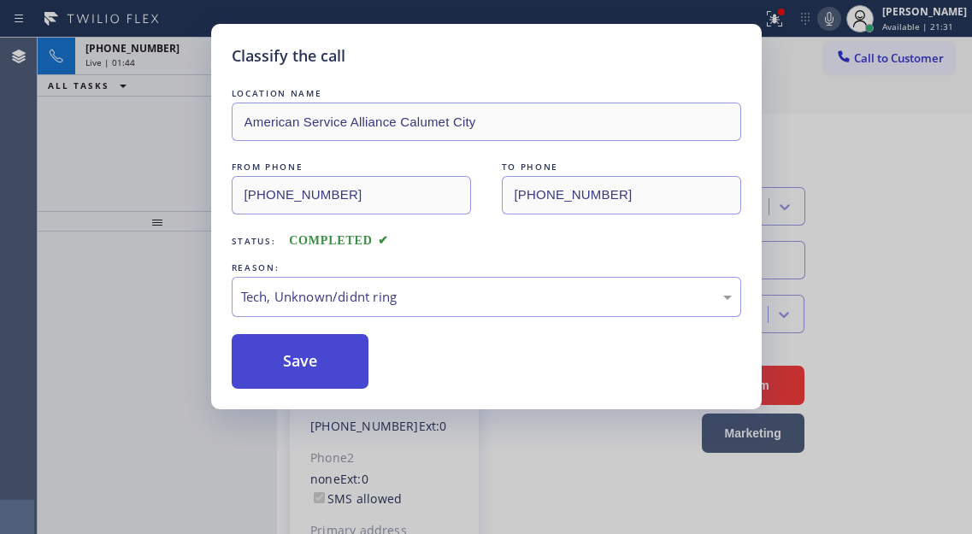
click at [363, 373] on button "Save" at bounding box center [301, 361] width 138 height 55
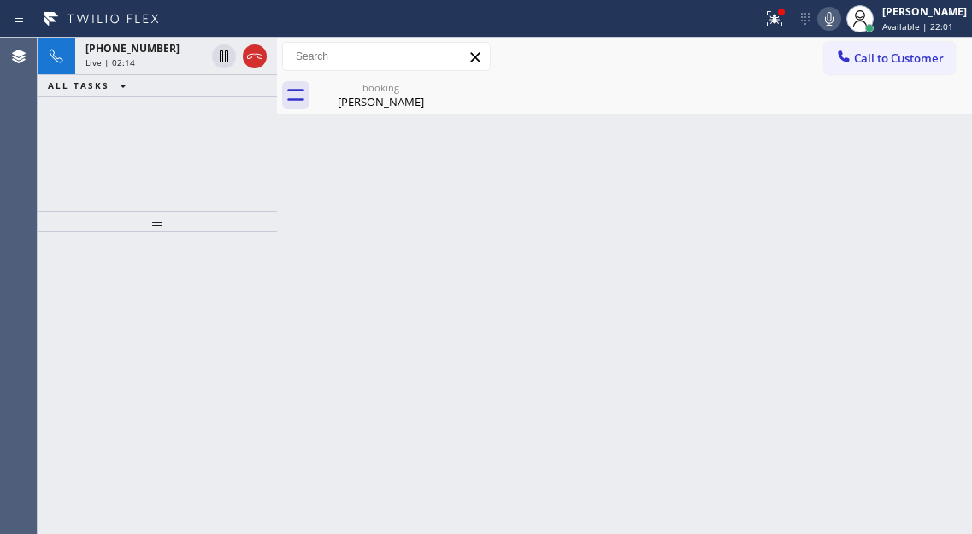
click at [263, 126] on div "[PHONE_NUMBER] Live | 02:14 ALL TASKS ALL TASKS ACTIVE TASKS TASKS IN WRAP UP" at bounding box center [157, 125] width 239 height 174
drag, startPoint x: 223, startPoint y: 57, endPoint x: 176, endPoint y: 23, distance: 58.2
click at [223, 57] on icon at bounding box center [224, 56] width 9 height 12
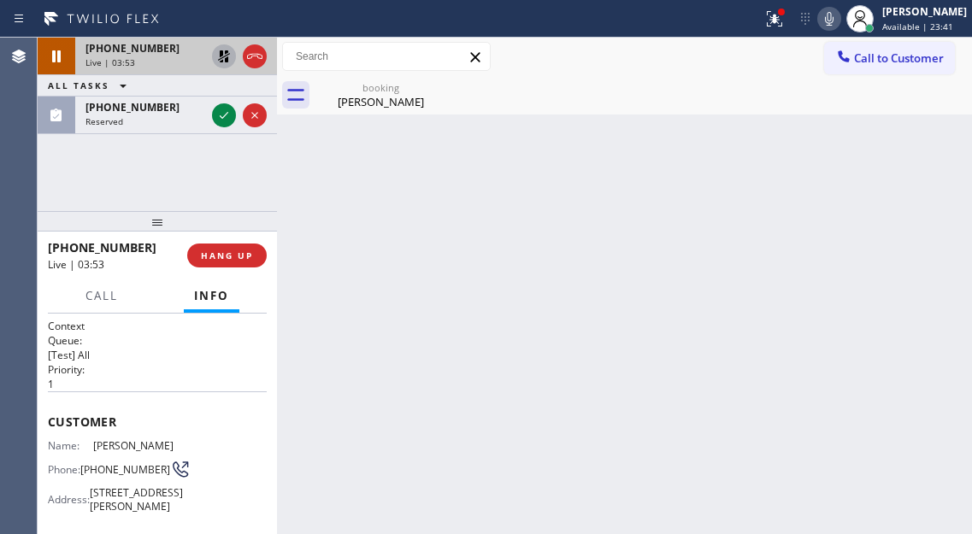
click at [221, 59] on icon at bounding box center [224, 56] width 21 height 21
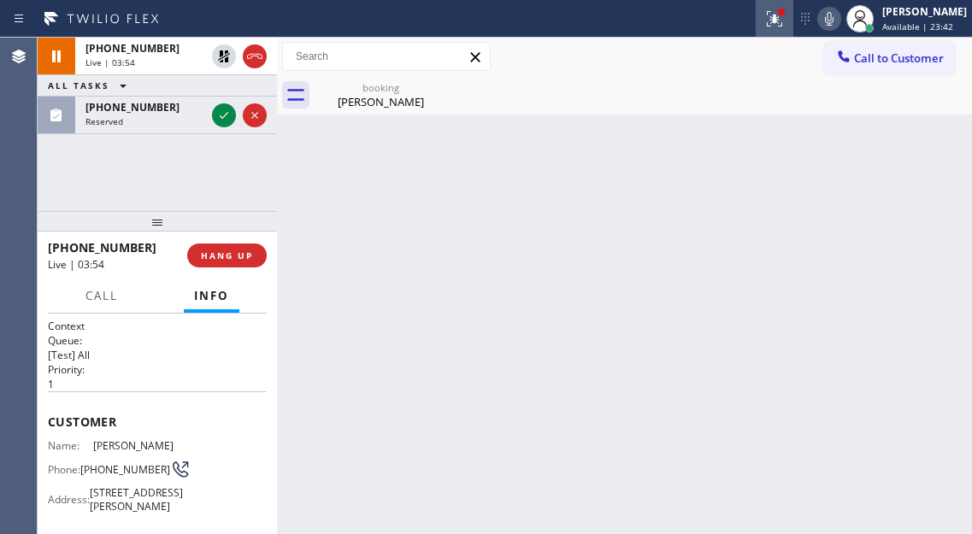
click at [777, 19] on icon at bounding box center [772, 17] width 10 height 12
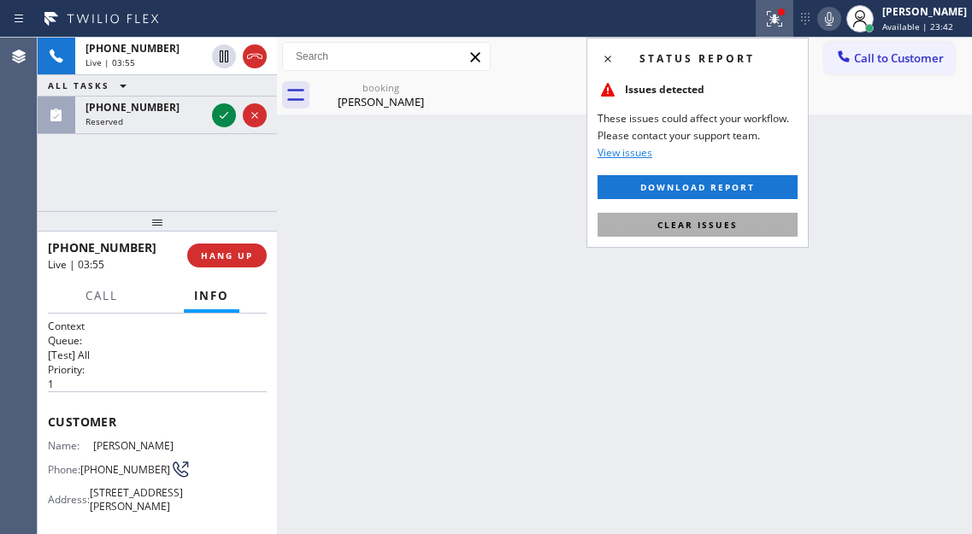
click at [764, 228] on button "Clear issues" at bounding box center [698, 225] width 200 height 24
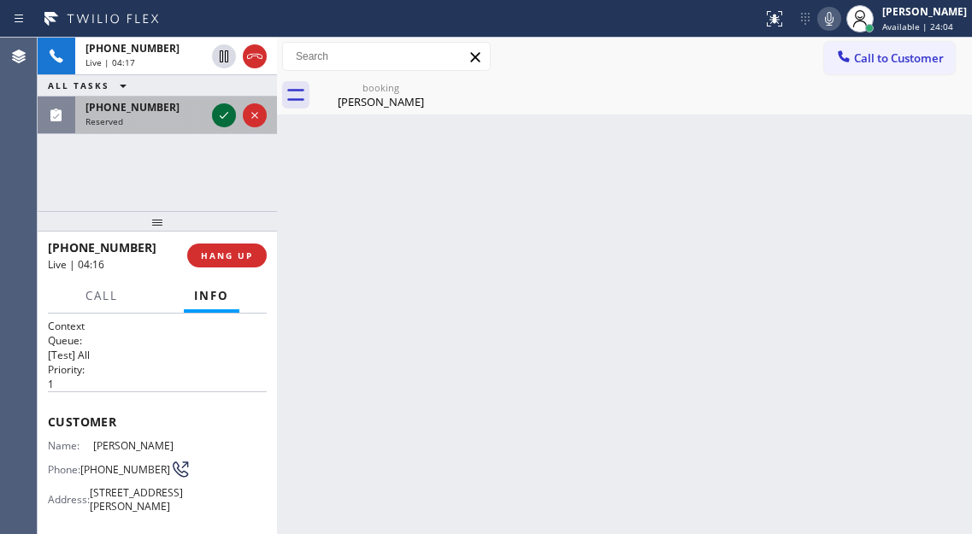
click at [219, 123] on icon at bounding box center [224, 115] width 21 height 21
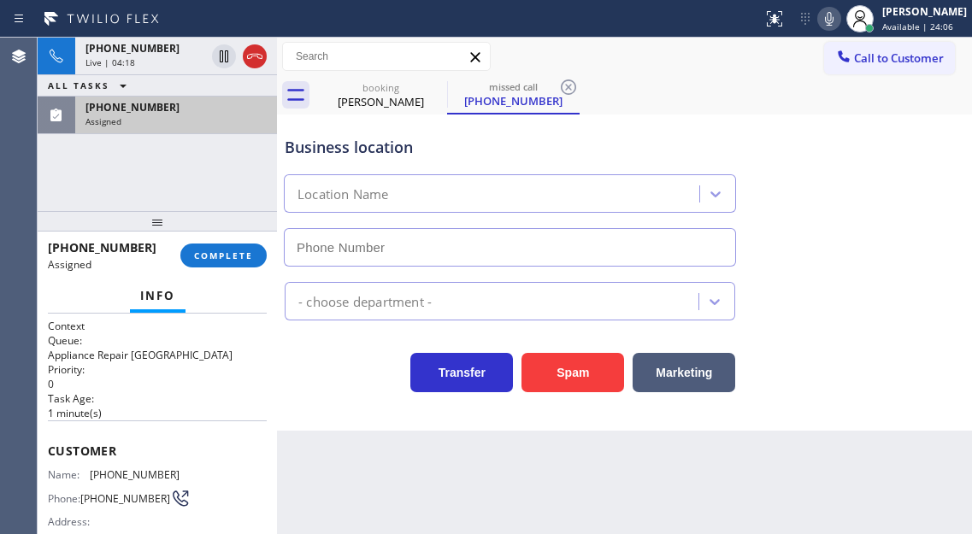
type input "[PHONE_NUMBER]"
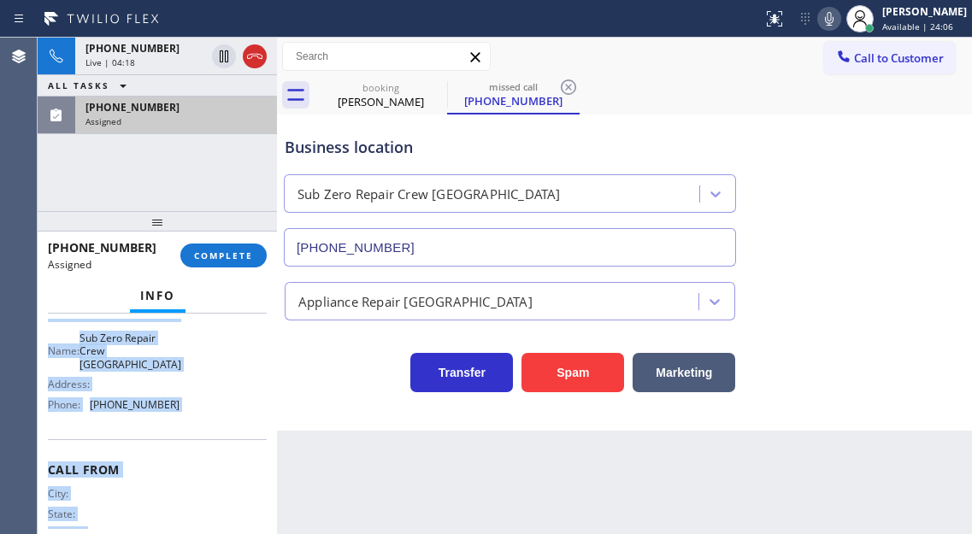
scroll to position [306, 0]
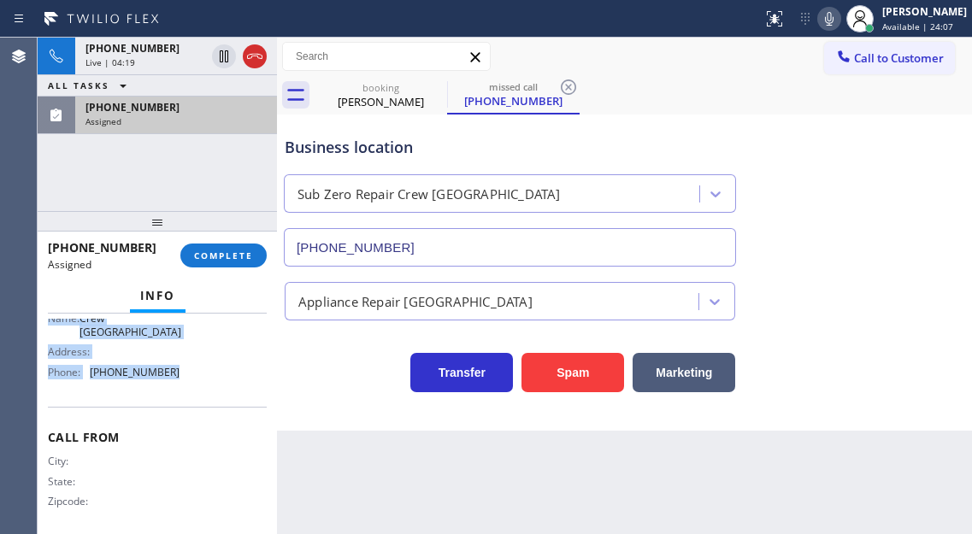
drag, startPoint x: 46, startPoint y: 446, endPoint x: 195, endPoint y: 391, distance: 158.5
click at [195, 391] on div "Context Queue: Appliance Repair High End Priority: 0 Task Age: [DEMOGRAPHIC_DAT…" at bounding box center [157, 424] width 239 height 221
click at [233, 255] on span "COMPLETE" at bounding box center [223, 256] width 59 height 12
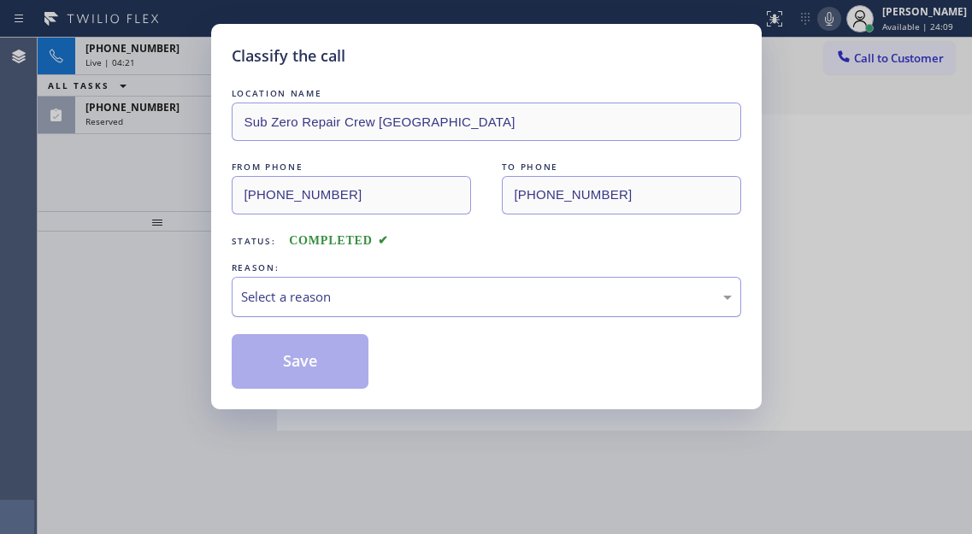
click at [372, 288] on div "Select a reason" at bounding box center [486, 297] width 491 height 20
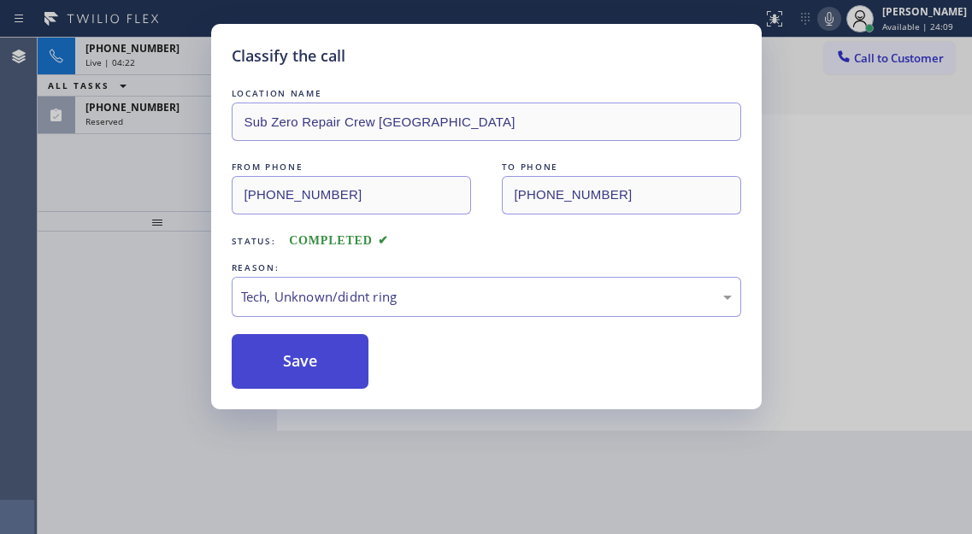
click at [335, 371] on button "Save" at bounding box center [301, 361] width 138 height 55
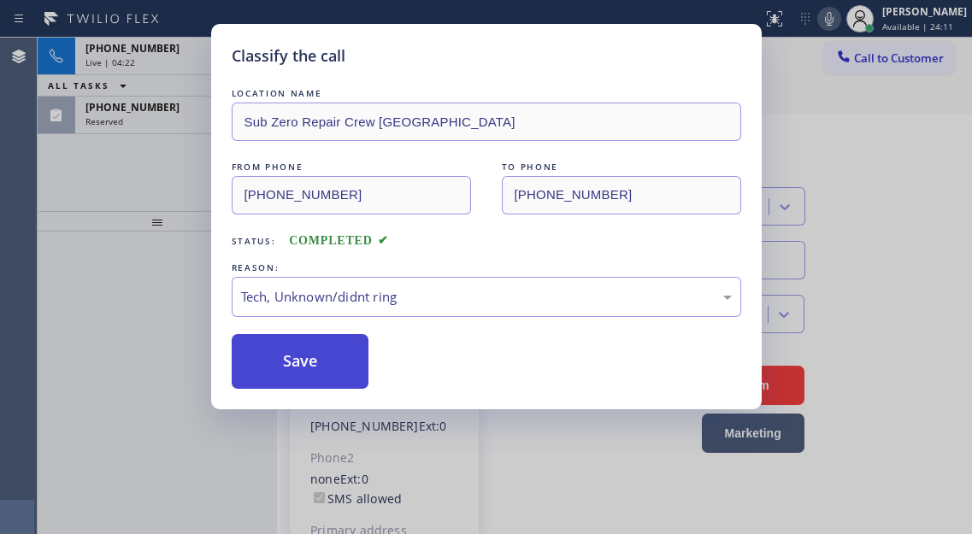
click at [335, 371] on button "Save" at bounding box center [301, 361] width 138 height 55
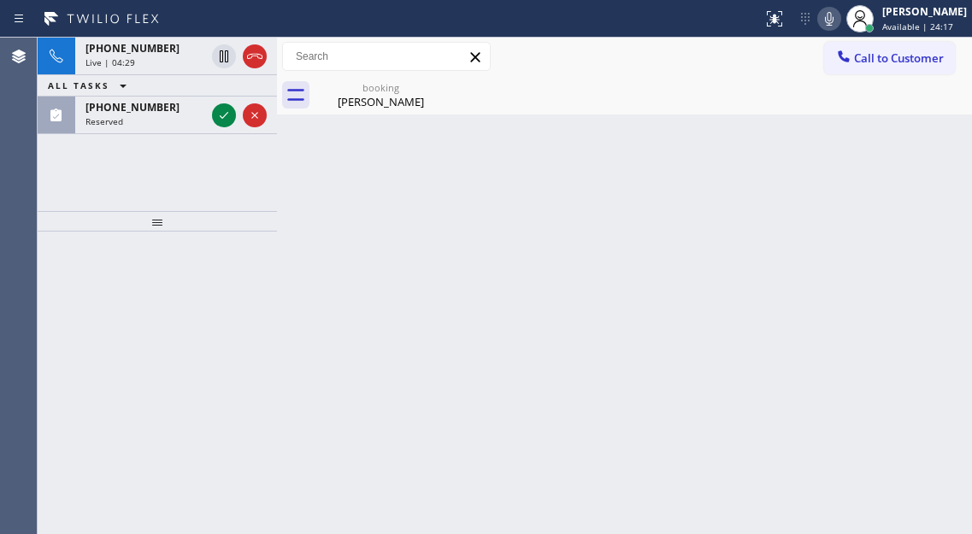
click at [912, 240] on div "Back to Dashboard Change Sender ID Customers Technicians Select a contact Outbo…" at bounding box center [624, 286] width 695 height 497
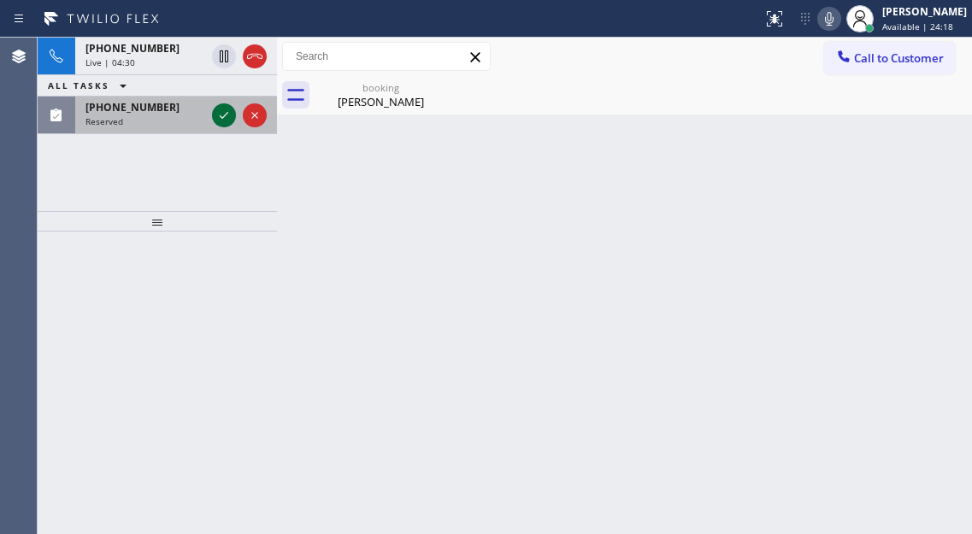
click at [221, 112] on icon at bounding box center [224, 115] width 21 height 21
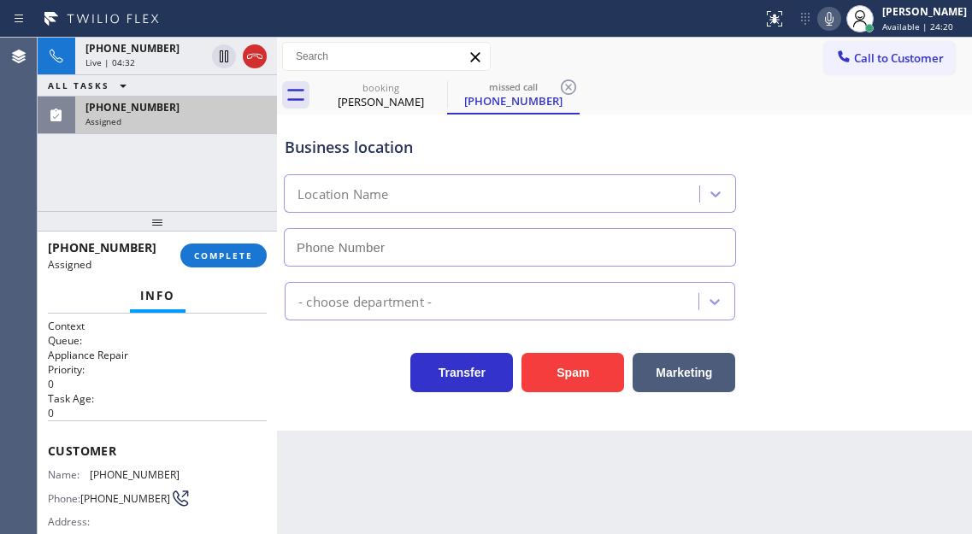
type input "[PHONE_NUMBER]"
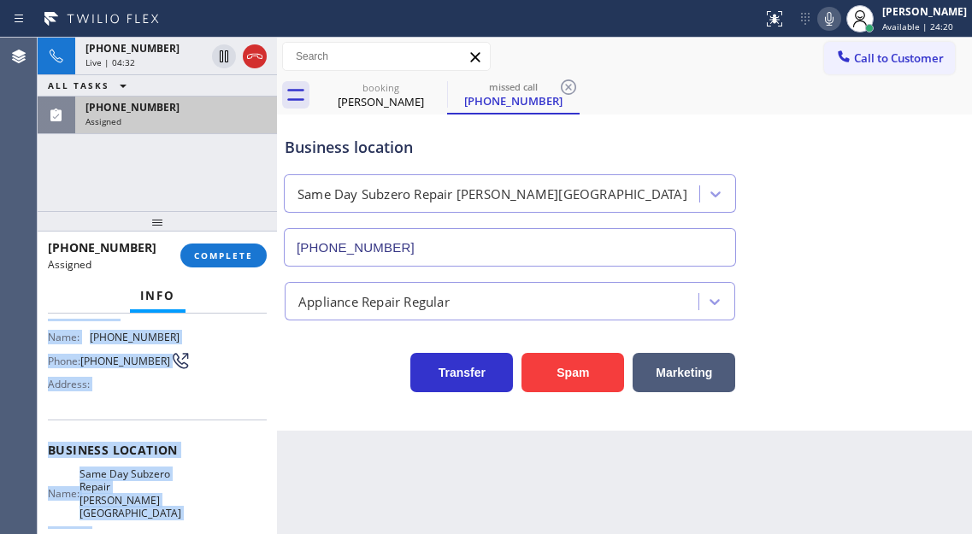
scroll to position [305, 0]
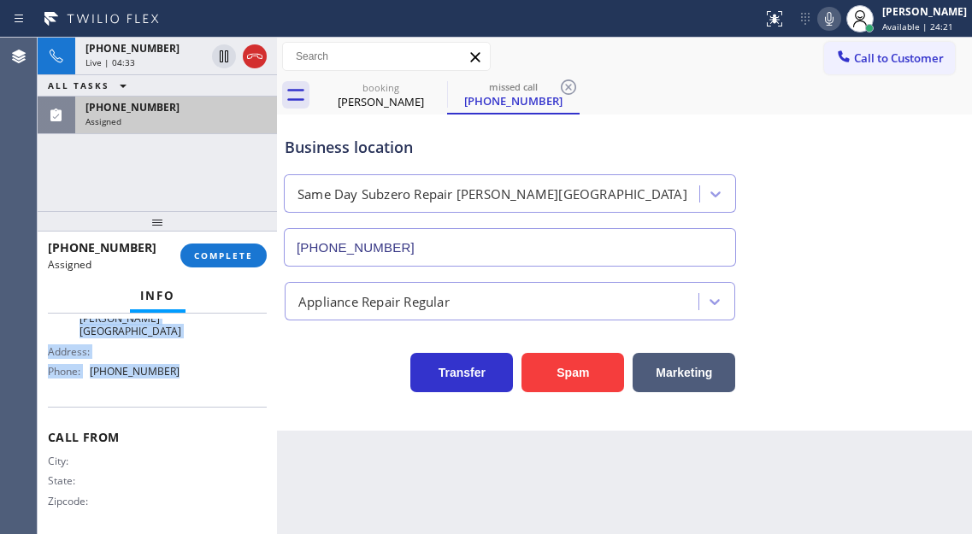
drag, startPoint x: 48, startPoint y: 435, endPoint x: 198, endPoint y: 386, distance: 158.5
click at [198, 386] on div "Context Queue: Appliance Repair Priority: 0 Task Age: Customer Name: [PHONE_NUM…" at bounding box center [157, 275] width 219 height 522
click at [249, 257] on span "COMPLETE" at bounding box center [223, 256] width 59 height 12
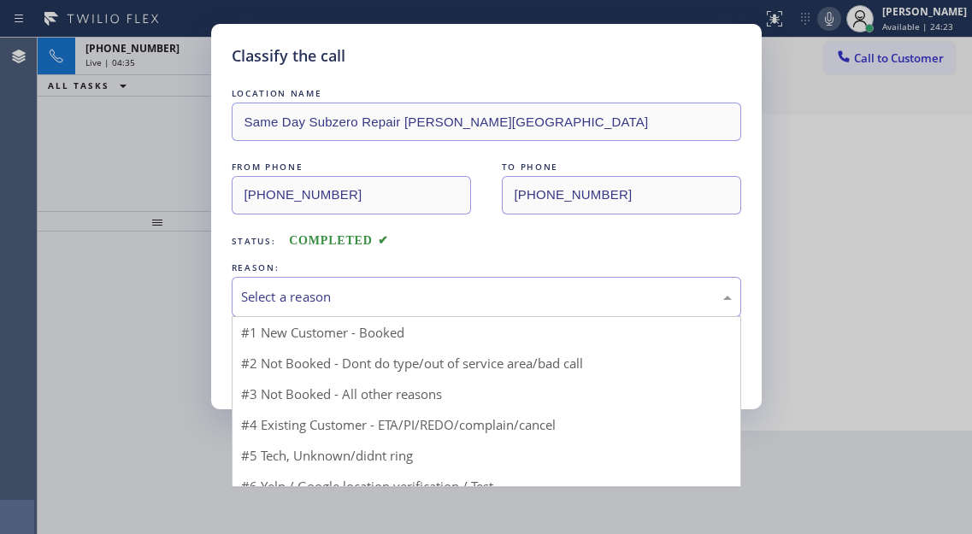
click at [436, 298] on div "Select a reason" at bounding box center [486, 297] width 491 height 20
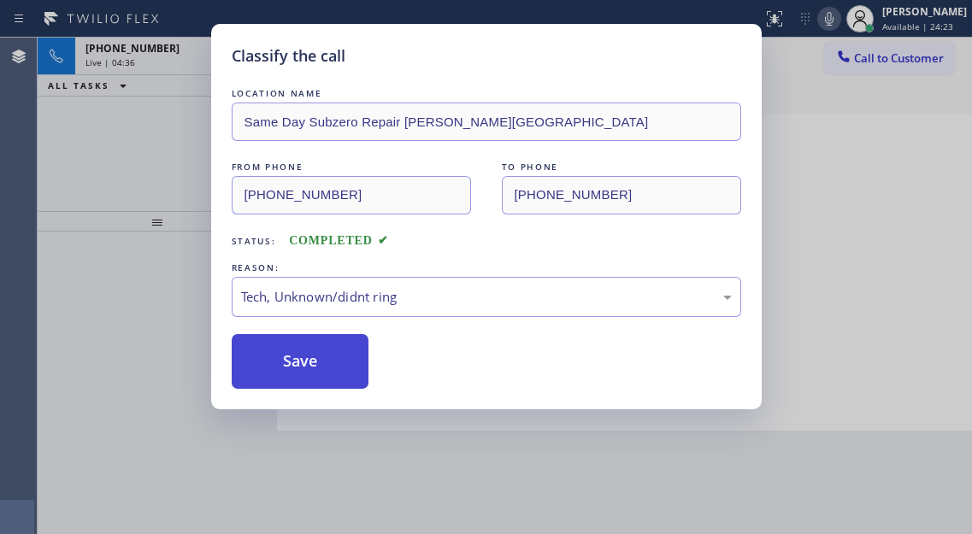
click at [339, 375] on button "Save" at bounding box center [301, 361] width 138 height 55
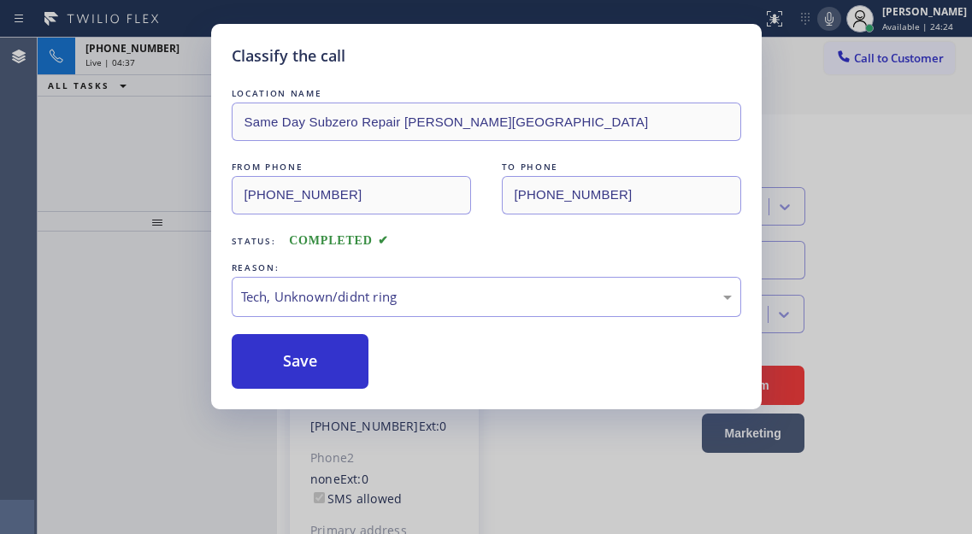
click at [175, 165] on div "Classify the call LOCATION NAME Green Tree Heating and Cooling Sunrise FROM PHO…" at bounding box center [505, 286] width 935 height 497
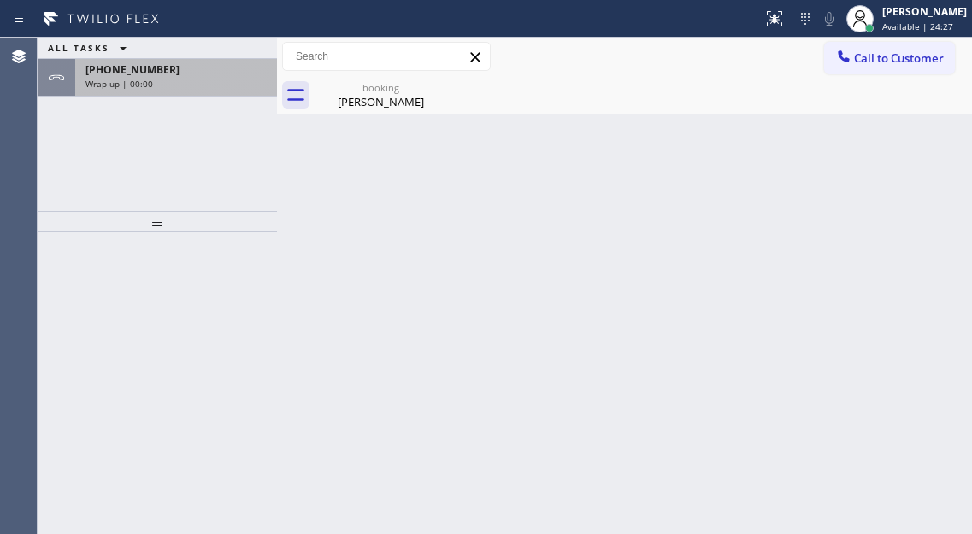
click at [205, 80] on div "Wrap up | 00:00" at bounding box center [176, 84] width 181 height 12
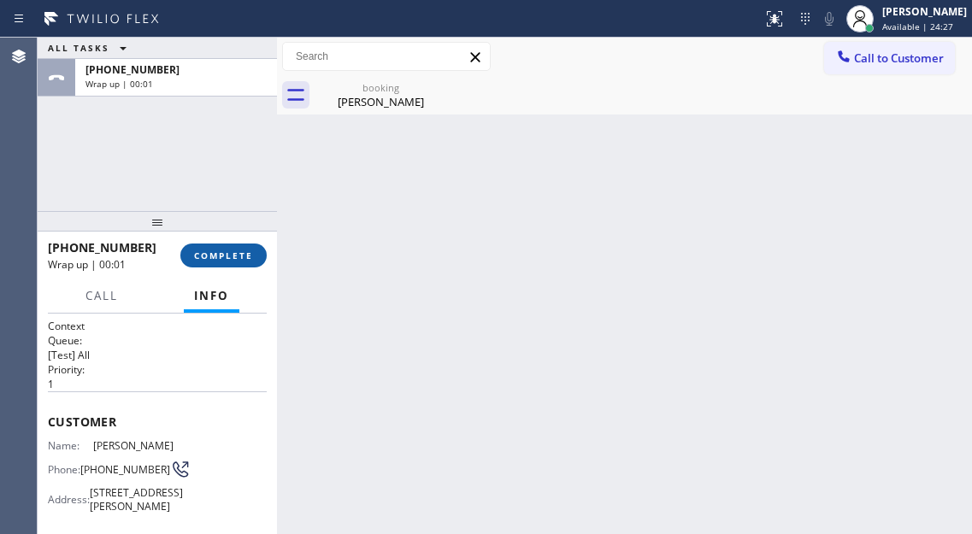
click at [230, 249] on button "COMPLETE" at bounding box center [223, 256] width 86 height 24
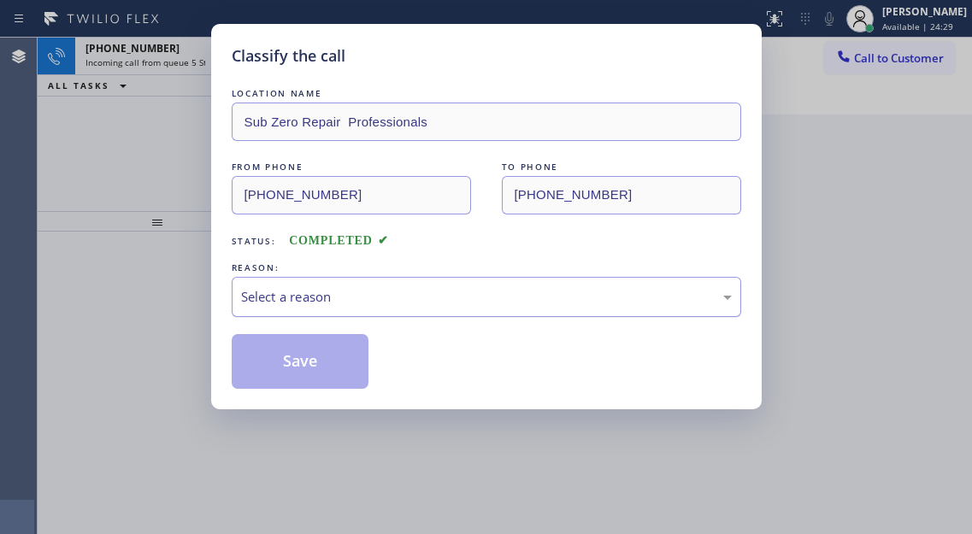
click at [420, 313] on div "Select a reason" at bounding box center [487, 297] width 510 height 40
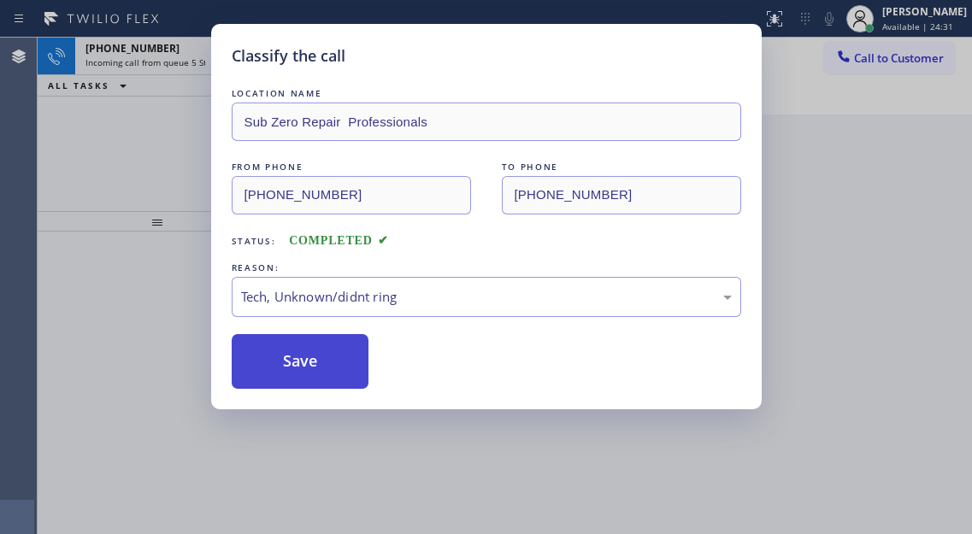
click at [345, 373] on button "Save" at bounding box center [301, 361] width 138 height 55
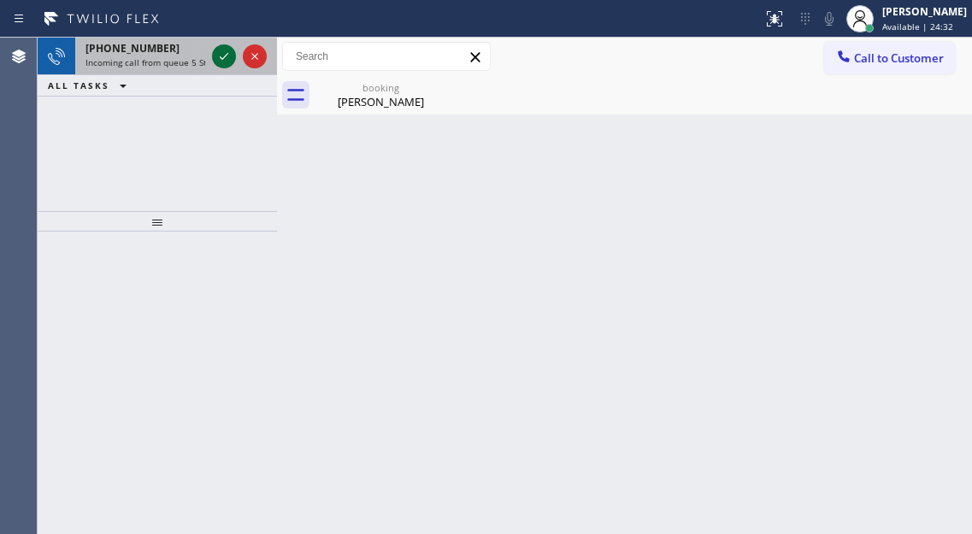
click at [224, 59] on icon at bounding box center [224, 56] width 21 height 21
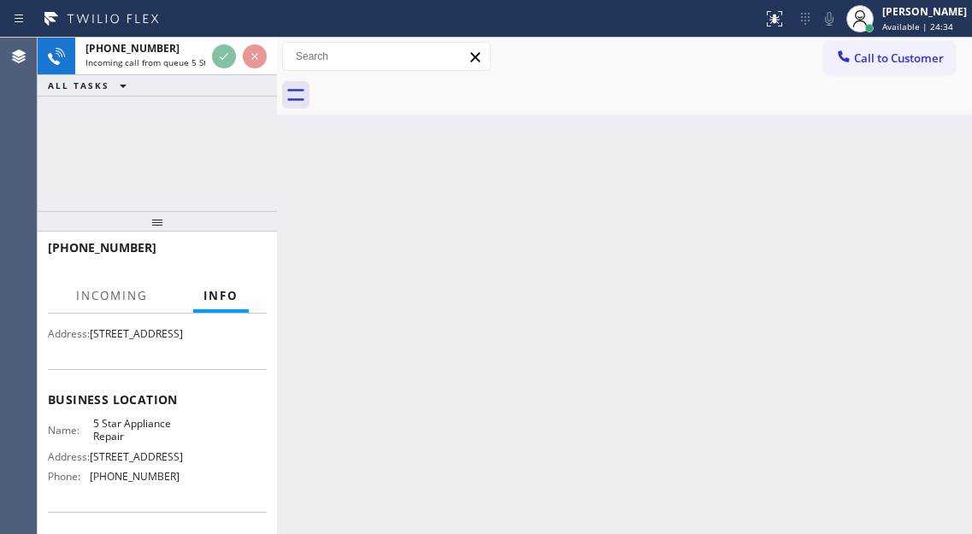
scroll to position [171, 0]
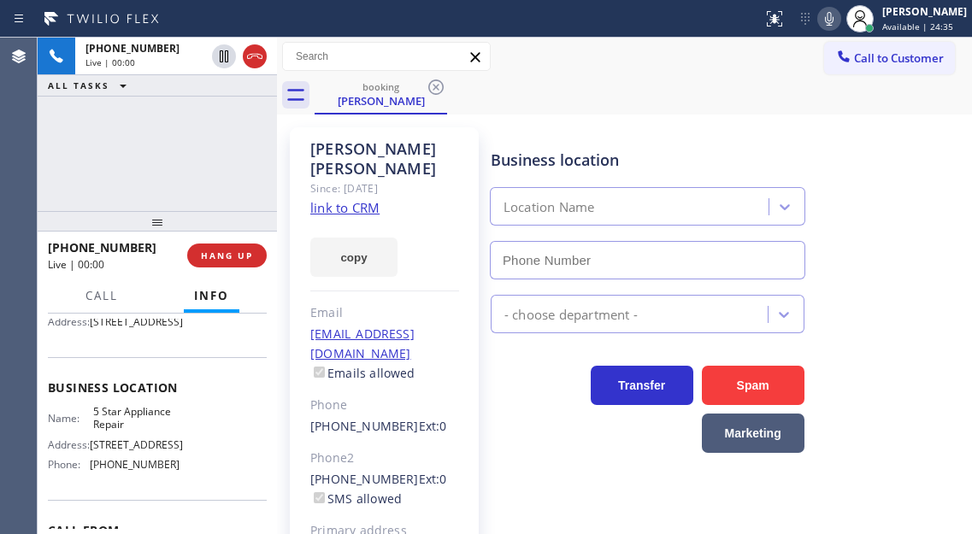
type input "[PHONE_NUMBER]"
click at [892, 217] on div "Business location 5 Star Appliance Repair [PHONE_NUMBER]" at bounding box center [727, 202] width 481 height 155
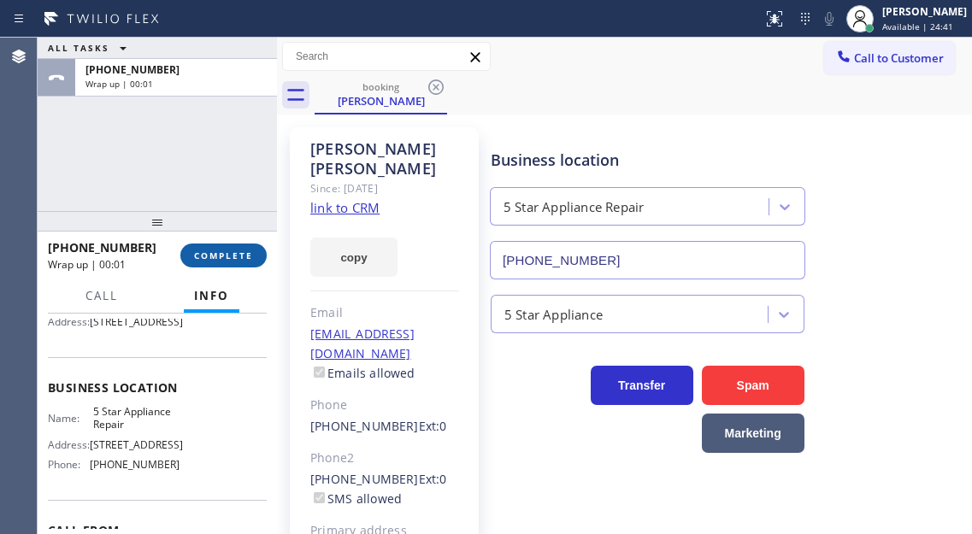
click at [214, 264] on button "COMPLETE" at bounding box center [223, 256] width 86 height 24
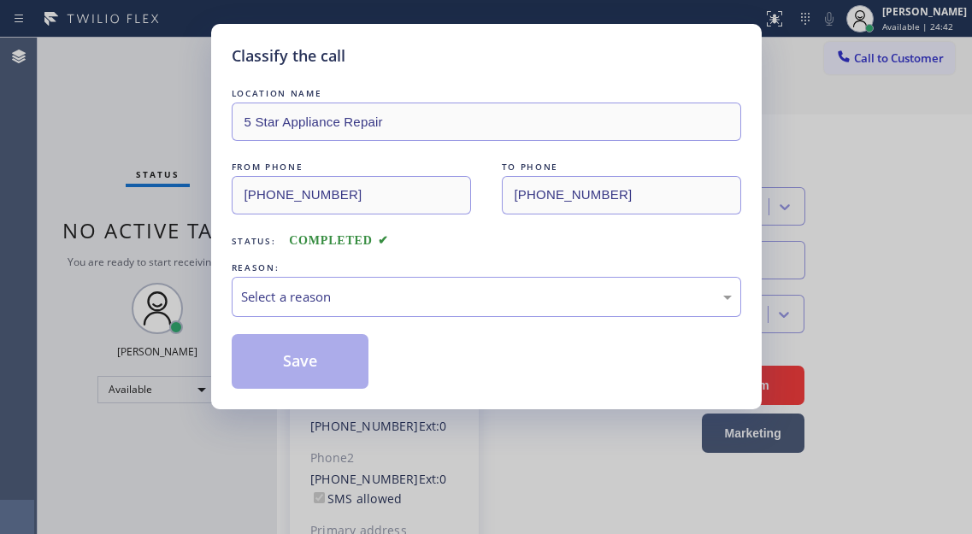
click at [214, 264] on div "Classify the call LOCATION NAME 5 Star Appliance Repair FROM PHONE [PHONE_NUMBE…" at bounding box center [486, 217] width 551 height 386
click at [475, 299] on div "Select a reason" at bounding box center [486, 297] width 491 height 20
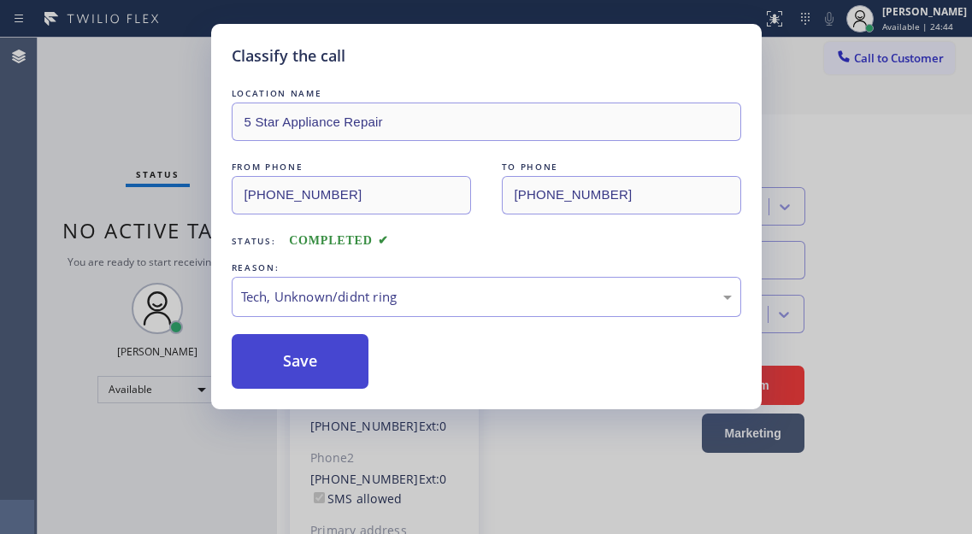
click at [348, 358] on button "Save" at bounding box center [301, 361] width 138 height 55
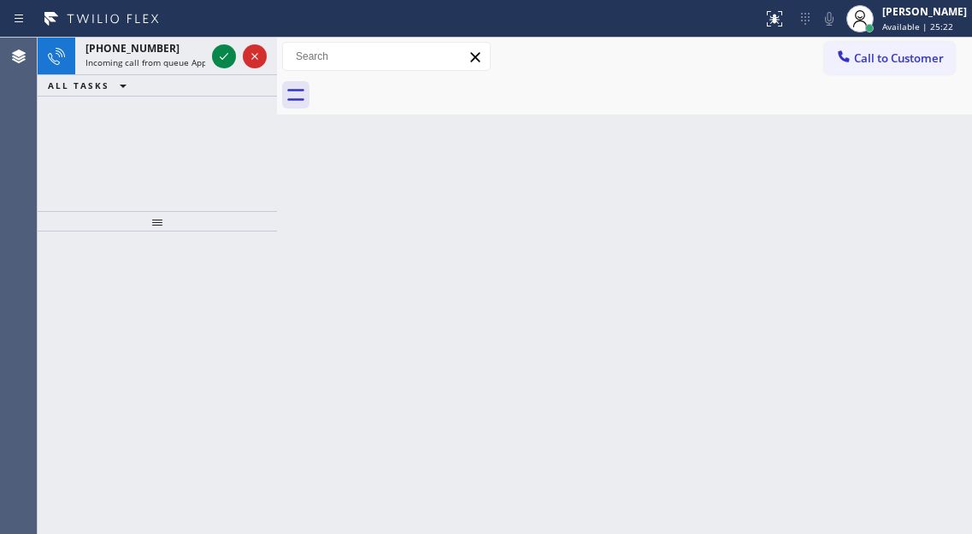
click at [934, 155] on div "Back to Dashboard Change Sender ID Customers Technicians Select a contact Outbo…" at bounding box center [624, 286] width 695 height 497
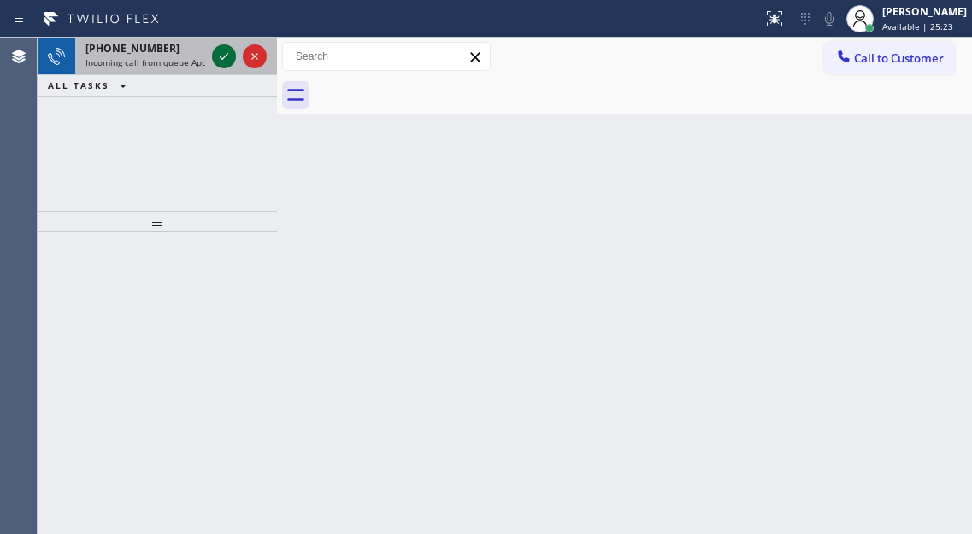
click at [225, 52] on icon at bounding box center [224, 56] width 21 height 21
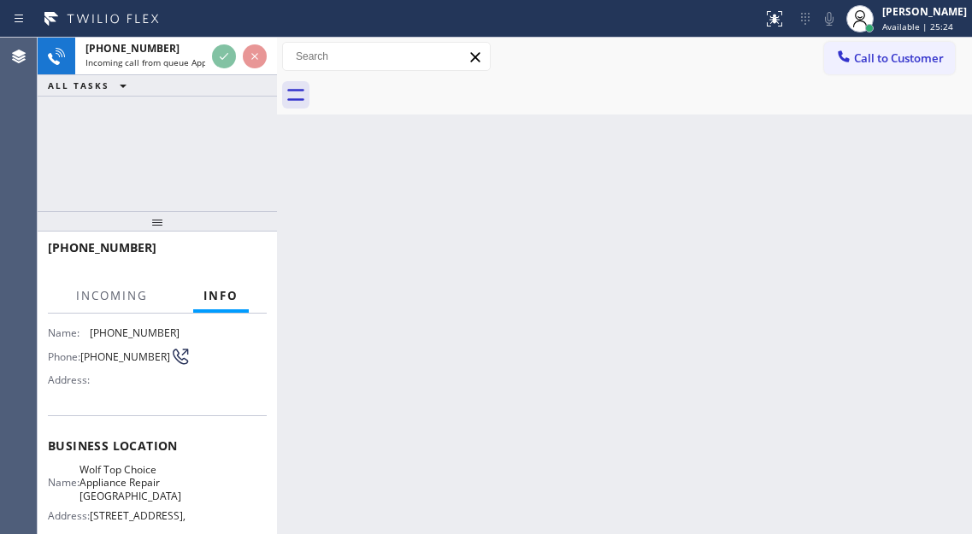
scroll to position [171, 0]
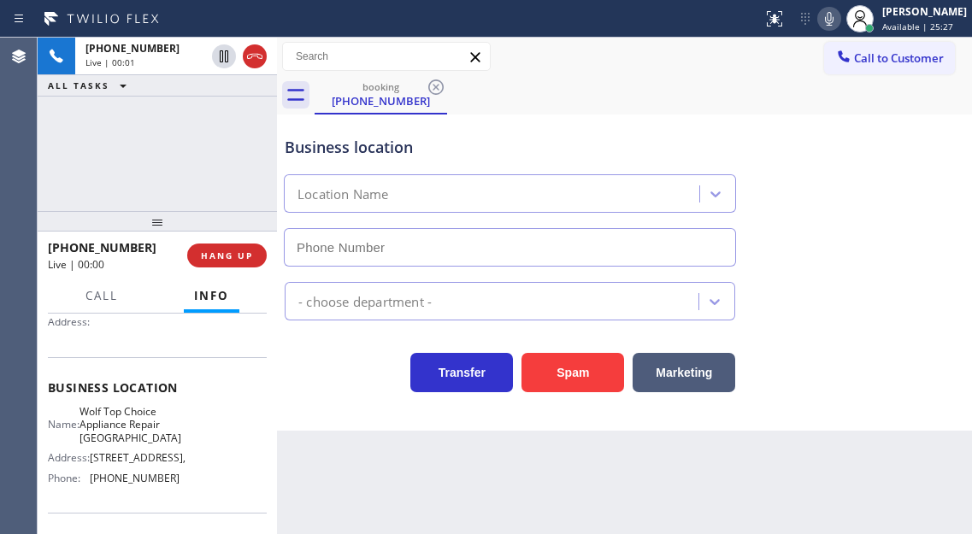
type input "[PHONE_NUMBER]"
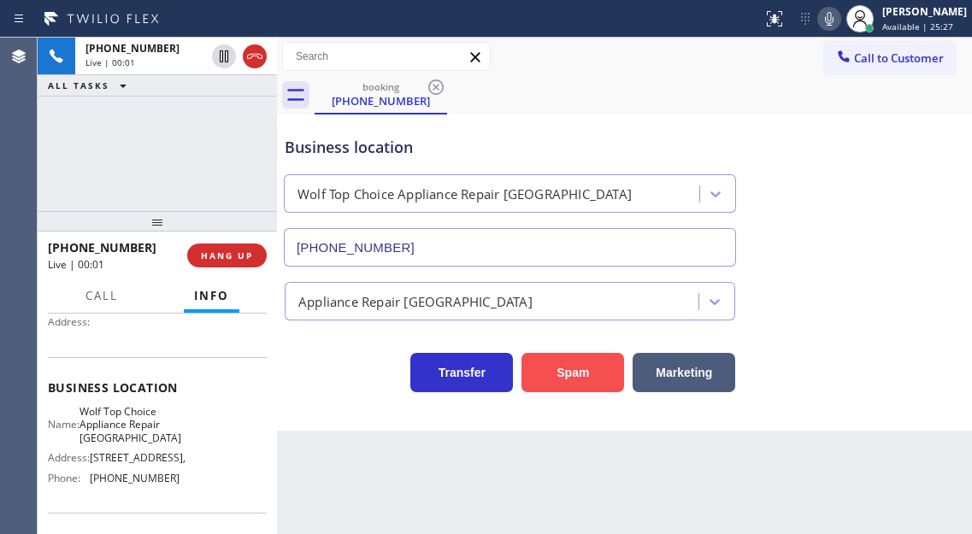
click at [587, 362] on button "Spam" at bounding box center [573, 372] width 103 height 39
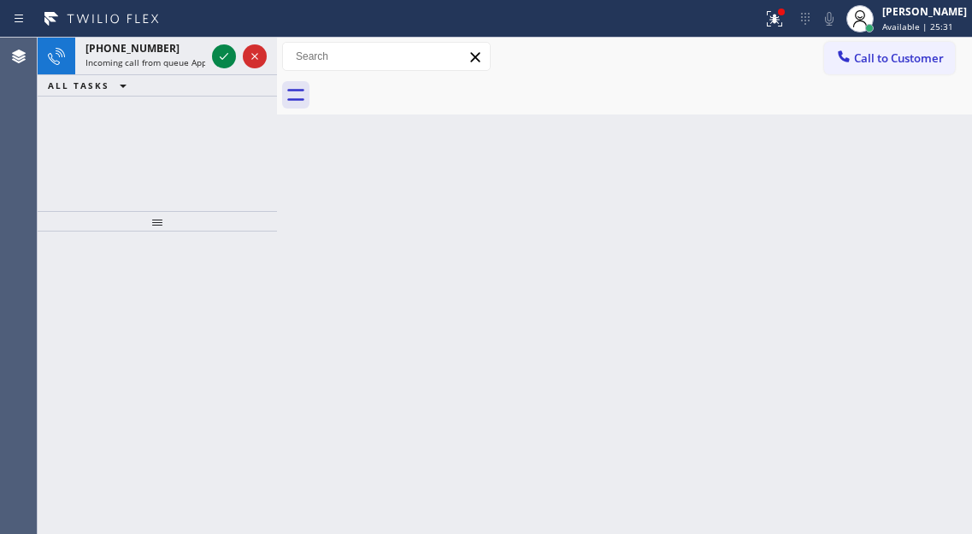
click at [908, 278] on div "Back to Dashboard Change Sender ID Customers Technicians Select a contact Outbo…" at bounding box center [624, 286] width 695 height 497
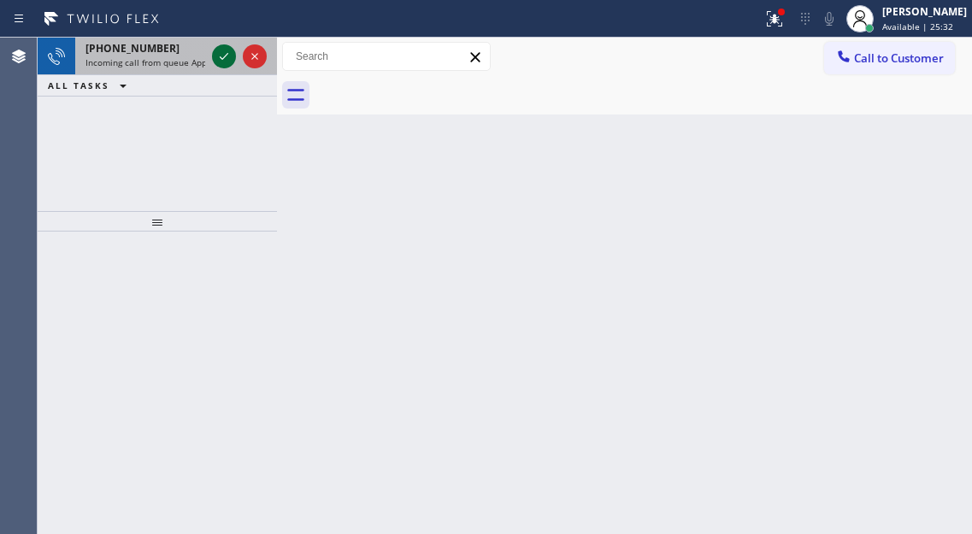
click at [226, 60] on icon at bounding box center [224, 56] width 21 height 21
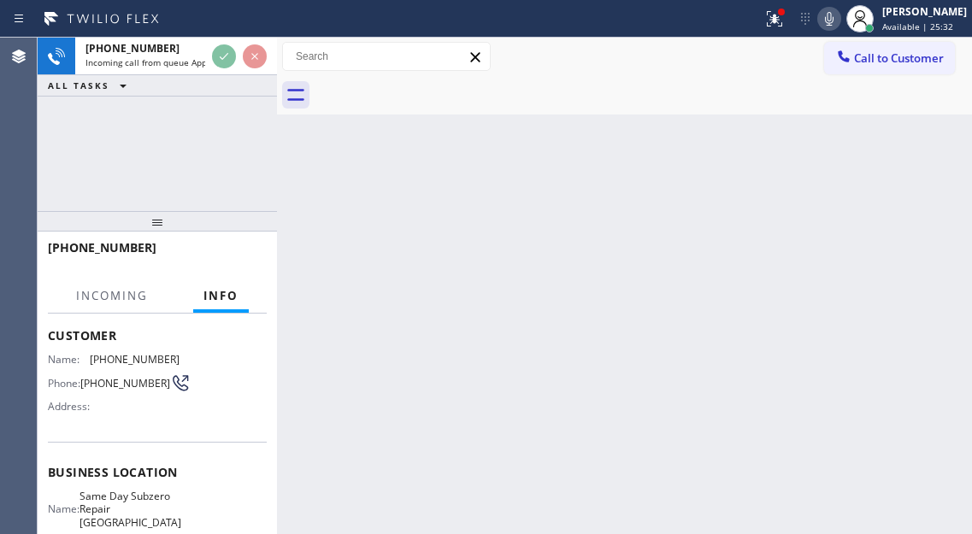
scroll to position [171, 0]
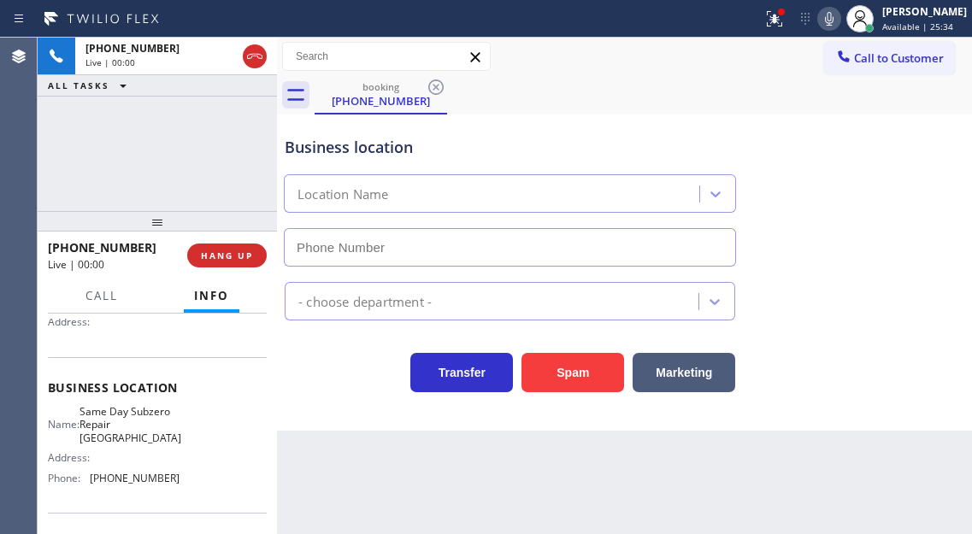
type input "[PHONE_NUMBER]"
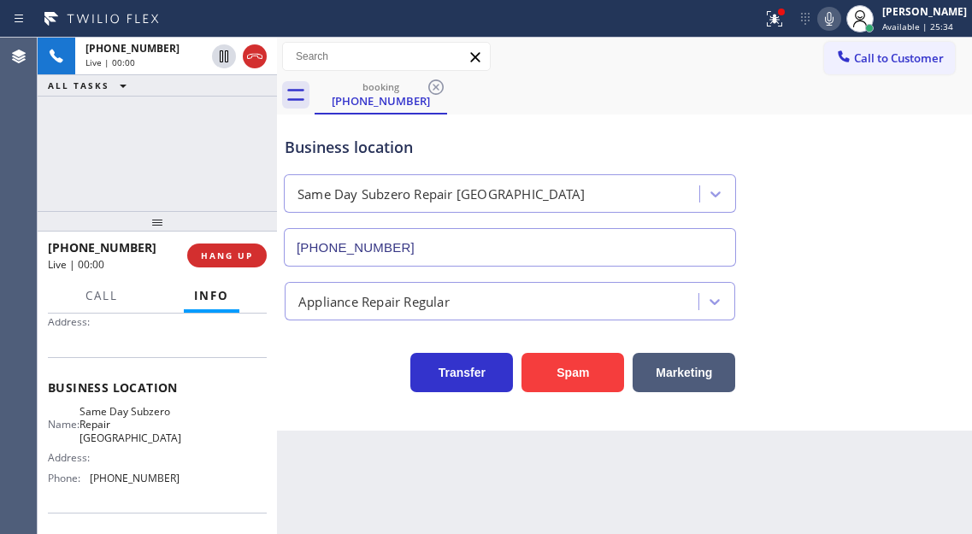
click at [124, 444] on span "Same Day Subzero Repair [GEOGRAPHIC_DATA]" at bounding box center [131, 424] width 102 height 39
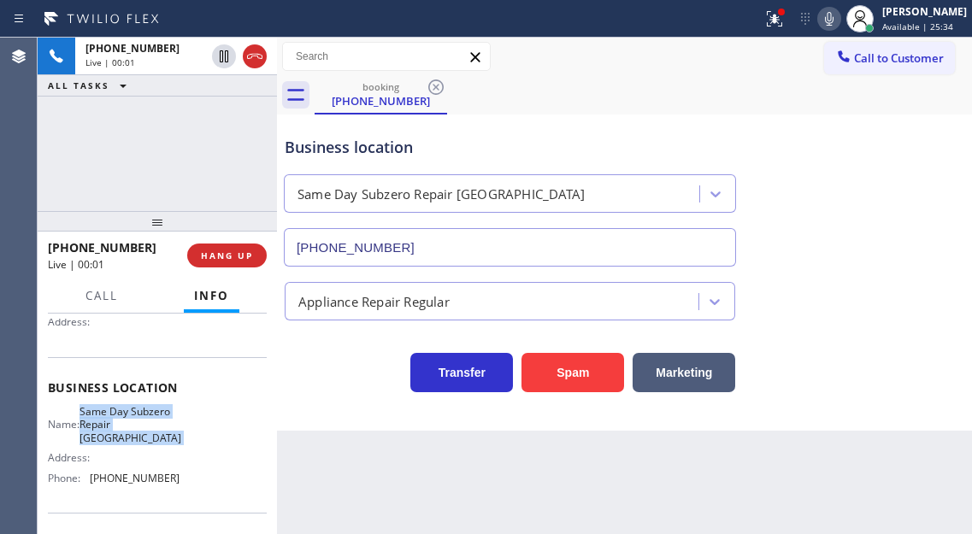
click at [124, 444] on span "Same Day Subzero Repair [GEOGRAPHIC_DATA]" at bounding box center [131, 424] width 102 height 39
click at [151, 440] on span "Same Day Subzero Repair [GEOGRAPHIC_DATA]" at bounding box center [131, 424] width 102 height 39
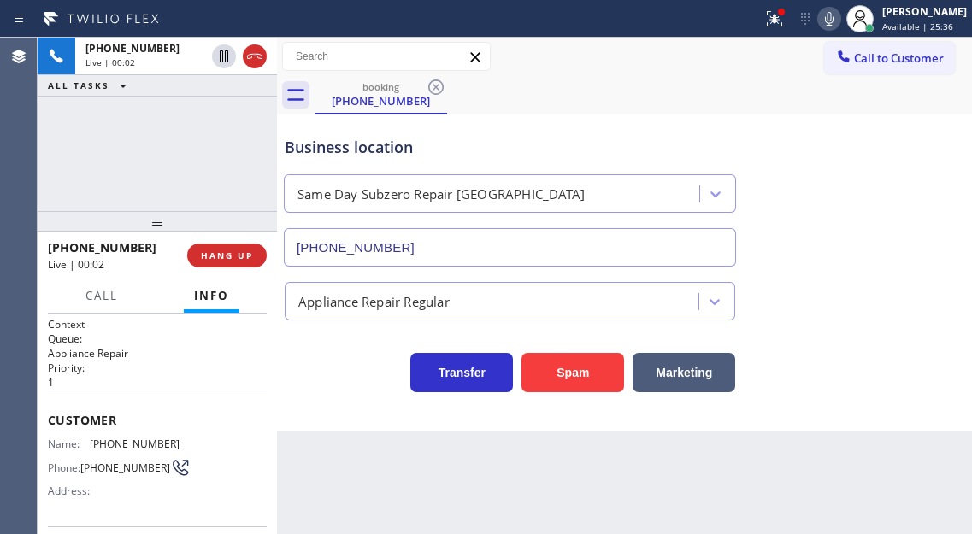
scroll to position [0, 0]
click at [132, 447] on span "[PHONE_NUMBER]" at bounding box center [135, 446] width 90 height 13
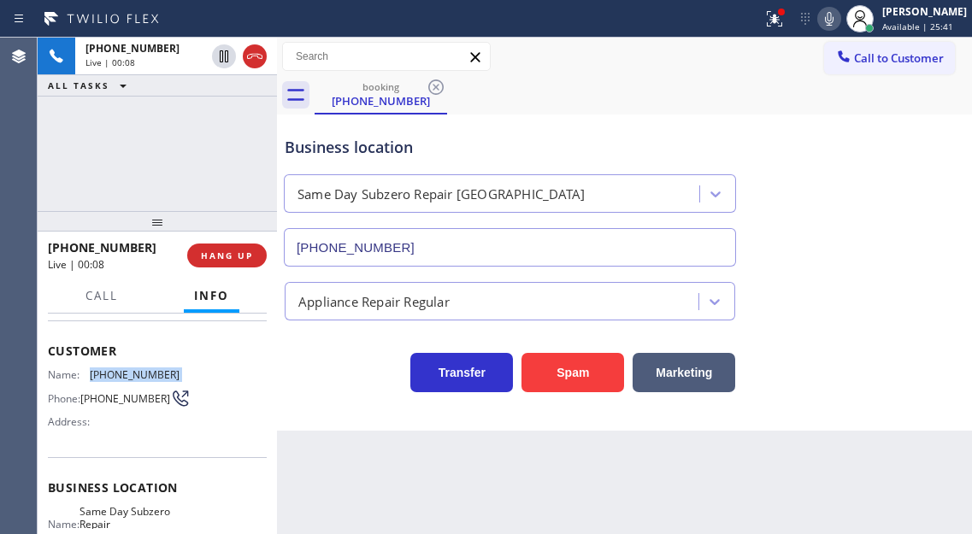
scroll to position [171, 0]
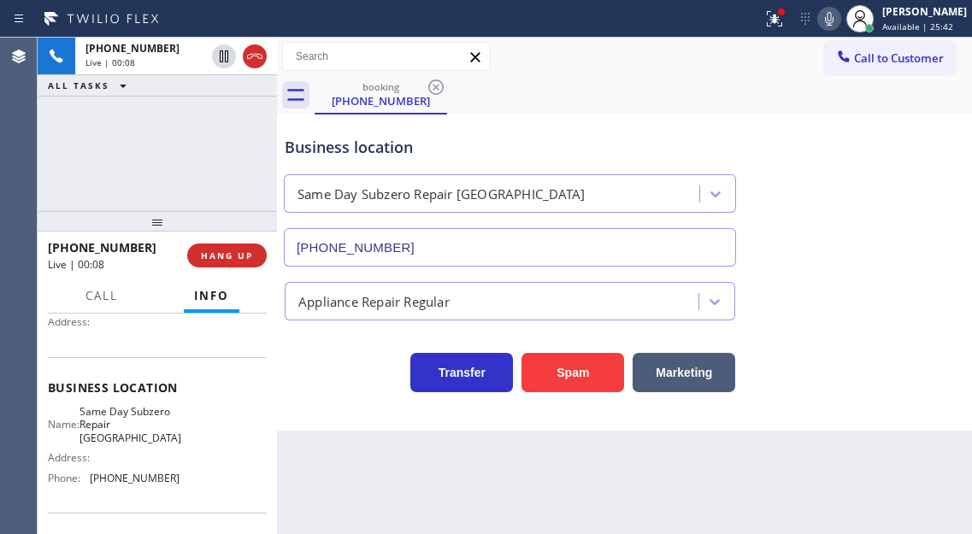
click at [132, 436] on span "Same Day Subzero Repair [GEOGRAPHIC_DATA]" at bounding box center [131, 424] width 102 height 39
click at [123, 478] on span "[PHONE_NUMBER]" at bounding box center [135, 478] width 90 height 13
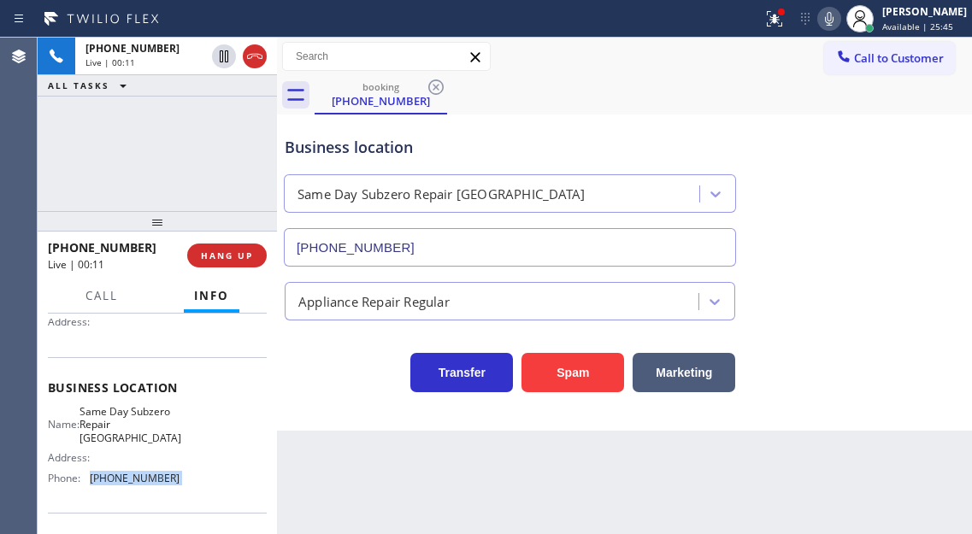
click at [123, 478] on span "[PHONE_NUMBER]" at bounding box center [135, 478] width 90 height 13
click at [782, 17] on icon at bounding box center [774, 18] width 15 height 15
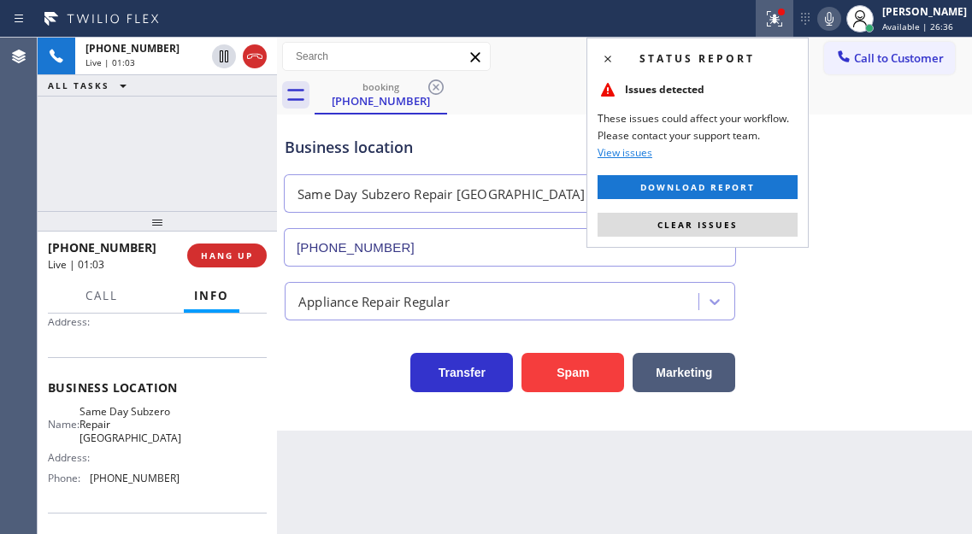
click at [790, 206] on div "Status report Issues detected These issues could affect your workflow. Please c…" at bounding box center [698, 143] width 222 height 210
click at [790, 219] on button "Clear issues" at bounding box center [698, 225] width 200 height 24
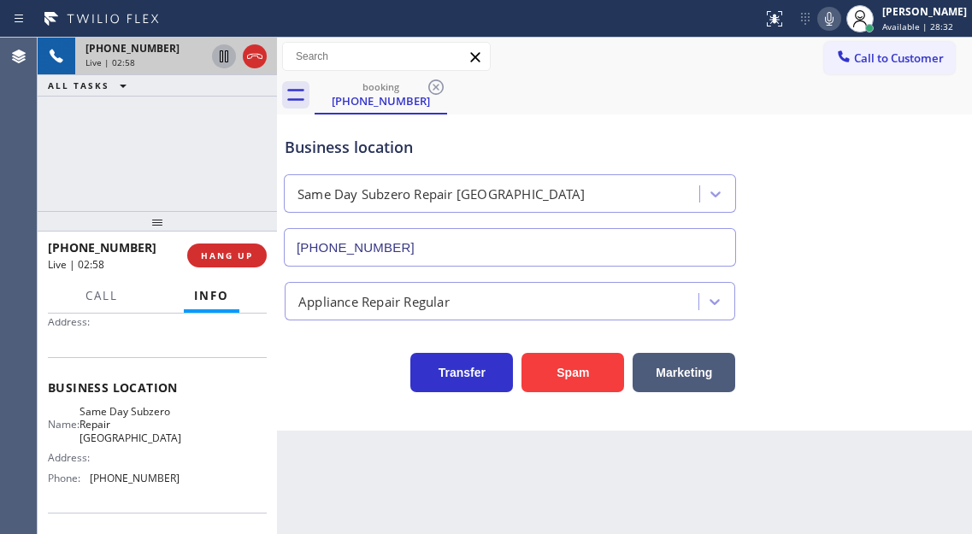
click at [225, 58] on icon at bounding box center [224, 56] width 9 height 12
click at [220, 56] on icon at bounding box center [224, 56] width 12 height 12
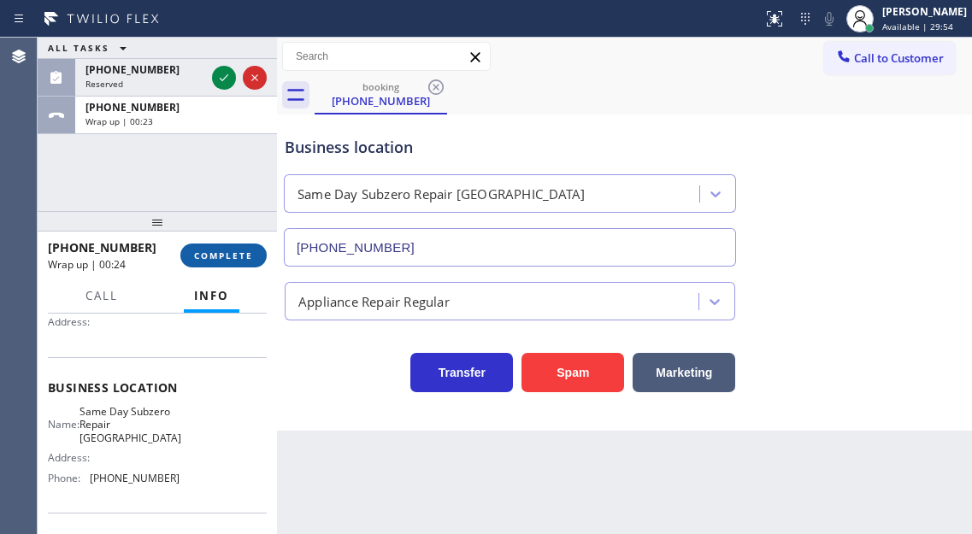
click at [233, 252] on span "COMPLETE" at bounding box center [223, 256] width 59 height 12
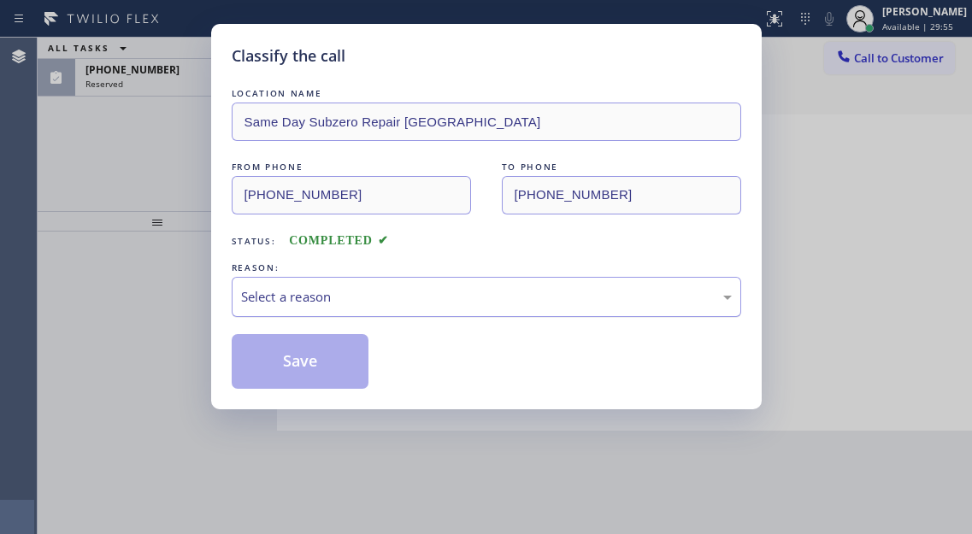
click at [343, 307] on div "Select a reason" at bounding box center [487, 297] width 510 height 40
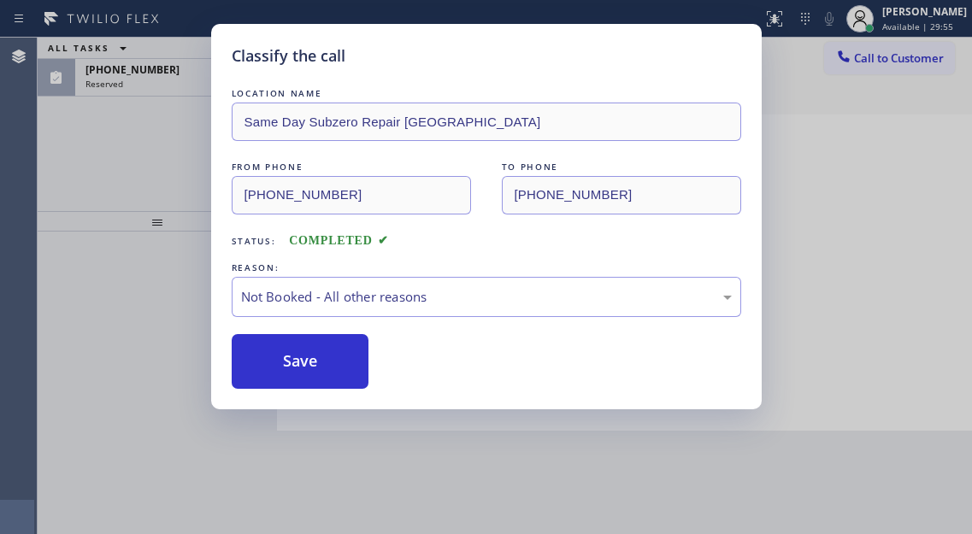
click at [316, 365] on button "Save" at bounding box center [301, 361] width 138 height 55
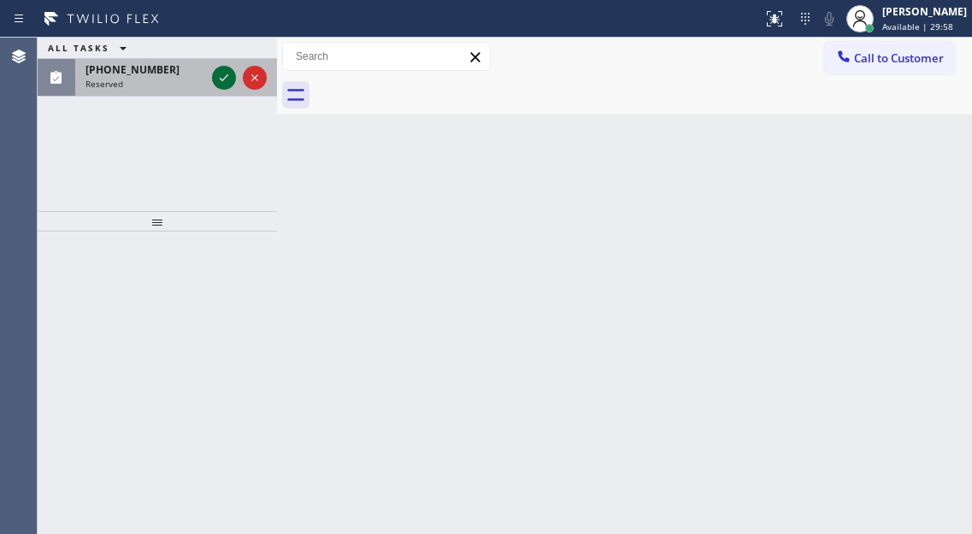
click at [226, 84] on icon at bounding box center [224, 78] width 21 height 21
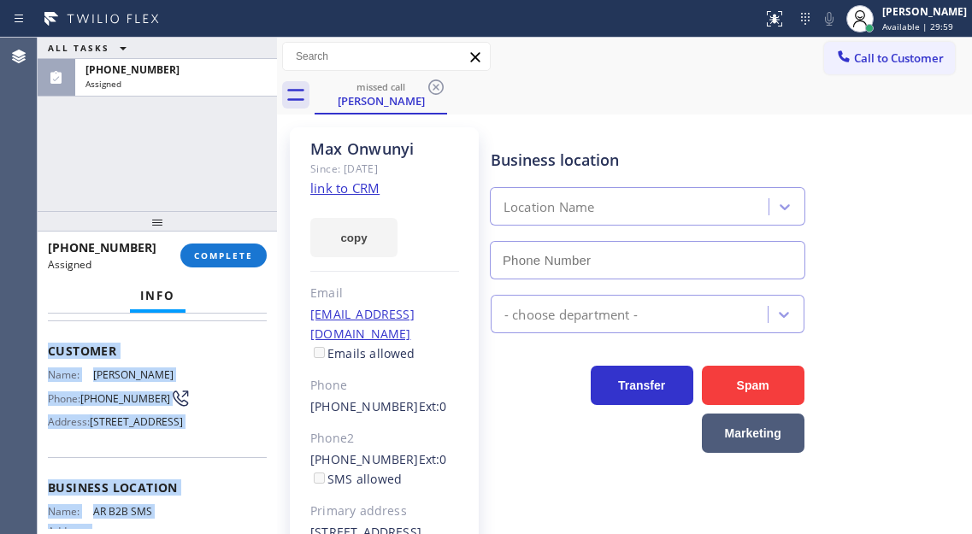
scroll to position [320, 0]
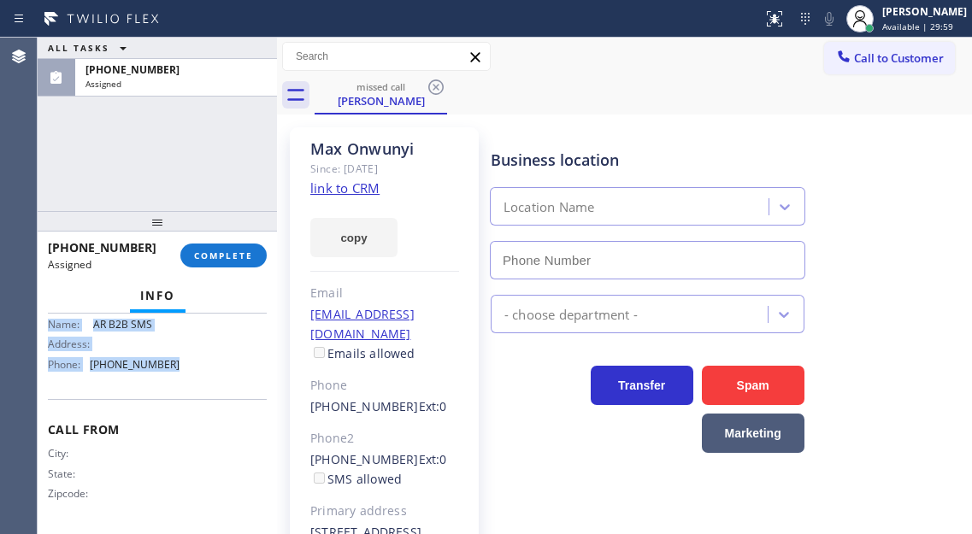
type input "[PHONE_NUMBER]"
drag, startPoint x: 50, startPoint y: 448, endPoint x: 212, endPoint y: 366, distance: 181.3
click at [212, 366] on div "Context Queue: Appliance Repair High End Priority: 0 Task Age: [DEMOGRAPHIC_DAT…" at bounding box center [157, 281] width 219 height 498
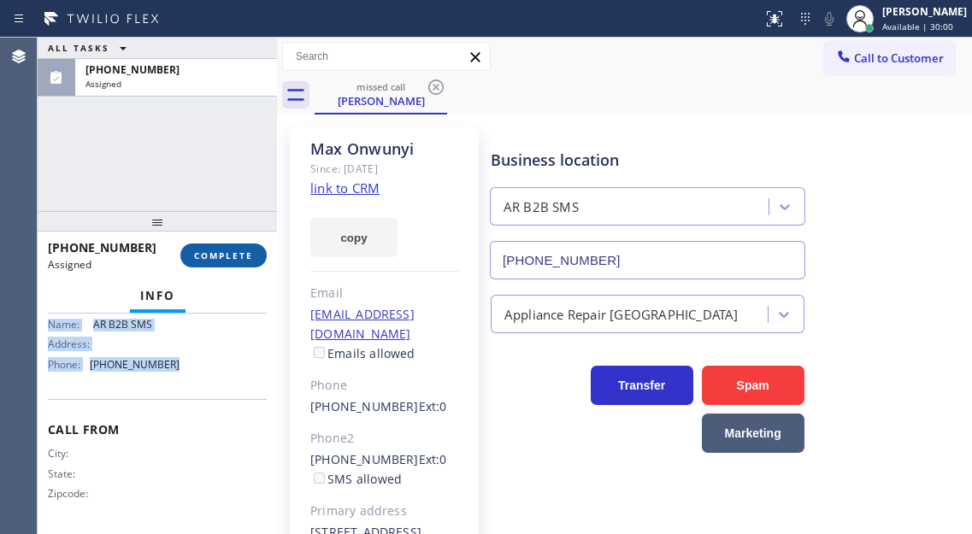
click at [237, 261] on span "COMPLETE" at bounding box center [223, 256] width 59 height 12
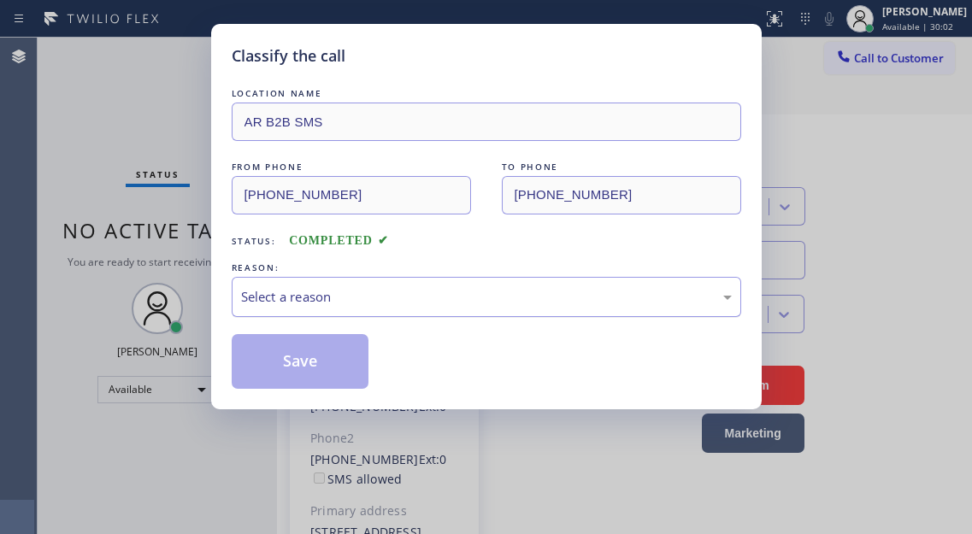
click at [404, 303] on div "Select a reason" at bounding box center [486, 297] width 491 height 20
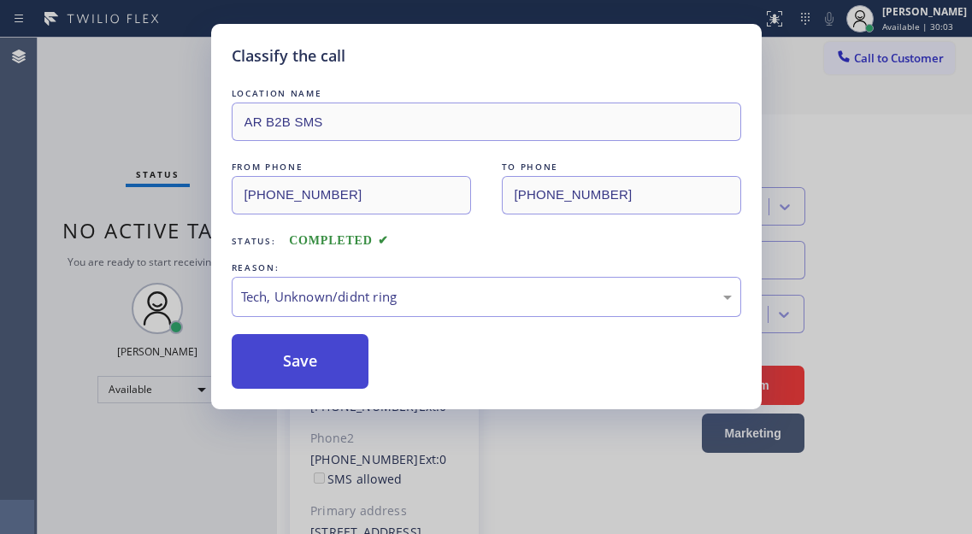
click at [344, 374] on button "Save" at bounding box center [301, 361] width 138 height 55
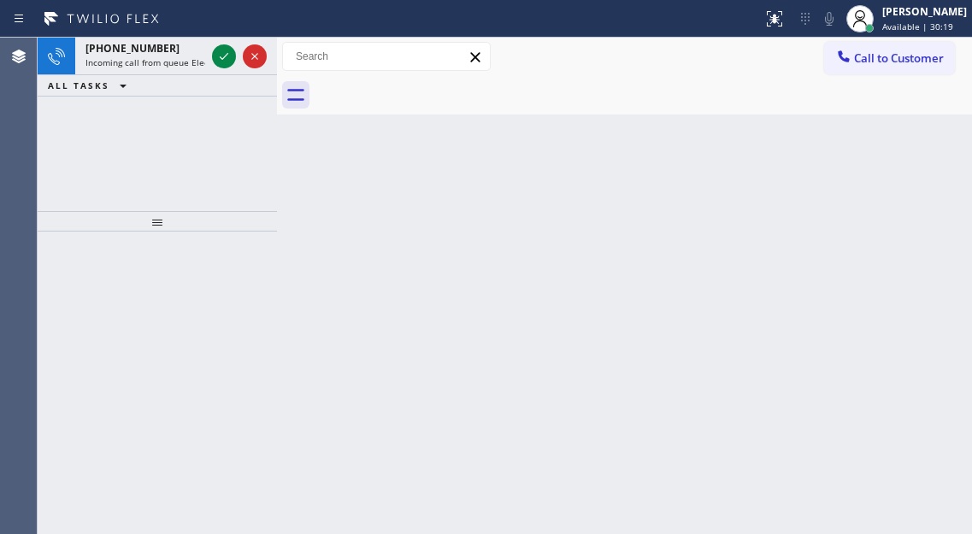
click at [924, 113] on div at bounding box center [644, 95] width 658 height 38
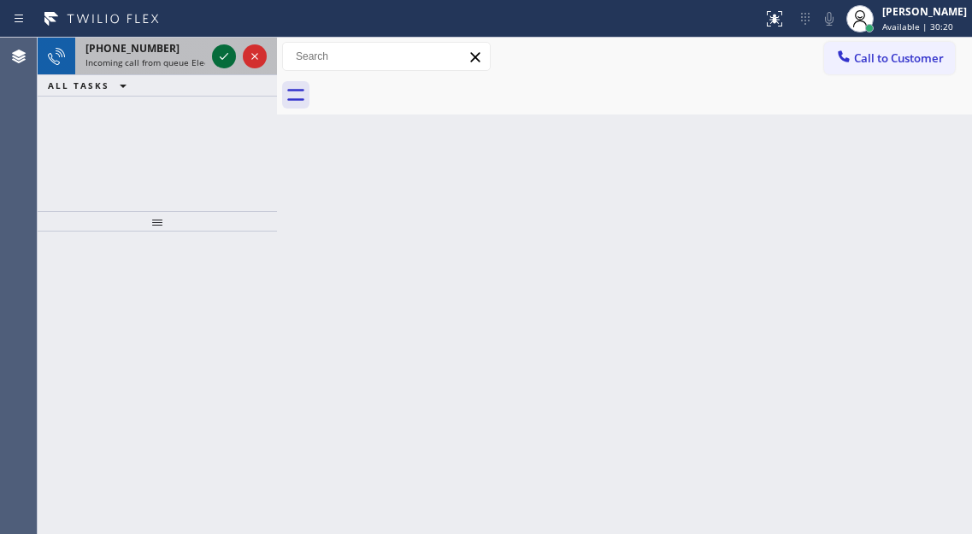
click at [226, 59] on icon at bounding box center [224, 56] width 21 height 21
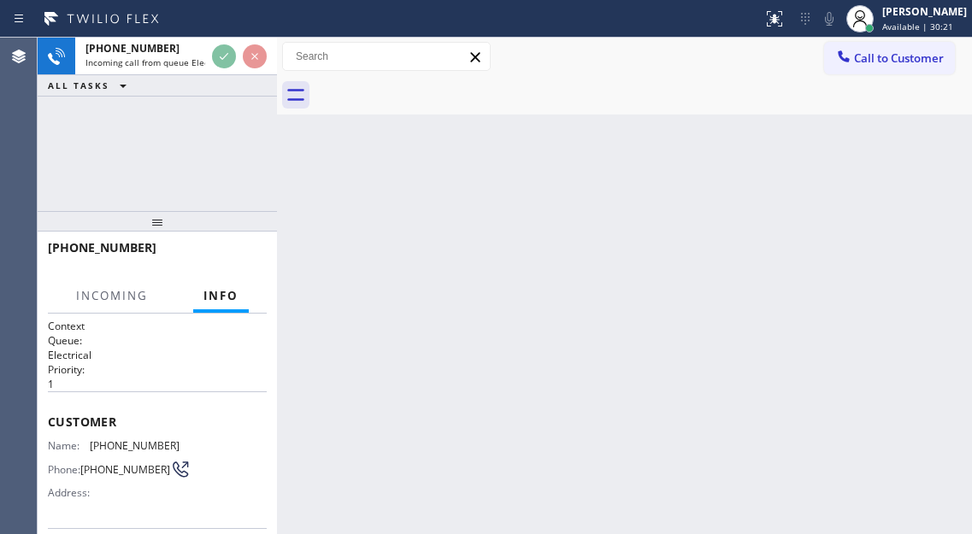
scroll to position [86, 0]
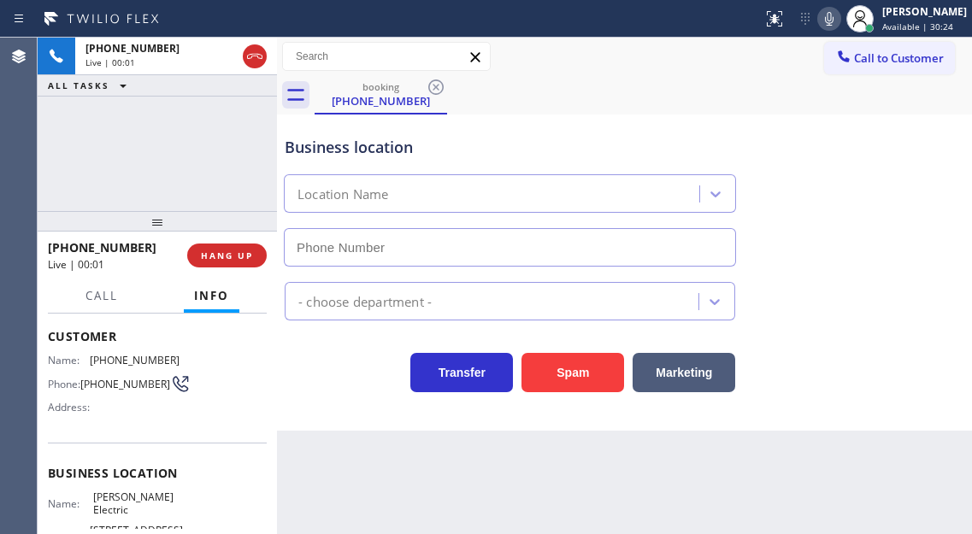
type input "[PHONE_NUMBER]"
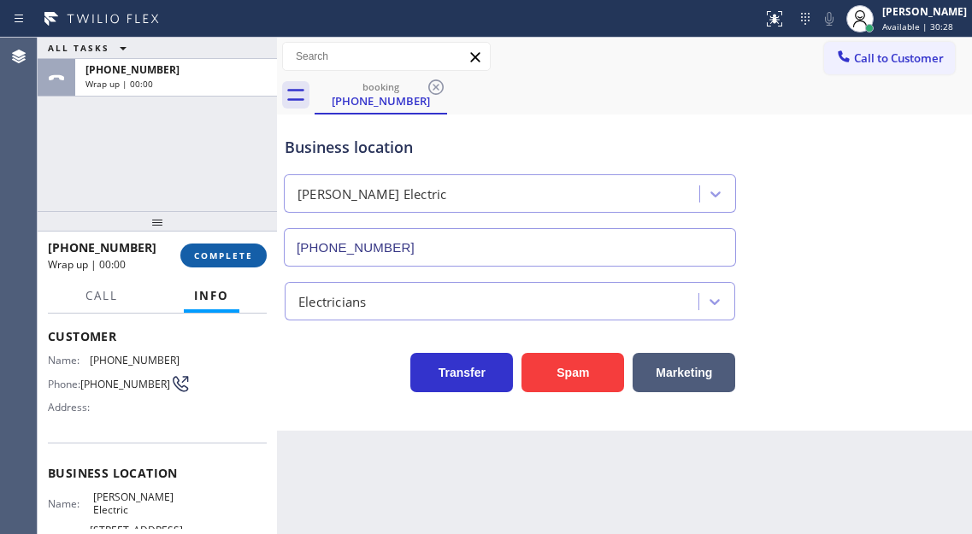
click at [211, 255] on span "COMPLETE" at bounding box center [223, 256] width 59 height 12
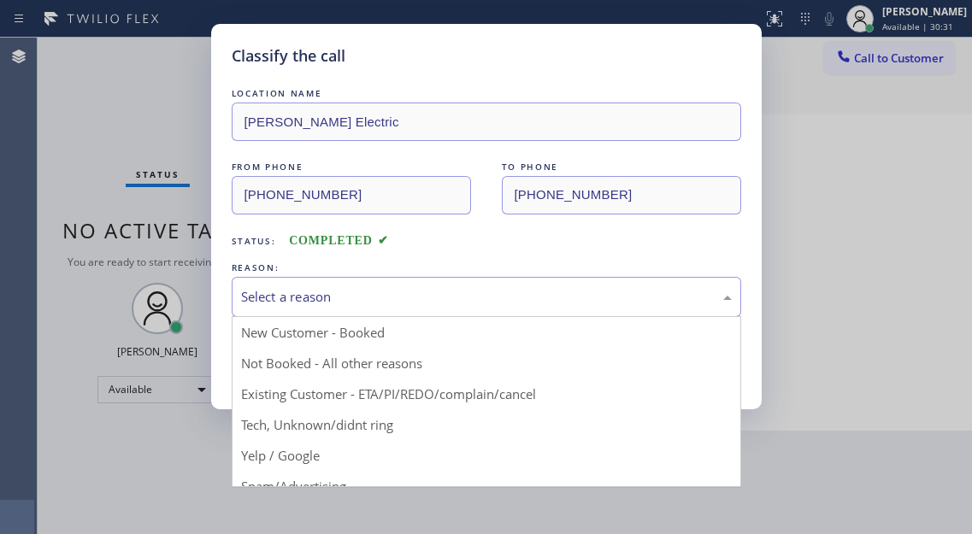
click at [386, 310] on div "Select a reason" at bounding box center [487, 297] width 510 height 40
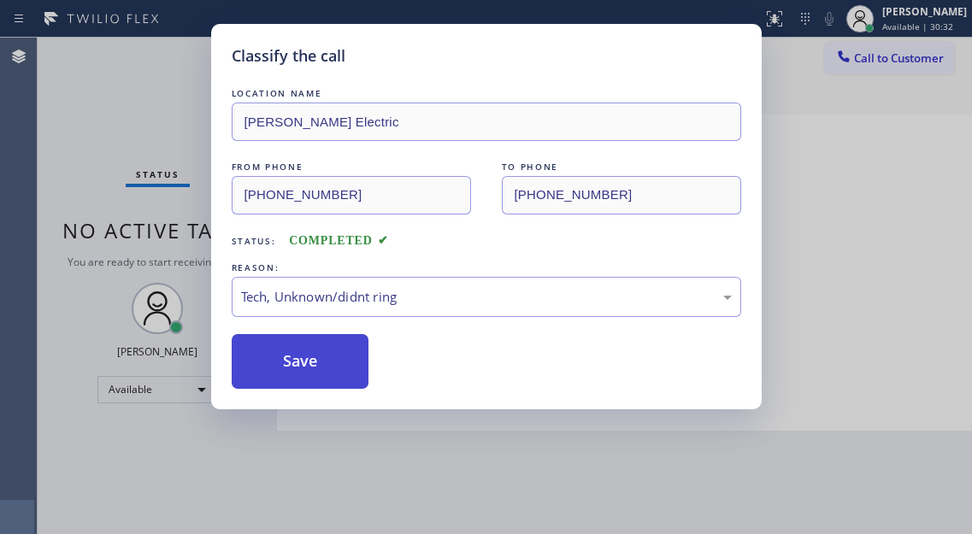
click at [329, 368] on button "Save" at bounding box center [301, 361] width 138 height 55
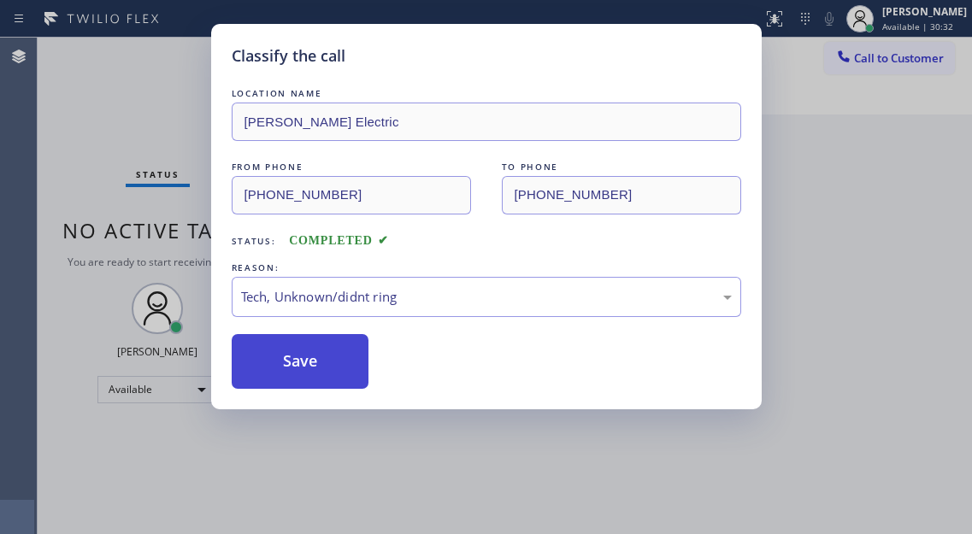
click at [329, 368] on button "Save" at bounding box center [301, 361] width 138 height 55
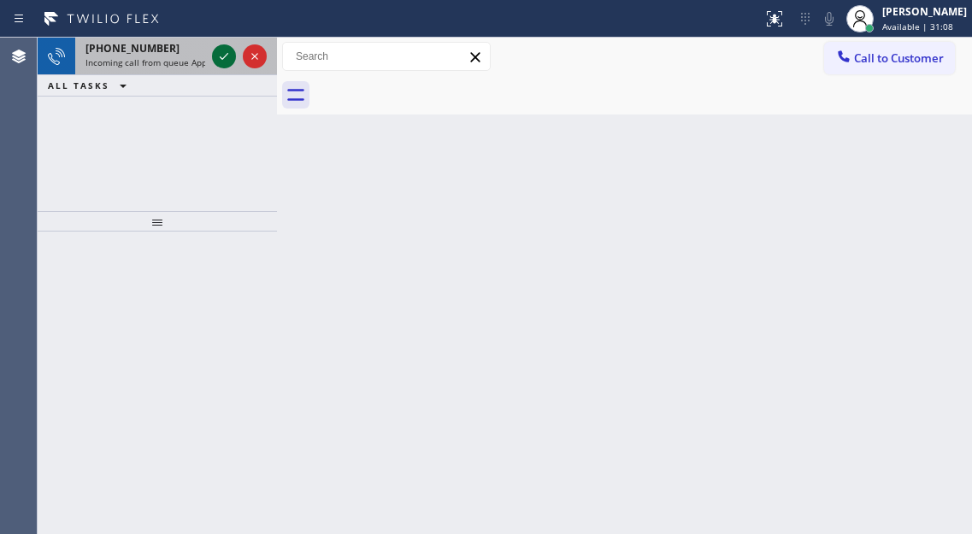
click at [220, 56] on icon at bounding box center [224, 56] width 21 height 21
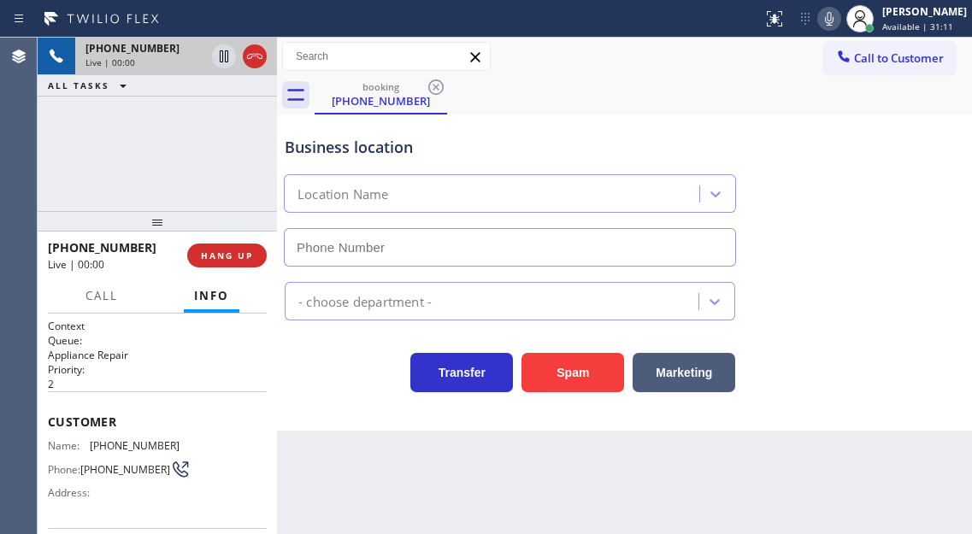
type input "[PHONE_NUMBER]"
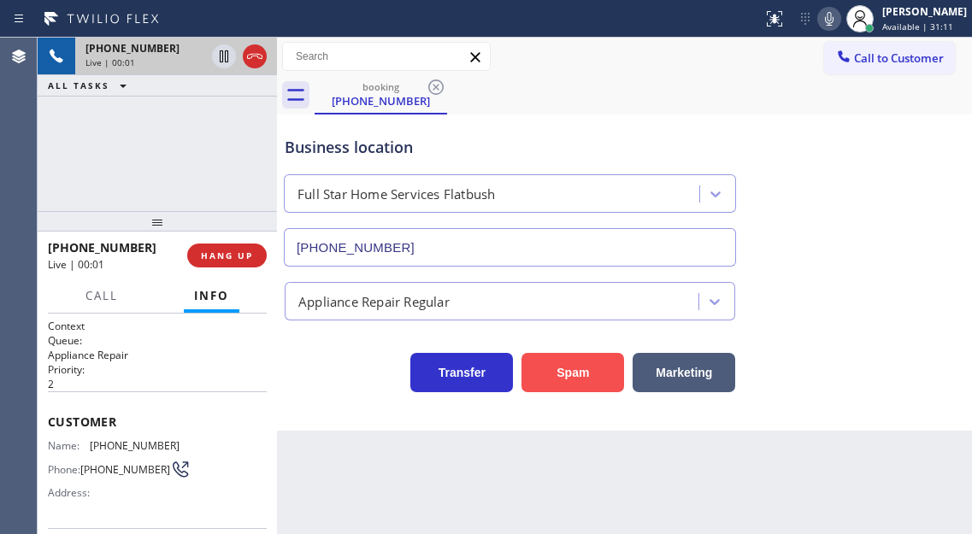
click at [588, 369] on button "Spam" at bounding box center [573, 372] width 103 height 39
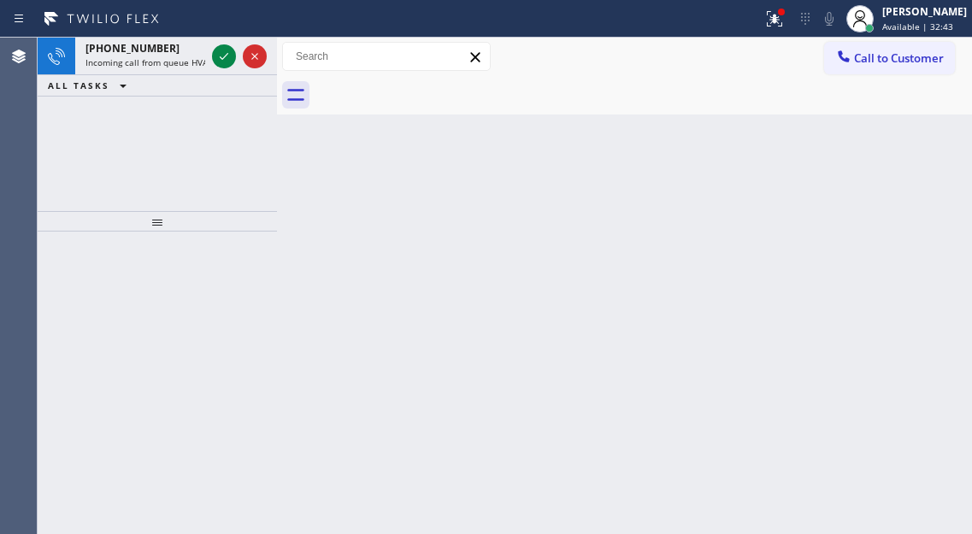
click at [906, 263] on div "Back to Dashboard Change Sender ID Customers Technicians Select a contact Outbo…" at bounding box center [624, 286] width 695 height 497
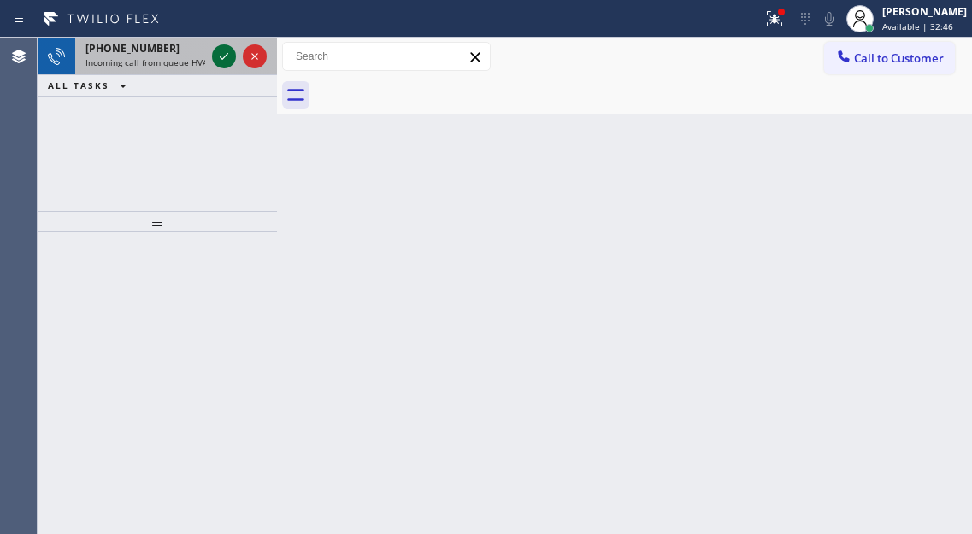
click at [217, 62] on icon at bounding box center [224, 56] width 21 height 21
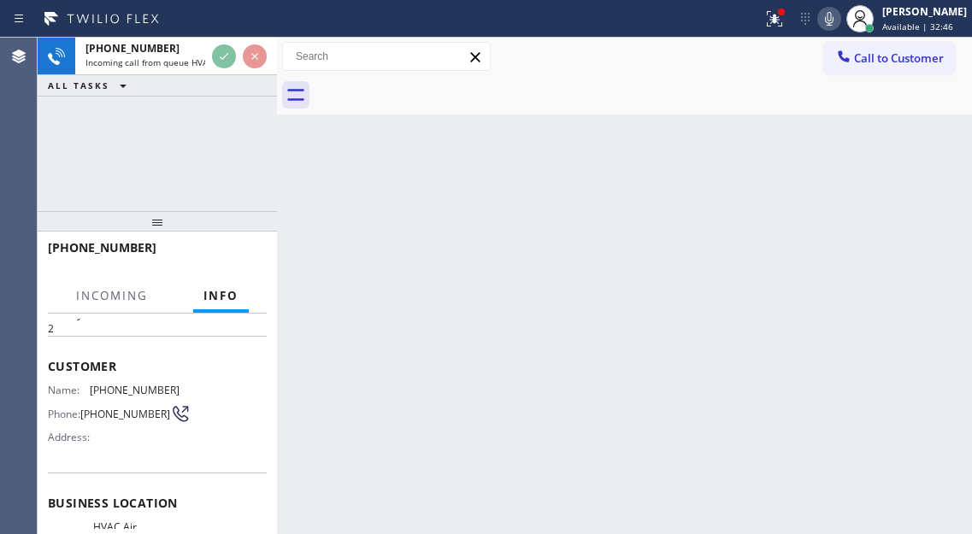
scroll to position [86, 0]
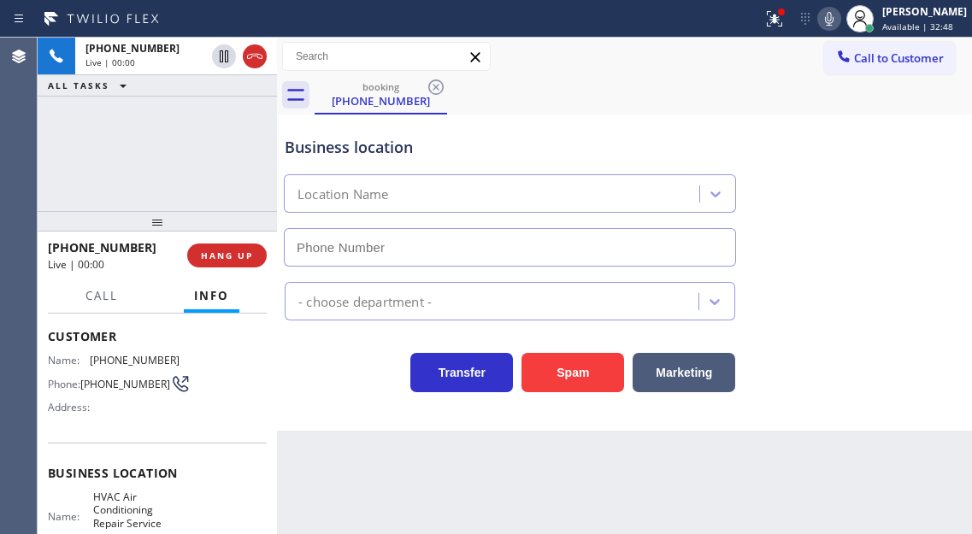
type input "[PHONE_NUMBER]"
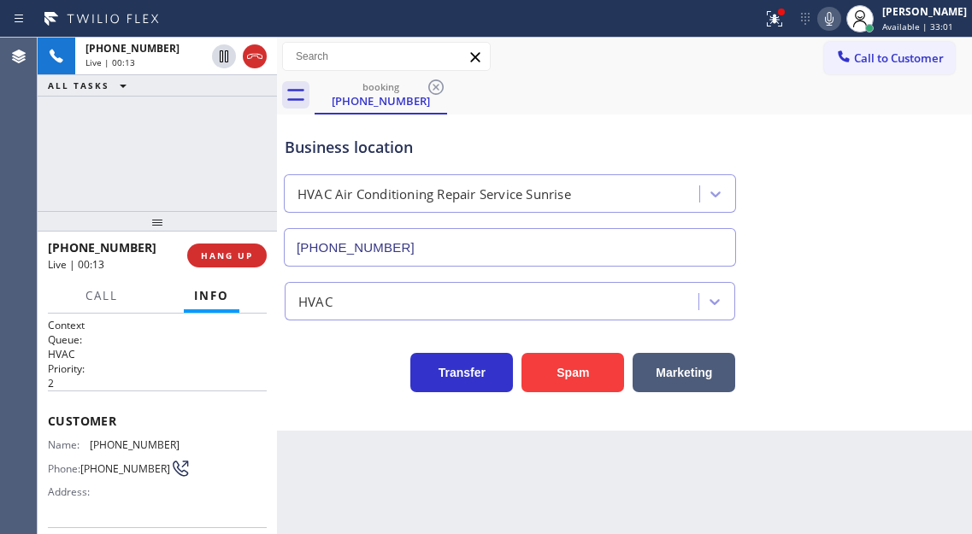
scroll to position [0, 0]
click at [242, 252] on span "HANG UP" at bounding box center [227, 256] width 52 height 12
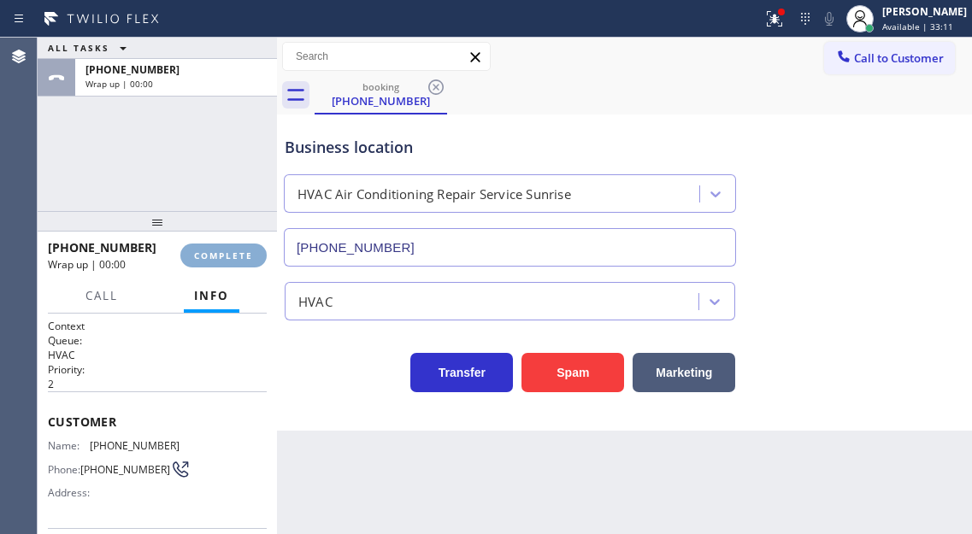
click at [242, 252] on span "COMPLETE" at bounding box center [223, 256] width 59 height 12
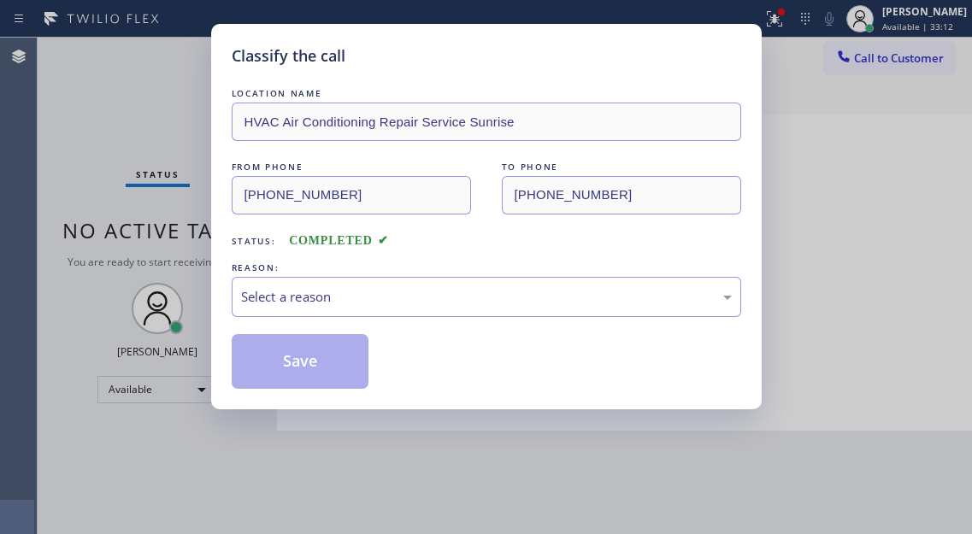
click at [242, 252] on div "LOCATION NAME HVAC Air Conditioning Repair Service Sunrise FROM PHONE [PHONE_NU…" at bounding box center [487, 237] width 510 height 304
click at [350, 292] on div "Select a reason" at bounding box center [486, 297] width 491 height 20
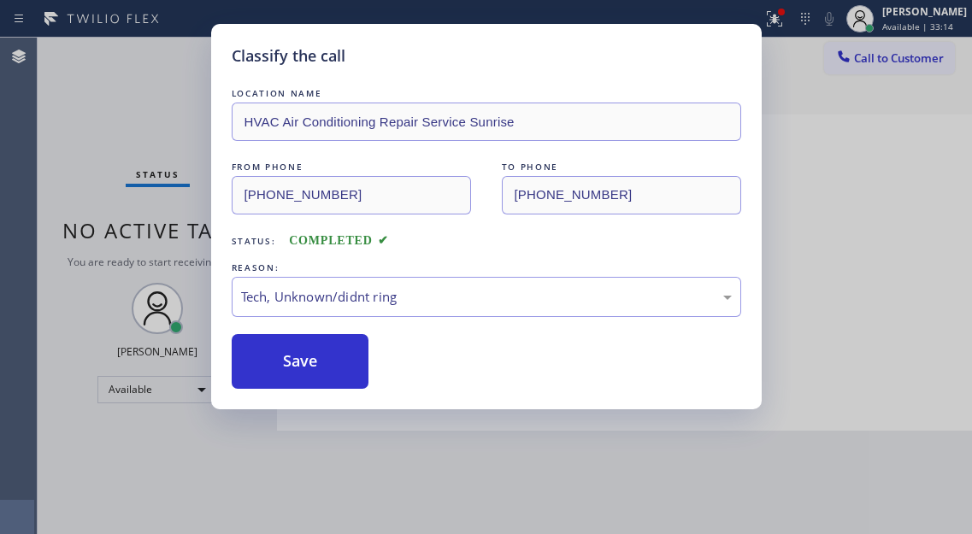
click at [320, 395] on div "Classify the call LOCATION NAME HVAC Air Conditioning Repair Service Sunrise FR…" at bounding box center [486, 217] width 551 height 386
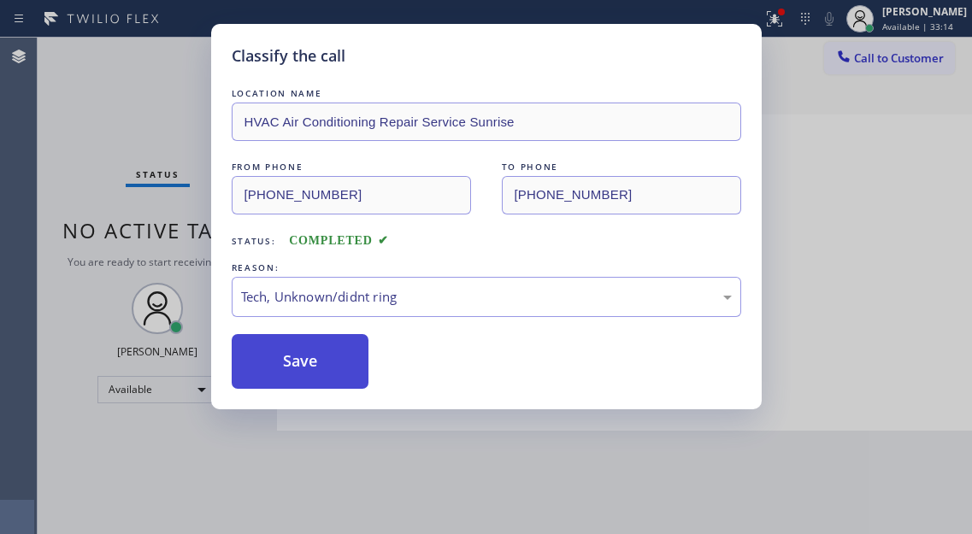
click at [316, 373] on button "Save" at bounding box center [301, 361] width 138 height 55
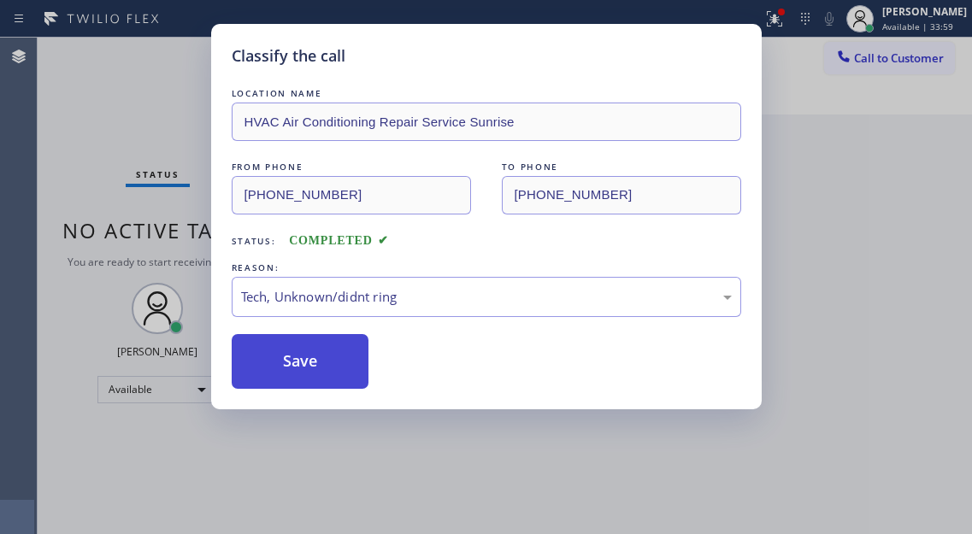
click at [316, 373] on button "Save" at bounding box center [301, 361] width 138 height 55
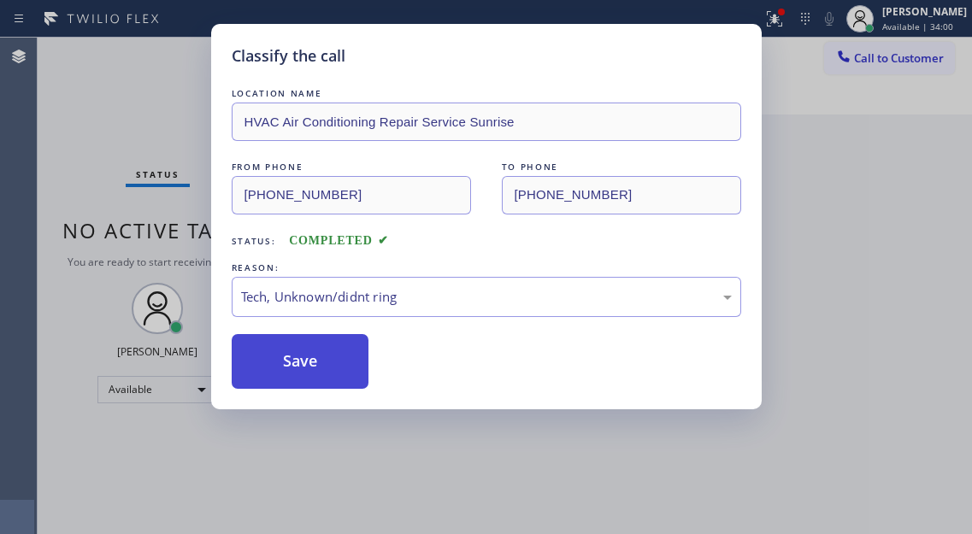
click at [316, 373] on button "Save" at bounding box center [301, 361] width 138 height 55
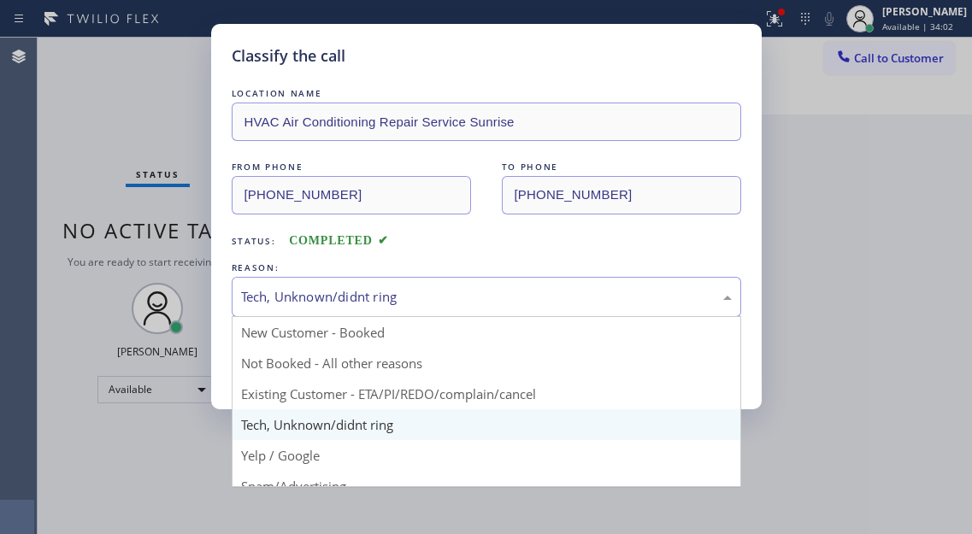
click at [313, 277] on div "Tech, Unknown/didnt ring" at bounding box center [487, 297] width 510 height 40
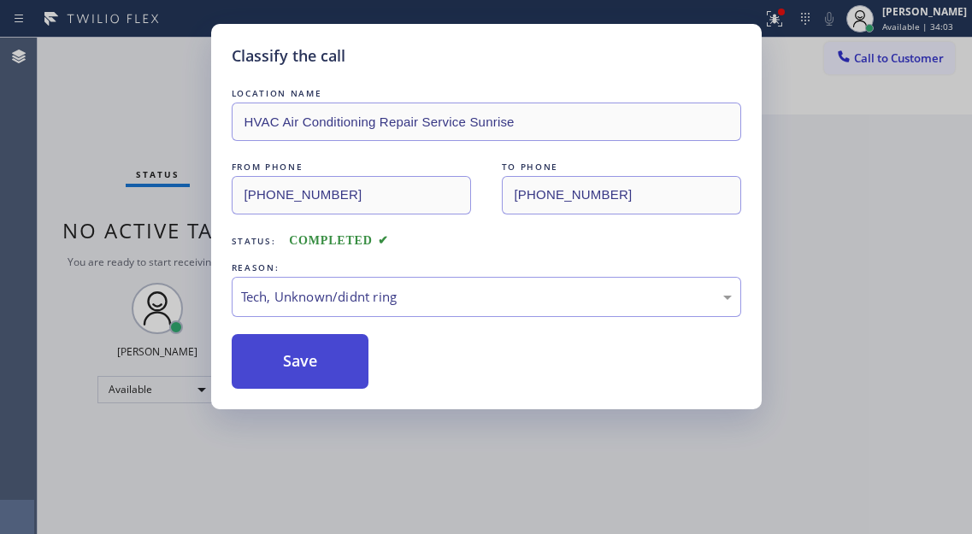
click at [313, 369] on button "Save" at bounding box center [301, 361] width 138 height 55
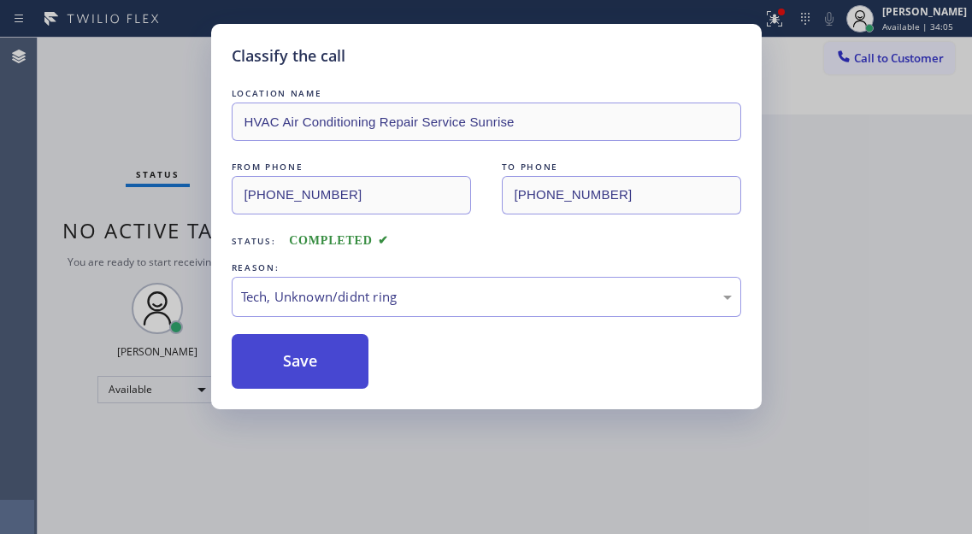
click at [313, 369] on button "Save" at bounding box center [301, 361] width 138 height 55
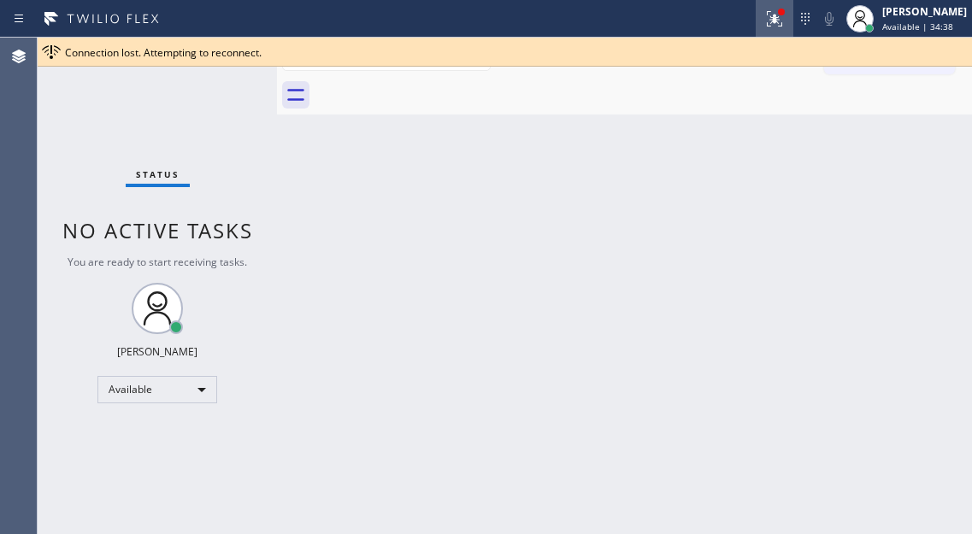
click at [775, 17] on div at bounding box center [775, 19] width 38 height 21
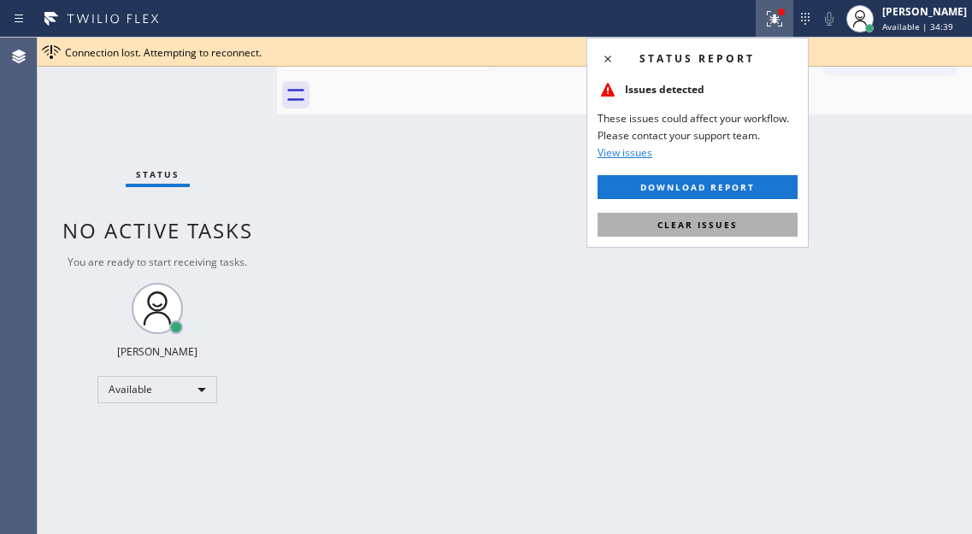
click at [741, 225] on button "Clear issues" at bounding box center [698, 225] width 200 height 24
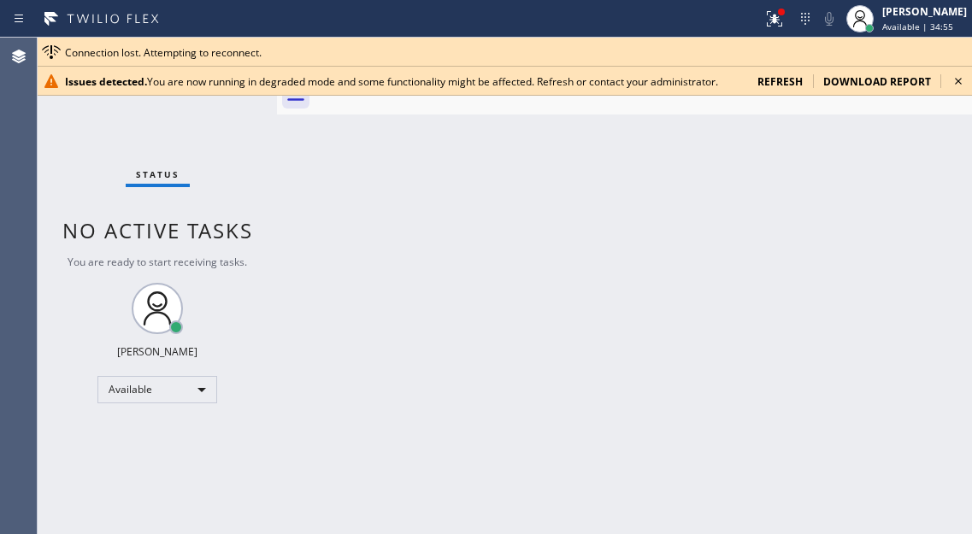
click at [956, 81] on icon at bounding box center [958, 81] width 21 height 21
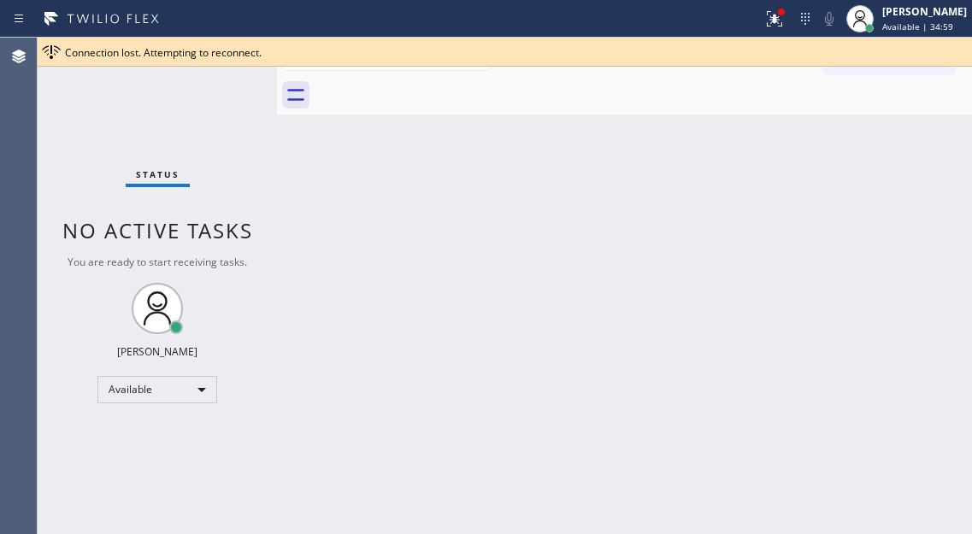
click at [909, 37] on div "Status report Issues detected You are now running in degraded mode and some fun…" at bounding box center [486, 19] width 972 height 38
click at [909, 32] on div "[PERSON_NAME] Available | 34:59" at bounding box center [925, 18] width 93 height 30
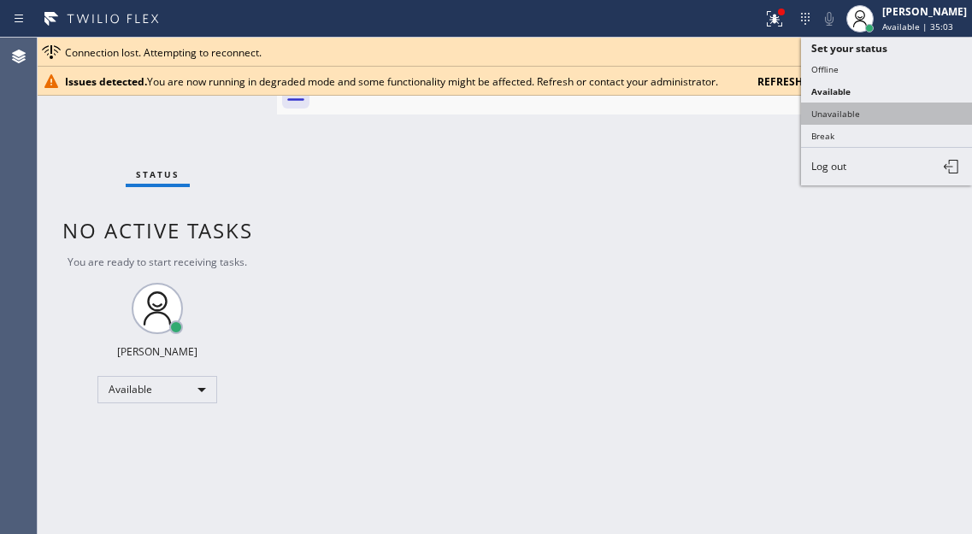
click at [859, 113] on button "Unavailable" at bounding box center [886, 114] width 171 height 22
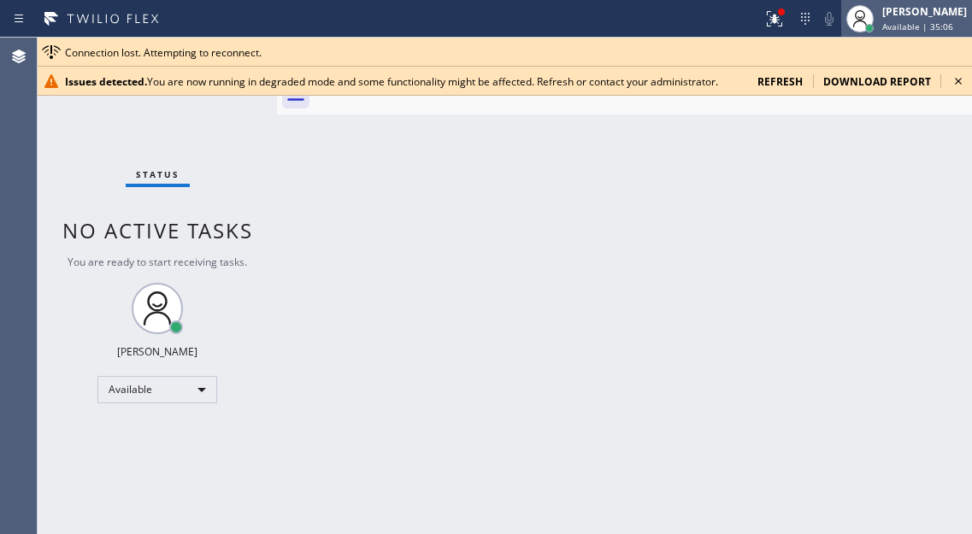
click at [902, 32] on div "[PERSON_NAME] Available | 35:06" at bounding box center [925, 18] width 93 height 30
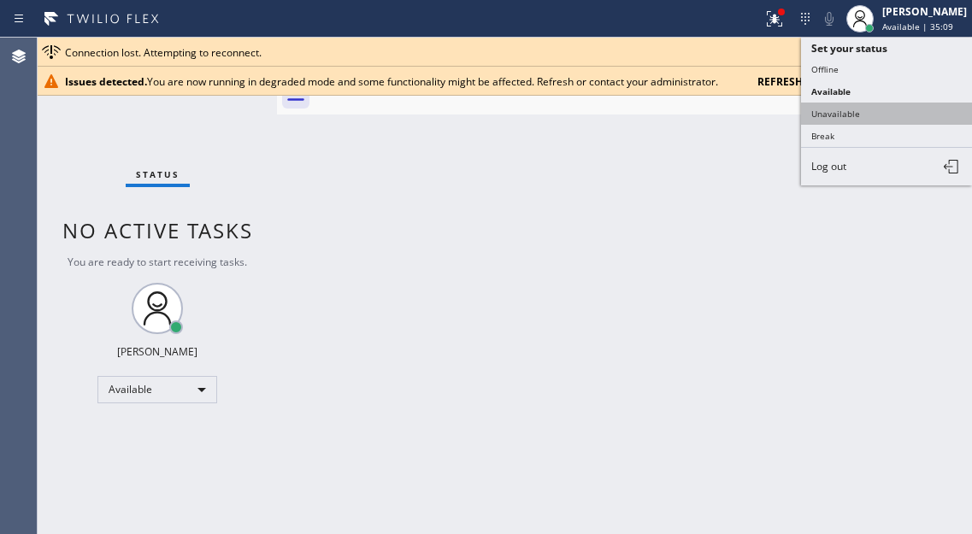
click at [845, 123] on button "Unavailable" at bounding box center [886, 114] width 171 height 22
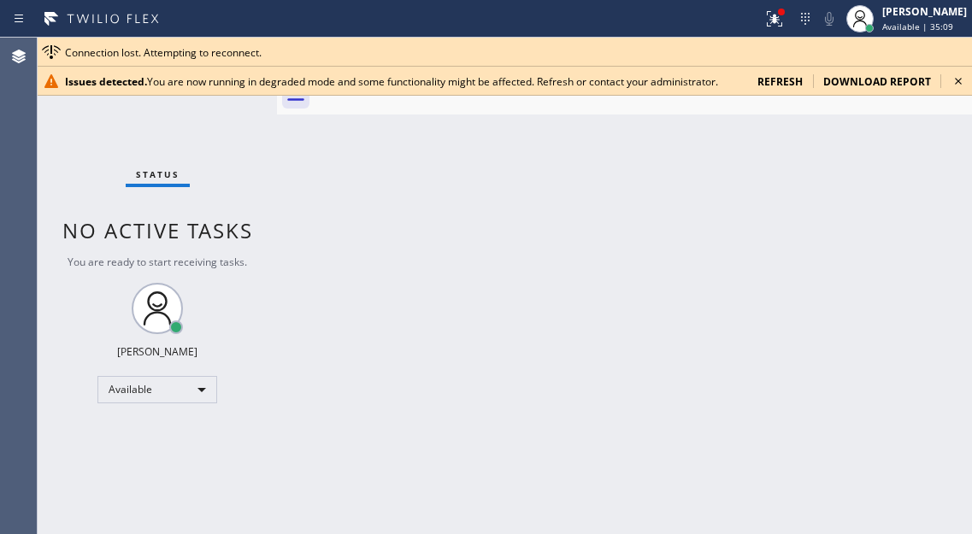
click at [952, 76] on icon at bounding box center [958, 81] width 21 height 21
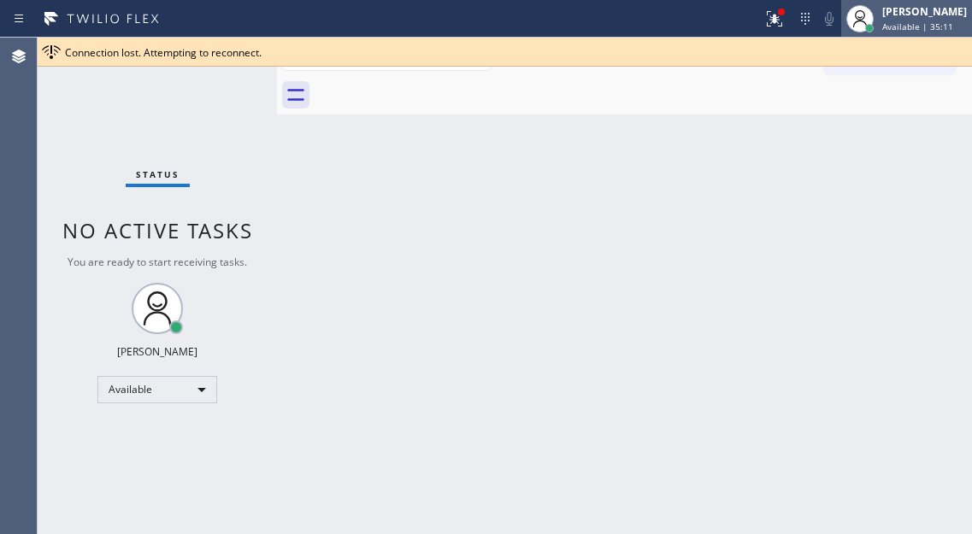
click at [894, 10] on div "[PERSON_NAME] Available | 35:11" at bounding box center [925, 18] width 93 height 30
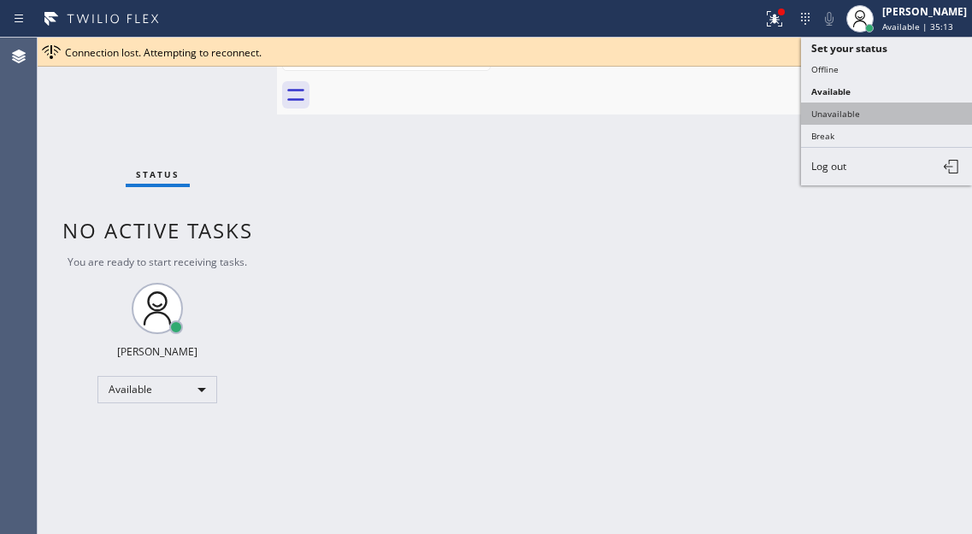
click at [854, 118] on button "Unavailable" at bounding box center [886, 114] width 171 height 22
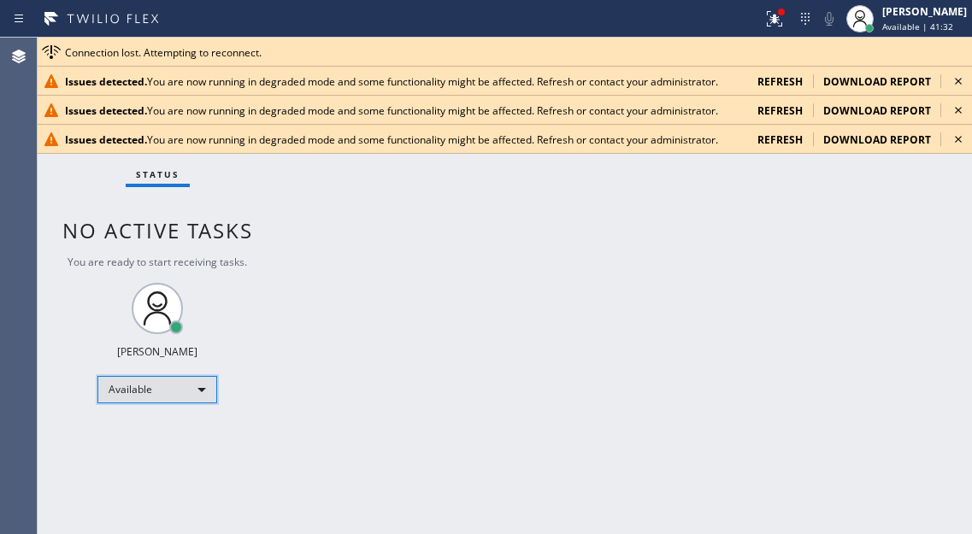
click at [180, 390] on div "Available" at bounding box center [157, 389] width 120 height 27
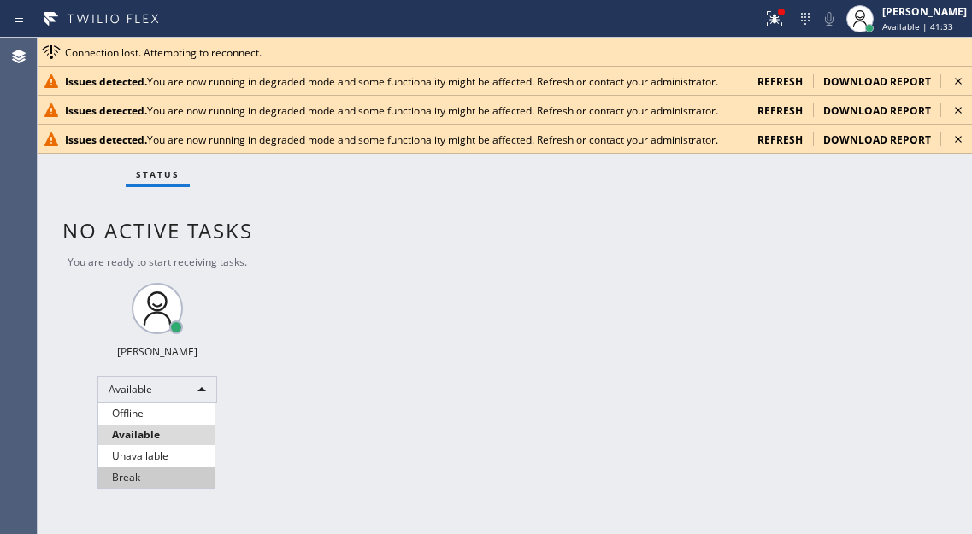
click at [151, 475] on li "Break" at bounding box center [156, 478] width 116 height 21
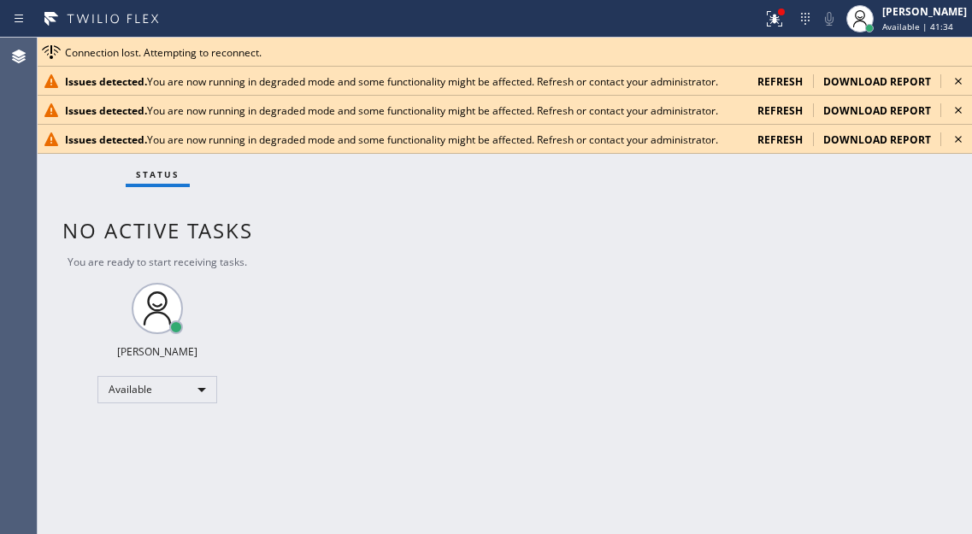
click at [957, 85] on icon at bounding box center [958, 81] width 21 height 21
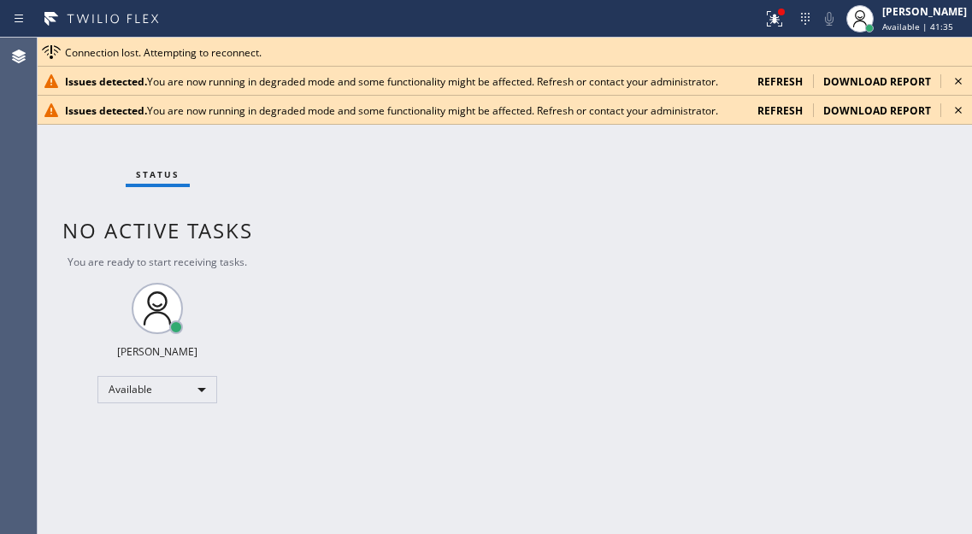
click at [957, 85] on icon at bounding box center [958, 81] width 21 height 21
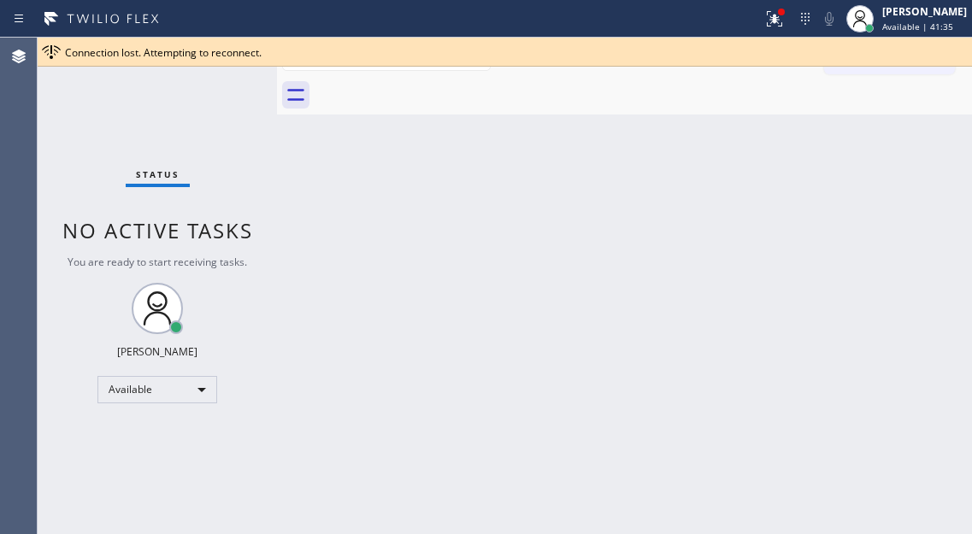
click at [957, 85] on div at bounding box center [644, 95] width 658 height 38
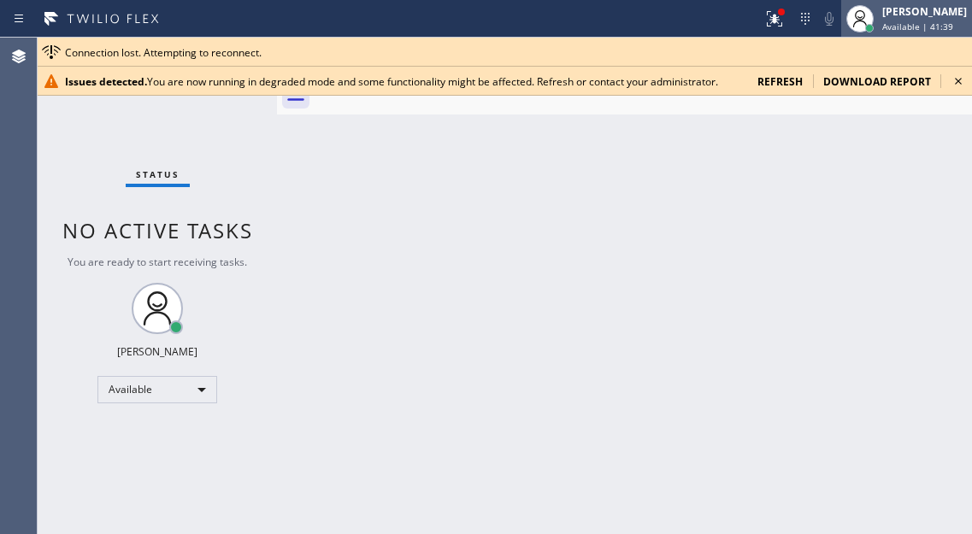
click at [879, 29] on div at bounding box center [860, 19] width 38 height 38
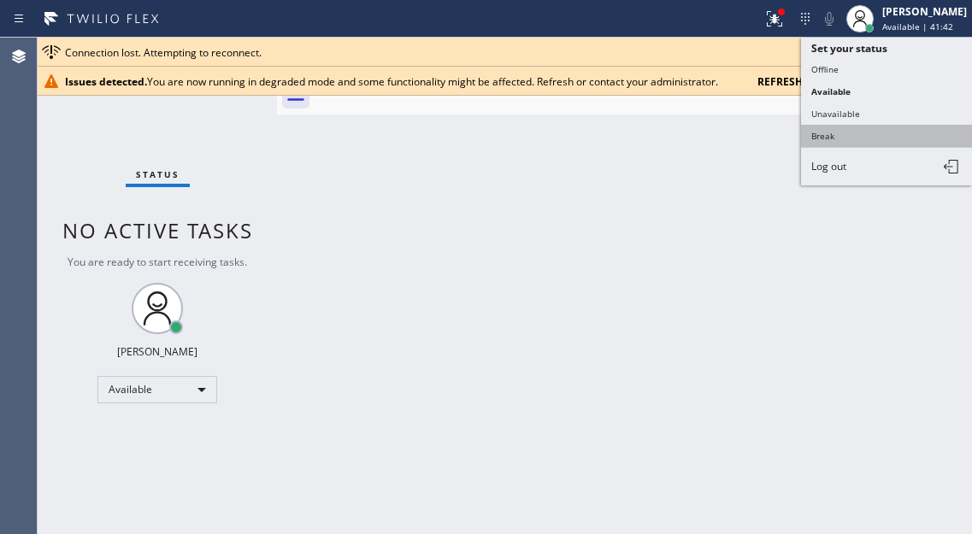
click at [859, 136] on button "Break" at bounding box center [886, 136] width 171 height 22
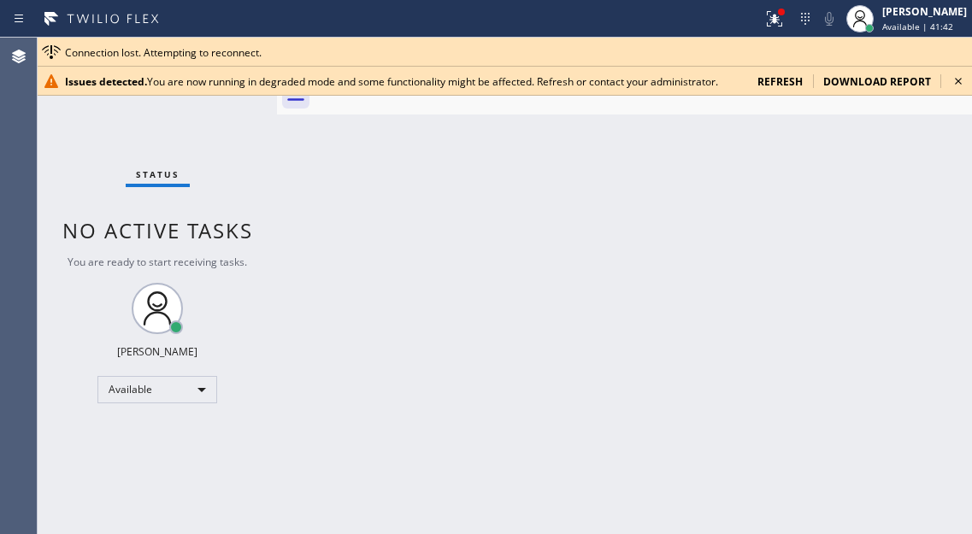
click at [957, 80] on icon at bounding box center [958, 81] width 21 height 21
click at [939, 257] on div "Back to Dashboard Change Sender ID Customers Technicians Select a contact Outbo…" at bounding box center [624, 286] width 695 height 497
click at [911, 25] on span "Available | 45:31" at bounding box center [917, 27] width 71 height 12
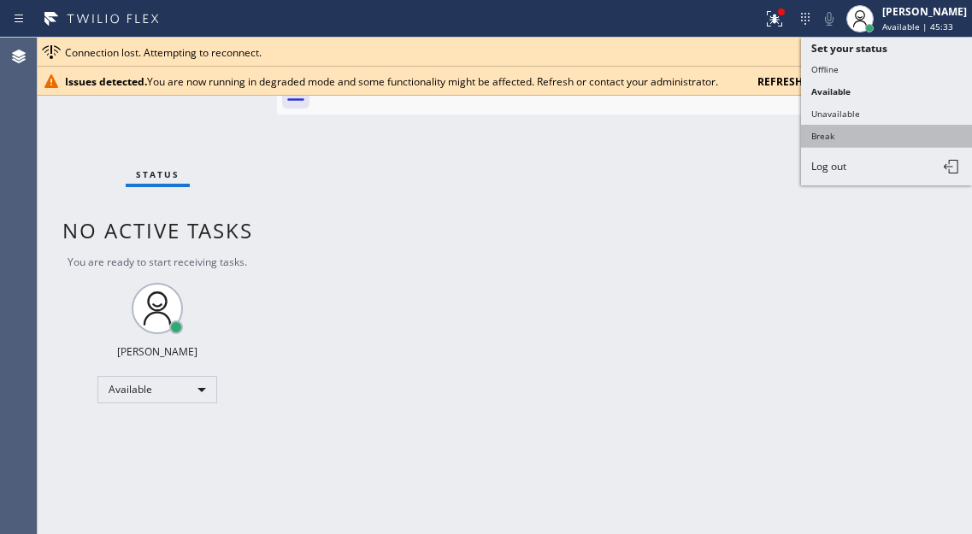
click at [841, 134] on button "Break" at bounding box center [886, 136] width 171 height 22
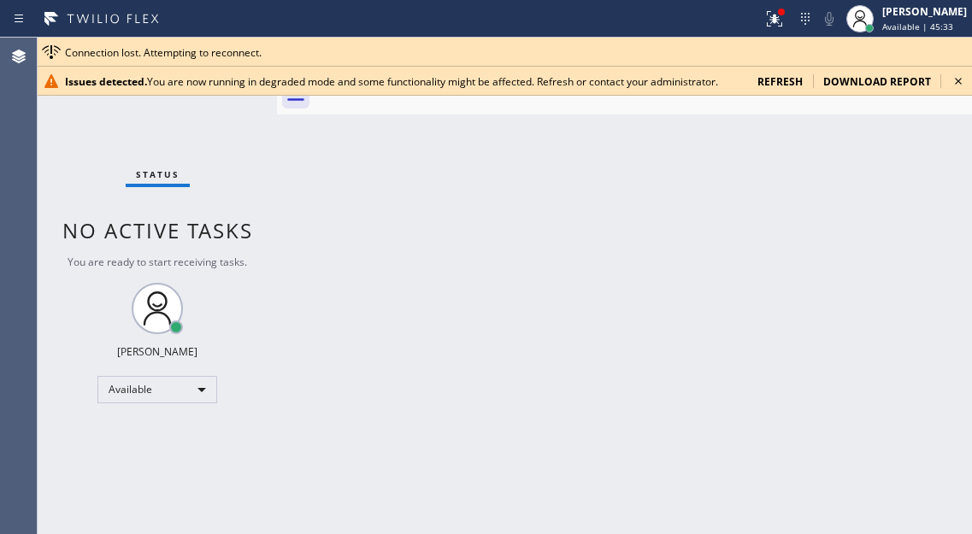
click at [841, 134] on div "Back to Dashboard Change Sender ID Customers Technicians Select a contact Outbo…" at bounding box center [624, 286] width 695 height 497
click at [956, 84] on icon at bounding box center [958, 81] width 7 height 7
click at [960, 83] on icon at bounding box center [958, 81] width 7 height 7
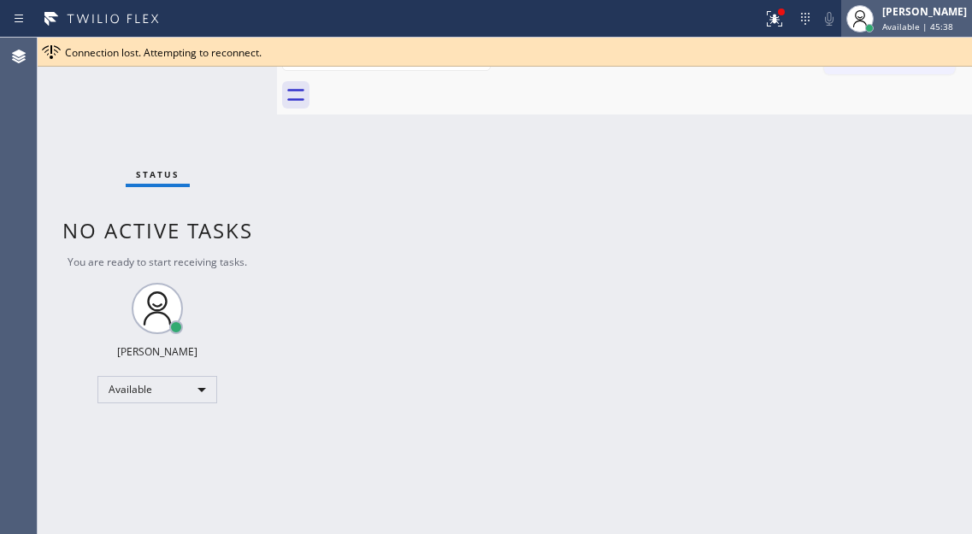
click at [912, 26] on span "Available | 45:38" at bounding box center [917, 27] width 71 height 12
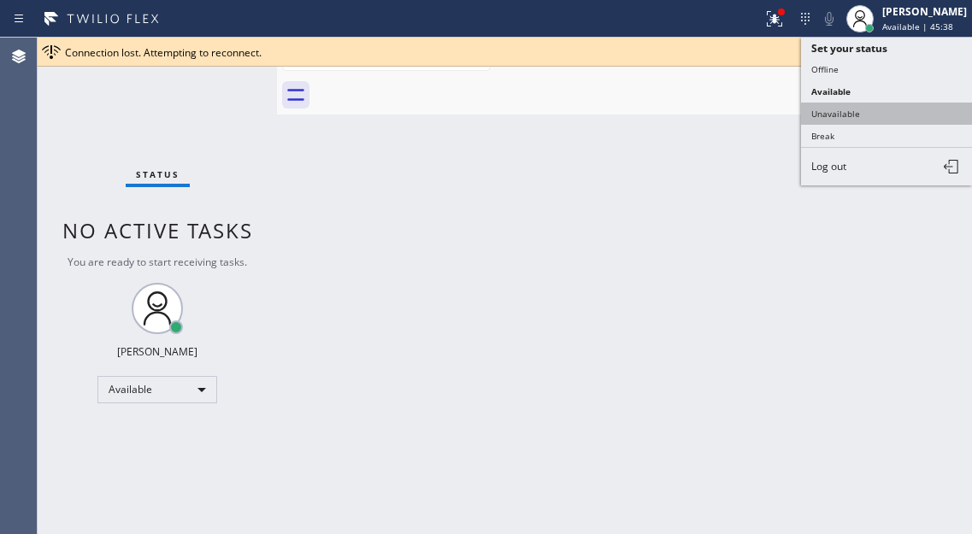
click at [872, 115] on button "Unavailable" at bounding box center [886, 114] width 171 height 22
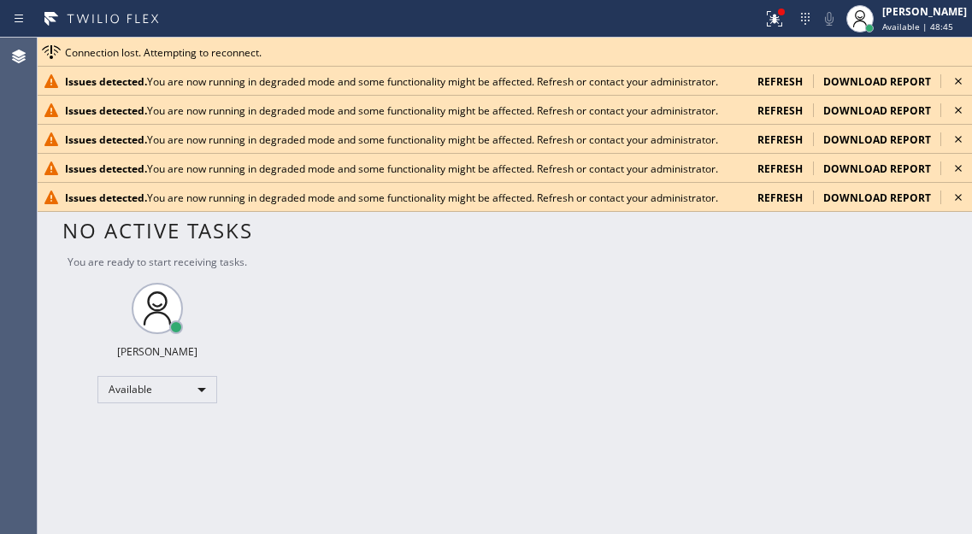
click at [930, 279] on div "Back to Dashboard Change Sender ID Customers Technicians Select a contact Outbo…" at bounding box center [624, 286] width 695 height 497
click at [954, 205] on icon at bounding box center [958, 197] width 21 height 21
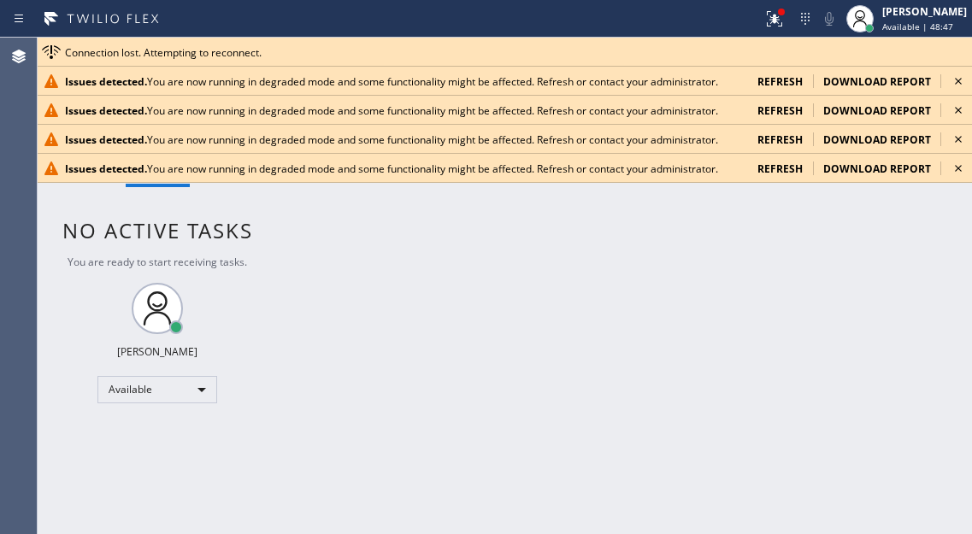
click at [961, 162] on icon at bounding box center [958, 168] width 21 height 21
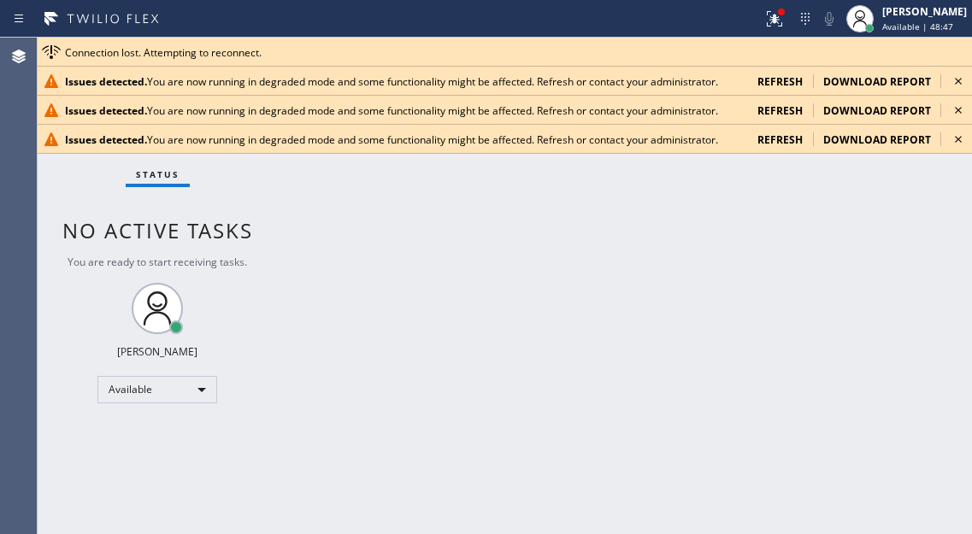
click at [961, 151] on div "Issues detected. You are now running in degraded mode and some functionality mi…" at bounding box center [505, 139] width 935 height 29
click at [960, 139] on icon at bounding box center [958, 139] width 21 height 21
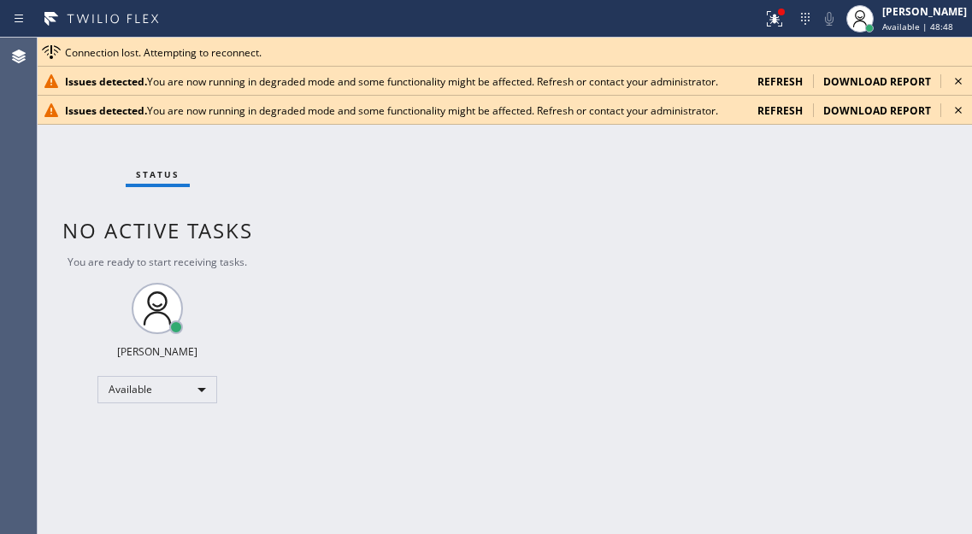
click at [957, 114] on icon at bounding box center [958, 110] width 21 height 21
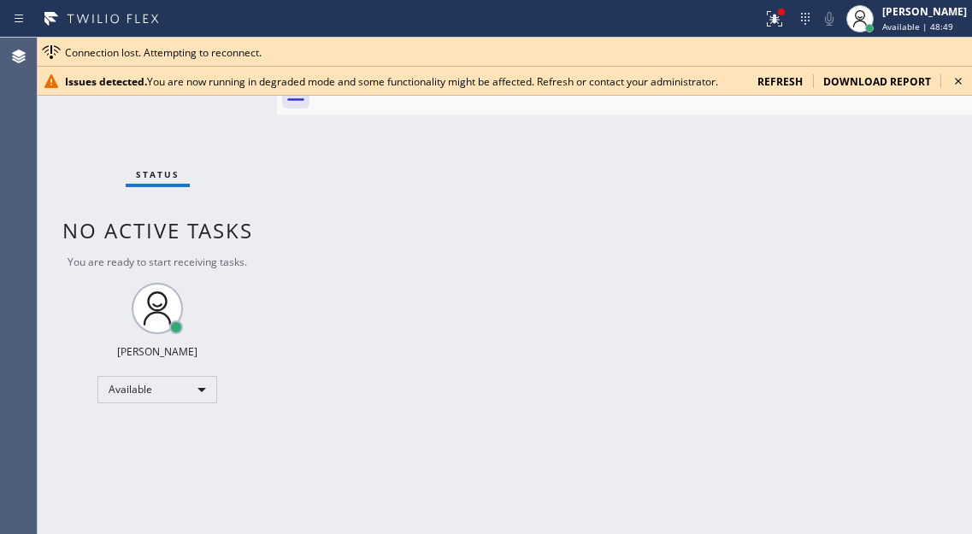
click at [958, 82] on icon at bounding box center [958, 81] width 7 height 7
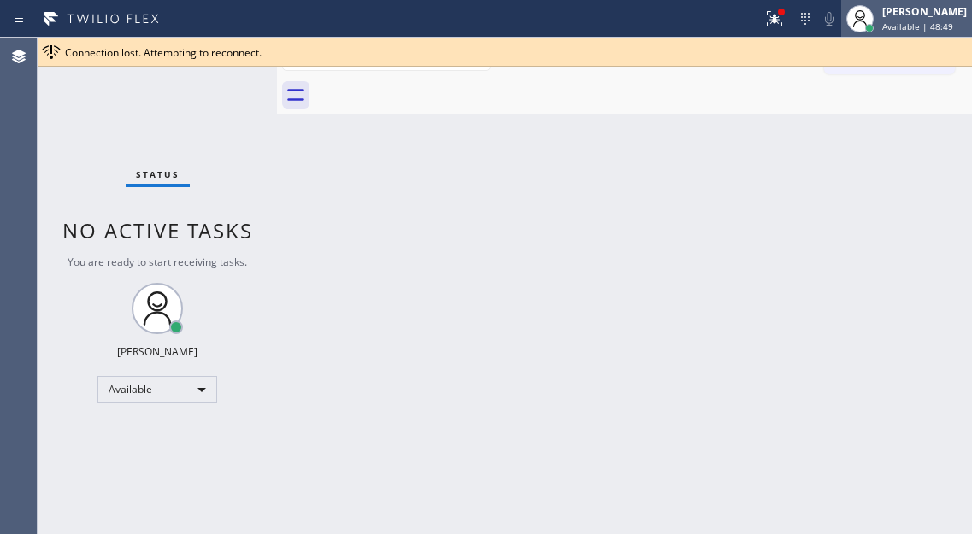
click at [946, 23] on span "Available | 48:49" at bounding box center [917, 27] width 71 height 12
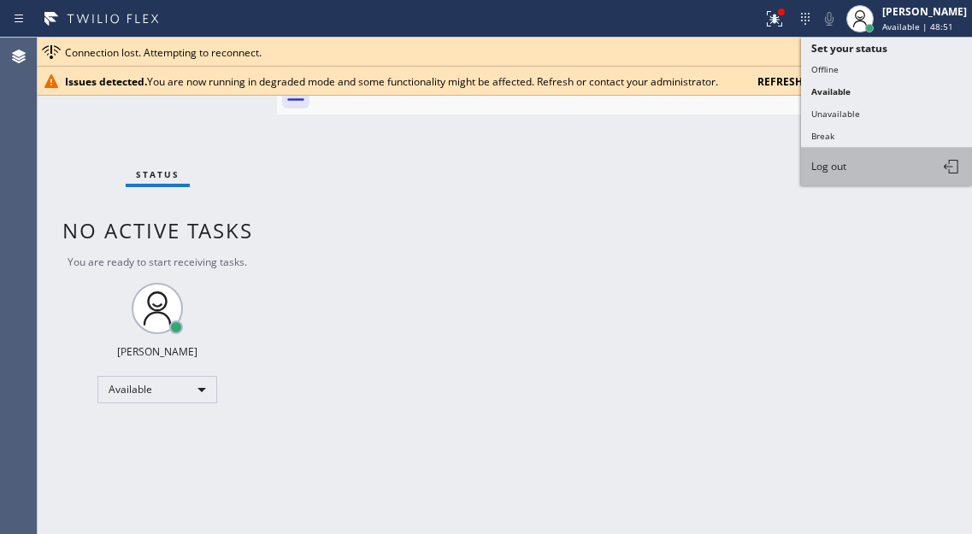
click at [850, 160] on button "Log out" at bounding box center [886, 167] width 171 height 38
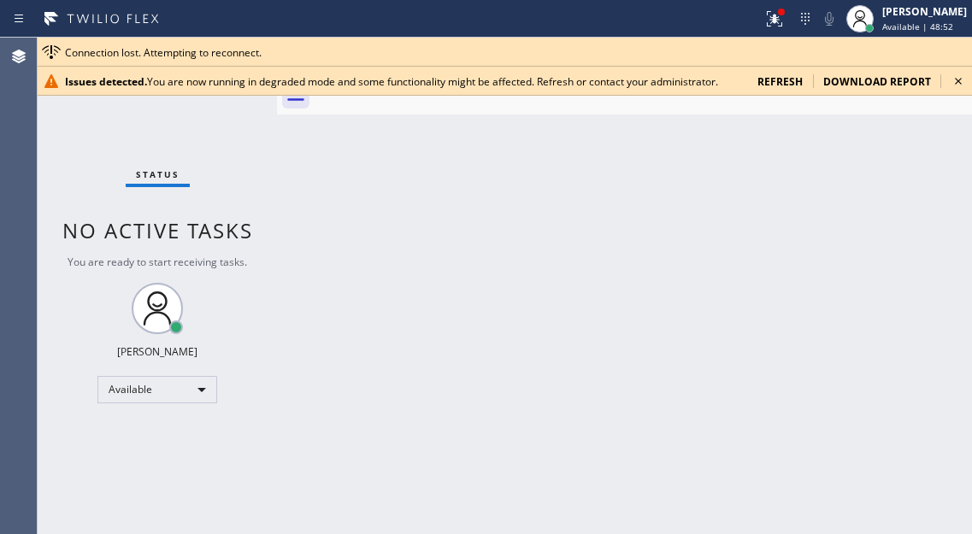
click at [953, 81] on icon at bounding box center [958, 81] width 21 height 21
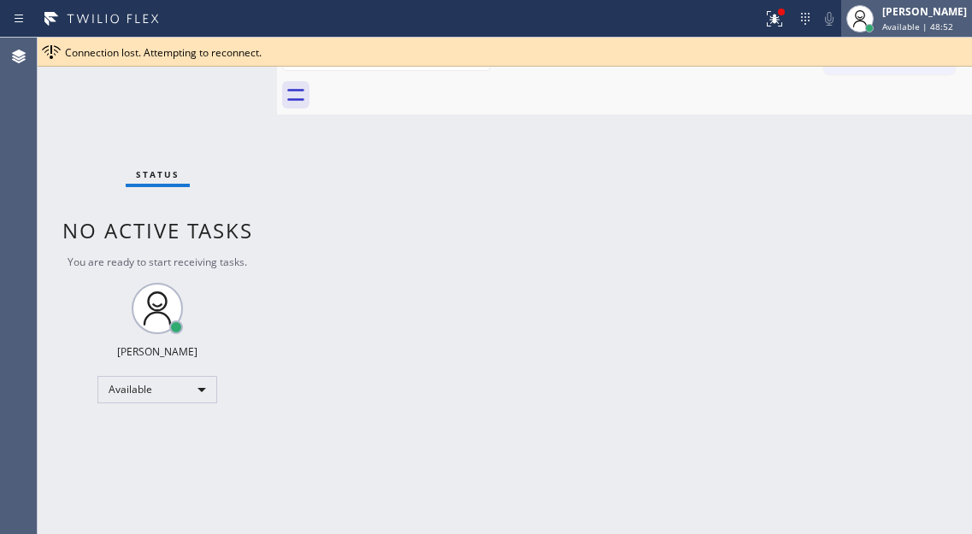
click at [935, 20] on div "[PERSON_NAME] Available | 48:52" at bounding box center [925, 18] width 93 height 30
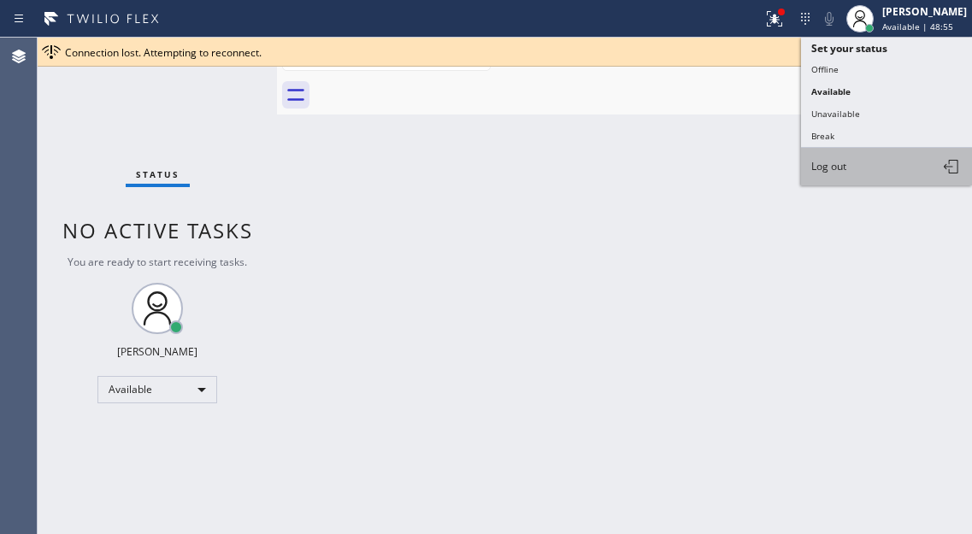
click at [860, 160] on button "Log out" at bounding box center [886, 167] width 171 height 38
